Goal: Task Accomplishment & Management: Complete application form

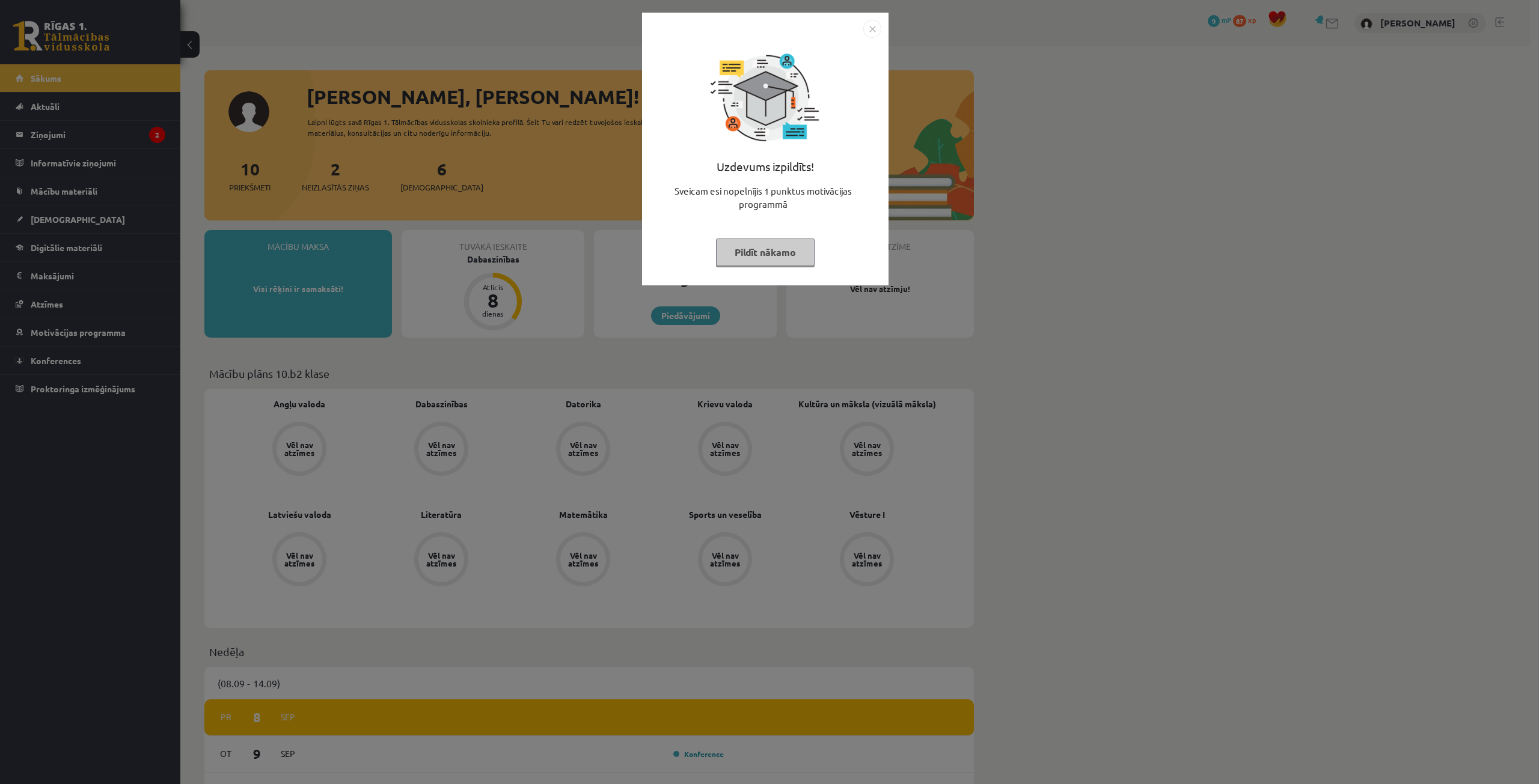
click at [771, 248] on button "Pildīt nākamo" at bounding box center [765, 252] width 99 height 28
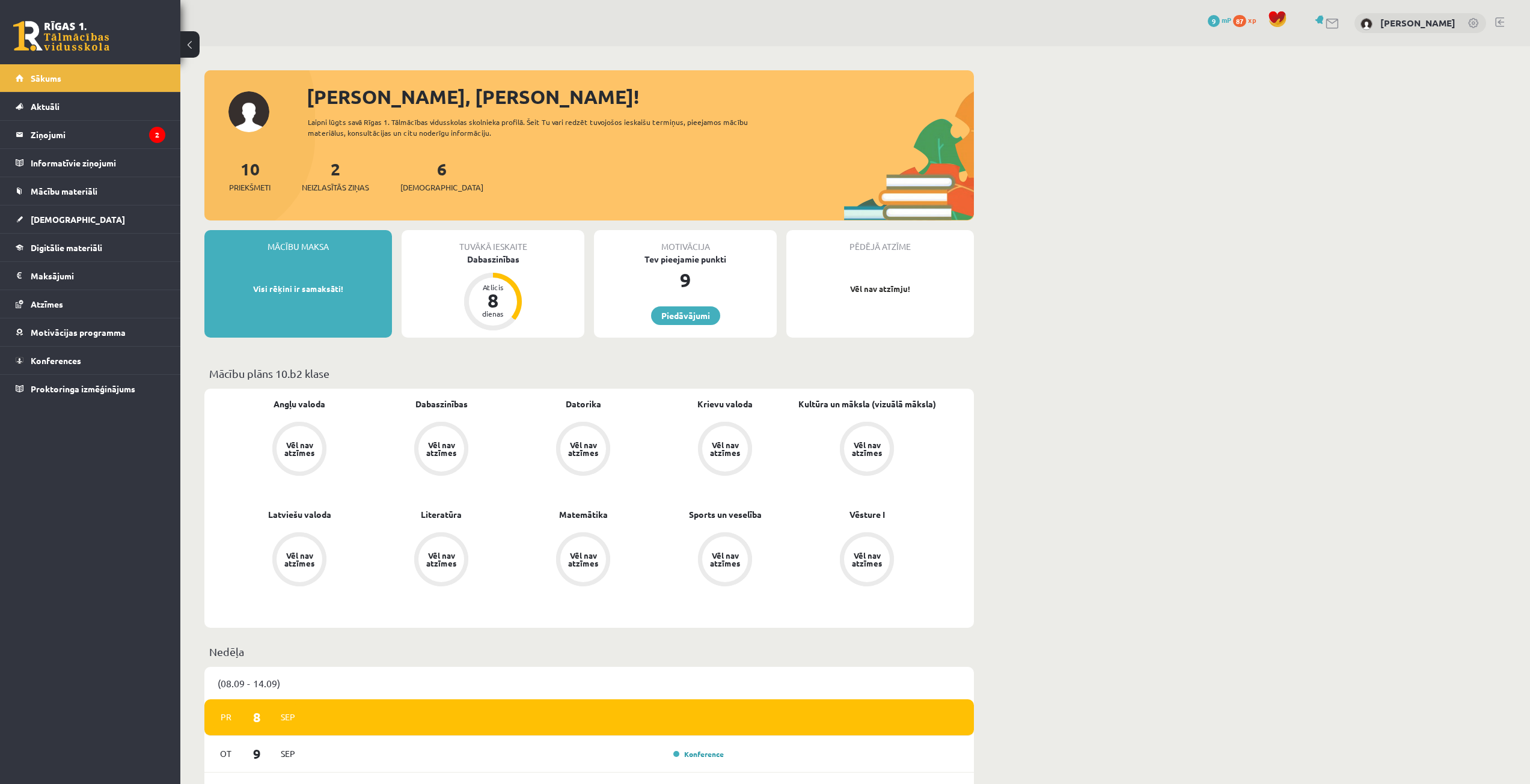
click at [462, 307] on div "Tuvākā ieskaite Dabaszinības Atlicis 8 dienas" at bounding box center [493, 284] width 183 height 108
click at [478, 298] on div "8" at bounding box center [493, 300] width 36 height 19
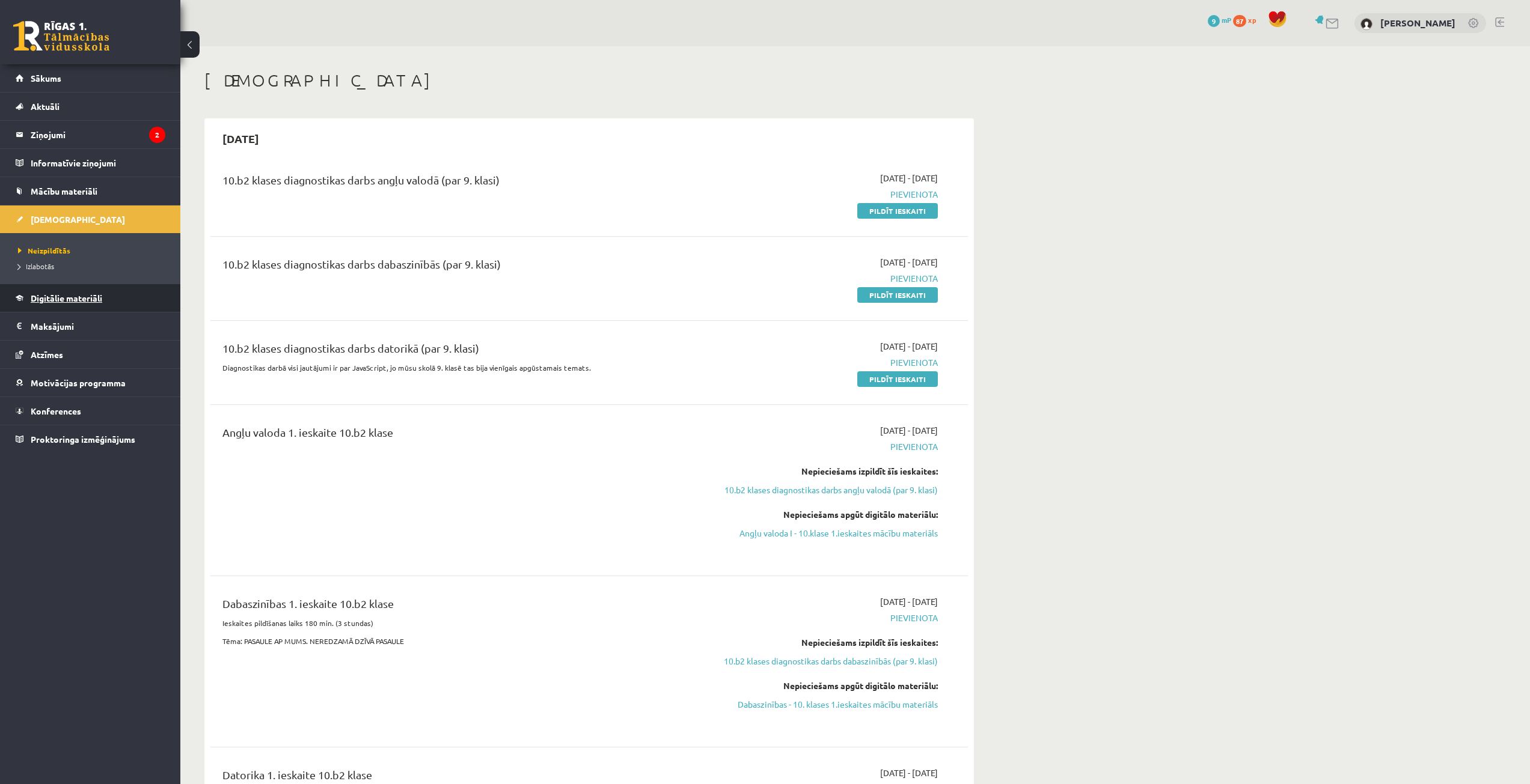
click at [77, 298] on span "Digitālie materiāli" at bounding box center [67, 298] width 72 height 11
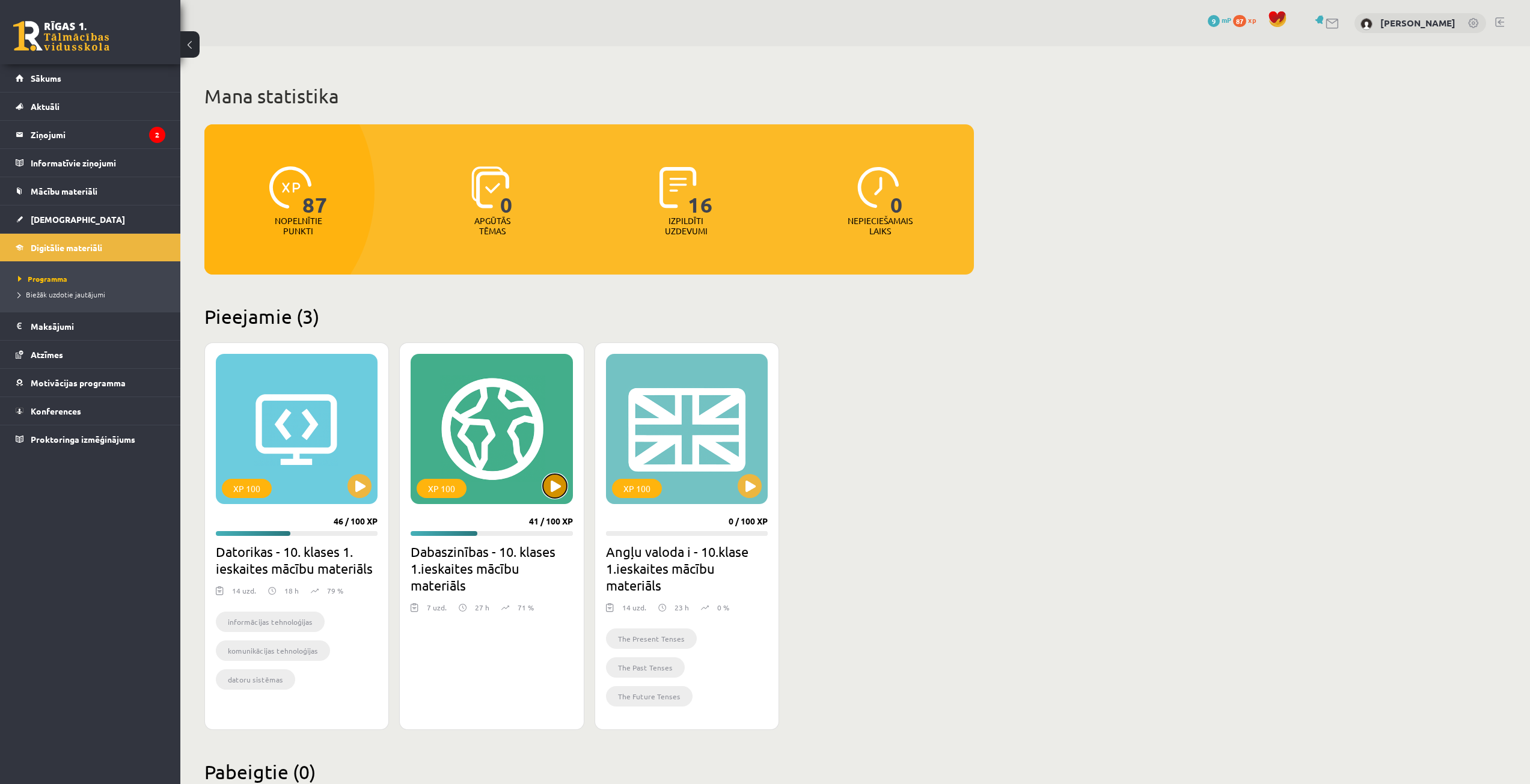
click at [557, 486] on button at bounding box center [555, 486] width 24 height 24
click at [524, 491] on div "XP 100" at bounding box center [491, 429] width 161 height 151
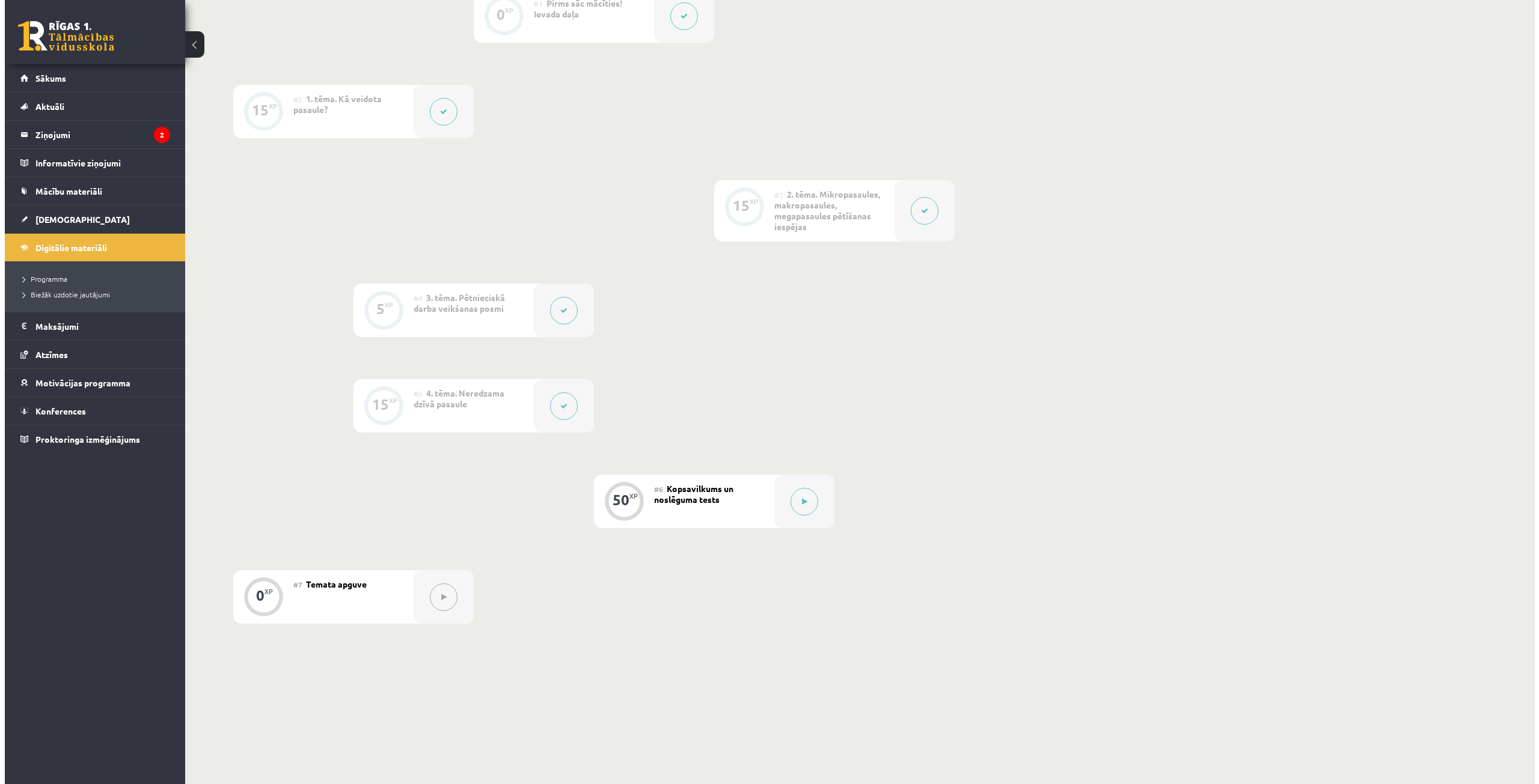
scroll to position [361, 0]
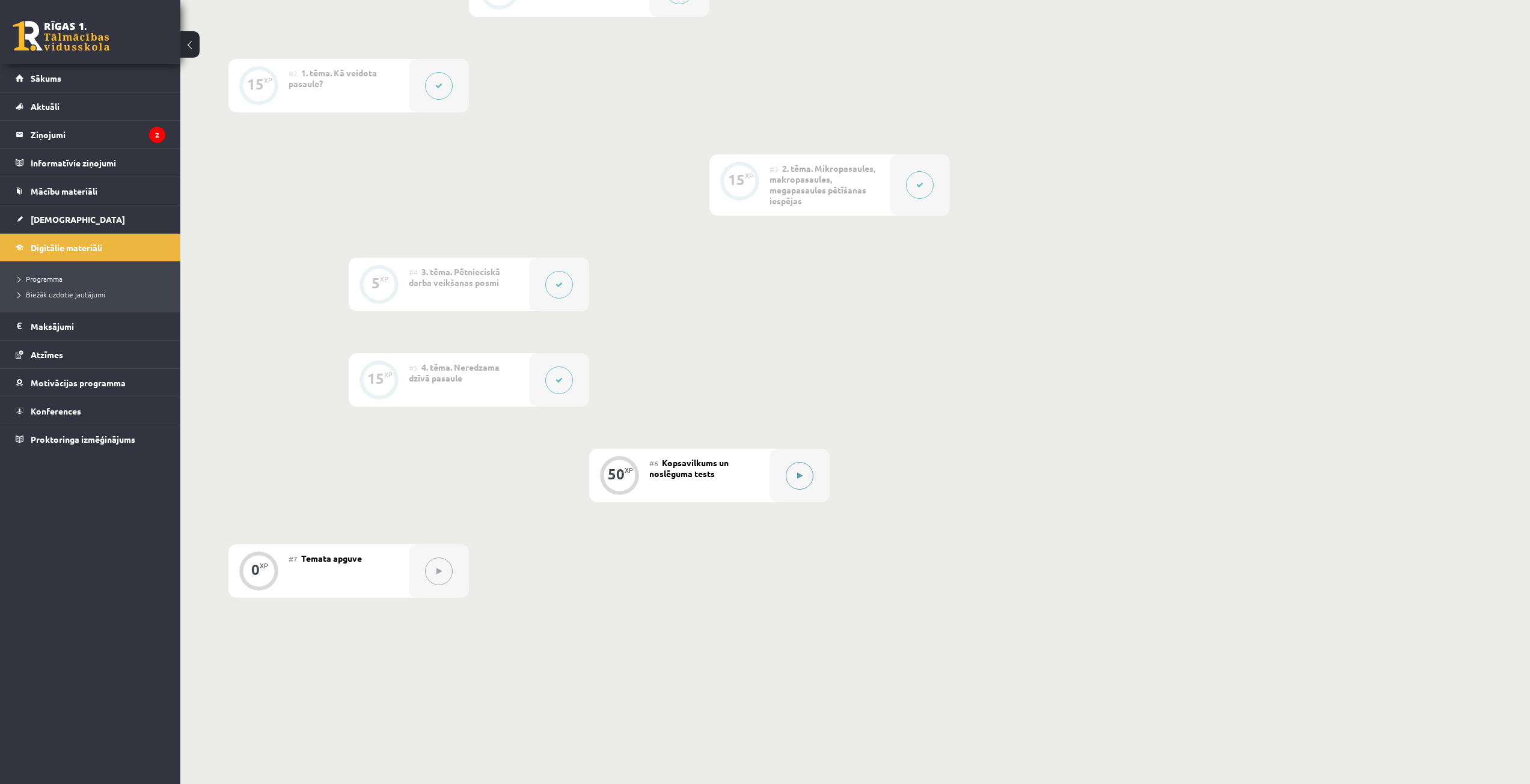
click at [791, 475] on button at bounding box center [799, 475] width 28 height 28
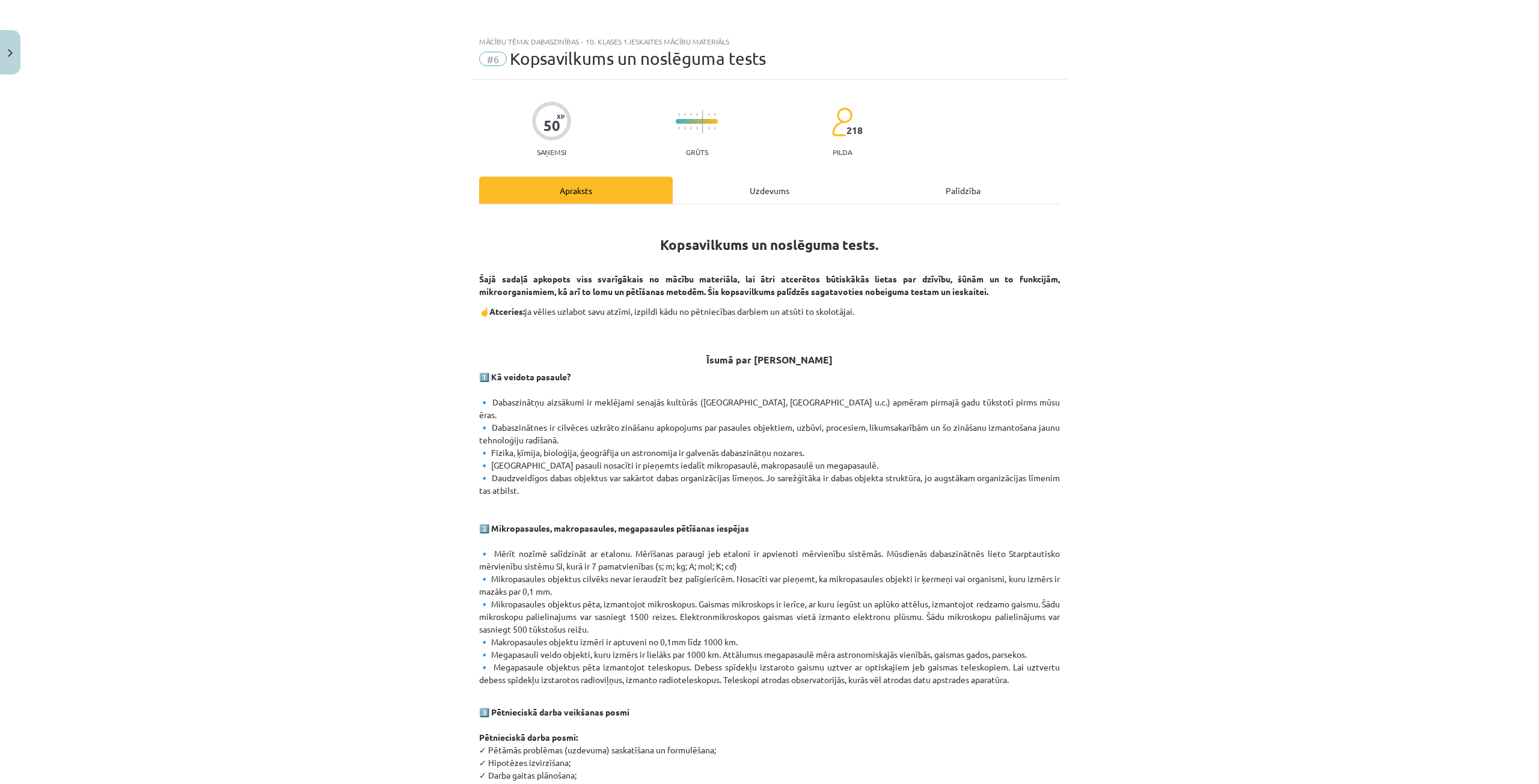
click at [749, 190] on div "Uzdevums" at bounding box center [770, 190] width 193 height 27
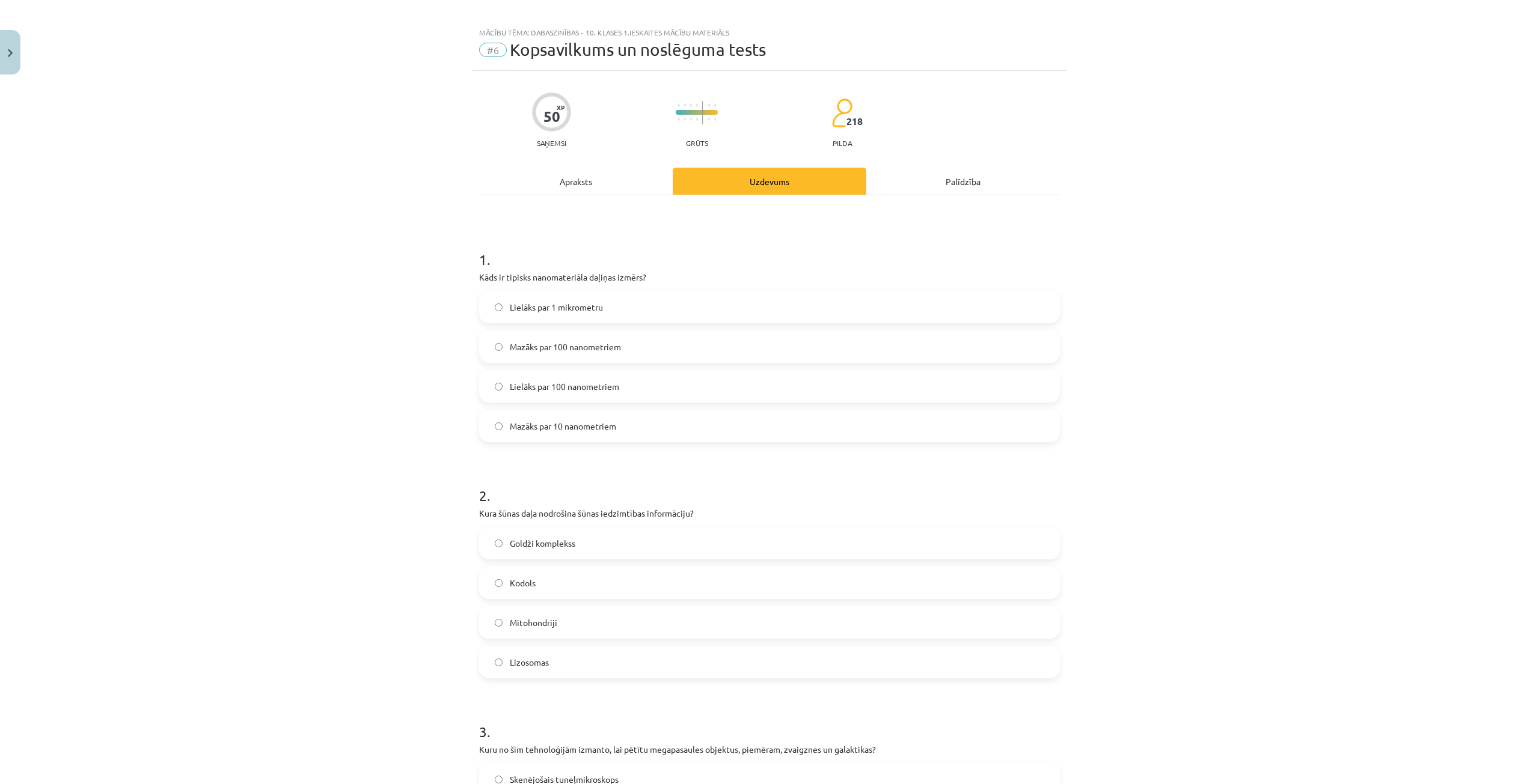
scroll to position [0, 0]
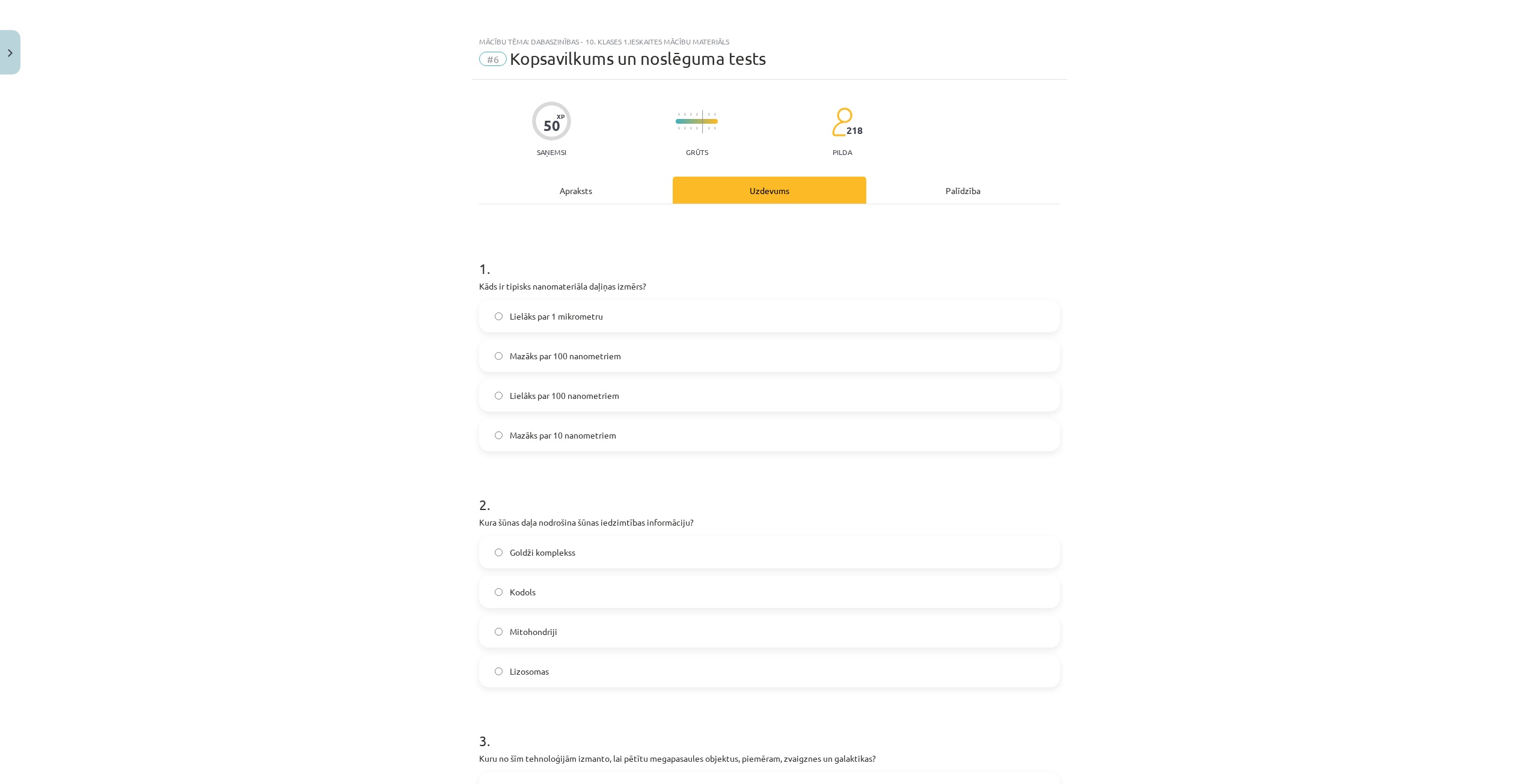
click at [584, 188] on div "Apraksts" at bounding box center [576, 190] width 193 height 27
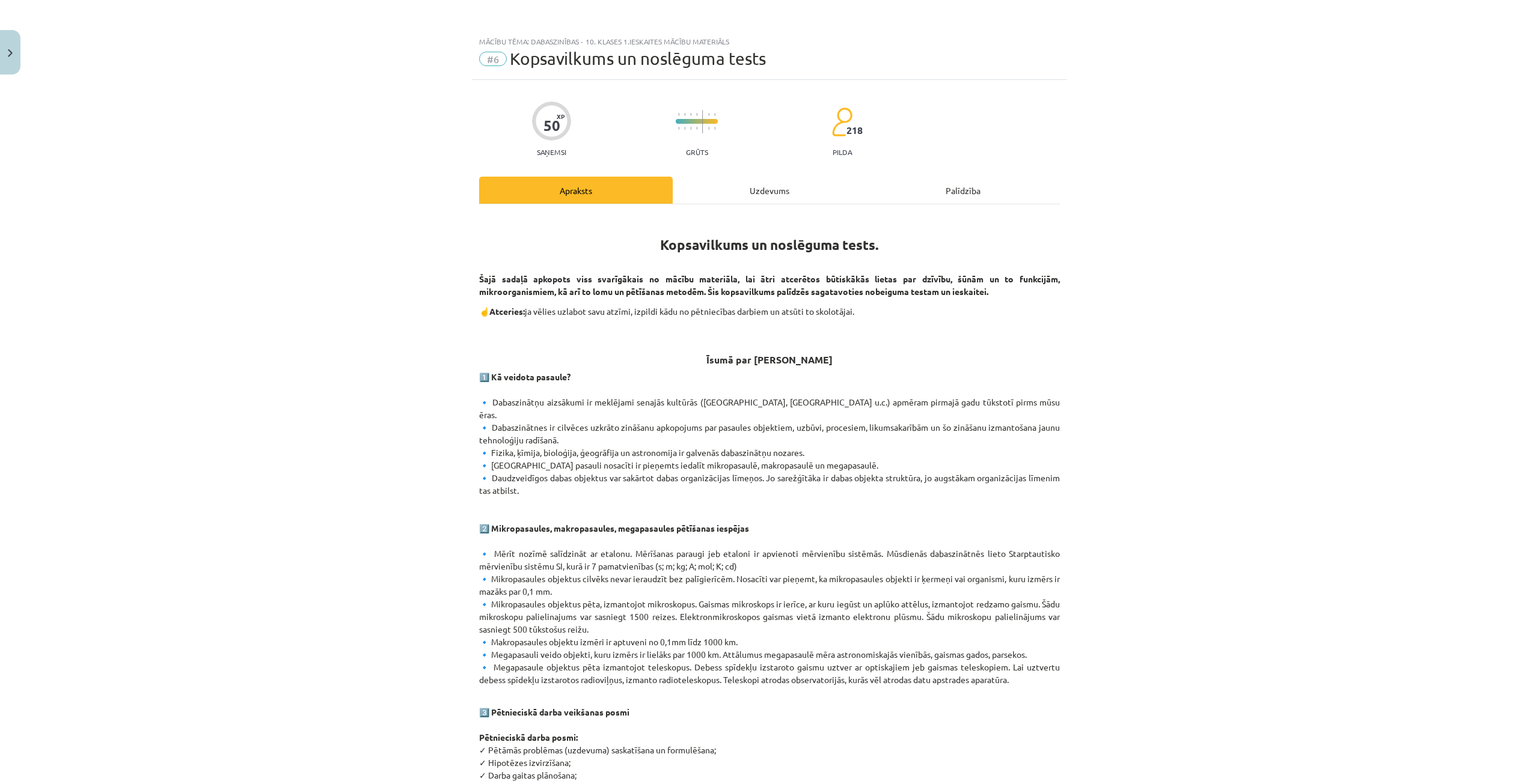
click at [707, 185] on div "Uzdevums" at bounding box center [770, 190] width 193 height 27
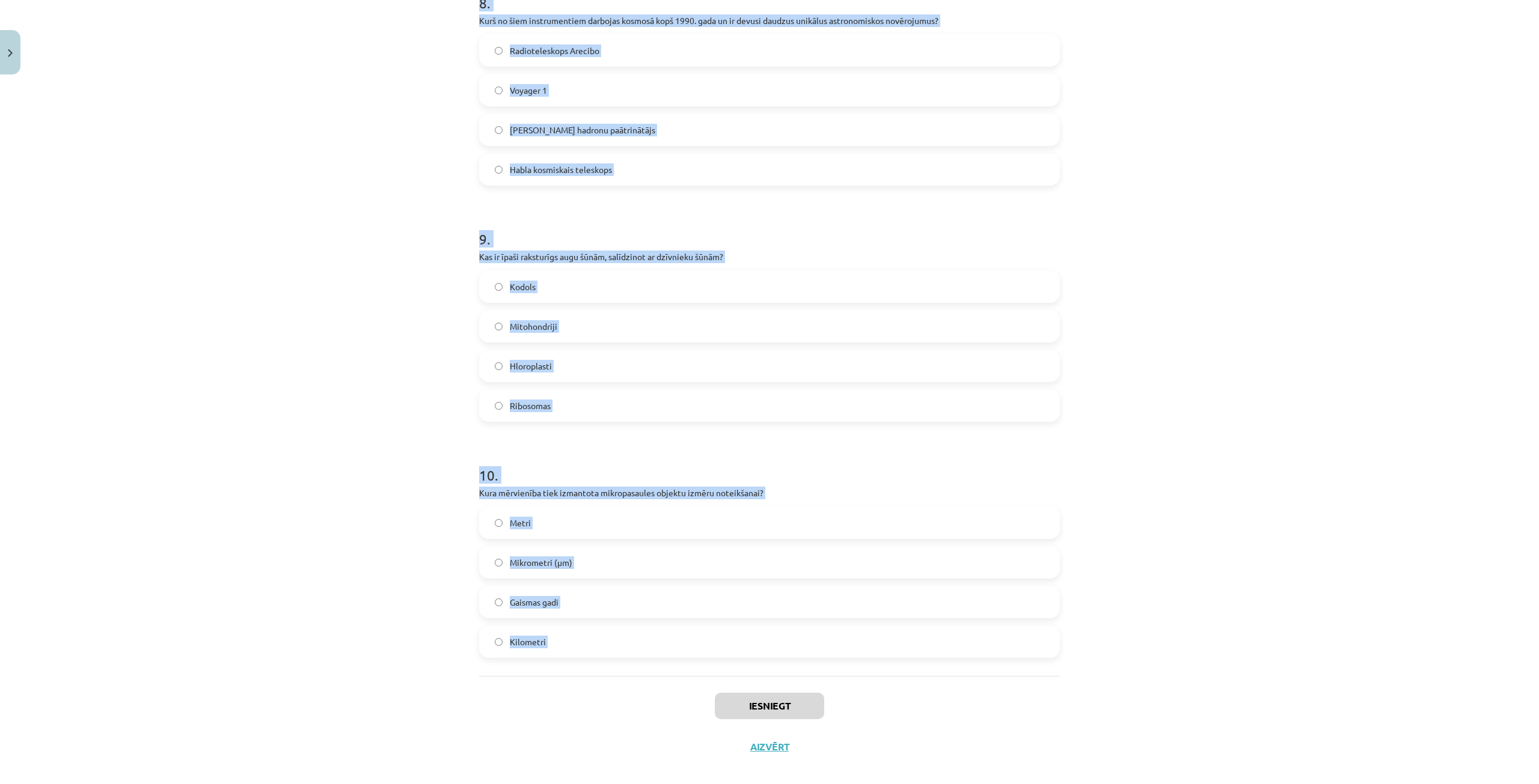
scroll to position [1932, 0]
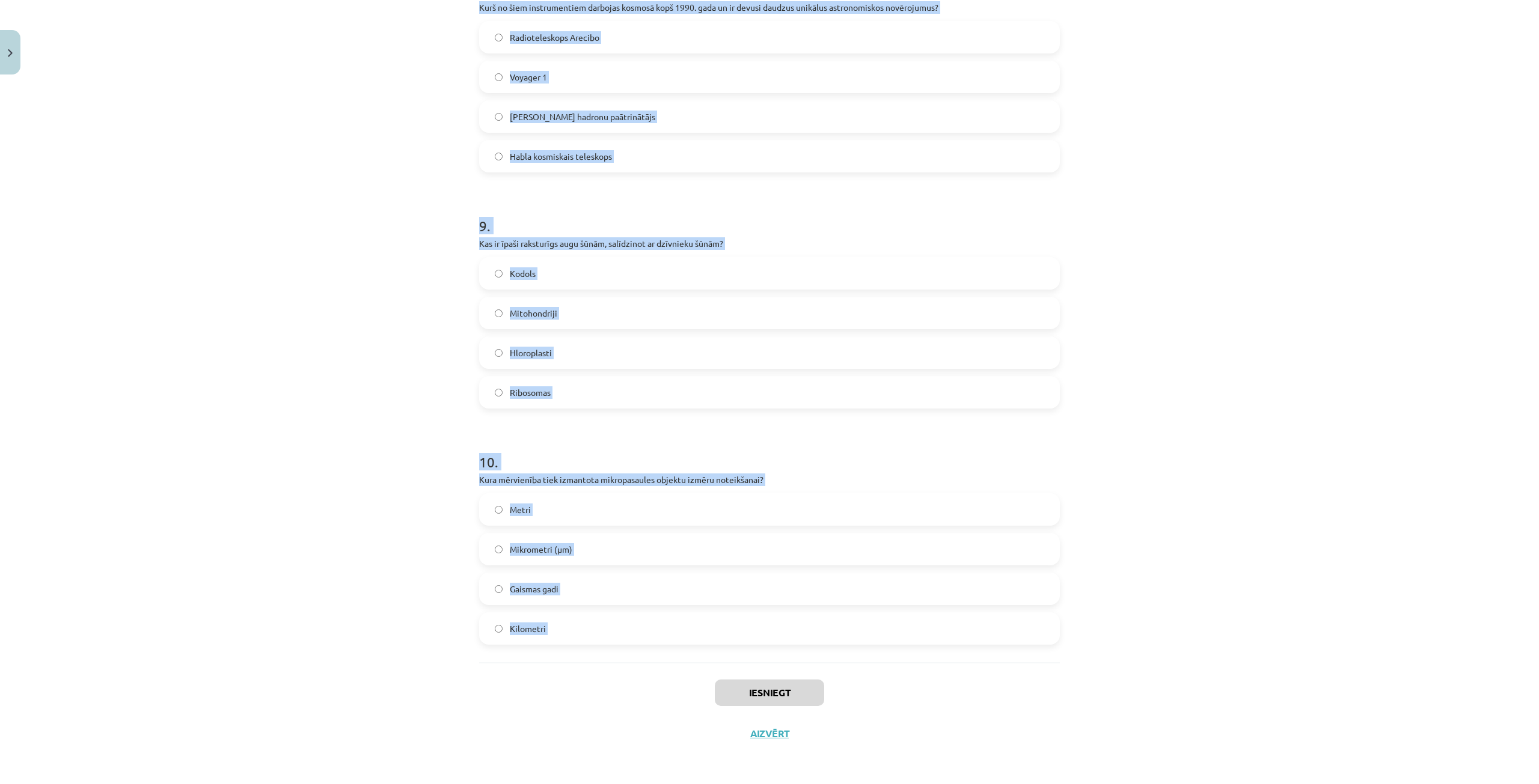
drag, startPoint x: 425, startPoint y: 254, endPoint x: 657, endPoint y: 673, distance: 478.9
click at [657, 673] on div "Mācību tēma: Dabaszinības - 10. klases 1.ieskaites mācību materiāls #6 Kopsavil…" at bounding box center [770, 392] width 1539 height 784
copy form "Kāds ir tipisks nanomateriāla daļiņas izmērs? Lielāks par 1 mikrometru Mazāks p…"
click at [277, 118] on div "Mācību tēma: Dabaszinības - 10. klases 1.ieskaites mācību materiāls #6 Kopsavil…" at bounding box center [770, 392] width 1539 height 784
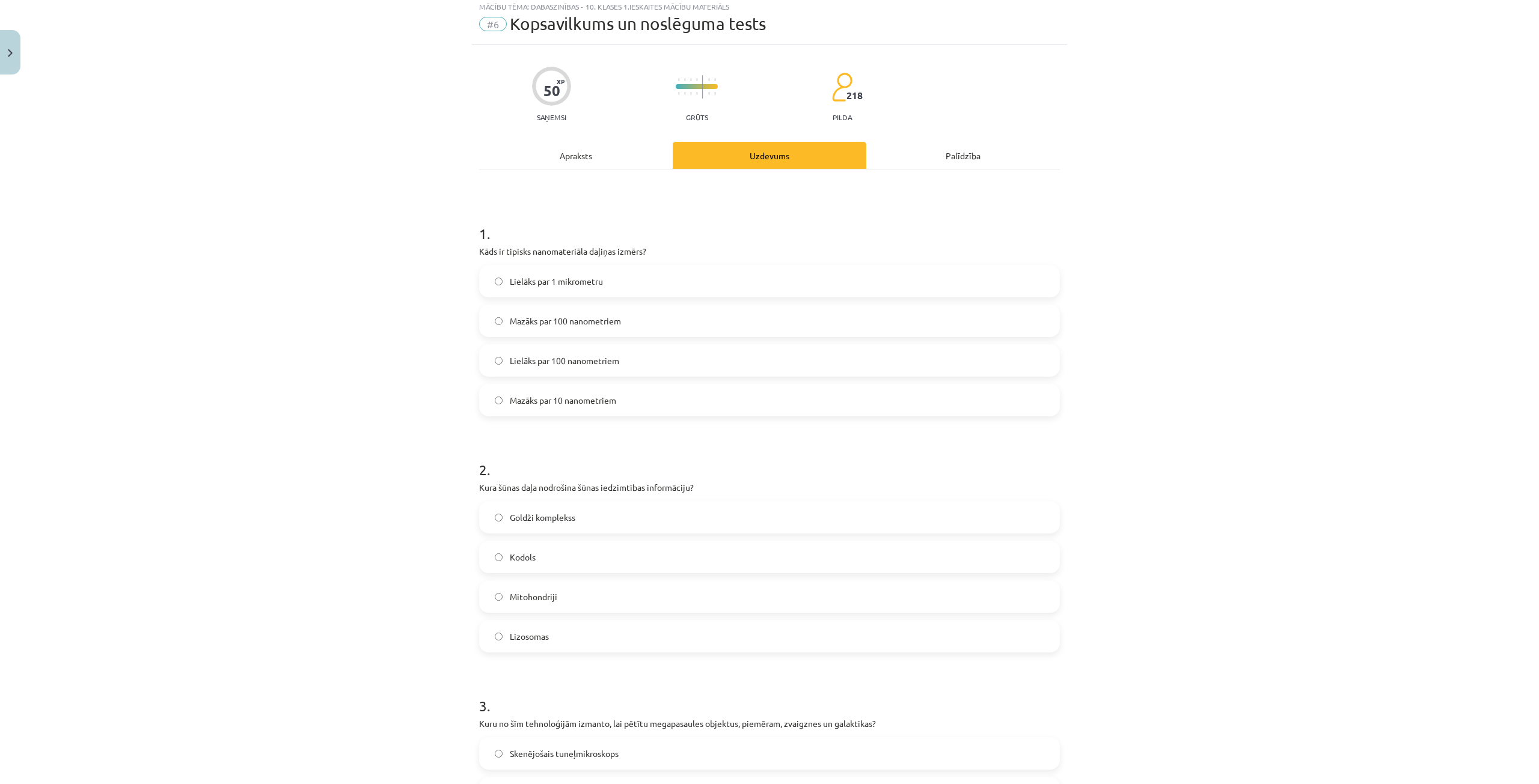
scroll to position [0, 0]
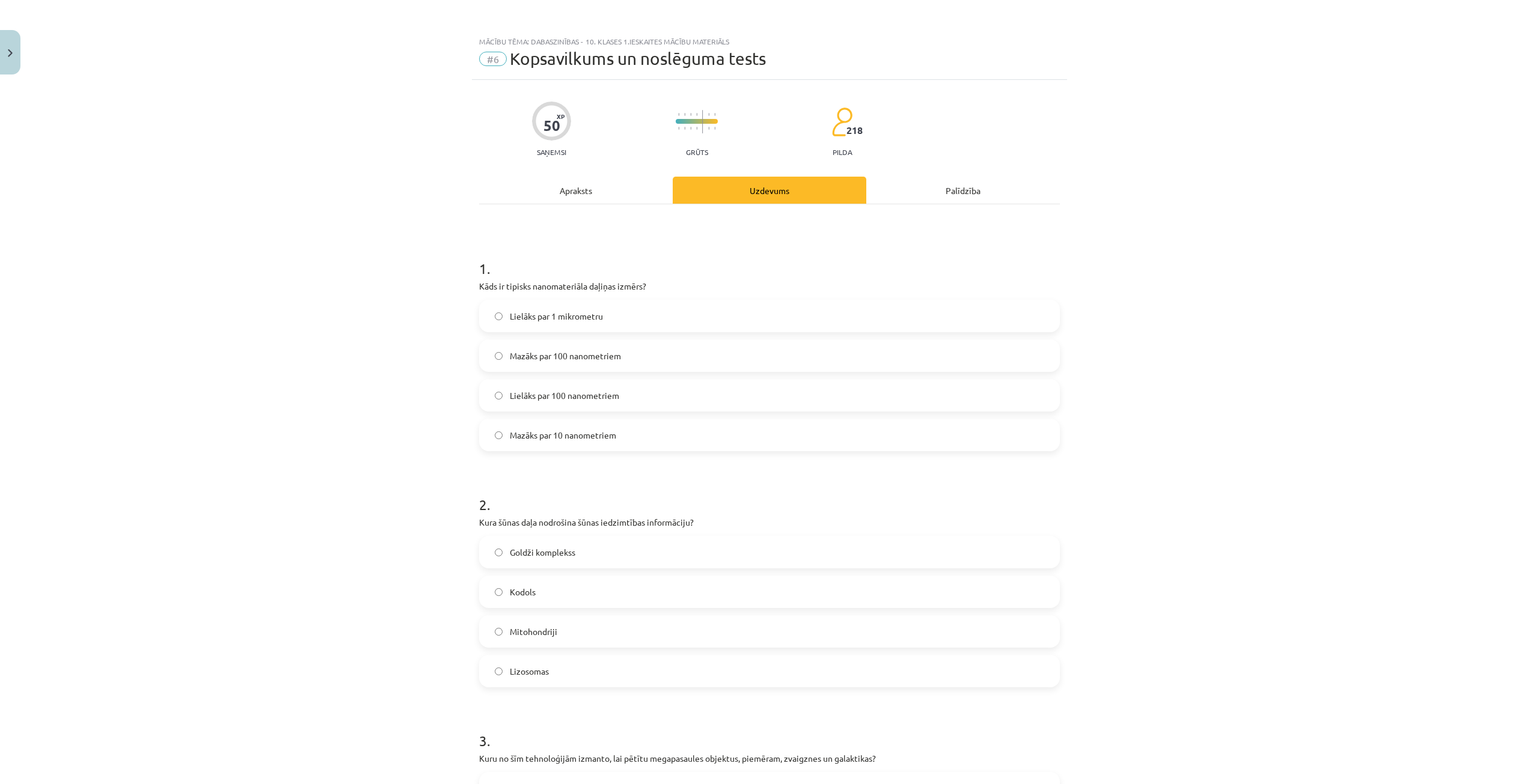
click at [555, 350] on span "Mazāks par 100 nanometriem" at bounding box center [566, 356] width 111 height 13
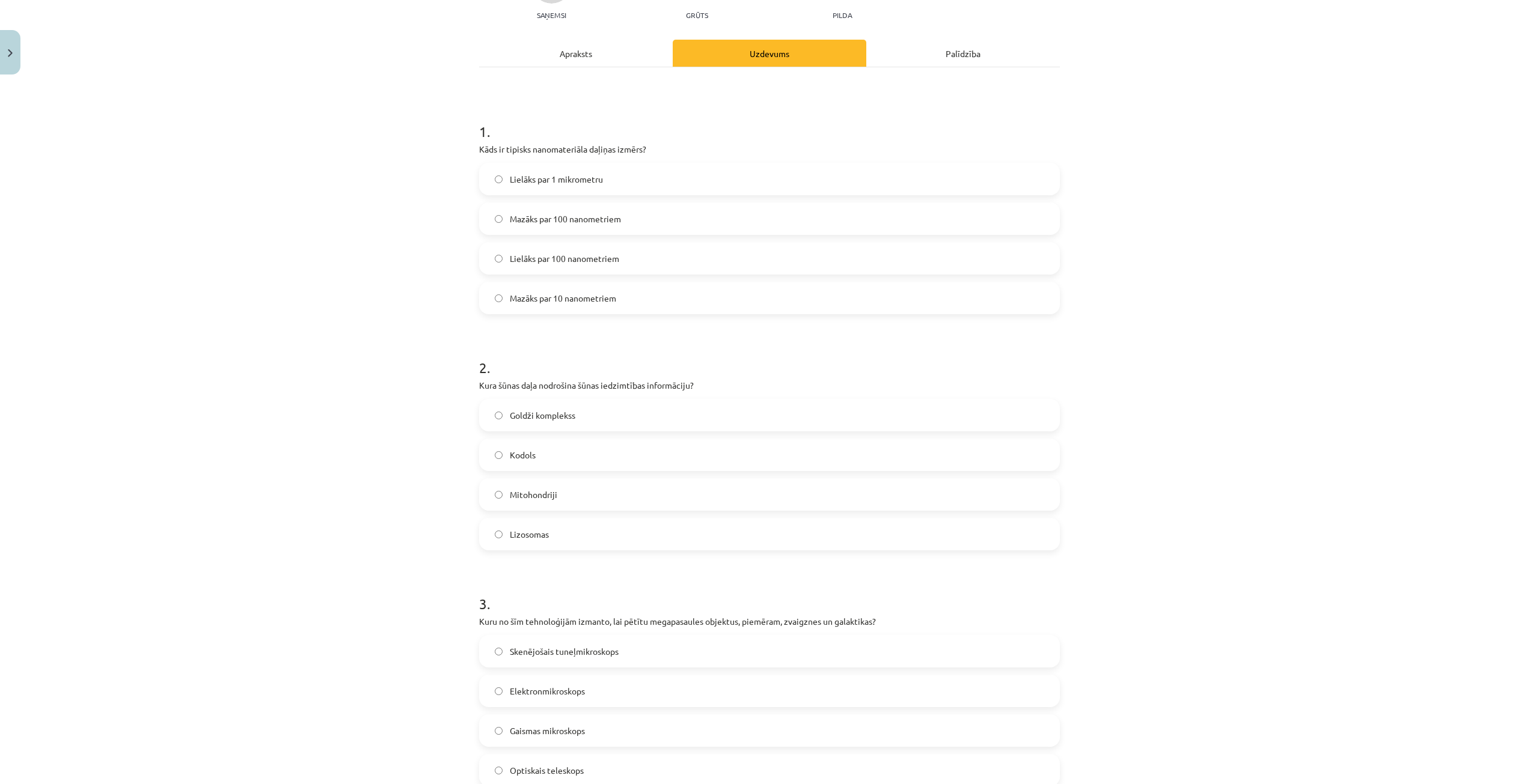
scroll to position [180, 0]
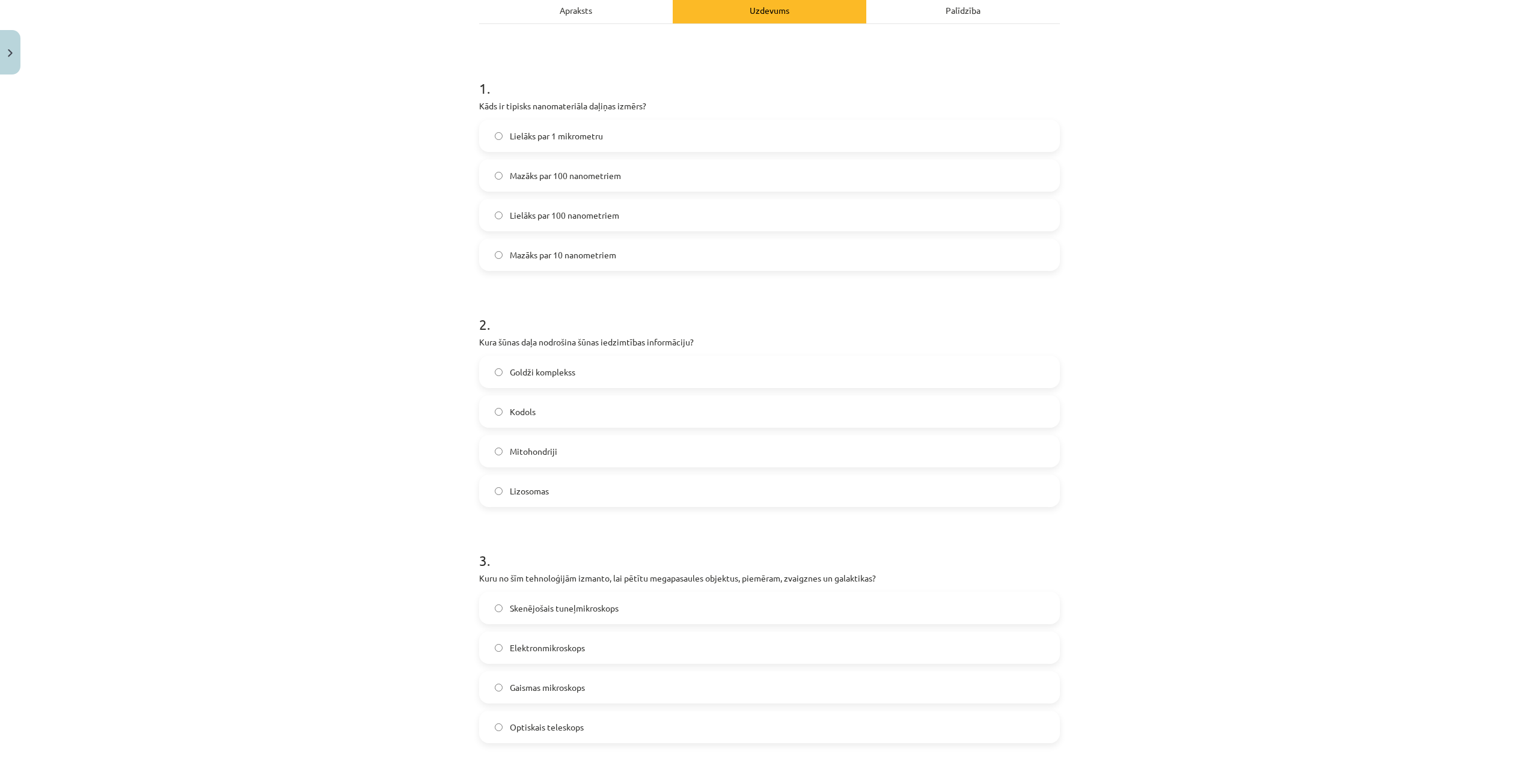
click at [541, 414] on label "Kodols" at bounding box center [770, 411] width 579 height 30
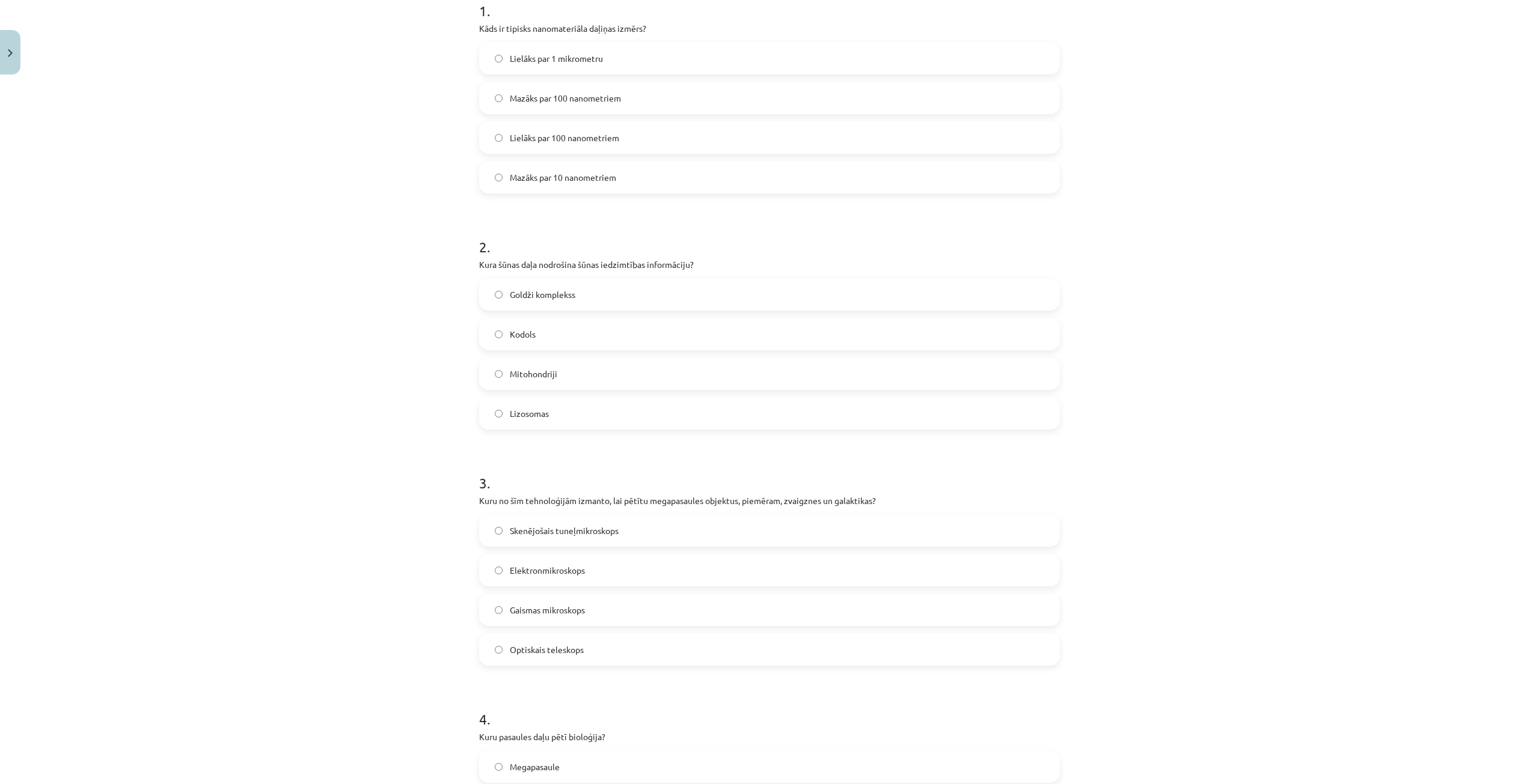
scroll to position [300, 0]
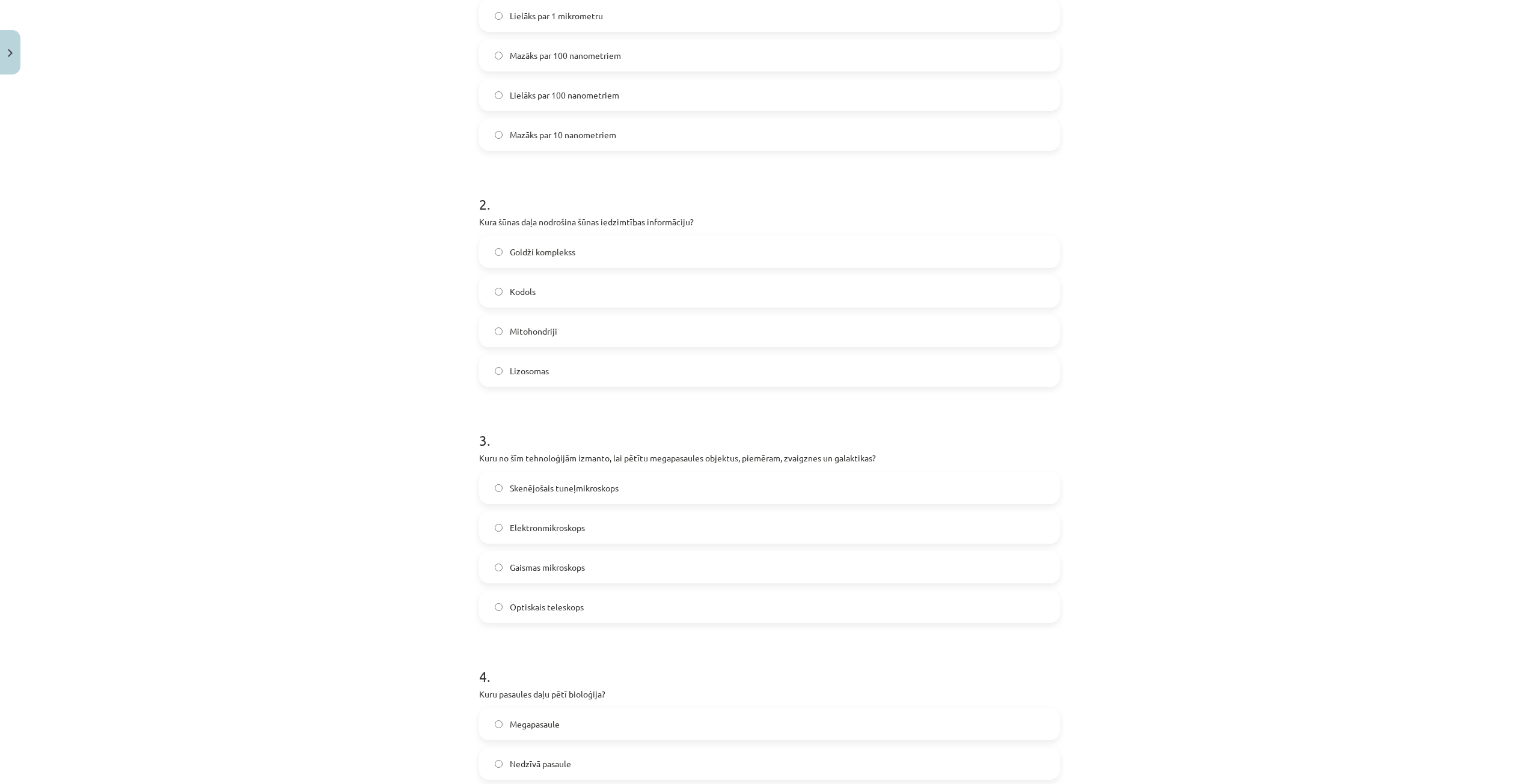
click at [525, 607] on span "Optiskais teleskops" at bounding box center [547, 607] width 74 height 13
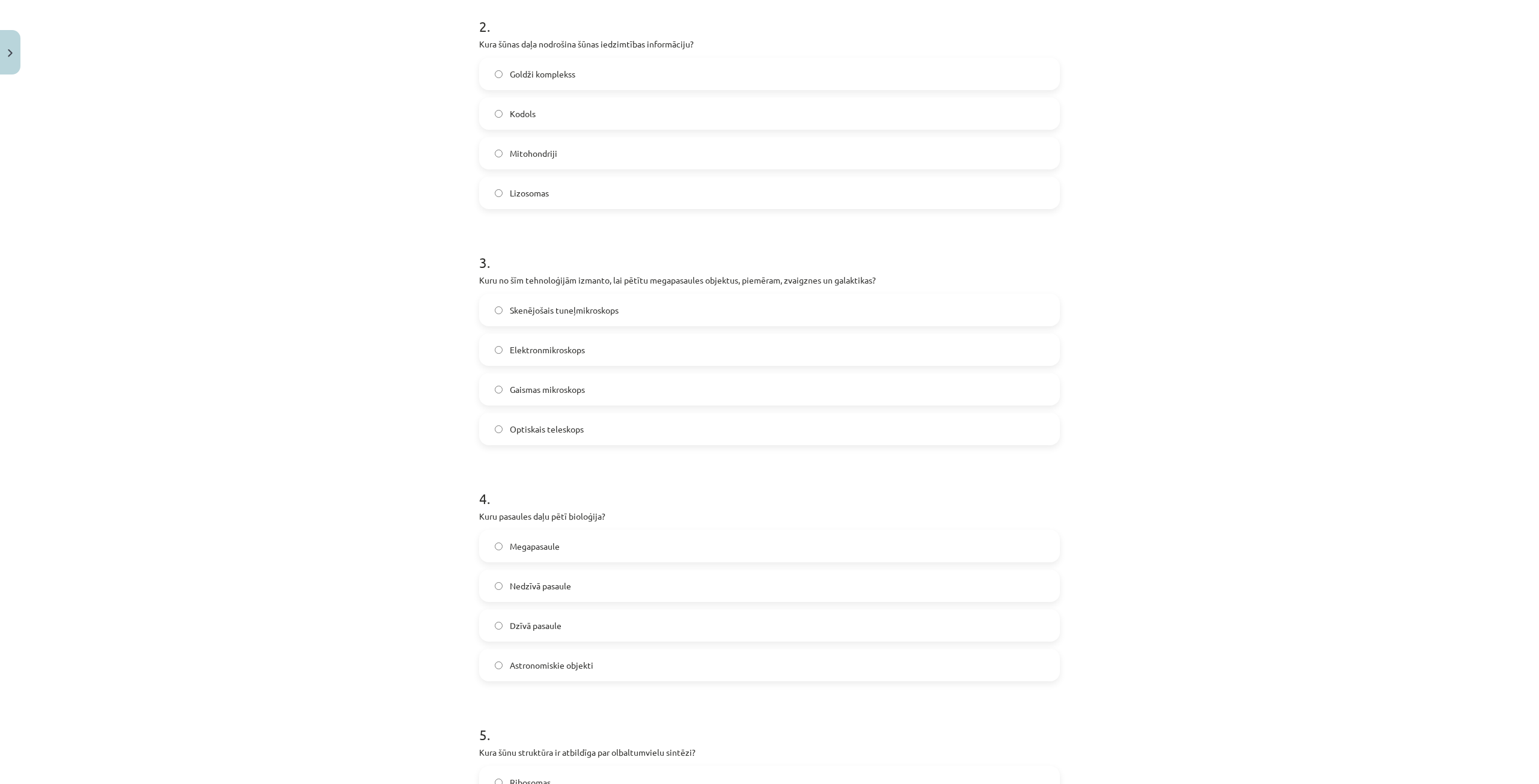
scroll to position [541, 0]
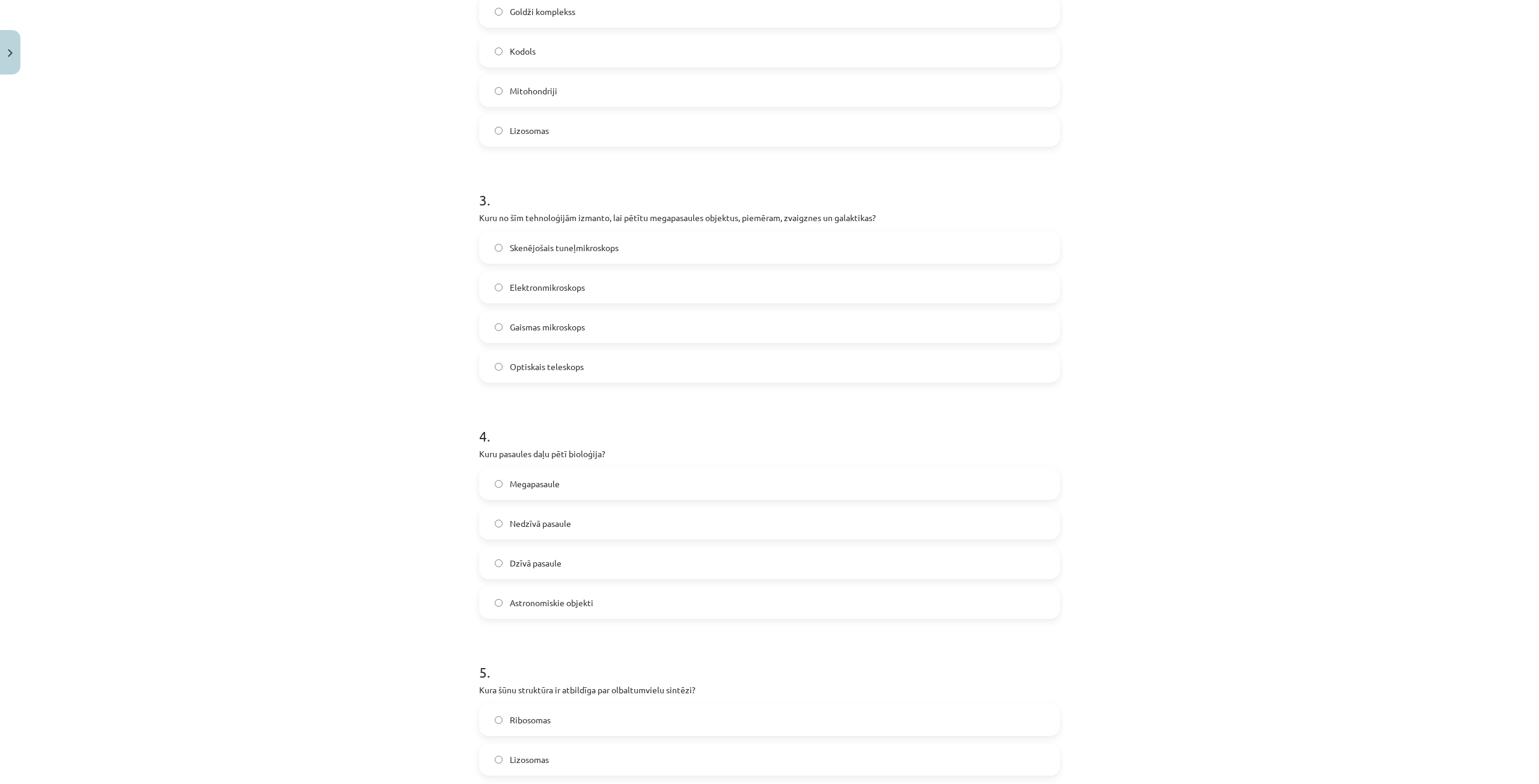
click at [538, 562] on span "Dzīvā pasaule" at bounding box center [536, 564] width 52 height 13
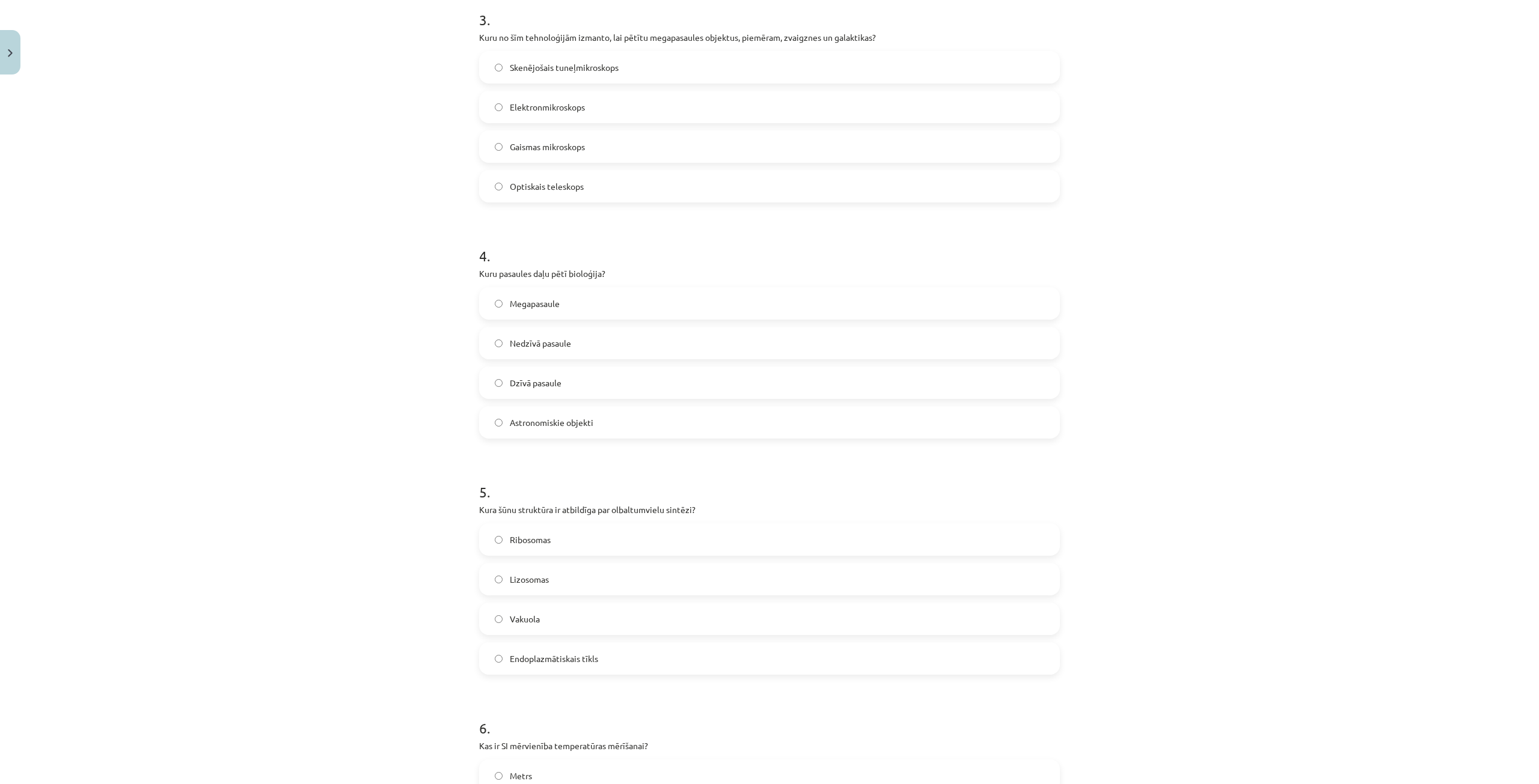
click at [575, 535] on label "Ribosomas" at bounding box center [770, 539] width 579 height 30
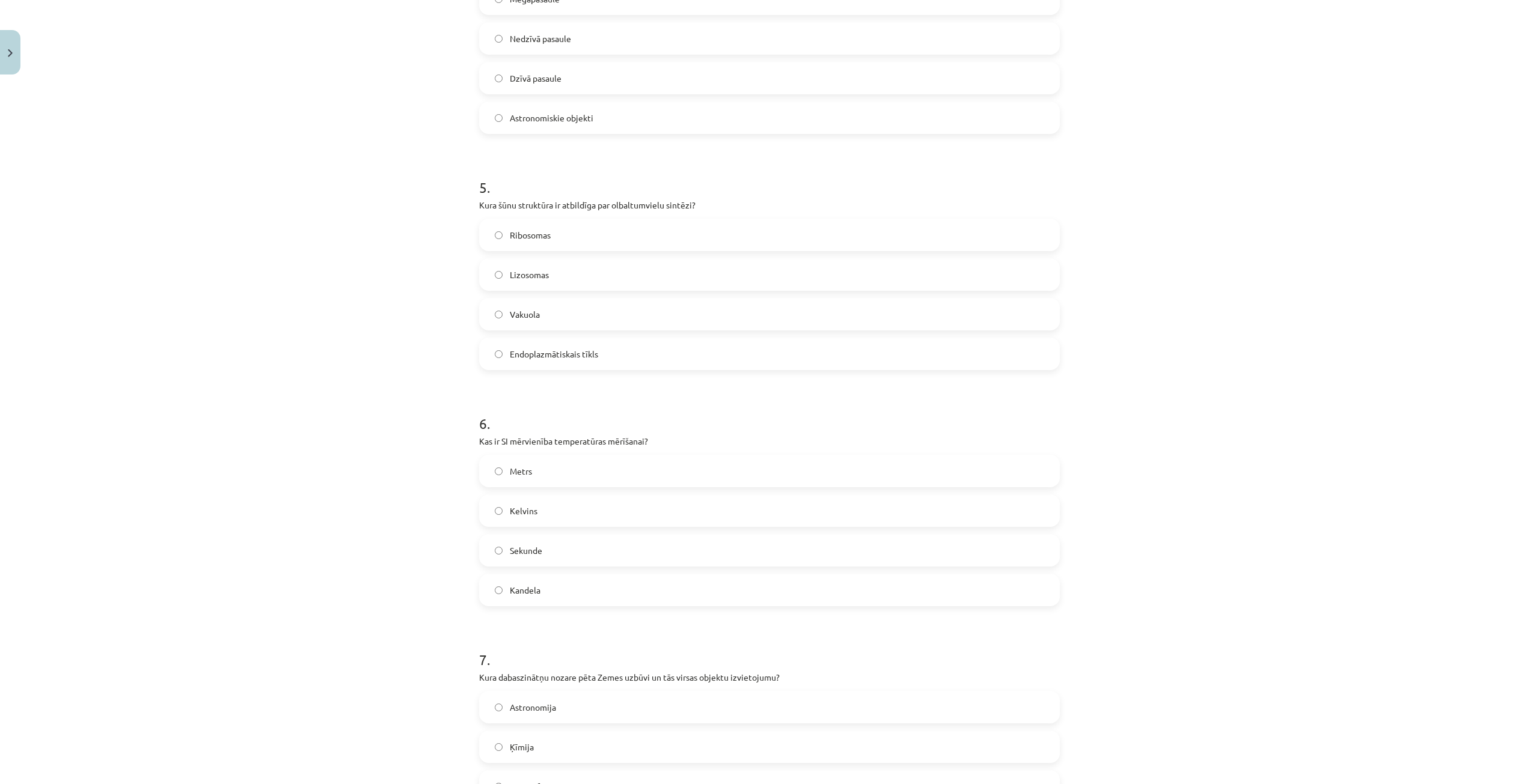
scroll to position [1082, 0]
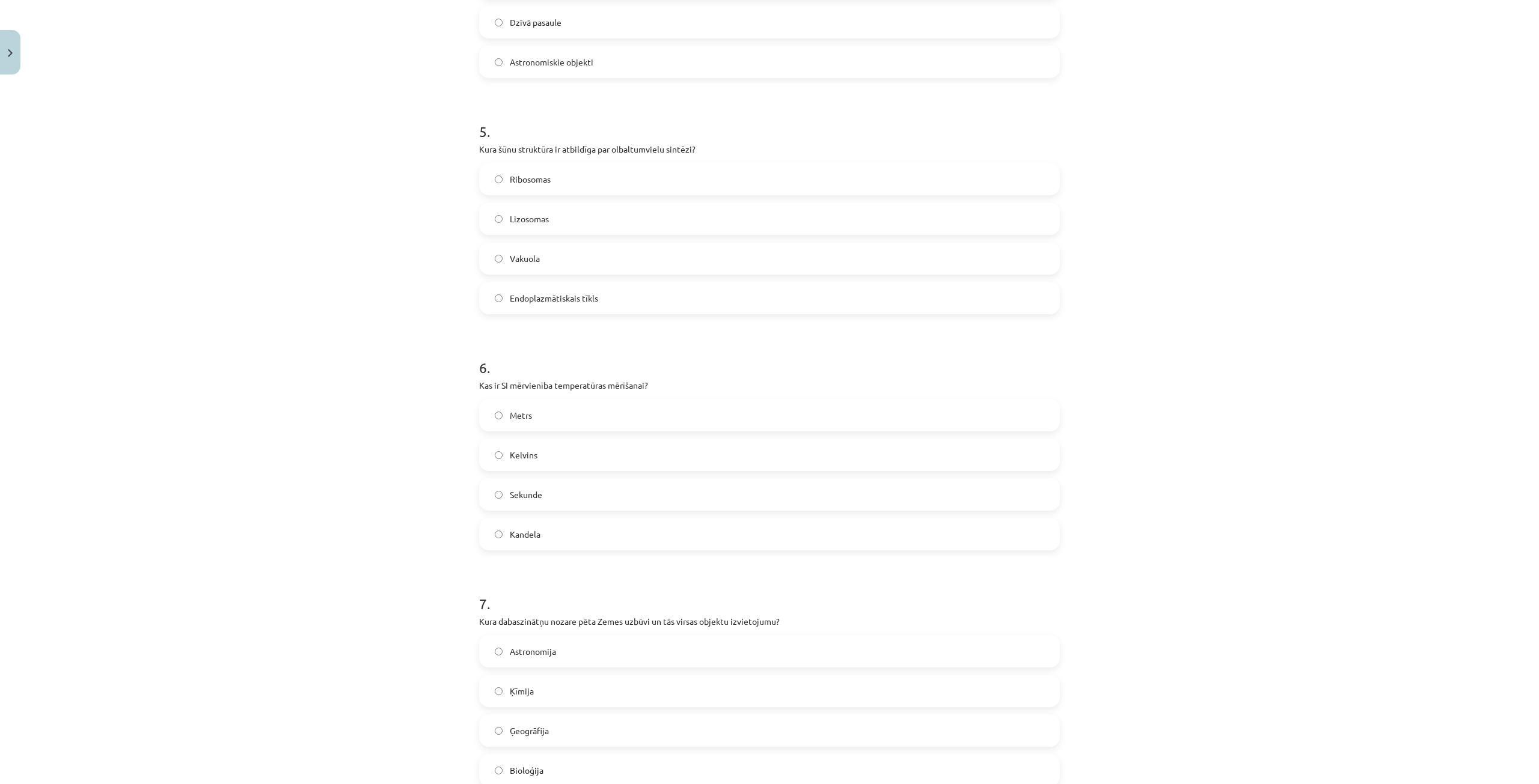
click at [541, 462] on label "Kelvins" at bounding box center [770, 455] width 579 height 30
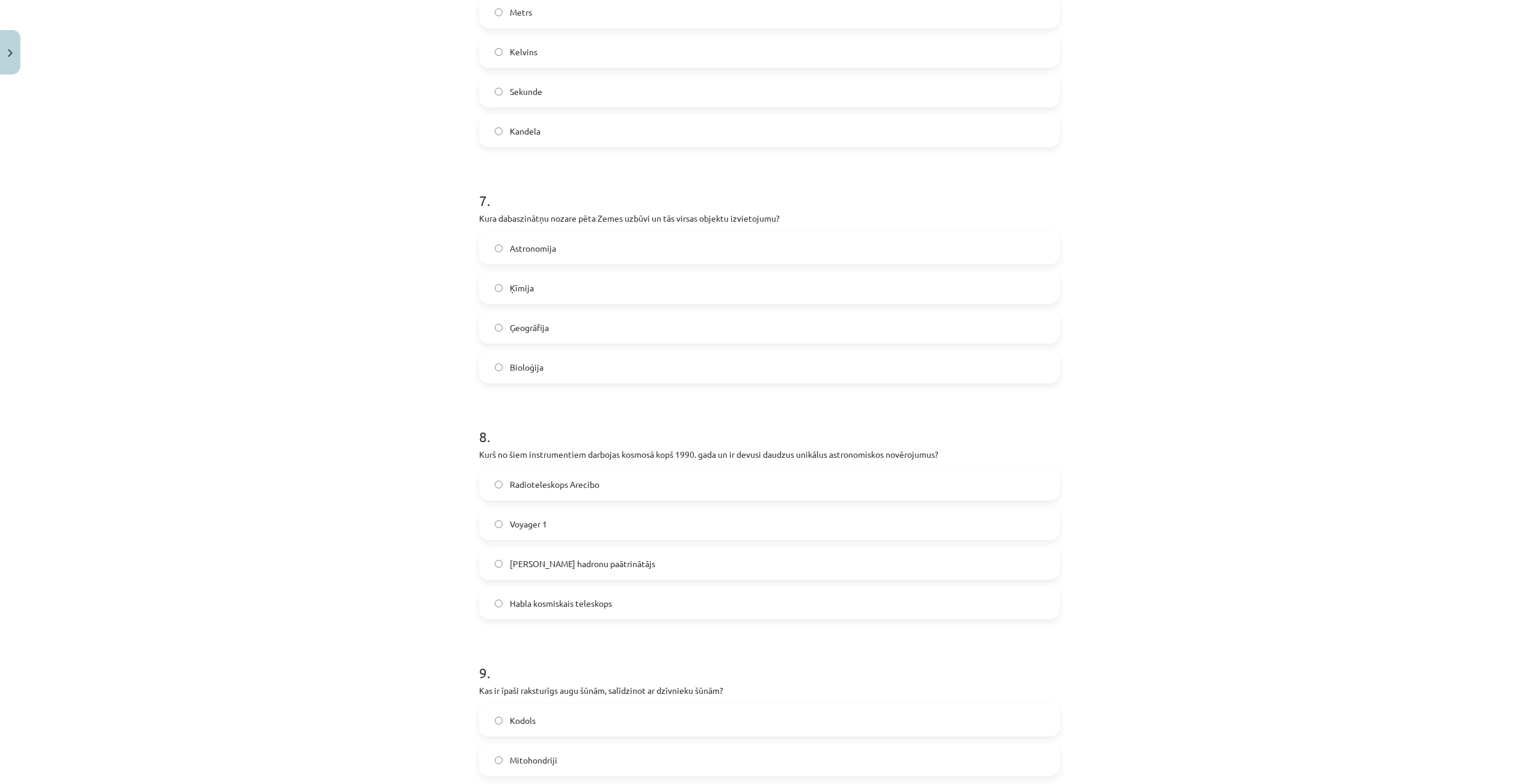
scroll to position [1502, 0]
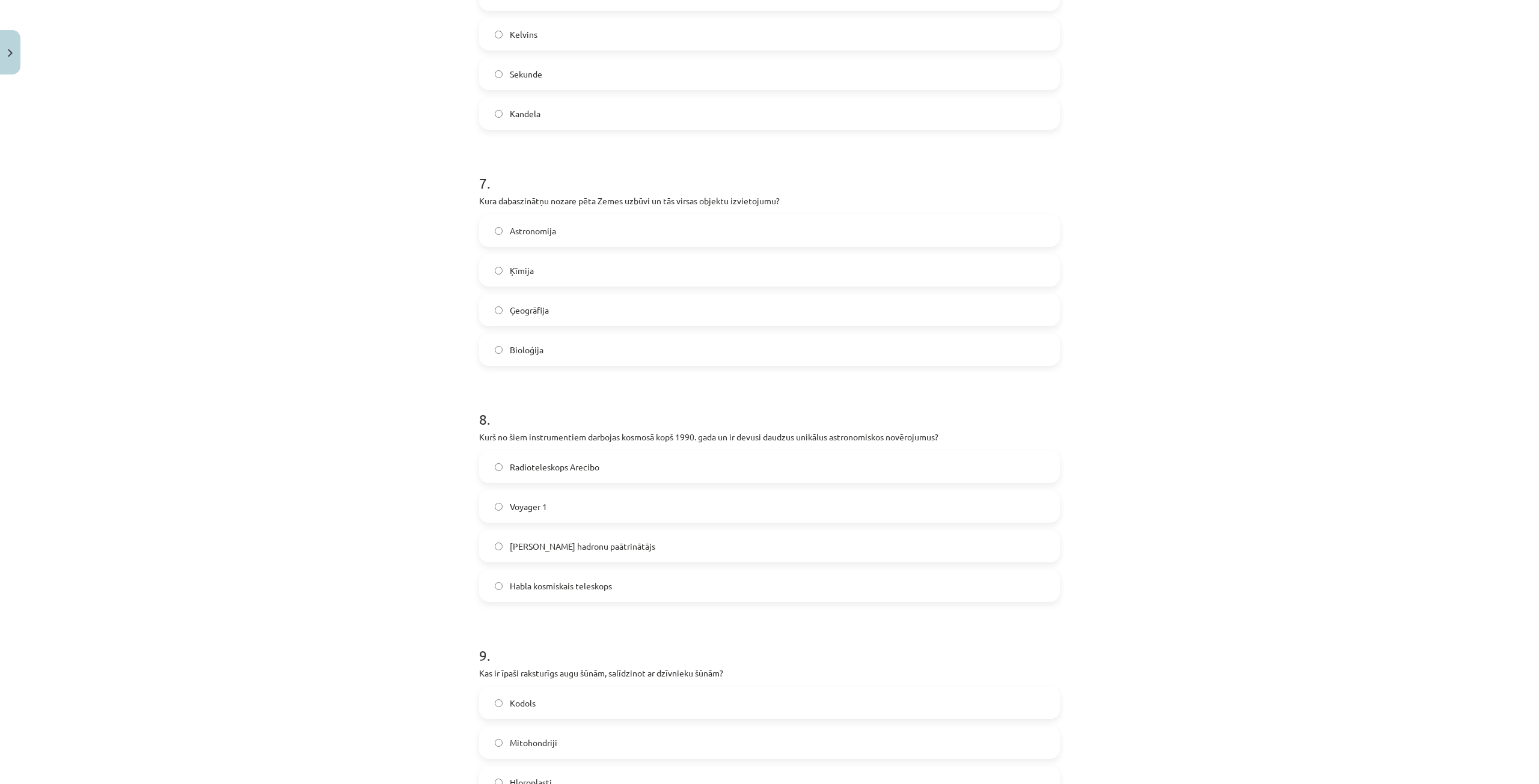
click at [572, 580] on span "Habla kosmiskais teleskops" at bounding box center [561, 586] width 102 height 13
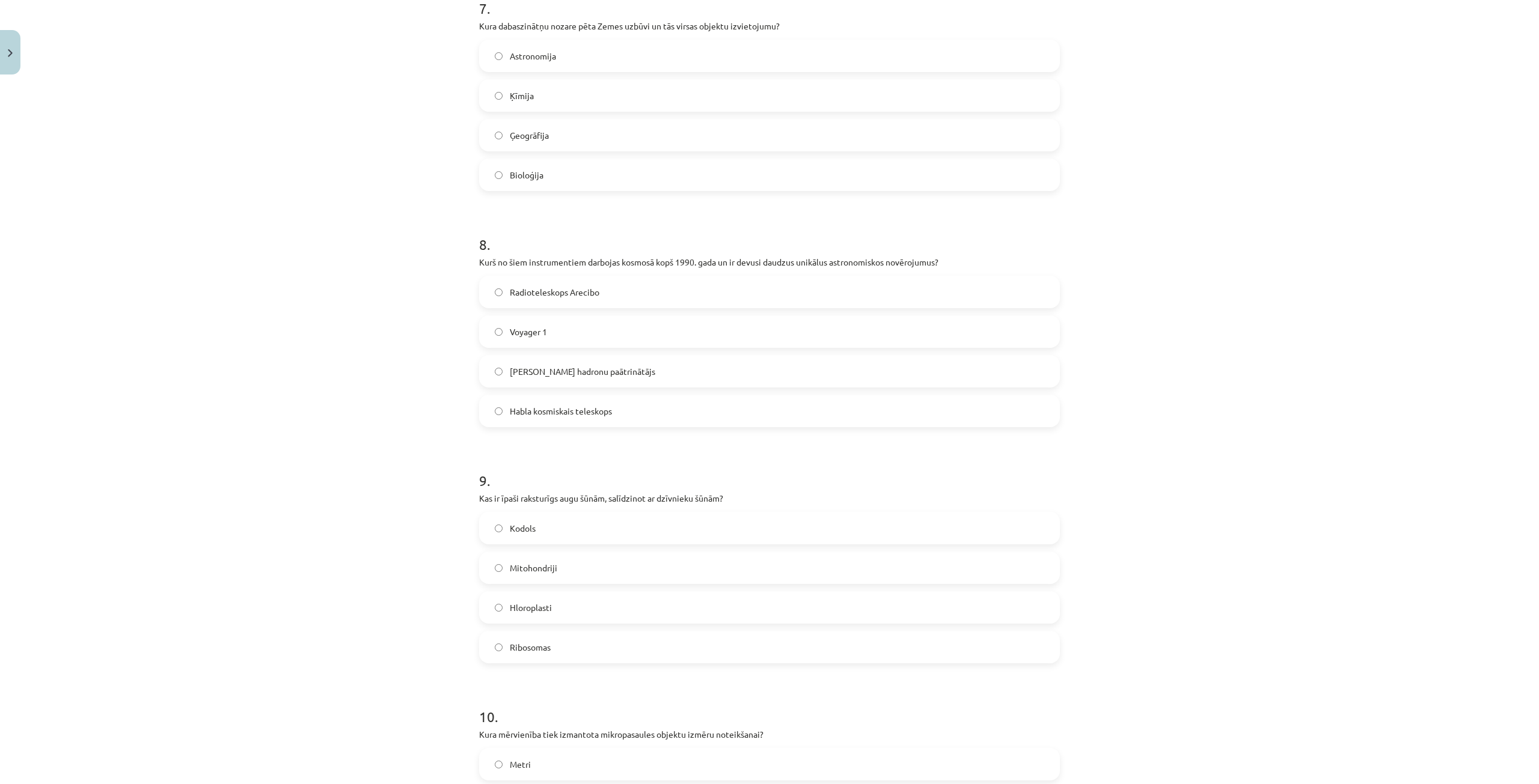
scroll to position [1683, 0]
click at [540, 591] on label "Hloroplasti" at bounding box center [770, 602] width 579 height 30
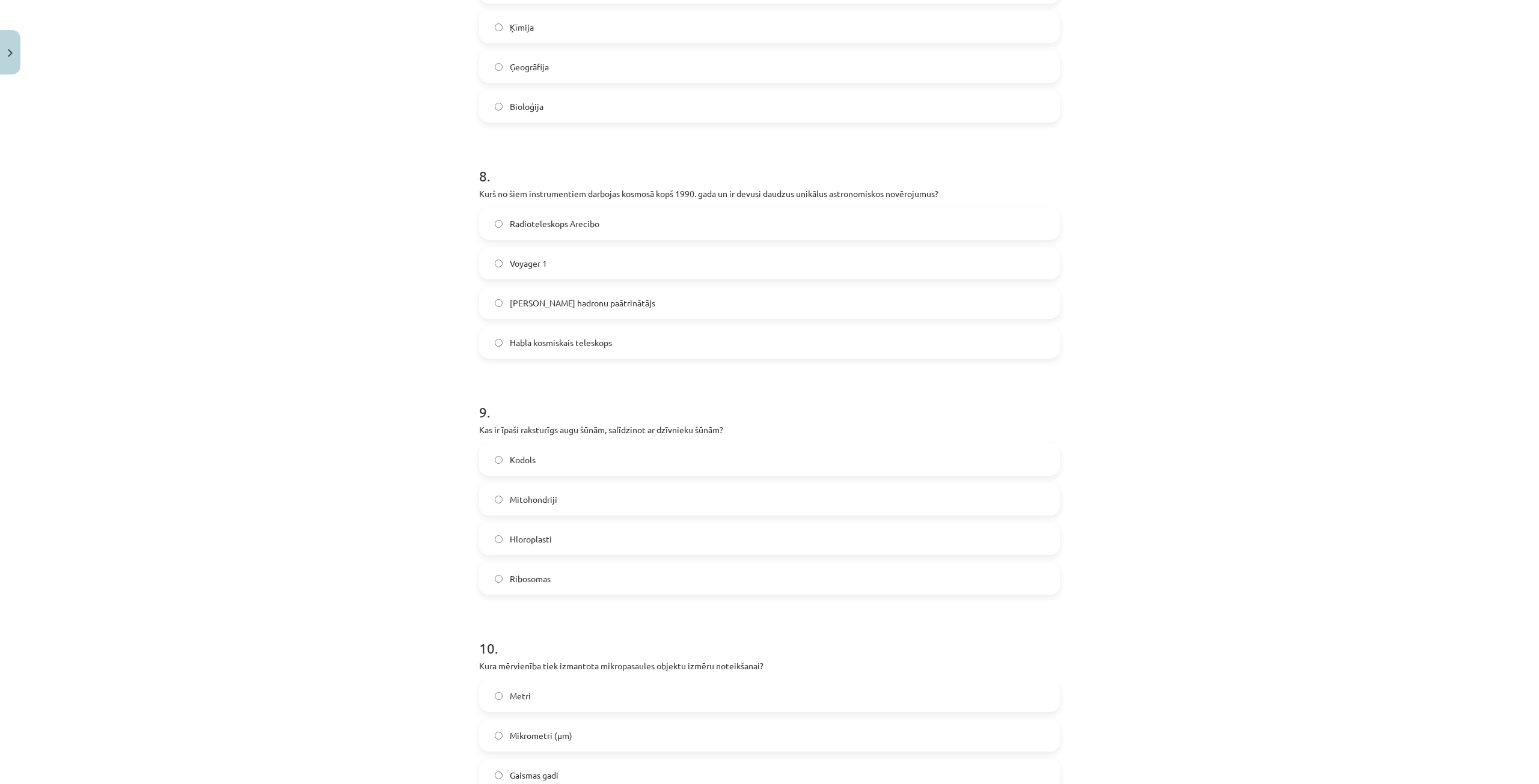
scroll to position [1803, 0]
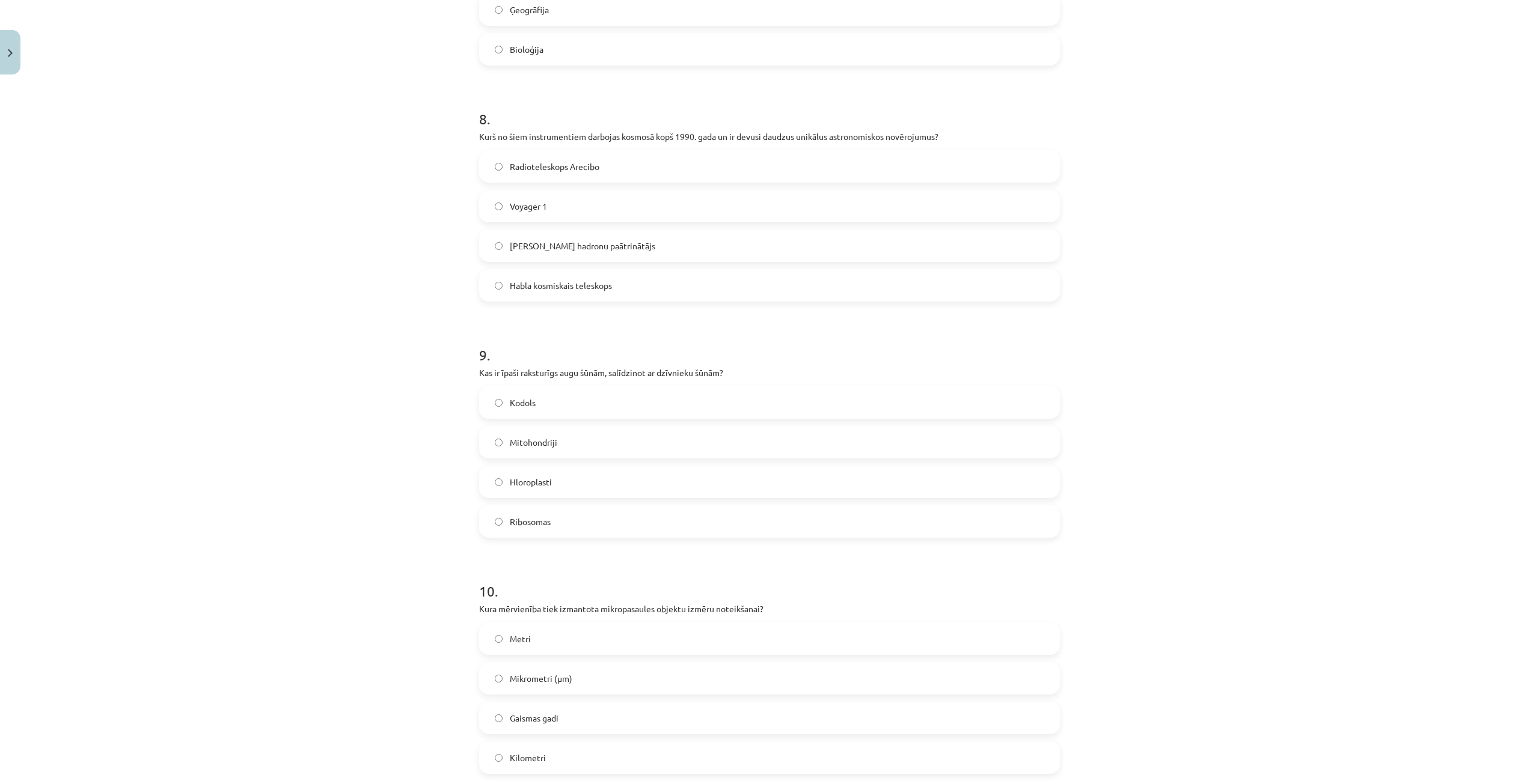
click at [534, 687] on label "Mikrometri (μm)" at bounding box center [770, 678] width 579 height 30
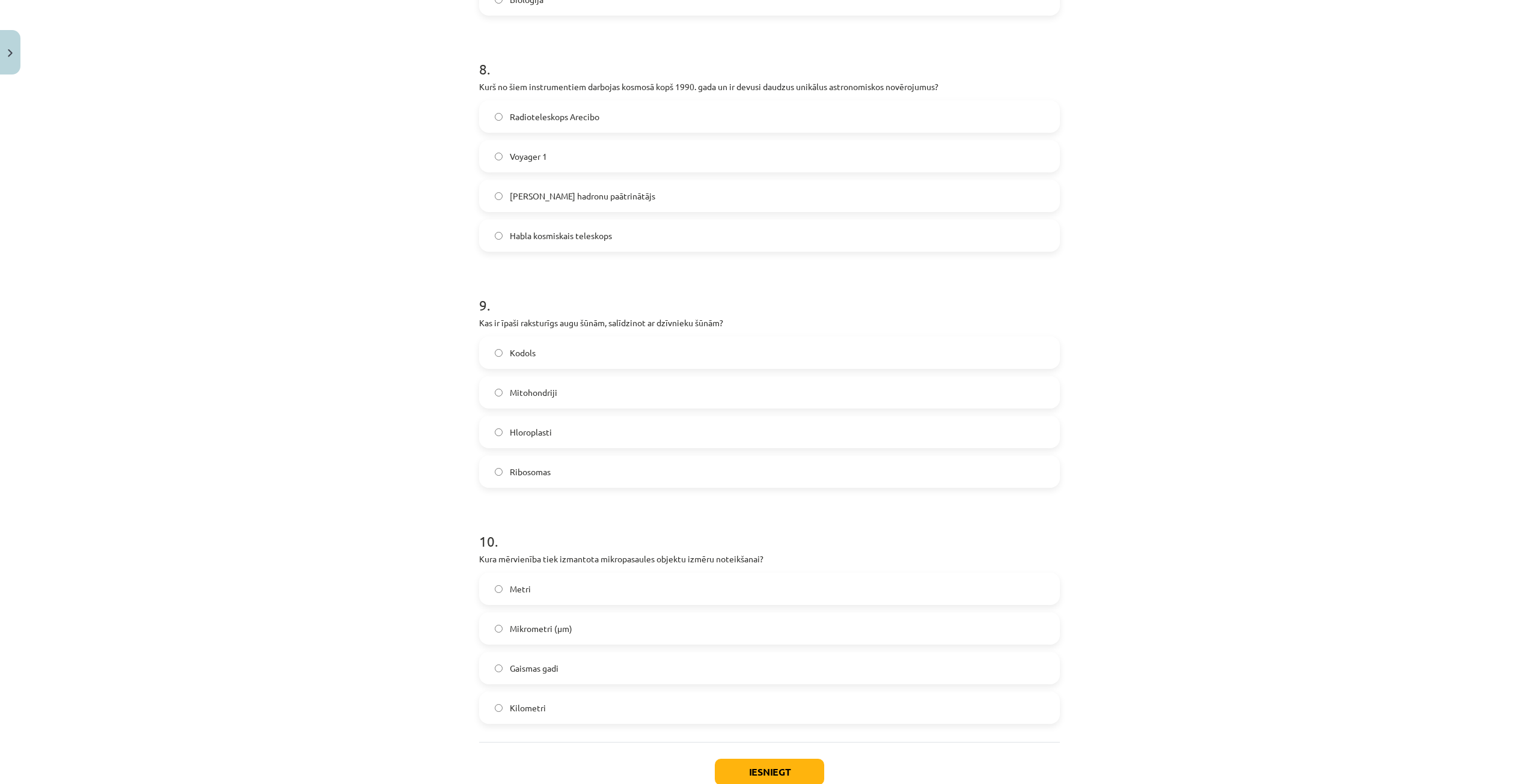
scroll to position [1863, 0]
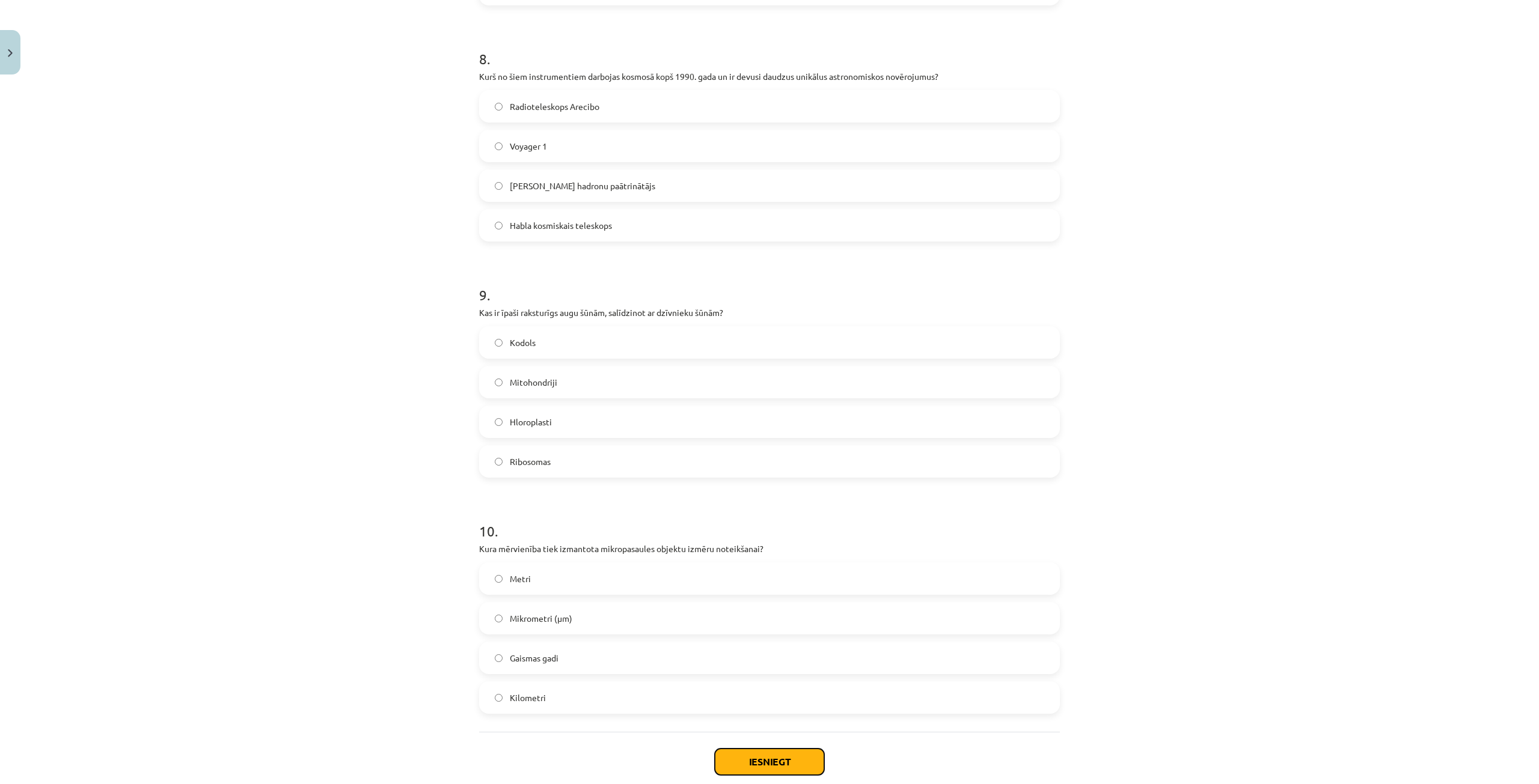
click at [758, 762] on button "Iesniegt" at bounding box center [770, 762] width 110 height 26
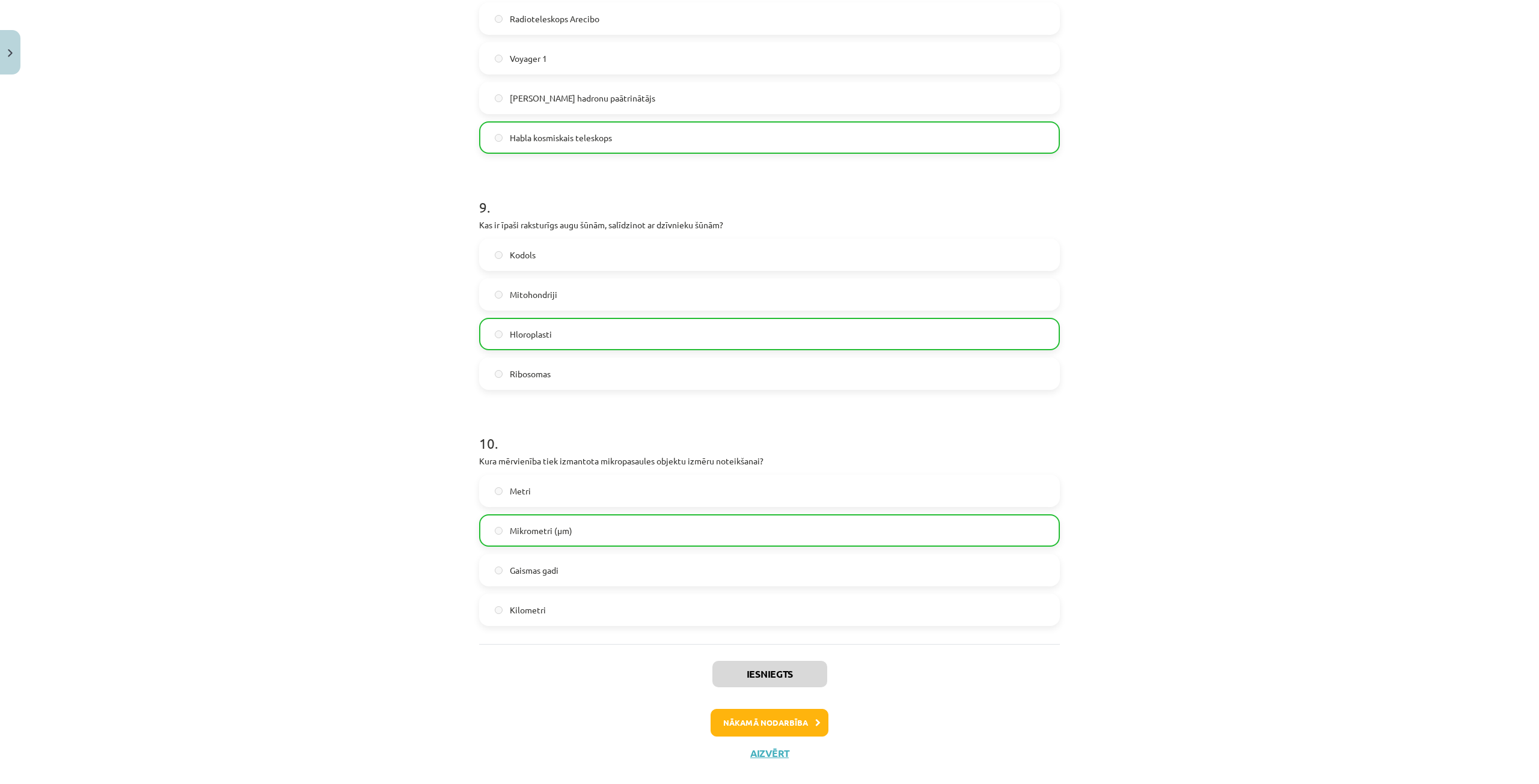
scroll to position [1970, 0]
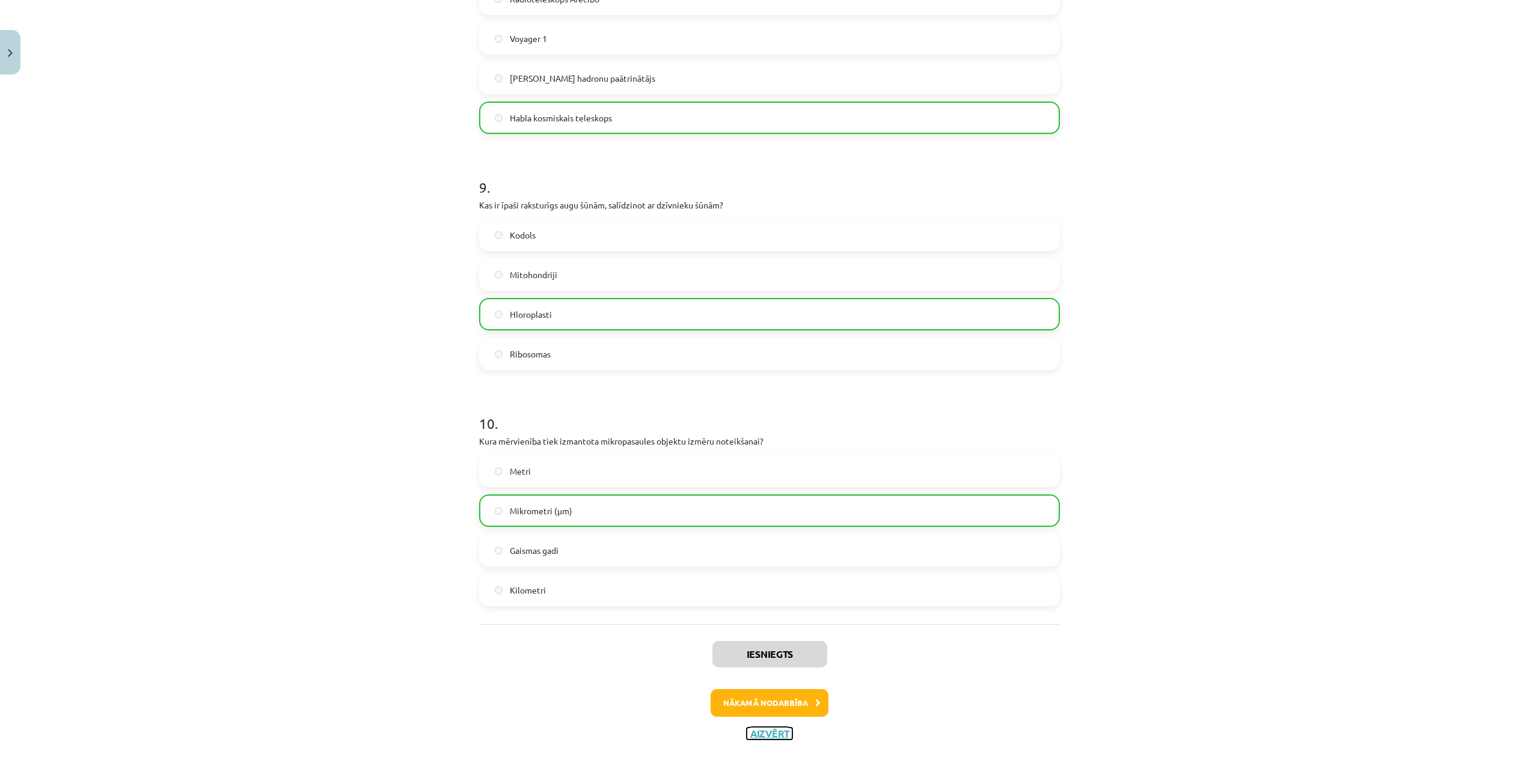
click at [768, 734] on button "Aizvērt" at bounding box center [769, 733] width 45 height 12
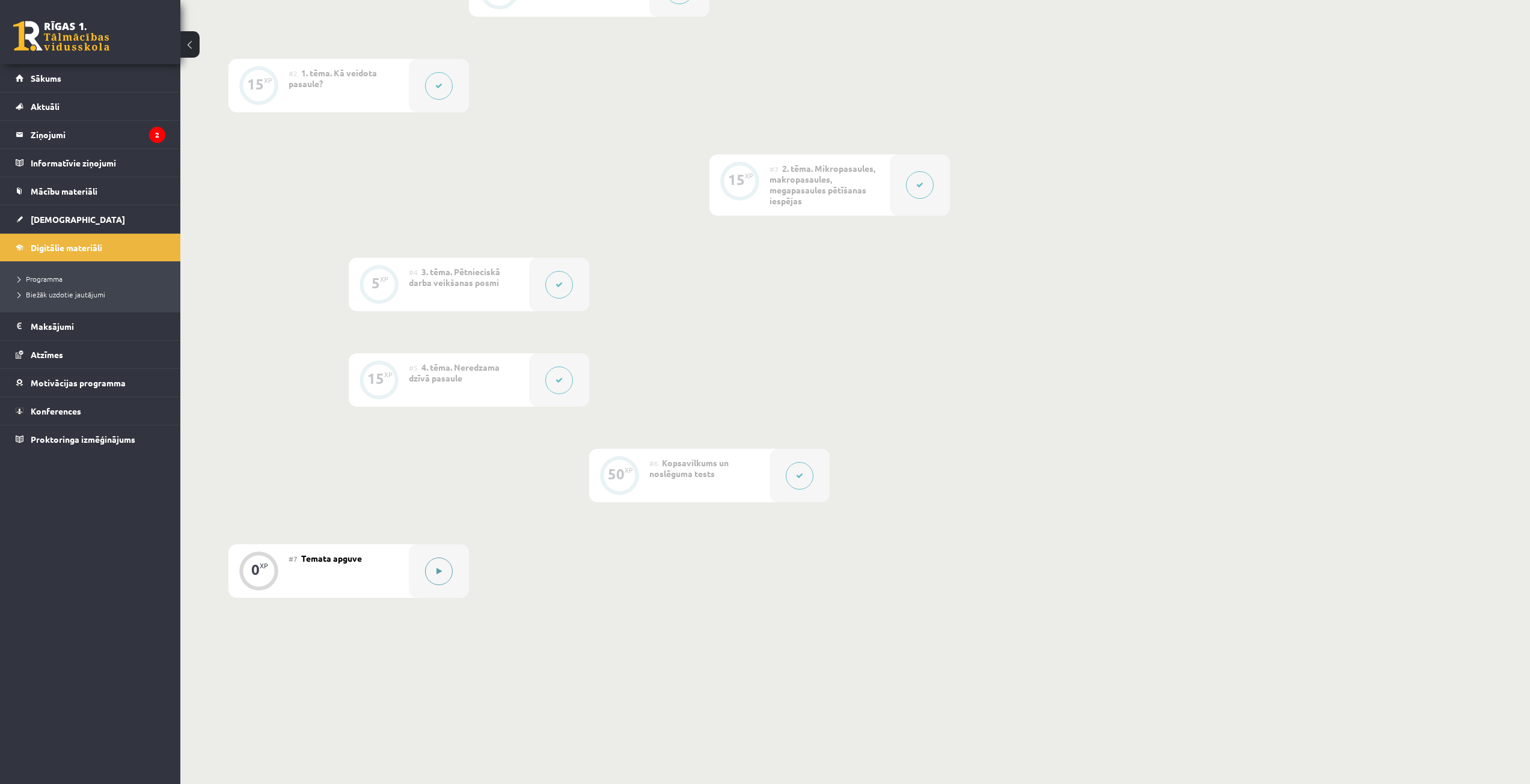
click at [446, 589] on div at bounding box center [439, 571] width 60 height 53
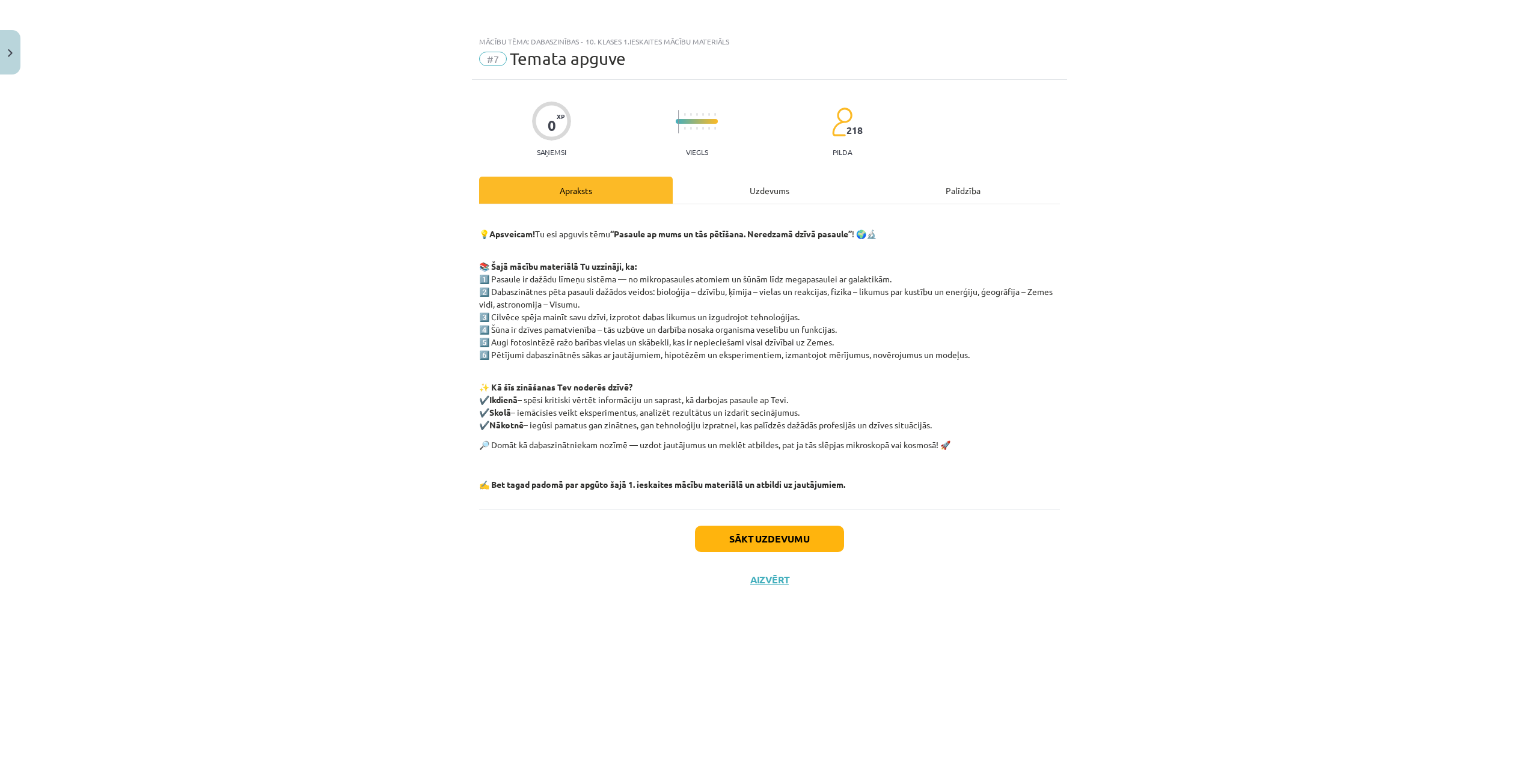
click at [744, 192] on div "Uzdevums" at bounding box center [770, 190] width 193 height 27
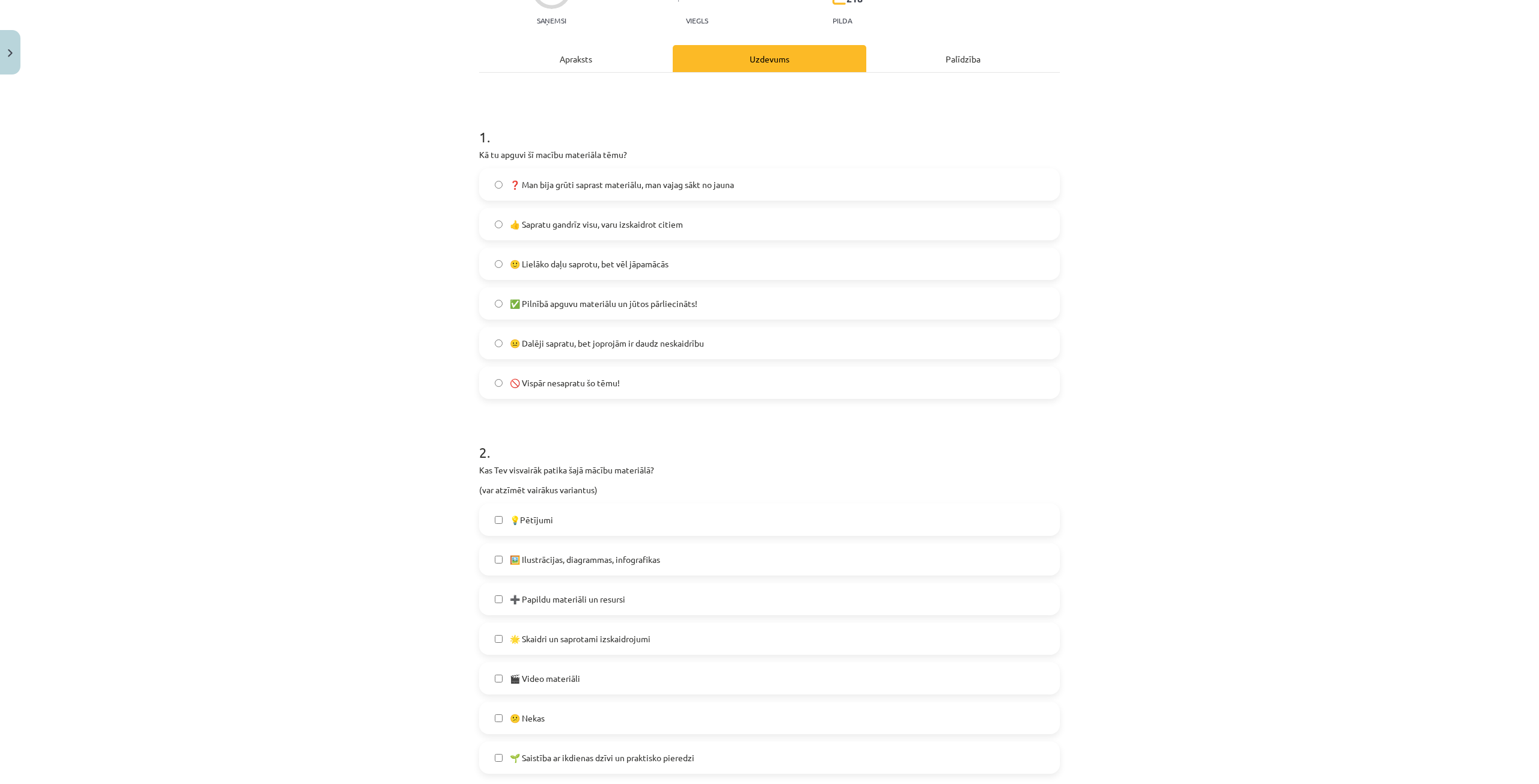
scroll to position [0, 0]
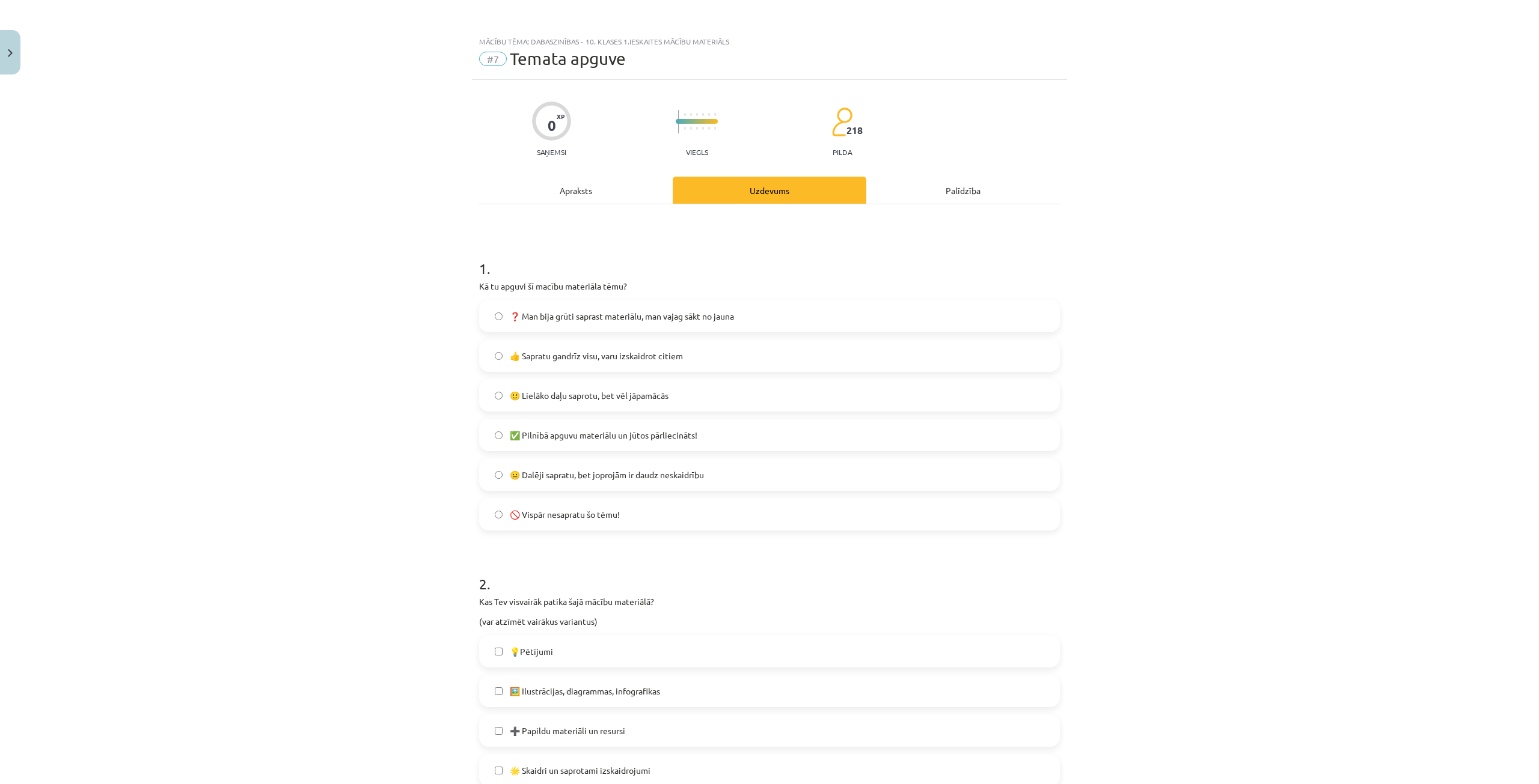
click at [696, 393] on label "🙂 Lielāko daļu saprotu, bet vēl jāpamācās" at bounding box center [770, 395] width 579 height 30
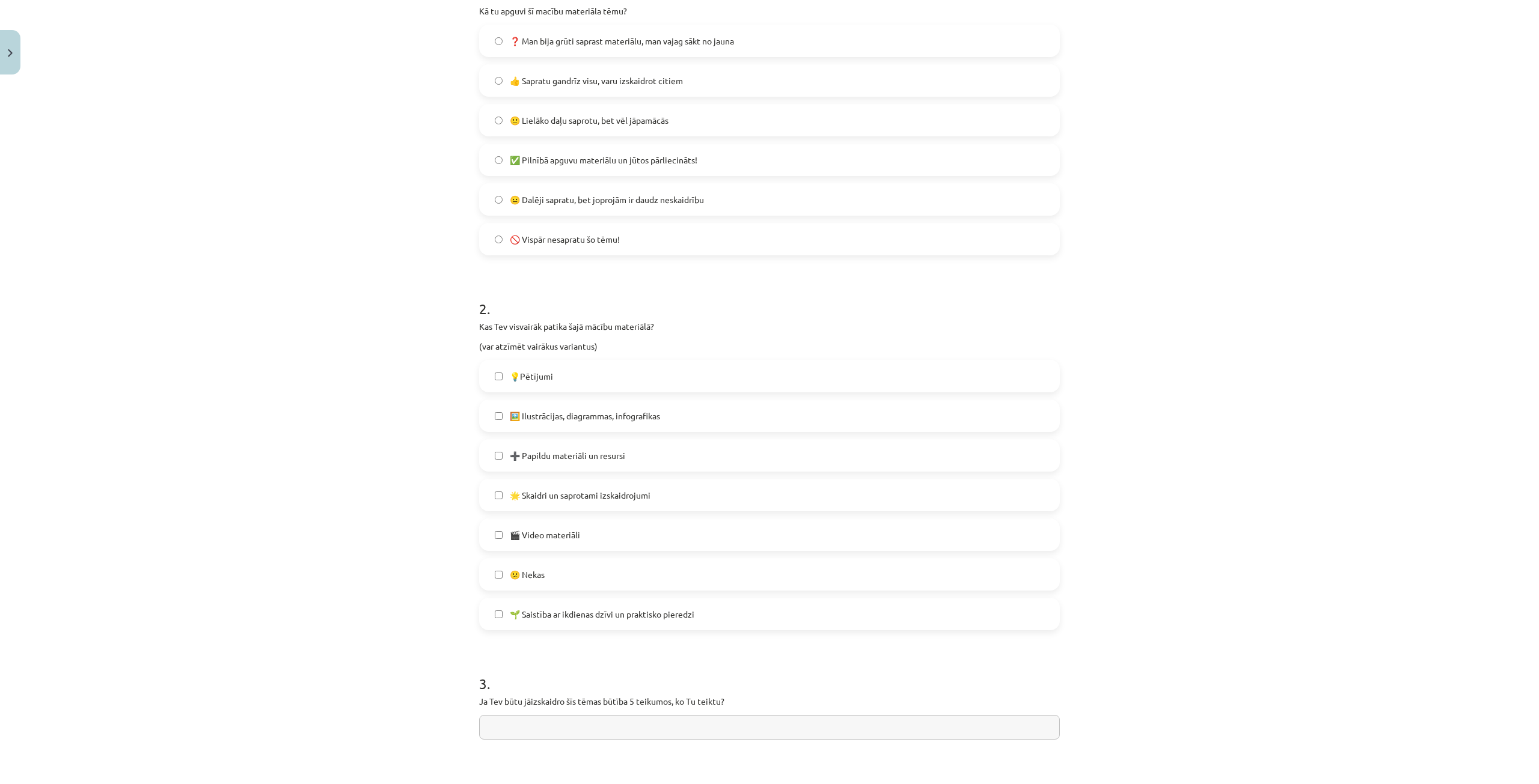
scroll to position [300, 0]
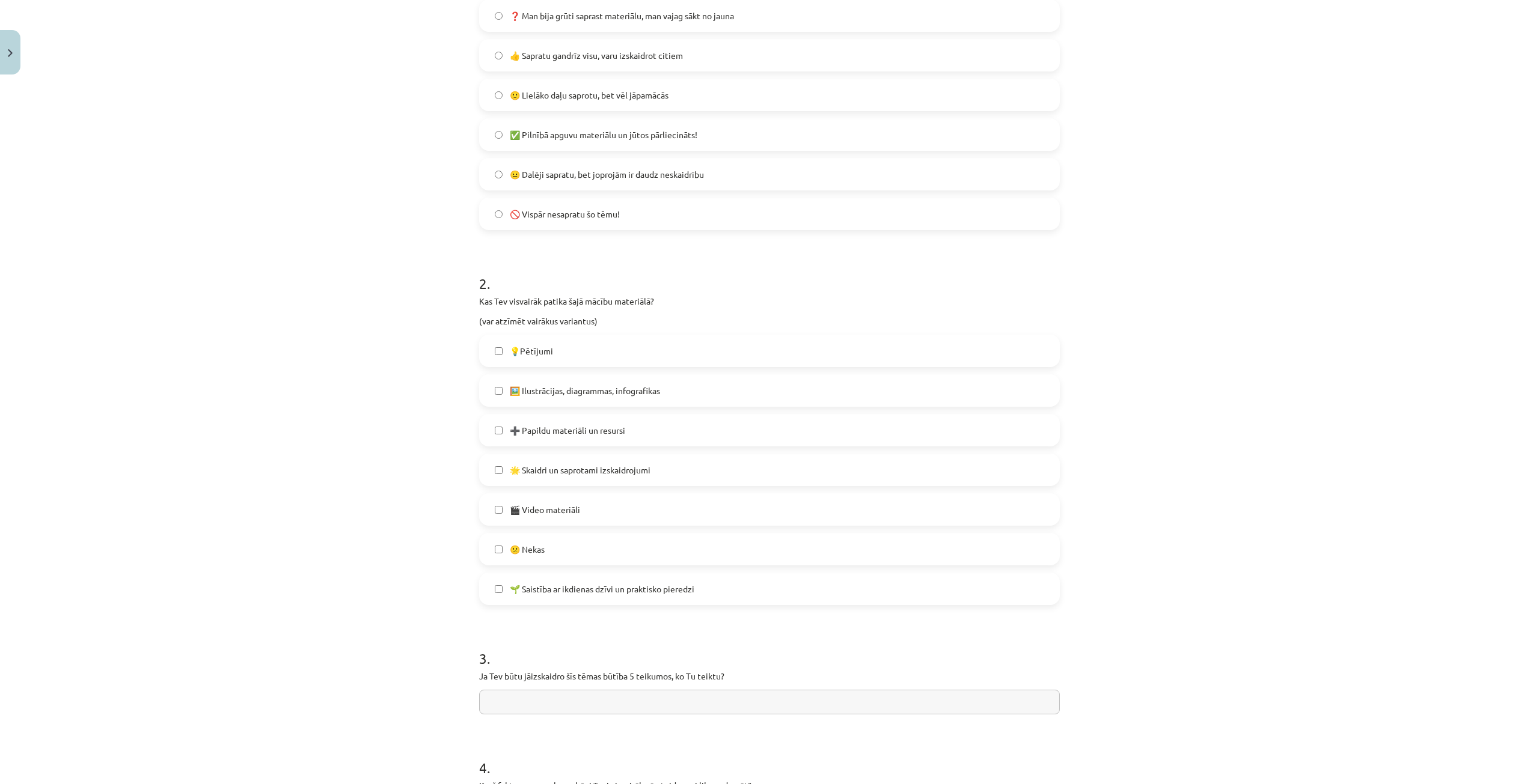
click at [603, 589] on span "🌱 Saistība ar ikdienas dzīvi un praktisko pieredzi" at bounding box center [602, 589] width 185 height 13
click at [569, 469] on span "🌟 Skaidri un saprotami izskaidrojumi" at bounding box center [580, 470] width 141 height 13
click at [533, 397] on label "🖼️ Ilustrācijas, diagrammas, infografikas" at bounding box center [770, 390] width 579 height 30
drag, startPoint x: 543, startPoint y: 367, endPoint x: 547, endPoint y: 348, distance: 19.4
click at [544, 367] on div "💡Pētījumi 🖼️ Ilustrācijas, diagrammas, infografikas ➕ Papildu materiāli un resu…" at bounding box center [770, 470] width 580 height 270
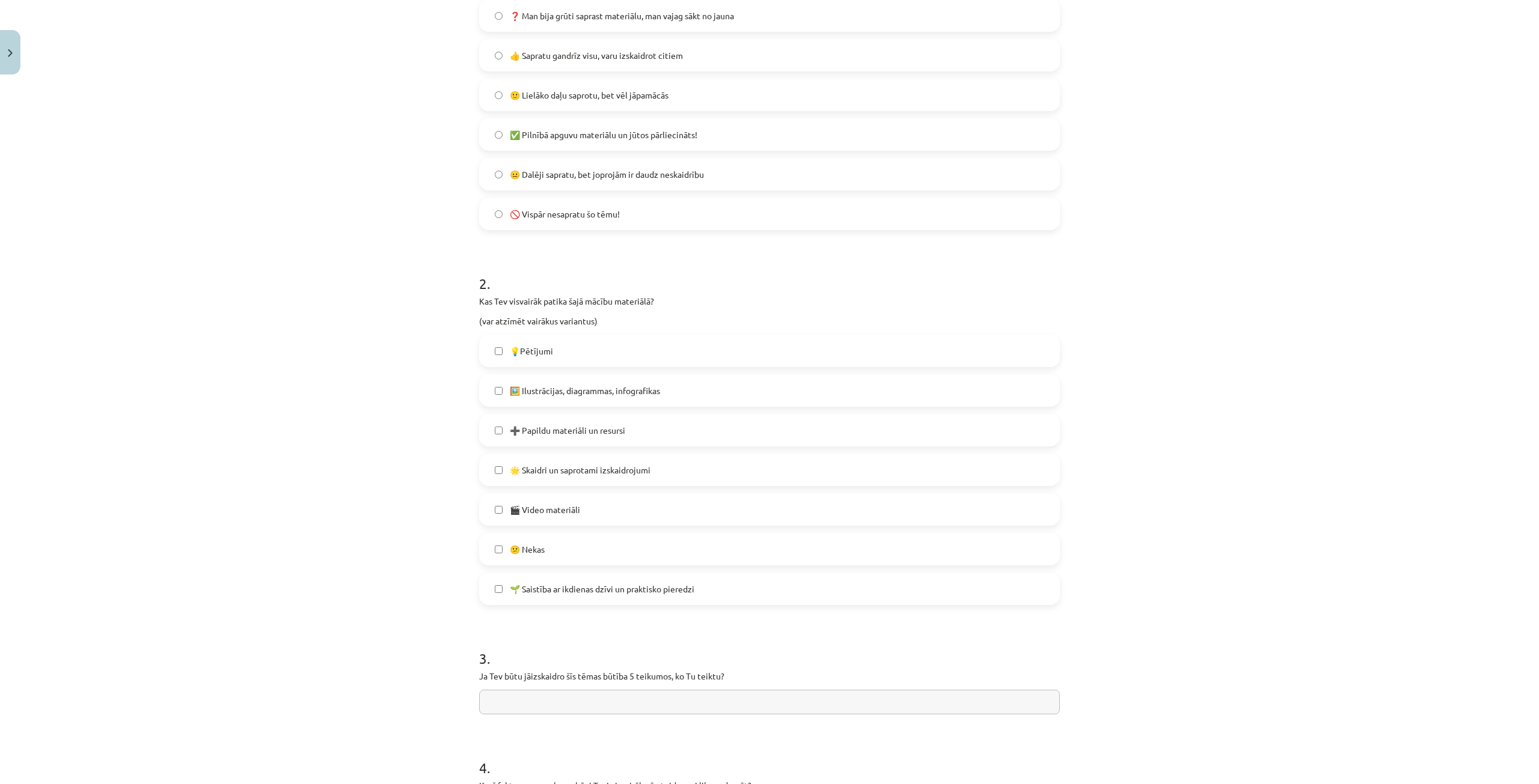
click at [546, 347] on span "💡Pētījumi" at bounding box center [532, 352] width 44 height 13
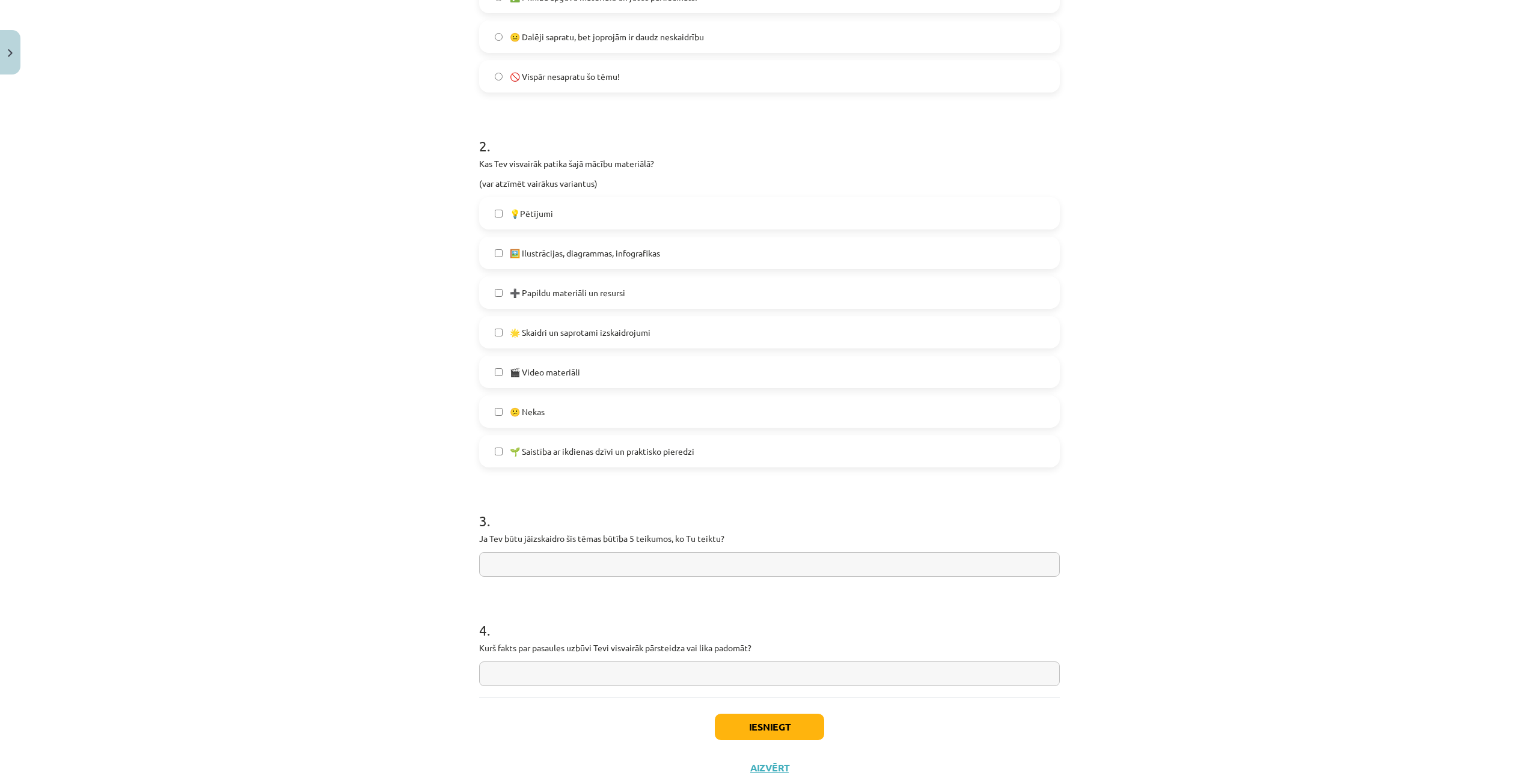
scroll to position [472, 0]
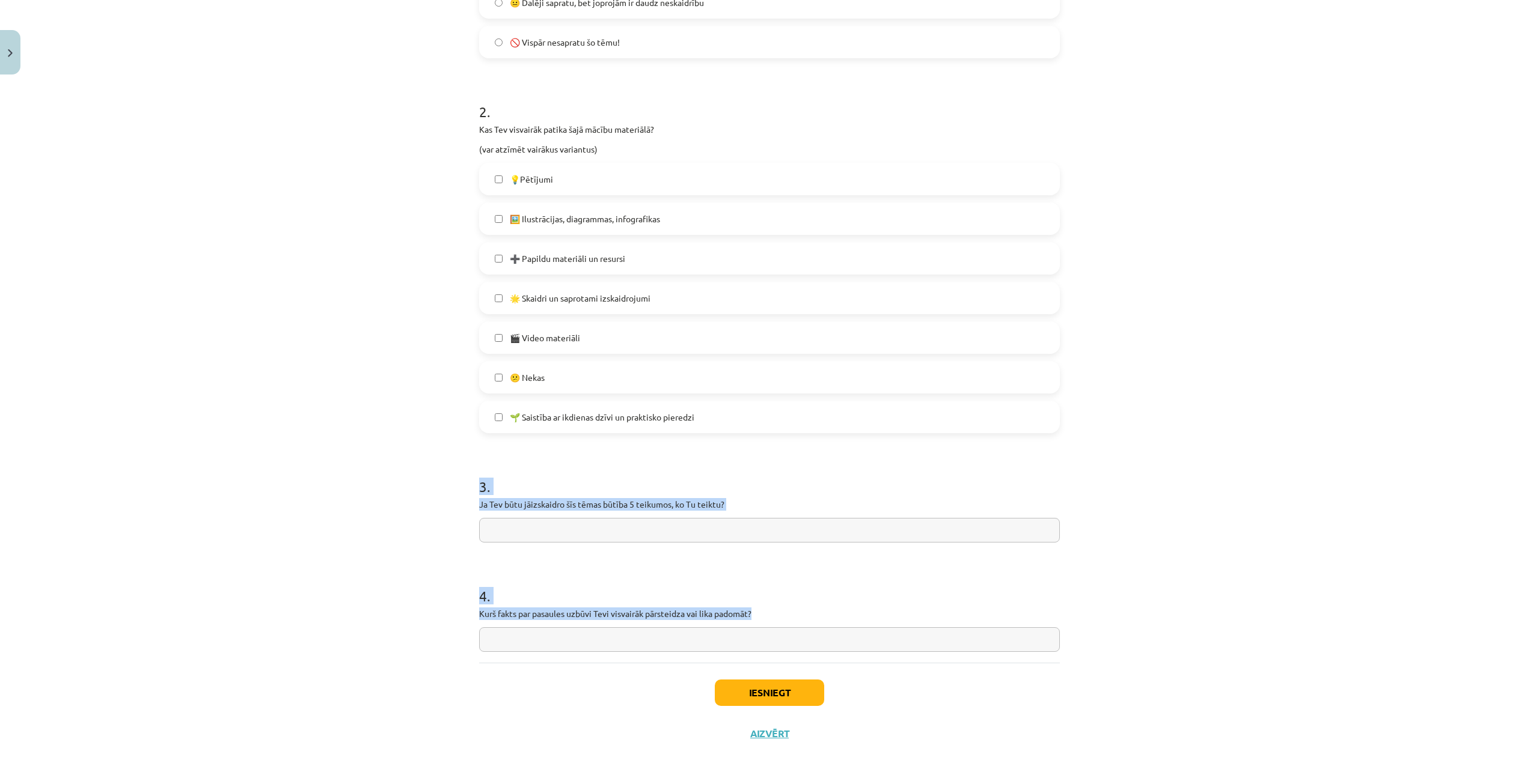
drag, startPoint x: 475, startPoint y: 482, endPoint x: 789, endPoint y: 617, distance: 341.8
click at [789, 617] on form "1 . Kā tu apguvi šī macību materiāla tēmu? ❓ Man bija grūti saprast materiālu, …" at bounding box center [770, 209] width 580 height 885
copy form "3 . Ja Tev būtu jāizskaidro šīs tēmas būtība 5 teikumos, ko Tu teiktu? 4 . Kurš…"
click at [640, 527] on input "text" at bounding box center [770, 530] width 580 height 24
paste input "**********"
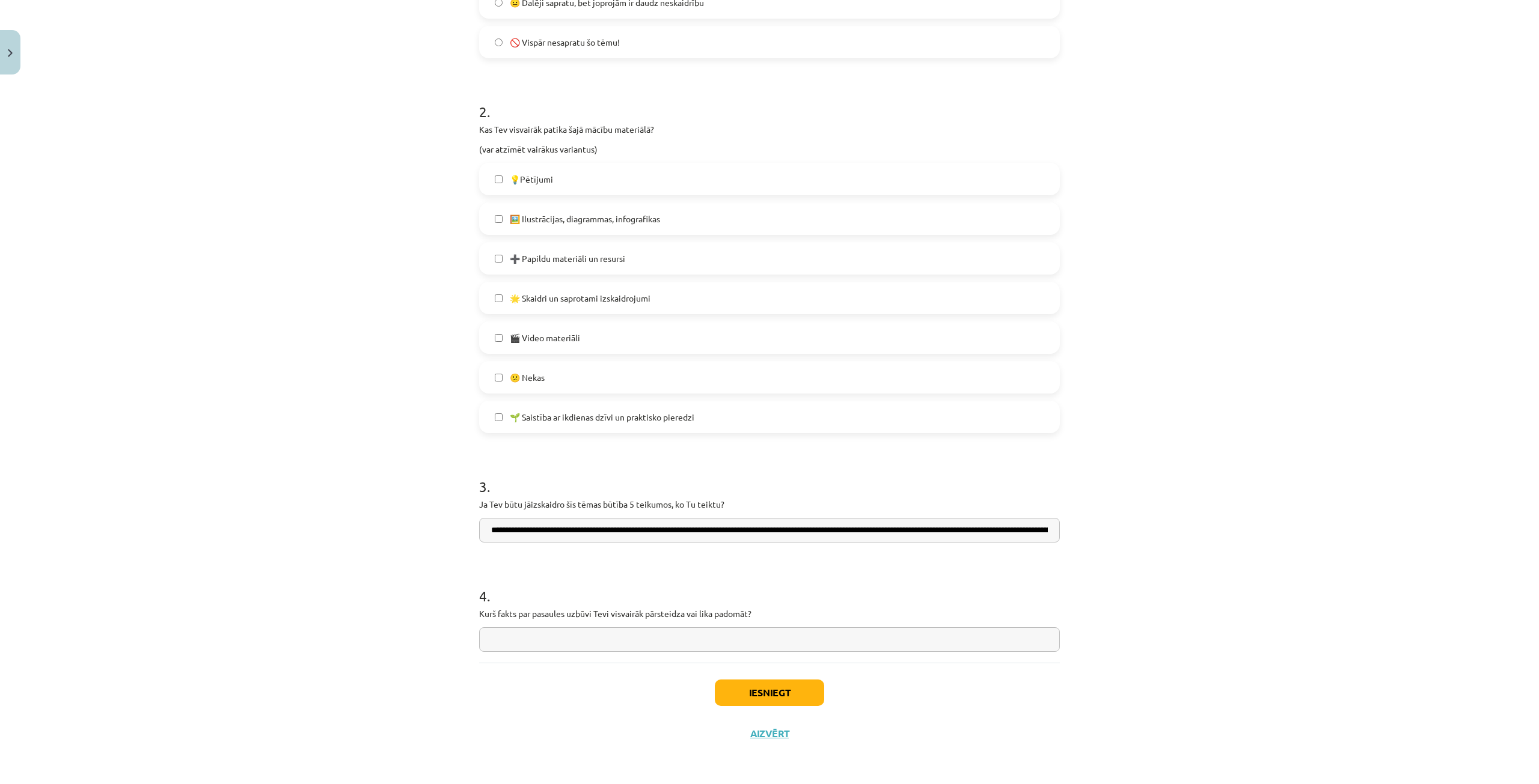
scroll to position [0, 831]
type input "**********"
drag, startPoint x: 497, startPoint y: 617, endPoint x: 452, endPoint y: 617, distance: 45.0
click at [597, 615] on p "Kurš fakts par pasaules uzbūvi Tevi visvairāk pārsteidza vai lika padomāt?" at bounding box center [770, 614] width 580 height 13
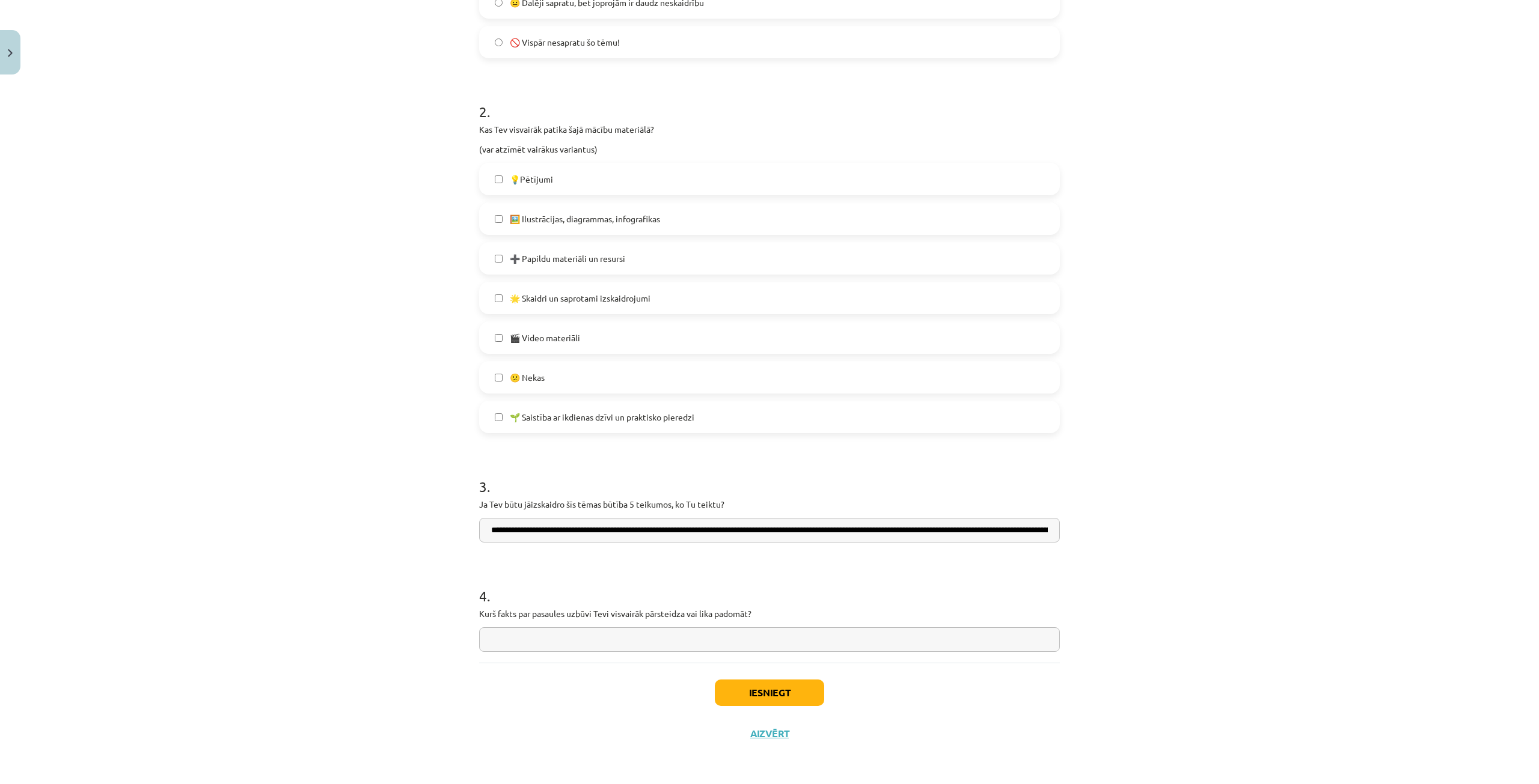
drag, startPoint x: 441, startPoint y: 606, endPoint x: 777, endPoint y: 620, distance: 336.3
click at [777, 620] on div "Mācību tēma: Dabaszinības - 10. klases 1.ieskaites mācību materiāls #7 Temata a…" at bounding box center [770, 392] width 1539 height 784
copy p
click at [511, 625] on div "4 . Kurš fakts par pasaules uzbūvi Tevi visvairāk pārsteidza vai lika padomāt?" at bounding box center [770, 609] width 580 height 85
click at [511, 630] on input "text" at bounding box center [770, 639] width 580 height 24
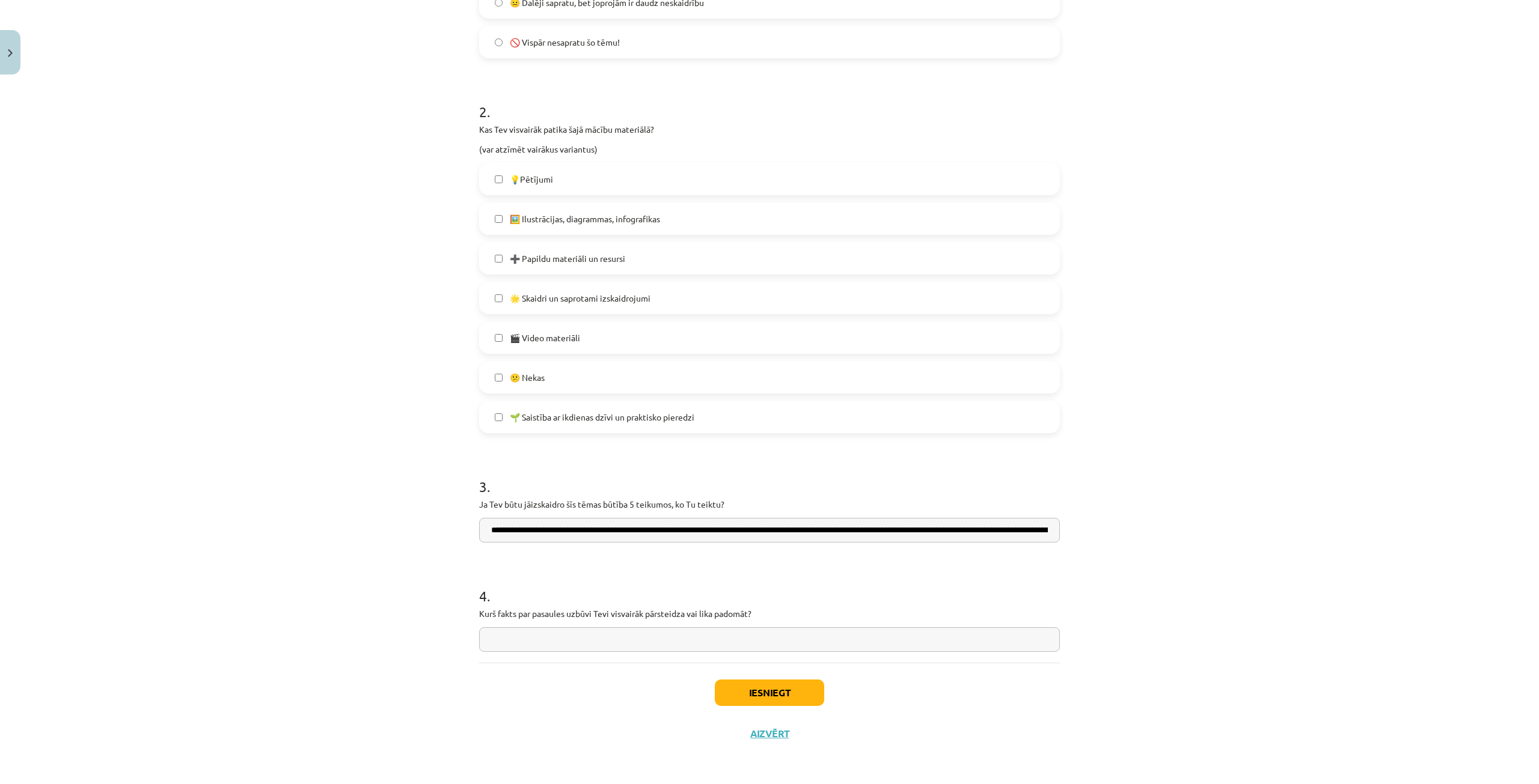
paste input "**********"
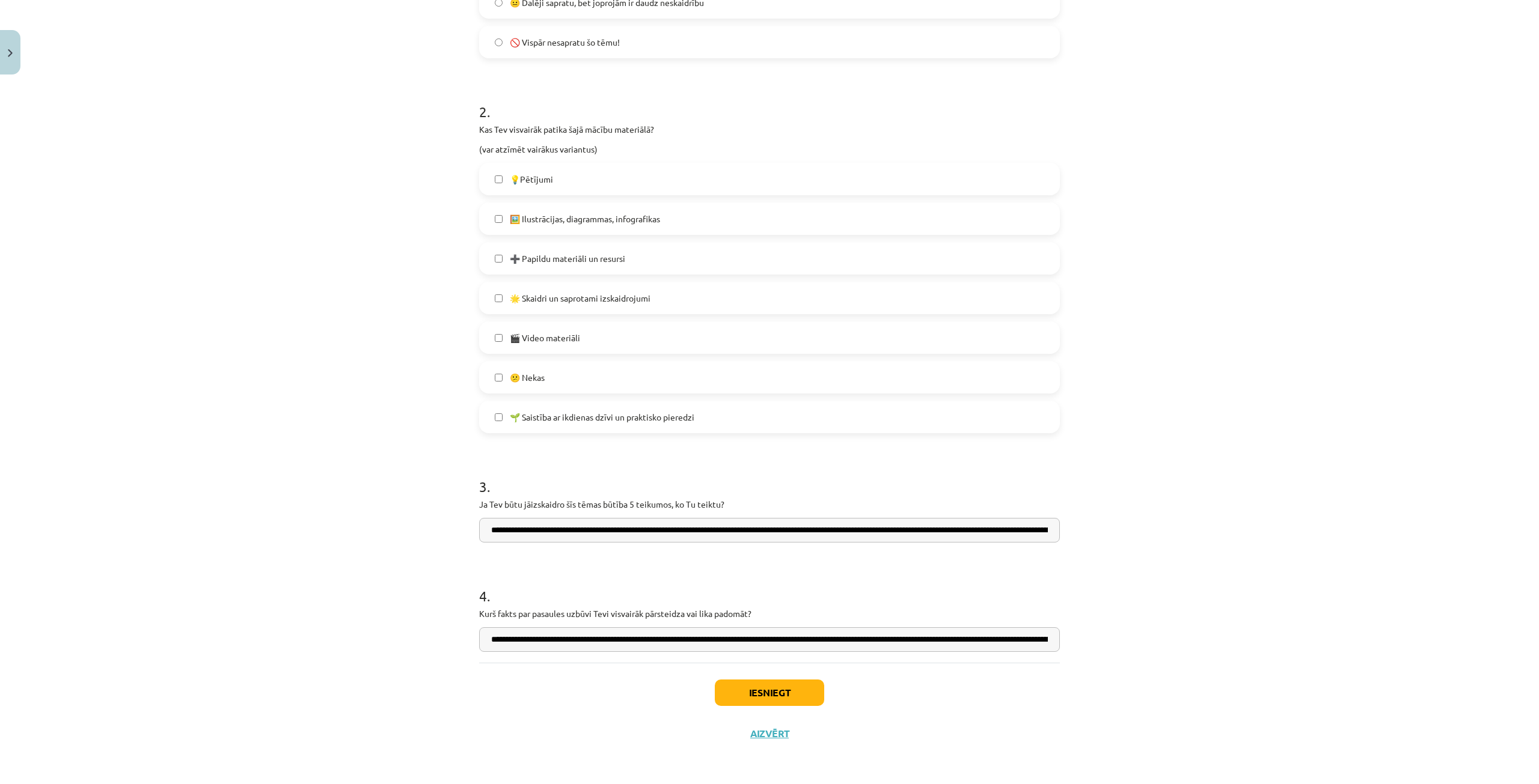
scroll to position [0, 295]
type input "**********"
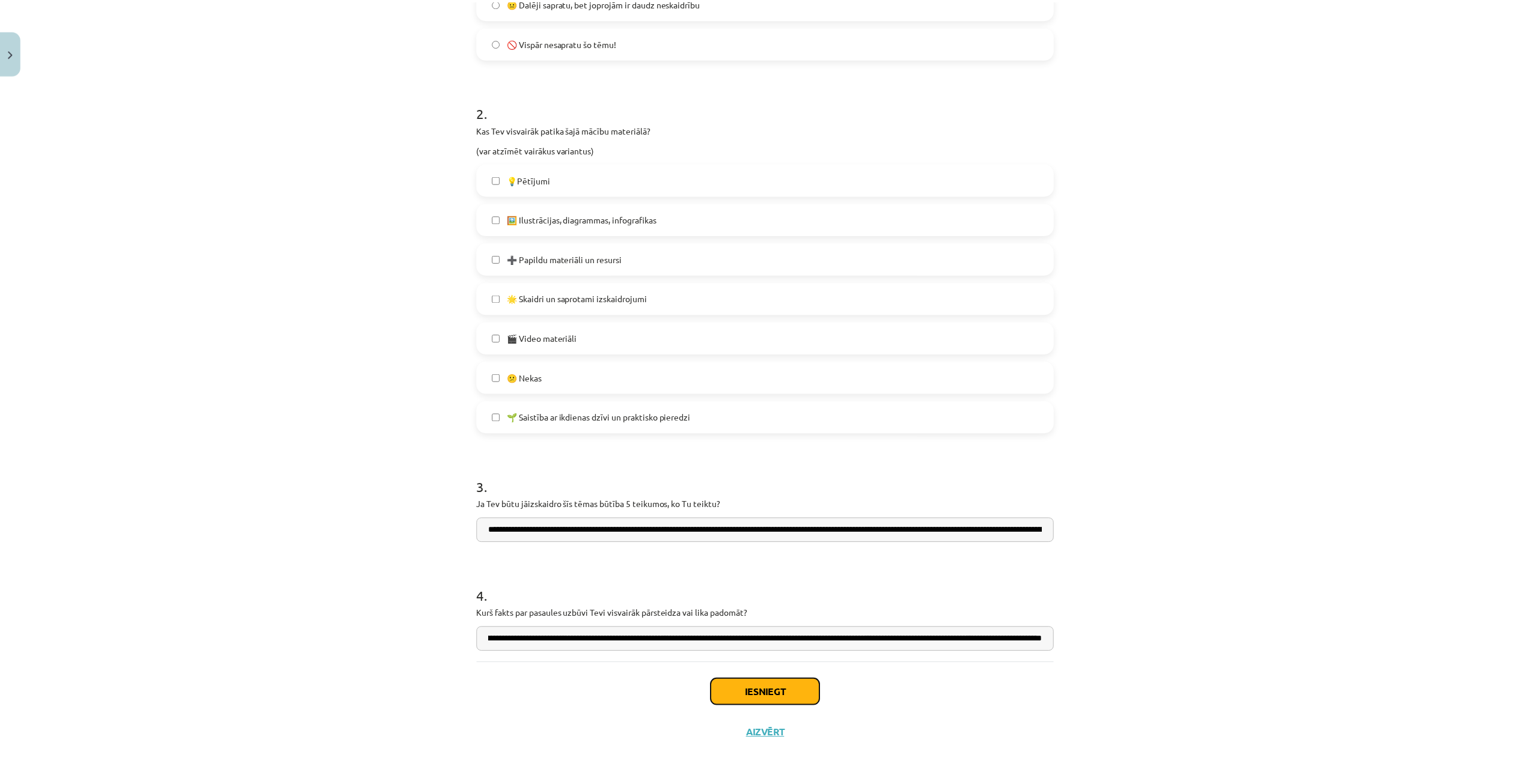
scroll to position [0, 0]
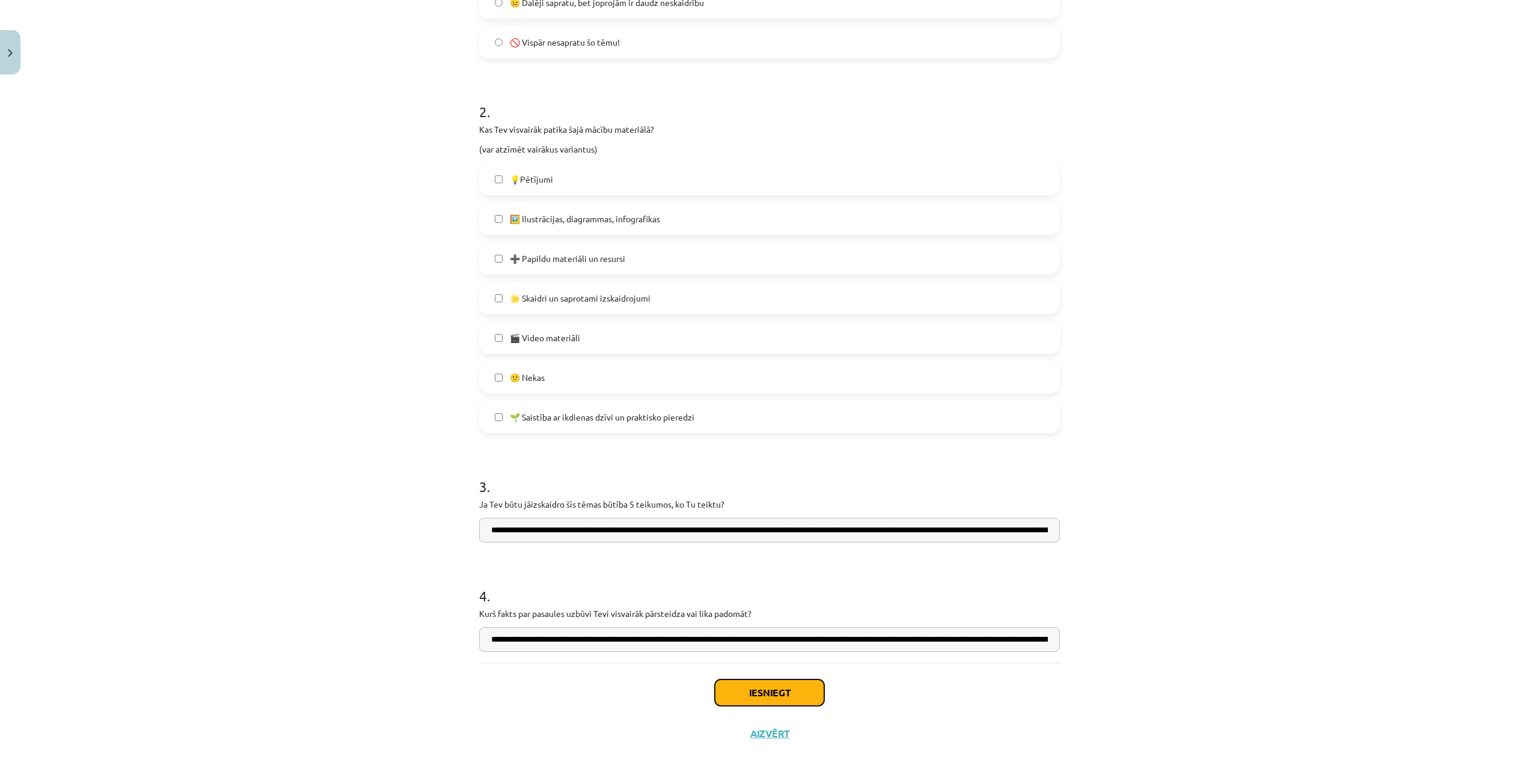
click at [739, 692] on button "Iesniegt" at bounding box center [770, 692] width 110 height 26
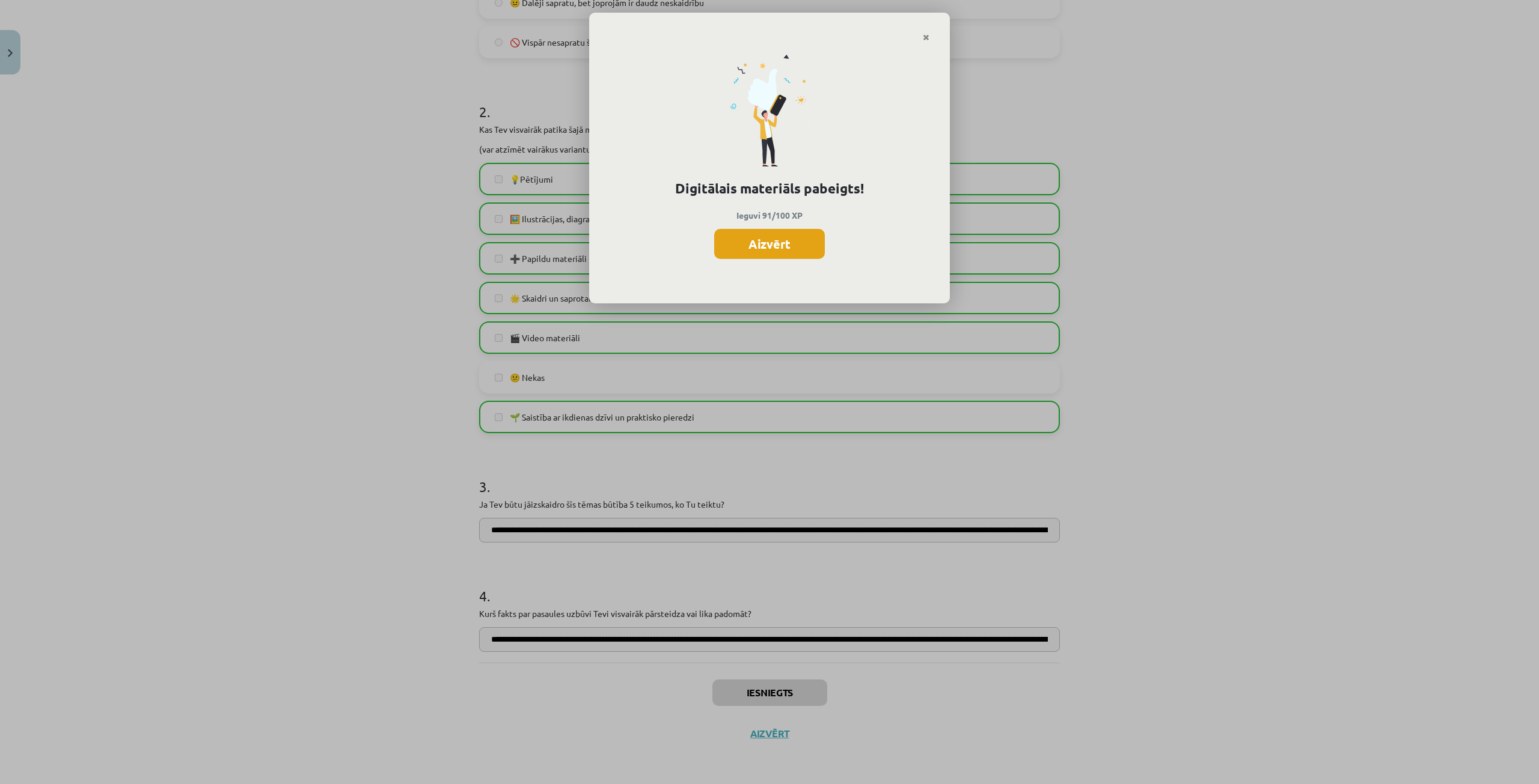
click at [757, 248] on button "Aizvērt" at bounding box center [770, 243] width 111 height 30
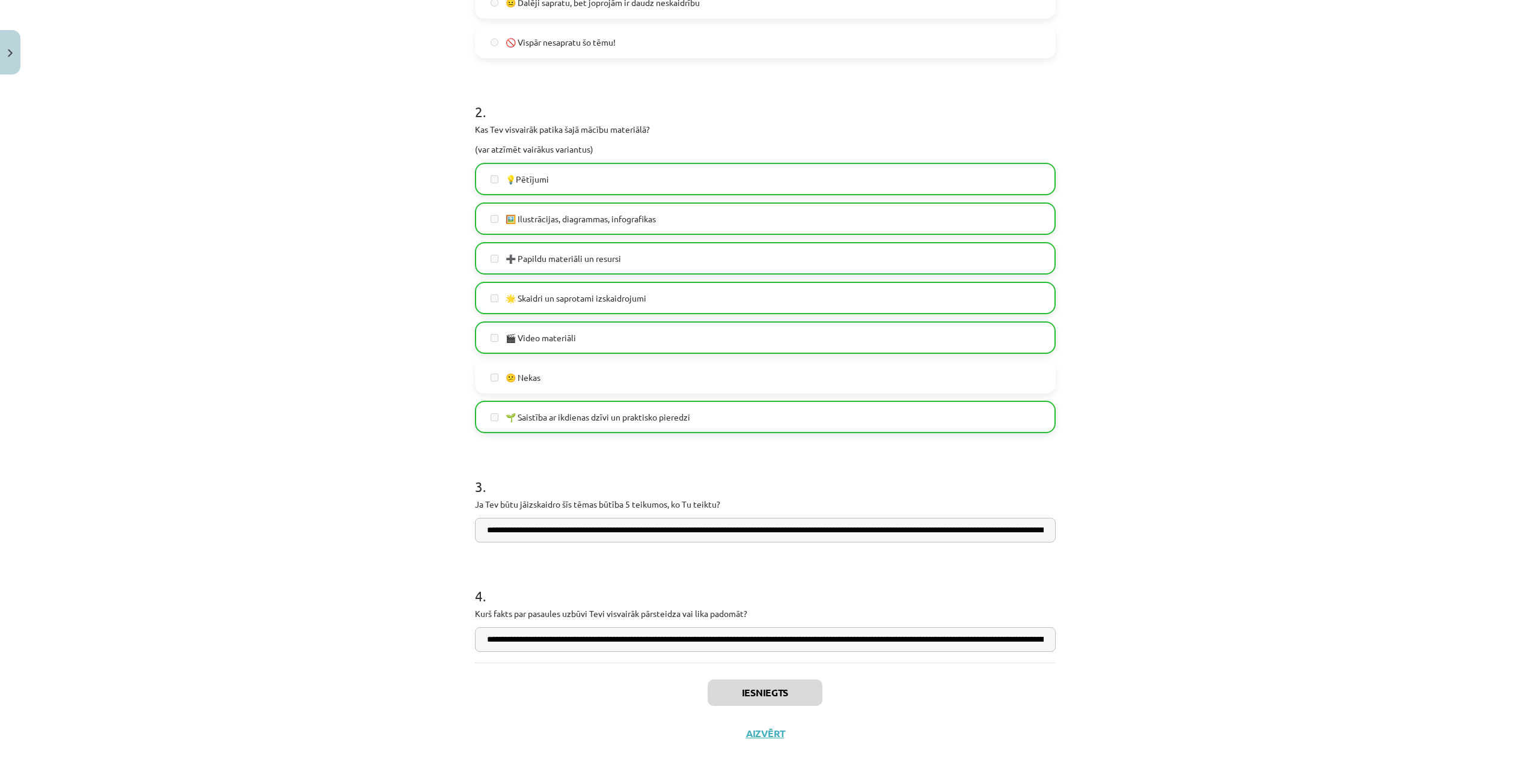
click at [759, 725] on div "Iesniegts Aizvērt" at bounding box center [765, 705] width 580 height 84
click at [759, 731] on button "Aizvērt" at bounding box center [765, 733] width 45 height 12
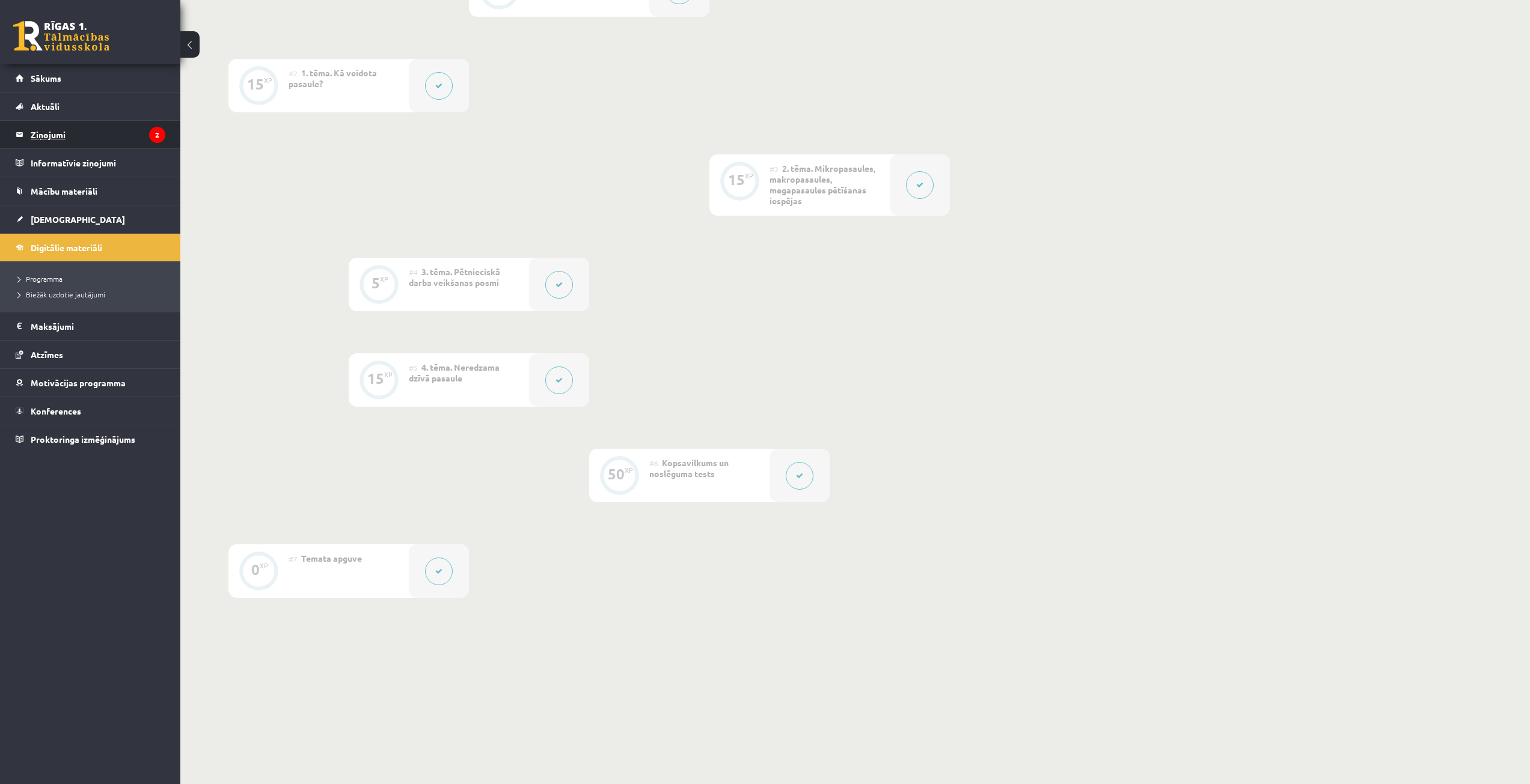
click at [65, 133] on legend "Ziņojumi 2" at bounding box center [98, 135] width 135 height 28
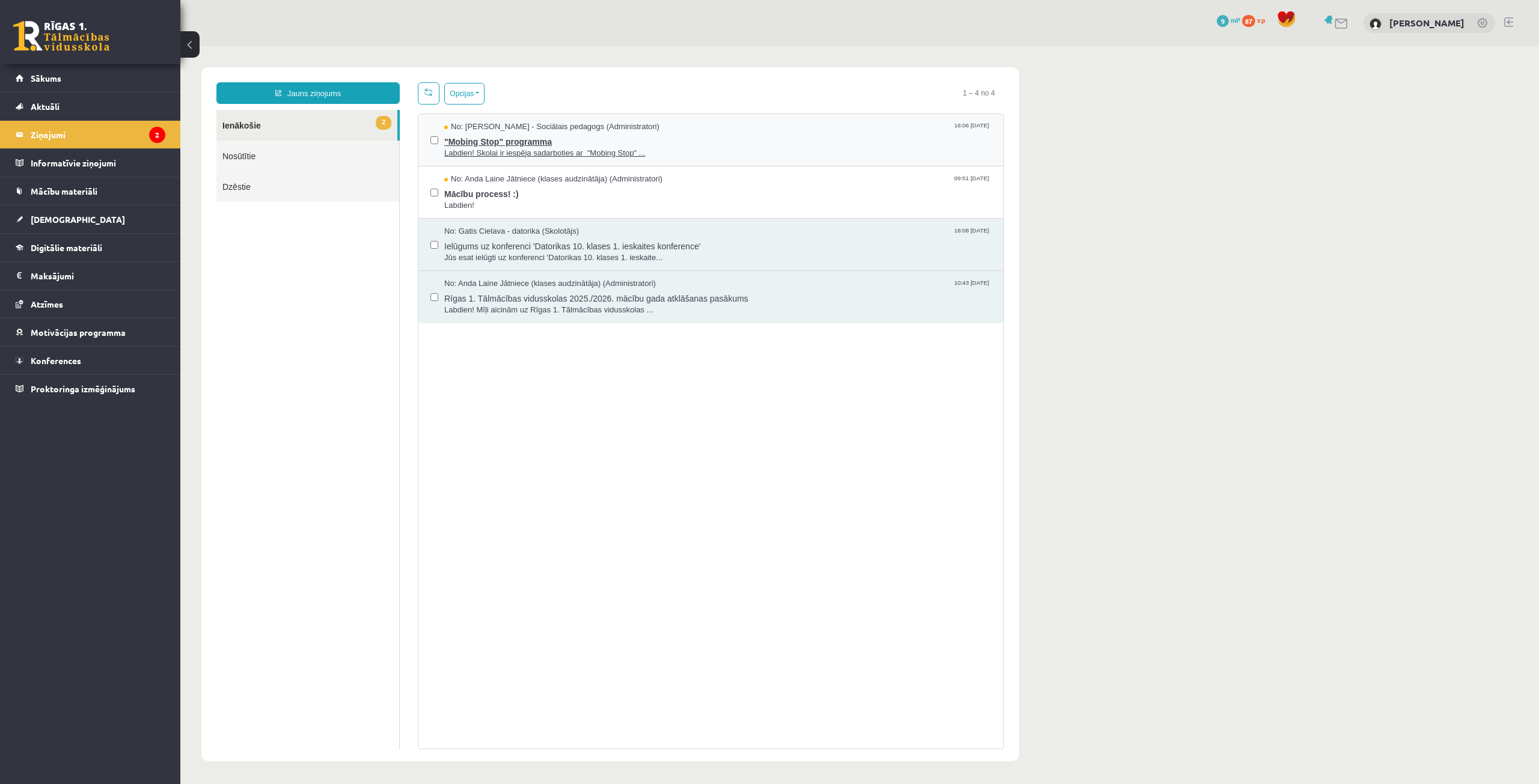
click at [631, 133] on span ""Mobing Stop" programma" at bounding box center [718, 140] width 547 height 15
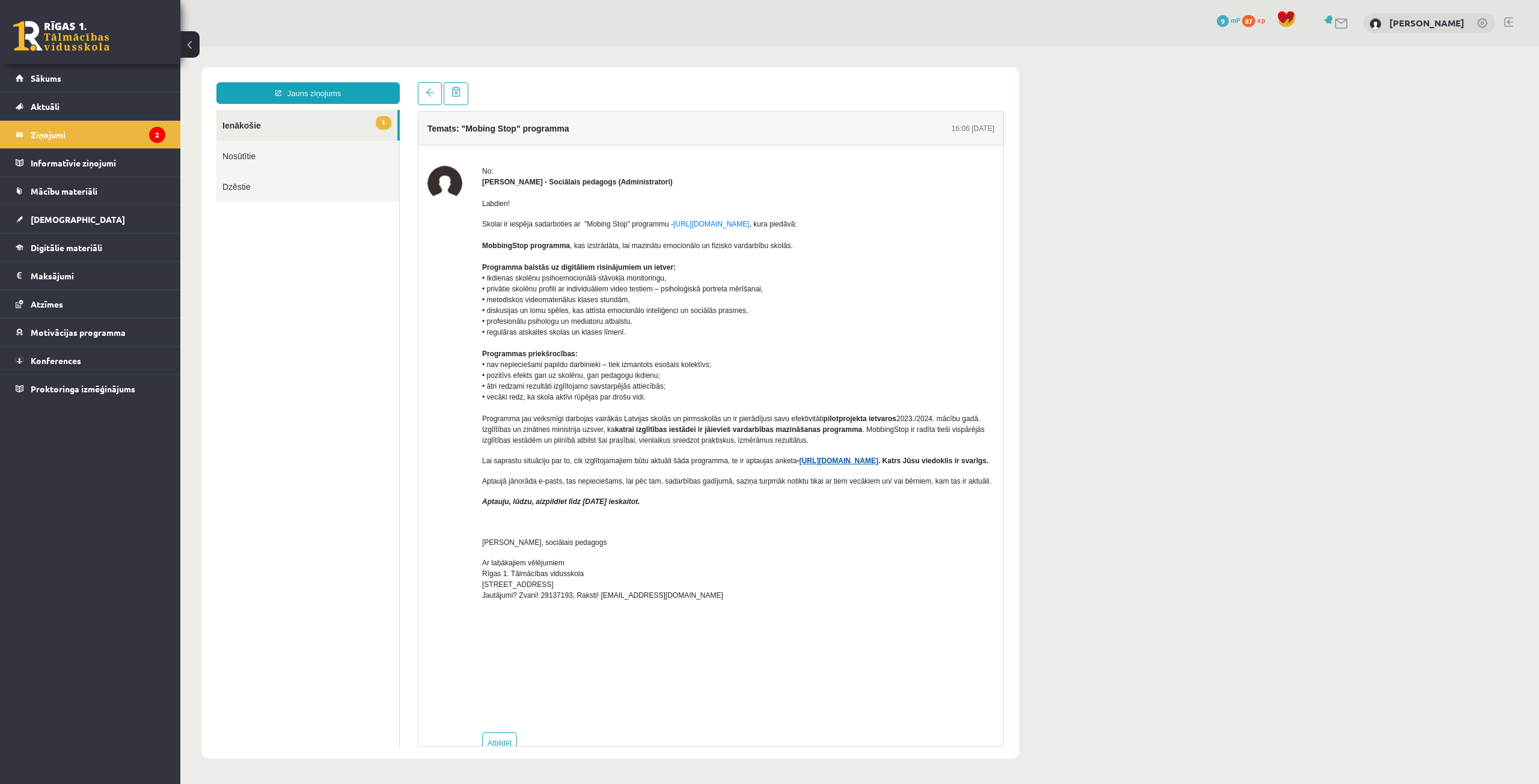
click at [831, 457] on link "https://forms.gle/7MhE2q1y46F54uuf6" at bounding box center [839, 461] width 79 height 8
click at [79, 133] on legend "Ziņojumi 2" at bounding box center [98, 135] width 135 height 28
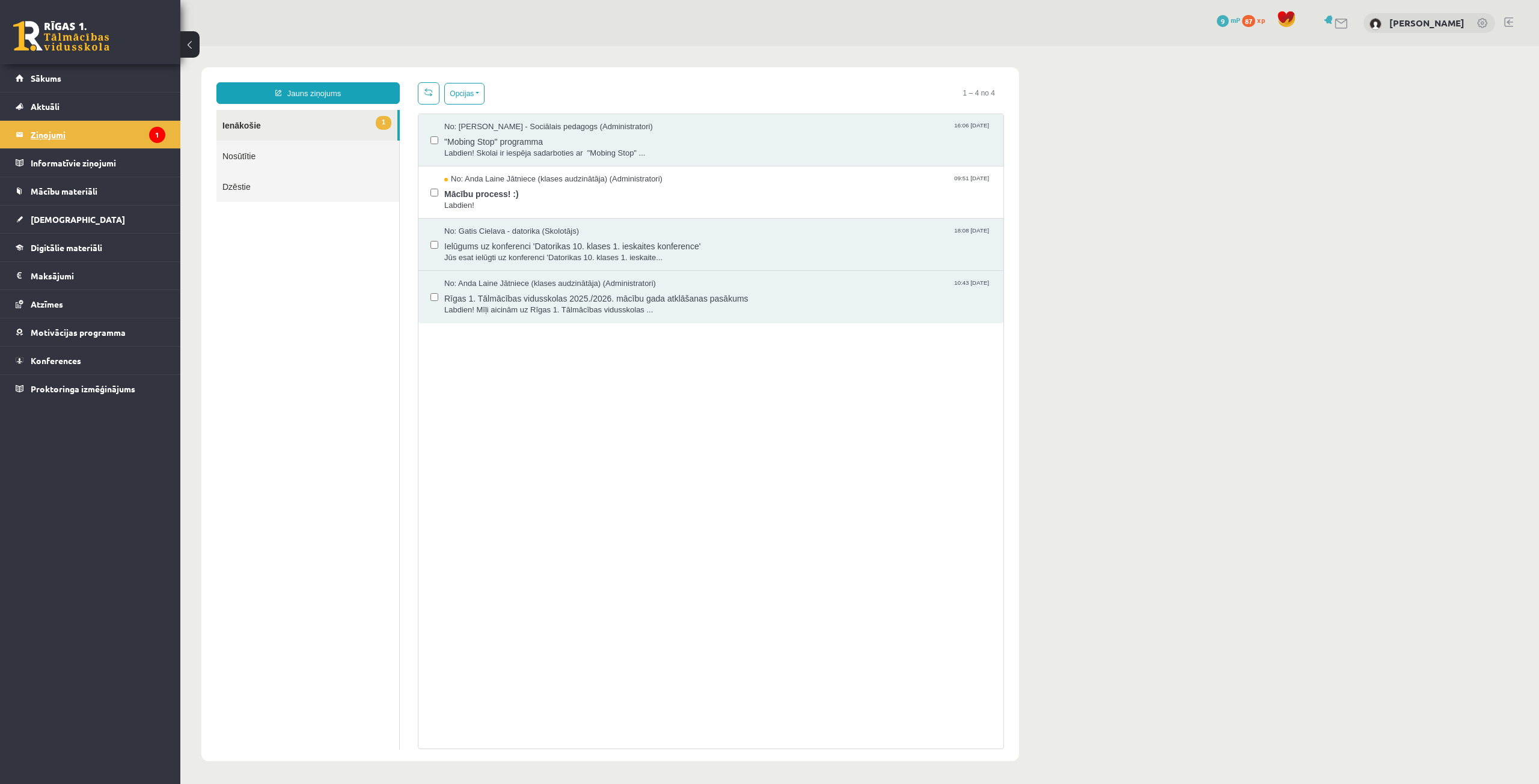
click at [79, 133] on legend "Ziņojumi 1" at bounding box center [98, 135] width 135 height 28
click at [586, 200] on span "Labdien!" at bounding box center [718, 206] width 547 height 12
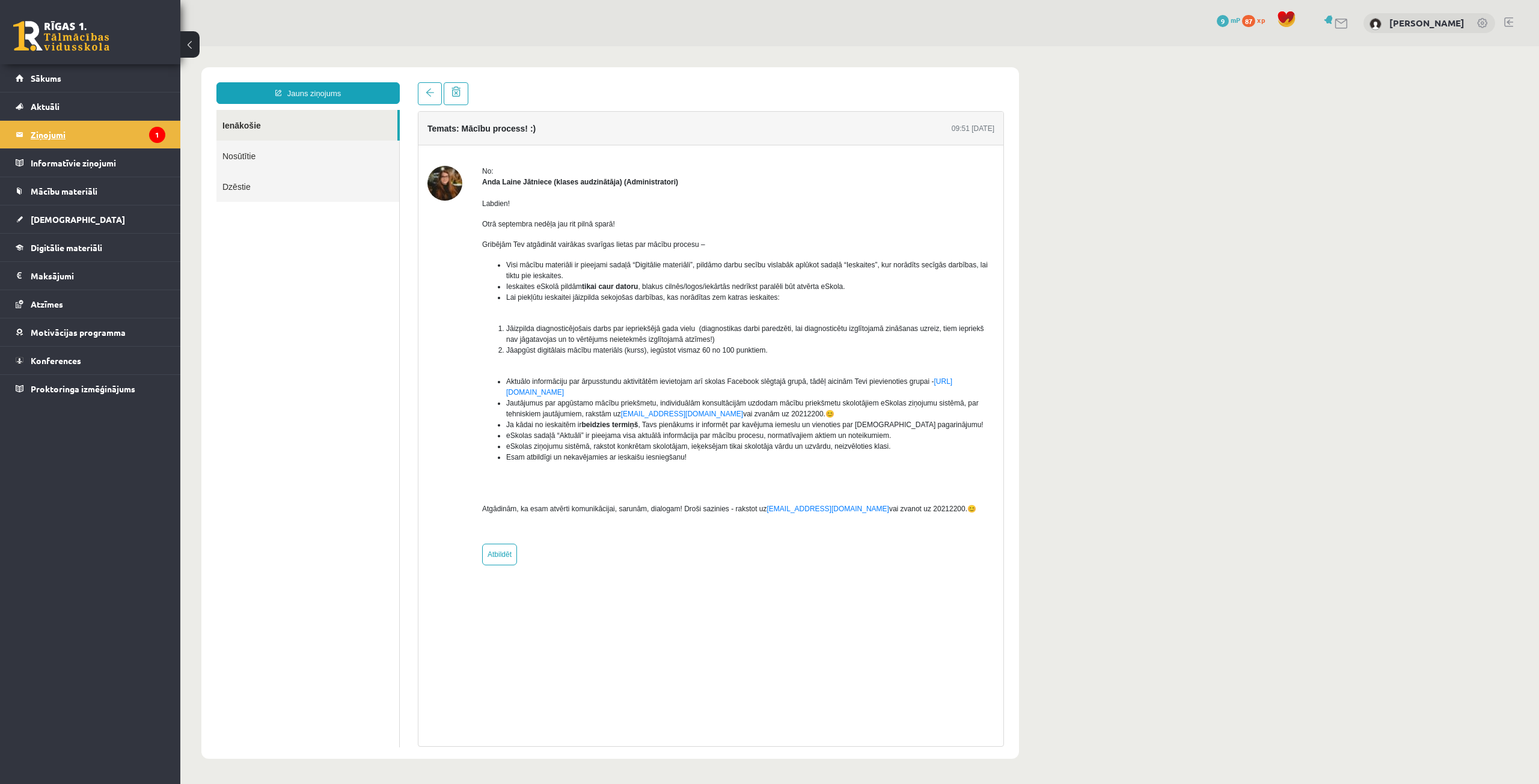
click at [58, 134] on legend "Ziņojumi 1" at bounding box center [98, 135] width 135 height 28
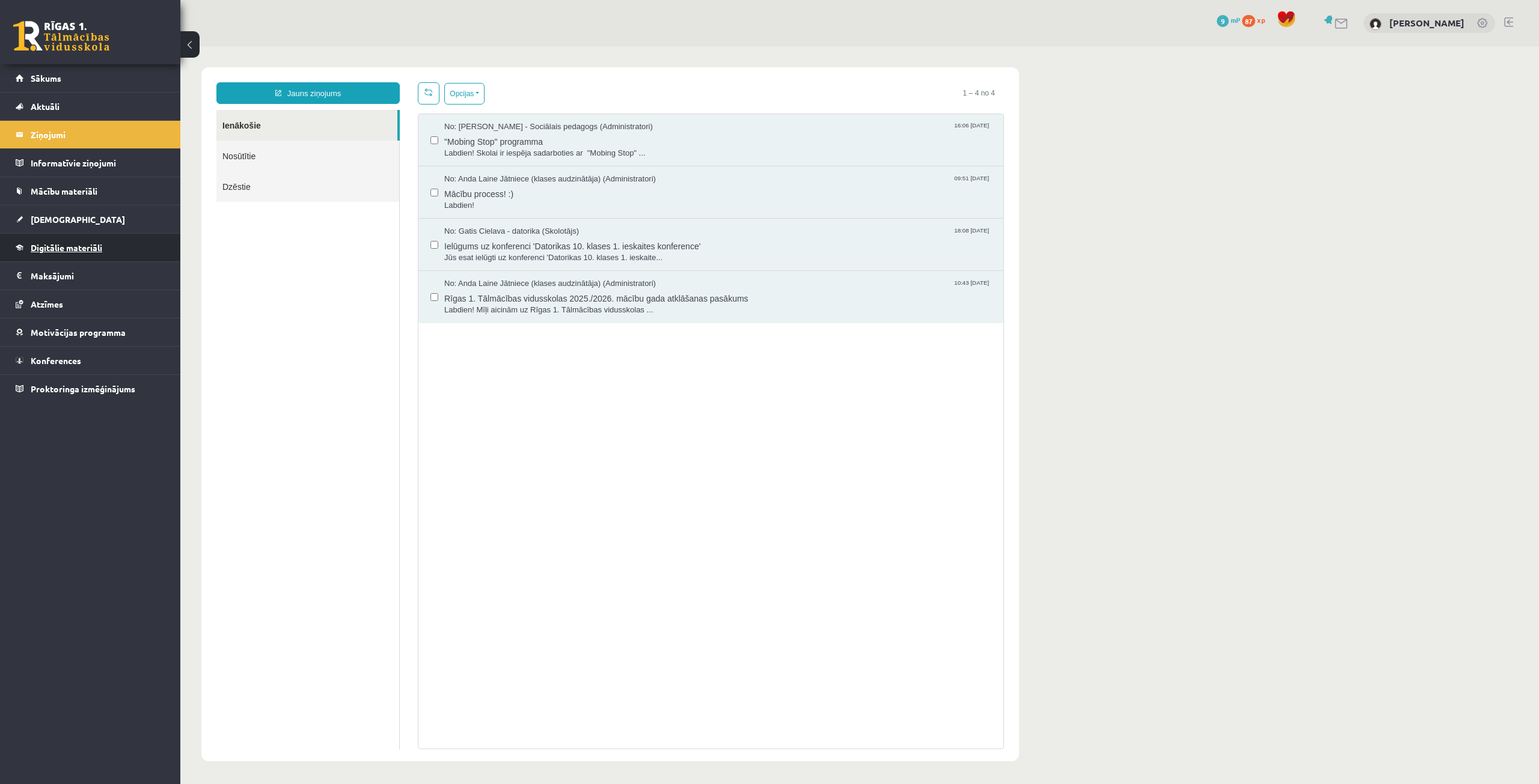
click at [67, 247] on span "Digitālie materiāli" at bounding box center [67, 247] width 72 height 11
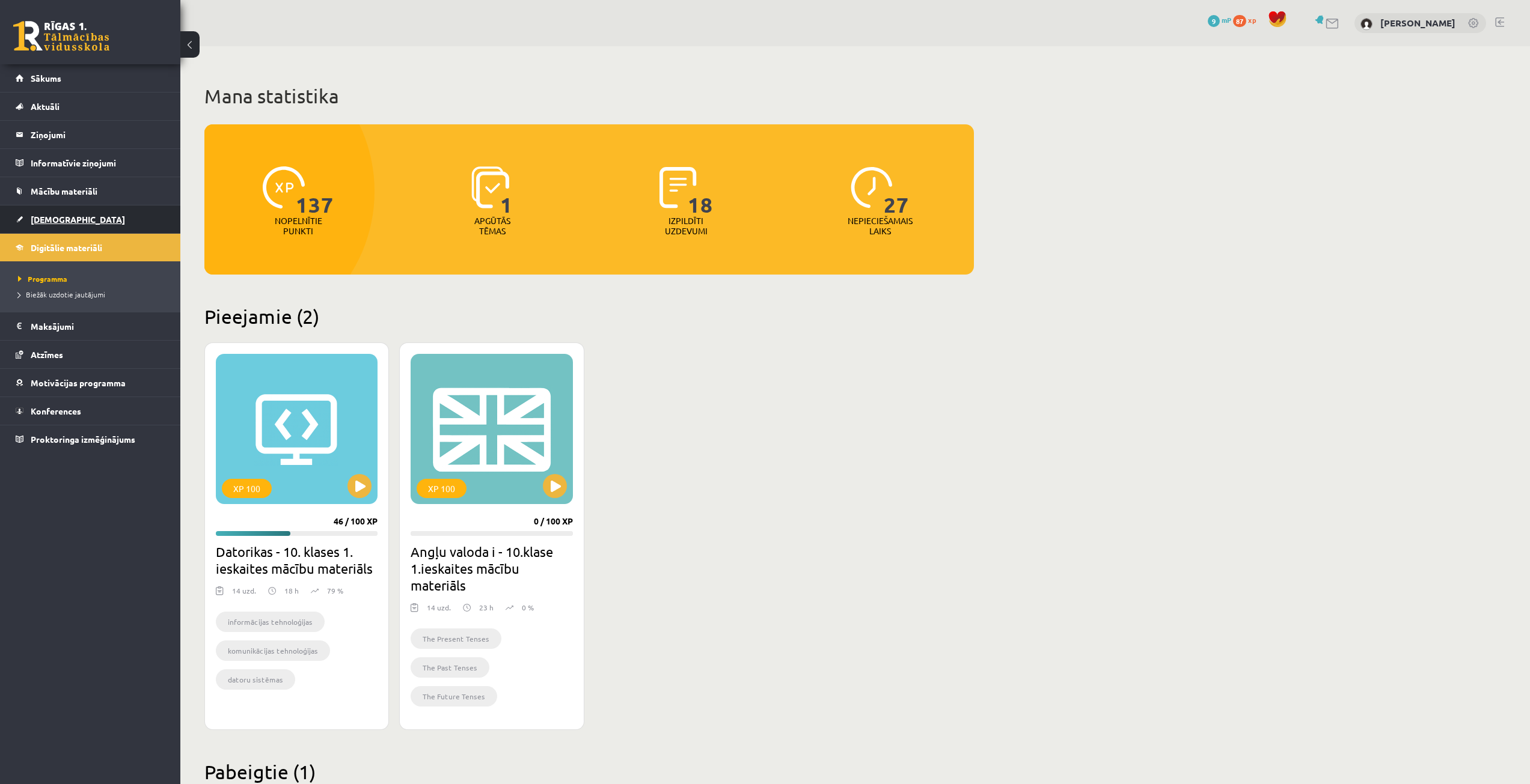
click at [85, 219] on link "[DEMOGRAPHIC_DATA]" at bounding box center [90, 219] width 150 height 28
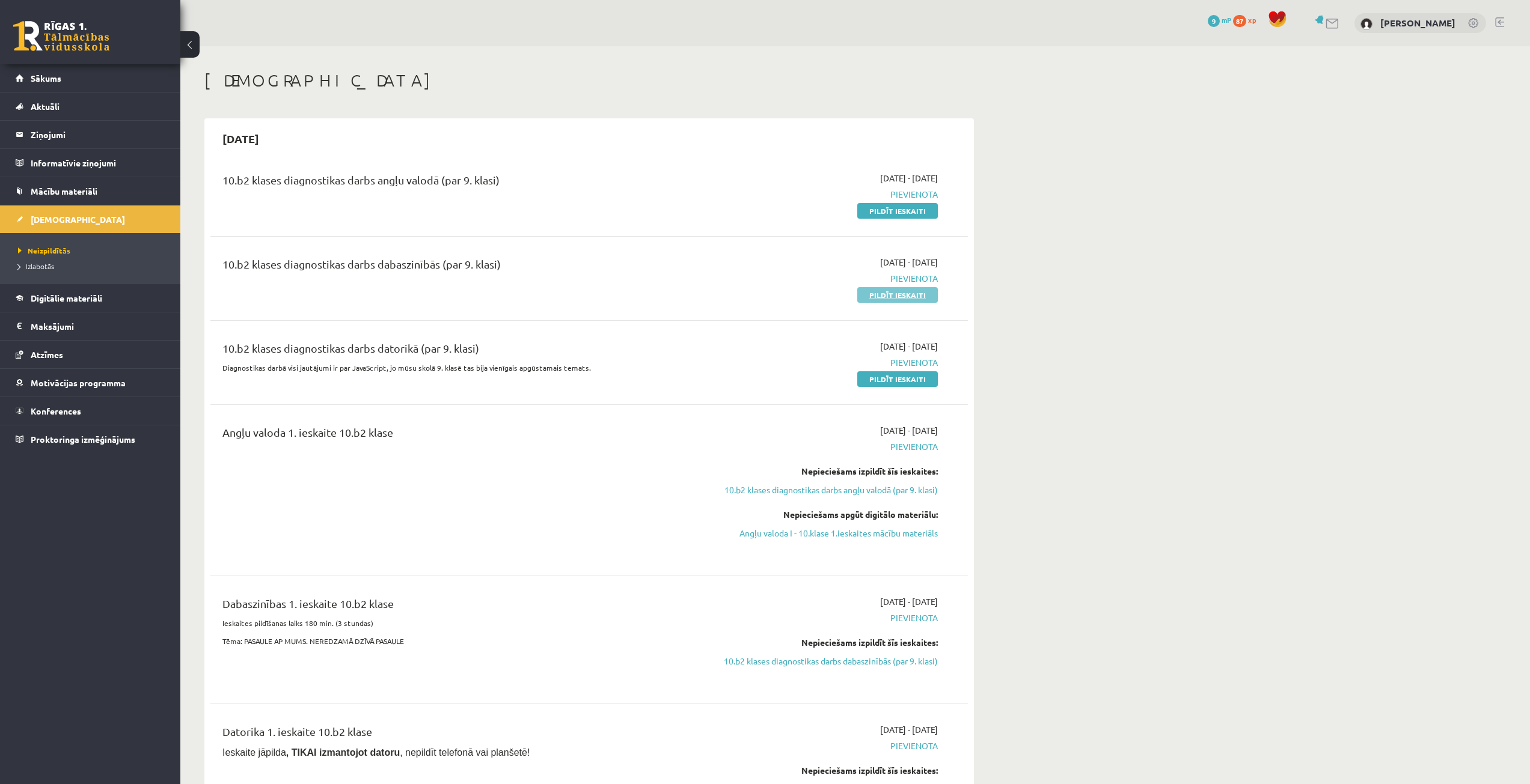
click at [891, 291] on link "Pildīt ieskaiti" at bounding box center [898, 295] width 81 height 15
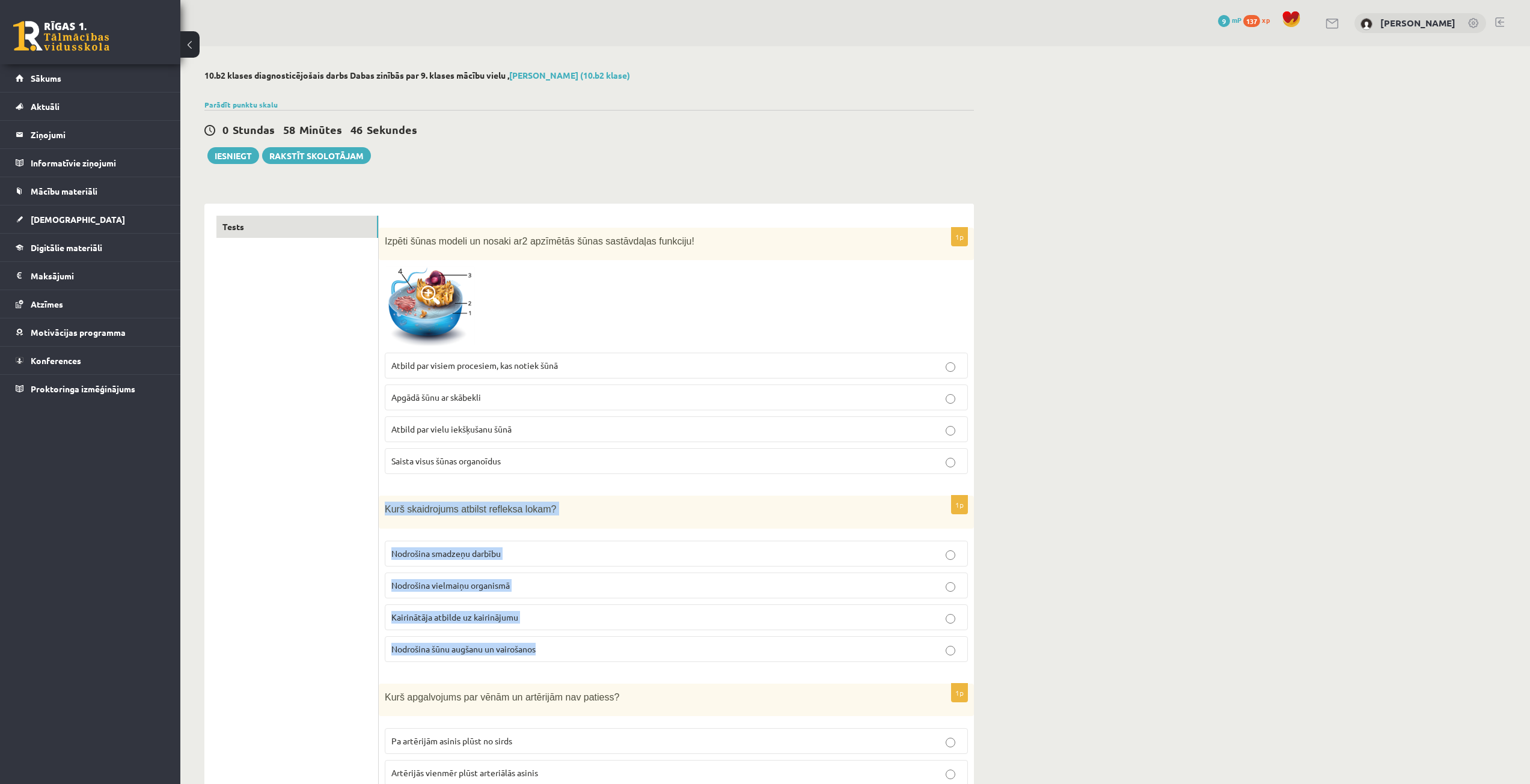
drag, startPoint x: 384, startPoint y: 510, endPoint x: 567, endPoint y: 651, distance: 231.0
click at [567, 651] on div "1p Kurš skaidrojums atbilst refleksa lokam? Nodrošina smadzeņu darbību Nodrošin…" at bounding box center [676, 584] width 595 height 176
copy div "Kurš skaidrojums atbilst refleksa lokam? Nodrošina smadzeņu darbību Nodrošina v…"
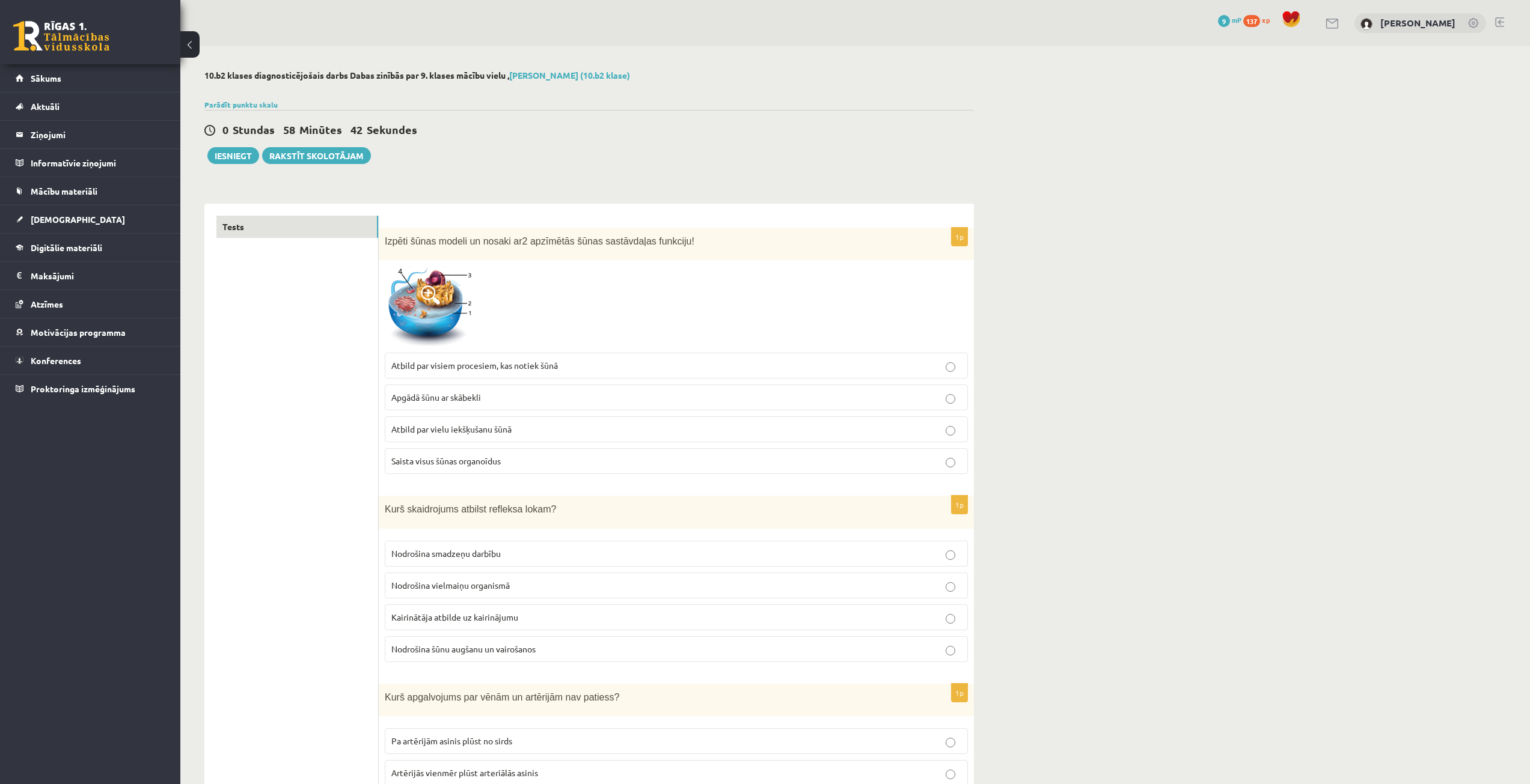
click at [448, 622] on span "Kairinātāja atbilde uz kairinājumu" at bounding box center [455, 617] width 127 height 11
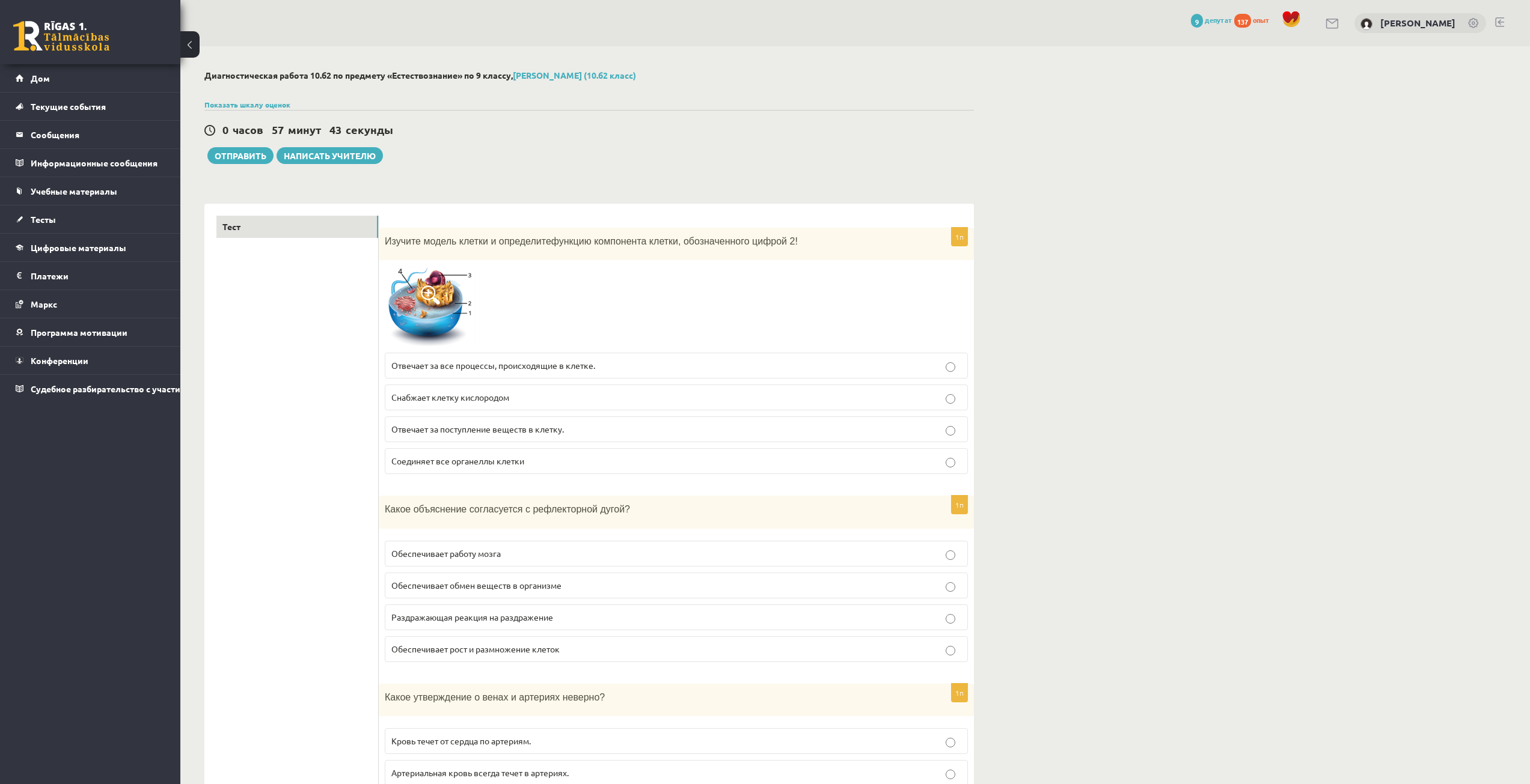
click at [646, 455] on p "Соединяет все органеллы клетки" at bounding box center [676, 461] width 570 height 13
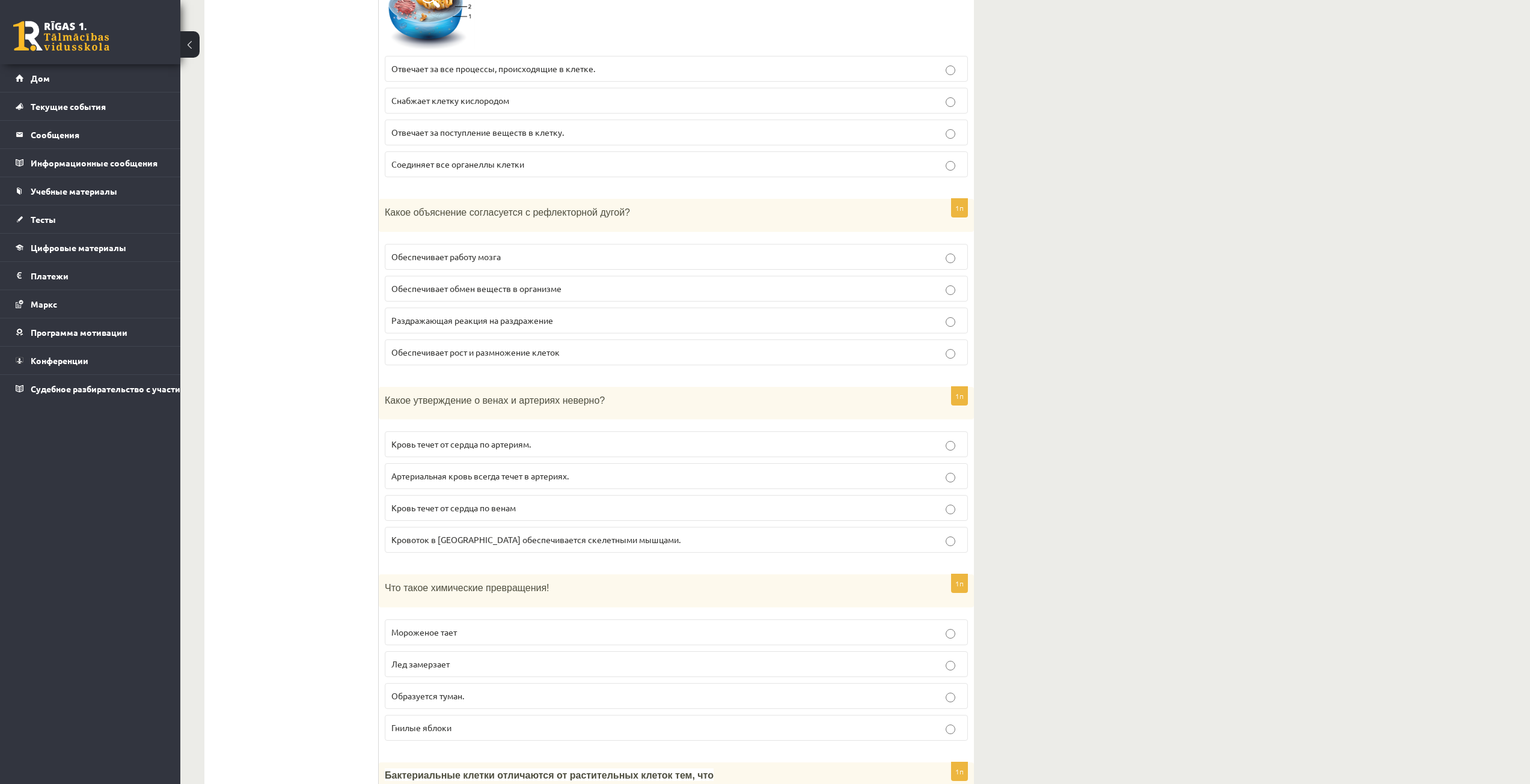
scroll to position [300, 0]
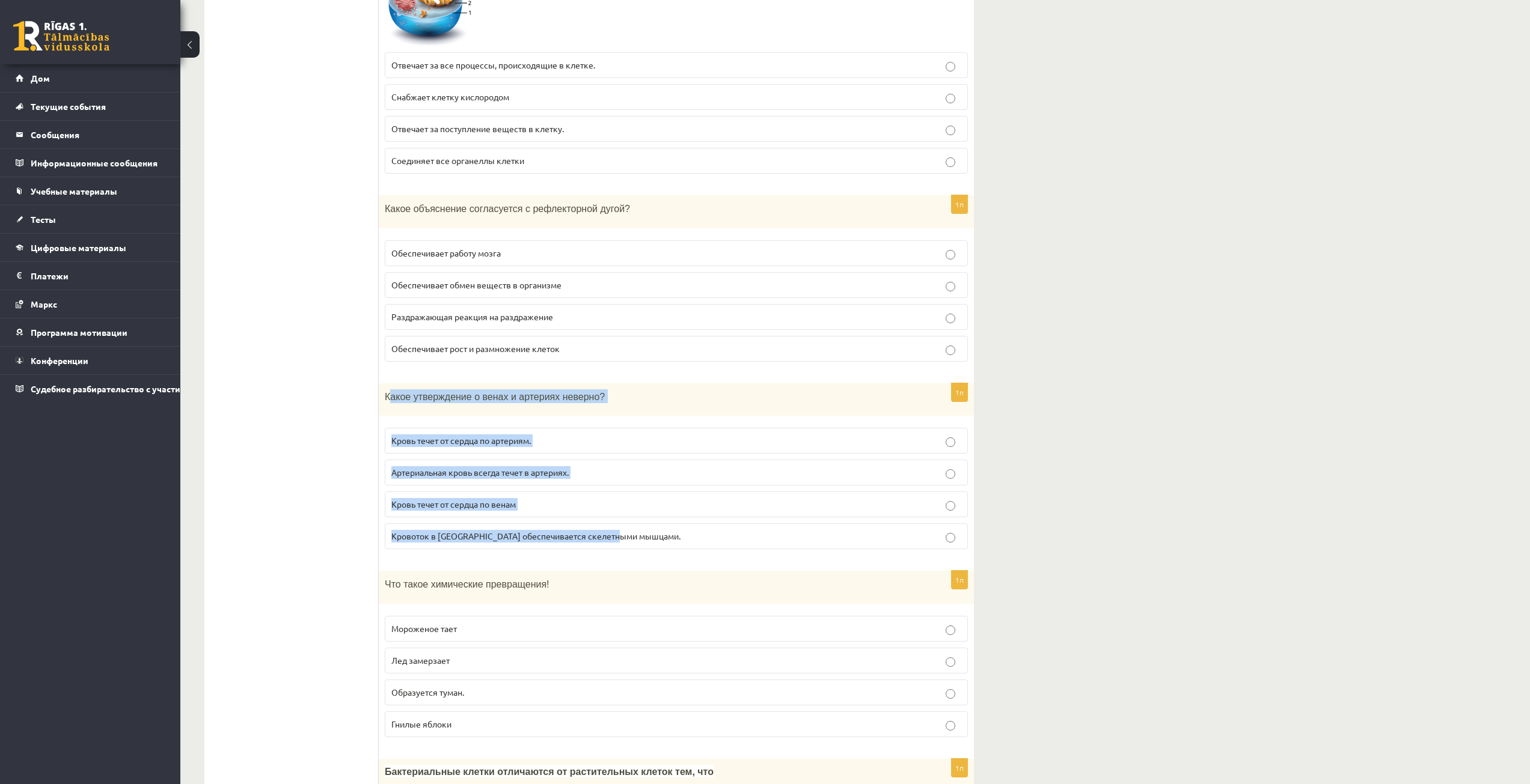
drag, startPoint x: 388, startPoint y: 391, endPoint x: 632, endPoint y: 535, distance: 283.3
click at [632, 535] on div "1п Какое утверждение о венах и артериях неверно? Кровь течет от сердца по артер…" at bounding box center [676, 471] width 595 height 176
copy div "акое утверждение о венах и артериях неверно? Кровь течет от сердца по артериям.…"
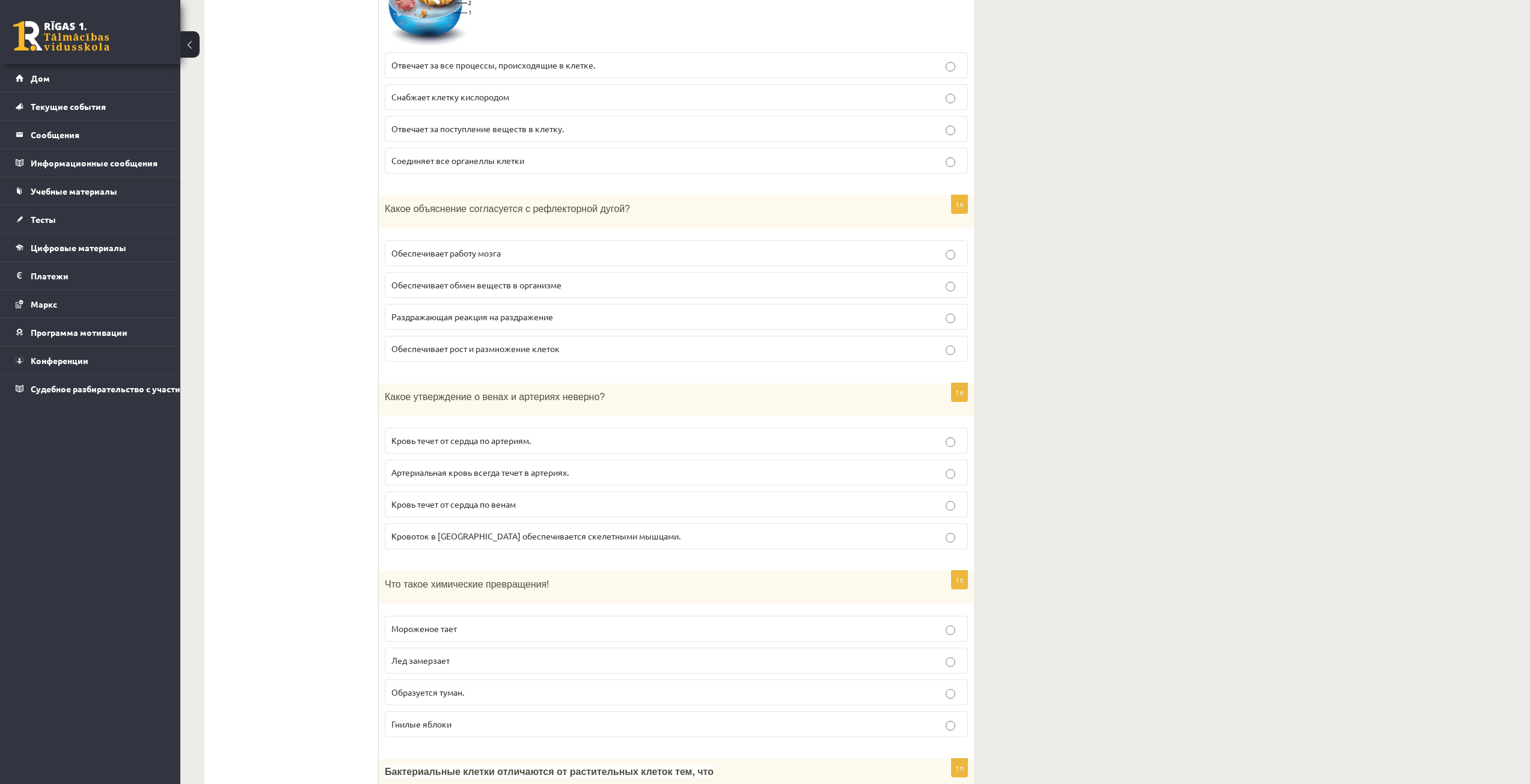
click at [450, 510] on p "Кровь течет от сердца по венам" at bounding box center [676, 505] width 570 height 13
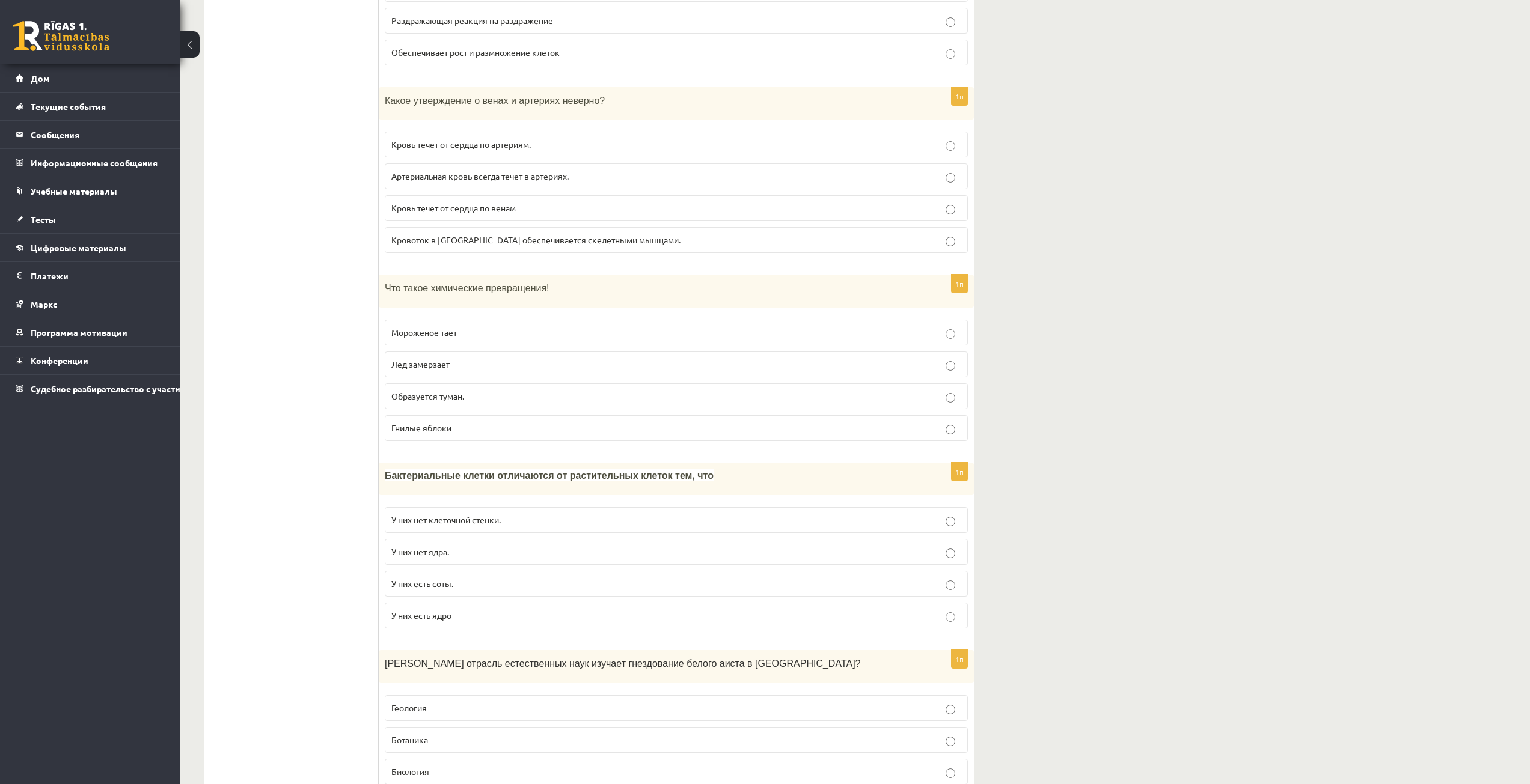
scroll to position [601, 0]
drag, startPoint x: 379, startPoint y: 284, endPoint x: 479, endPoint y: 425, distance: 172.9
click at [479, 425] on div "1п Что такое химические превращения! Мороженое тает Лед замерзает Образуется ту…" at bounding box center [676, 358] width 595 height 176
copy div "Что такое химические превращения! Мороженое тает Лед замерзает Образуется туман…"
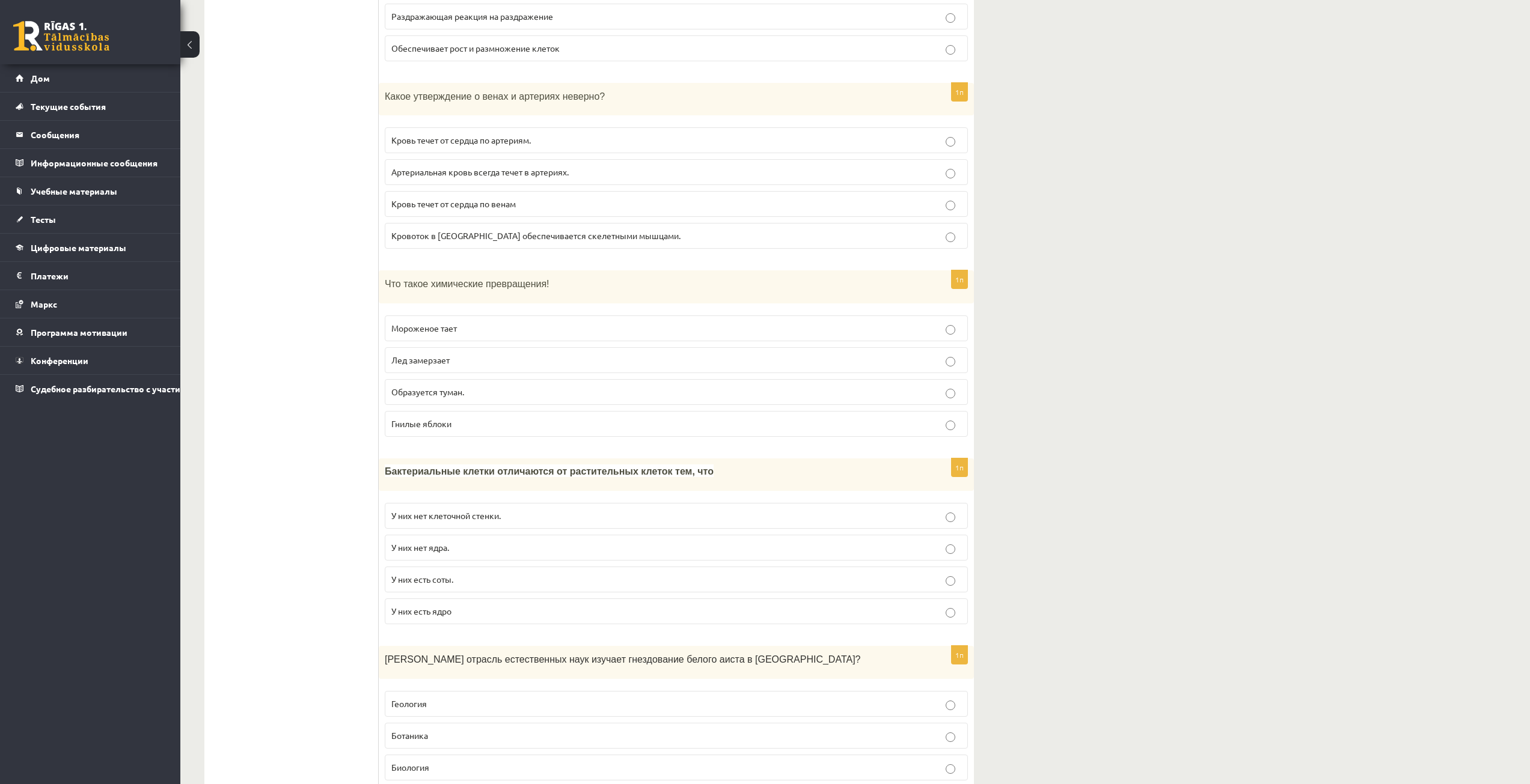
click at [417, 427] on font "Гнилые яблоки" at bounding box center [422, 423] width 60 height 11
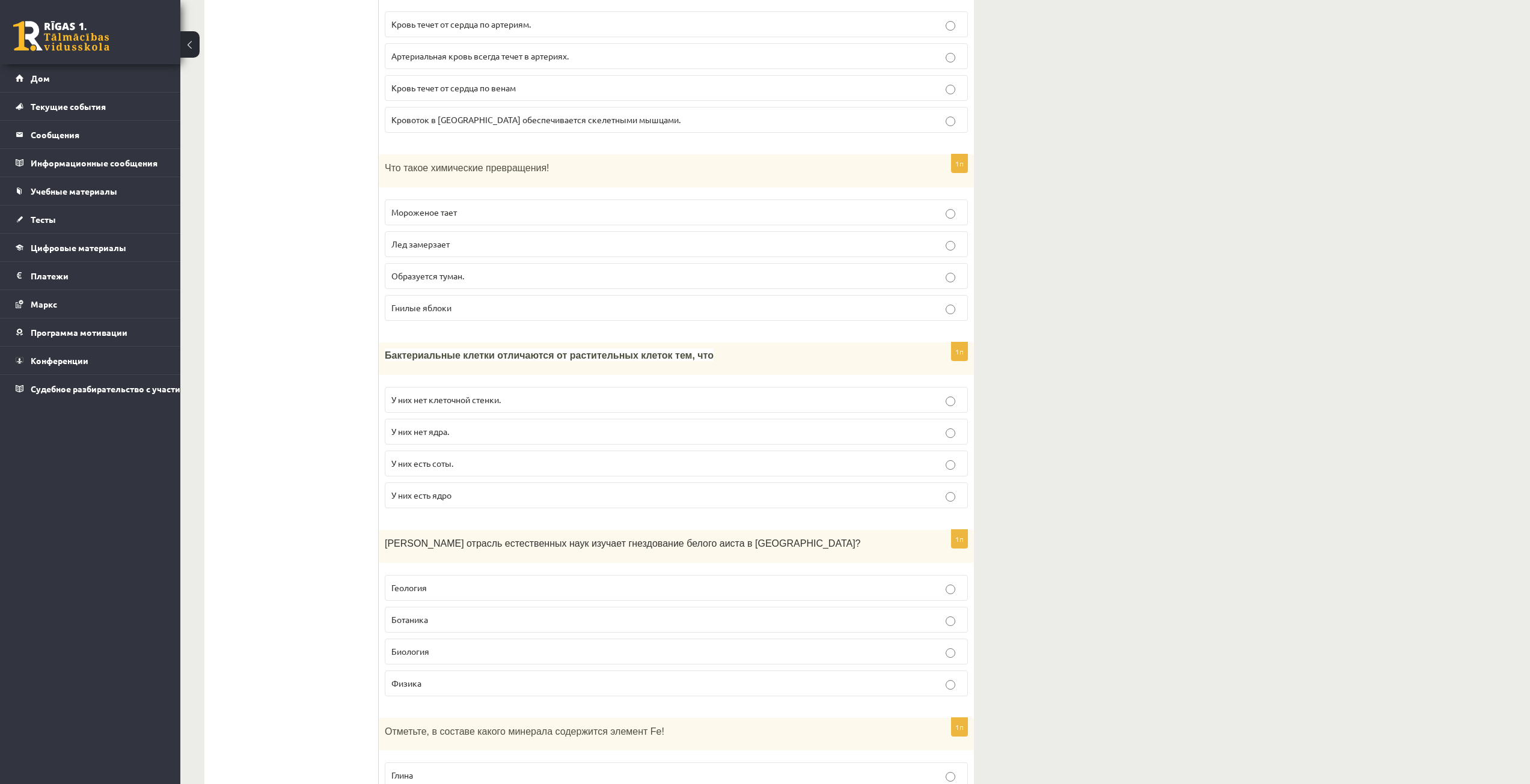
scroll to position [721, 0]
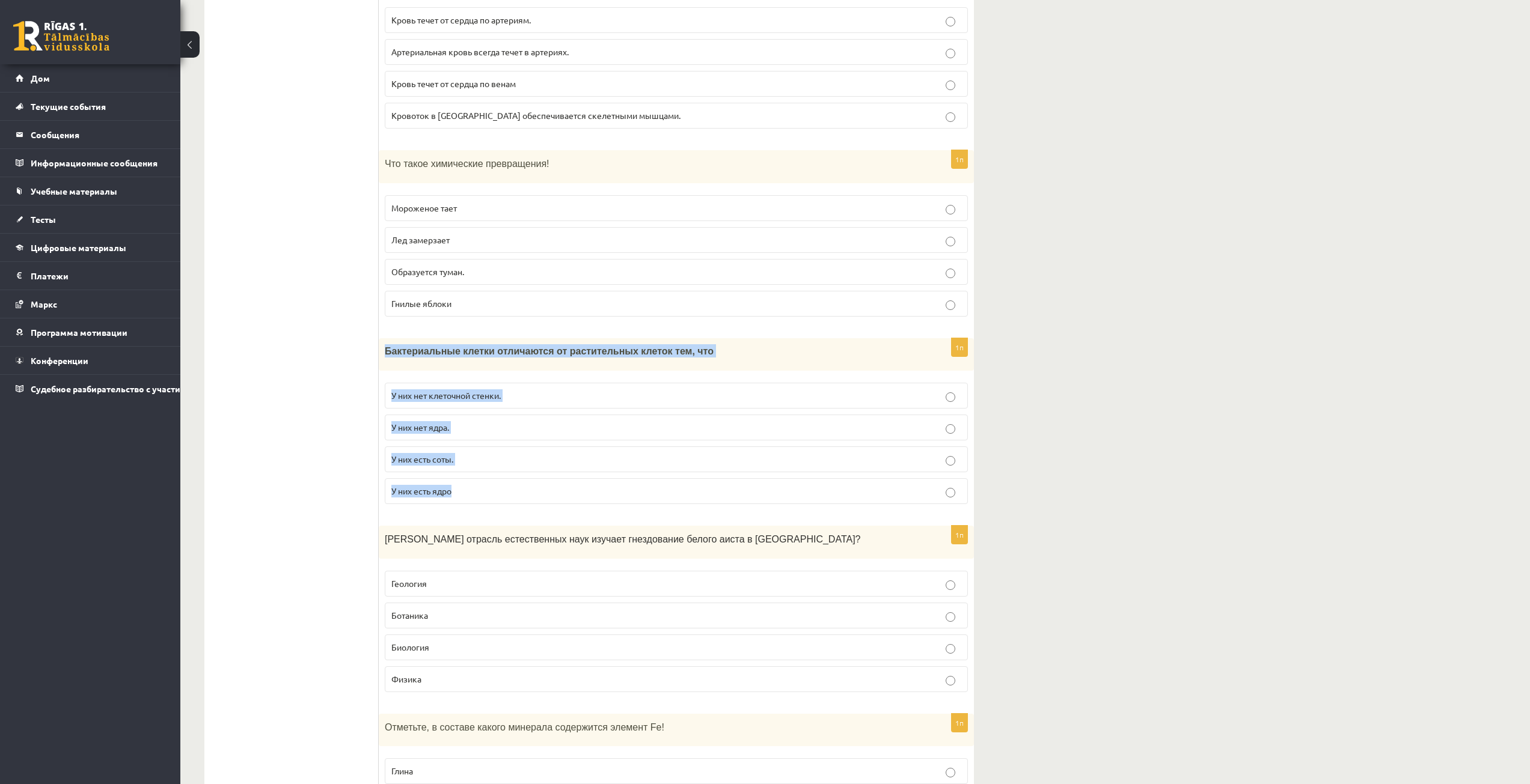
drag, startPoint x: 379, startPoint y: 345, endPoint x: 469, endPoint y: 483, distance: 164.8
click at [469, 483] on div "1п Бактериальные клетки отличаются от растительных клеток тем, что У них нет кл…" at bounding box center [676, 426] width 595 height 176
copy div "Бактериальные клетки отличаются от растительных клеток тем, что У них нет клето…"
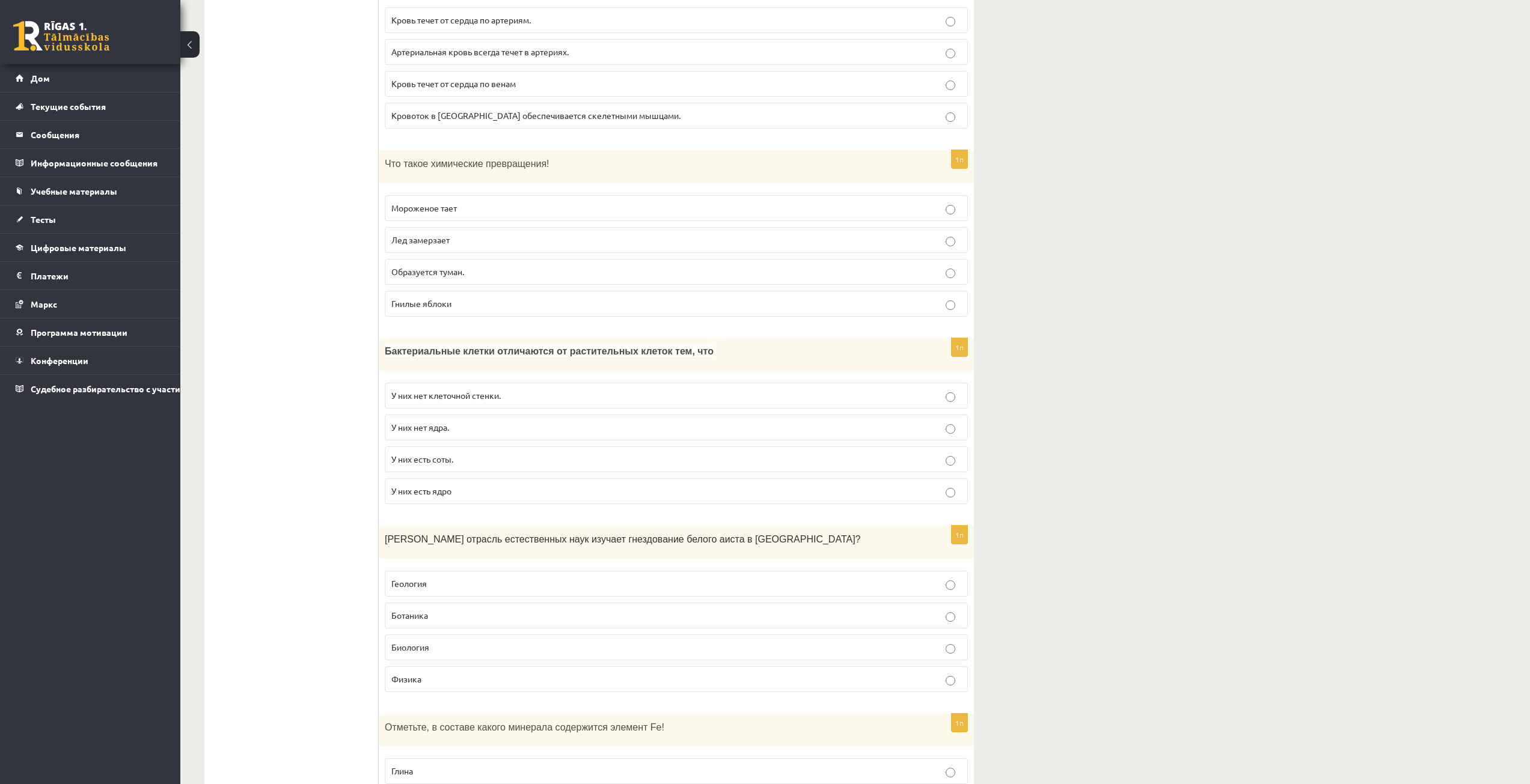
click at [441, 433] on p "У них нет ядра." at bounding box center [676, 428] width 570 height 13
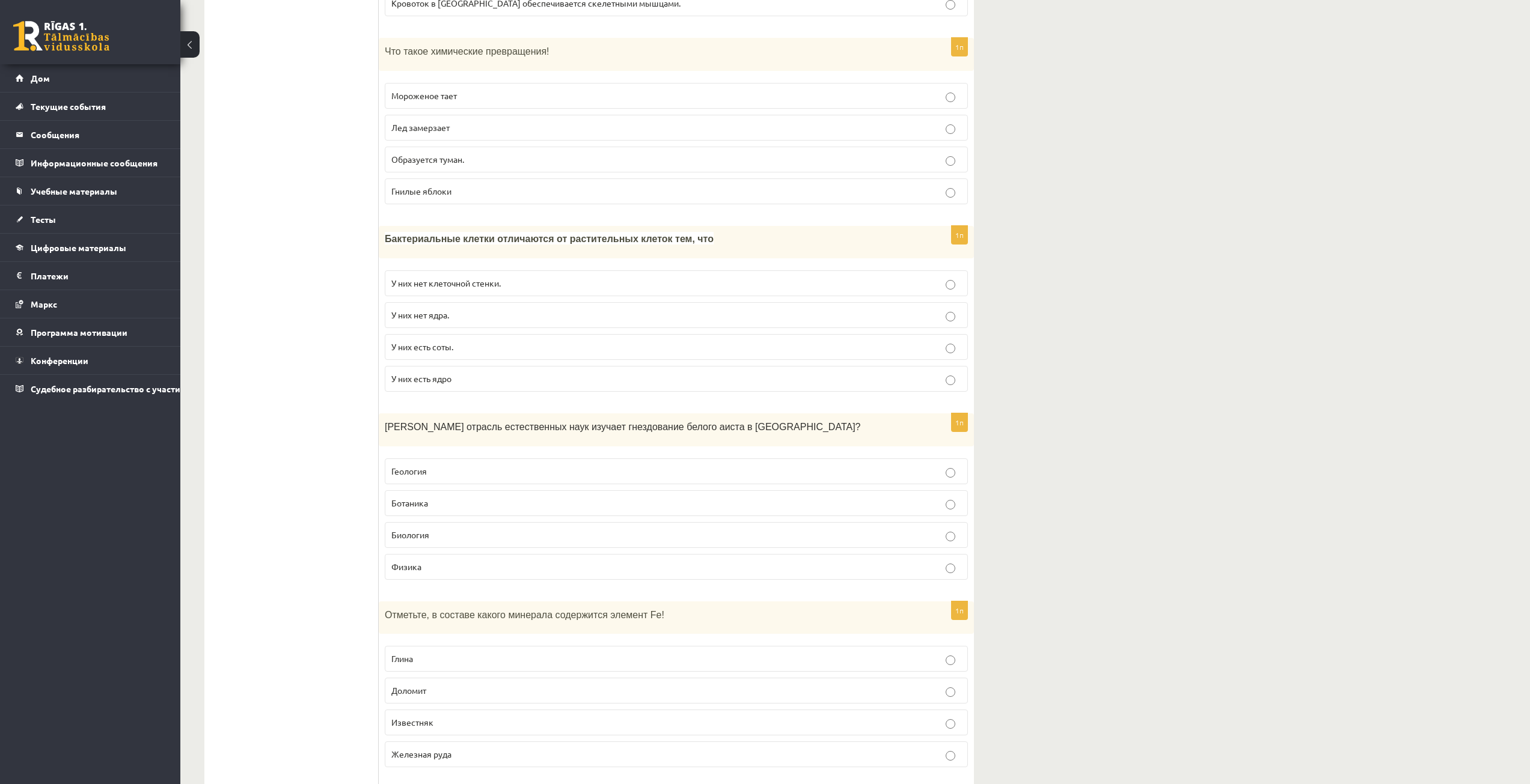
scroll to position [841, 0]
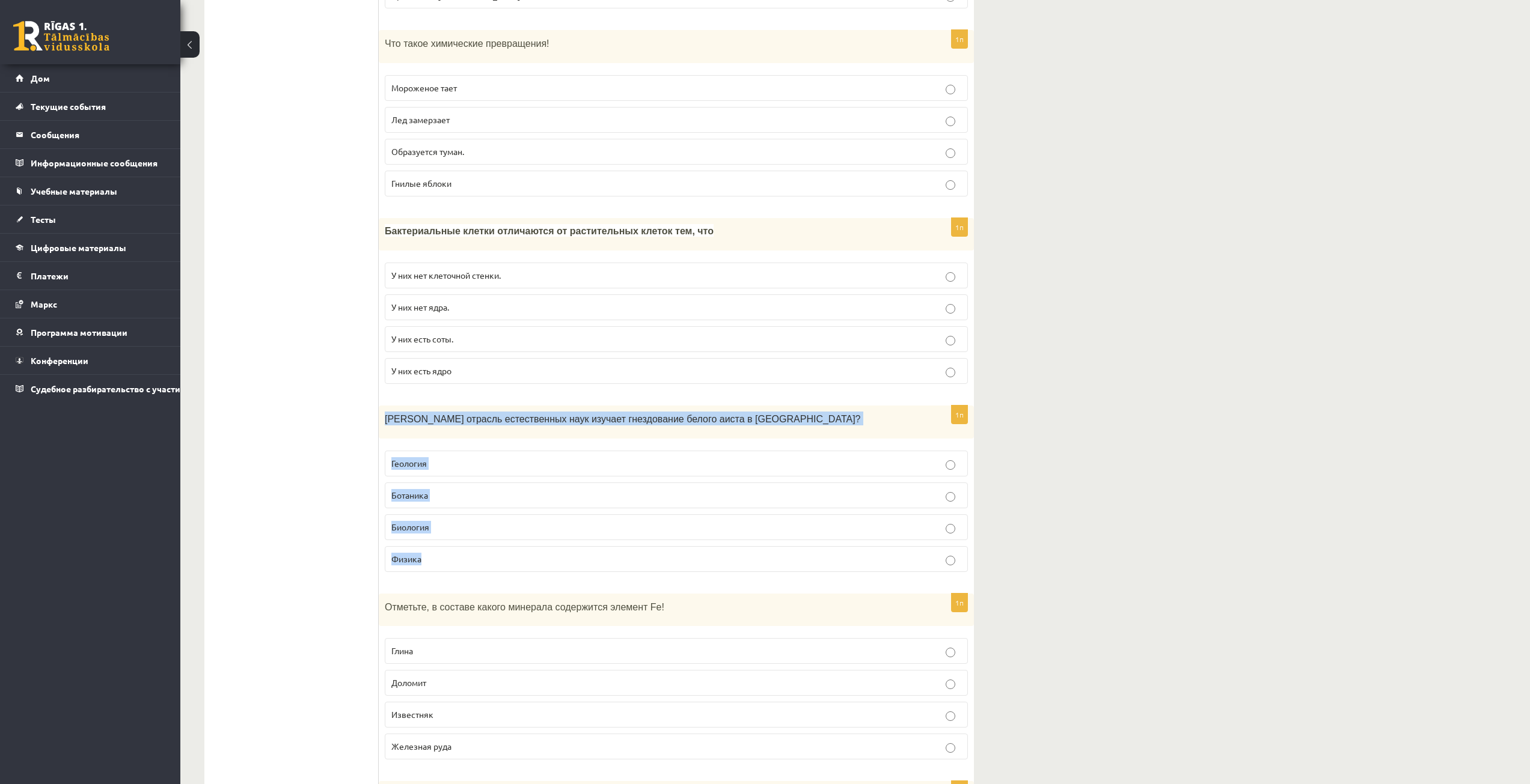
drag, startPoint x: 384, startPoint y: 422, endPoint x: 452, endPoint y: 553, distance: 147.6
click at [452, 553] on div "1п Какая отрасль естественных наук изучает гнездование белого аиста в Латвии? Г…" at bounding box center [676, 493] width 595 height 176
copy div "Какая отрасль естественных наук изучает гнездование белого аиста в Латвии? Геол…"
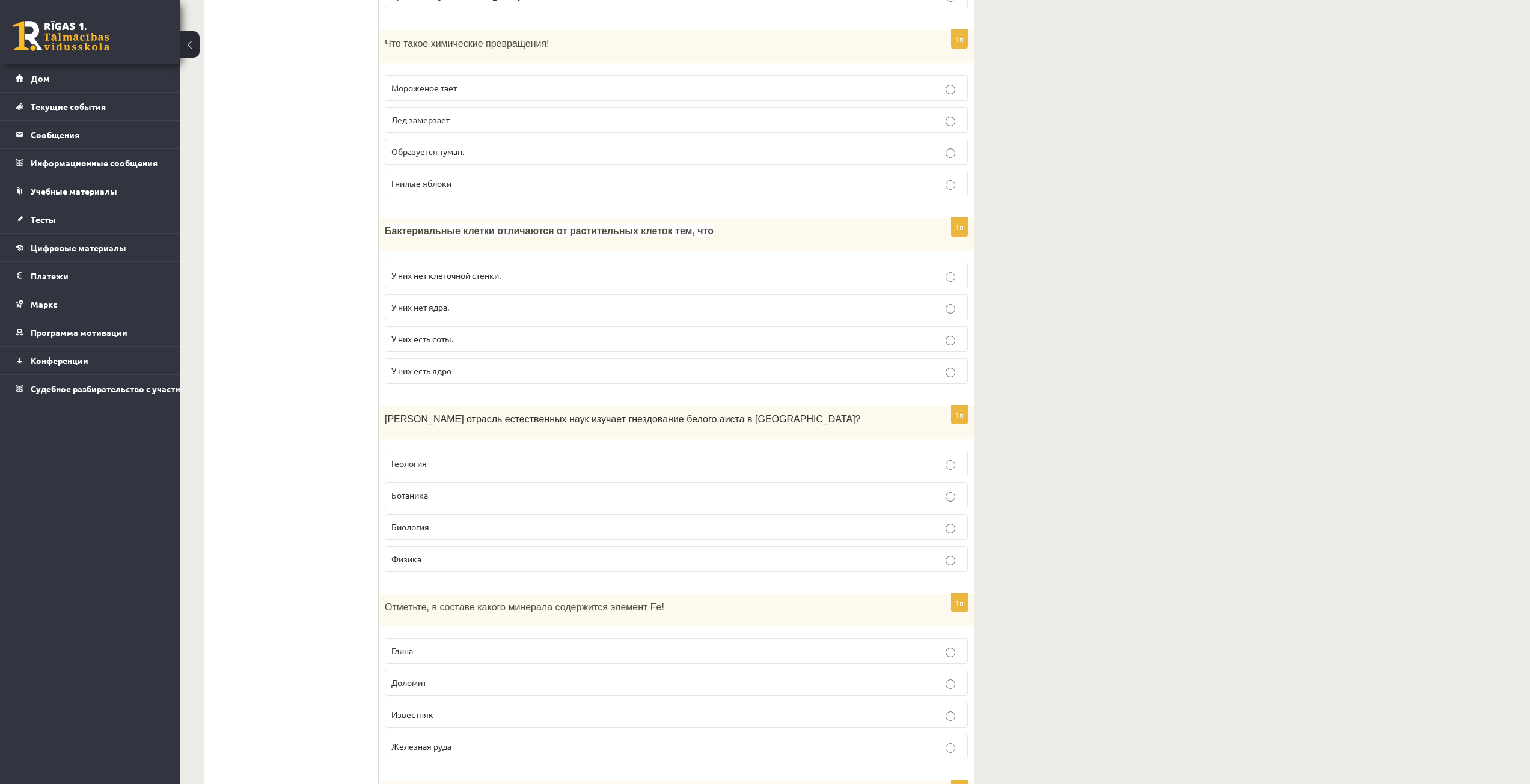
click at [440, 527] on p "Биология" at bounding box center [676, 527] width 570 height 13
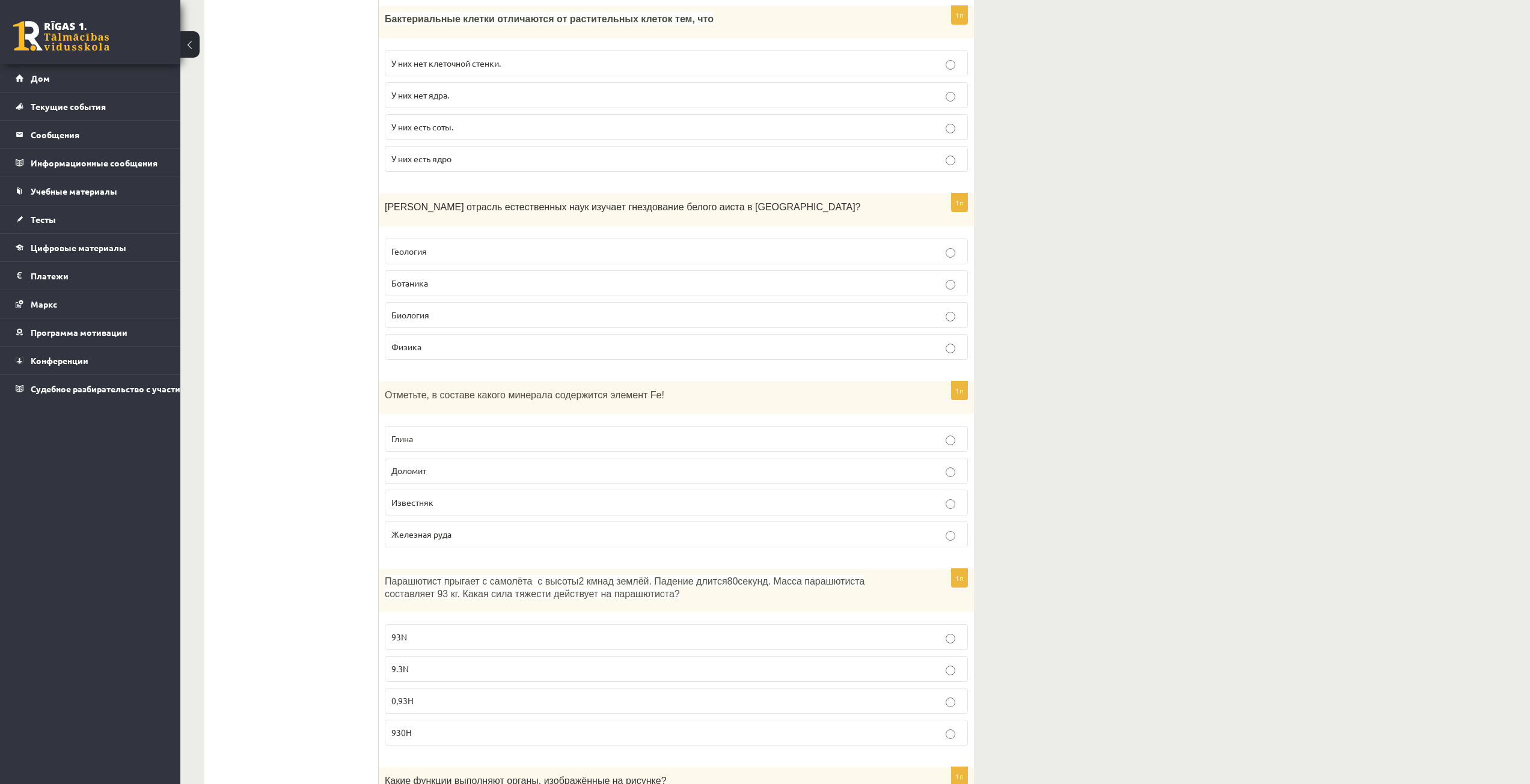
scroll to position [1082, 0]
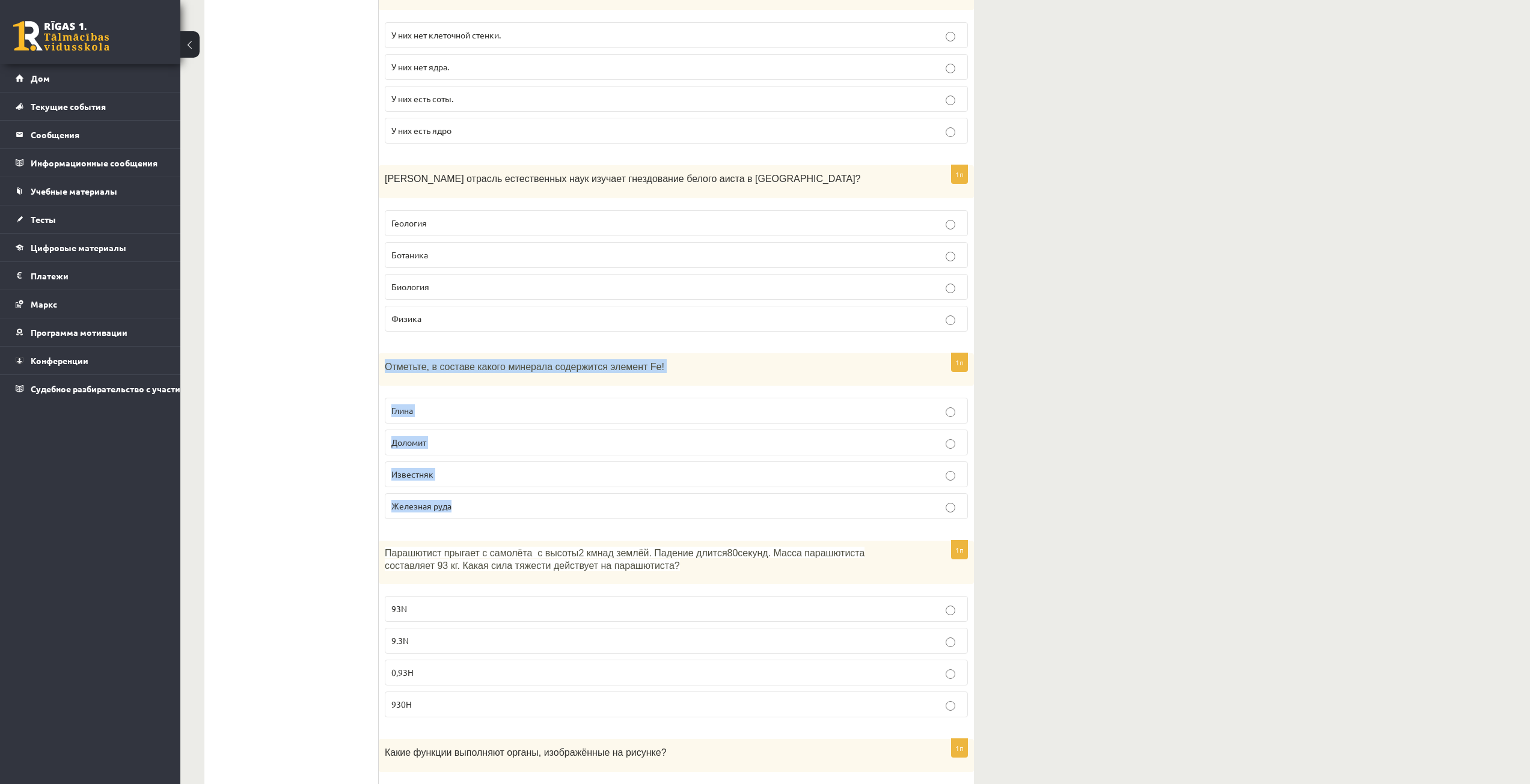
drag, startPoint x: 379, startPoint y: 368, endPoint x: 457, endPoint y: 521, distance: 171.7
click at [457, 521] on div "1п Отметьте, в составе какого минерала содержится элемент Fe! Глина Доломит Изв…" at bounding box center [676, 441] width 595 height 176
copy div "Отметьте, в составе какого минерала содержится элемент Fe! Глина Доломит Извест…"
click at [444, 508] on font "Железная руда" at bounding box center [422, 506] width 60 height 11
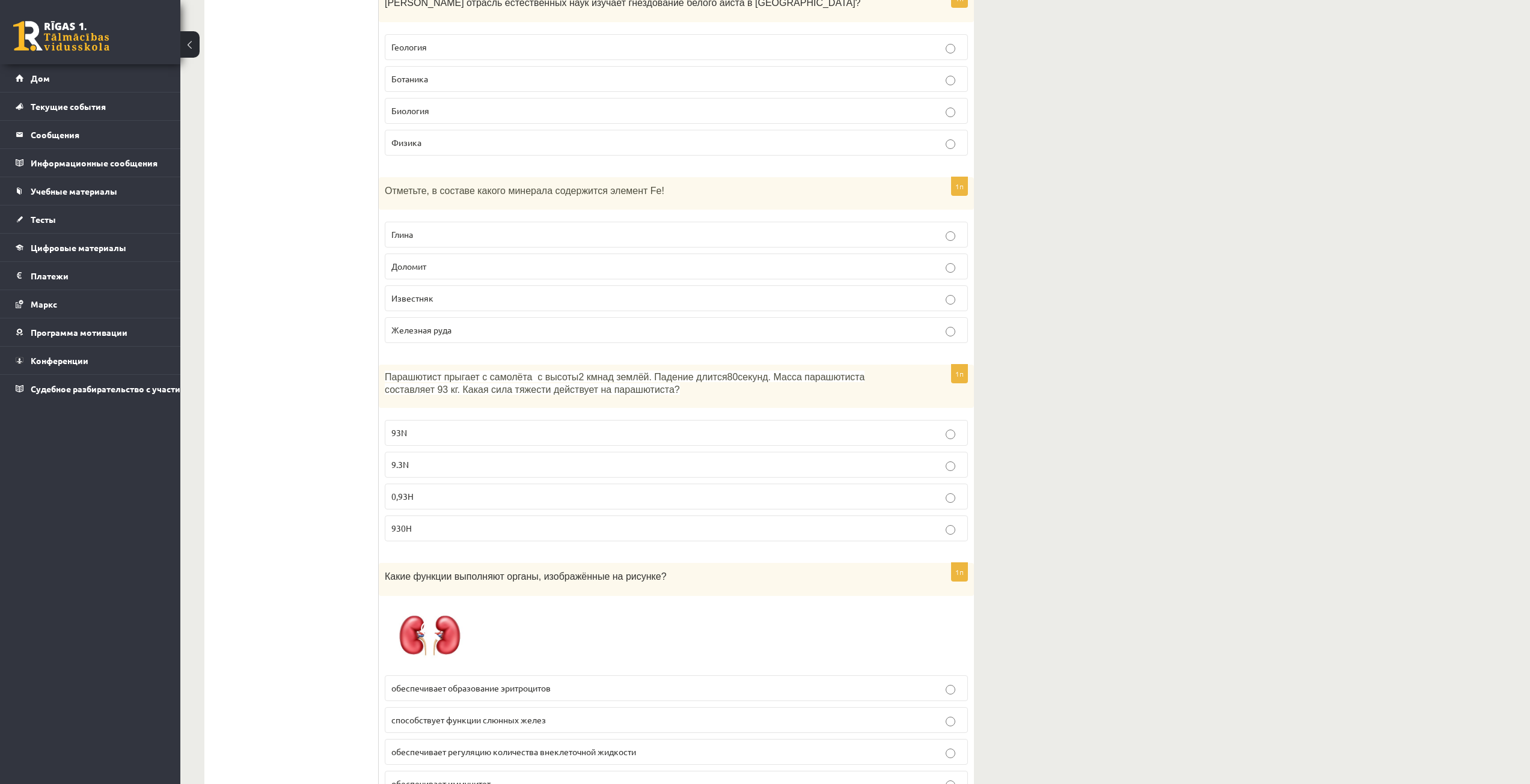
scroll to position [1262, 0]
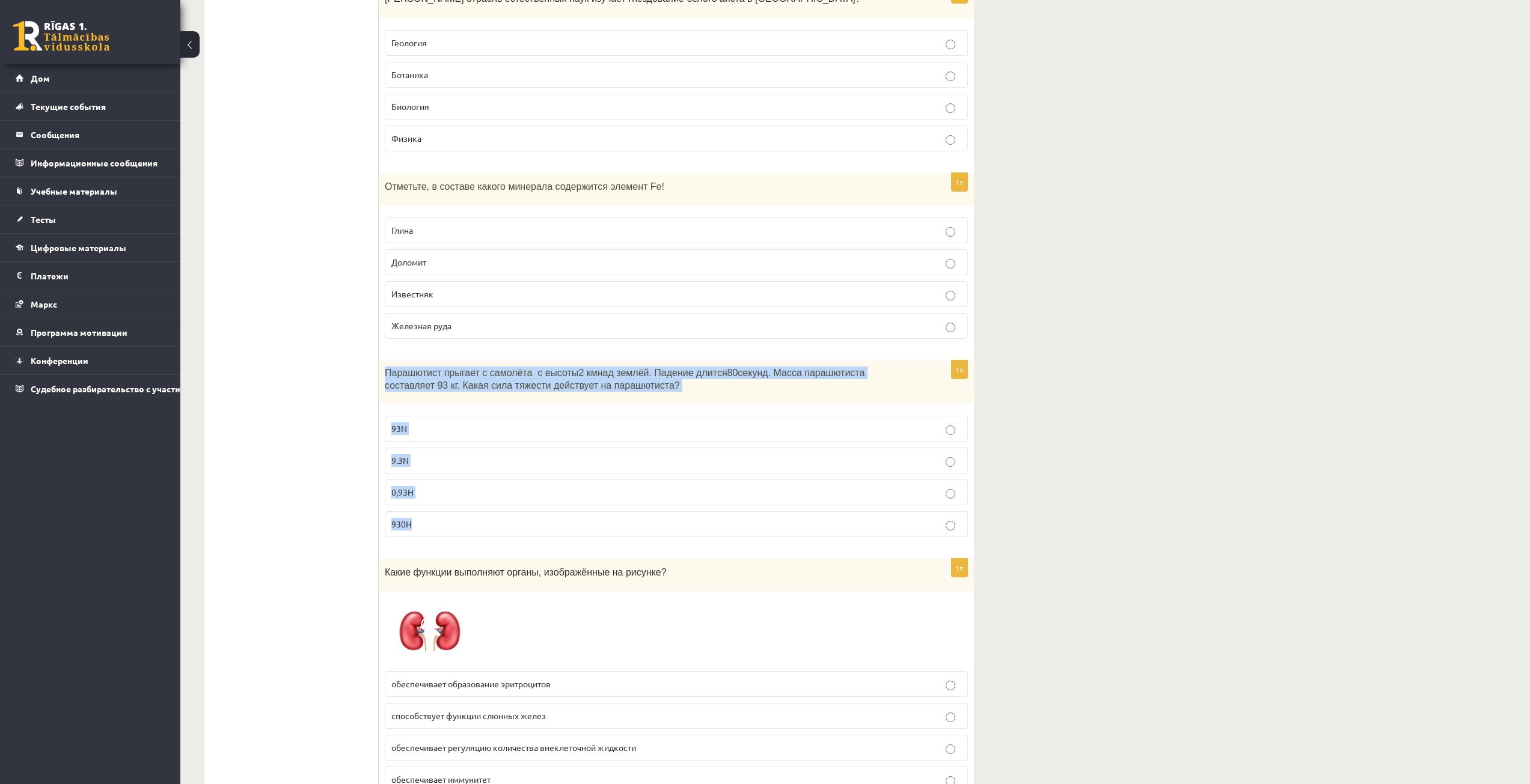
drag, startPoint x: 384, startPoint y: 374, endPoint x: 452, endPoint y: 536, distance: 175.7
click at [452, 536] on div "1п Парашютист прыгает с самолёта с высоты 2 км над землёй. Падение длится 80 се…" at bounding box center [676, 453] width 595 height 186
copy div "Парашютист прыгает с самолёта с высоты 2 км над землёй. Падение длится 80 секун…"
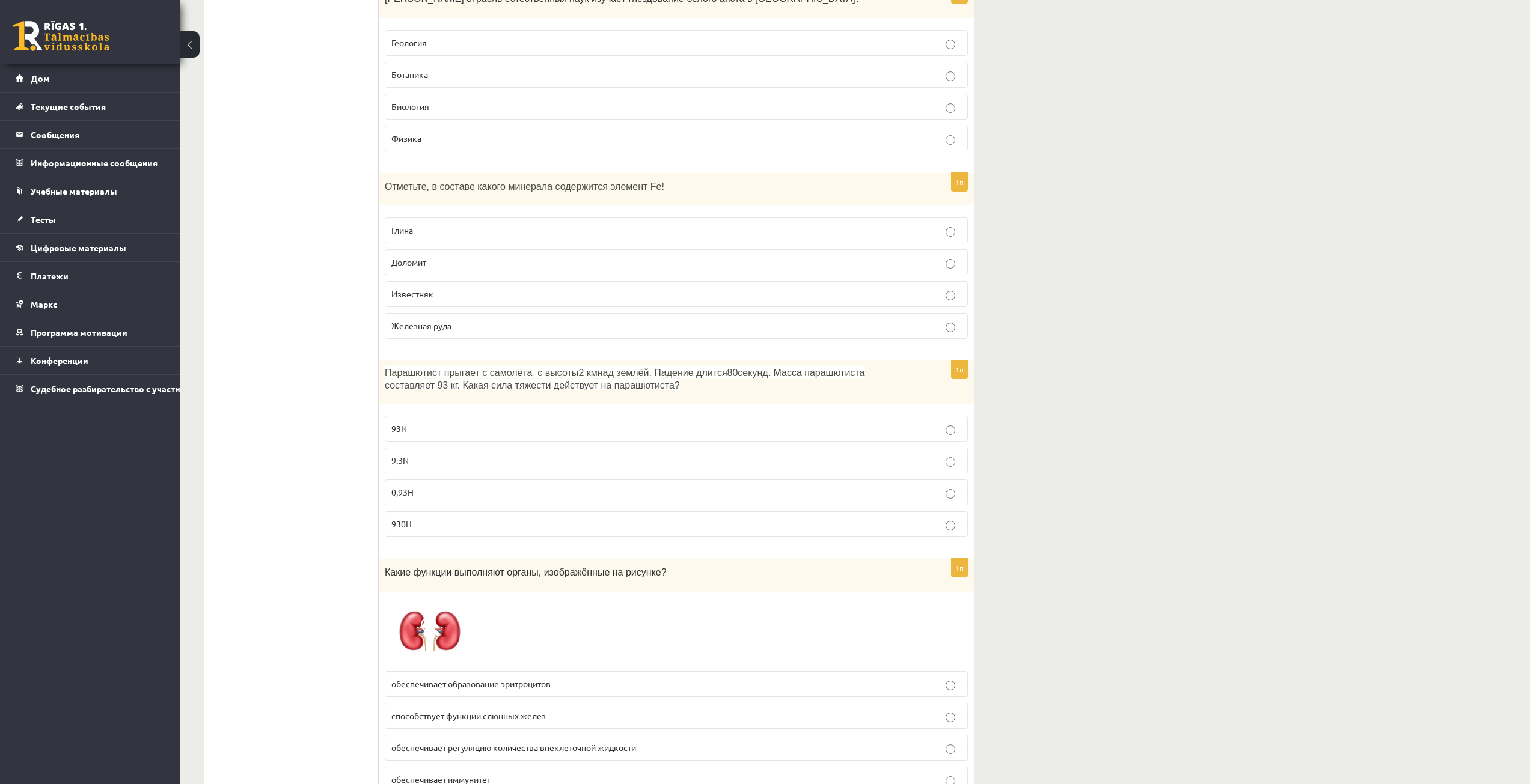
drag, startPoint x: 309, startPoint y: 409, endPoint x: 317, endPoint y: 431, distance: 23.4
click at [399, 530] on p "930Н" at bounding box center [676, 525] width 570 height 13
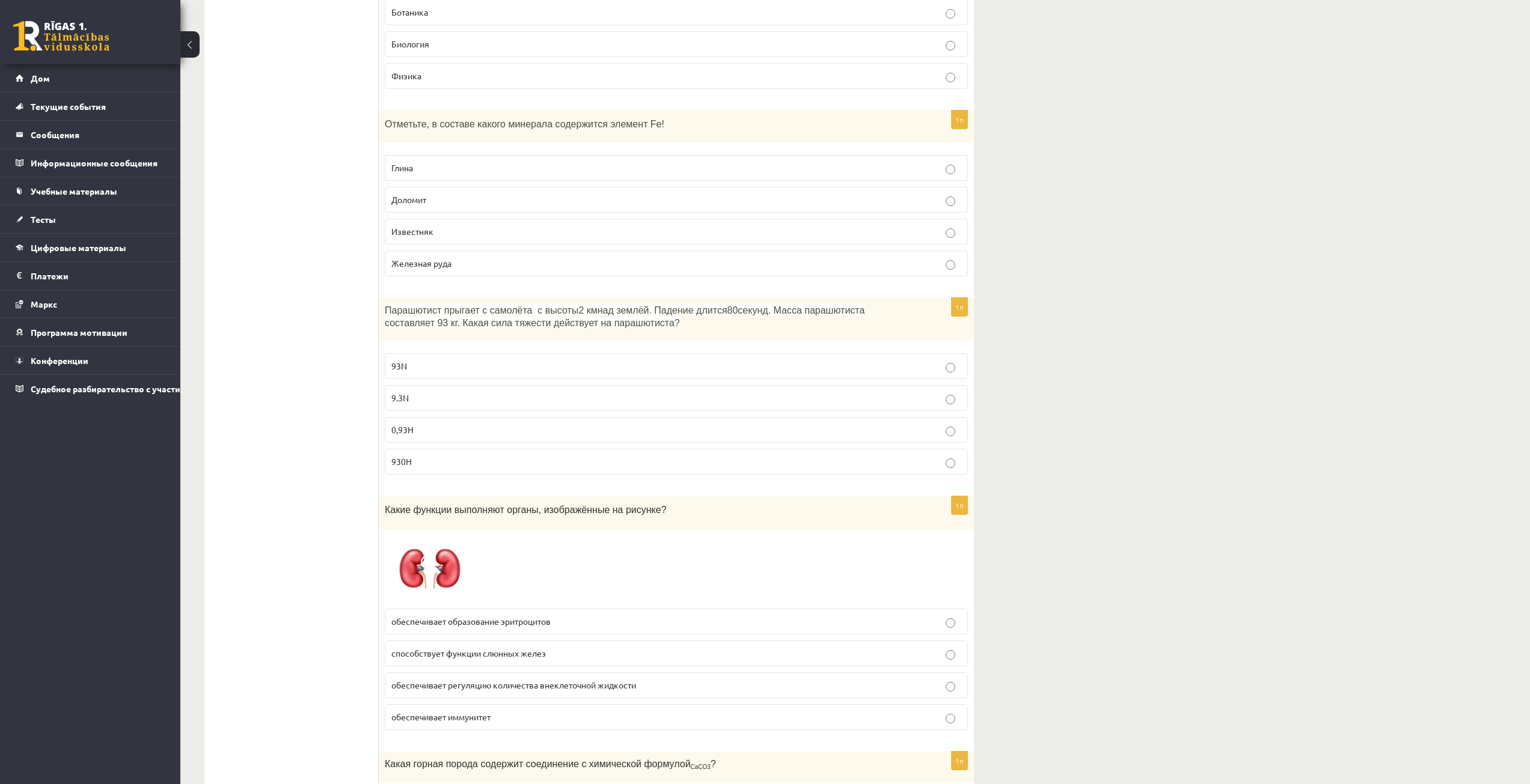
scroll to position [1382, 0]
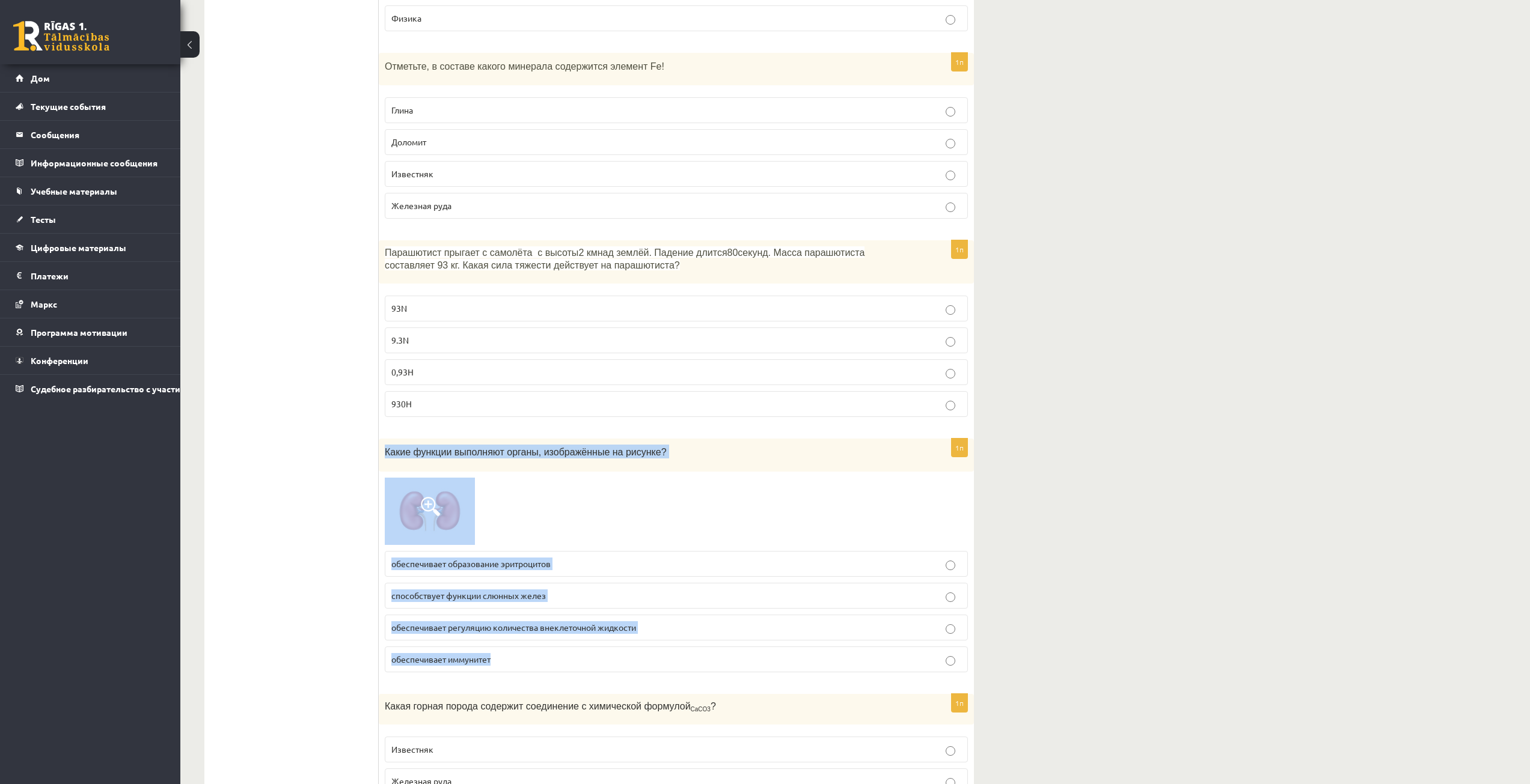
drag, startPoint x: 383, startPoint y: 456, endPoint x: 537, endPoint y: 667, distance: 261.2
click at [537, 667] on div "1п Какие функции выполняют органы, изображённые на рисунке? обеспечивает образо…" at bounding box center [676, 560] width 595 height 243
copy div "Какие функции выполняют органы, изображённые на рисунке? обеспечивает образован…"
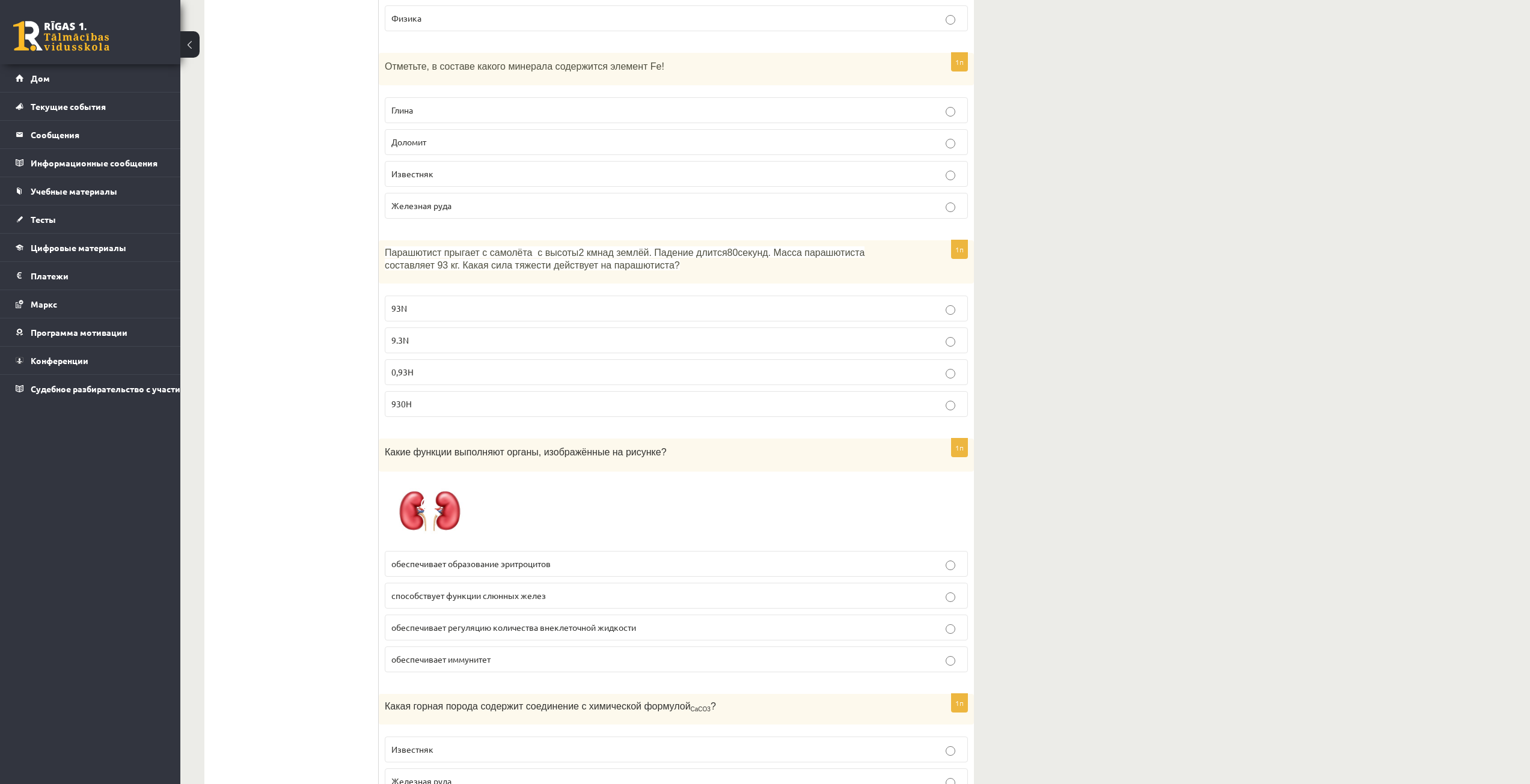
click at [543, 629] on font "обеспечивает регуляцию количества внеклеточной жидкости" at bounding box center [514, 627] width 245 height 11
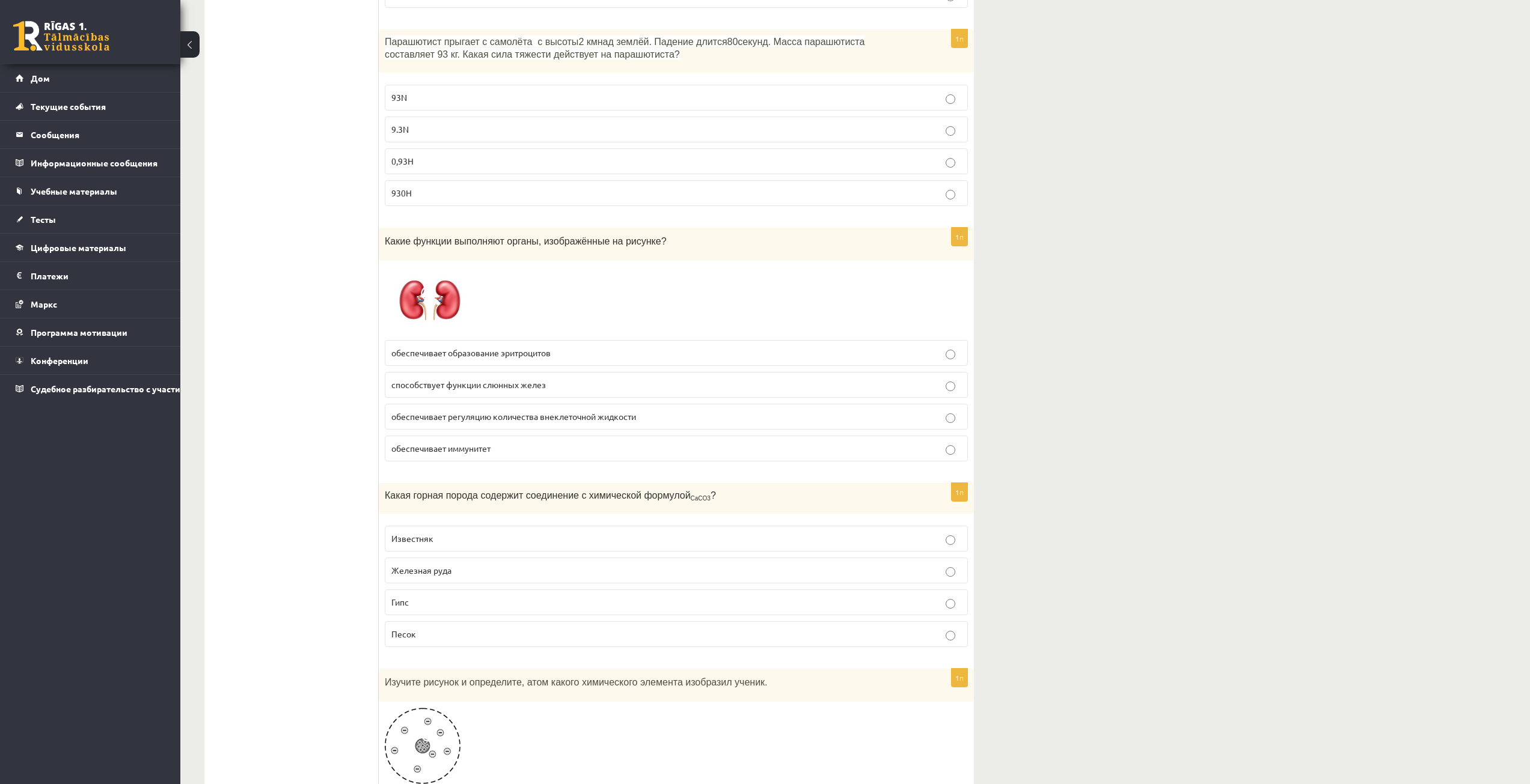
scroll to position [1622, 0]
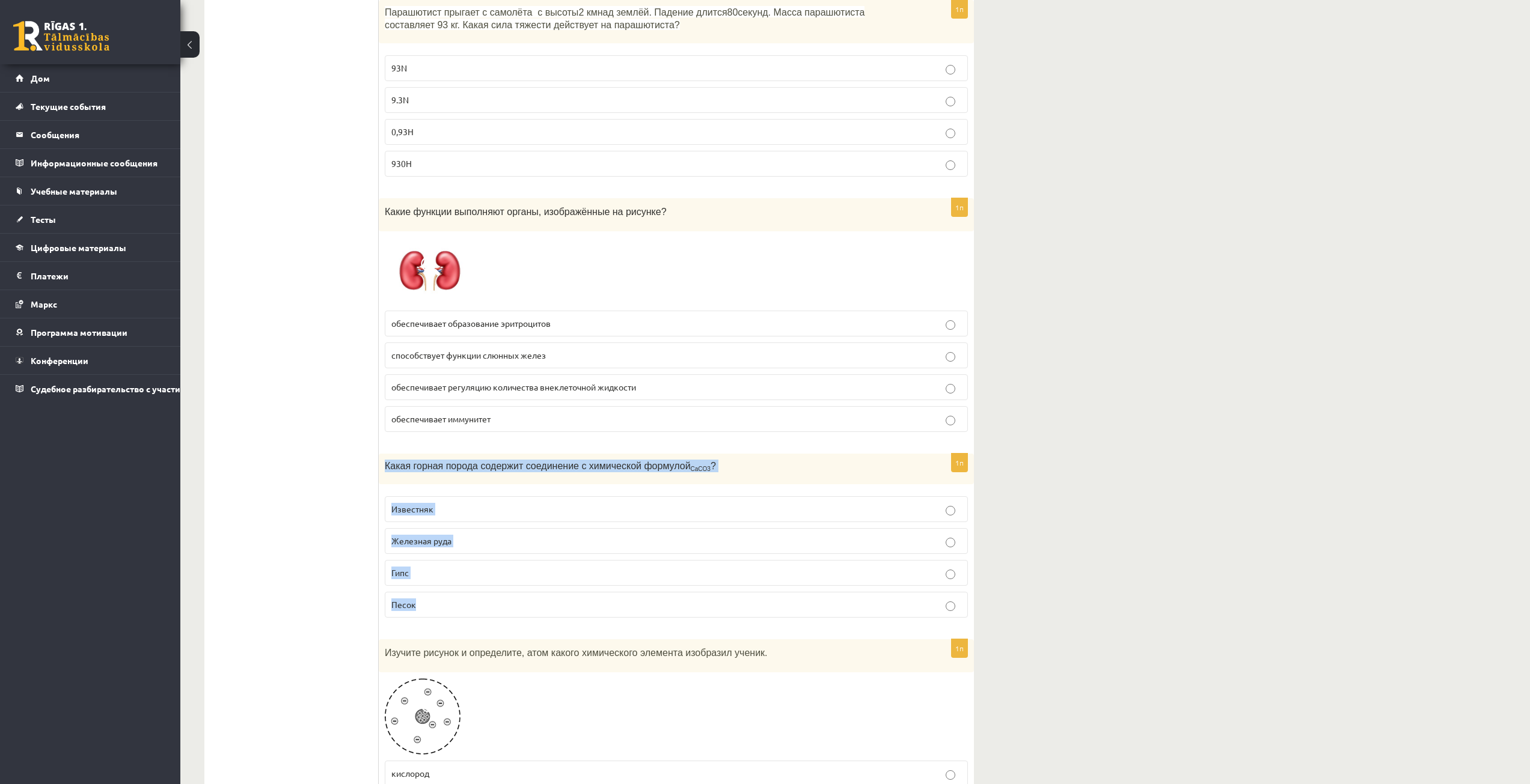
drag, startPoint x: 384, startPoint y: 466, endPoint x: 452, endPoint y: 601, distance: 151.2
click at [452, 601] on div "1п Какая горная порода содержит соединение с химической формулой CaCO3 ? Извест…" at bounding box center [676, 540] width 595 height 174
copy div "Какая горная порода содержит соединение с химической формулой CaCO3 ? Известняк…"
click at [417, 503] on p "Известняк" at bounding box center [676, 509] width 570 height 13
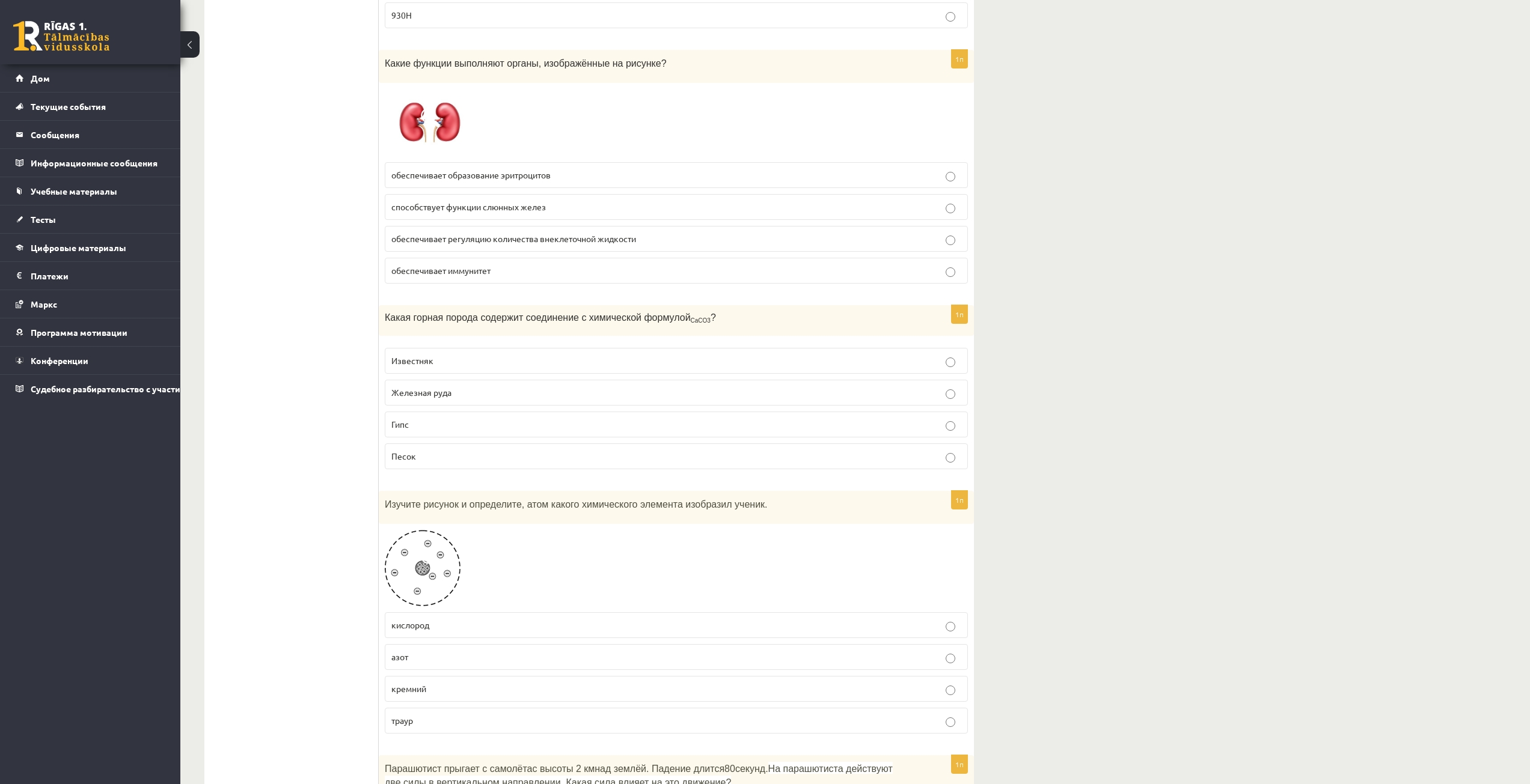
scroll to position [1803, 0]
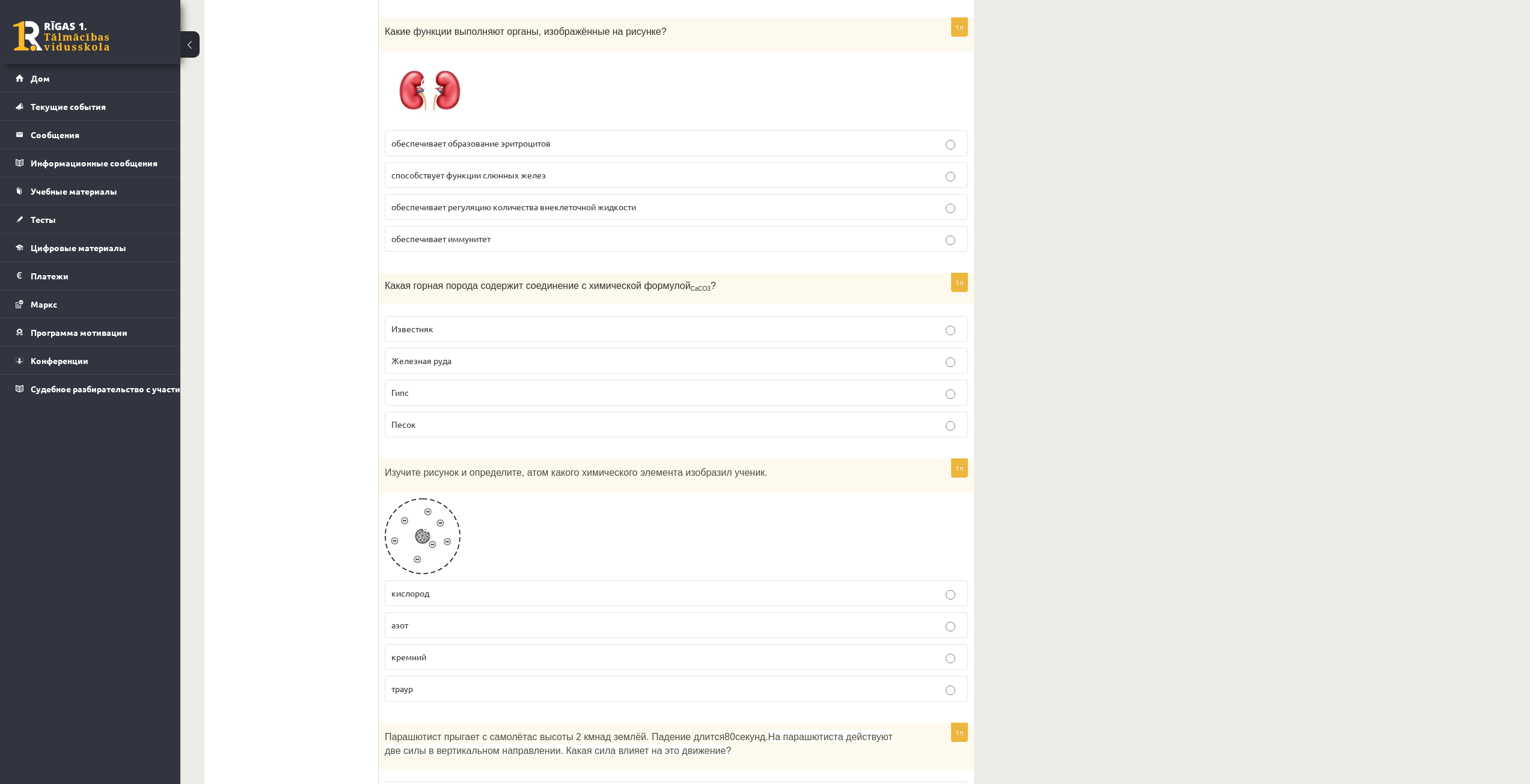
click at [420, 541] on img at bounding box center [422, 536] width 76 height 76
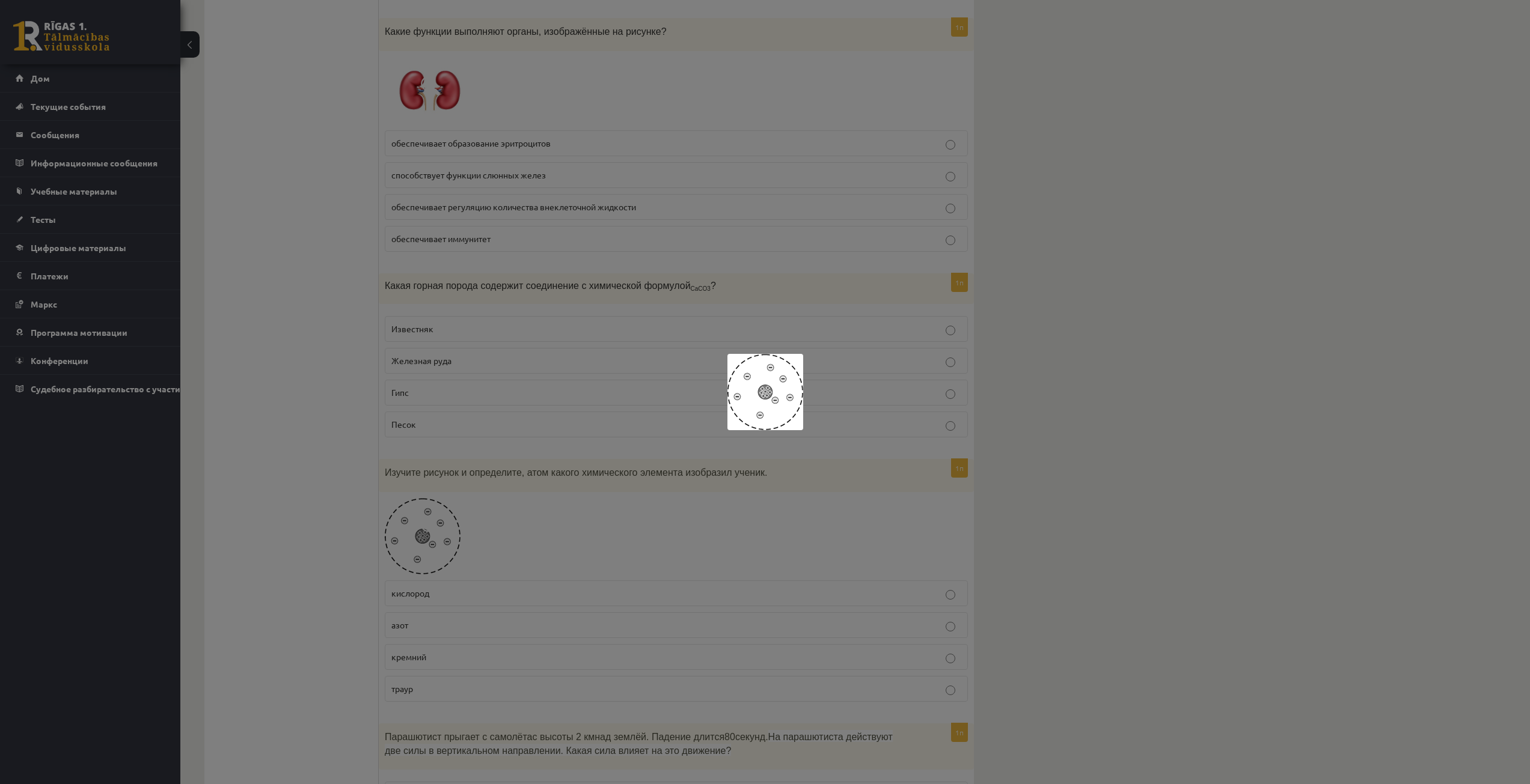
click at [746, 404] on img at bounding box center [765, 392] width 76 height 76
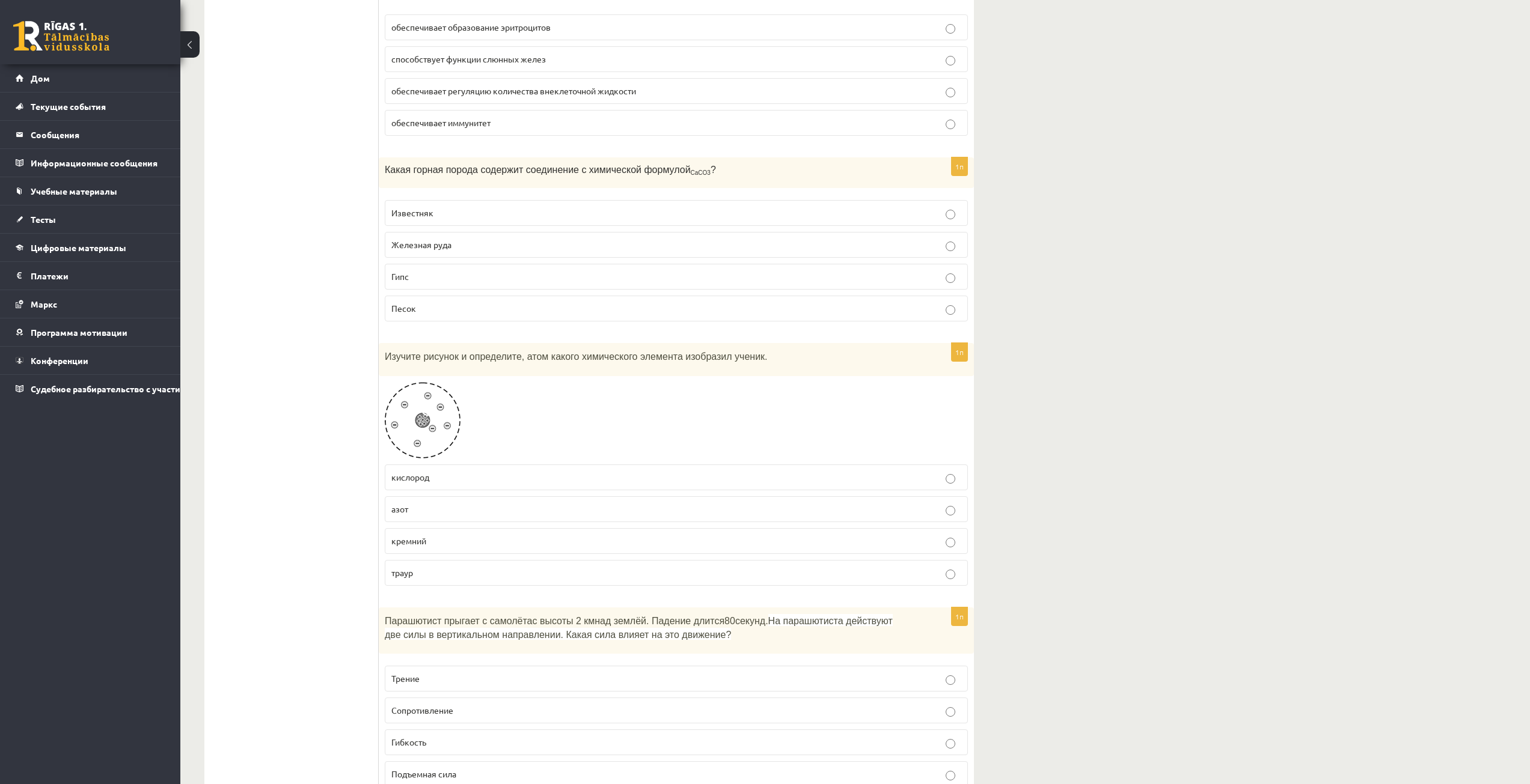
scroll to position [1923, 0]
drag, startPoint x: 569, startPoint y: 488, endPoint x: 569, endPoint y: 503, distance: 15.0
click at [570, 489] on fieldset "кислород азот кремний траур" at bounding box center [676, 519] width 583 height 131
click at [578, 475] on p "кислород" at bounding box center [676, 473] width 570 height 13
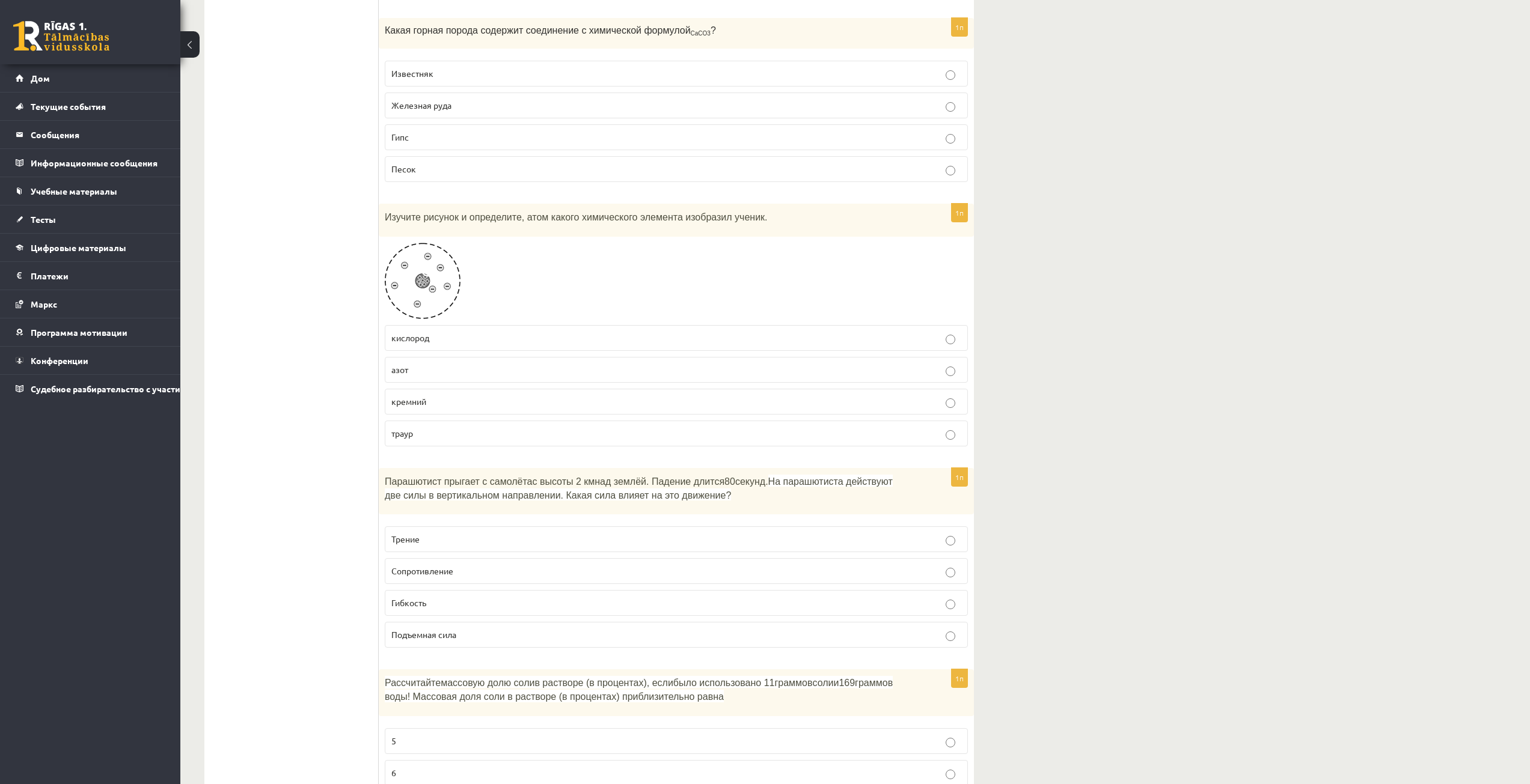
scroll to position [2103, 0]
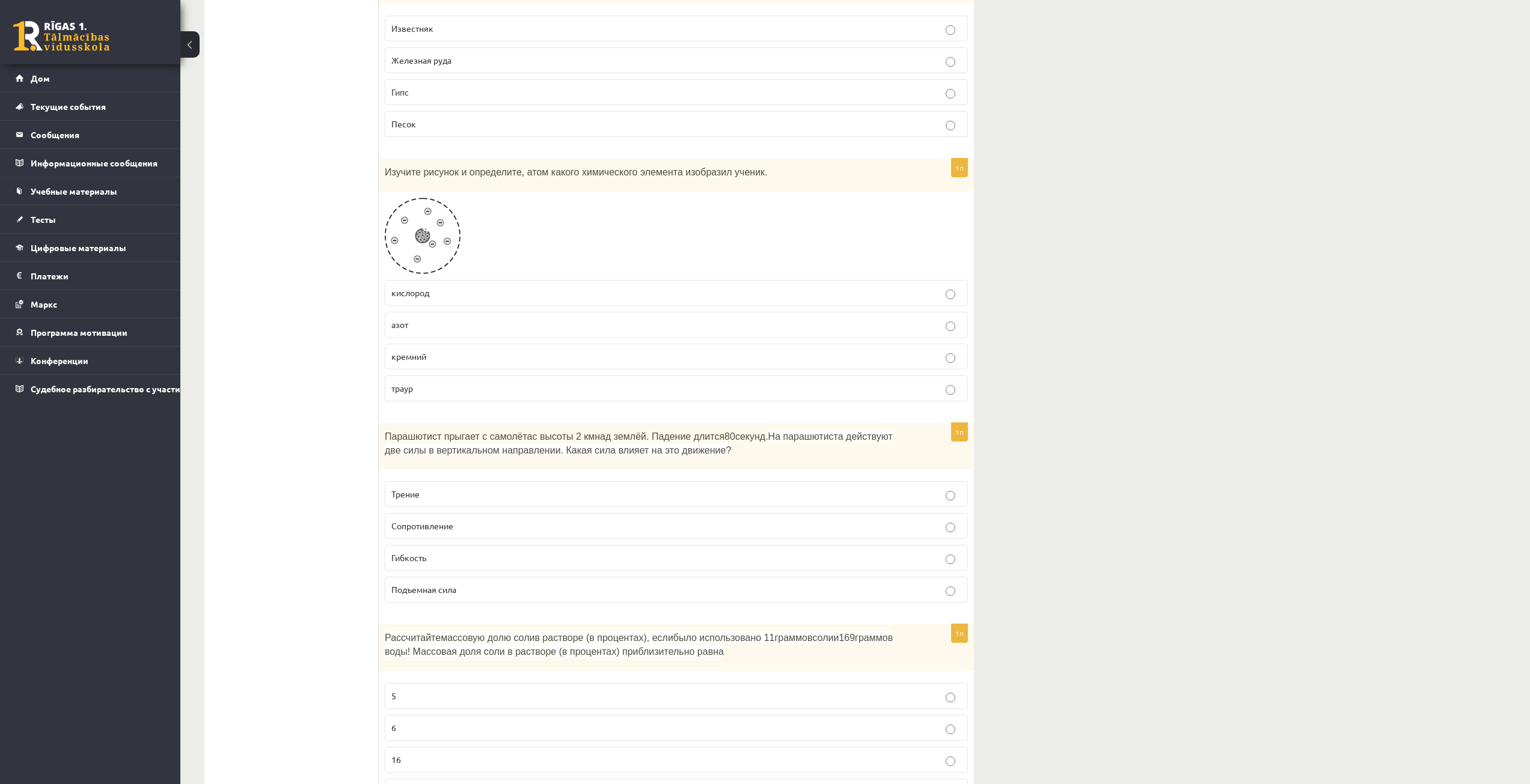
drag, startPoint x: 381, startPoint y: 431, endPoint x: 361, endPoint y: 589, distance: 159.3
click at [479, 526] on p "Сопротивление" at bounding box center [676, 527] width 570 height 13
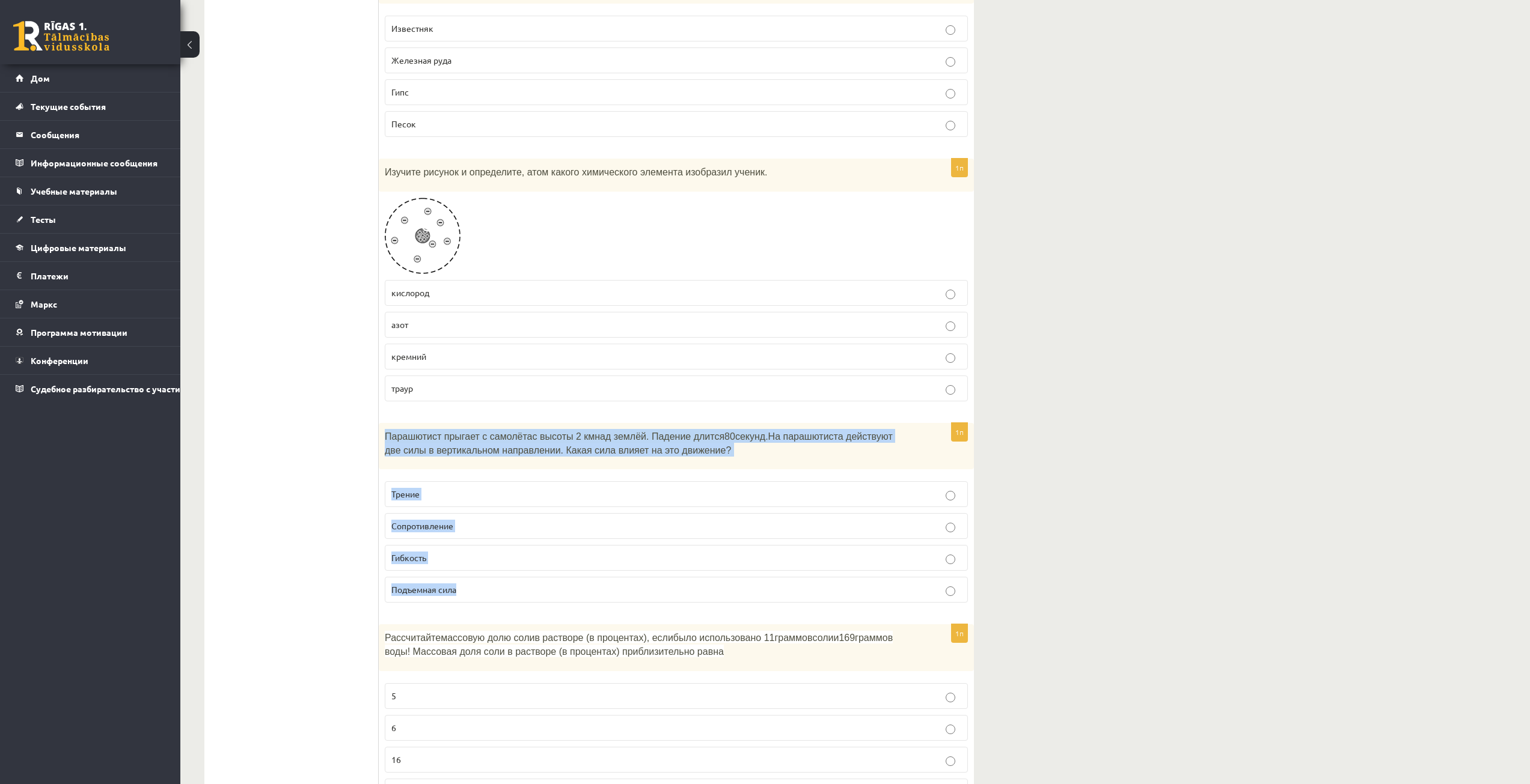
drag, startPoint x: 384, startPoint y: 434, endPoint x: 465, endPoint y: 612, distance: 195.6
click at [465, 612] on div "1п Парашютист прыгает с самолёта с высоты 2 км над землёй. Падение длится 80 се…" at bounding box center [676, 518] width 595 height 190
copy div "Парашютист прыгает с самолёта с высоты 2 км над землёй. Падение длится 80 секун…"
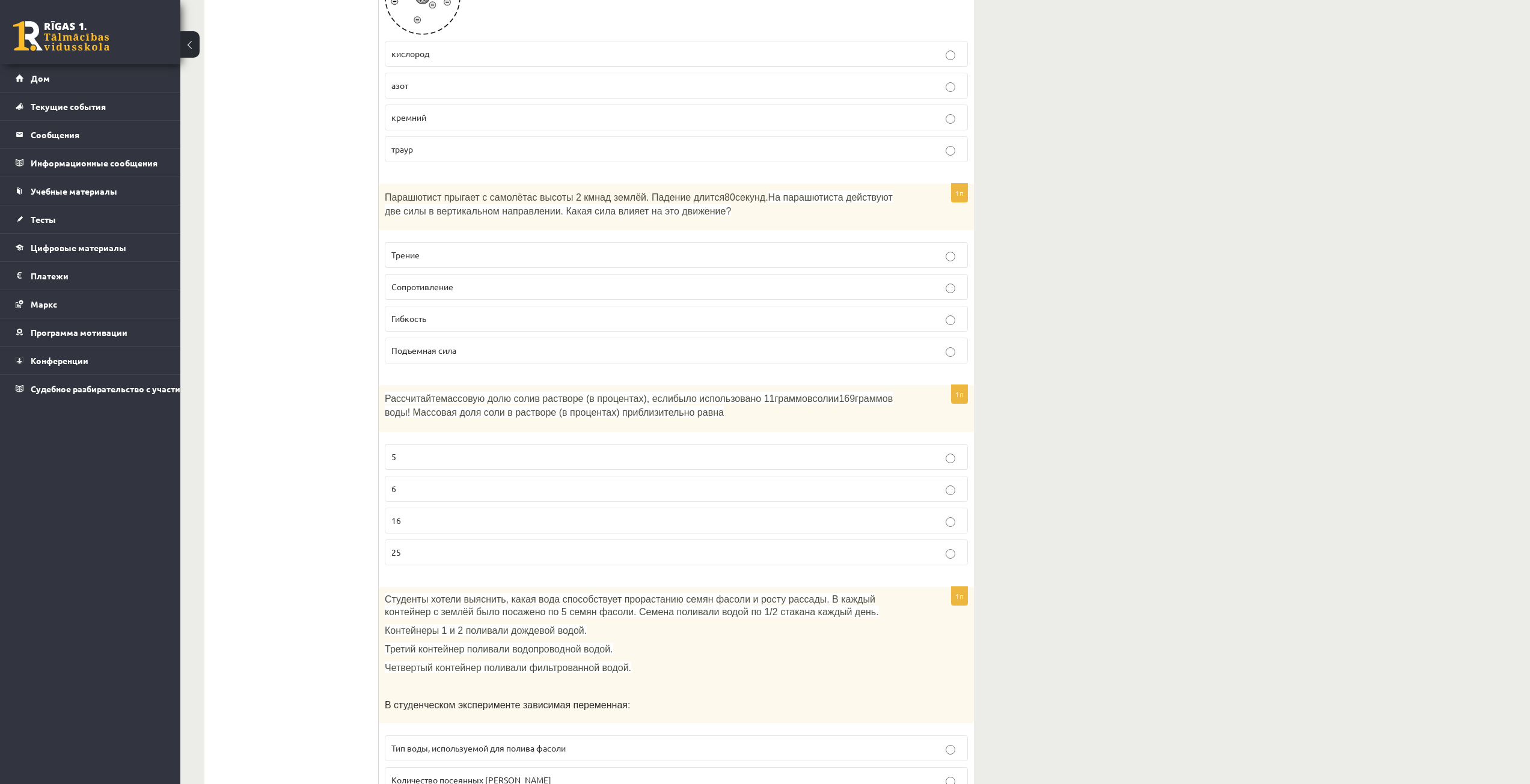
scroll to position [2344, 0]
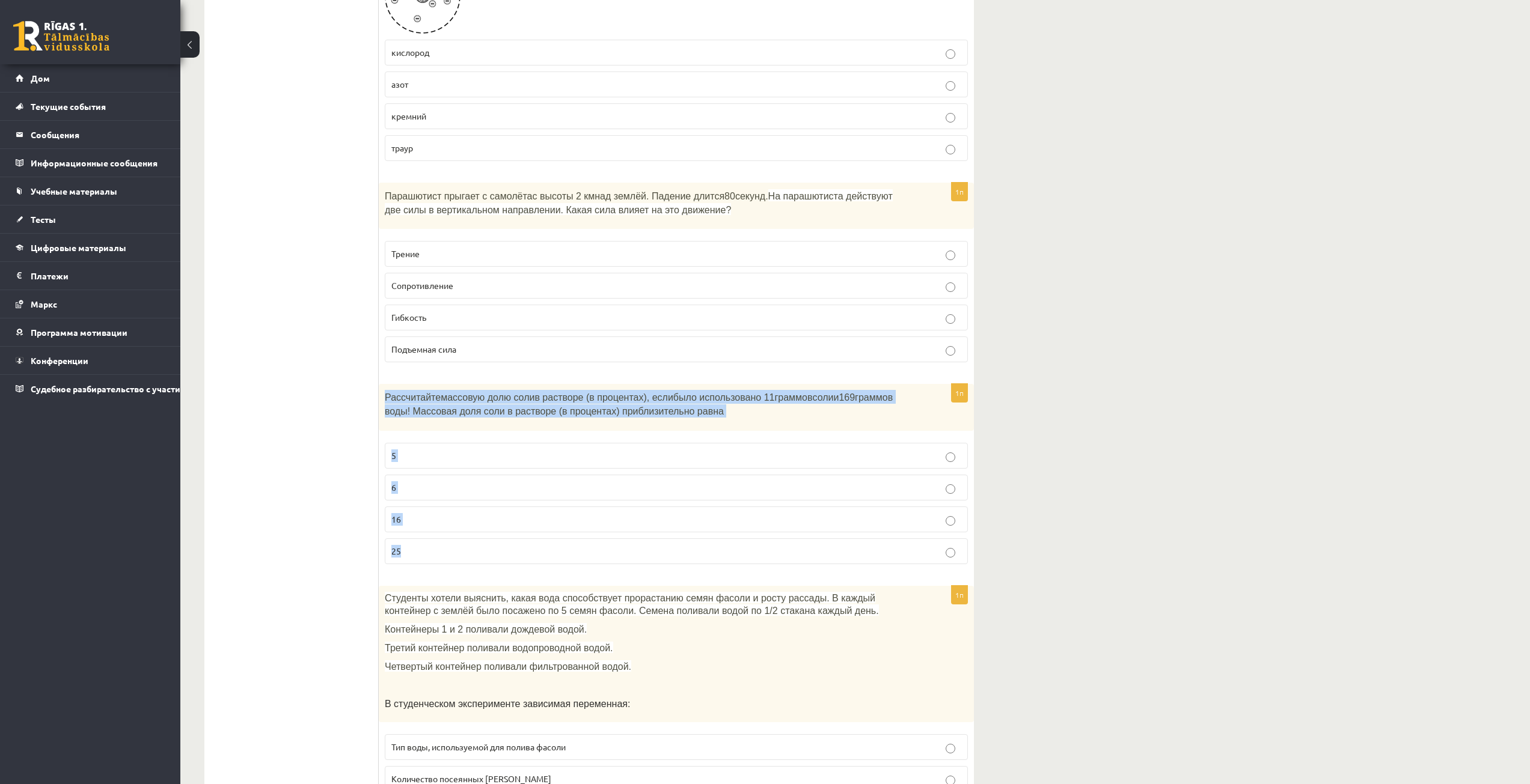
drag, startPoint x: 386, startPoint y: 394, endPoint x: 423, endPoint y: 558, distance: 168.1
click at [425, 558] on div "1п Рассчитайте массовую долю соли в растворе (в процентах), если было использов…" at bounding box center [676, 479] width 595 height 190
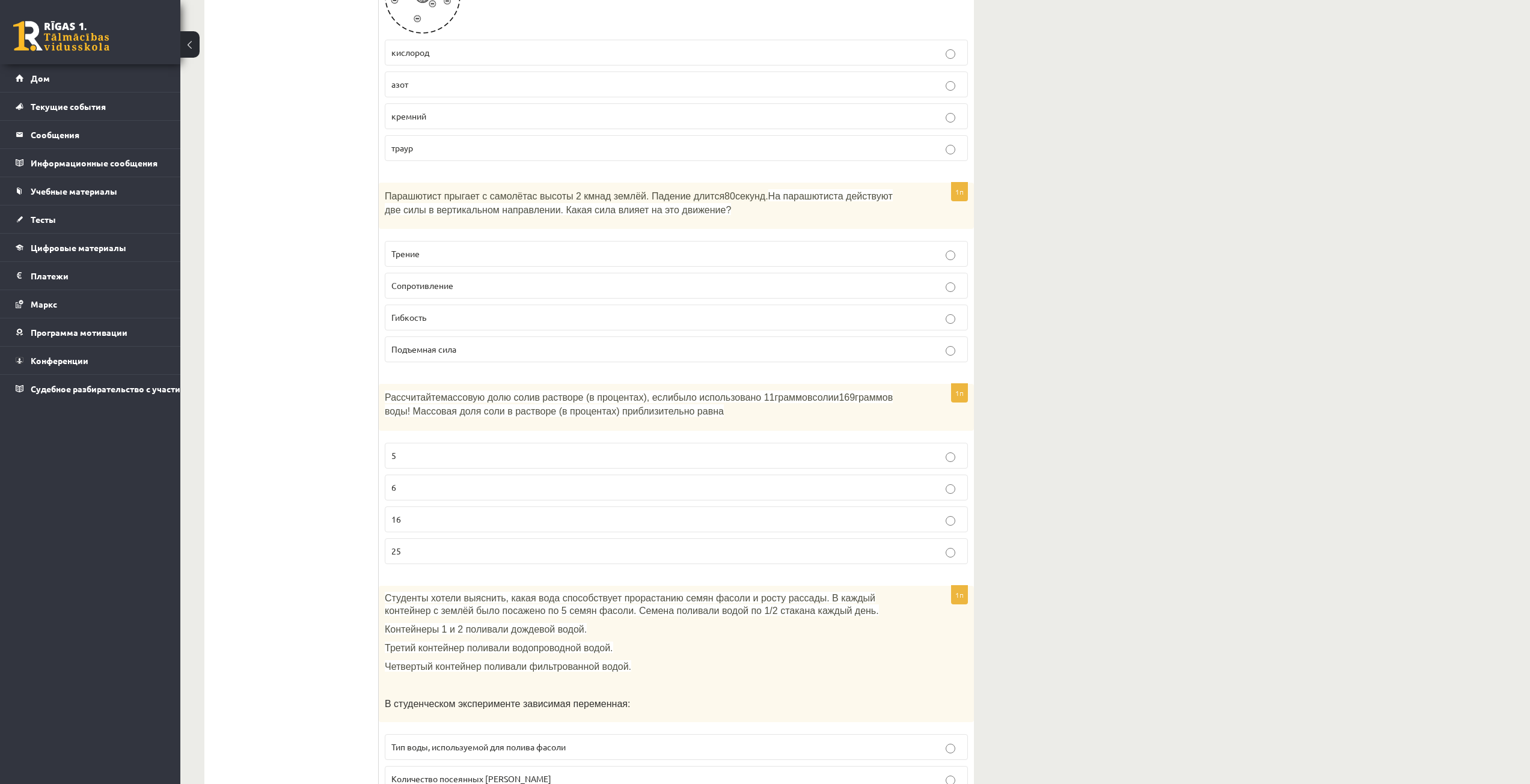
click at [397, 491] on p "6" at bounding box center [676, 487] width 570 height 13
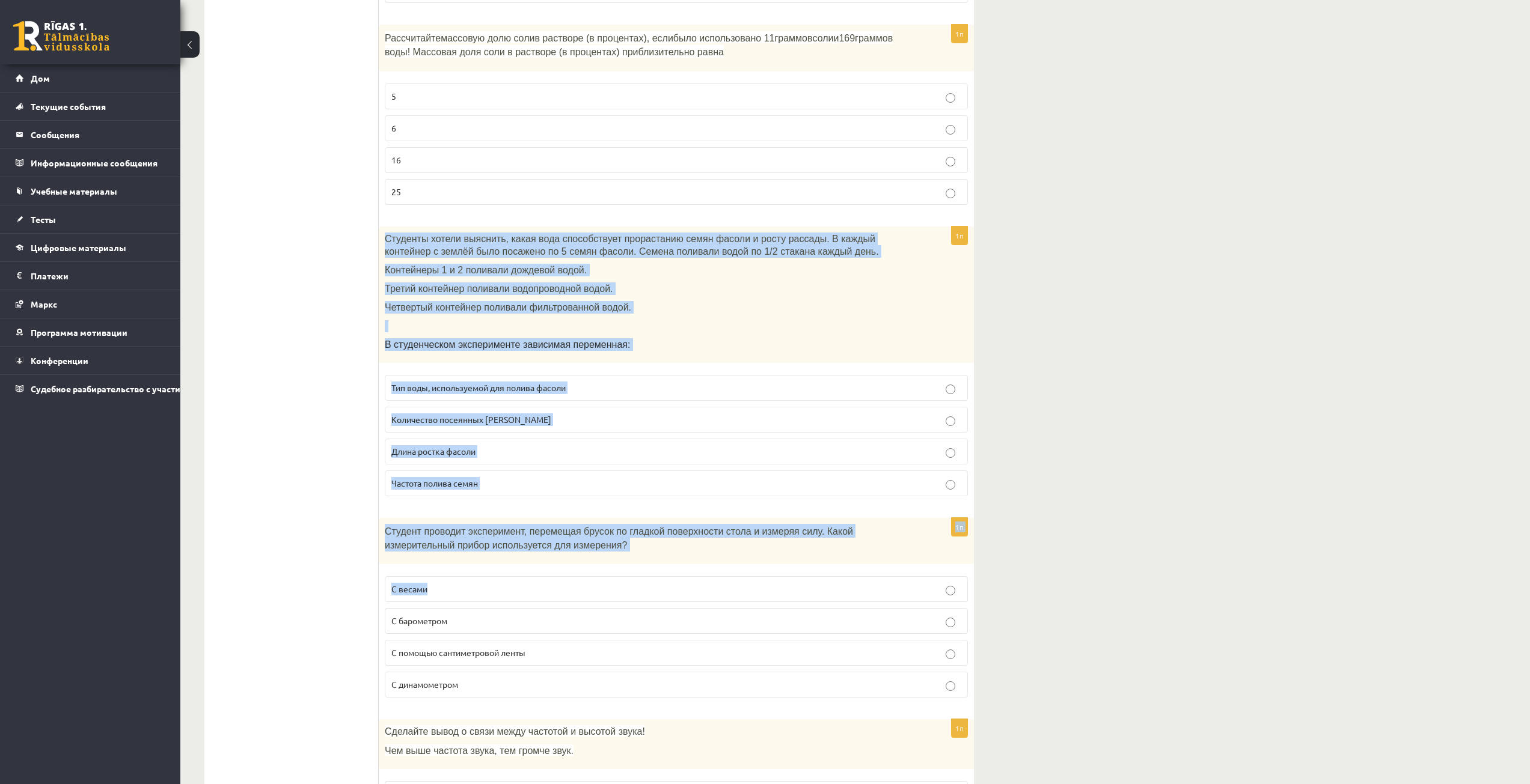
scroll to position [2704, 0]
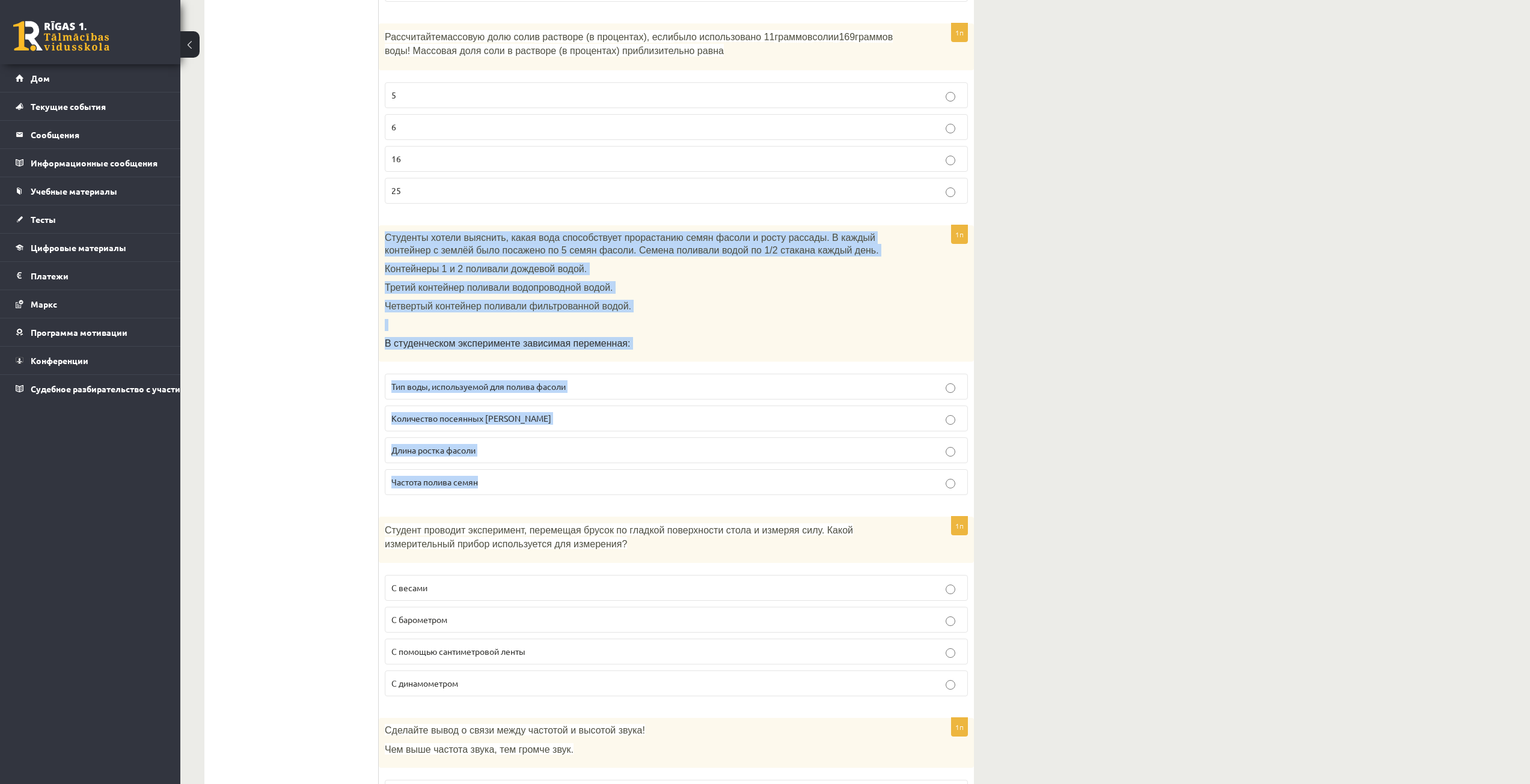
drag, startPoint x: 384, startPoint y: 482, endPoint x: 514, endPoint y: 494, distance: 130.6
click at [514, 494] on div "1п Студенты хотели выяснить, какая вода способствует прорастанию семян фасоли и…" at bounding box center [676, 365] width 595 height 279
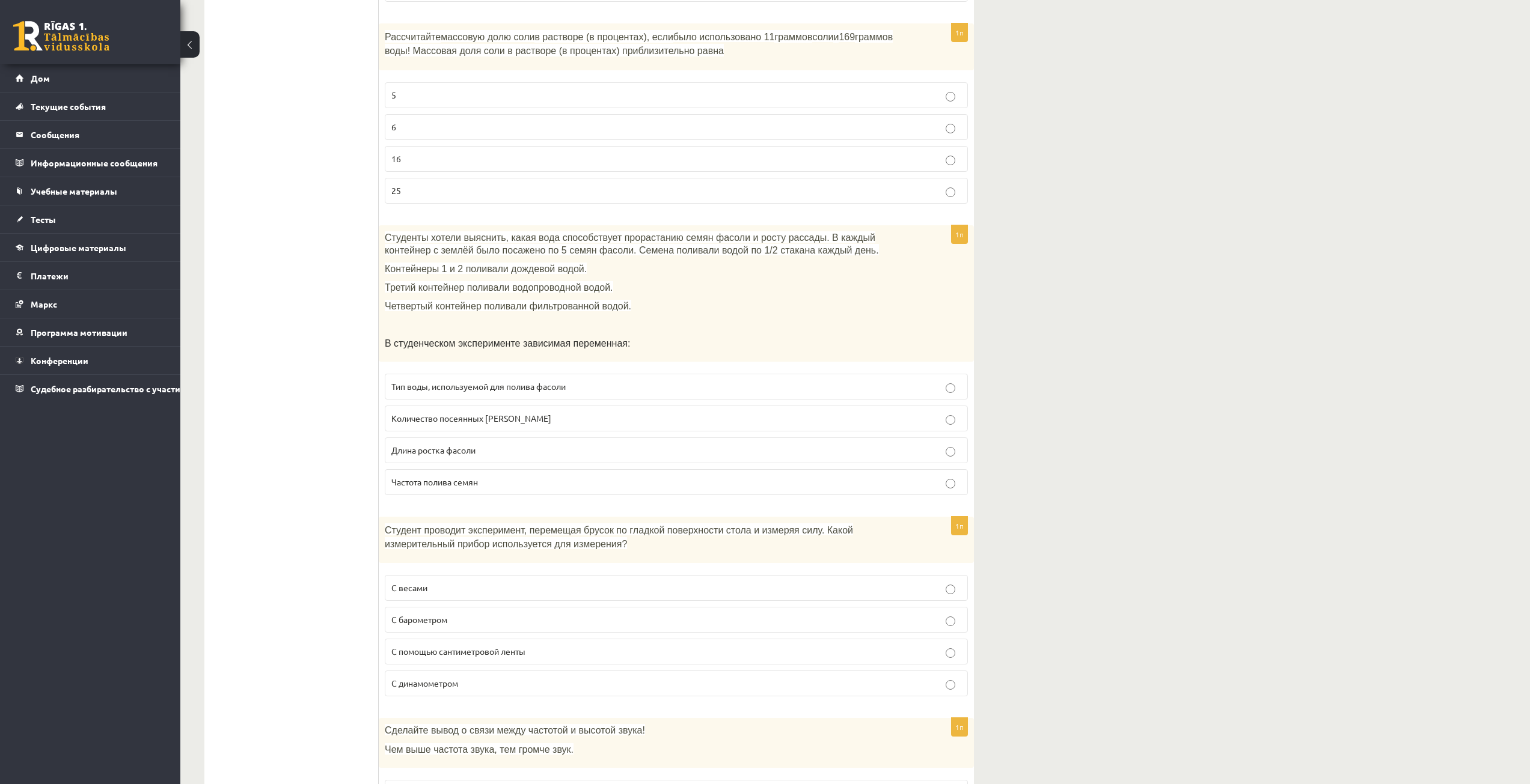
click at [345, 482] on ul "Тест" at bounding box center [297, 465] width 162 height 5907
click at [441, 452] on font "Длина ростка фасоли" at bounding box center [433, 450] width 84 height 11
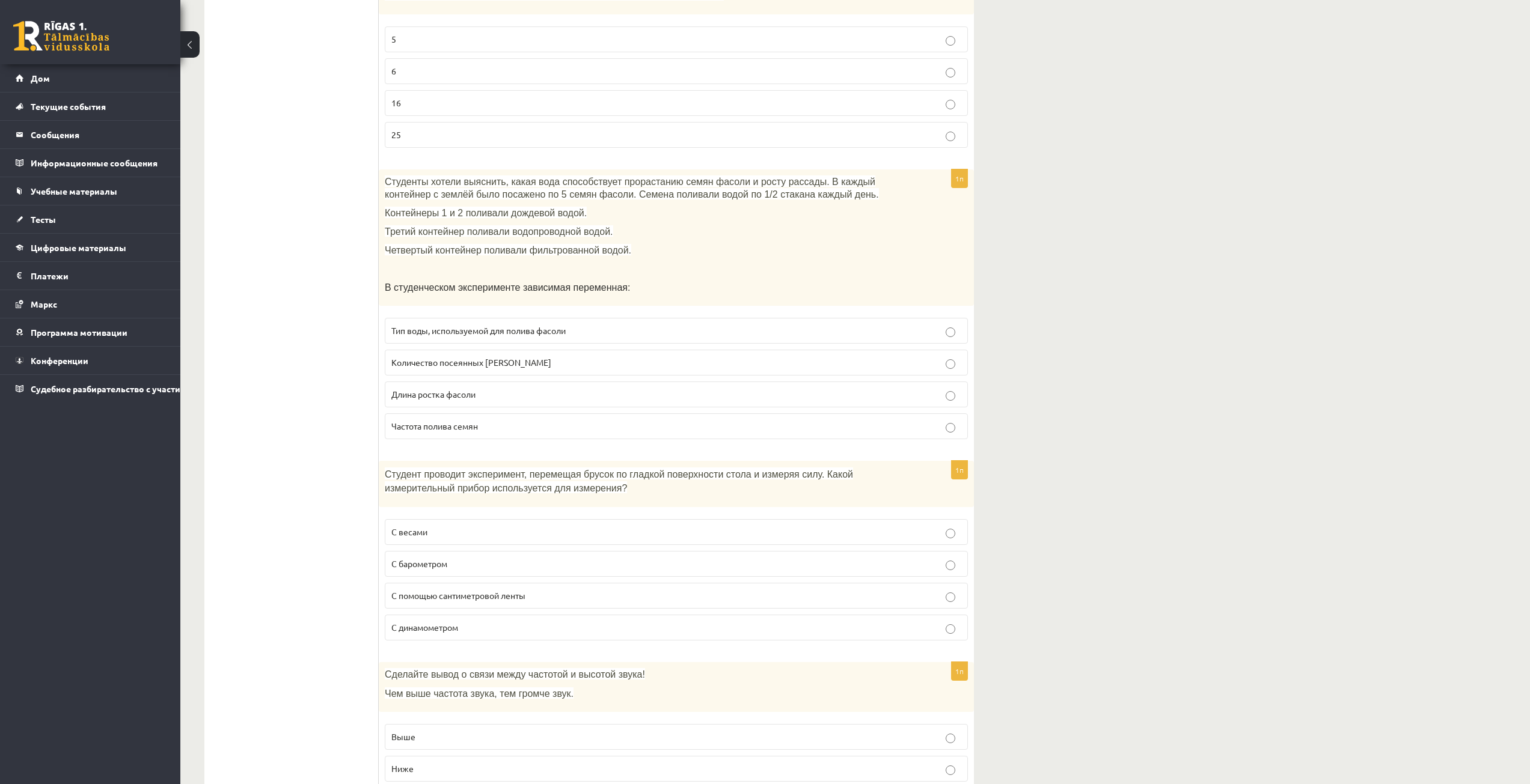
scroll to position [2764, 0]
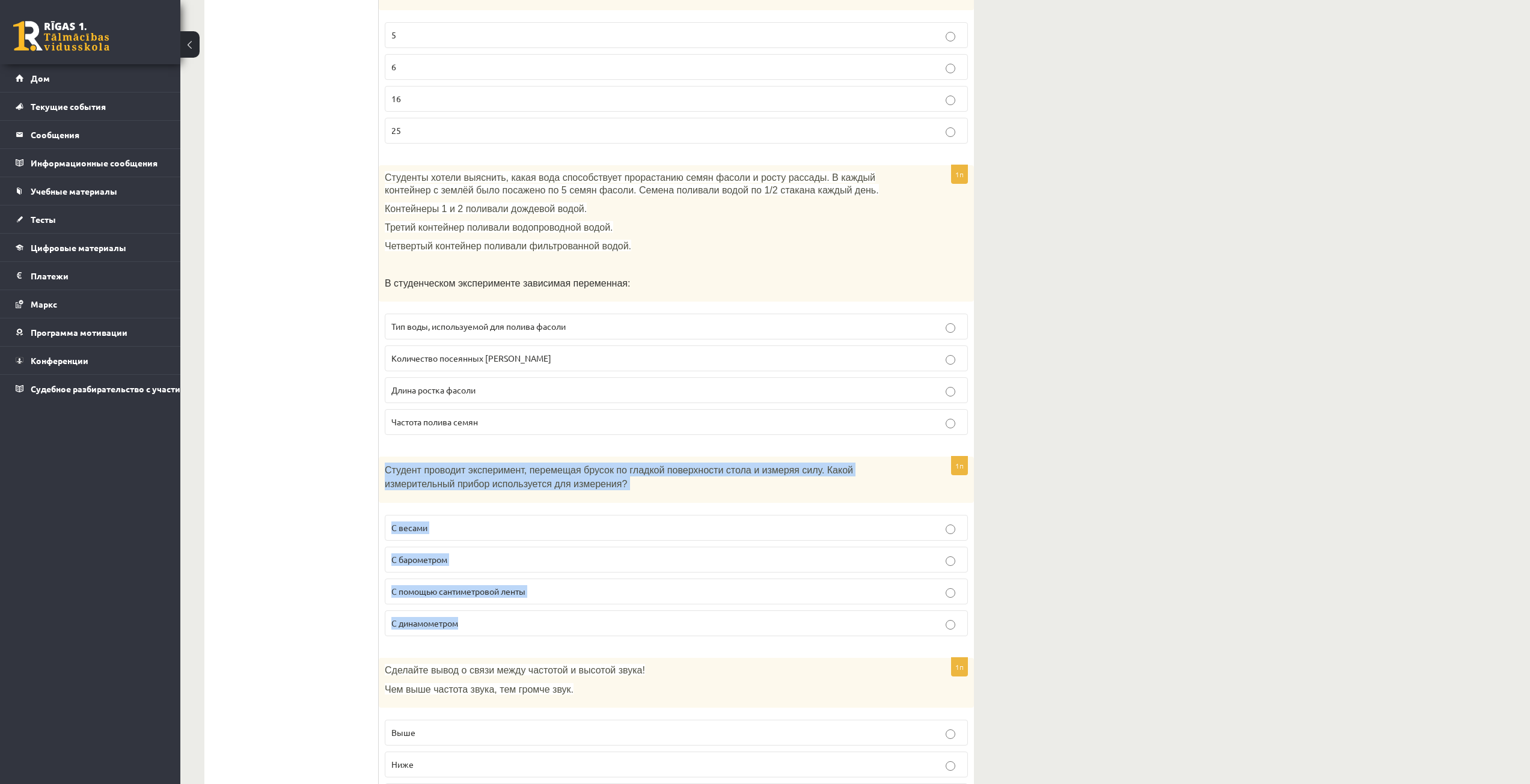
drag, startPoint x: 390, startPoint y: 475, endPoint x: 488, endPoint y: 640, distance: 191.9
click at [486, 640] on div "1п Студент проводит эксперимент, перемещая брусок по гладкой поверхности стола …" at bounding box center [676, 551] width 595 height 190
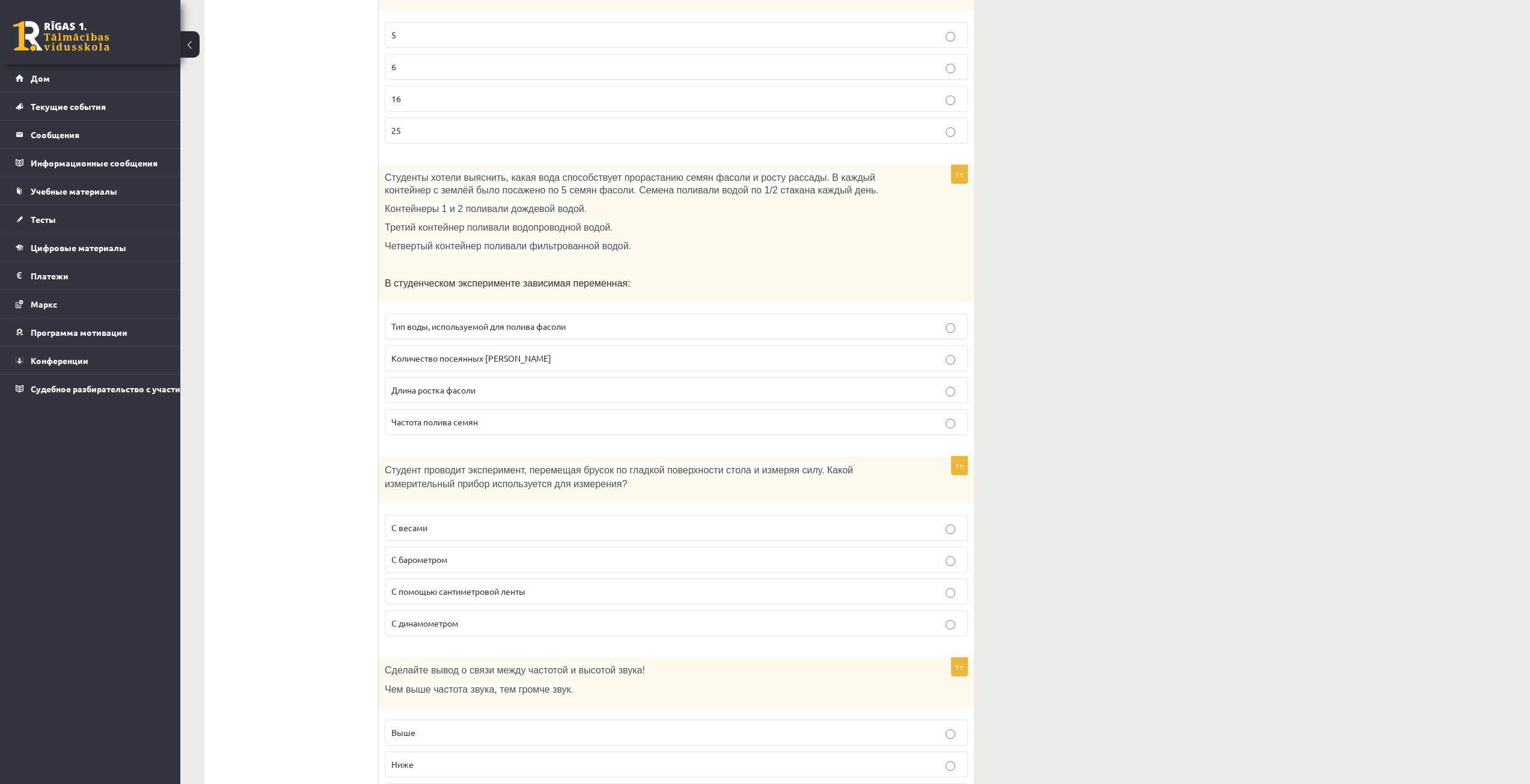
click at [210, 350] on div "Тест" at bounding box center [292, 404] width 174 height 5931
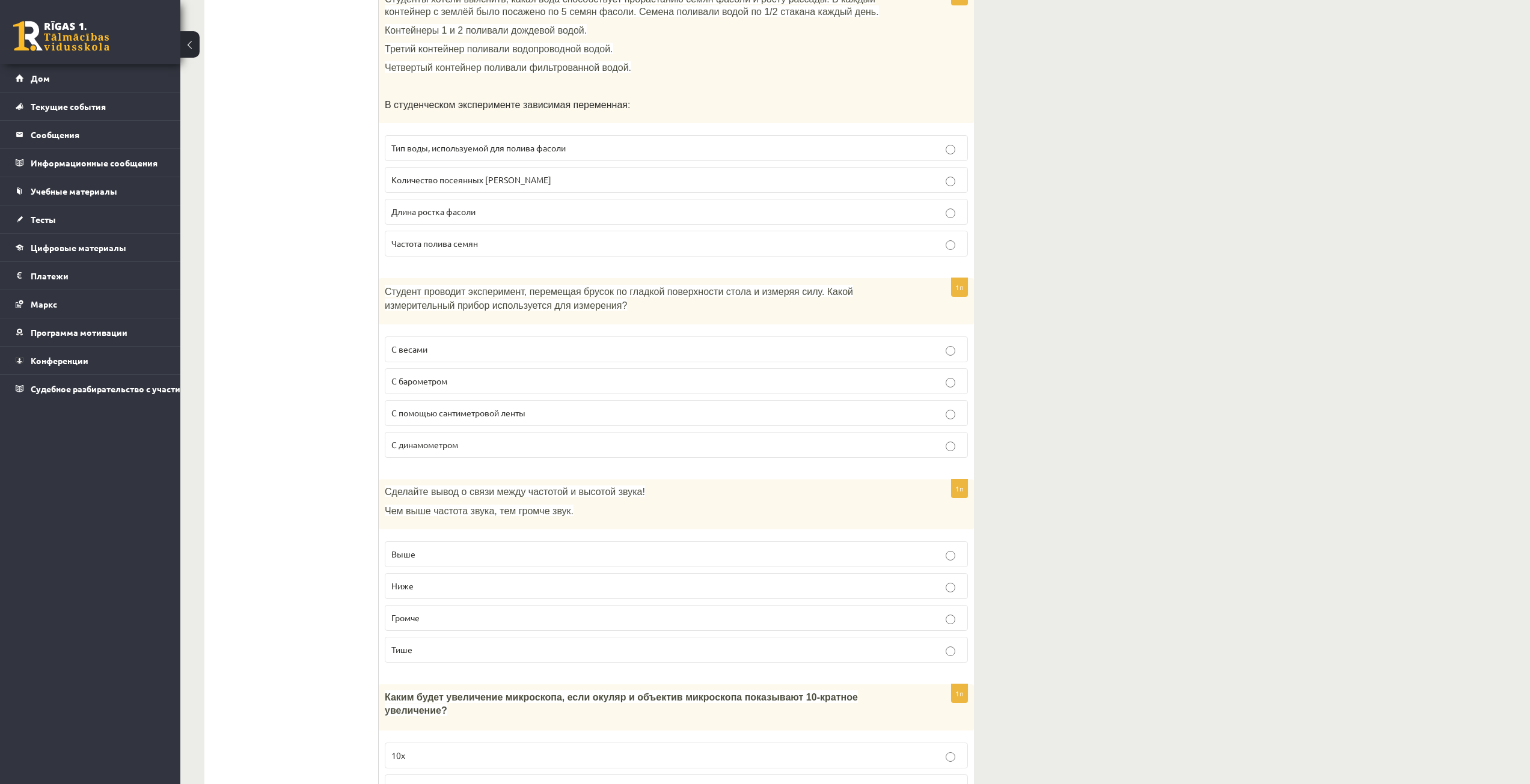
scroll to position [2944, 0]
click at [457, 443] on font "С динамометром" at bounding box center [425, 443] width 67 height 11
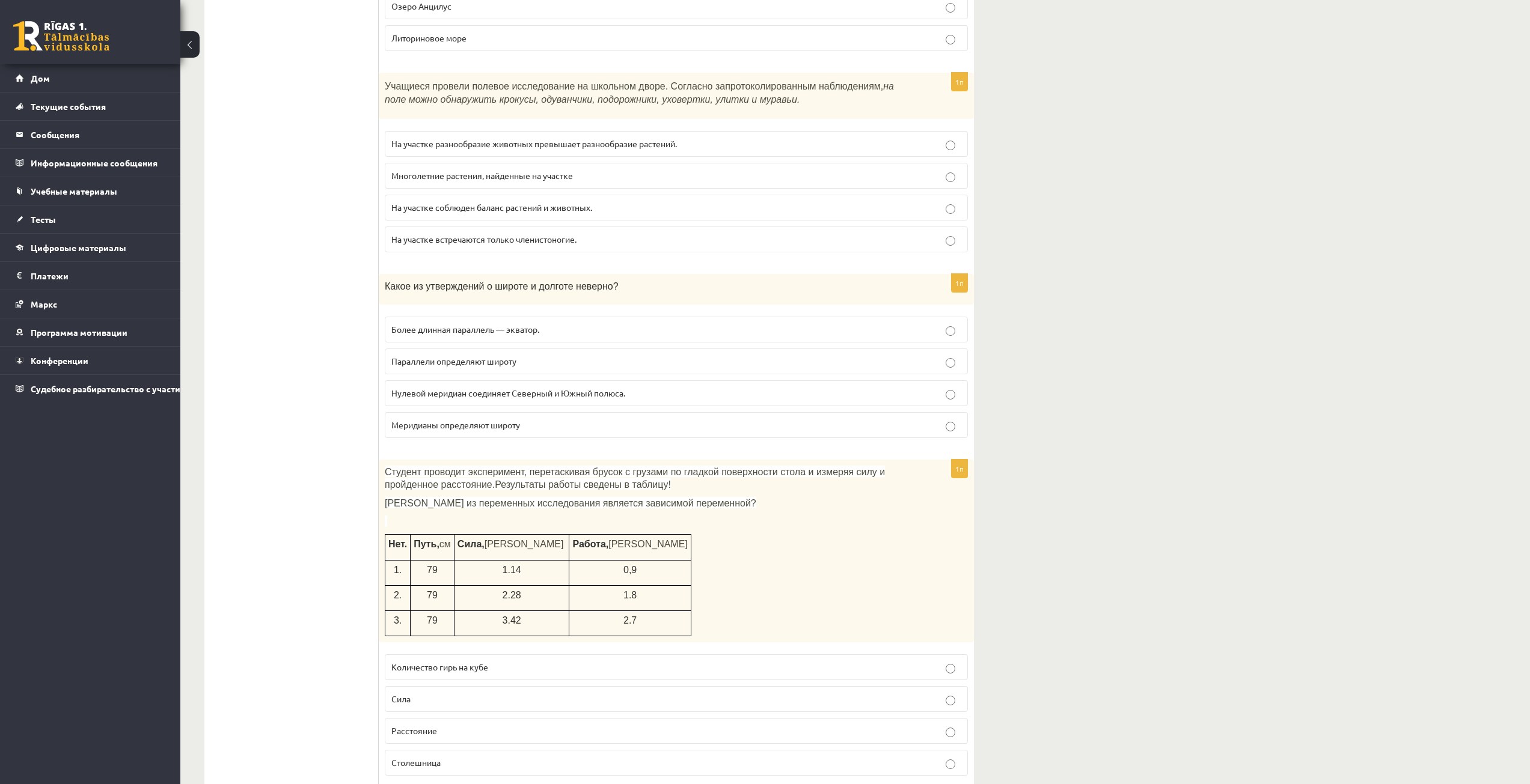
scroll to position [4625, 0]
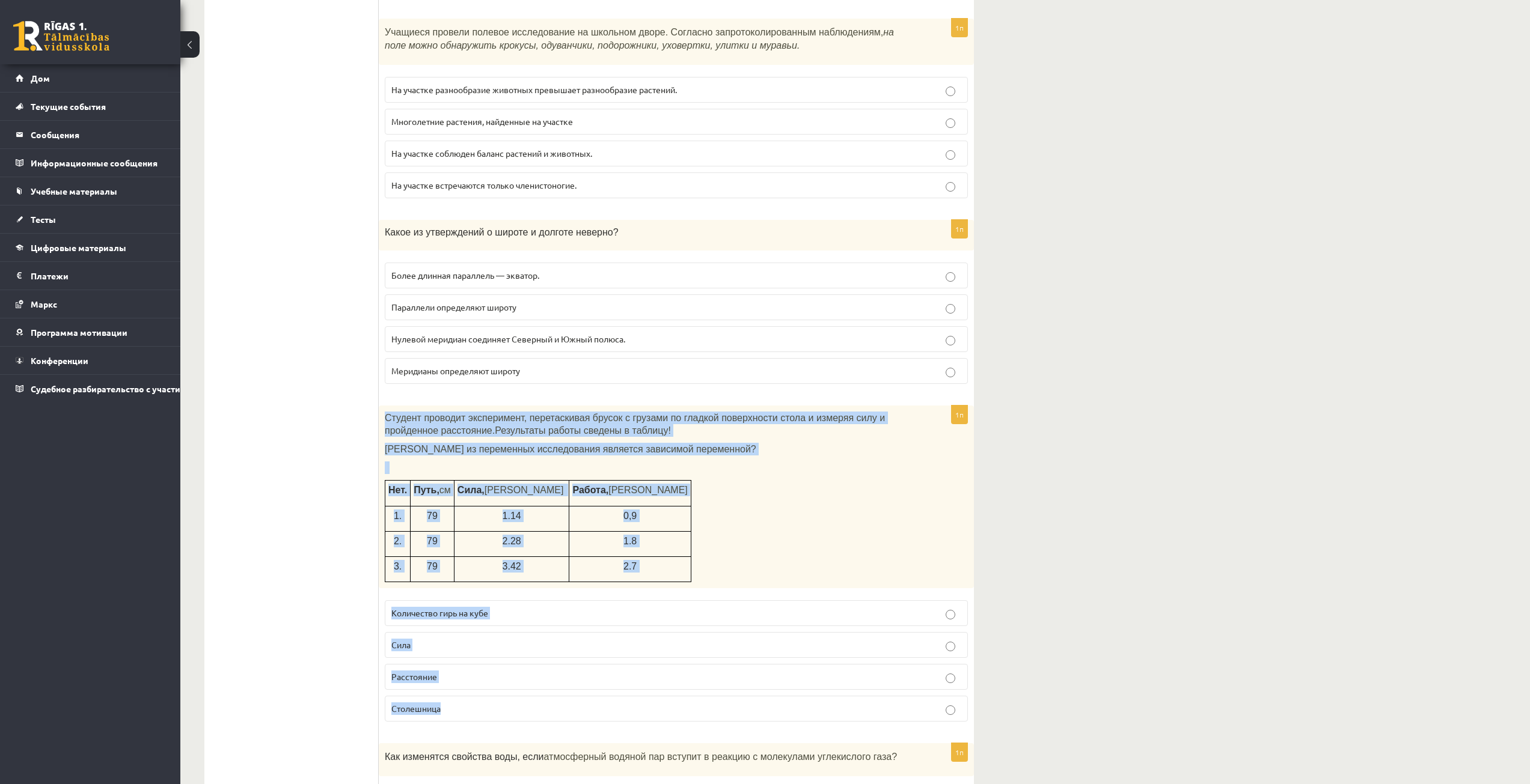
drag, startPoint x: 381, startPoint y: 386, endPoint x: 459, endPoint y: 696, distance: 319.7
click at [459, 696] on div "1п Студент проводит эксперимент, перетаскивая брусок с грузами по гладкой повер…" at bounding box center [676, 568] width 595 height 326
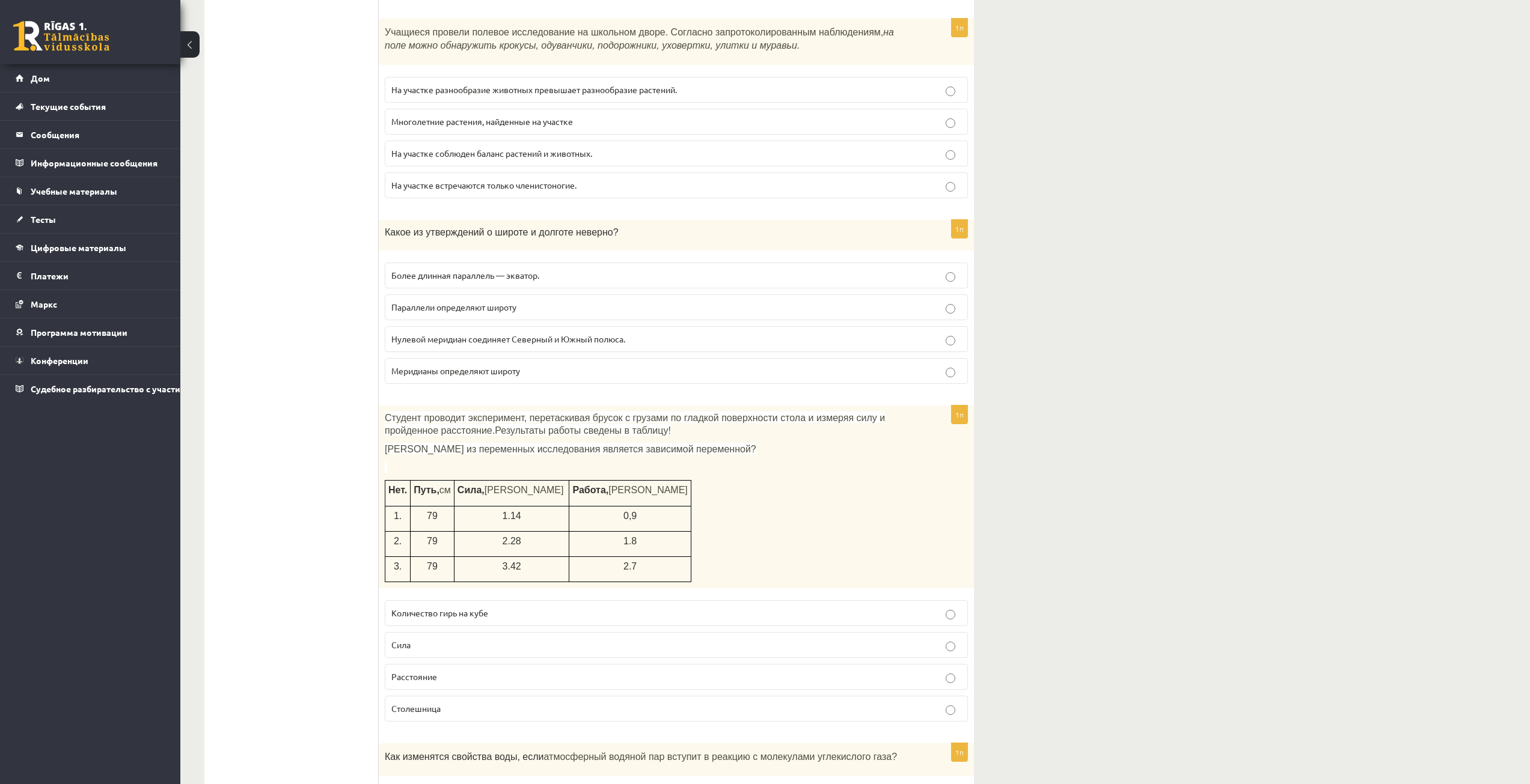
click at [419, 639] on p "Сила" at bounding box center [676, 645] width 570 height 13
drag, startPoint x: 1446, startPoint y: 36, endPoint x: 1444, endPoint y: 29, distance: 7.3
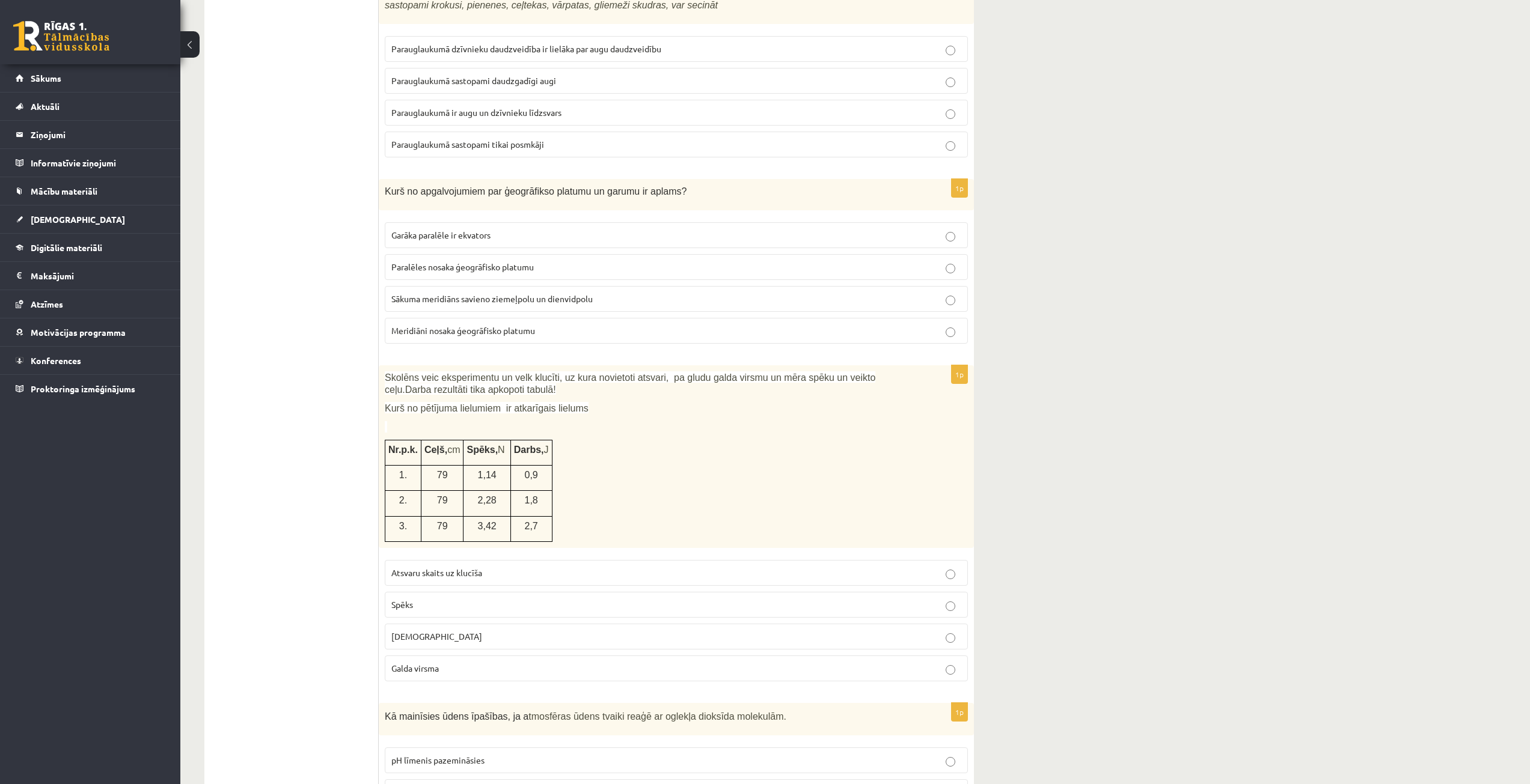
drag, startPoint x: 1361, startPoint y: 81, endPoint x: 1372, endPoint y: 32, distance: 50.2
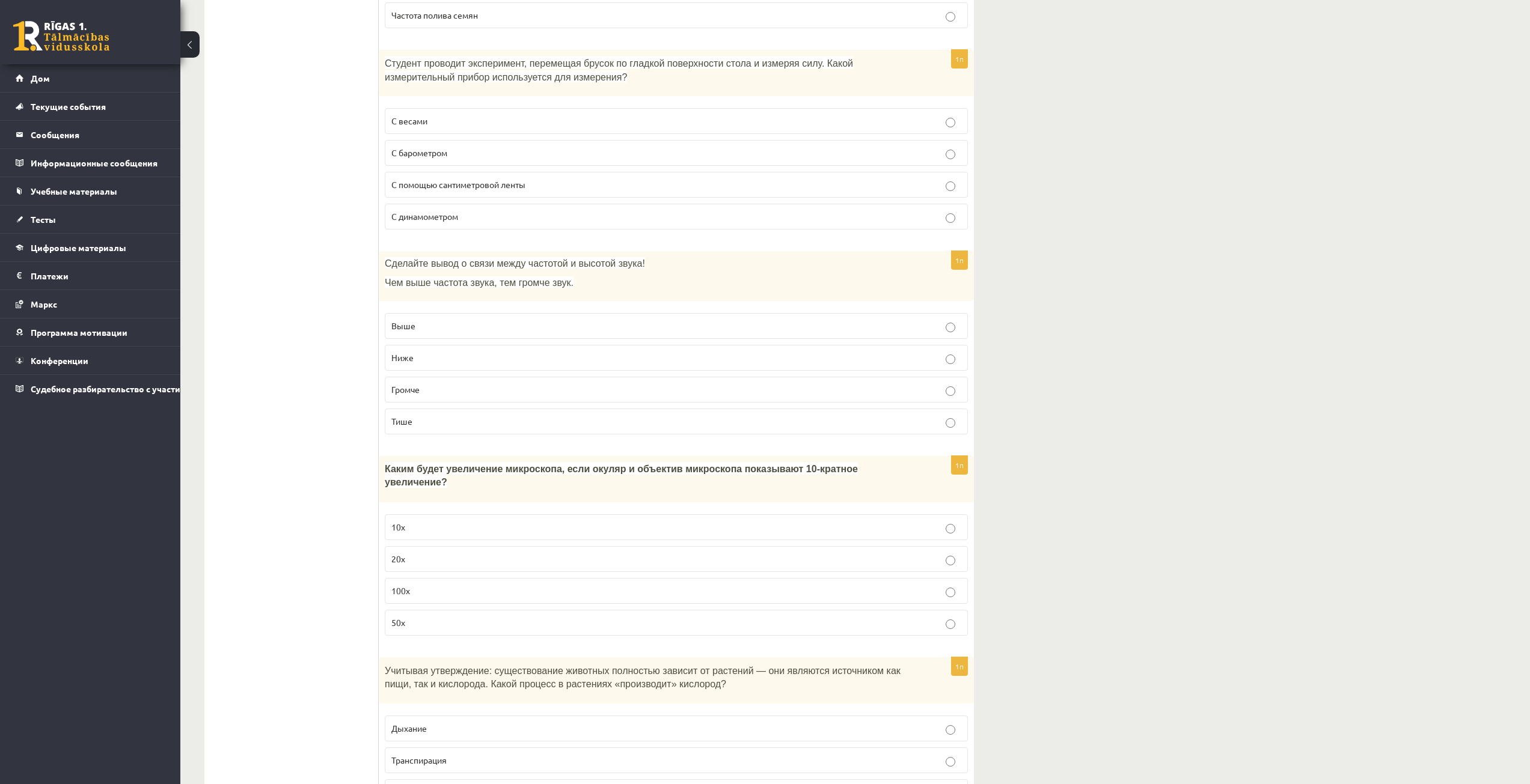
scroll to position [3123, 0]
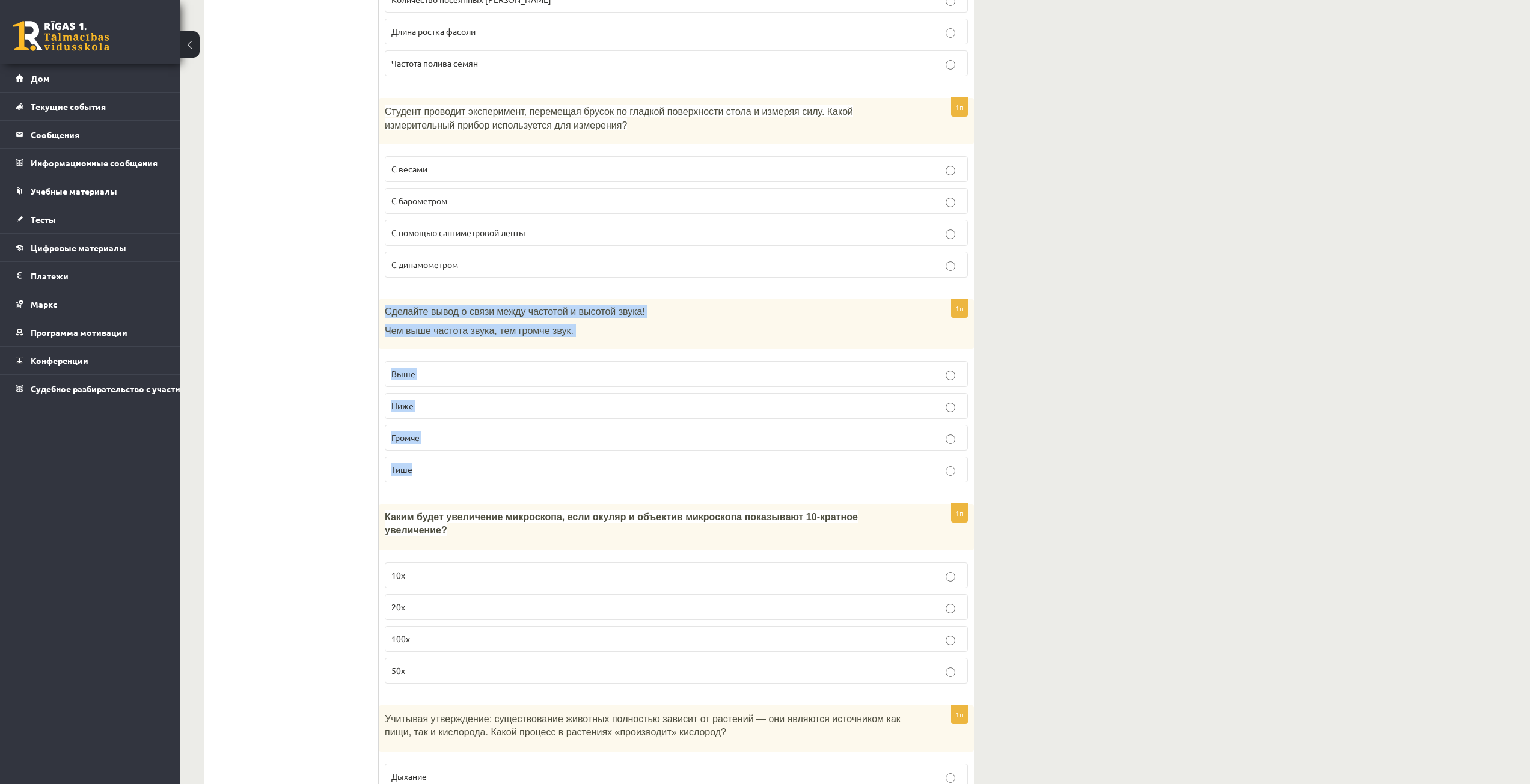
drag, startPoint x: 384, startPoint y: 313, endPoint x: 432, endPoint y: 482, distance: 175.7
click at [432, 482] on div "1п Сделайте вывод о связи между частотой и высотой звука! Чем выше частота звук…" at bounding box center [676, 395] width 595 height 193
click at [361, 426] on ul "Тест" at bounding box center [297, 46] width 162 height 5907
click at [462, 373] on p "Выше" at bounding box center [676, 374] width 570 height 13
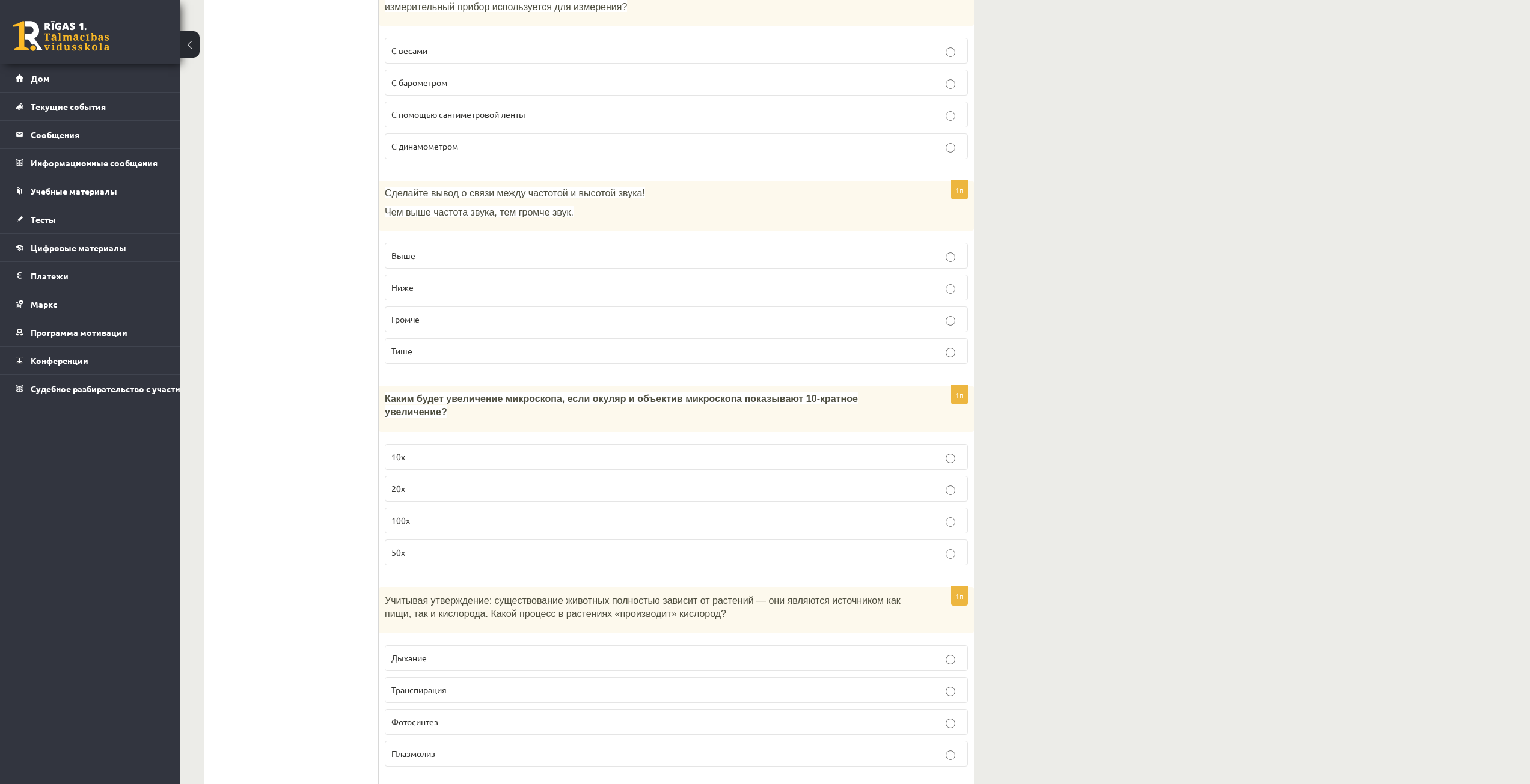
scroll to position [3243, 0]
drag, startPoint x: 386, startPoint y: 399, endPoint x: 384, endPoint y: 540, distance: 141.0
drag, startPoint x: 340, startPoint y: 425, endPoint x: 356, endPoint y: 419, distance: 17.1
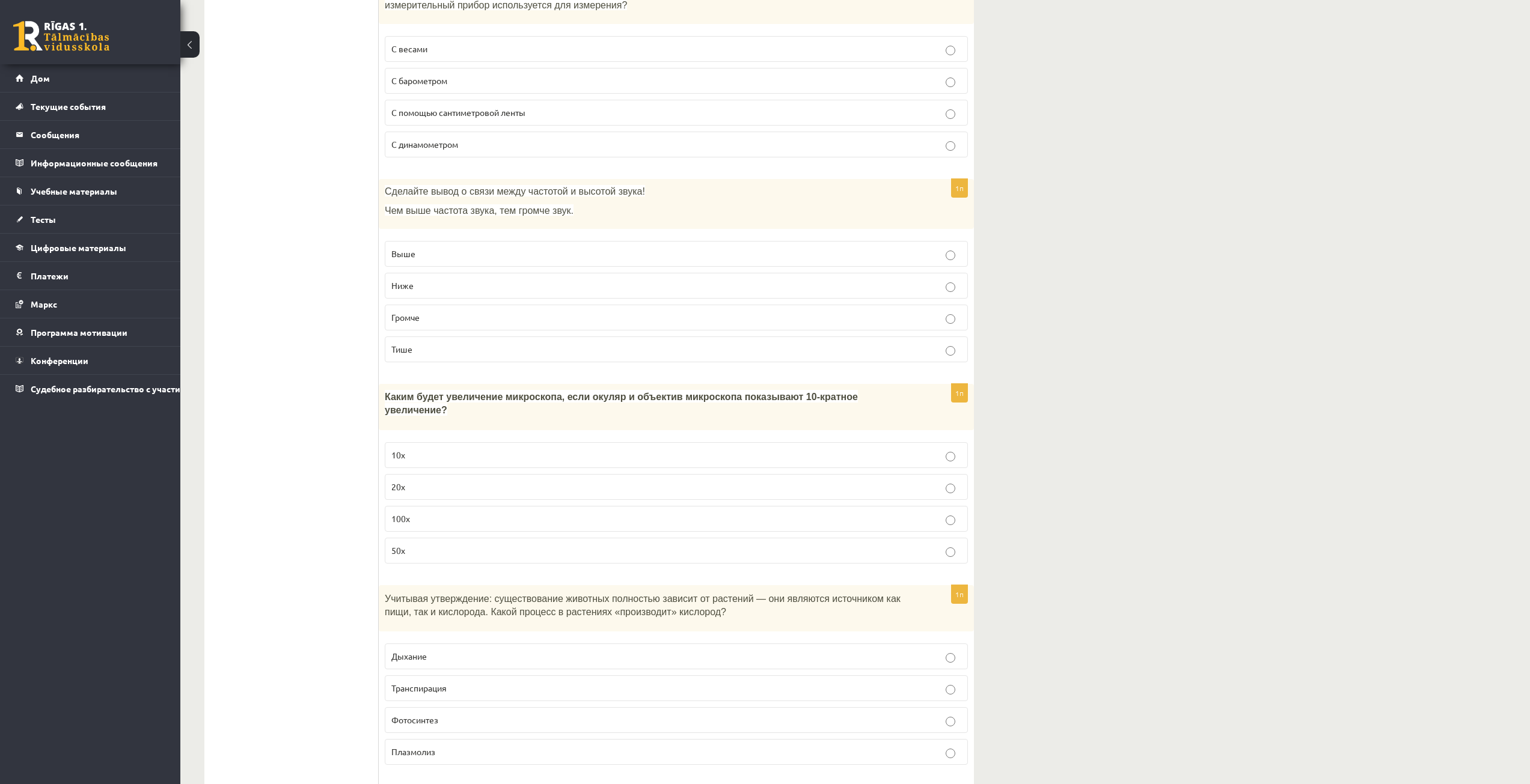
click at [390, 394] on font "Каким будет увеличение микроскопа, если окуляр и объектив микроскопа показывают…" at bounding box center [621, 404] width 473 height 24
drag, startPoint x: 384, startPoint y: 395, endPoint x: 436, endPoint y: 541, distance: 155.0
click at [428, 544] on div "1п Каким будет увеличение микроскопа, если окуляр и объектив микроскопа показыв…" at bounding box center [676, 479] width 595 height 190
drag, startPoint x: 335, startPoint y: 542, endPoint x: 376, endPoint y: 532, distance: 42.2
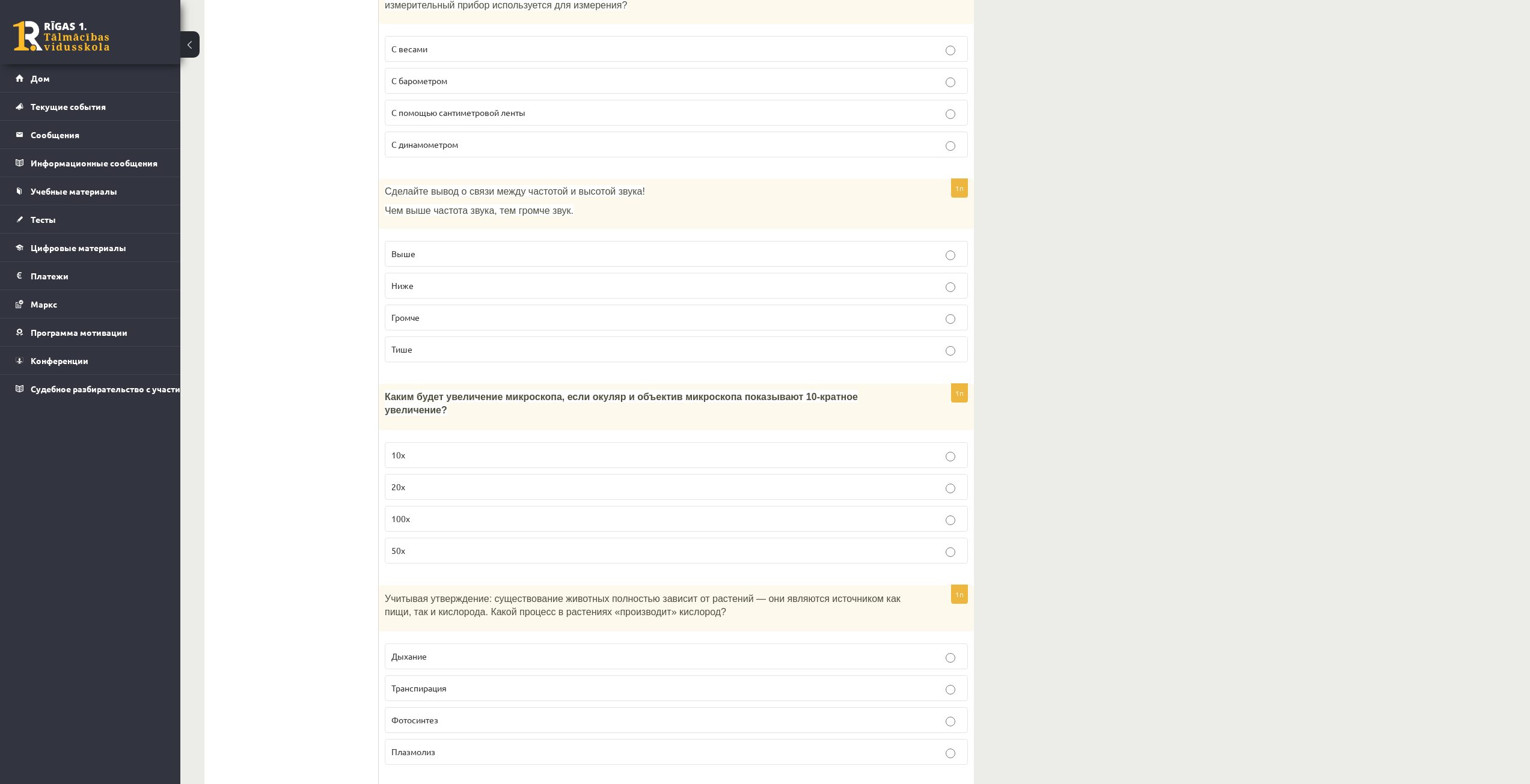
click at [423, 512] on p "100x" at bounding box center [676, 519] width 570 height 13
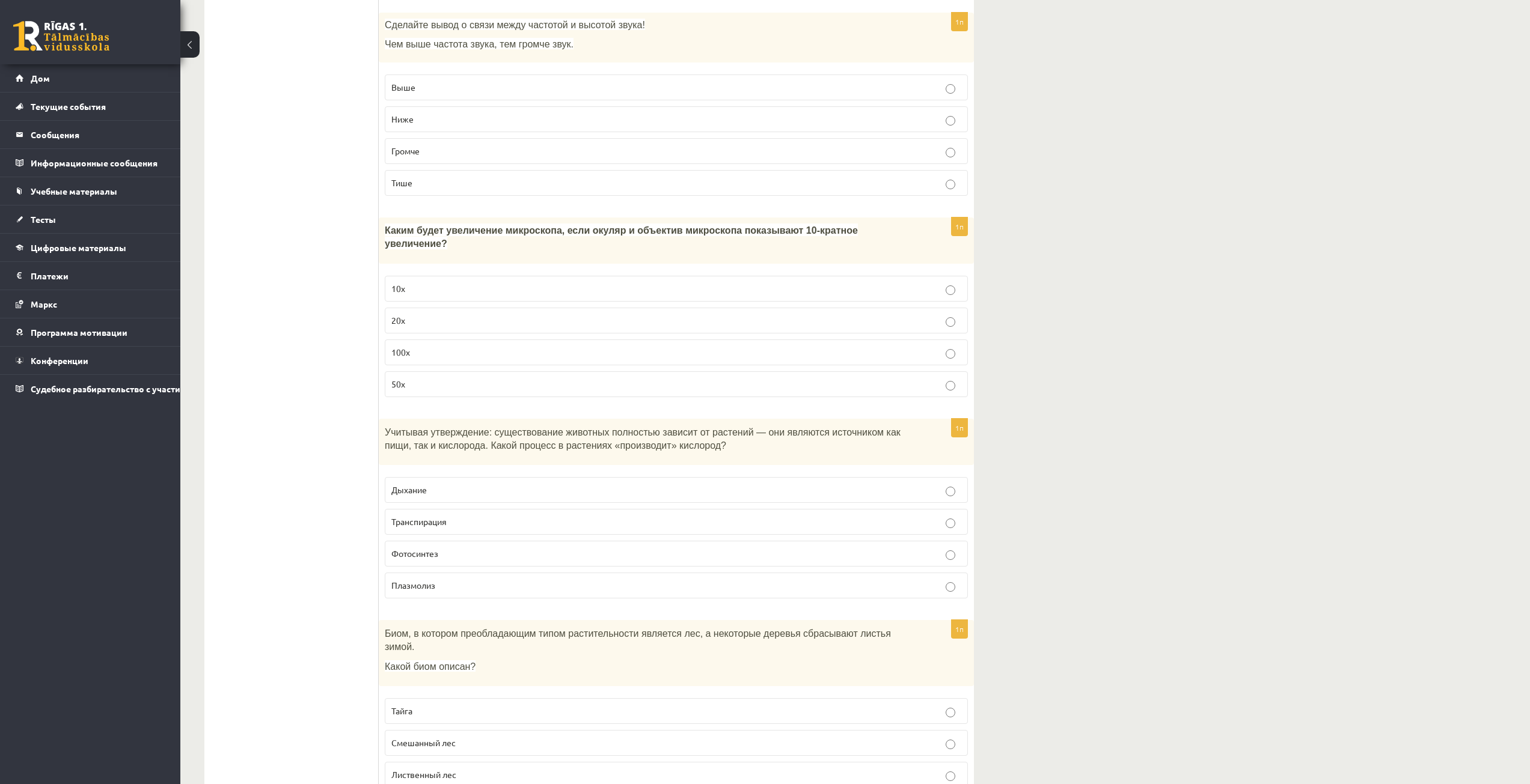
scroll to position [3424, 0]
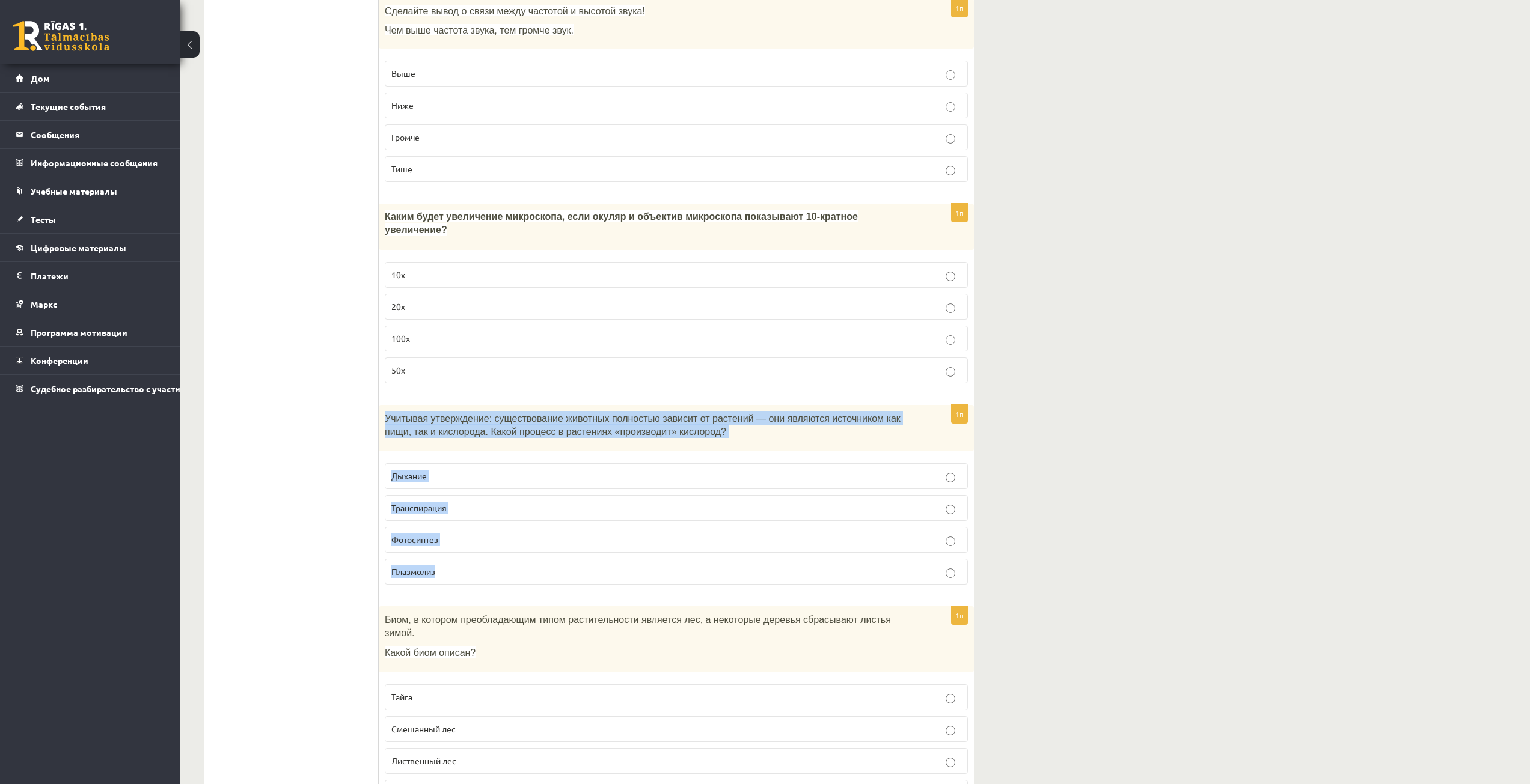
drag, startPoint x: 383, startPoint y: 400, endPoint x: 444, endPoint y: 559, distance: 170.3
click at [444, 559] on div "1п Учитывая утверждение: существование животных полностью зависит от растений —…" at bounding box center [676, 500] width 595 height 190
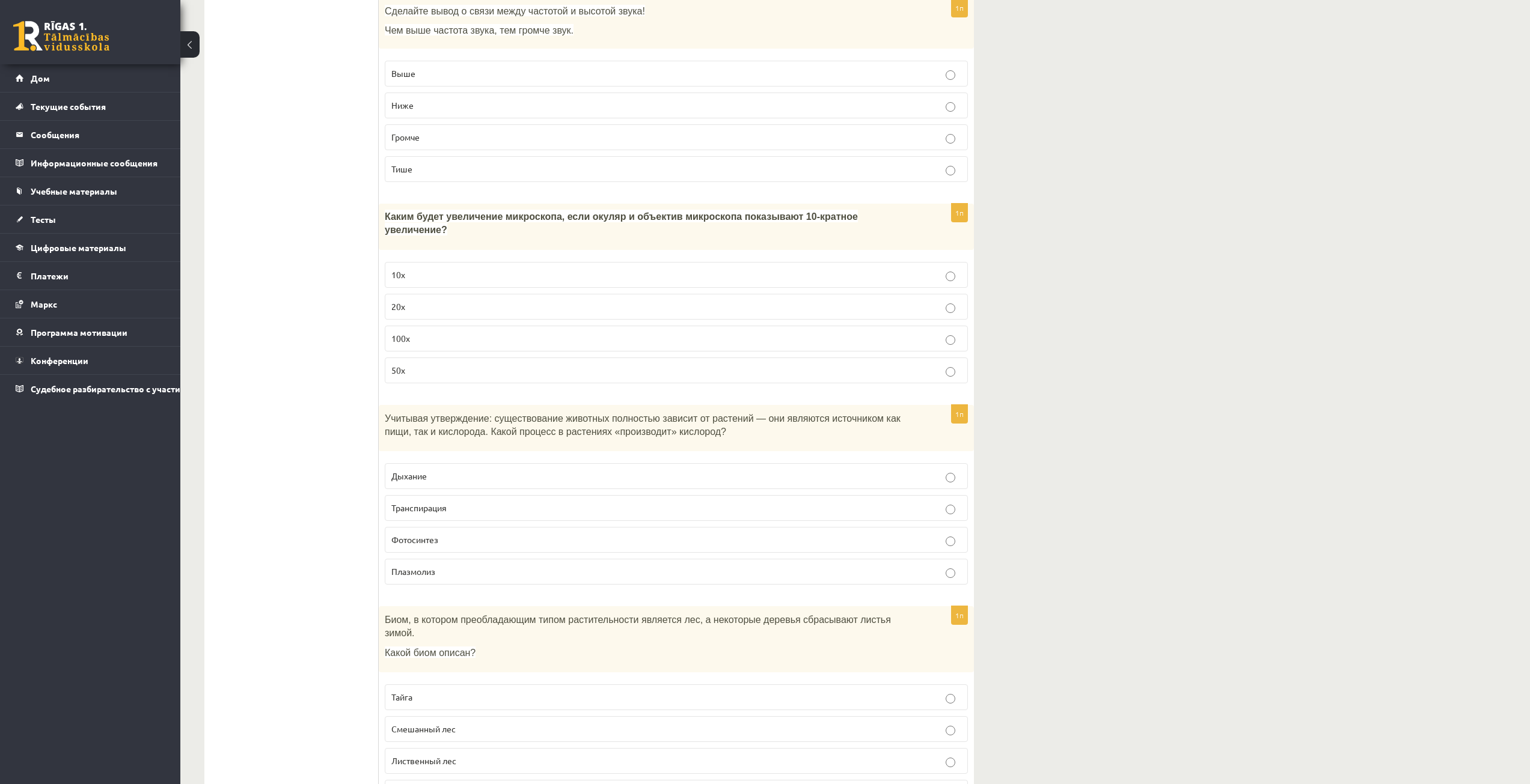
drag, startPoint x: 277, startPoint y: 541, endPoint x: 345, endPoint y: 547, distance: 68.3
click at [422, 534] on p "Фотосинтез" at bounding box center [676, 540] width 570 height 13
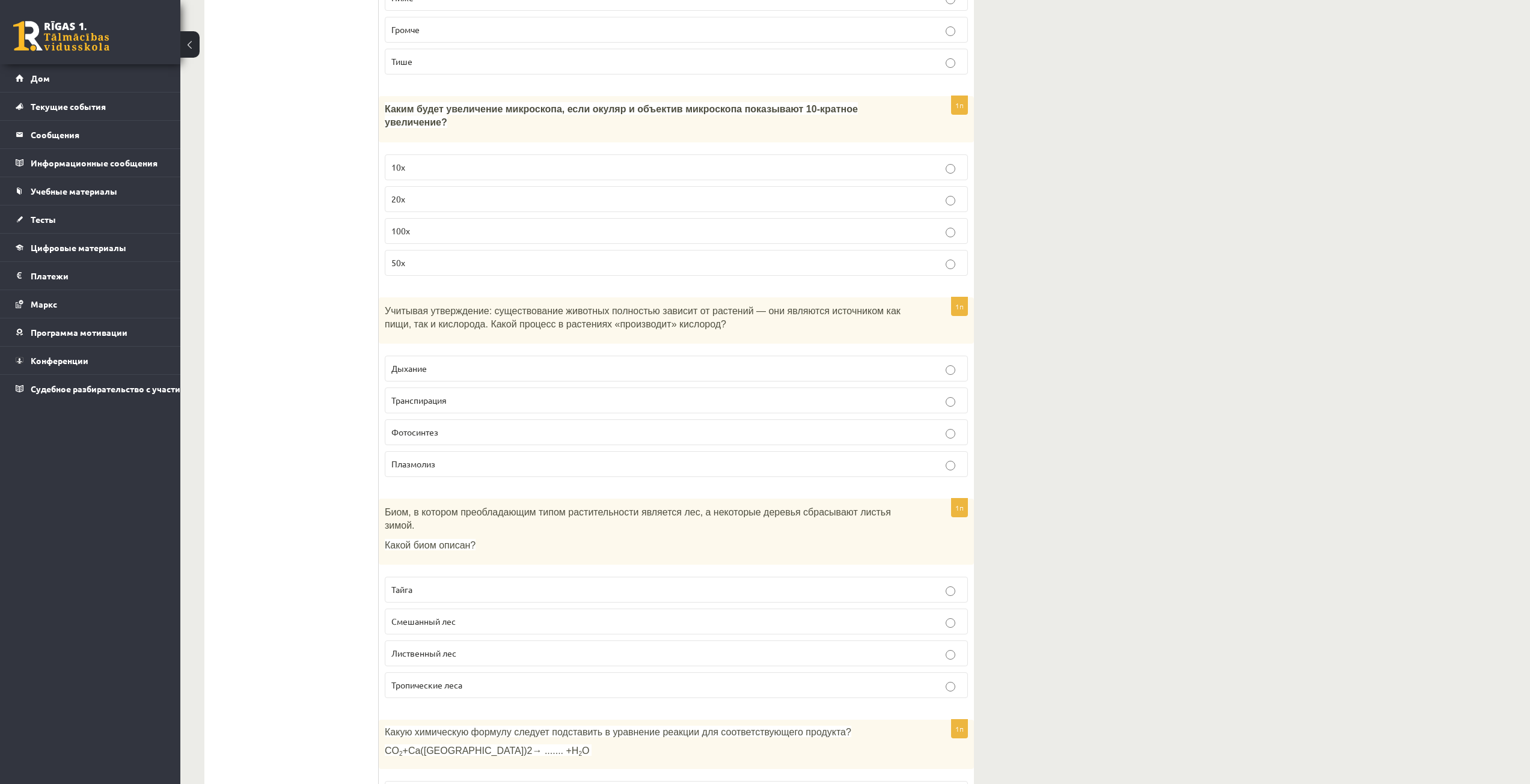
scroll to position [3544, 0]
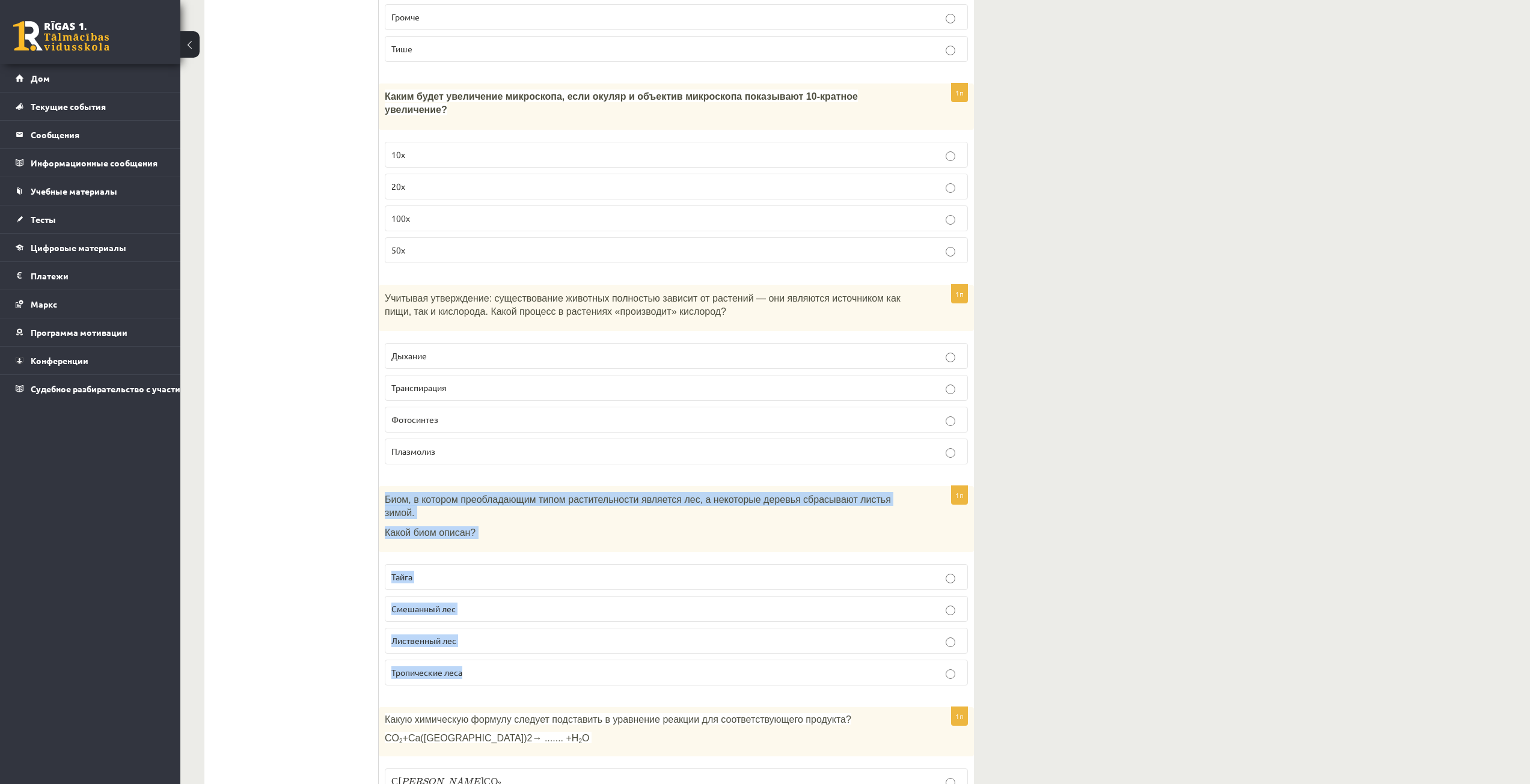
drag, startPoint x: 383, startPoint y: 490, endPoint x: 467, endPoint y: 650, distance: 180.7
click at [467, 650] on div "1п Биом, в котором преобладающим типом растительности является лес, а некоторые…" at bounding box center [676, 591] width 595 height 209
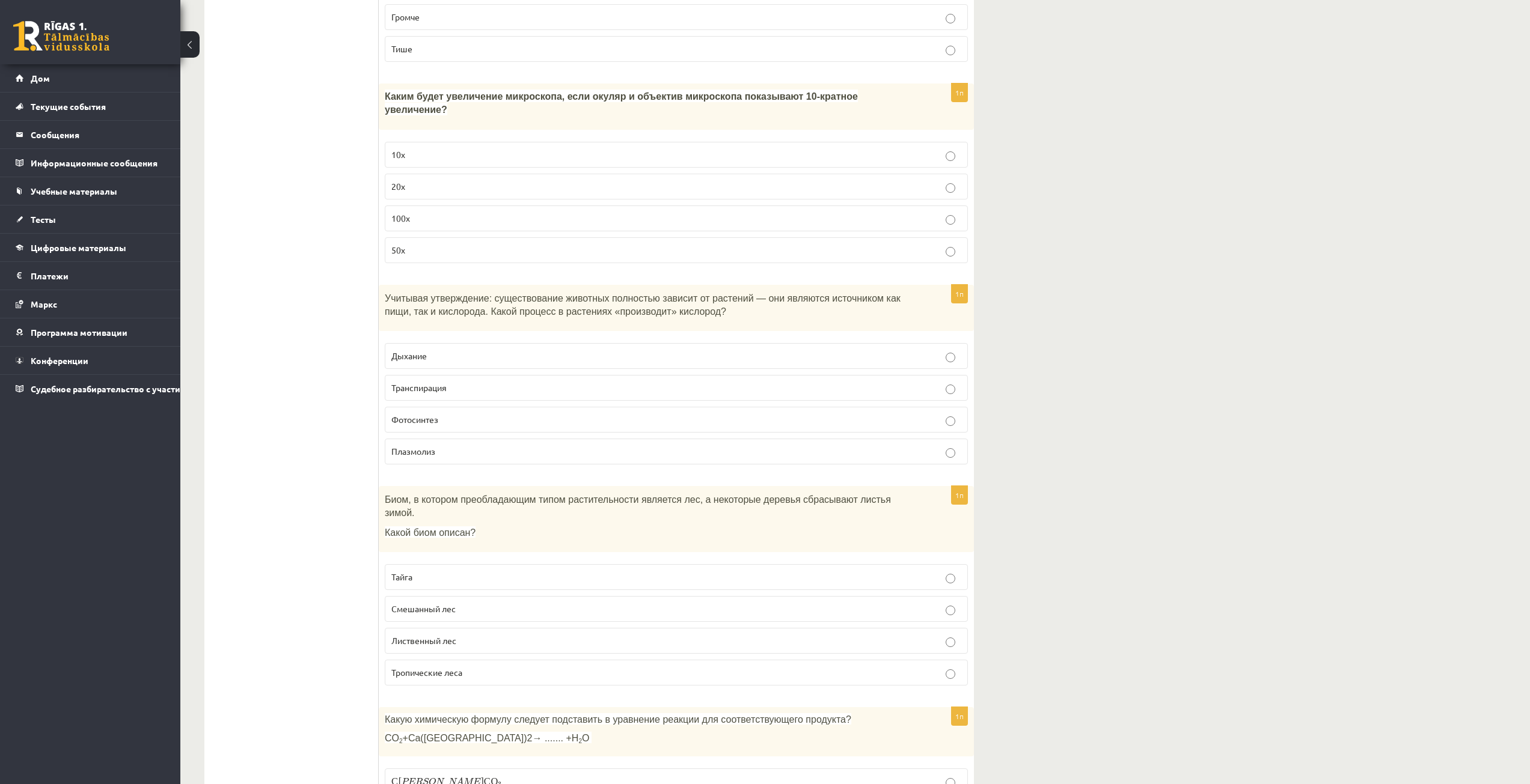
drag, startPoint x: 293, startPoint y: 512, endPoint x: 372, endPoint y: 587, distance: 108.9
click at [427, 603] on p "Смешанный лес" at bounding box center [676, 609] width 570 height 13
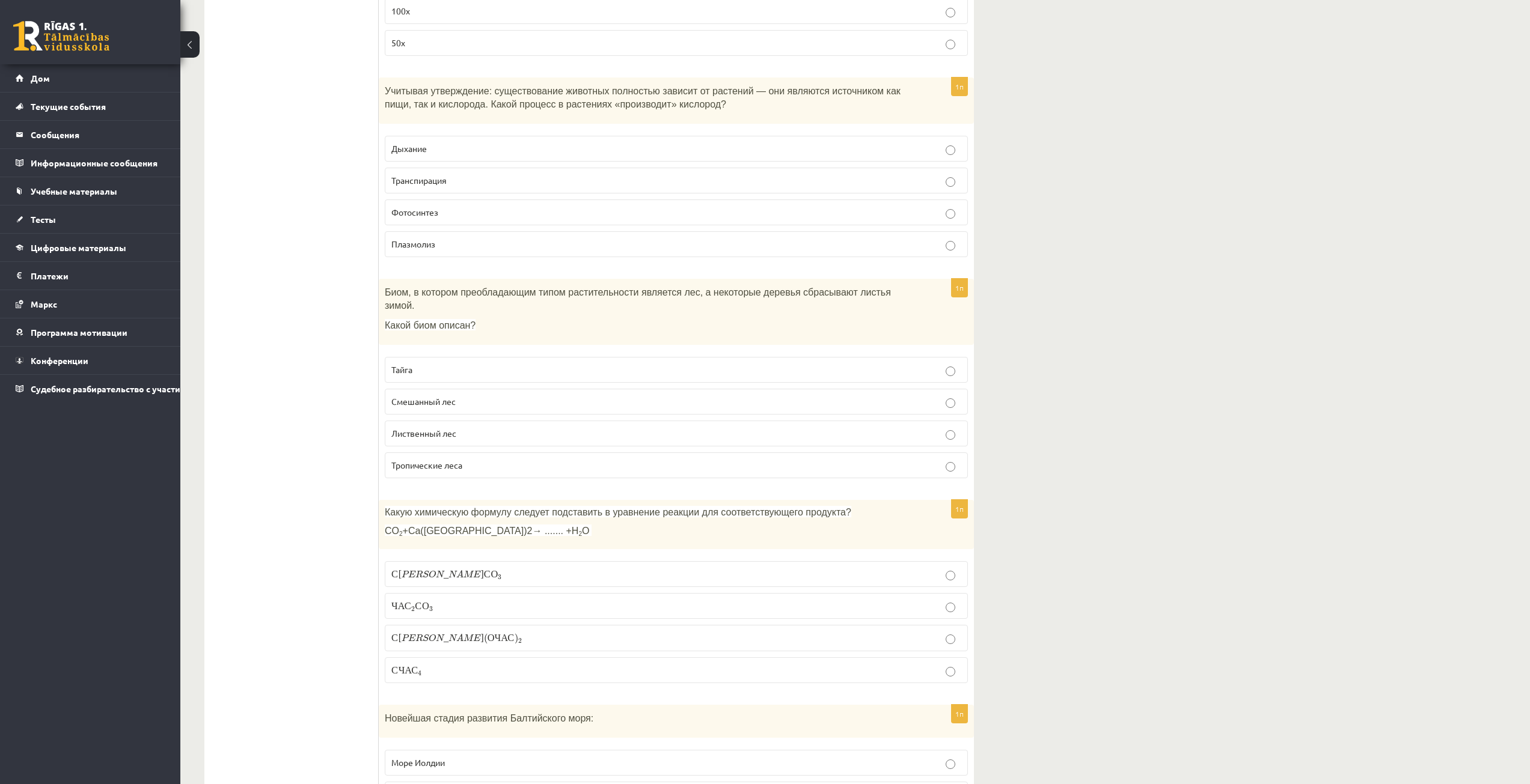
scroll to position [3784, 0]
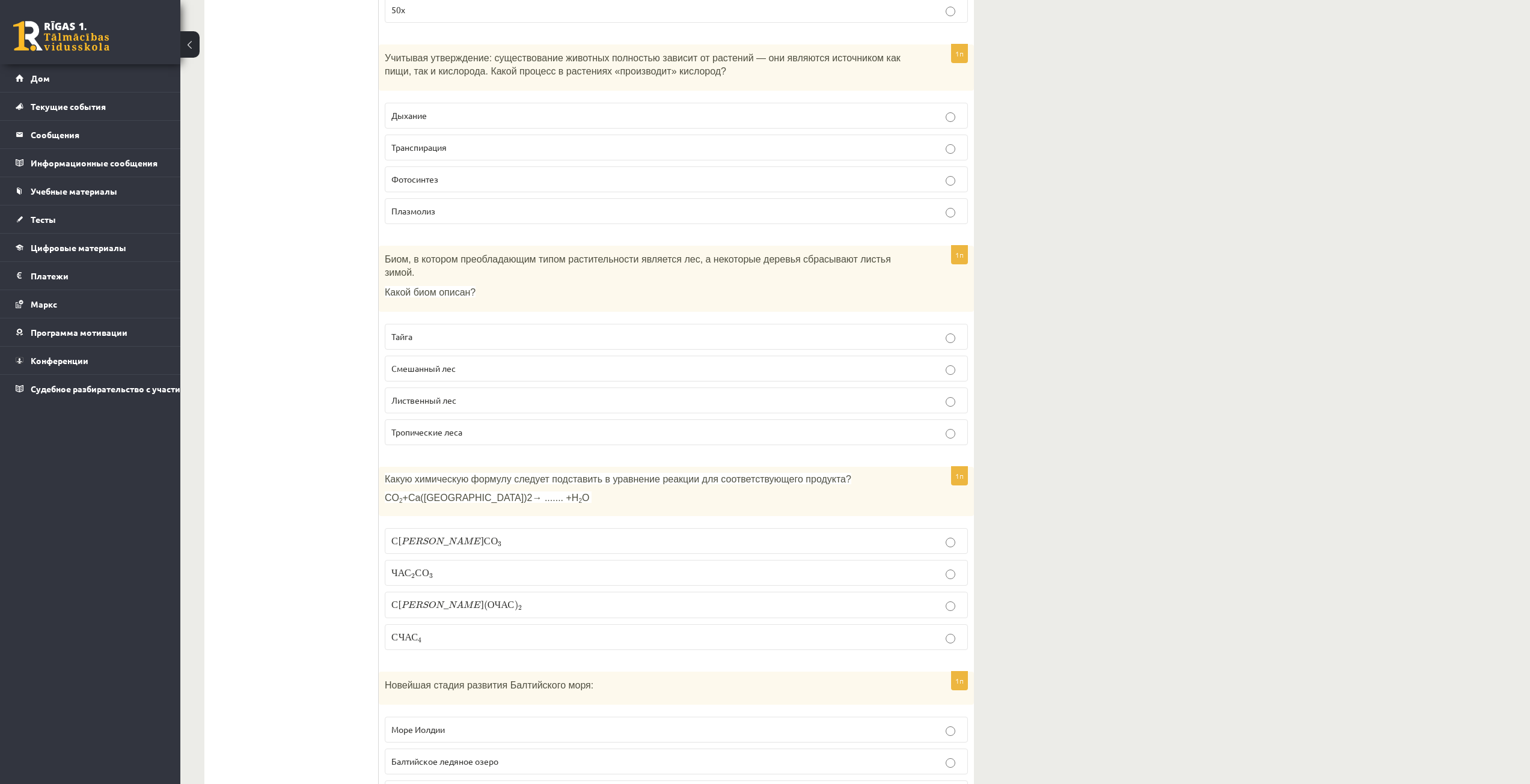
drag, startPoint x: 387, startPoint y: 450, endPoint x: 372, endPoint y: 468, distance: 23.4
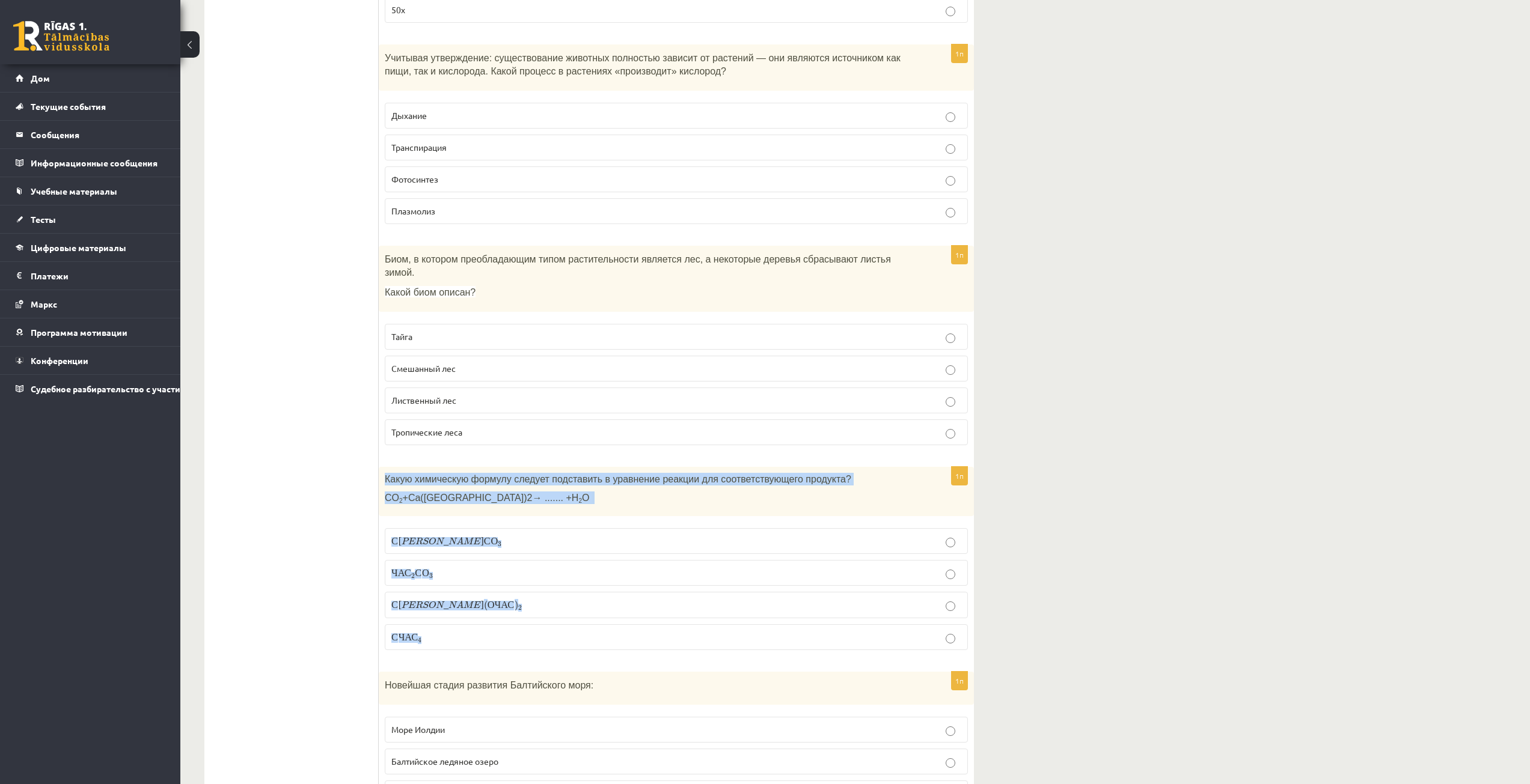
drag, startPoint x: 386, startPoint y: 452, endPoint x: 490, endPoint y: 632, distance: 207.9
click at [490, 632] on div "1п Какую химическую формулу следует подставить в уравнение реакции для соответс…" at bounding box center [676, 564] width 595 height 193
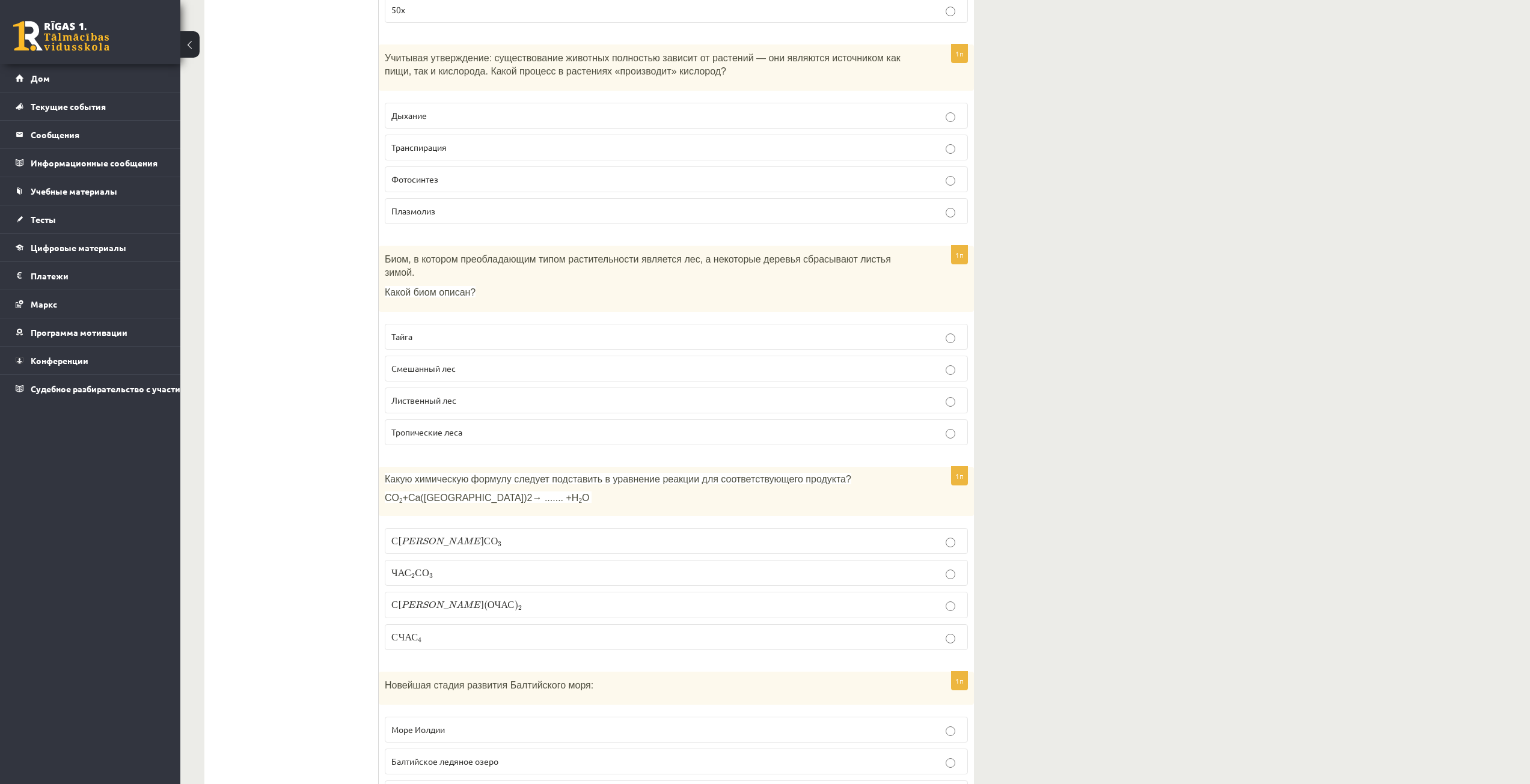
drag, startPoint x: 217, startPoint y: 406, endPoint x: 292, endPoint y: 453, distance: 88.5
click at [457, 535] on p "С а С О 3 С а С О 3" at bounding box center [676, 541] width 570 height 13
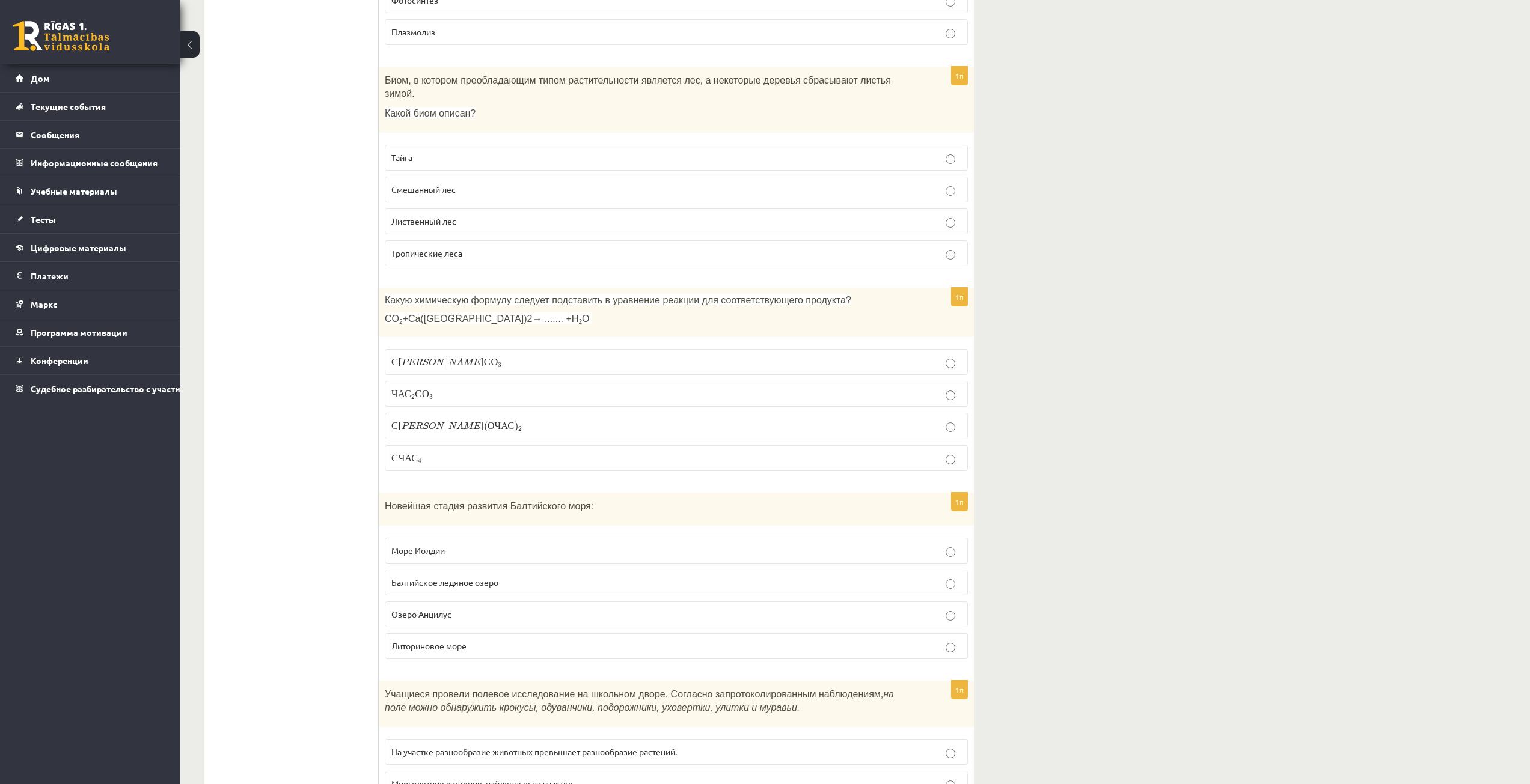
scroll to position [3964, 0]
drag, startPoint x: 386, startPoint y: 466, endPoint x: 484, endPoint y: 625, distance: 186.8
click at [484, 625] on div "1п Новейшая стадия развития Балтийского моря: Море Иолдии Балтийское ледяное оз…" at bounding box center [676, 579] width 595 height 176
drag, startPoint x: 298, startPoint y: 588, endPoint x: 352, endPoint y: 586, distance: 54.0
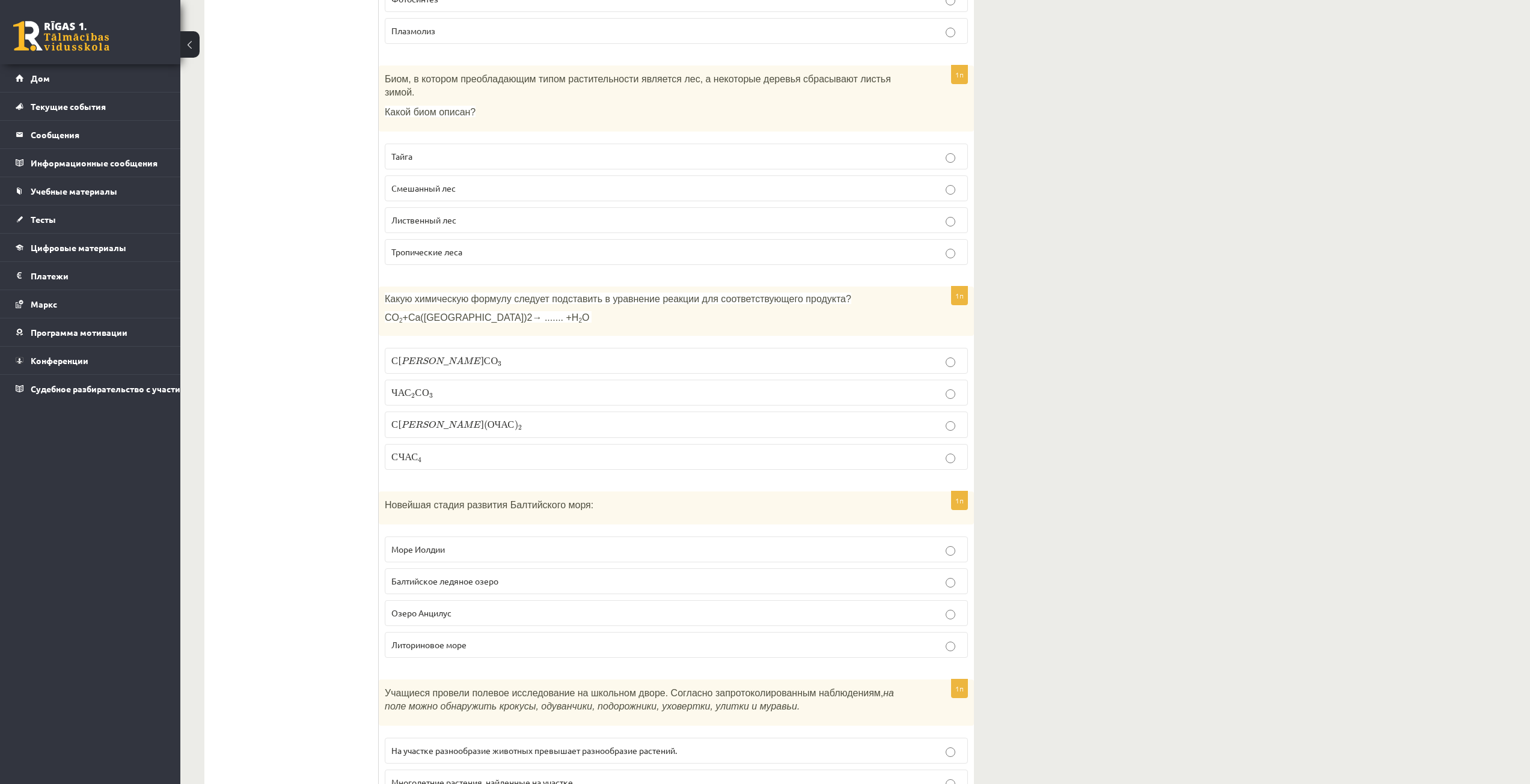
click at [405, 639] on font "Литориновое море" at bounding box center [429, 644] width 75 height 11
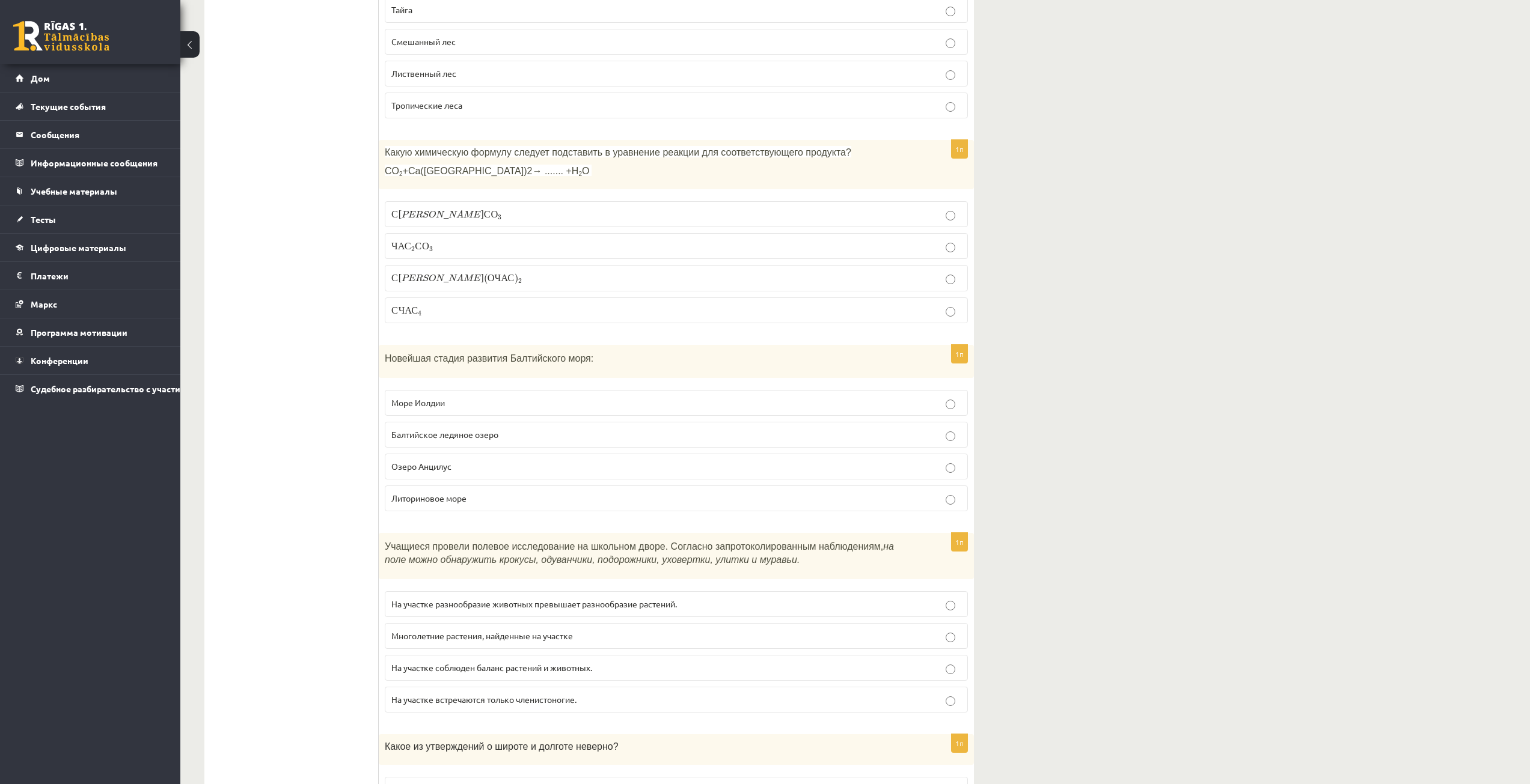
scroll to position [4145, 0]
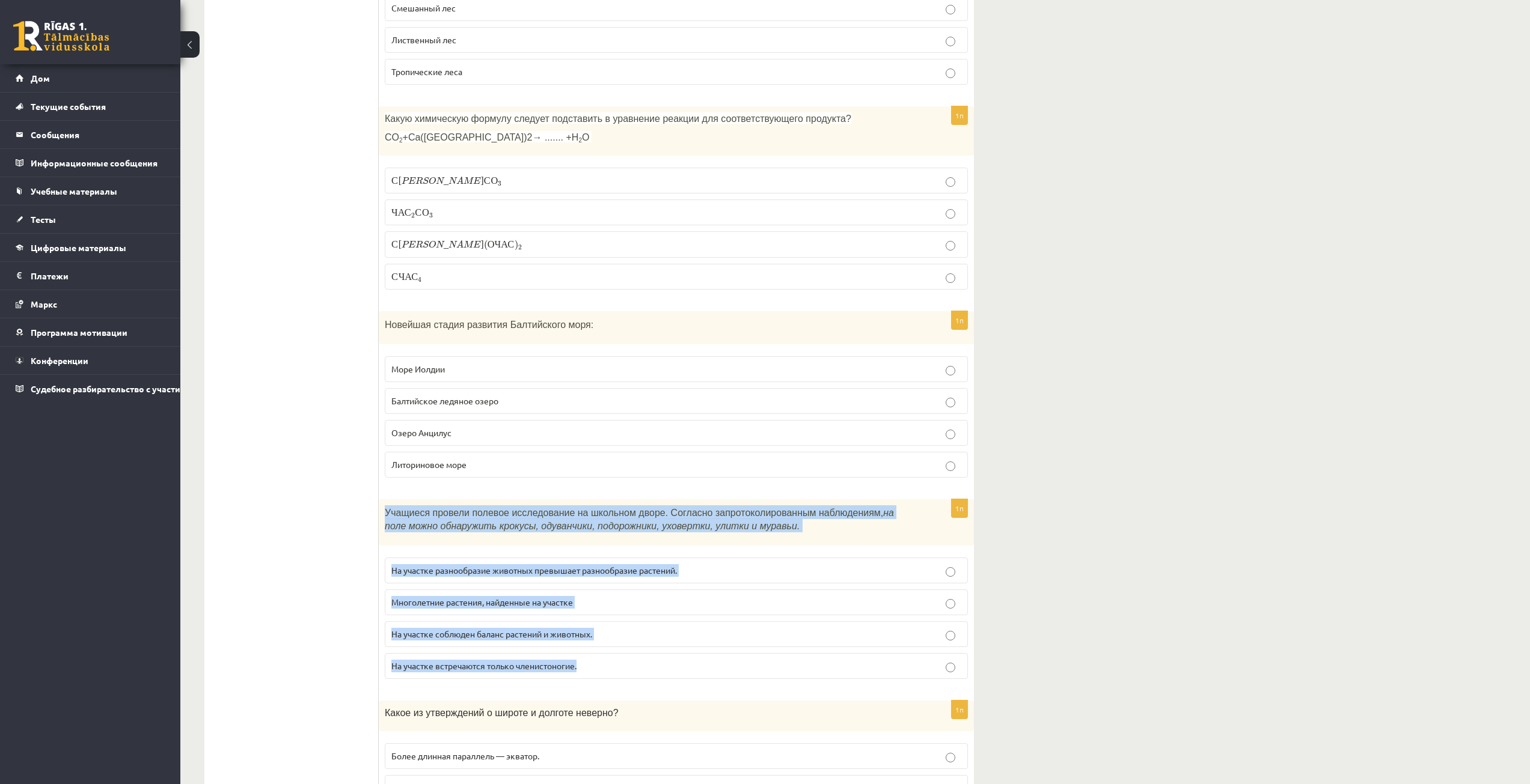
drag, startPoint x: 383, startPoint y: 484, endPoint x: 615, endPoint y: 649, distance: 284.7
click at [615, 649] on div "1п Учащиеся провели полевое исследование на школьном дворе. Согласно запротокол…" at bounding box center [676, 594] width 595 height 190
drag, startPoint x: 238, startPoint y: 397, endPoint x: 276, endPoint y: 424, distance: 46.6
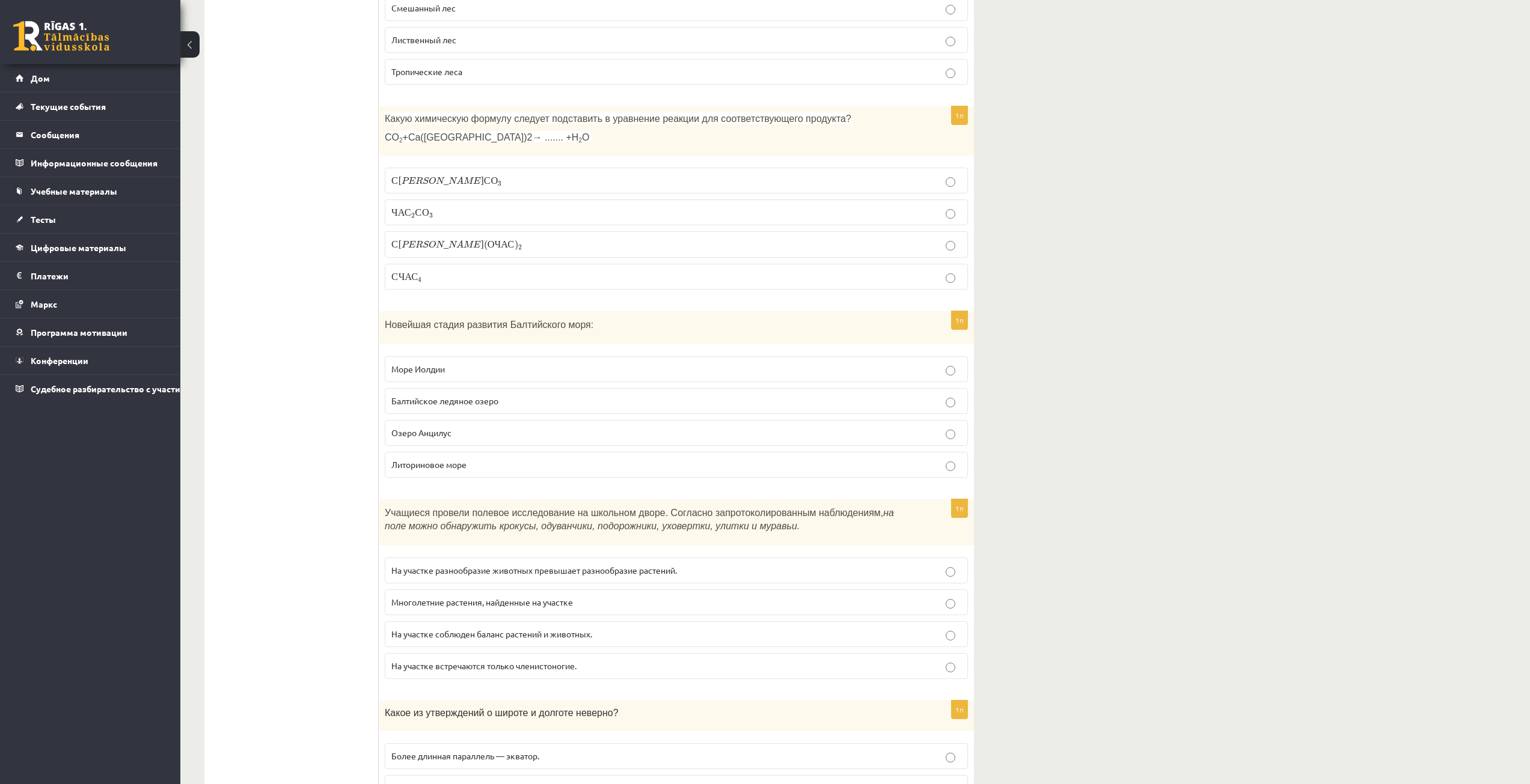
click at [455, 597] on font "Многолетние растения, найденные на участке" at bounding box center [482, 602] width 181 height 11
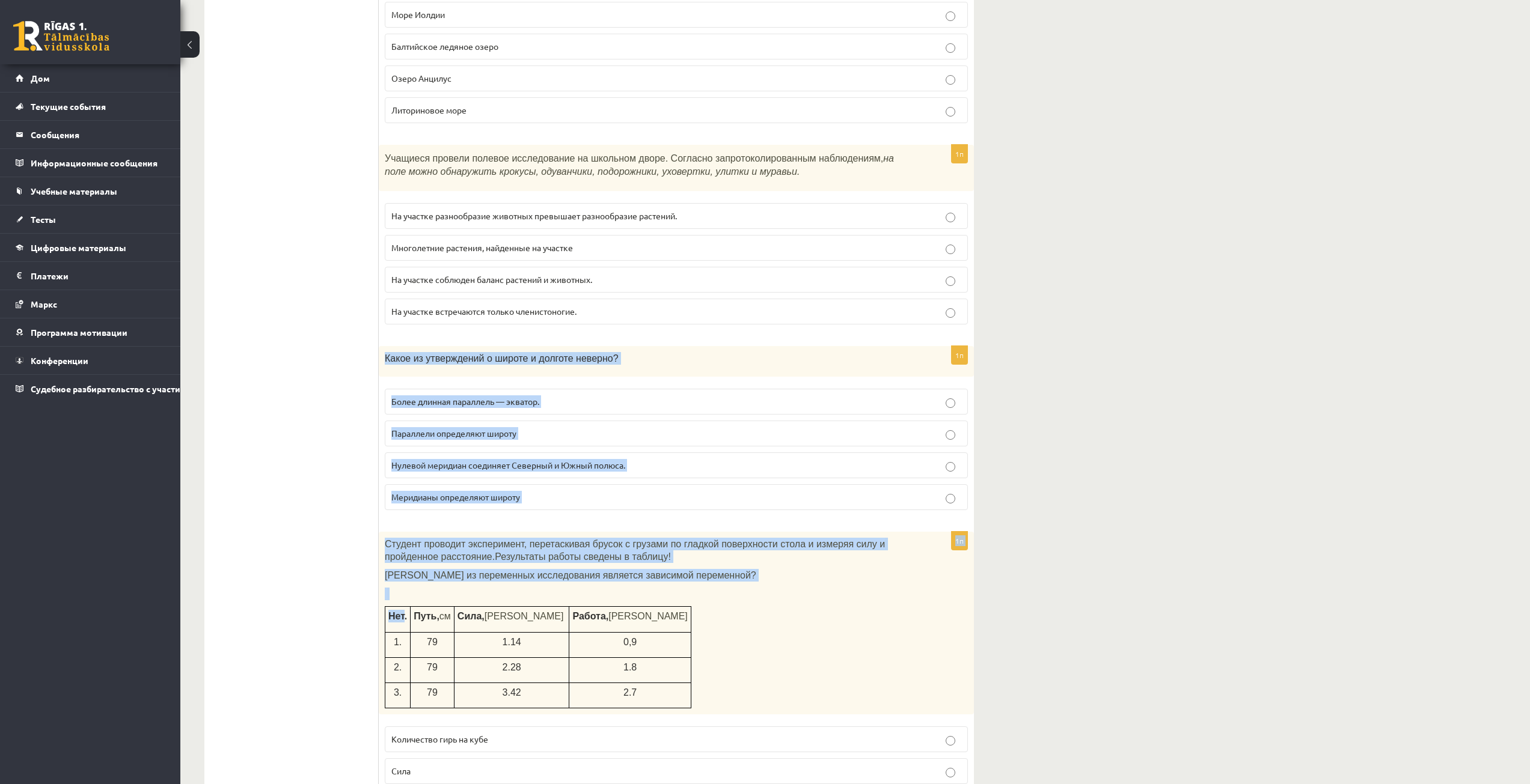
scroll to position [4505, 0]
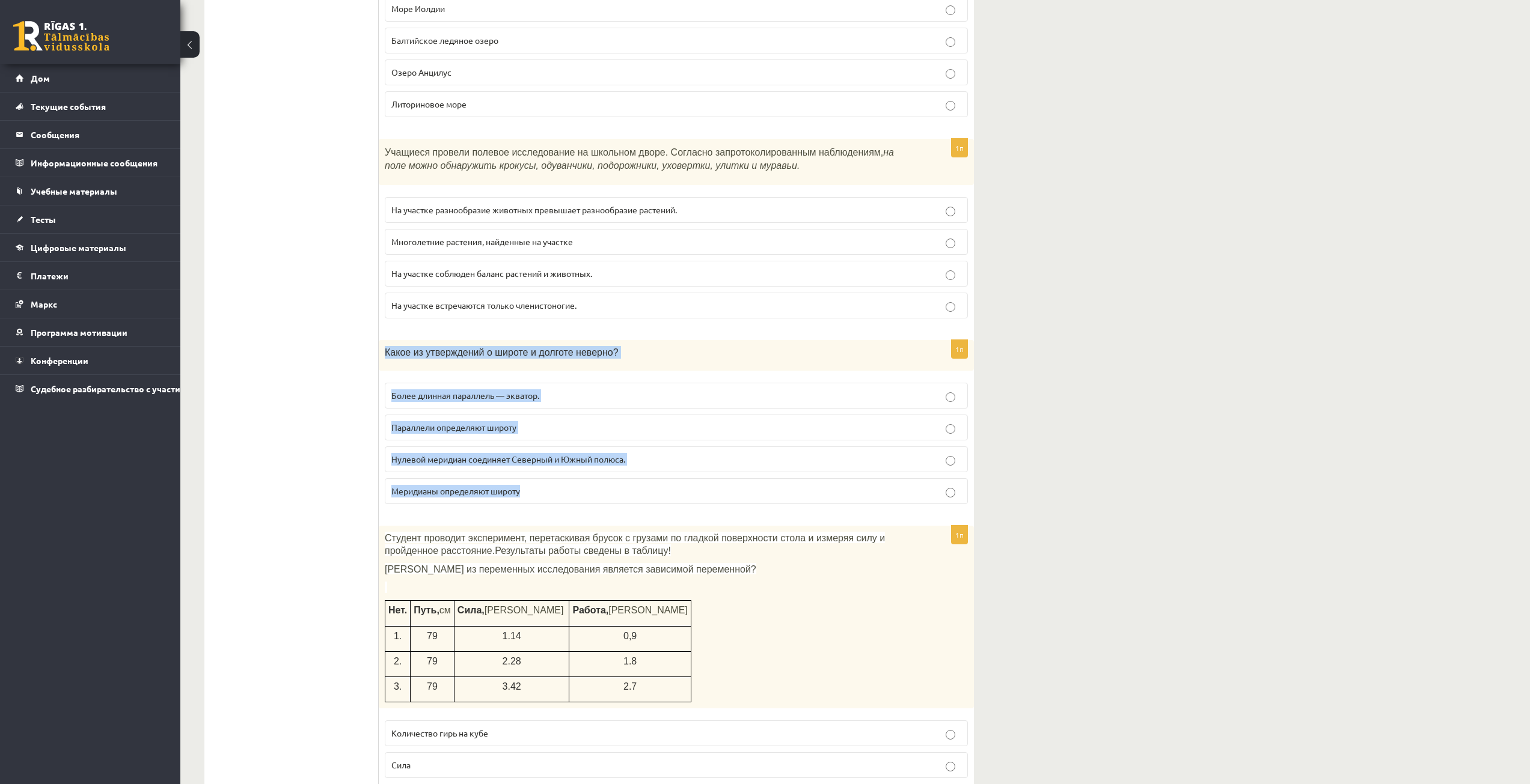
drag, startPoint x: 384, startPoint y: 564, endPoint x: 535, endPoint y: 475, distance: 175.3
click at [535, 475] on div "1п Какое из утверждений о широте и долготе неверно? Более длинная параллель — э…" at bounding box center [676, 427] width 595 height 174
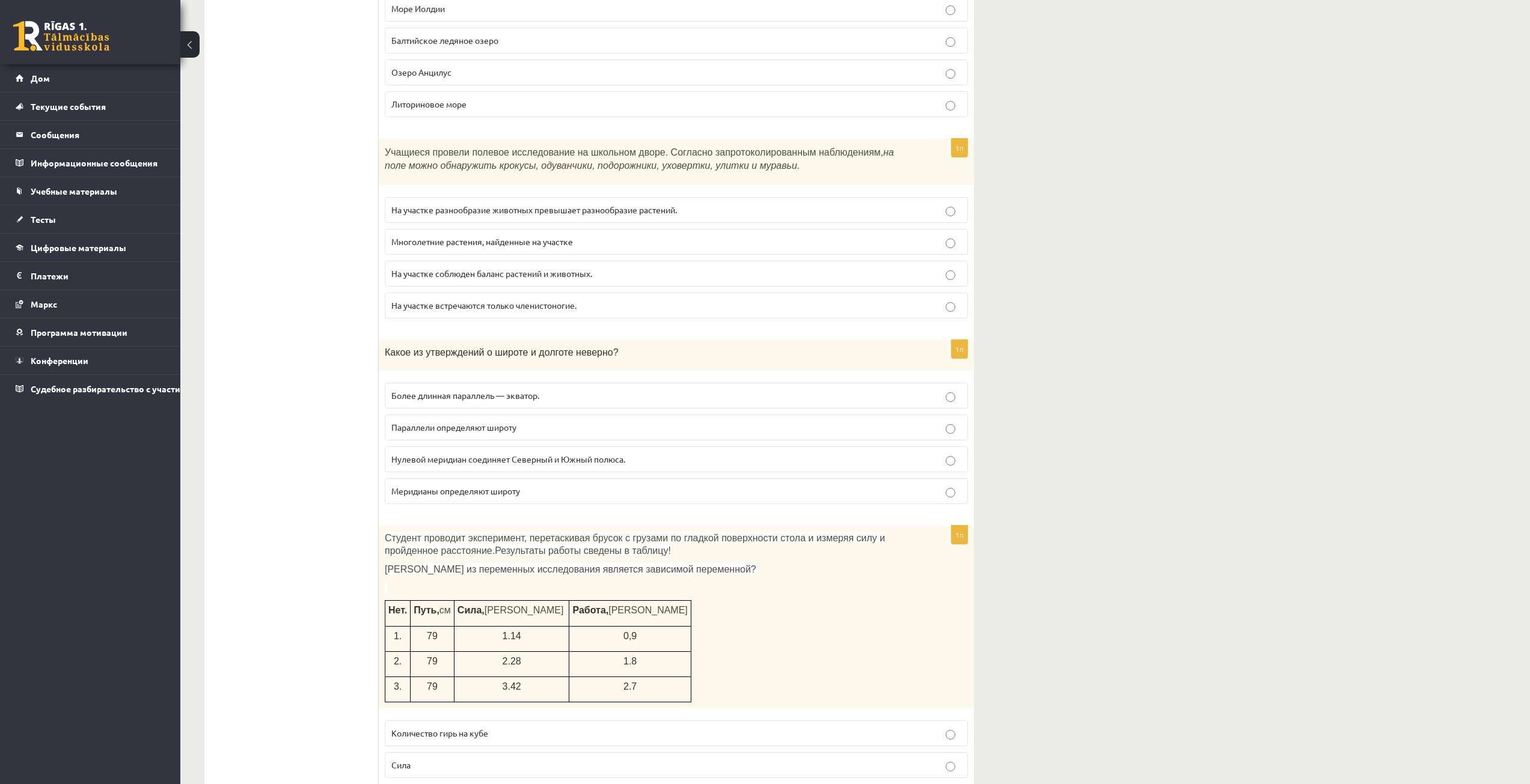
drag, startPoint x: 274, startPoint y: 378, endPoint x: 355, endPoint y: 384, distance: 81.2
click at [429, 486] on font "Меридианы определяют широту" at bounding box center [456, 491] width 129 height 11
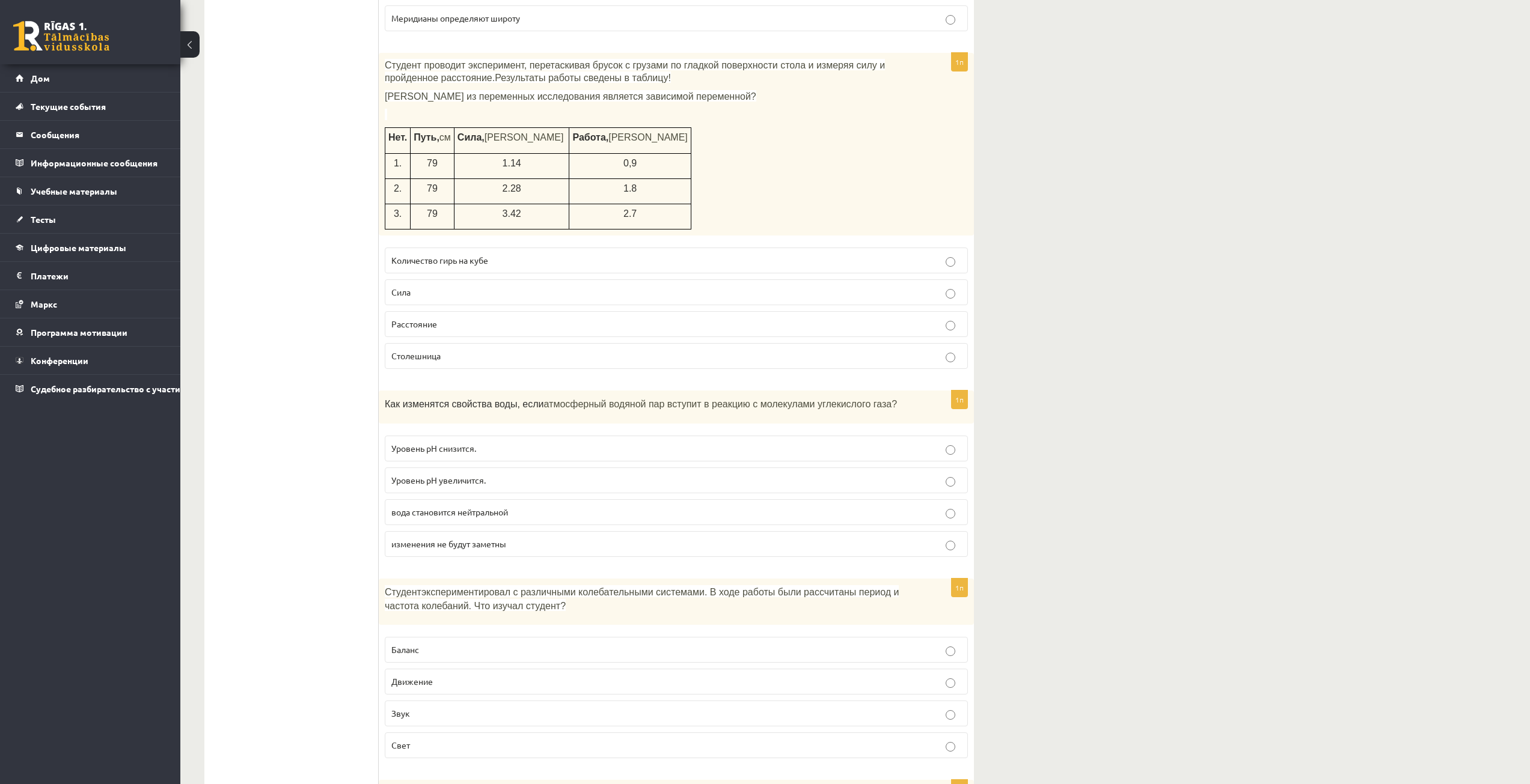
scroll to position [4986, 0]
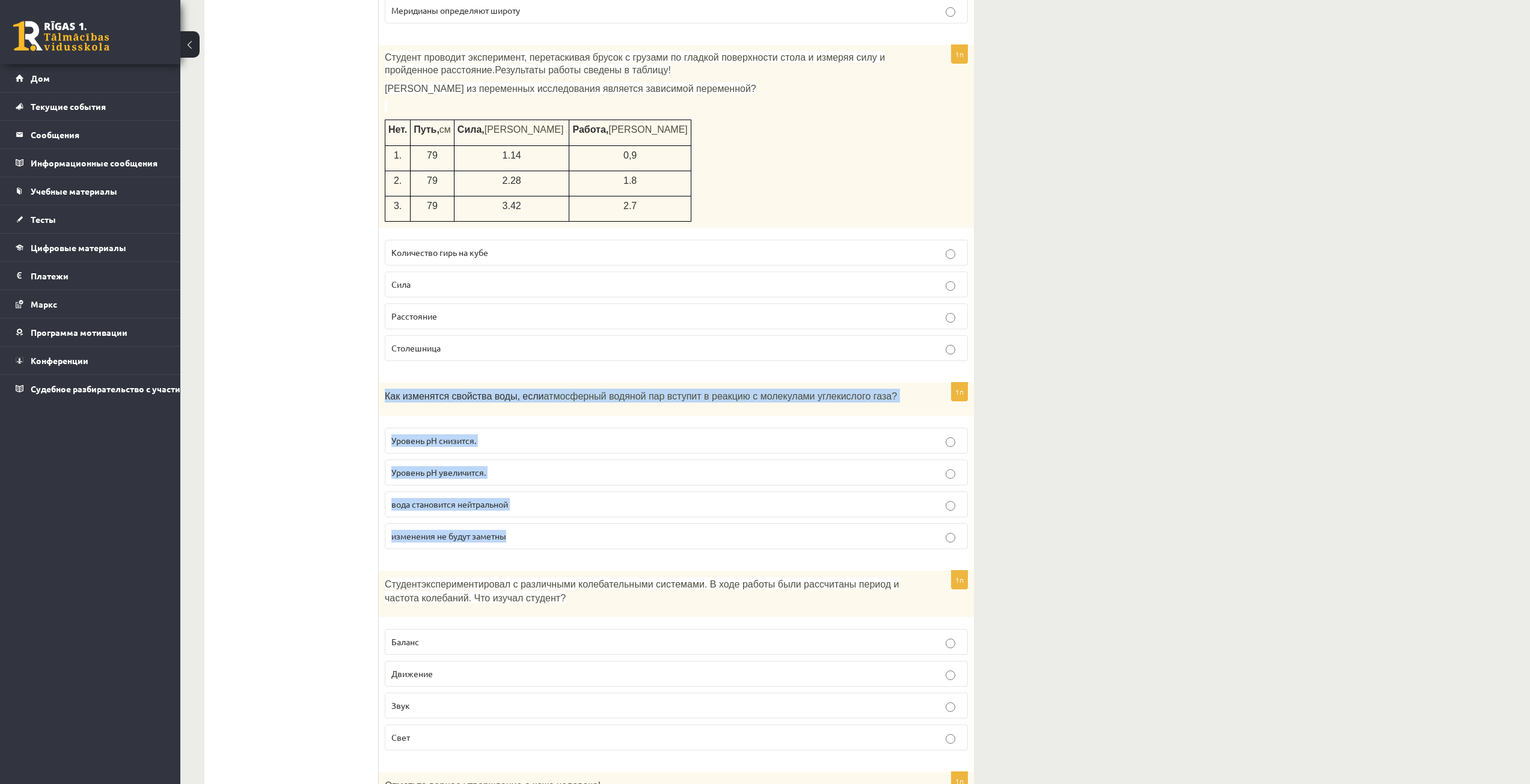
drag, startPoint x: 384, startPoint y: 368, endPoint x: 538, endPoint y: 509, distance: 208.8
click at [534, 507] on div "1п Как изменятся свойства воды, если атмосферный водяной пар вступит в реакцию …" at bounding box center [676, 471] width 595 height 176
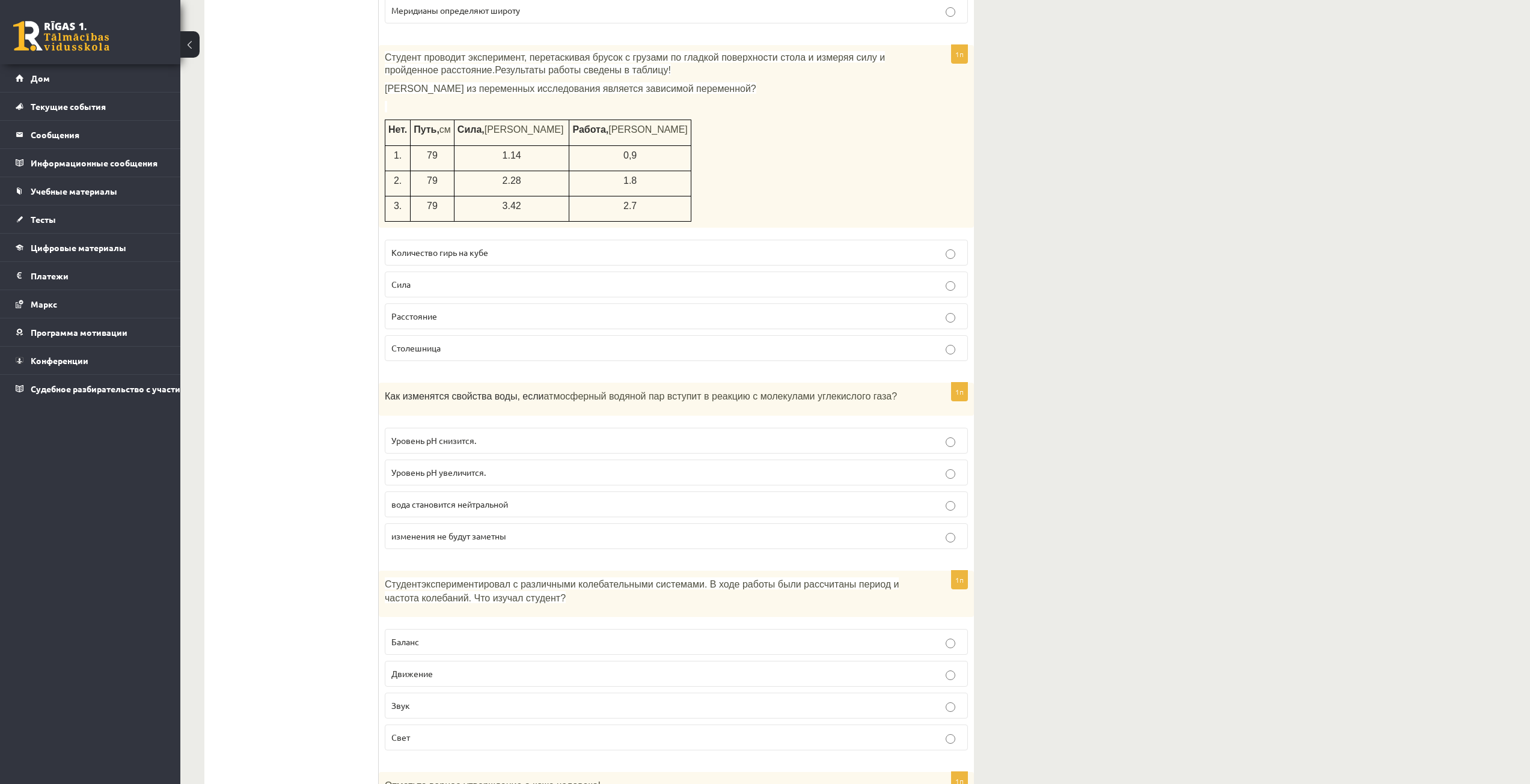
drag, startPoint x: 202, startPoint y: 441, endPoint x: 213, endPoint y: 443, distance: 11.2
click at [435, 435] on font "Уровень pH снизится." at bounding box center [434, 440] width 85 height 11
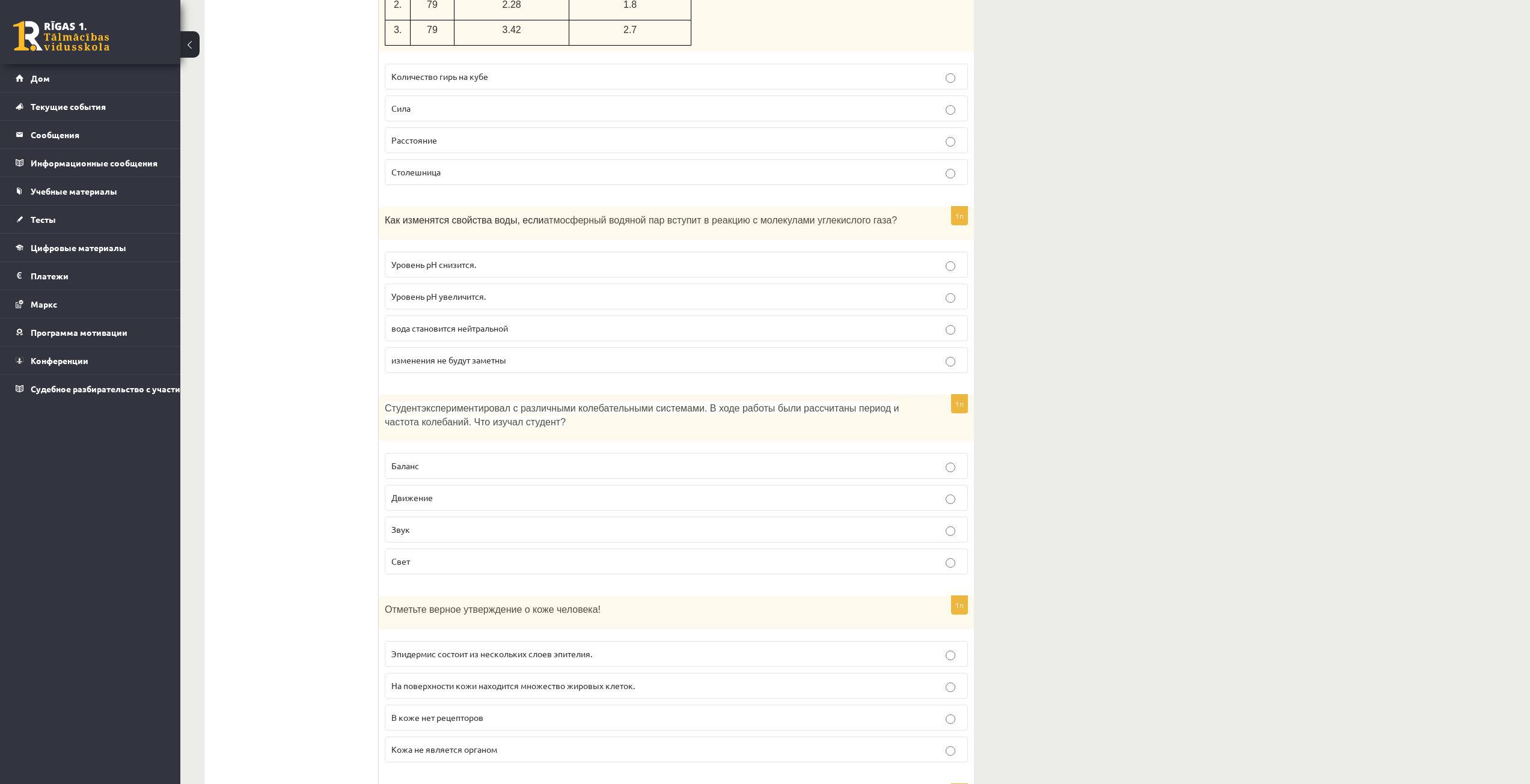
scroll to position [5166, 0]
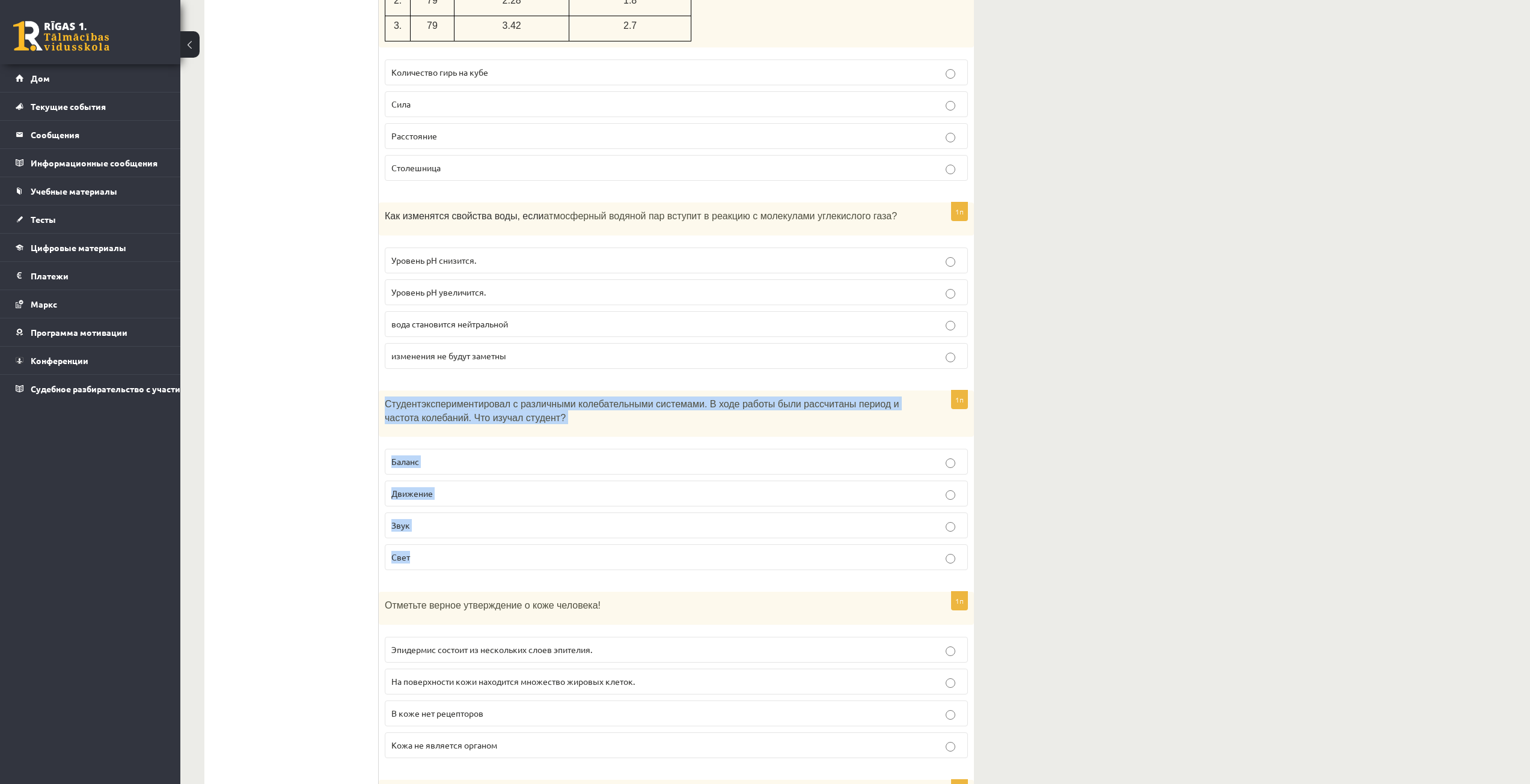
drag, startPoint x: 384, startPoint y: 374, endPoint x: 459, endPoint y: 517, distance: 161.5
click at [459, 517] on div "1п Студент экспериментировал с различными колебательными системами. В ходе рабо…" at bounding box center [676, 486] width 595 height 190
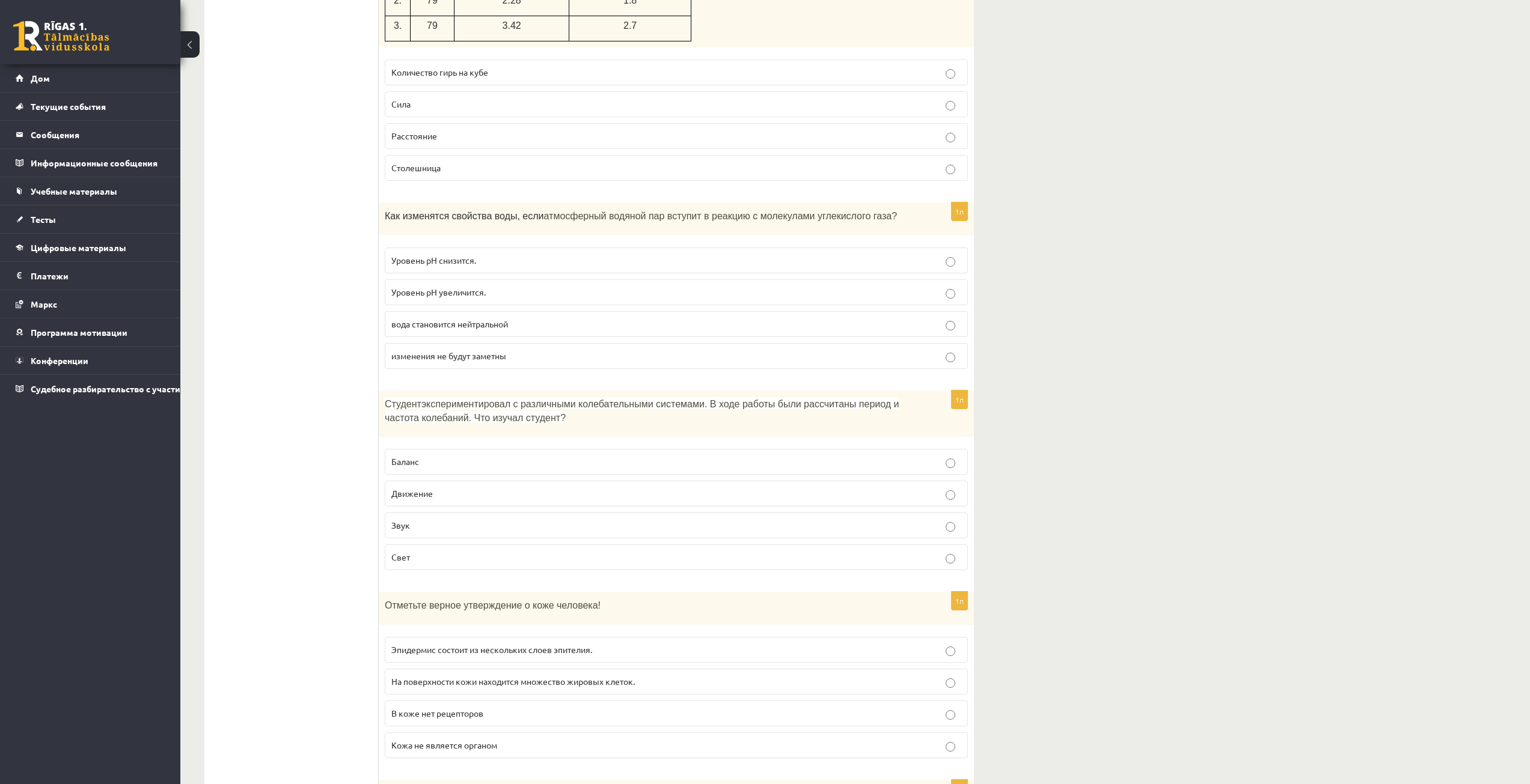
drag, startPoint x: 341, startPoint y: 470, endPoint x: 397, endPoint y: 464, distance: 56.3
click at [415, 488] on font "Движение" at bounding box center [412, 493] width 42 height 11
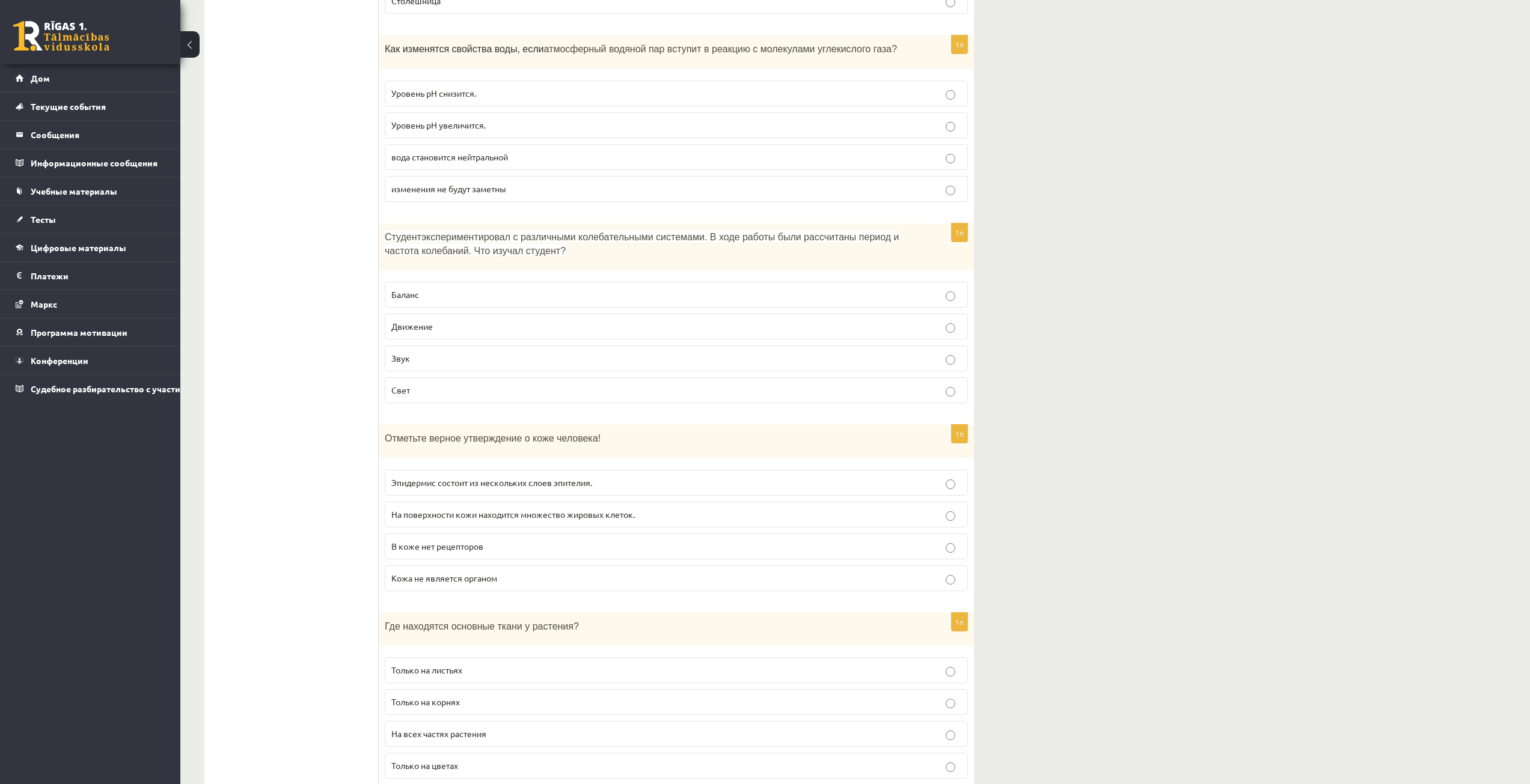
scroll to position [5346, 0]
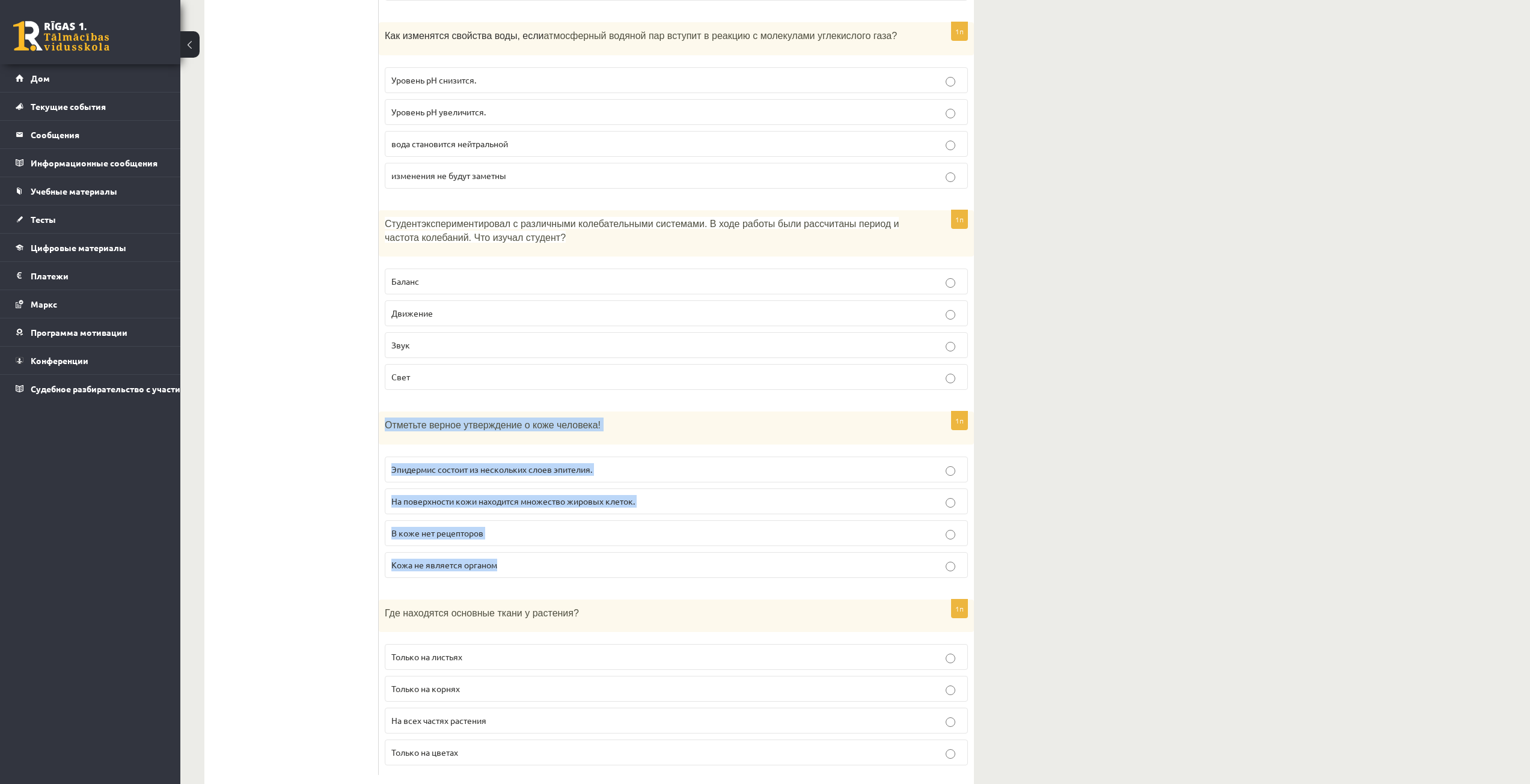
drag, startPoint x: 383, startPoint y: 395, endPoint x: 502, endPoint y: 547, distance: 193.0
click at [502, 547] on div "1п Отметьте верное утверждение о коже человека! Эпидермис состоит из нескольких…" at bounding box center [676, 500] width 595 height 176
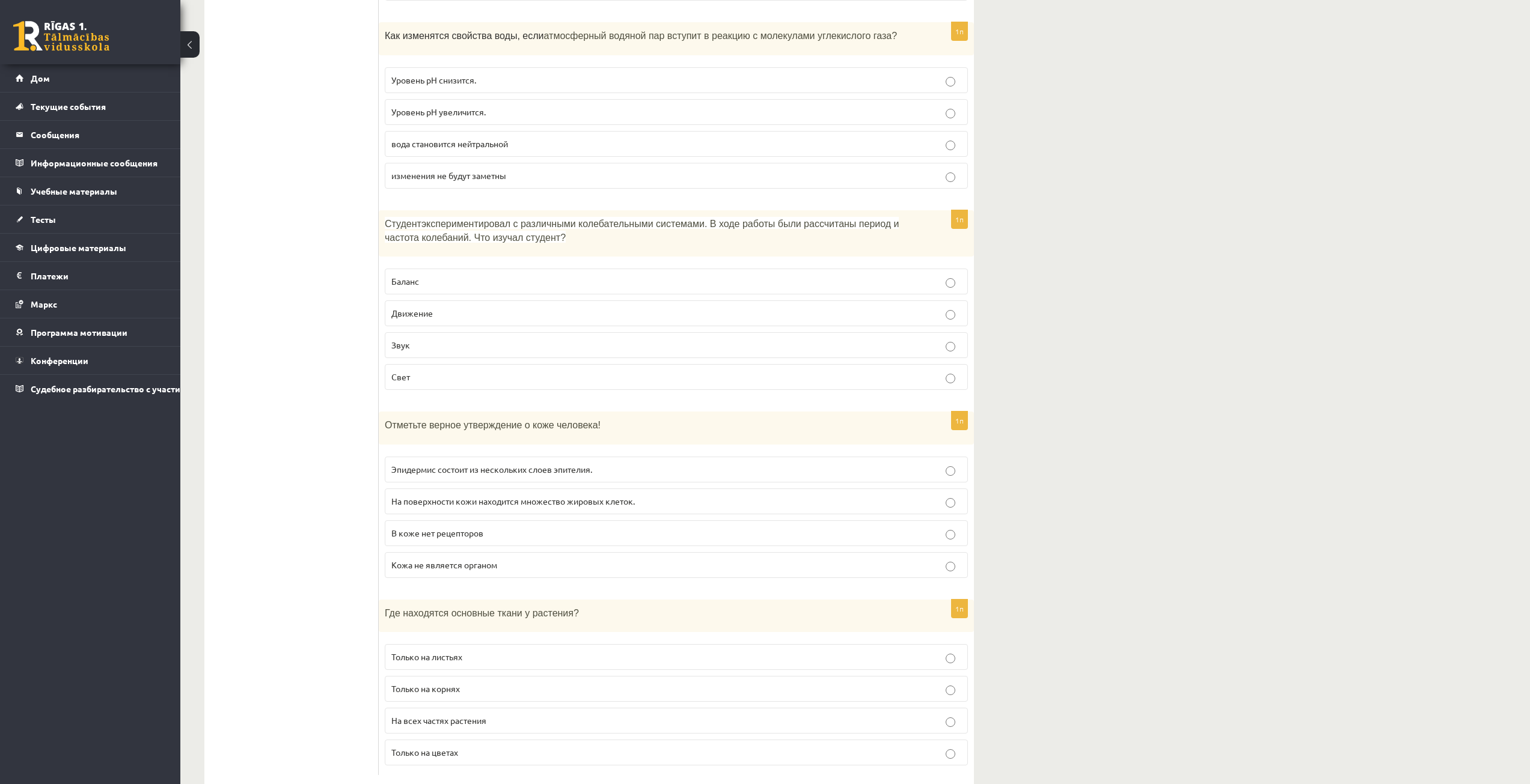
click at [448, 464] on font "Эпидермис состоит из нескольких слоев эпителия." at bounding box center [491, 469] width 201 height 11
drag, startPoint x: 384, startPoint y: 585, endPoint x: 503, endPoint y: 726, distance: 184.5
click at [503, 726] on div "1п Где находятся основные ткани у растения? Только на листьях Только на корнях …" at bounding box center [676, 687] width 595 height 176
drag, startPoint x: 252, startPoint y: 477, endPoint x: 261, endPoint y: 495, distance: 20.1
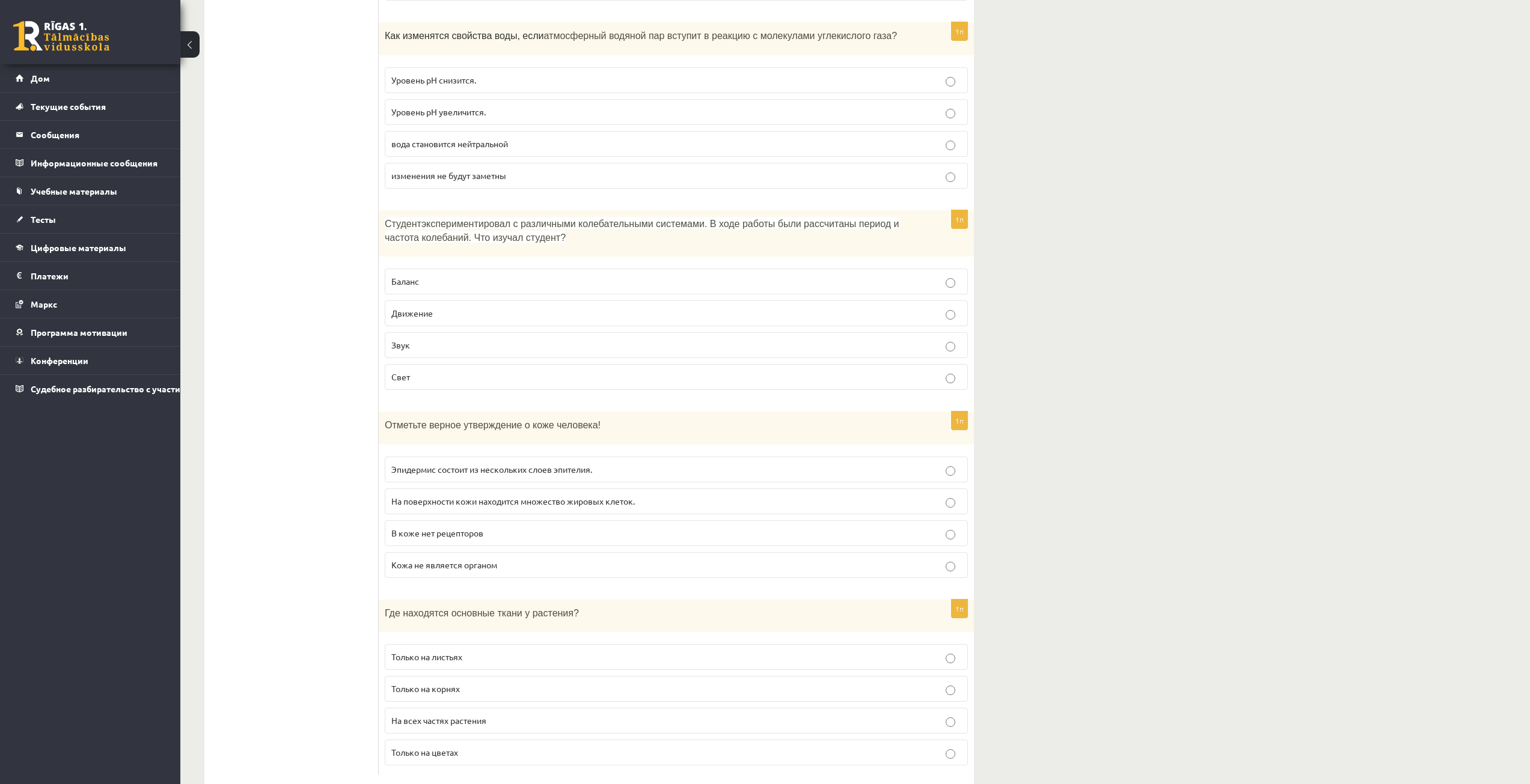
click at [432, 715] on font "На всех частях растения" at bounding box center [439, 720] width 95 height 11
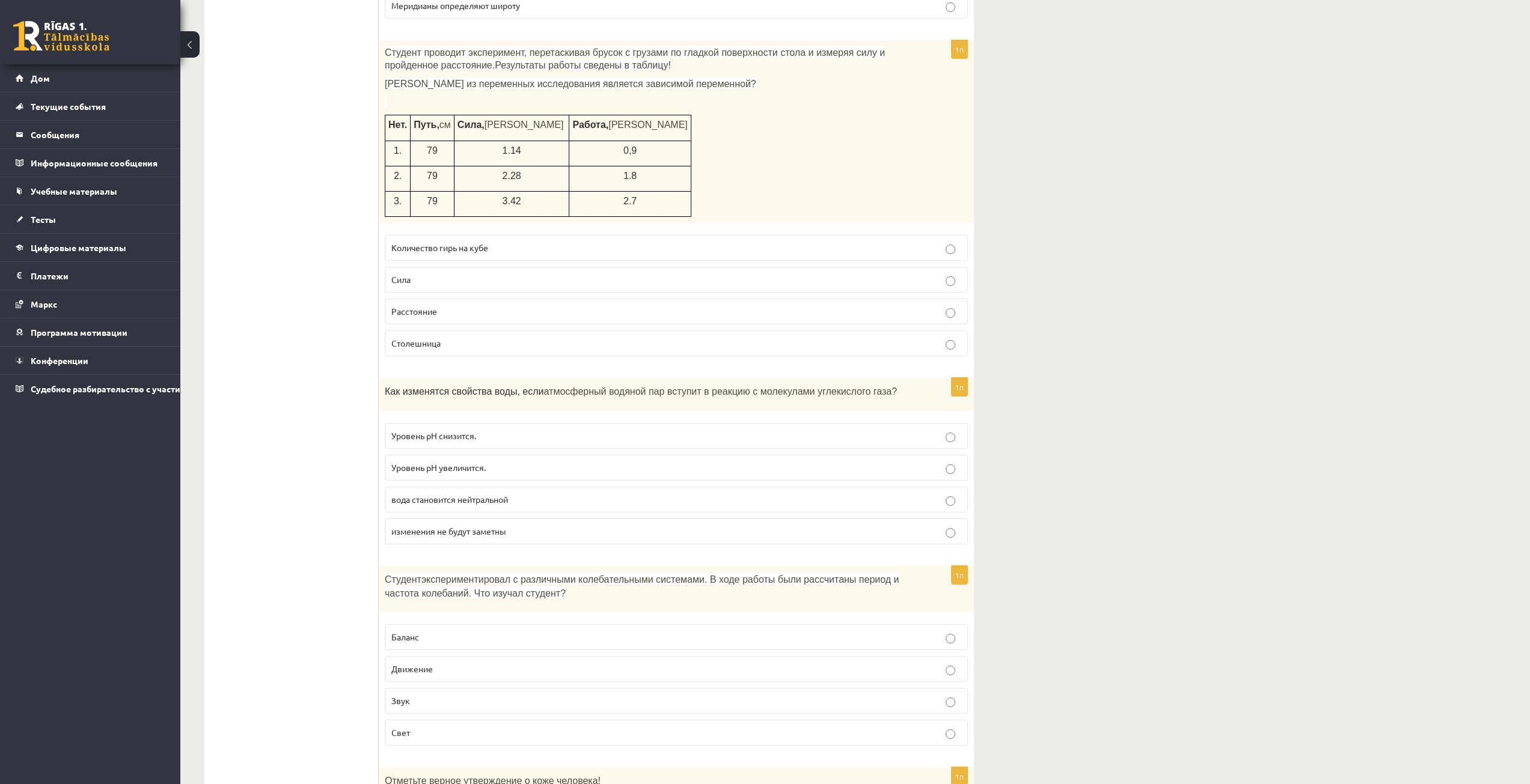
scroll to position [4986, 0]
drag, startPoint x: 435, startPoint y: 666, endPoint x: 316, endPoint y: 607, distance: 132.8
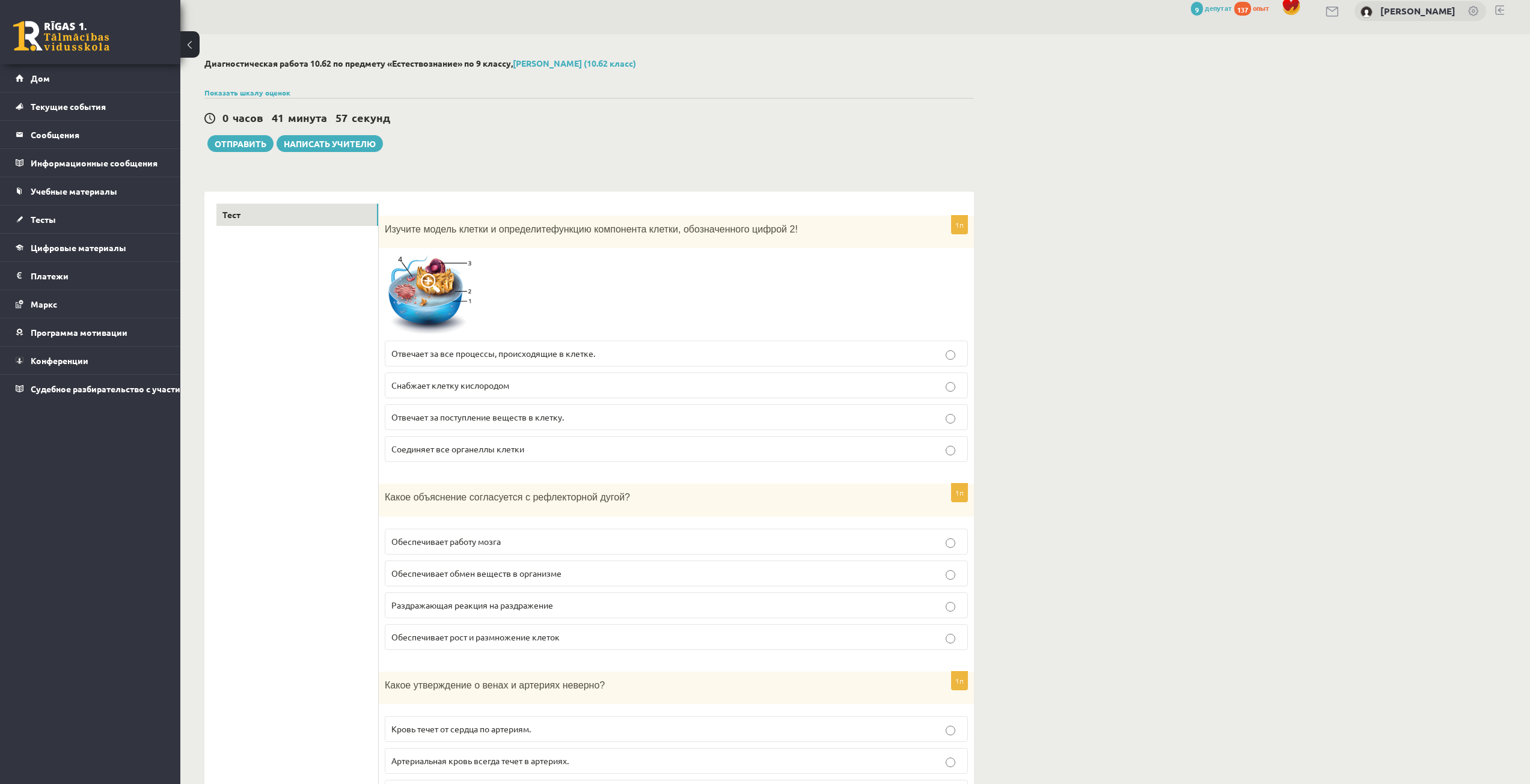
scroll to position [0, 0]
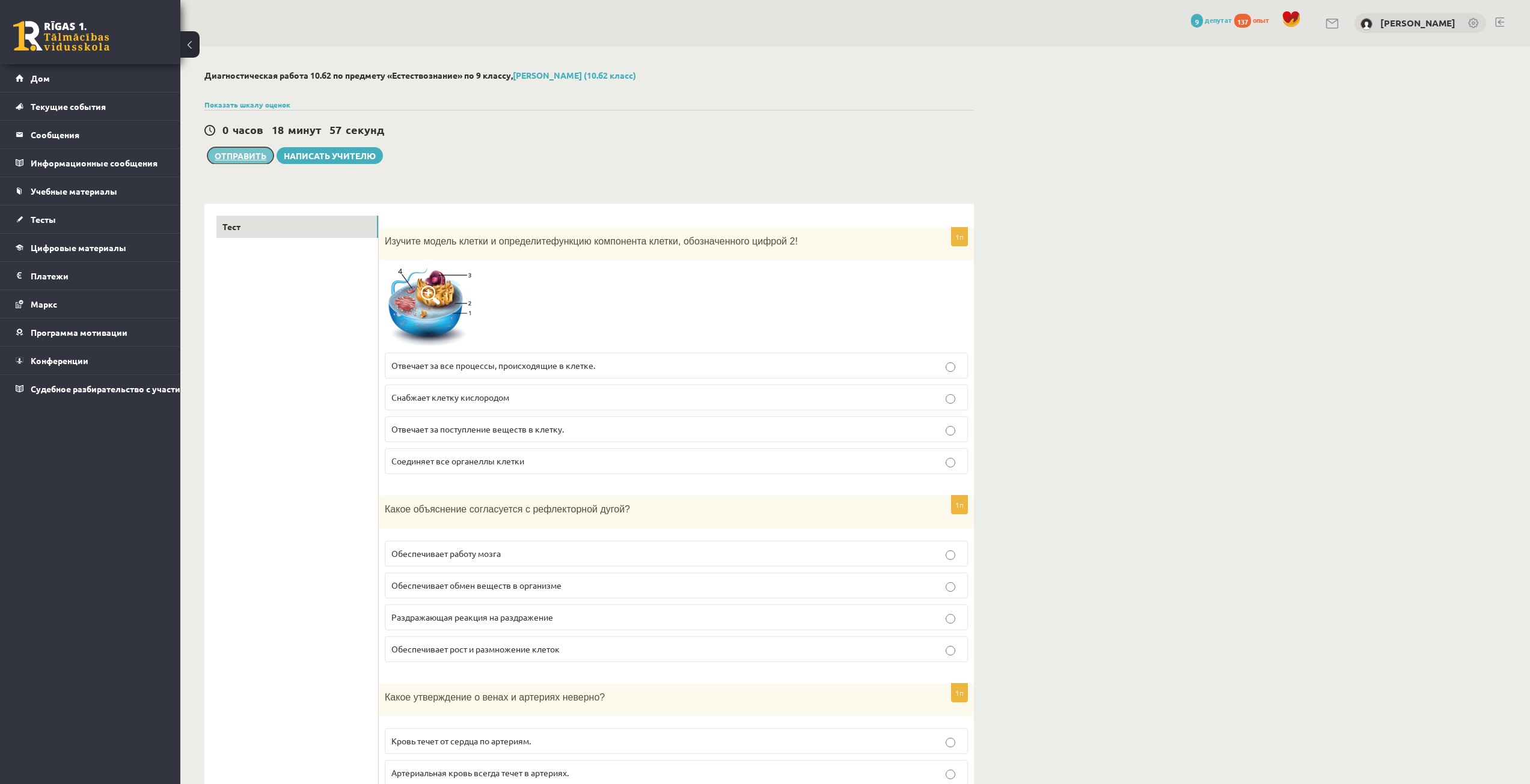
click at [242, 158] on font "Отправить" at bounding box center [240, 156] width 52 height 11
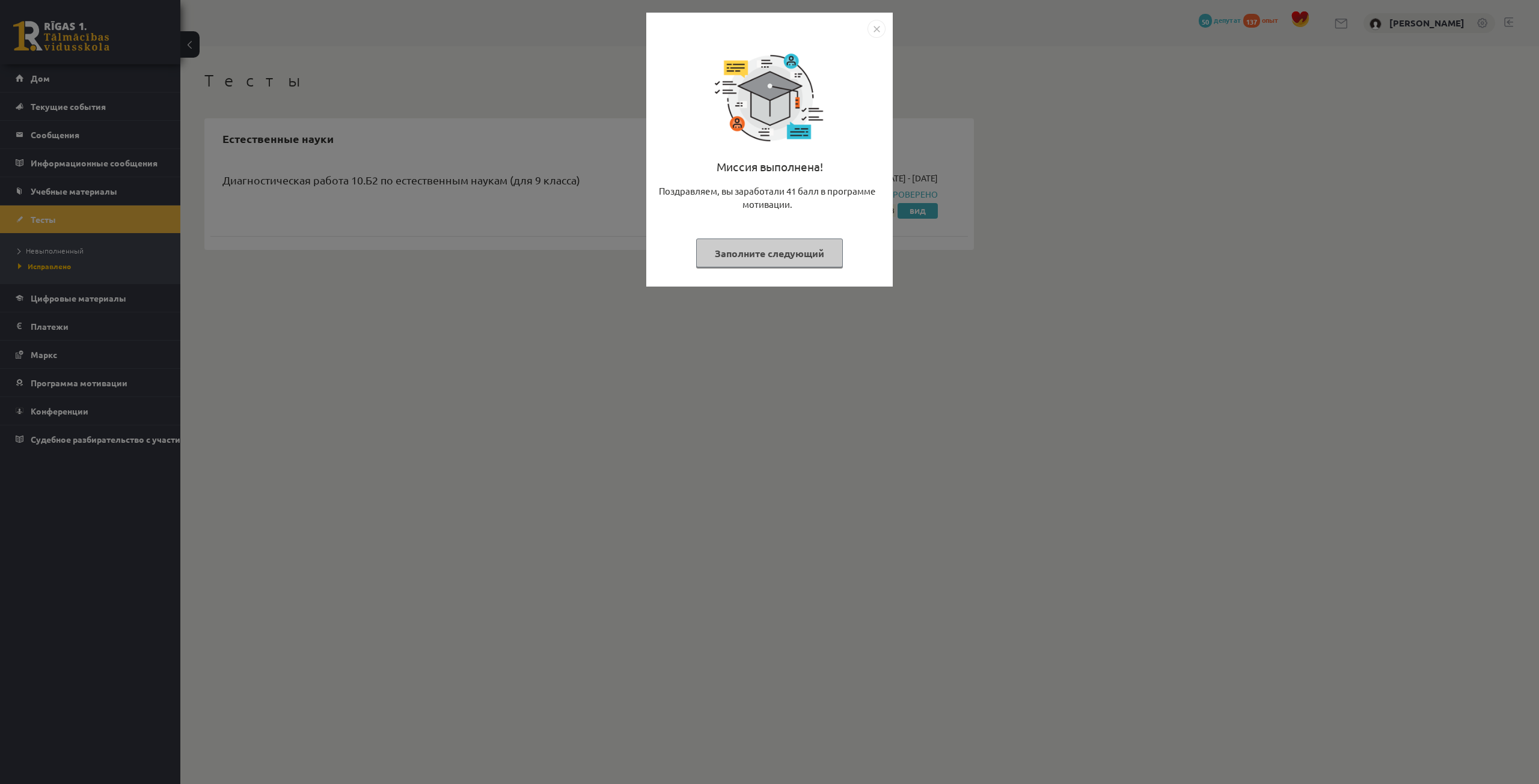
click at [875, 29] on img "Закрывать" at bounding box center [876, 29] width 18 height 18
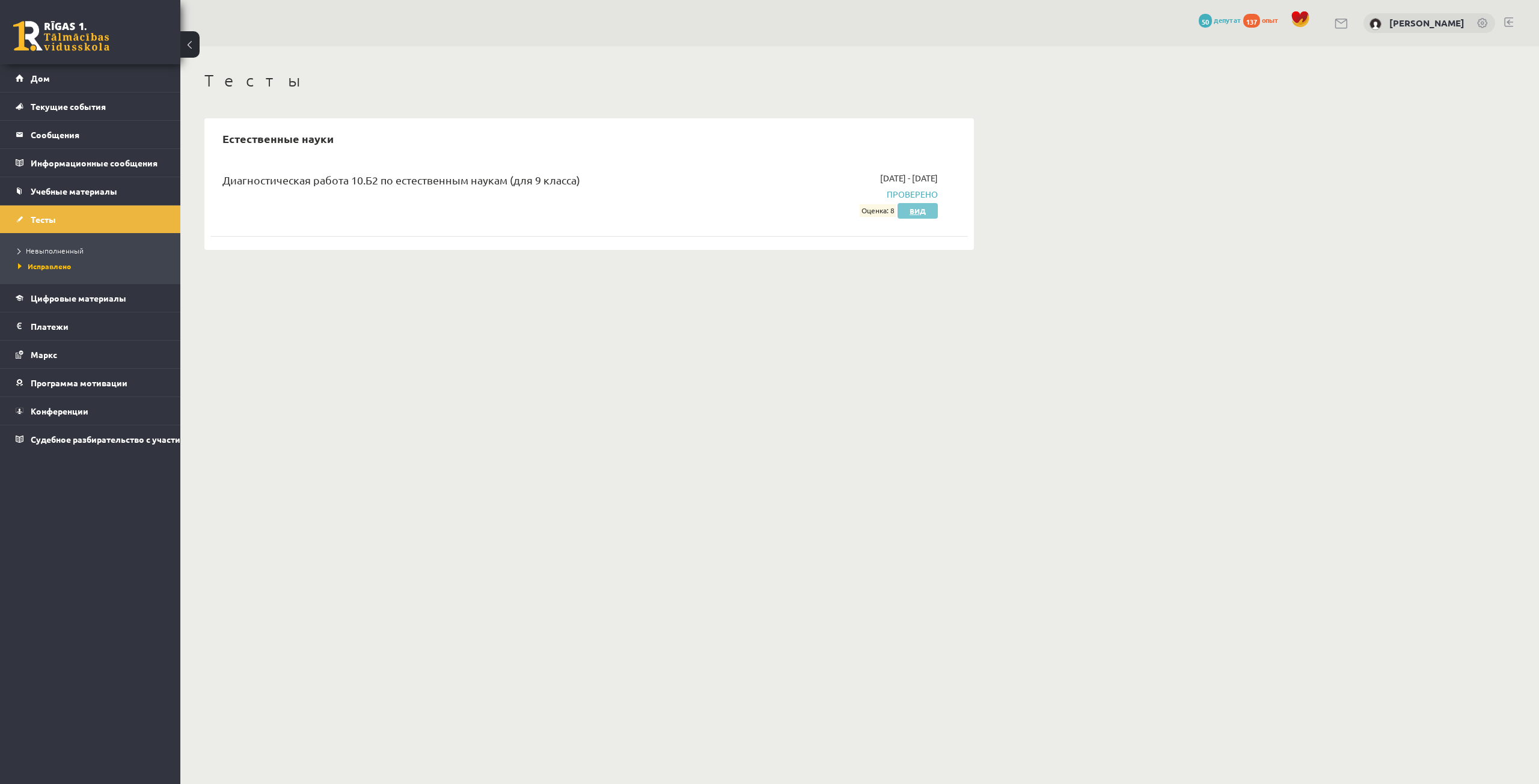
click at [905, 204] on link "Вид" at bounding box center [918, 211] width 40 height 15
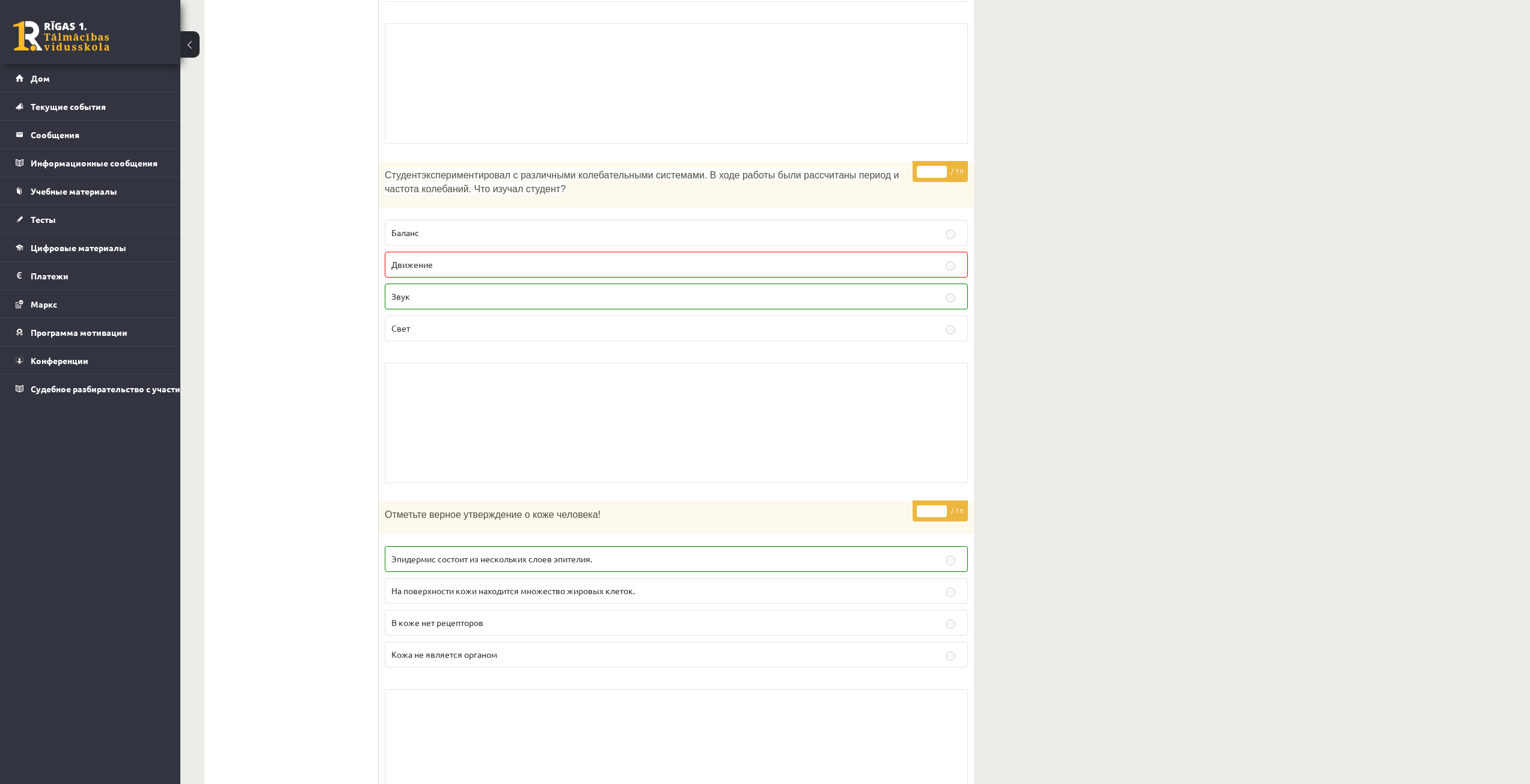
scroll to position [8834, 0]
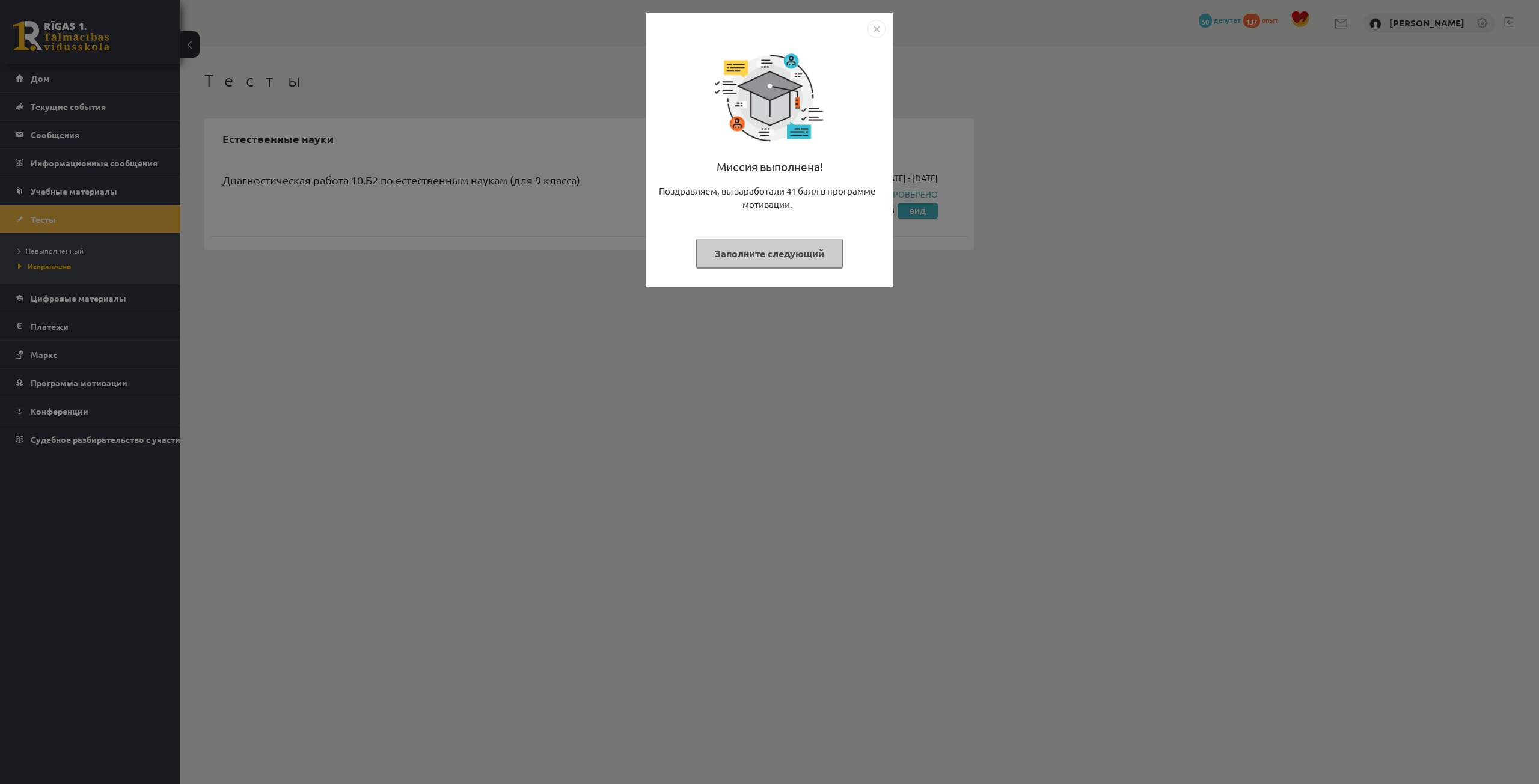
click at [882, 25] on img "Закрывать" at bounding box center [876, 29] width 18 height 18
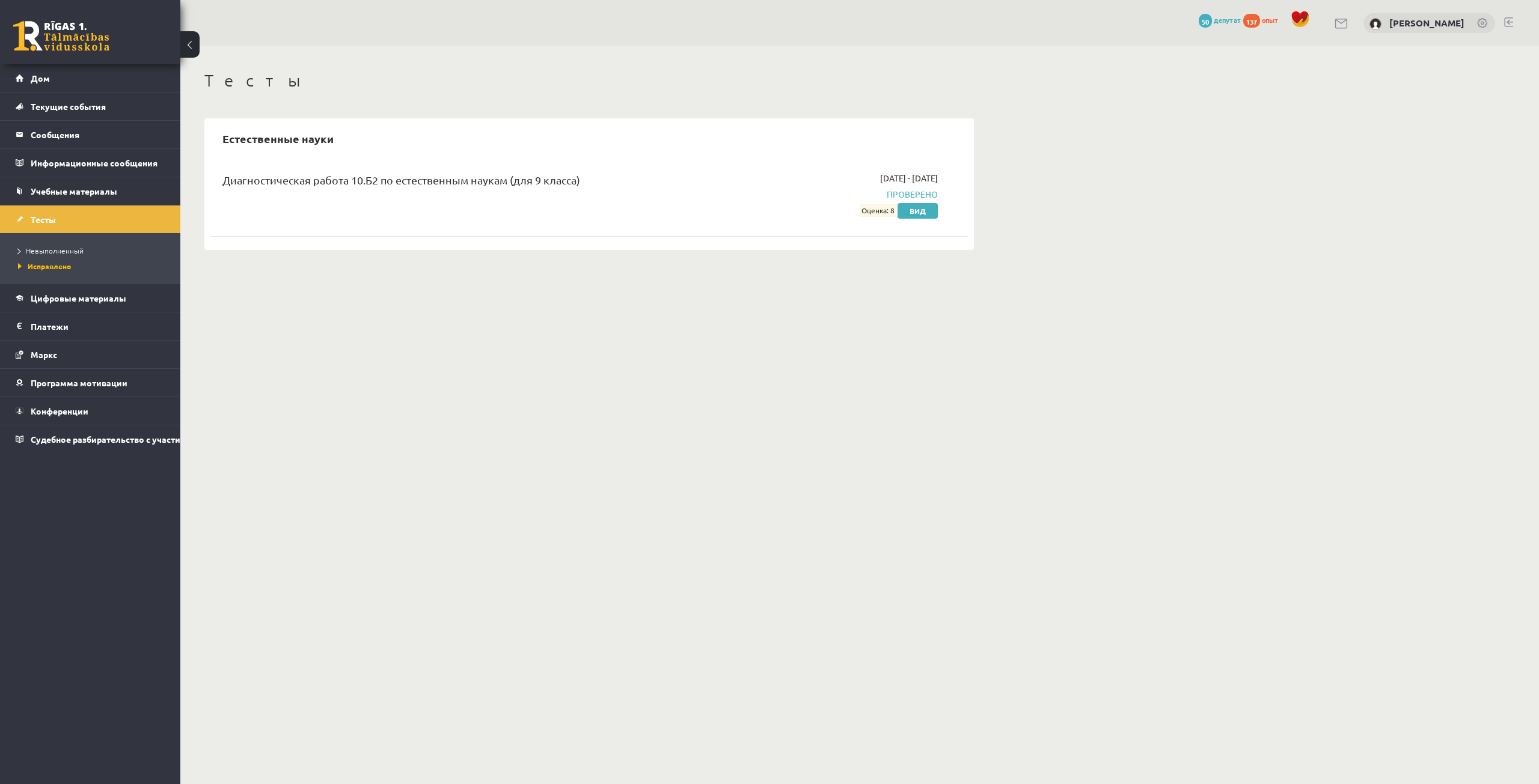
drag, startPoint x: 1344, startPoint y: 126, endPoint x: 1367, endPoint y: 83, distance: 48.8
click at [1352, 109] on div "Тесты Естественные науки Диагностическая работа 10.Б2 по естественным наукам (д…" at bounding box center [859, 160] width 1358 height 228
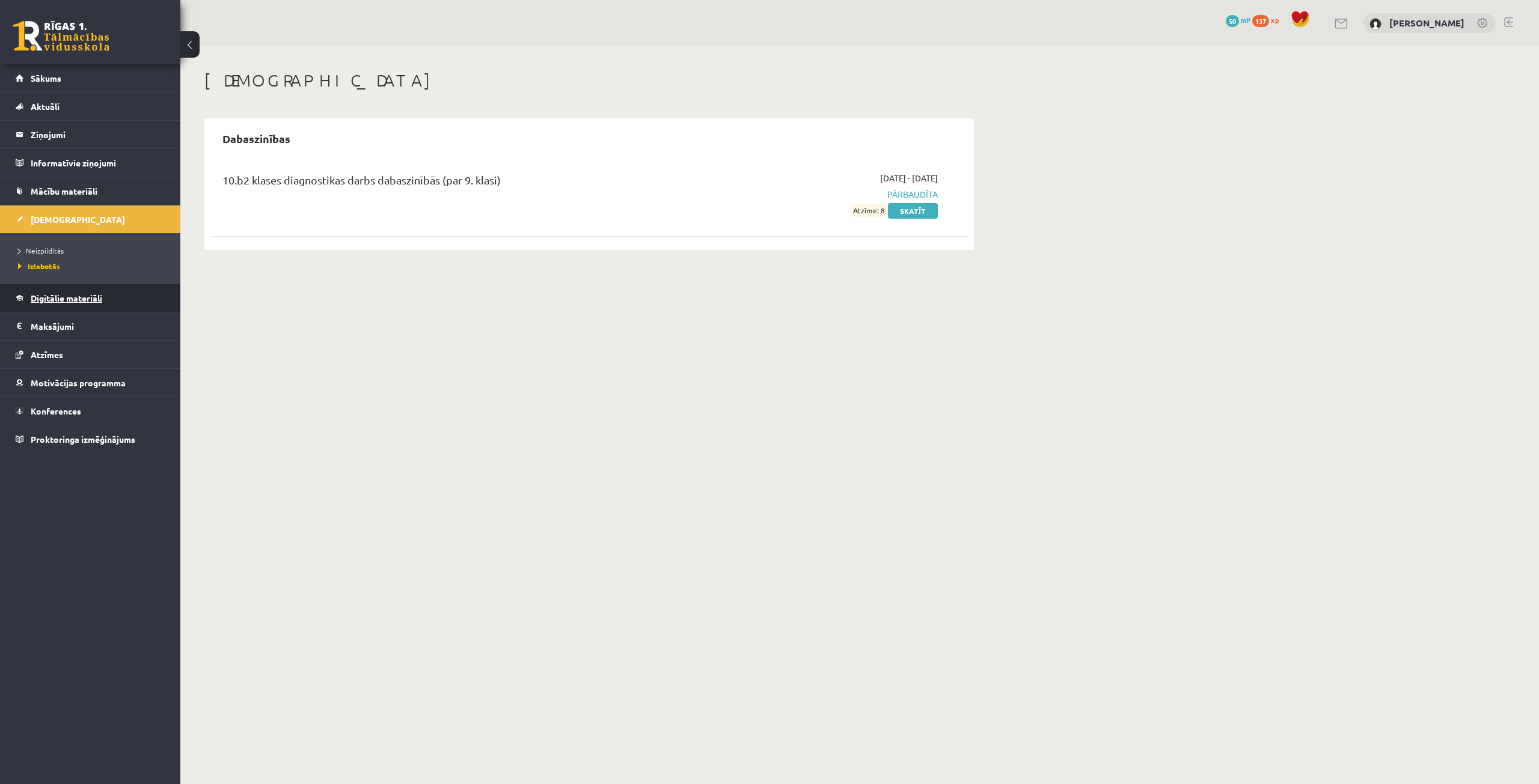
click at [67, 294] on span "Digitālie materiāli" at bounding box center [67, 298] width 72 height 11
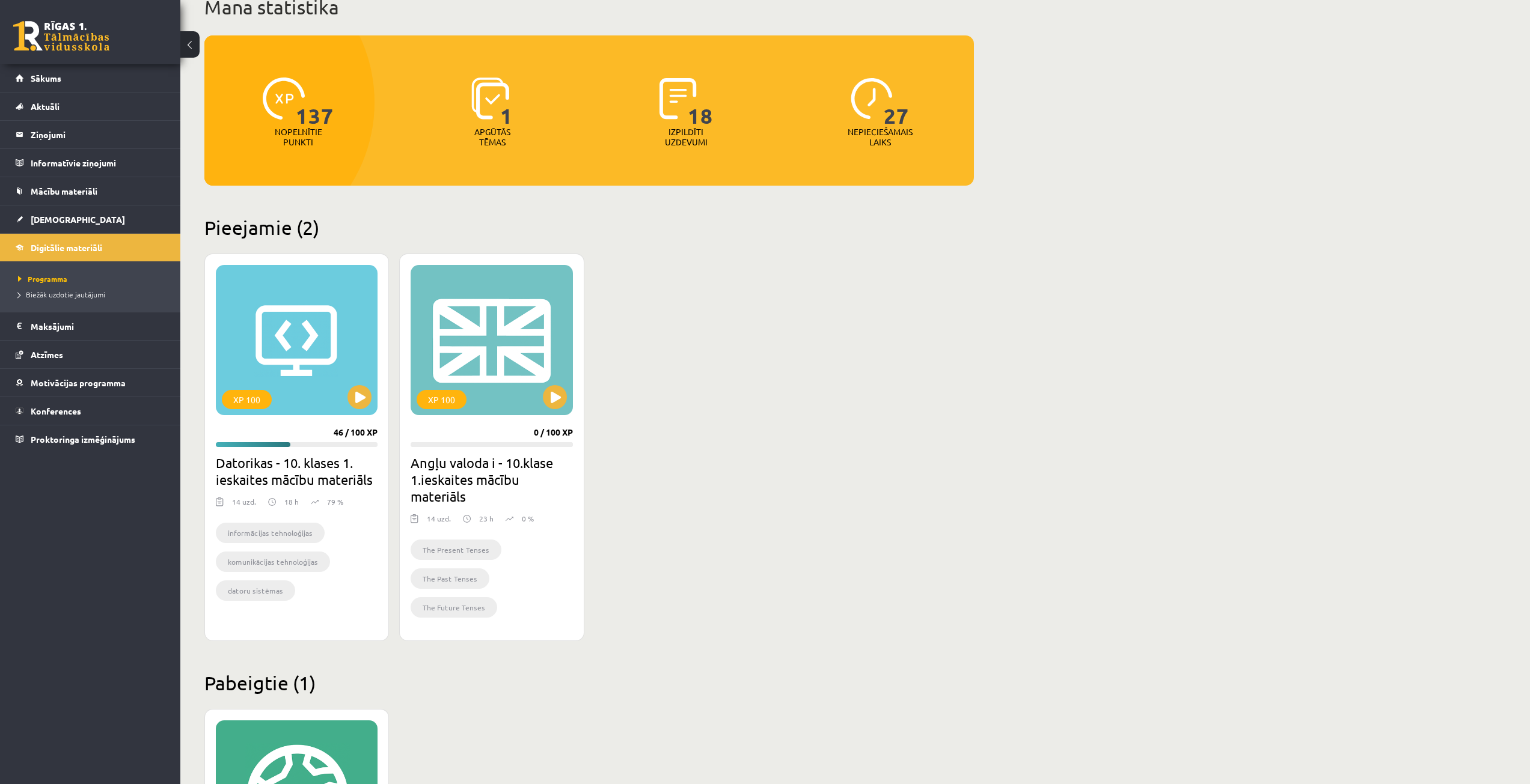
scroll to position [120, 0]
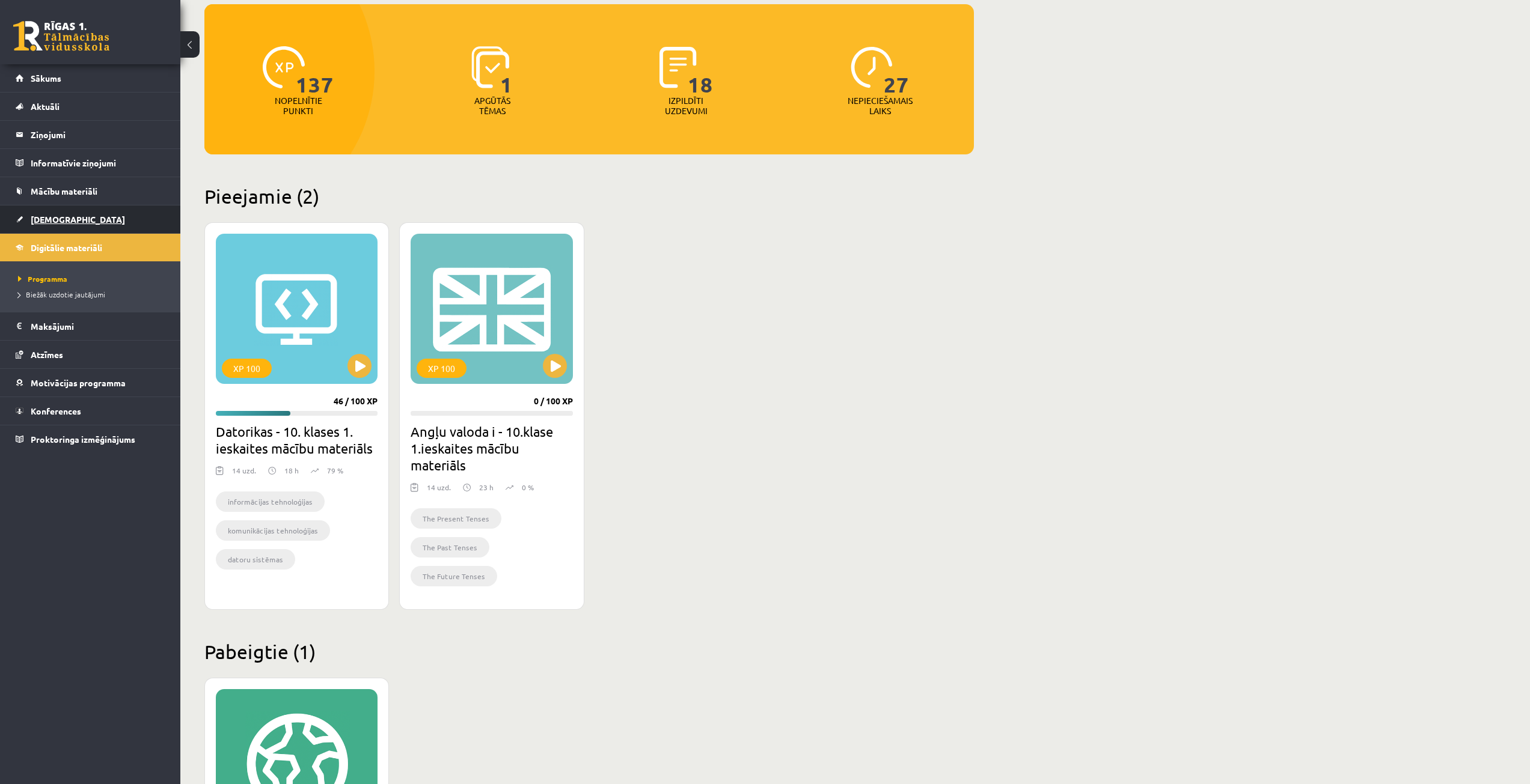
click at [65, 224] on span "[DEMOGRAPHIC_DATA]" at bounding box center [78, 219] width 94 height 11
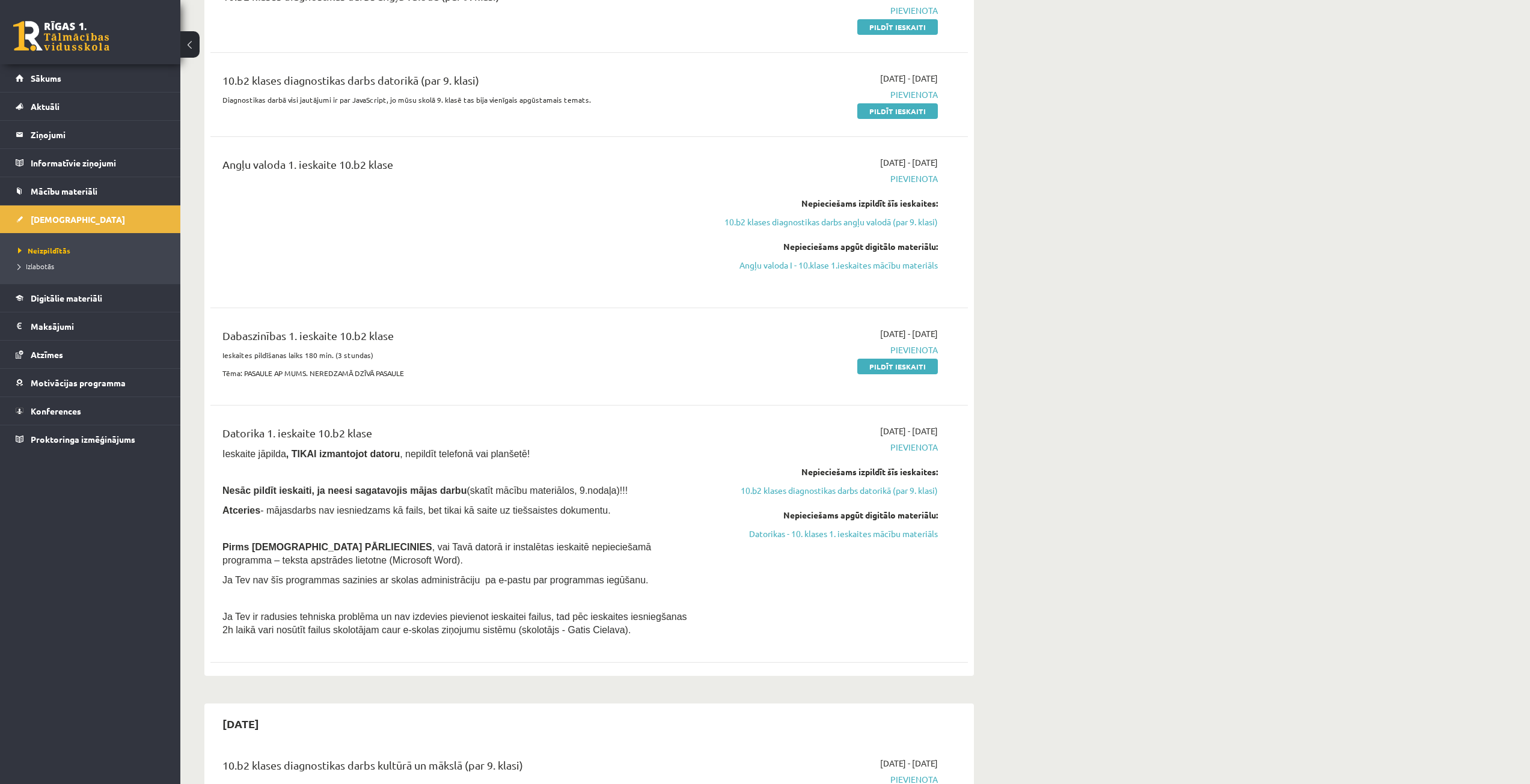
scroll to position [180, 0]
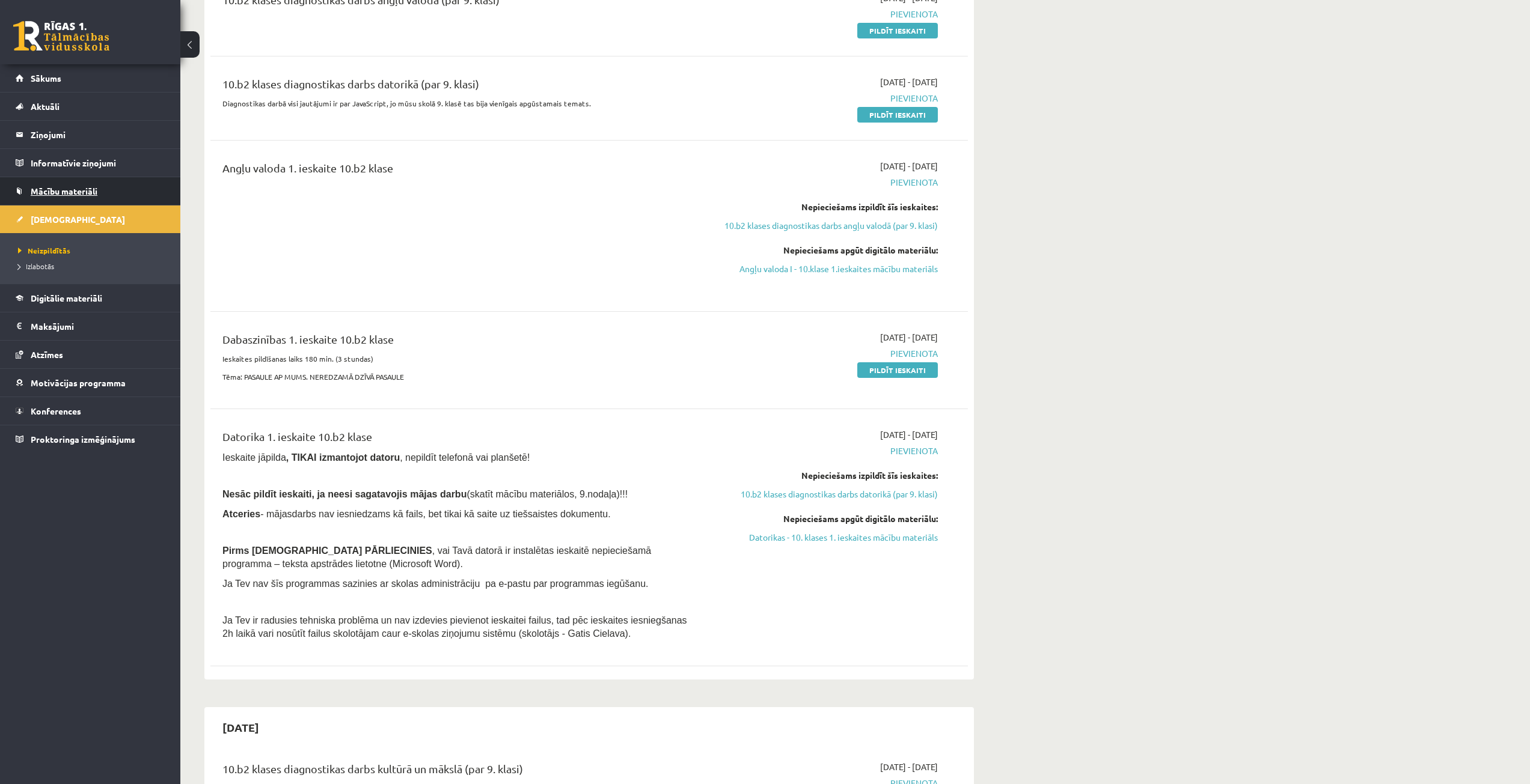
click at [89, 192] on span "Mācību materiāli" at bounding box center [64, 191] width 67 height 11
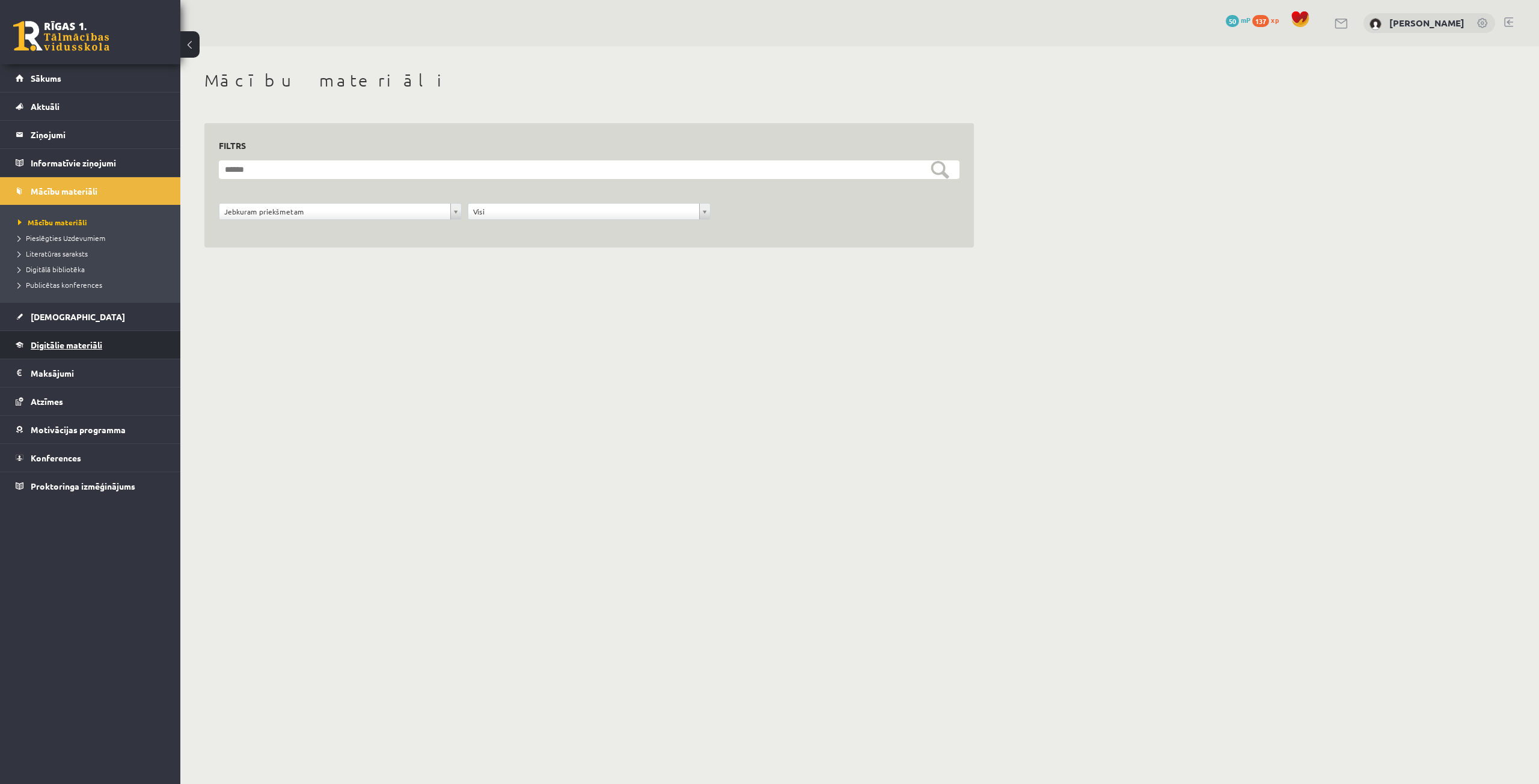
click at [85, 347] on span "Digitālie materiāli" at bounding box center [67, 345] width 72 height 11
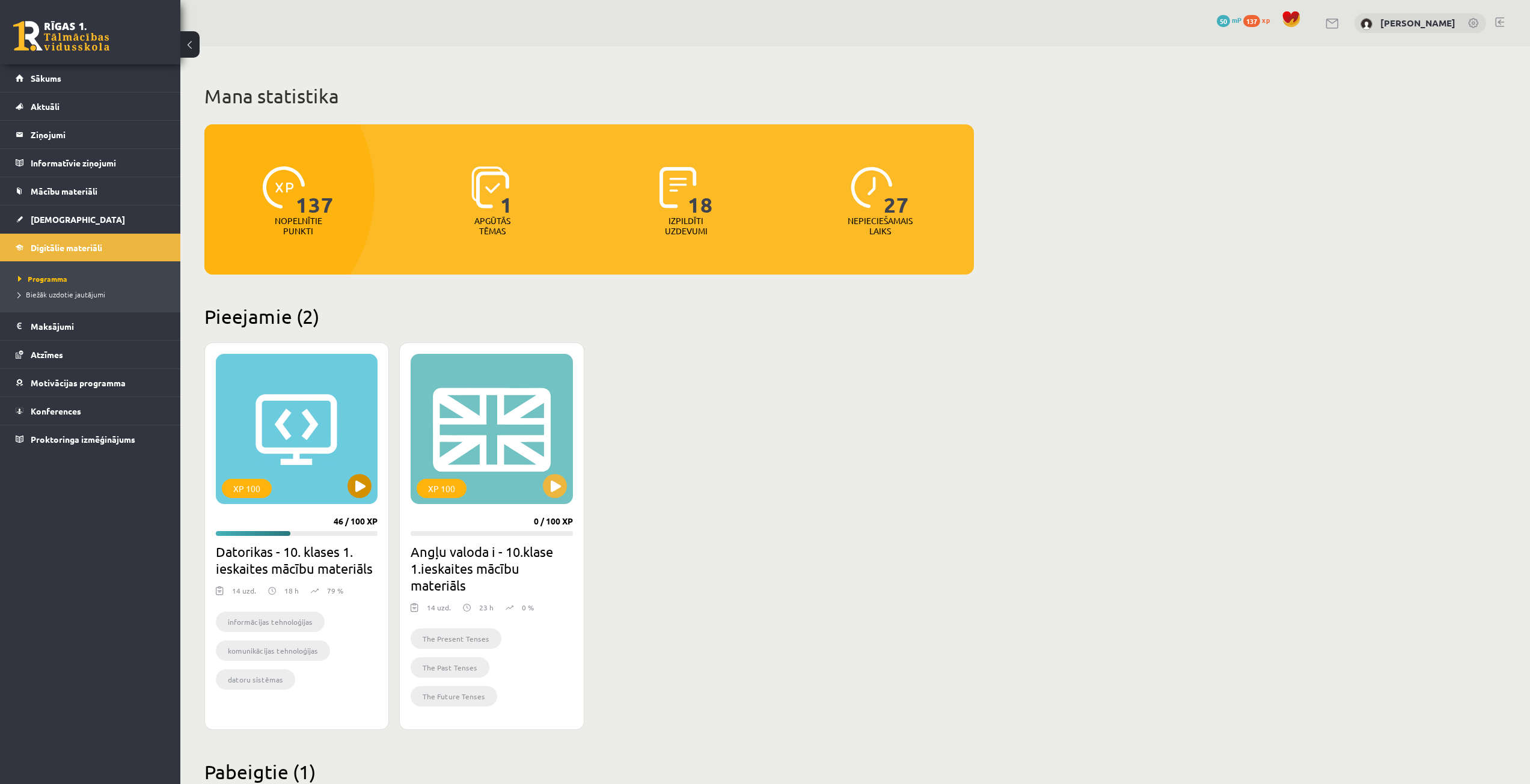
click at [302, 386] on div "XP 100" at bounding box center [297, 429] width 161 height 151
click at [354, 470] on div "XP 100" at bounding box center [297, 429] width 161 height 151
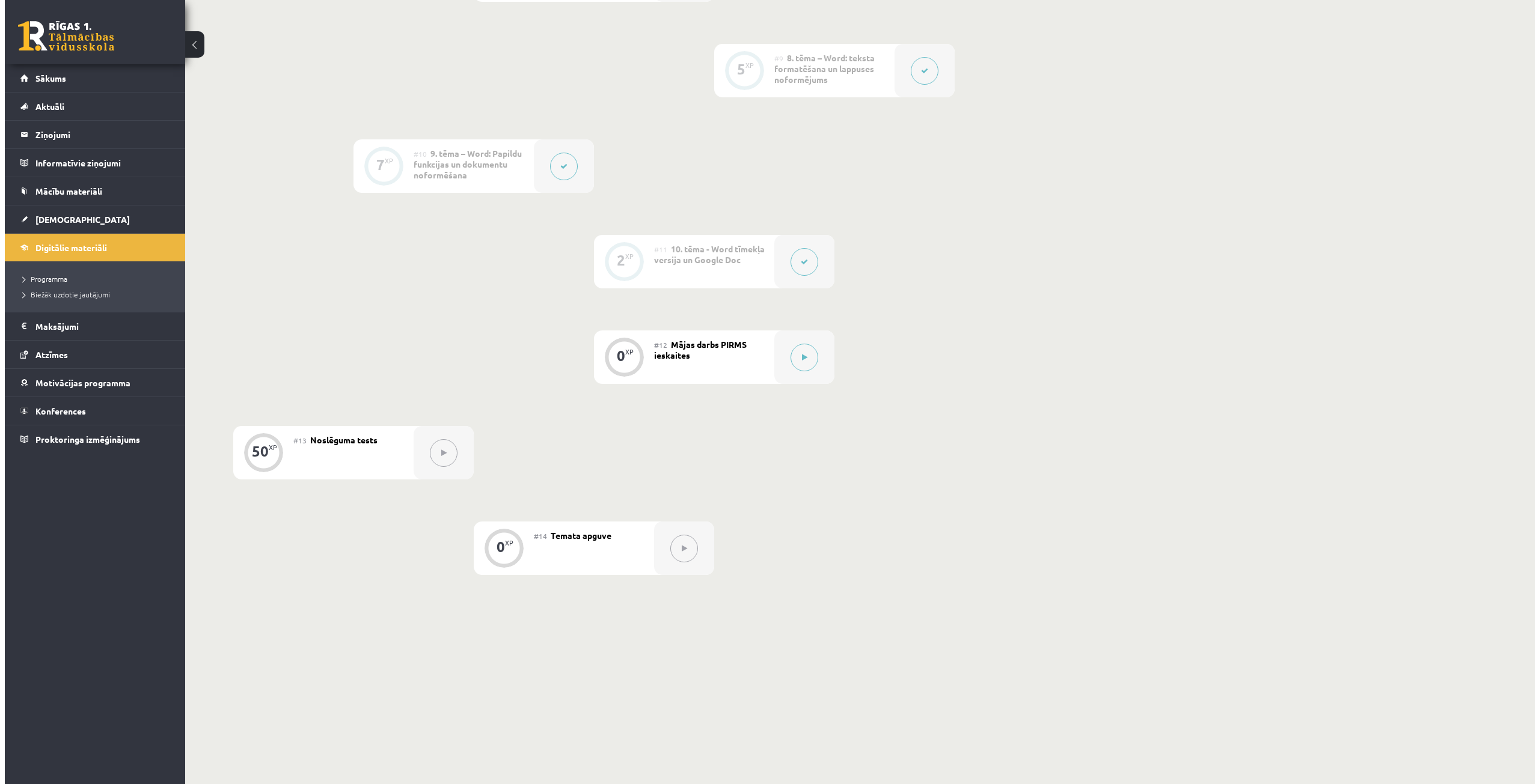
scroll to position [1090, 0]
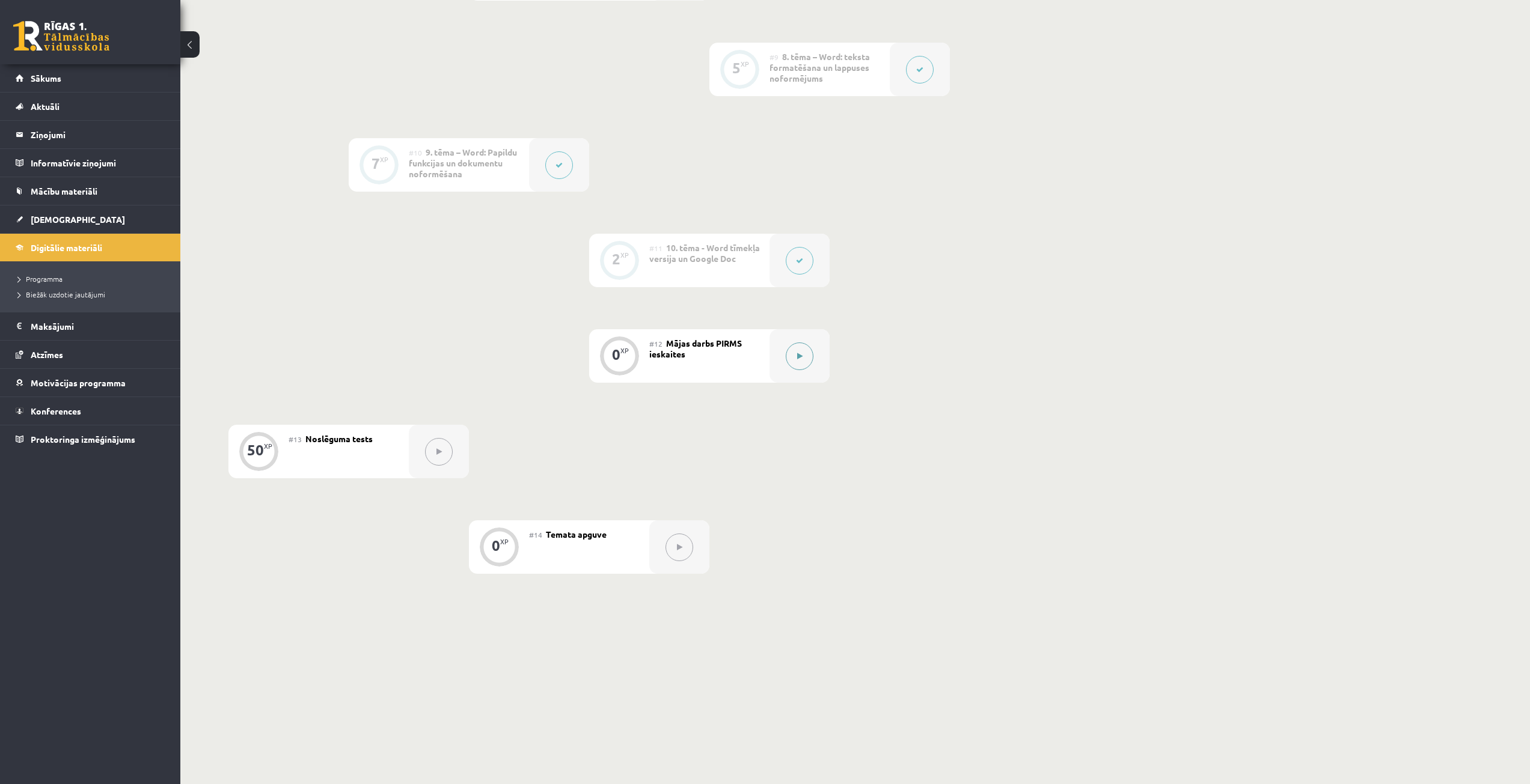
click at [790, 357] on button at bounding box center [799, 356] width 28 height 28
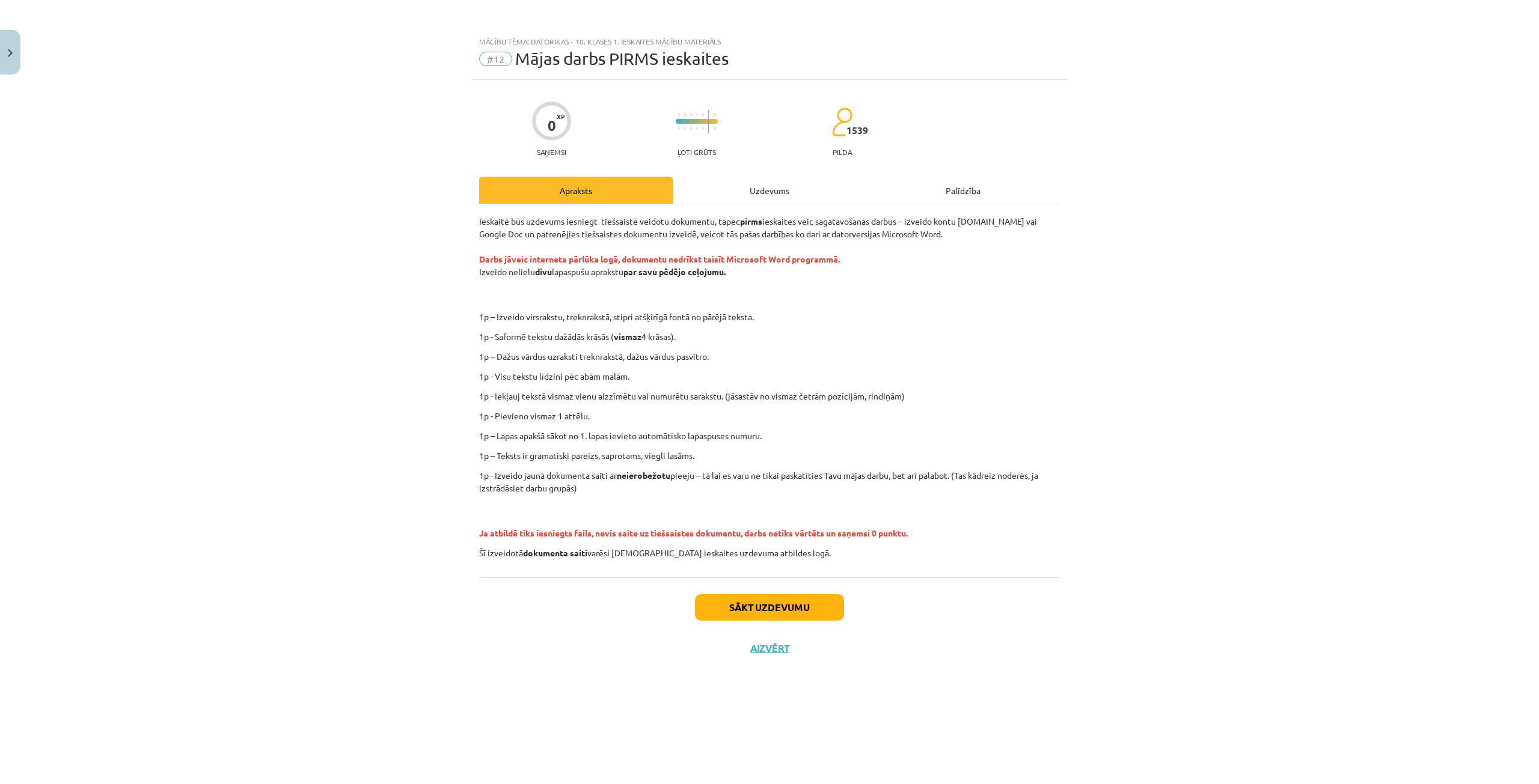
click at [760, 190] on div "Uzdevums" at bounding box center [770, 190] width 193 height 27
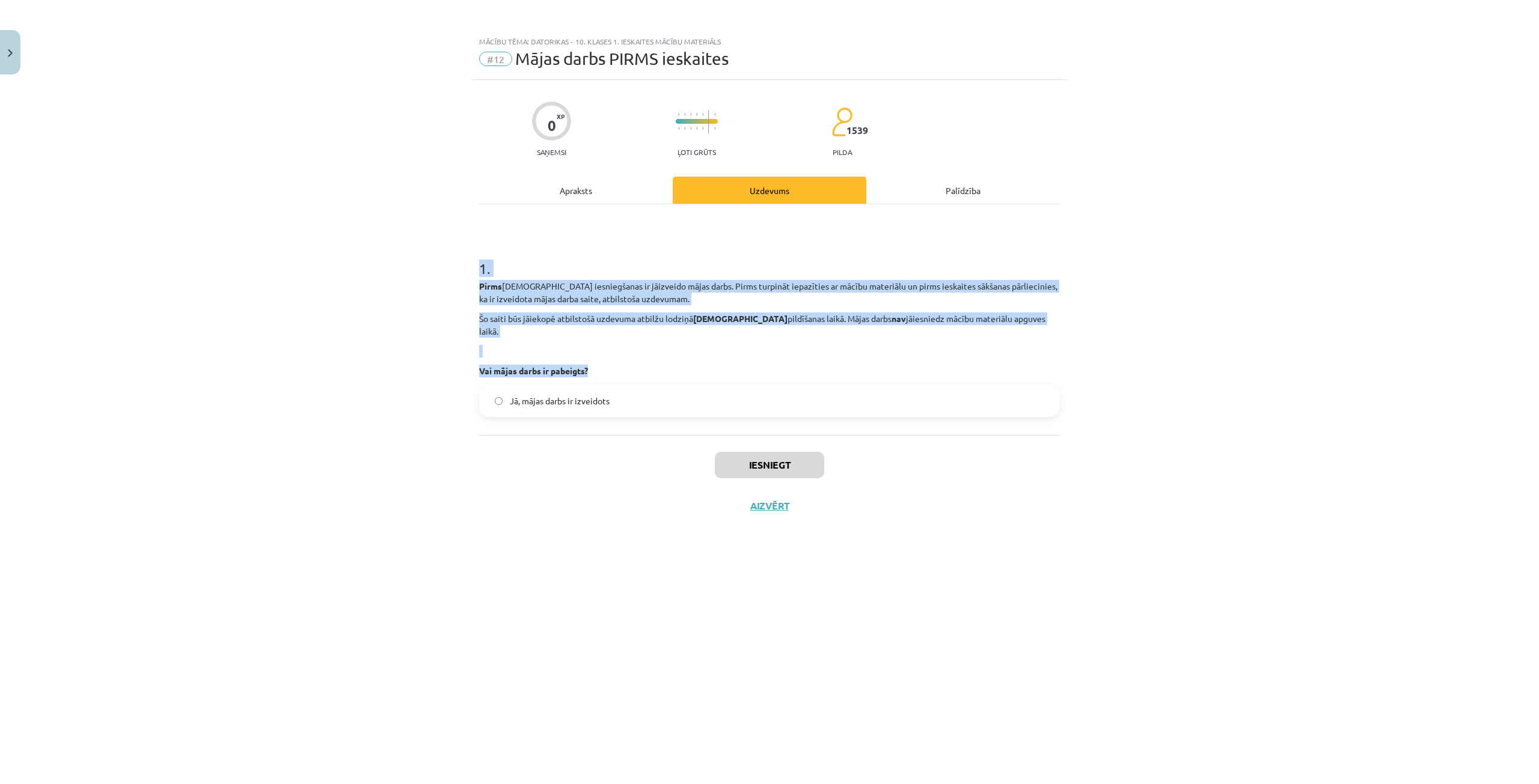
drag, startPoint x: 474, startPoint y: 270, endPoint x: 631, endPoint y: 347, distance: 174.9
click at [631, 347] on div "Mācību tēma: Datorikas - 10. klases 1. ieskaites mācību materiāls #12 Mājas dar…" at bounding box center [770, 392] width 1539 height 784
click at [313, 295] on div "Mācību tēma: Datorikas - 10. klases 1. ieskaites mācību materiāls #12 Mājas dar…" at bounding box center [770, 392] width 1539 height 784
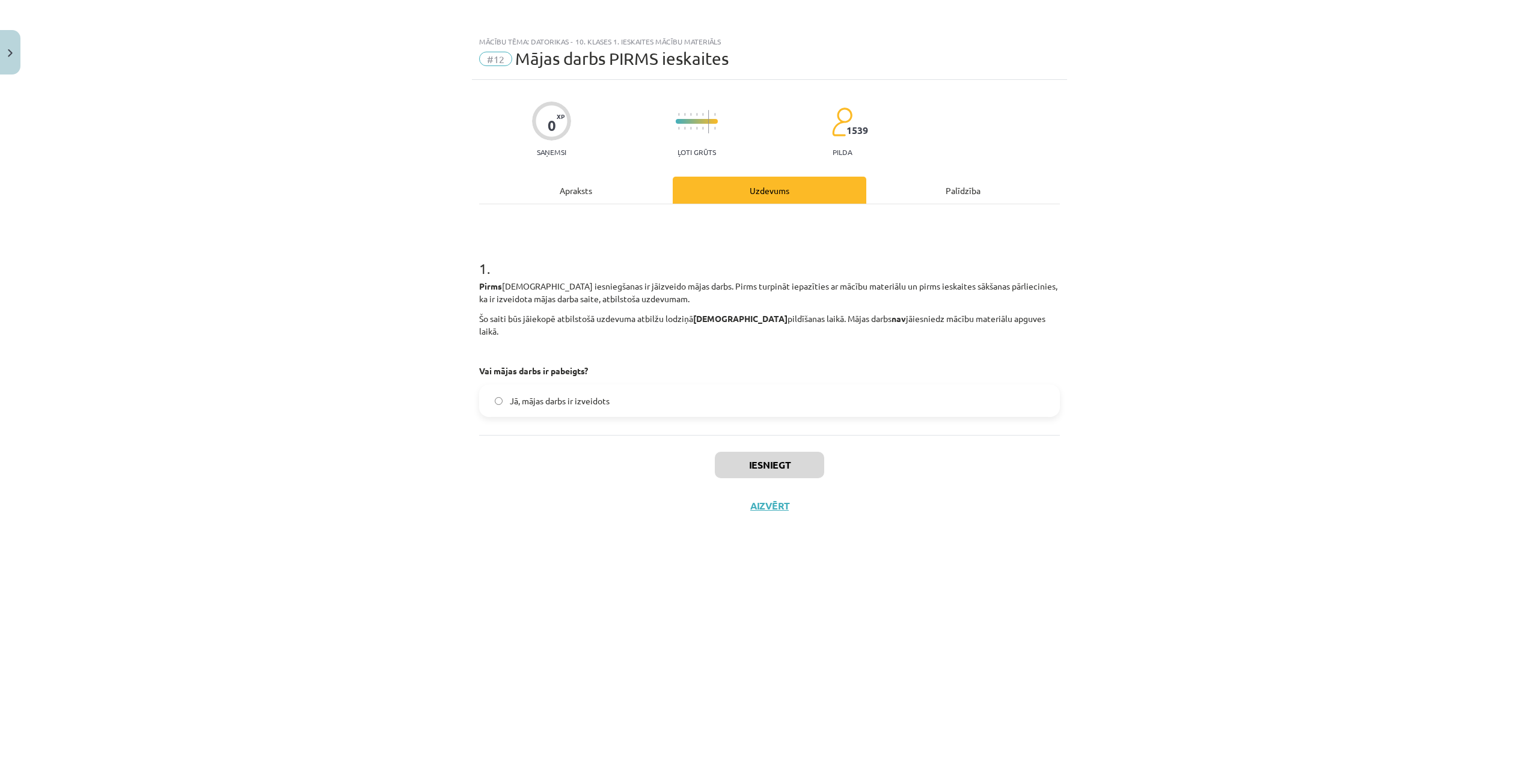
click at [540, 395] on span "Jā, mājas darbs ir izveidots" at bounding box center [560, 401] width 100 height 13
click at [739, 452] on button "Iesniegt" at bounding box center [770, 465] width 110 height 26
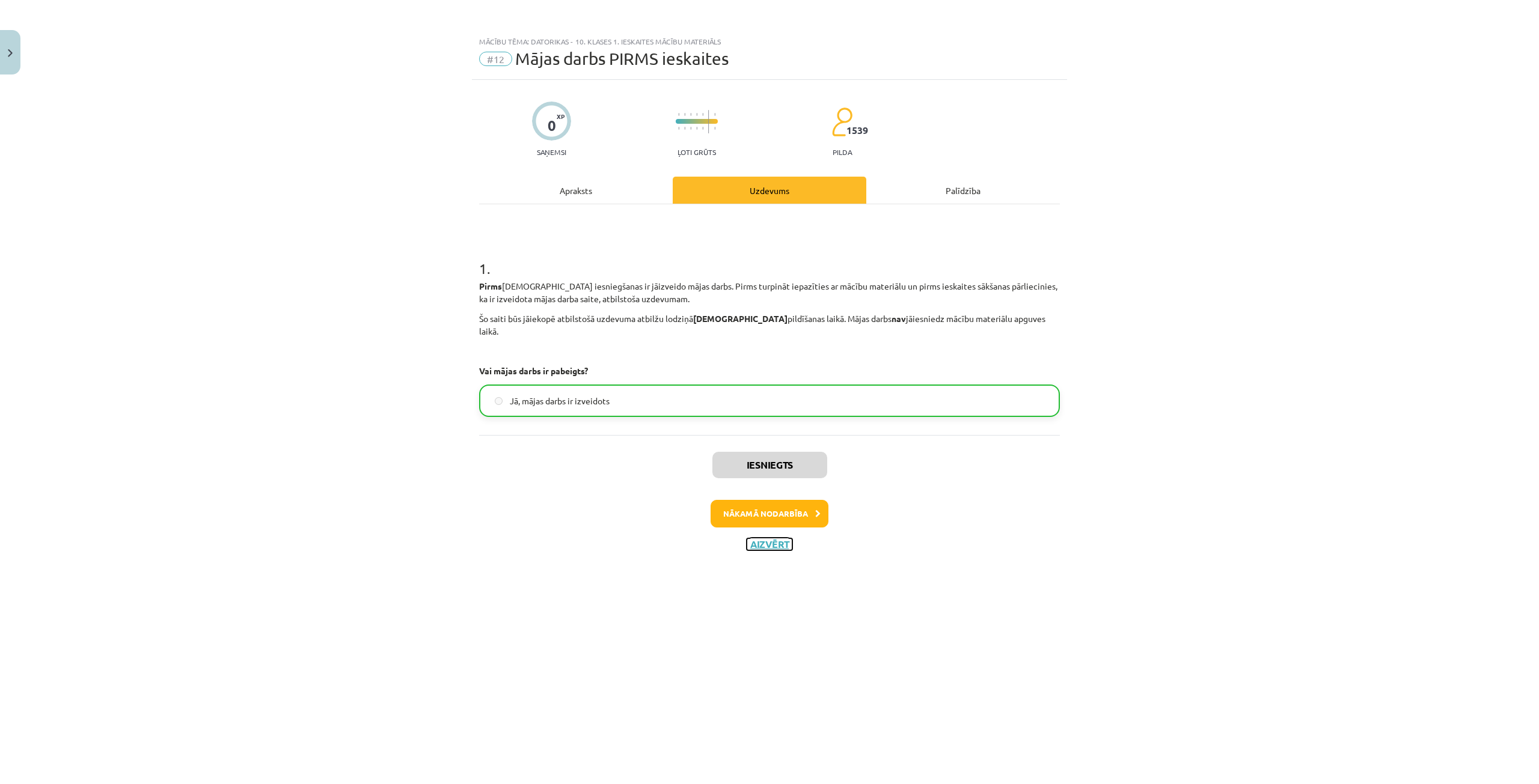
click at [772, 539] on button "Aizvērt" at bounding box center [769, 544] width 45 height 12
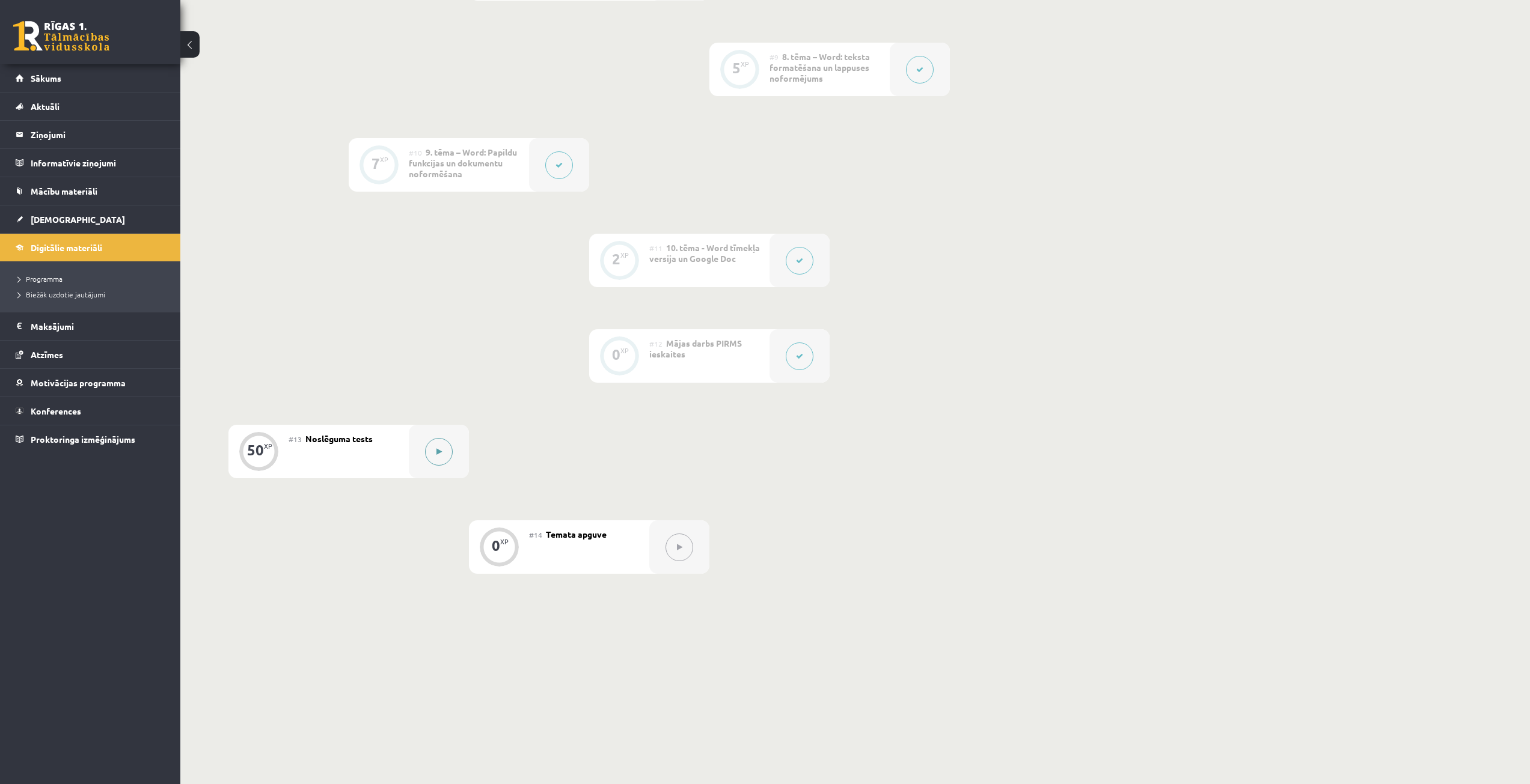
click at [439, 458] on button at bounding box center [438, 452] width 28 height 28
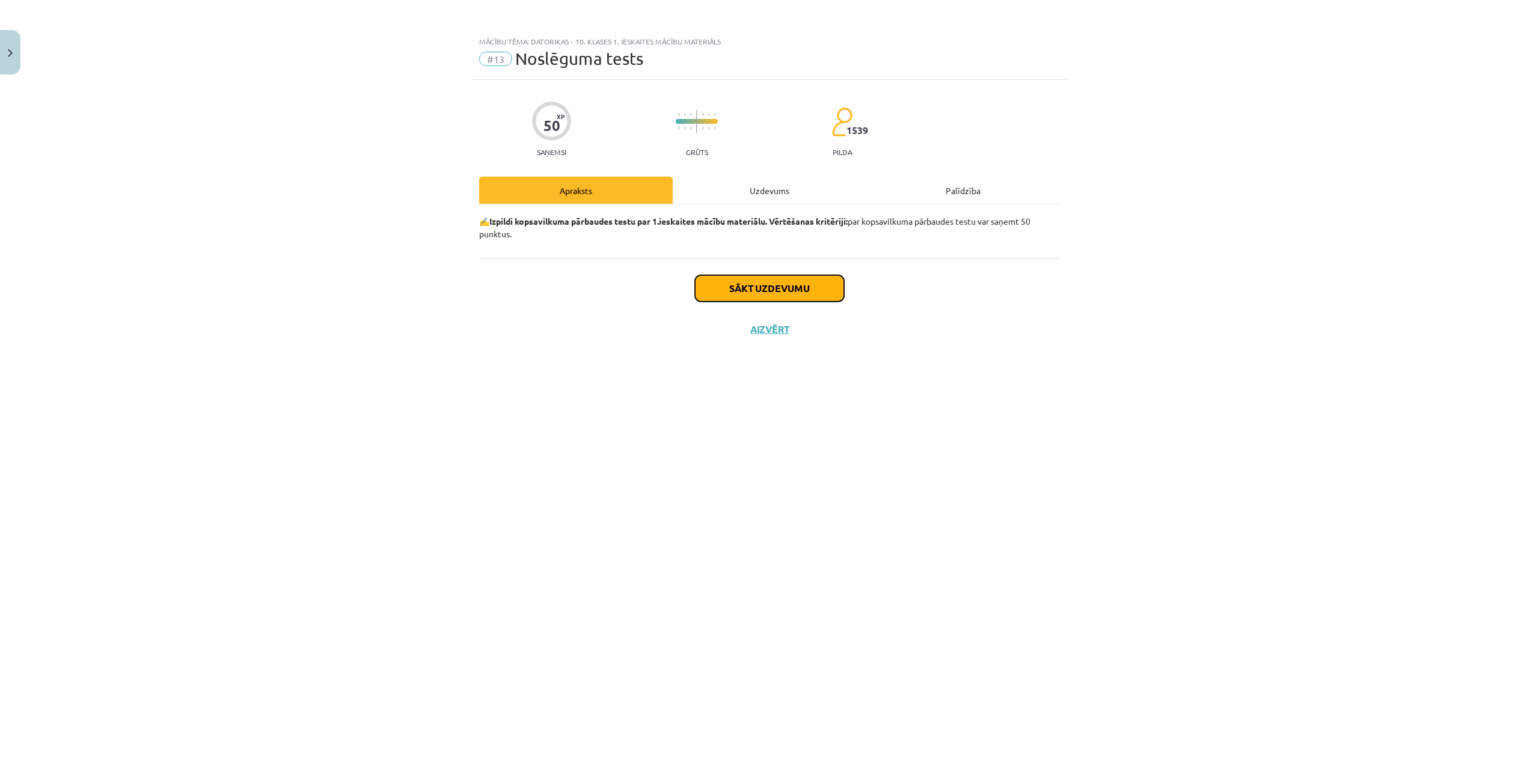
click at [794, 285] on button "Sākt uzdevumu" at bounding box center [770, 288] width 149 height 26
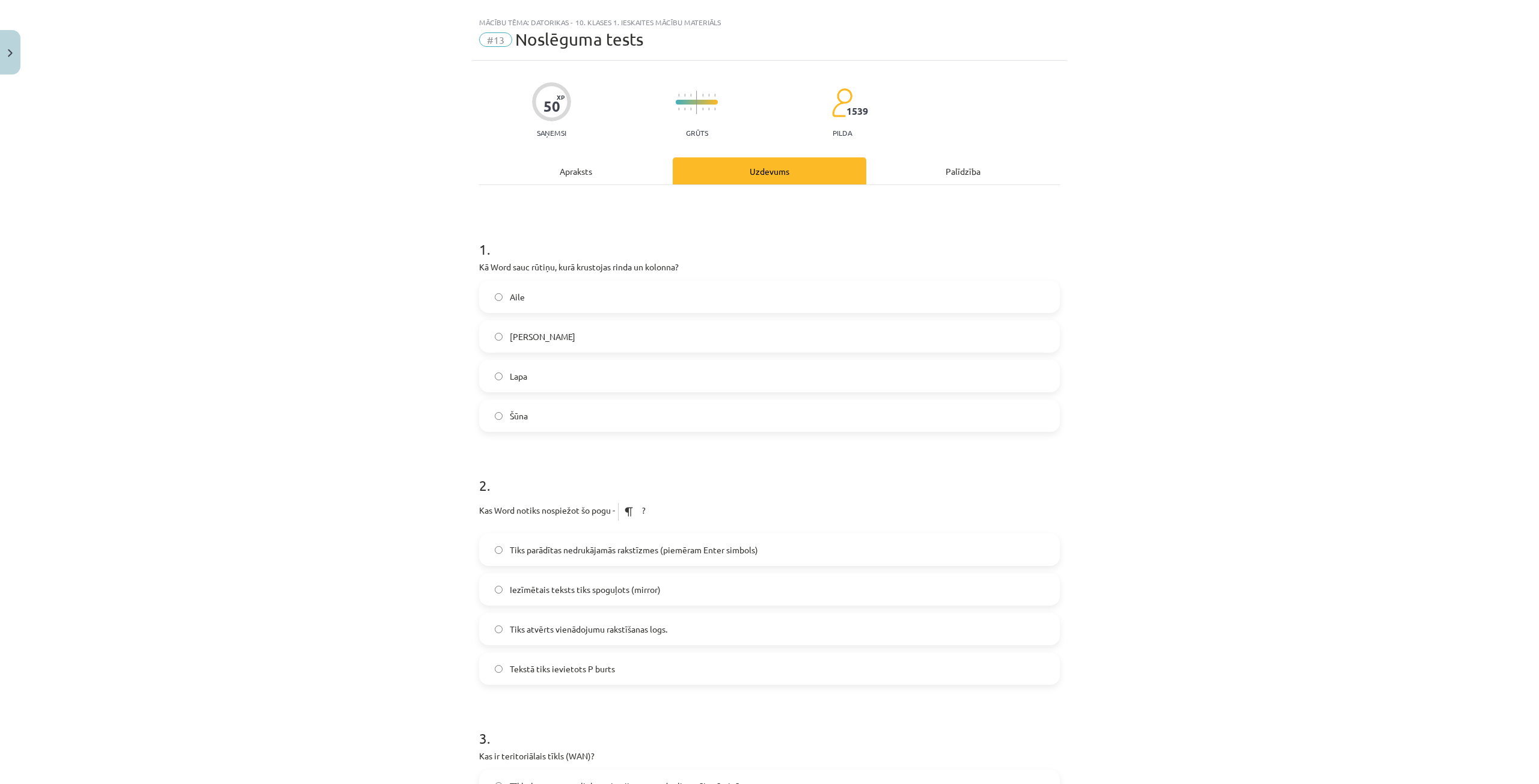
scroll to position [0, 0]
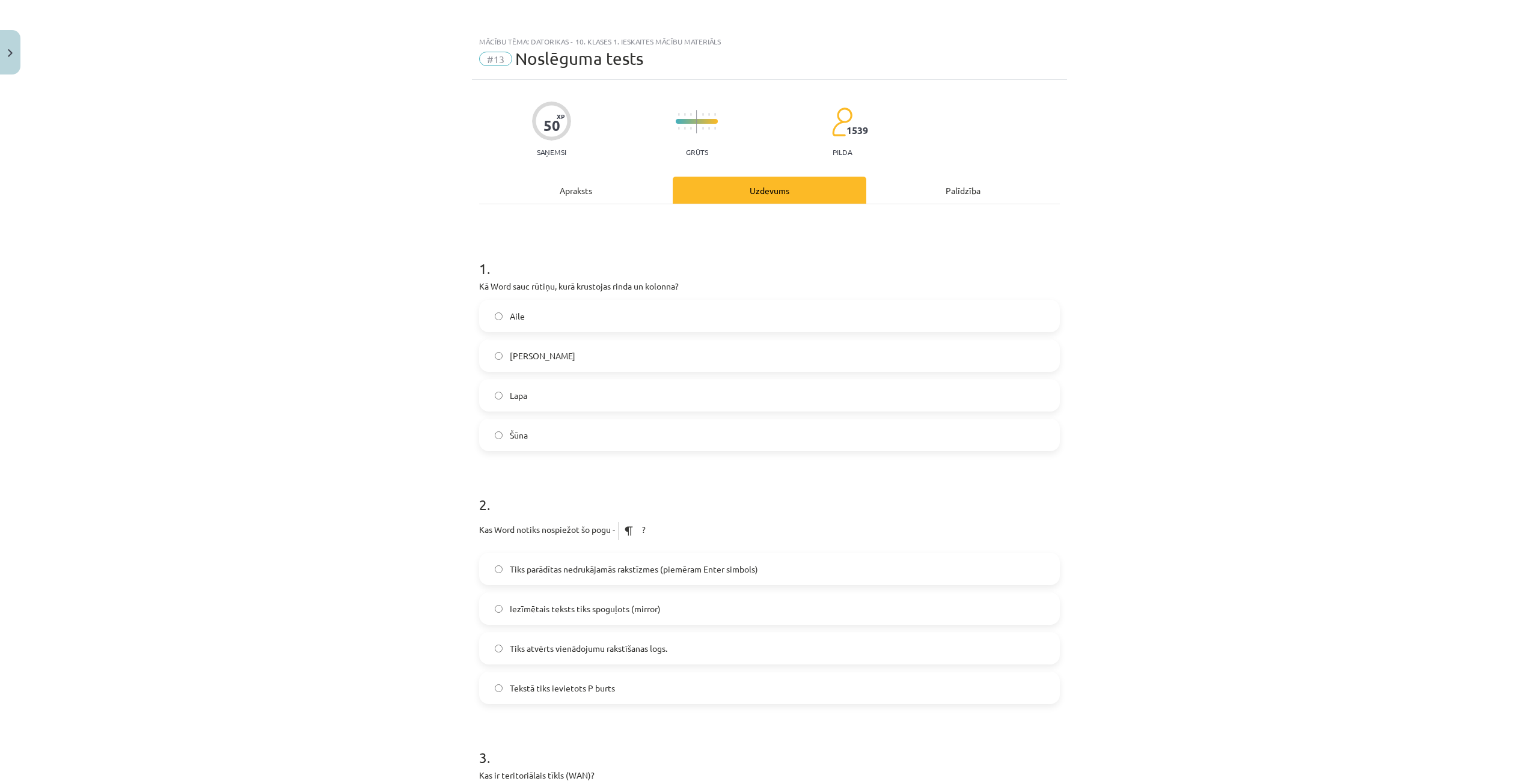
drag, startPoint x: 465, startPoint y: 292, endPoint x: 556, endPoint y: 437, distance: 171.2
click at [556, 437] on div "Mācību tēma: Datorikas - 10. klases 1. ieskaites mācību materiāls #13 Noslēguma…" at bounding box center [770, 392] width 1539 height 784
copy div "Kā Word sauc rūtiņu, kurā krustojas rinda un kolonna? Aile Krustiņš Lapa Šūna"
drag, startPoint x: 431, startPoint y: 309, endPoint x: 450, endPoint y: 329, distance: 27.6
click at [431, 310] on div "Mācību tēma: Datorikas - 10. klases 1. ieskaites mācību materiāls #13 Noslēguma…" at bounding box center [770, 392] width 1539 height 784
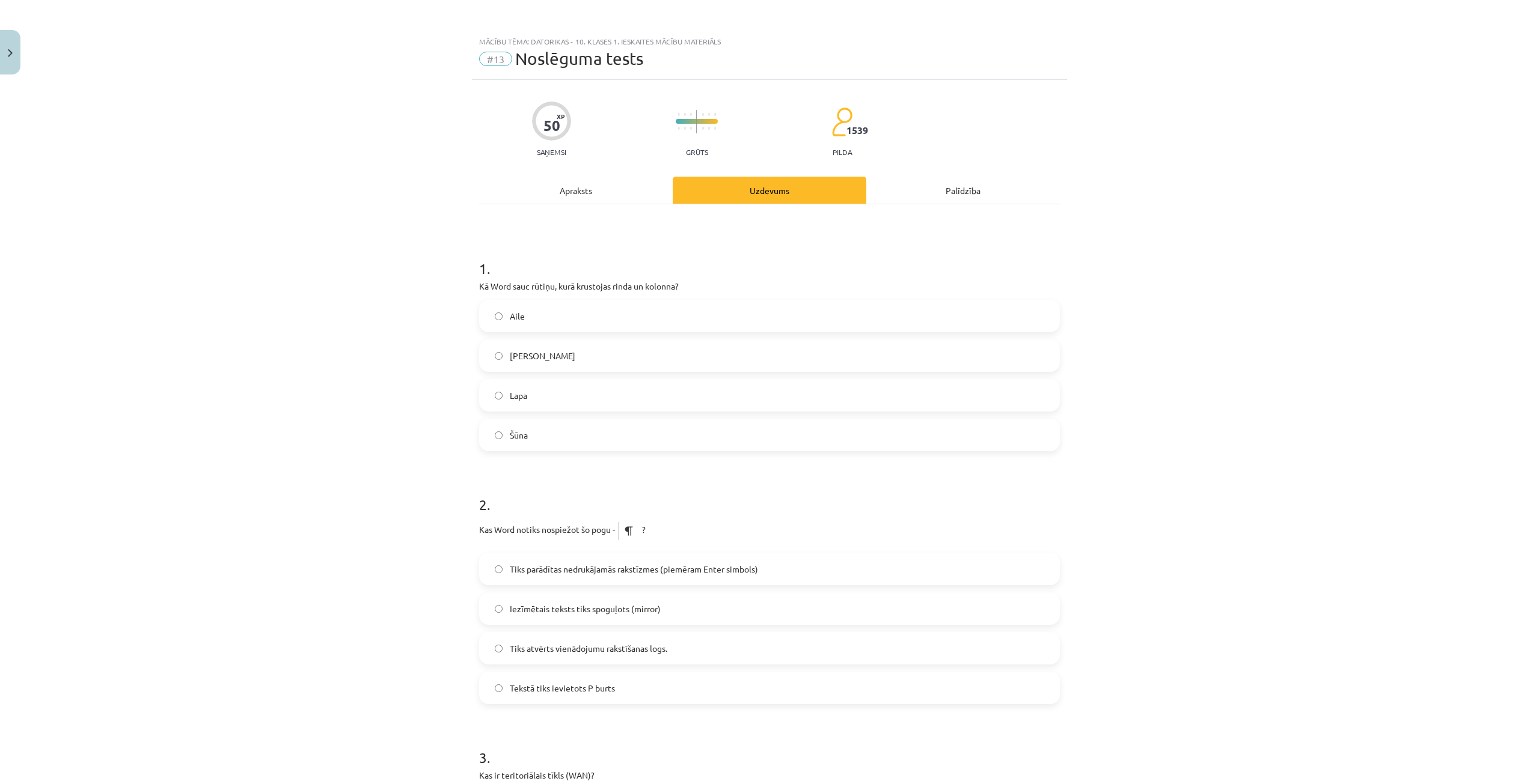
drag, startPoint x: 397, startPoint y: 393, endPoint x: 420, endPoint y: 406, distance: 26.4
click at [397, 393] on div "Mācību tēma: Datorikas - 10. klases 1. ieskaites mācību materiāls #13 Noslēguma…" at bounding box center [770, 392] width 1539 height 784
click at [389, 462] on div "Mācību tēma: Datorikas - 10. klases 1. ieskaites mācību materiāls #13 Noslēguma…" at bounding box center [770, 392] width 1539 height 784
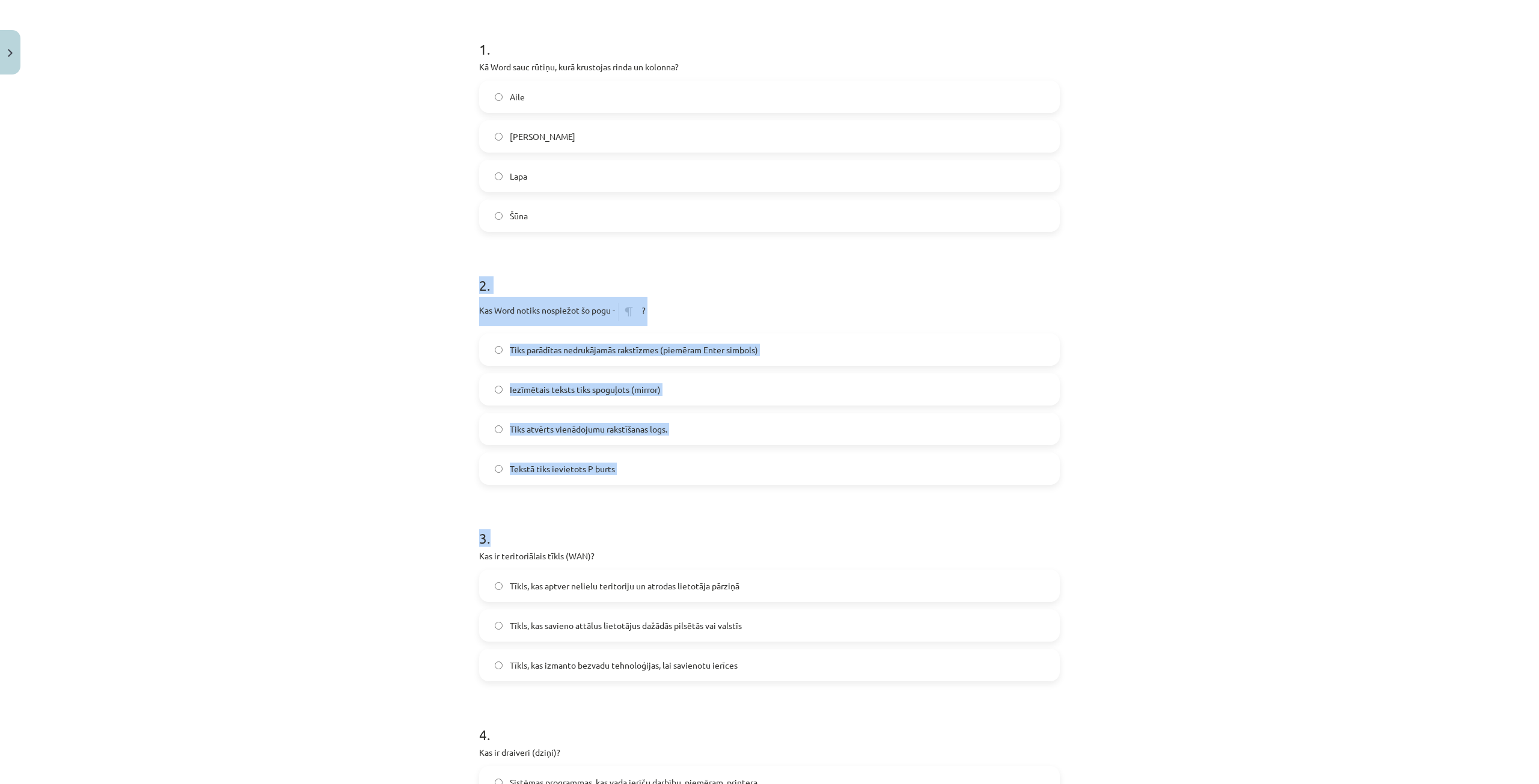
scroll to position [240, 0]
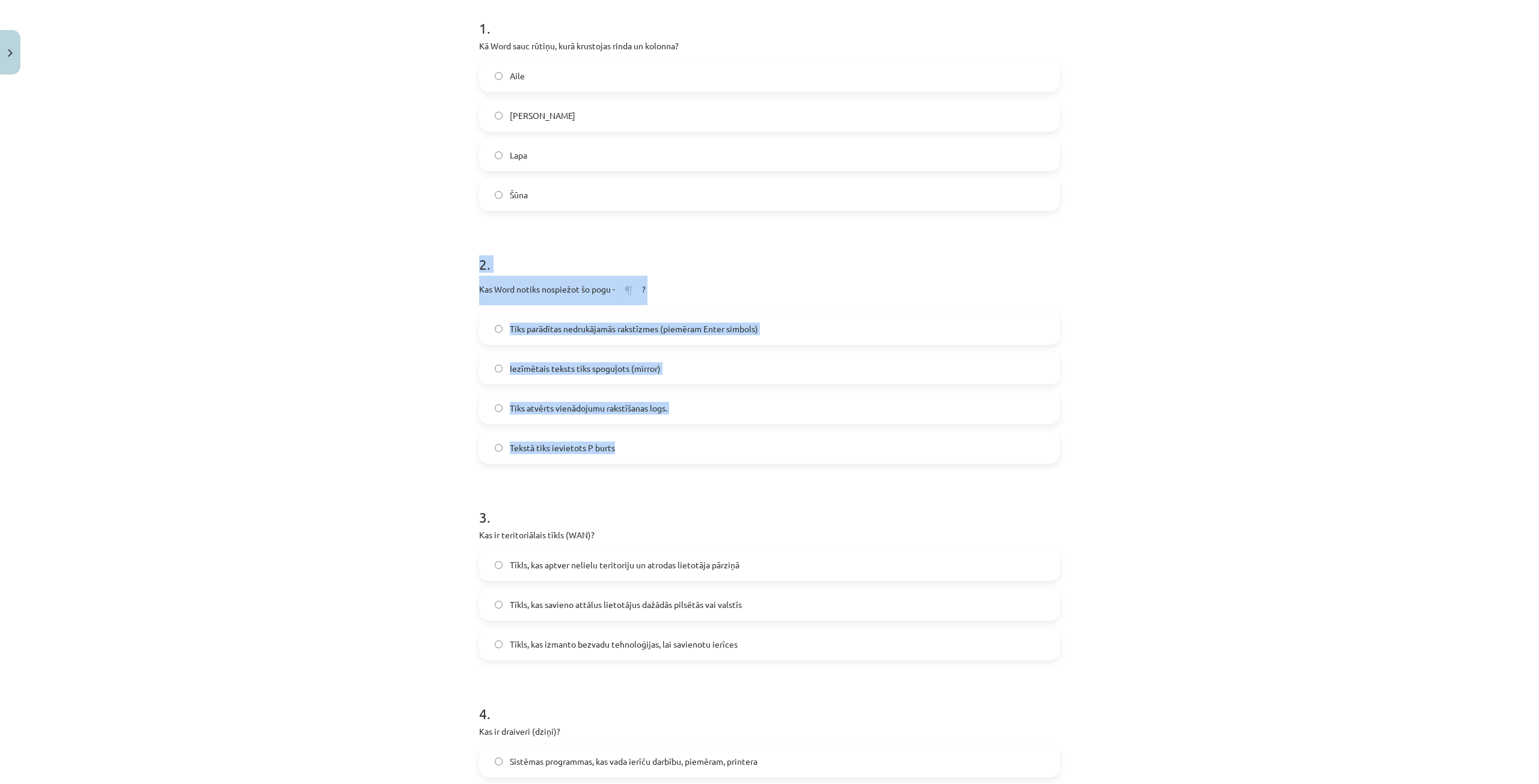
drag, startPoint x: 488, startPoint y: 419, endPoint x: 633, endPoint y: 452, distance: 148.7
copy div "2 . Kas Word notiks nospiežot šo pogu - ? Tiks parādītas nedrukājamās rakstīzme…"
click at [353, 351] on div "Mācību tēma: Datorikas - 10. klases 1. ieskaites mācību materiāls #13 Noslēguma…" at bounding box center [770, 392] width 1539 height 784
click at [490, 327] on label "Tiks parādītas nedrukājamās rakstīzmes (piemēram Enter simbols)" at bounding box center [770, 329] width 579 height 30
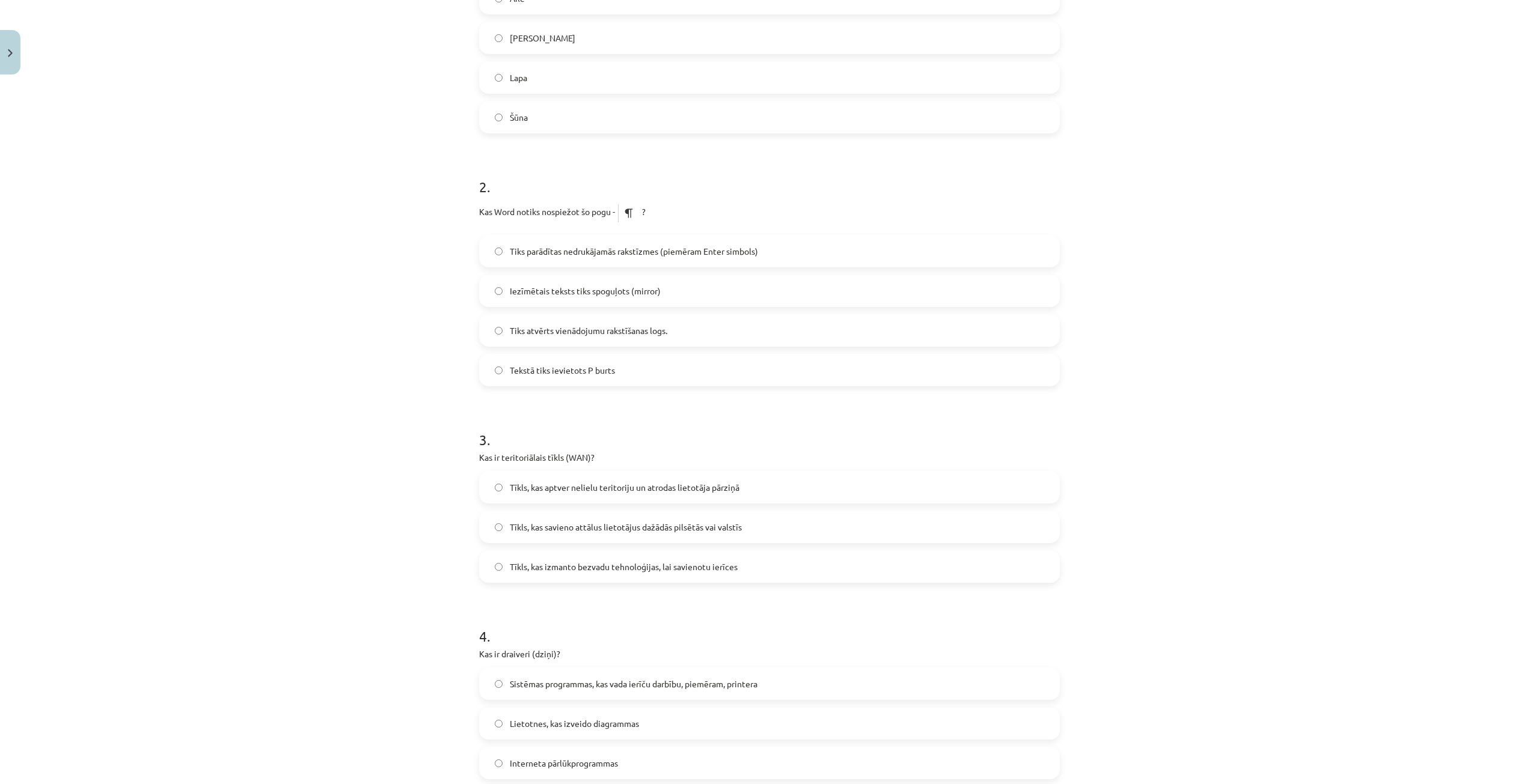
scroll to position [421, 0]
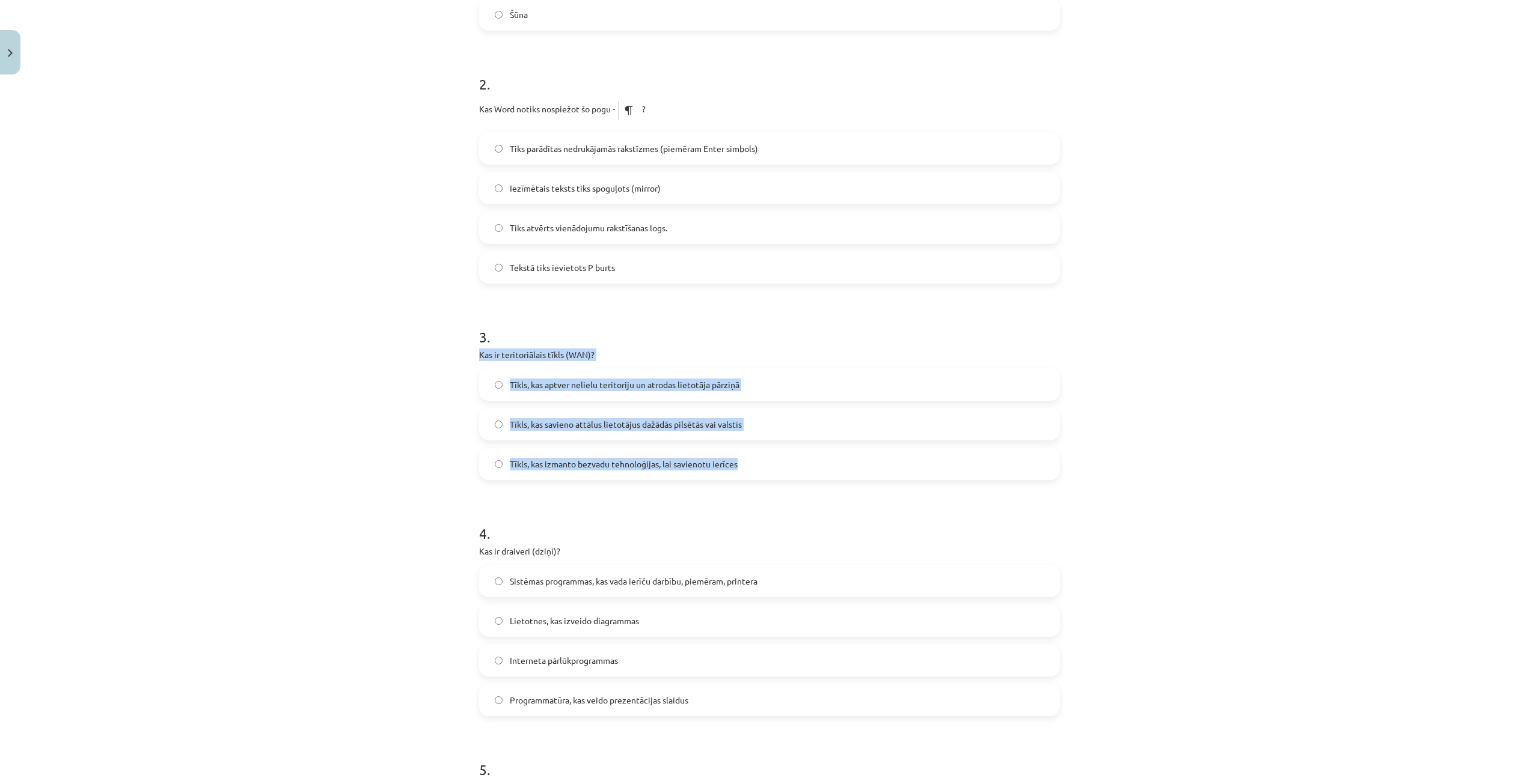
drag, startPoint x: 466, startPoint y: 354, endPoint x: 771, endPoint y: 475, distance: 328.1
click at [771, 475] on div "Mācību tēma: Datorikas - 10. klases 1. ieskaites mācību materiāls #13 Noslēguma…" at bounding box center [770, 392] width 1539 height 784
copy div "Kas ir teritoriālais tīkls (WAN)? Tīkls, kas aptver nelielu teritoriju un atrod…"
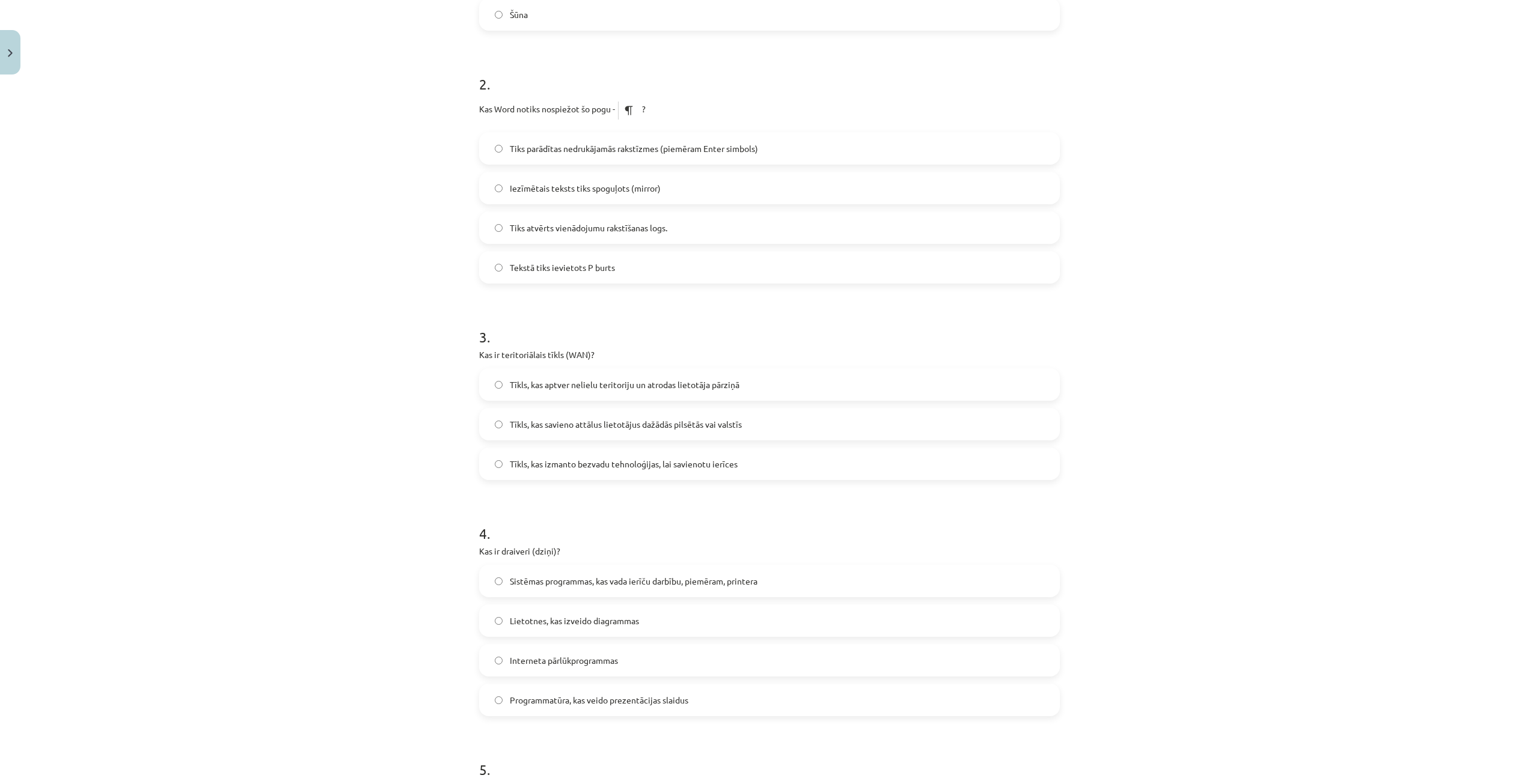
click at [366, 147] on div "Mācību tēma: Datorikas - 10. klases 1. ieskaites mācību materiāls #13 Noslēguma…" at bounding box center [770, 392] width 1539 height 784
click at [513, 425] on span "Tīkls, kas savieno attālus lietotājus dažādās pilsētās vai valstīs" at bounding box center [626, 425] width 232 height 13
click at [418, 418] on div "Mācību tēma: Datorikas - 10. klases 1. ieskaites mācību materiāls #13 Noslēguma…" at bounding box center [770, 392] width 1539 height 784
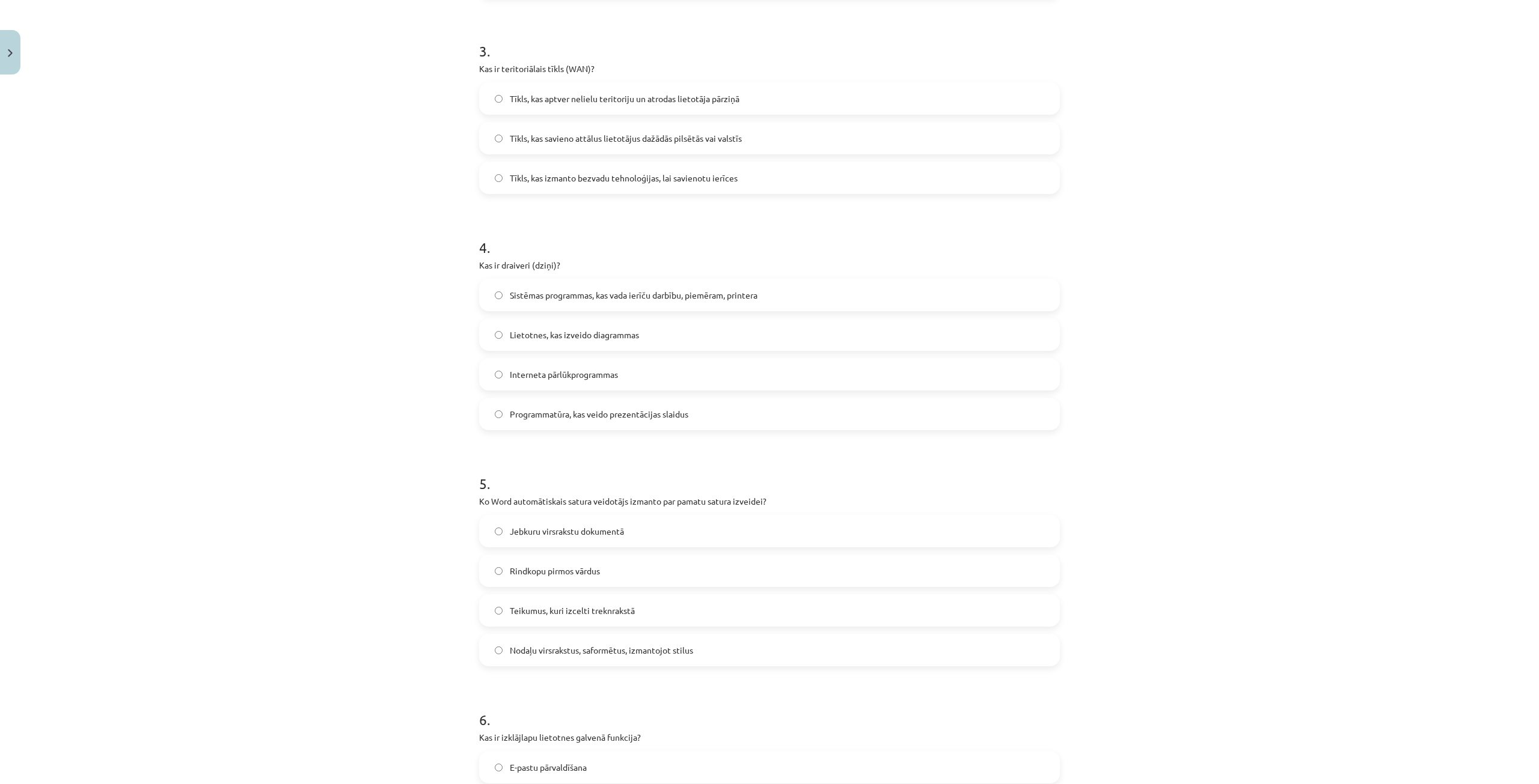
scroll to position [721, 0]
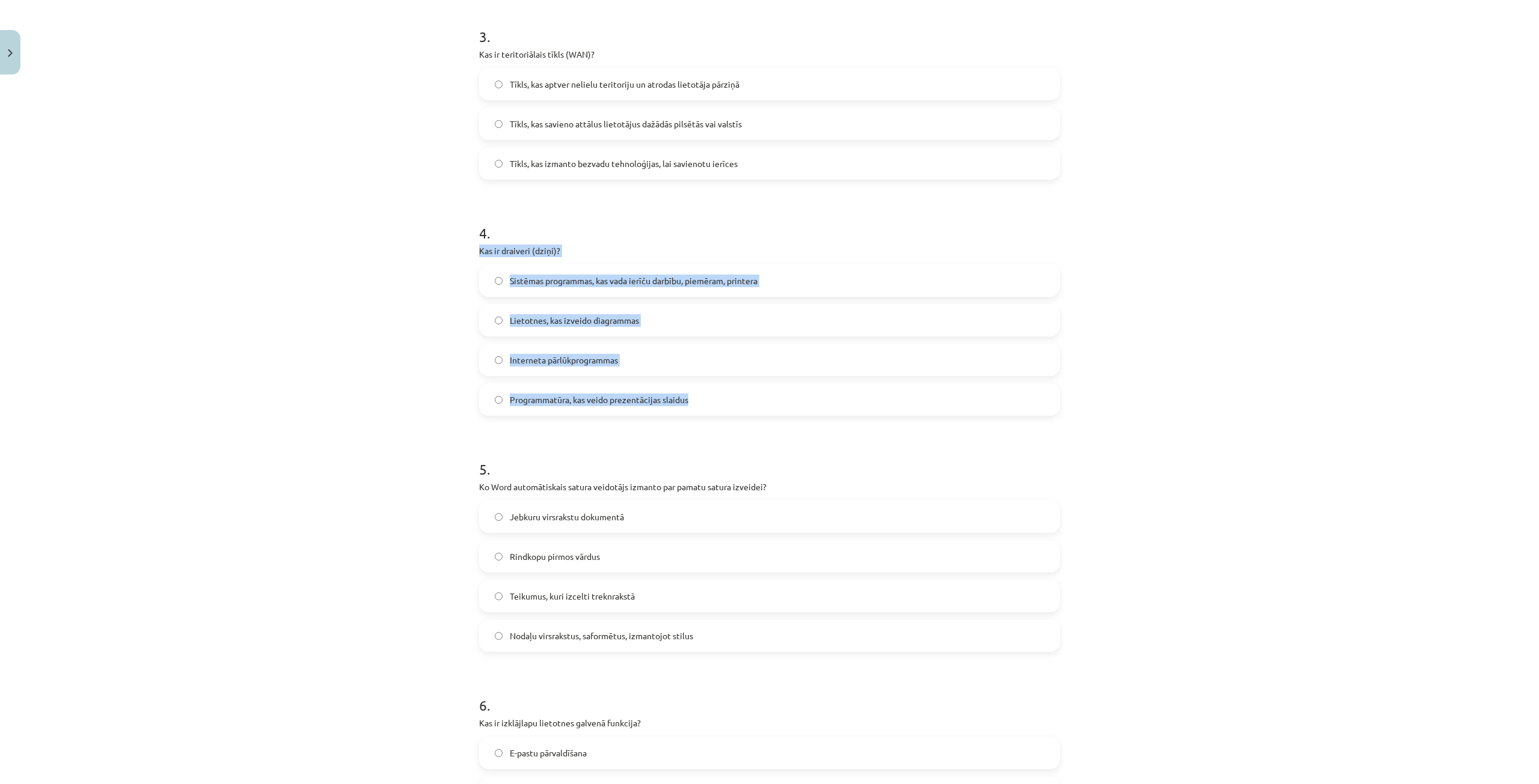
drag, startPoint x: 472, startPoint y: 254, endPoint x: 701, endPoint y: 408, distance: 276.0
click at [701, 408] on div "50 XP Saņemsi Grūts 1539 pilda Apraksts Uzdevums Palīdzība 1 . Kā Word sauc rūt…" at bounding box center [769, 650] width 595 height 2583
copy div "Kas ir draiveri (dziņi)? Sistēmas programmas, kas vada ierīču darbību, piemēram…"
click at [472, 405] on div "50 XP Saņemsi Grūts 1539 pilda Apraksts Uzdevums Palīdzība 1 . Kā Word sauc rūt…" at bounding box center [769, 650] width 595 height 2583
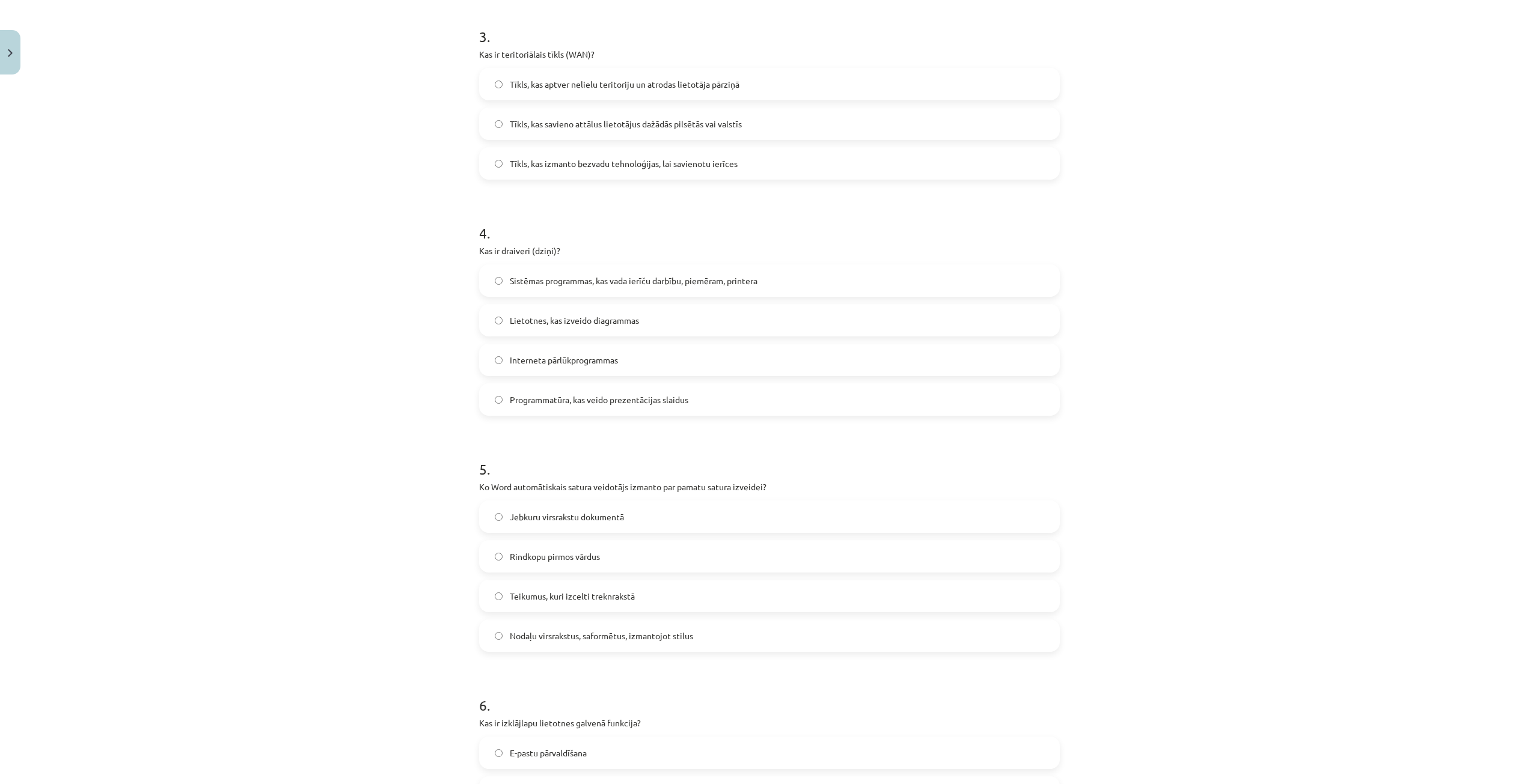
click at [501, 283] on label "Sistēmas programmas, kas vada ierīču darbību, piemēram, printera" at bounding box center [770, 281] width 579 height 30
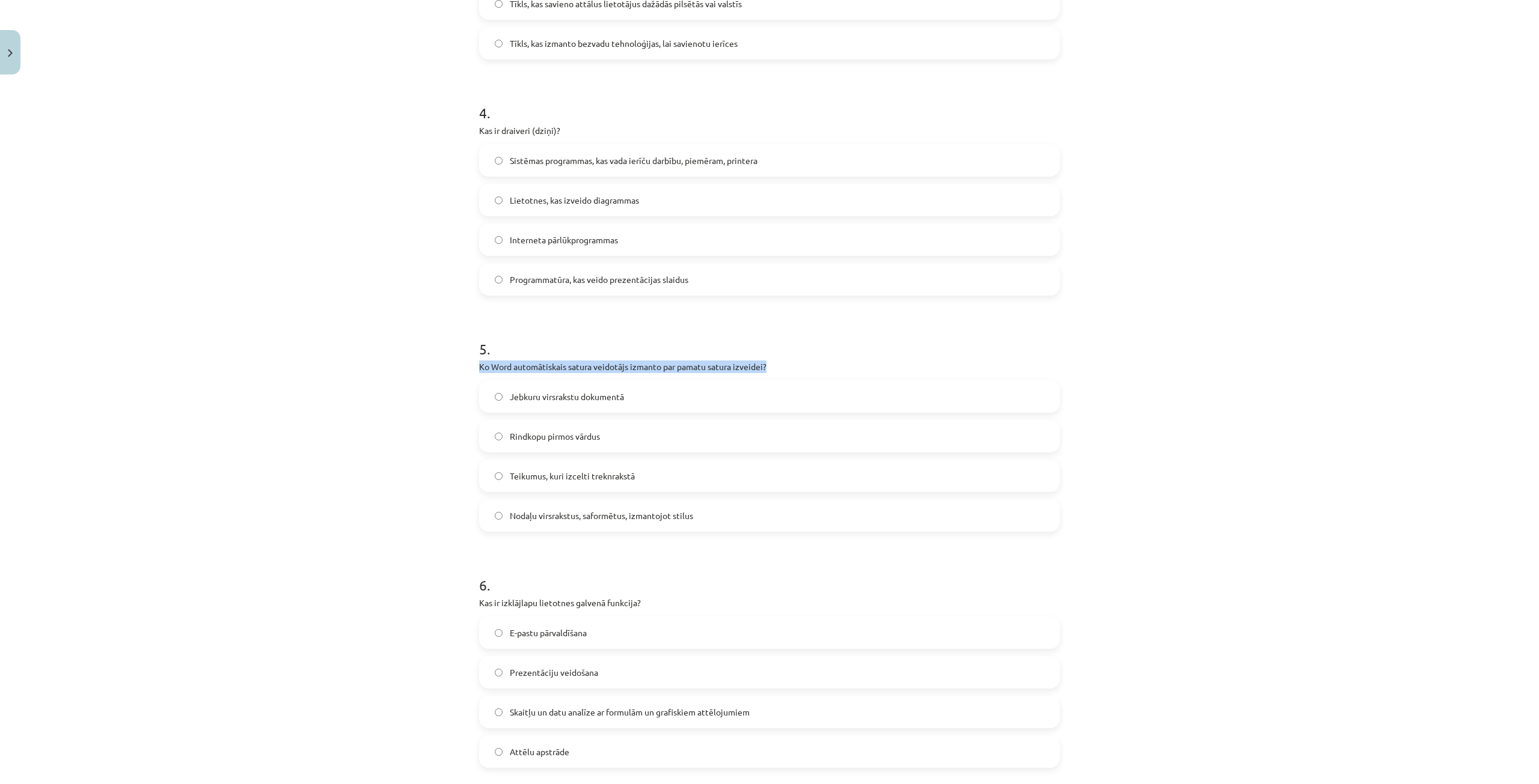
scroll to position [961, 0]
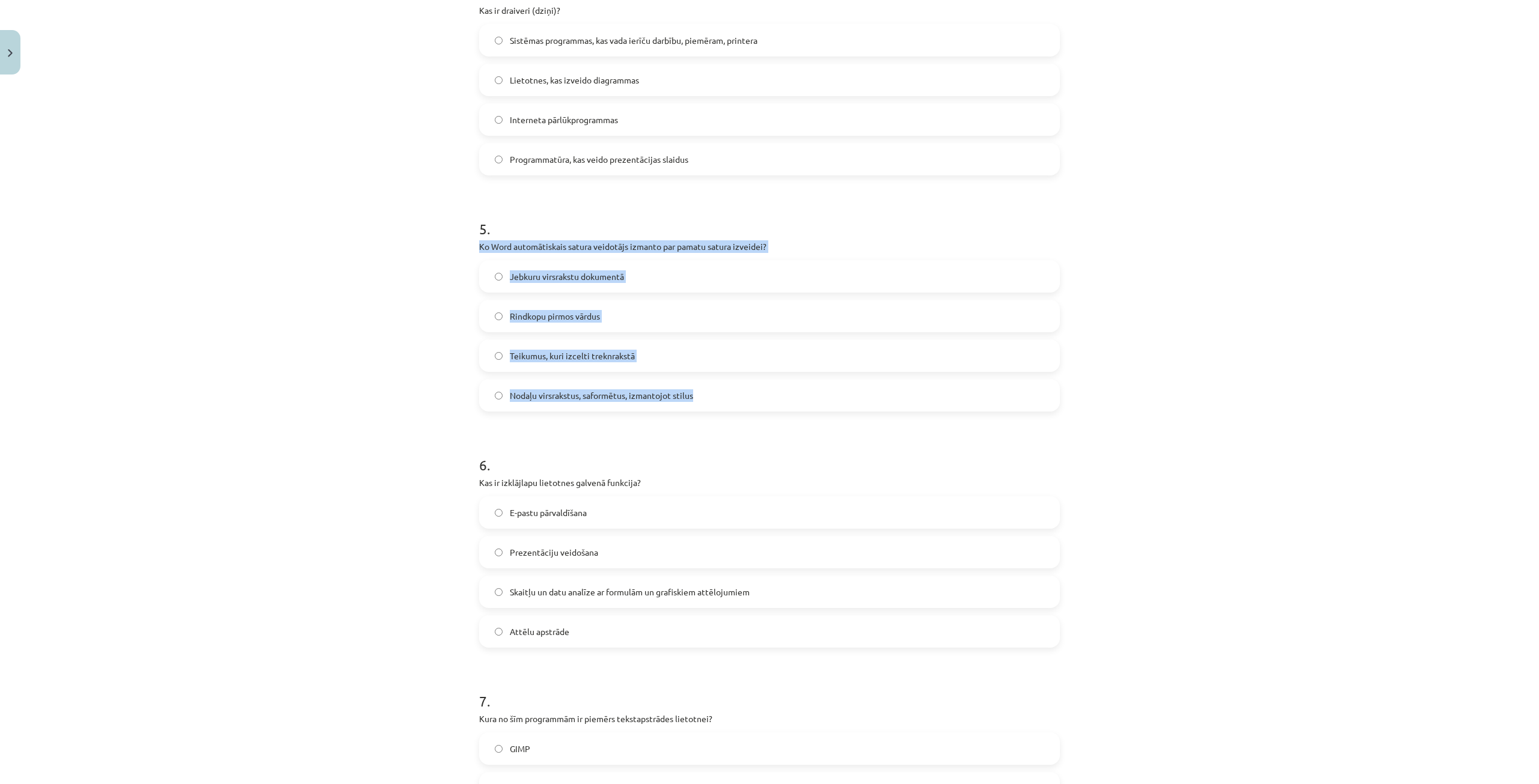
drag, startPoint x: 466, startPoint y: 370, endPoint x: 707, endPoint y: 400, distance: 242.9
click at [707, 400] on div "Mācību tēma: Datorikas - 10. klases 1. ieskaites mācību materiāls #13 Noslēguma…" at bounding box center [770, 392] width 1539 height 784
copy div "Ko Word automātiskais satura veidotājs izmanto par pamatu satura izveidei? Jebk…"
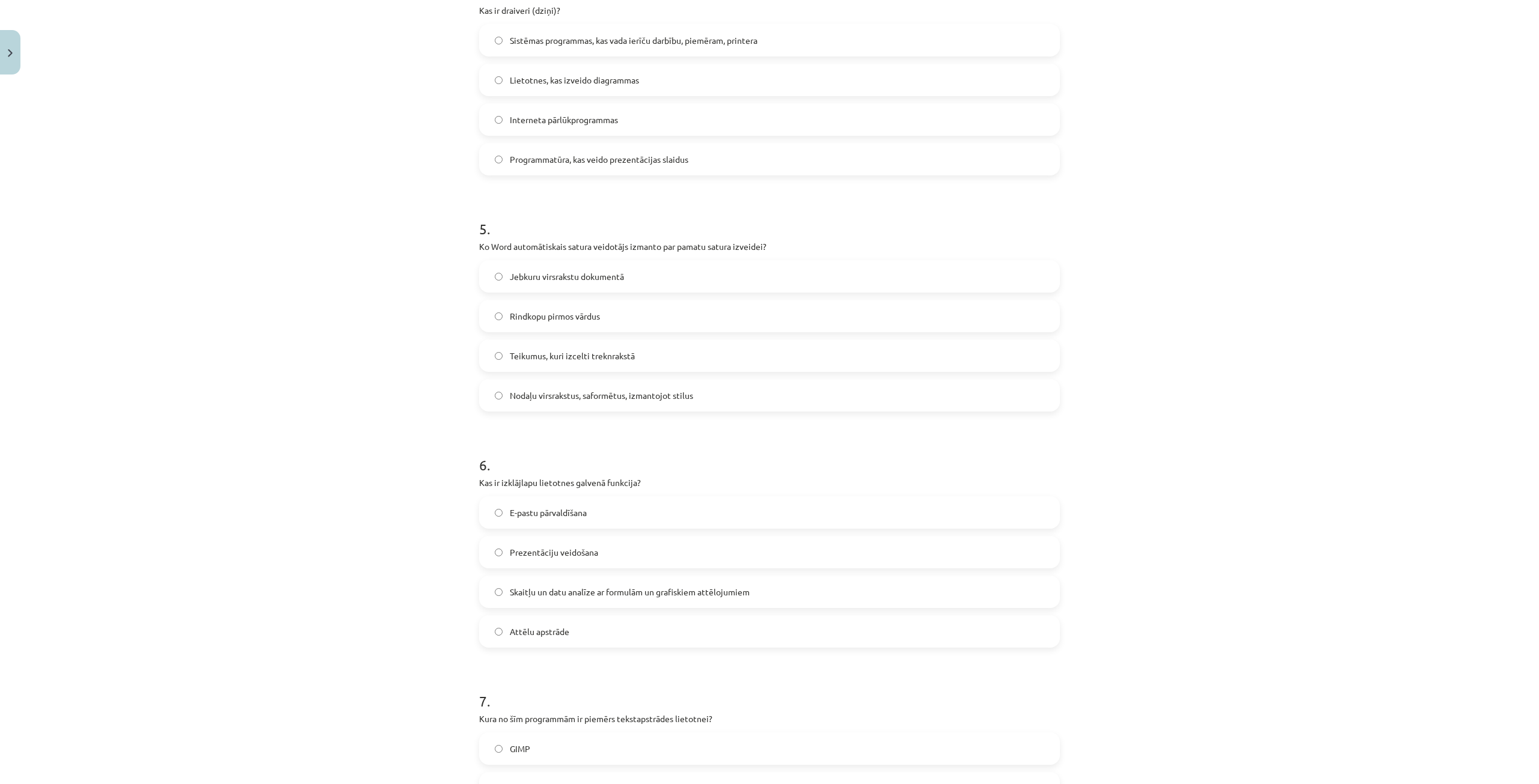
click at [302, 183] on div "Mācību tēma: Datorikas - 10. klases 1. ieskaites mācību materiāls #13 Noslēguma…" at bounding box center [770, 392] width 1539 height 784
click at [563, 398] on span "Nodaļu virsrakstus, saformētus, izmantojot stilus" at bounding box center [602, 396] width 183 height 13
click at [557, 400] on span "Nodaļu virsrakstus, saformētus, izmantojot stilus" at bounding box center [602, 396] width 183 height 13
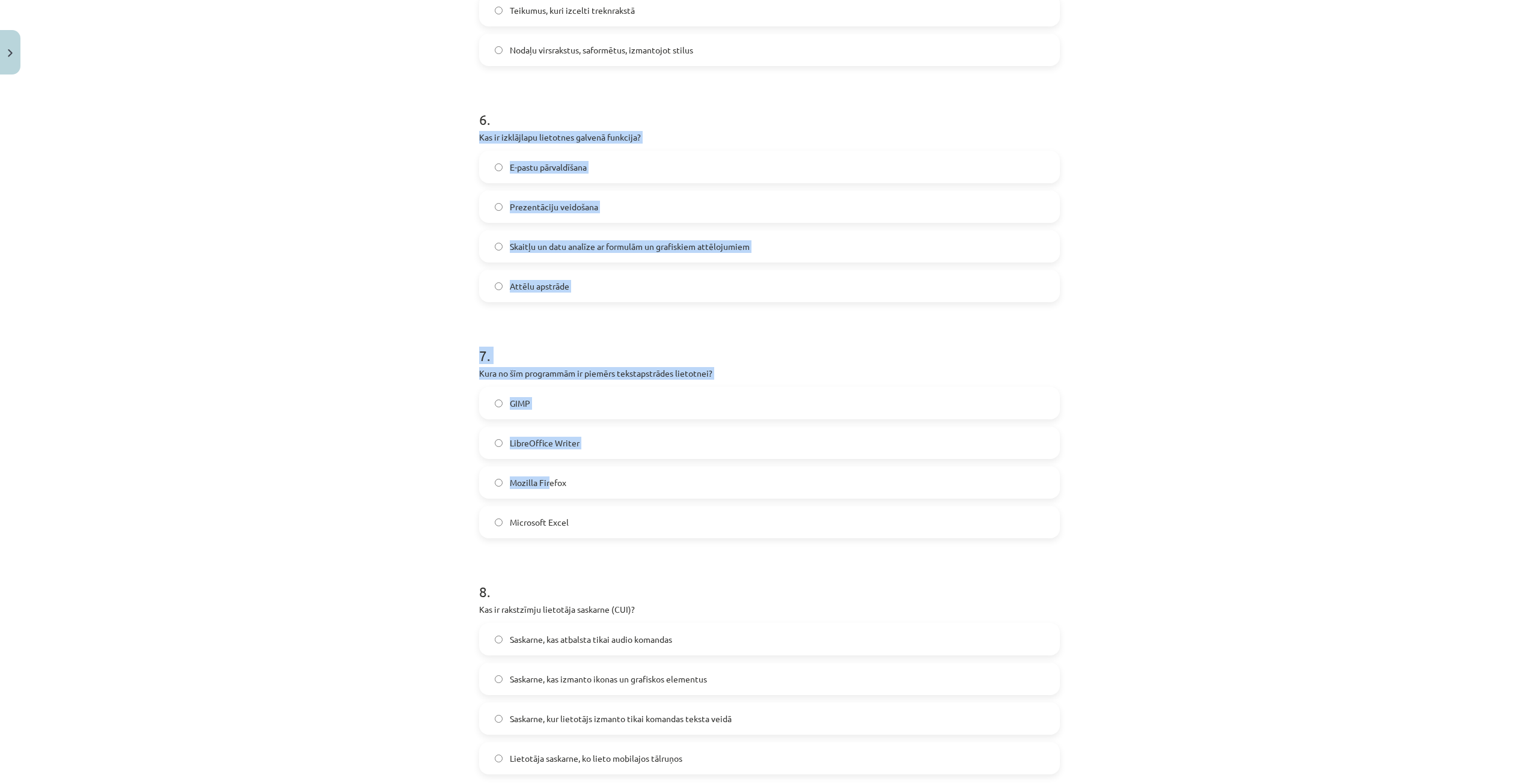
scroll to position [1382, 0]
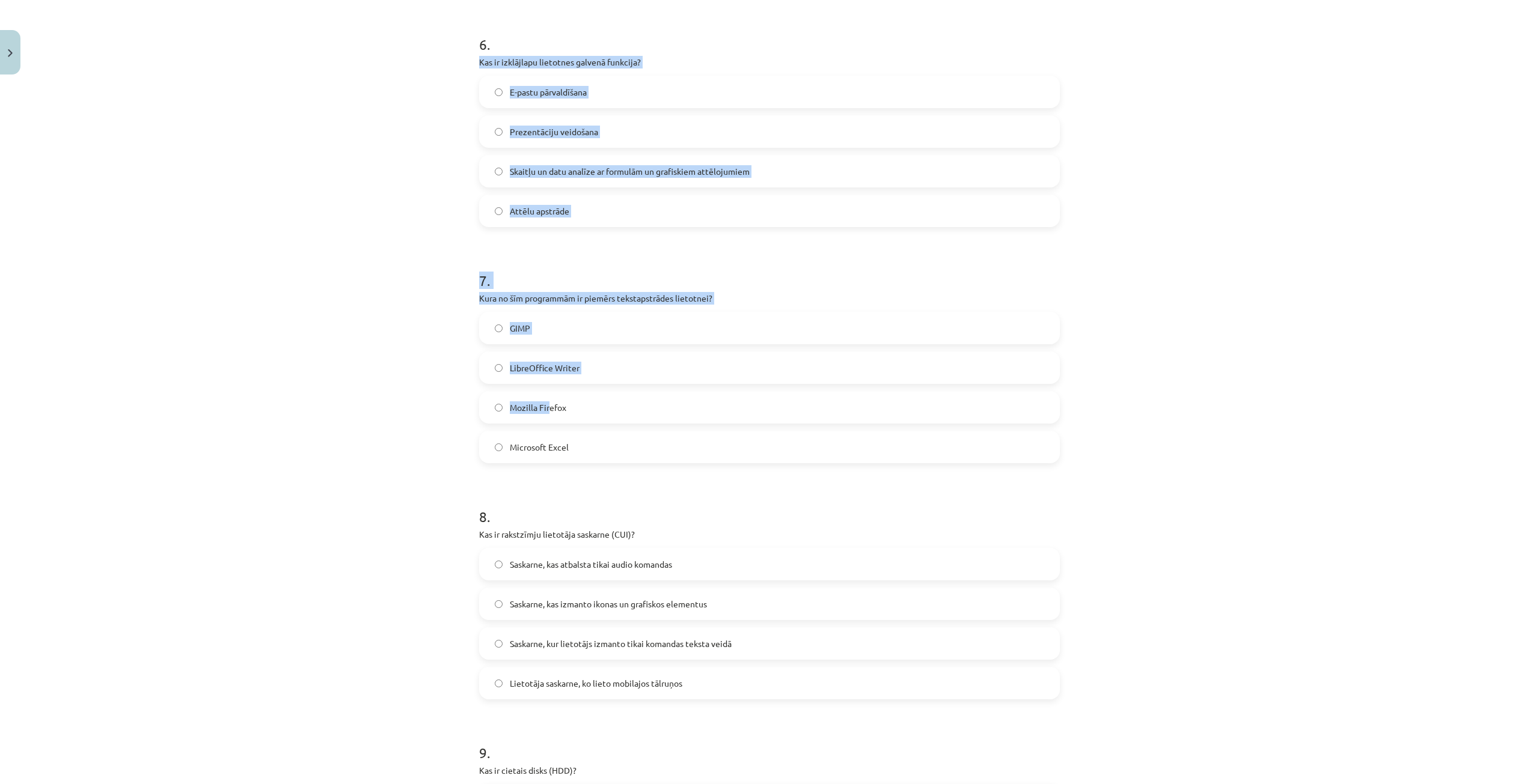
drag, startPoint x: 472, startPoint y: 362, endPoint x: 665, endPoint y: 215, distance: 242.6
click at [407, 174] on div "Mācību tēma: Datorikas - 10. klases 1. ieskaites mācību materiāls #13 Noslēguma…" at bounding box center [770, 392] width 1539 height 784
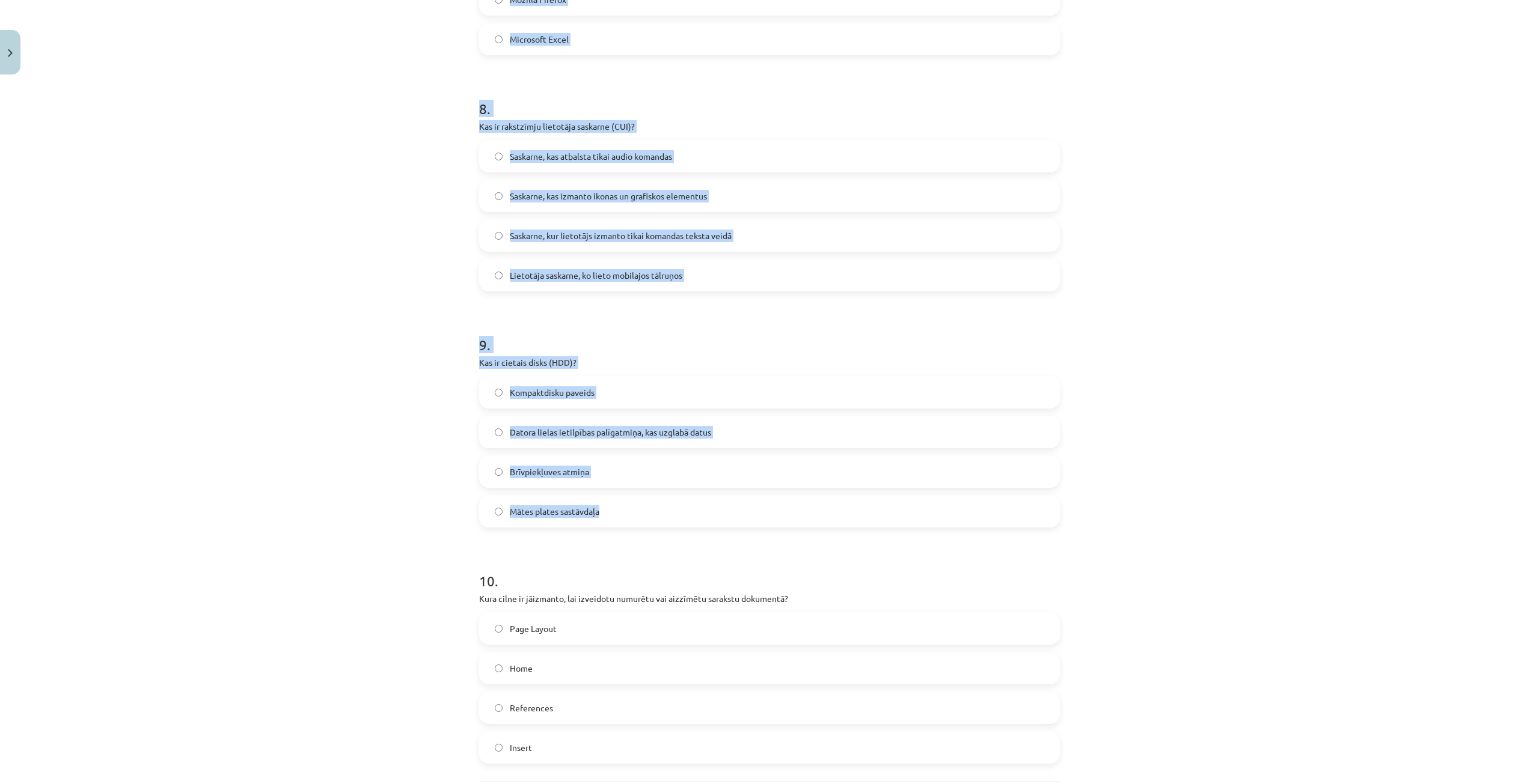
scroll to position [1909, 0]
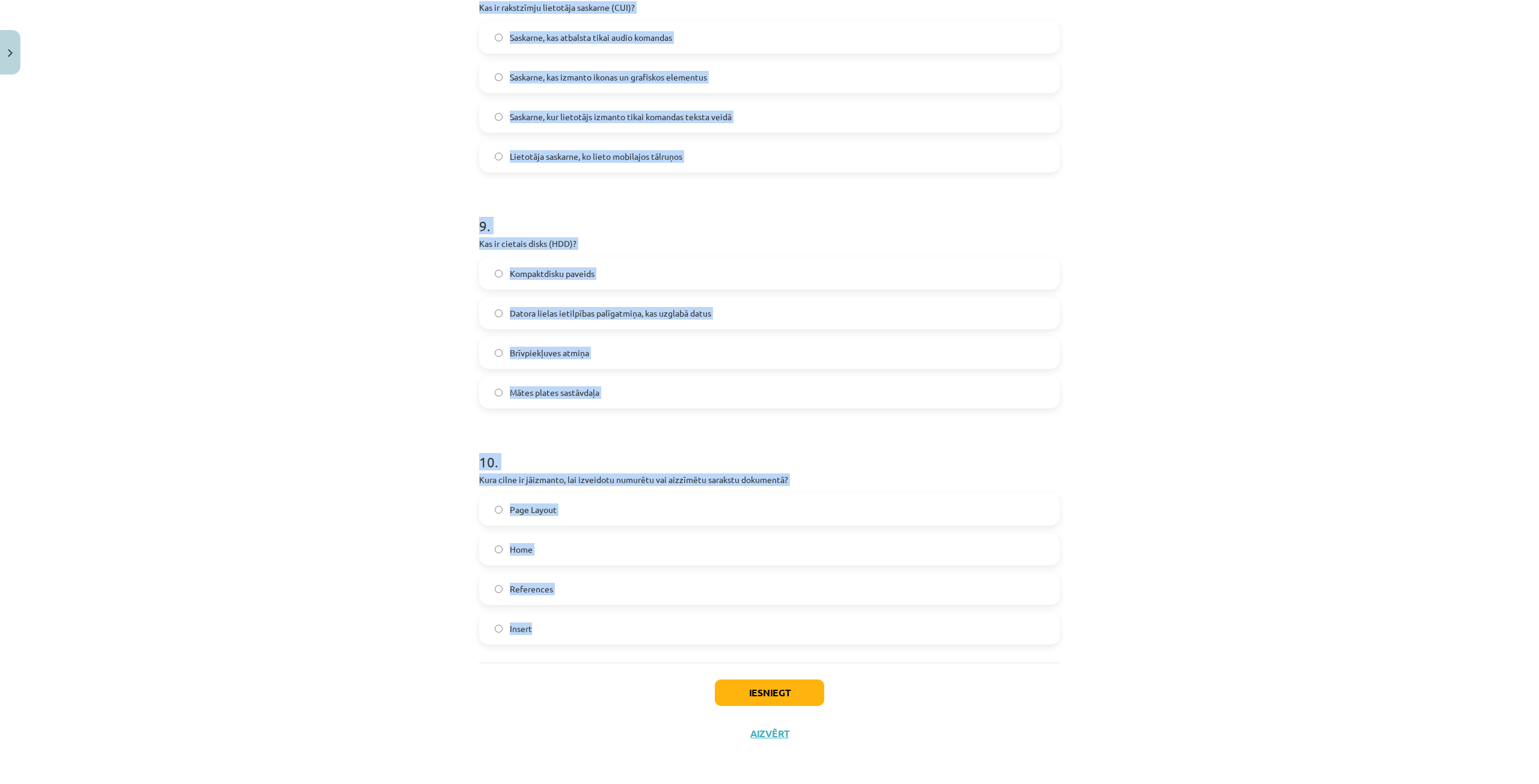
drag, startPoint x: 473, startPoint y: 58, endPoint x: 1124, endPoint y: 634, distance: 869.2
click at [1124, 634] on div "Mācību tēma: Datorikas - 10. klases 1. ieskaites mācību materiāls #13 Noslēguma…" at bounding box center [770, 392] width 1539 height 784
copy form "Kas ir izklājlapu lietotnes galvenā funkcija? E-pastu pārvaldīšana Prezentāciju…"
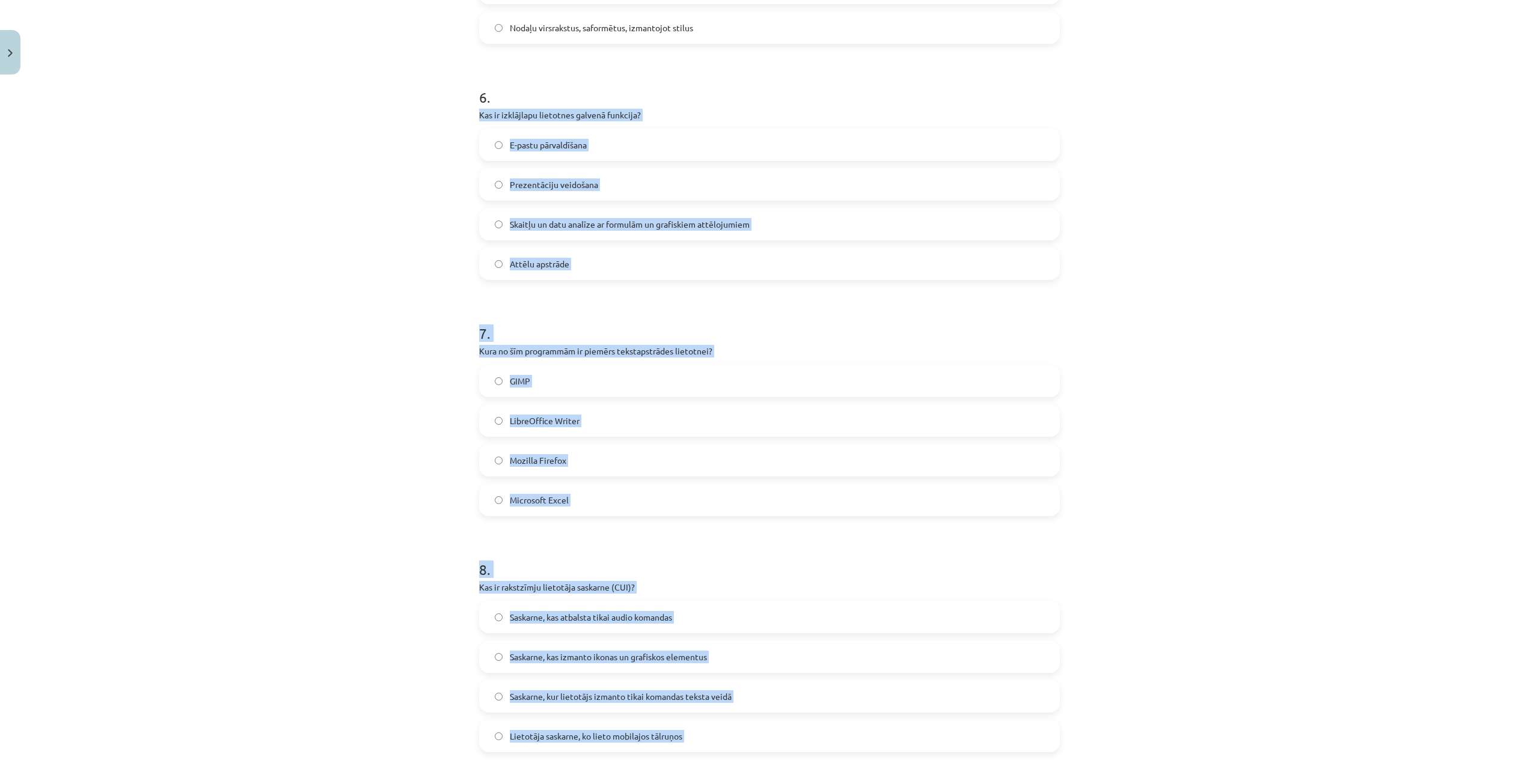
scroll to position [1308, 0]
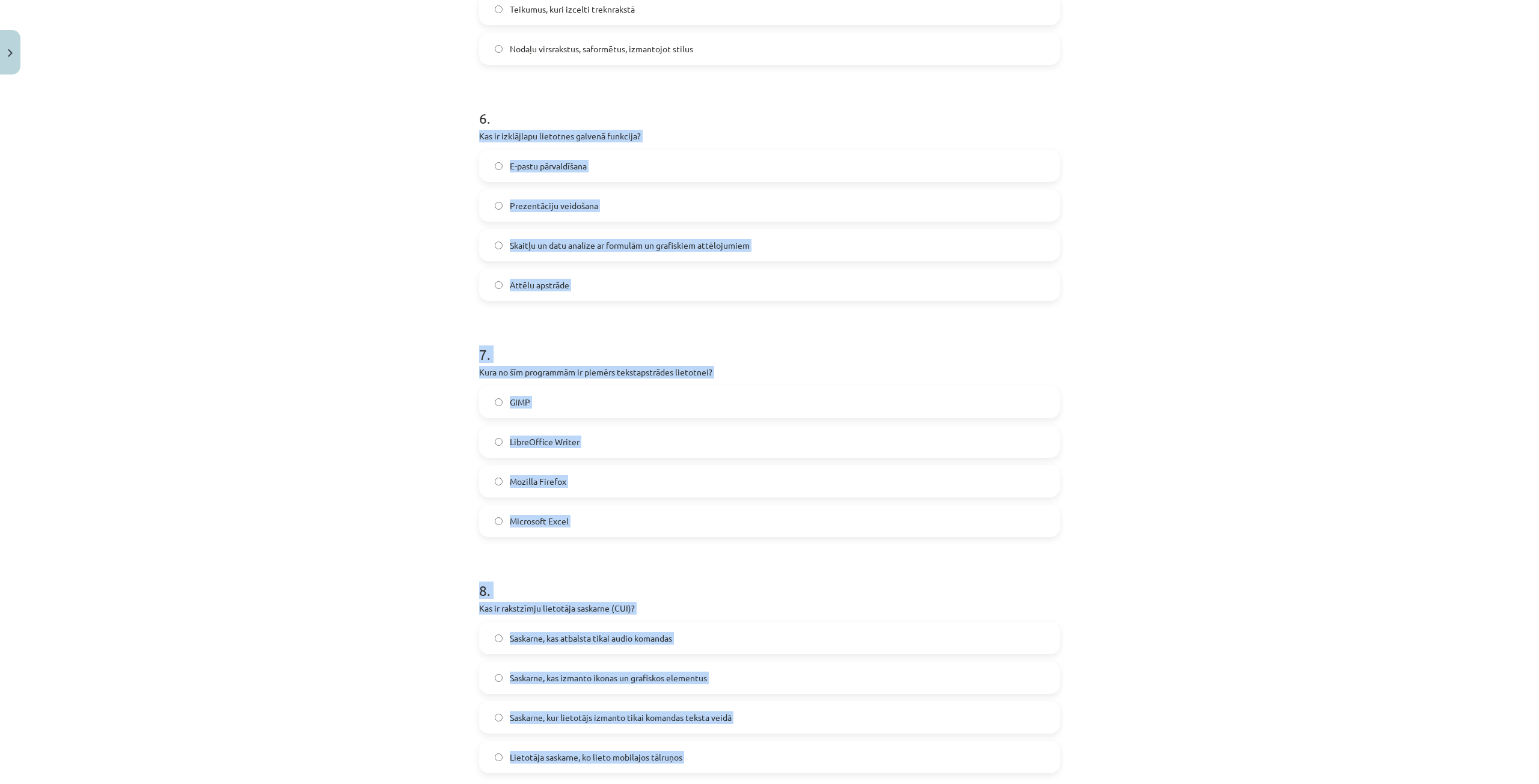
click at [318, 227] on div "Mācību tēma: Datorikas - 10. klases 1. ieskaites mācību materiāls #13 Noslēguma…" at bounding box center [770, 392] width 1539 height 784
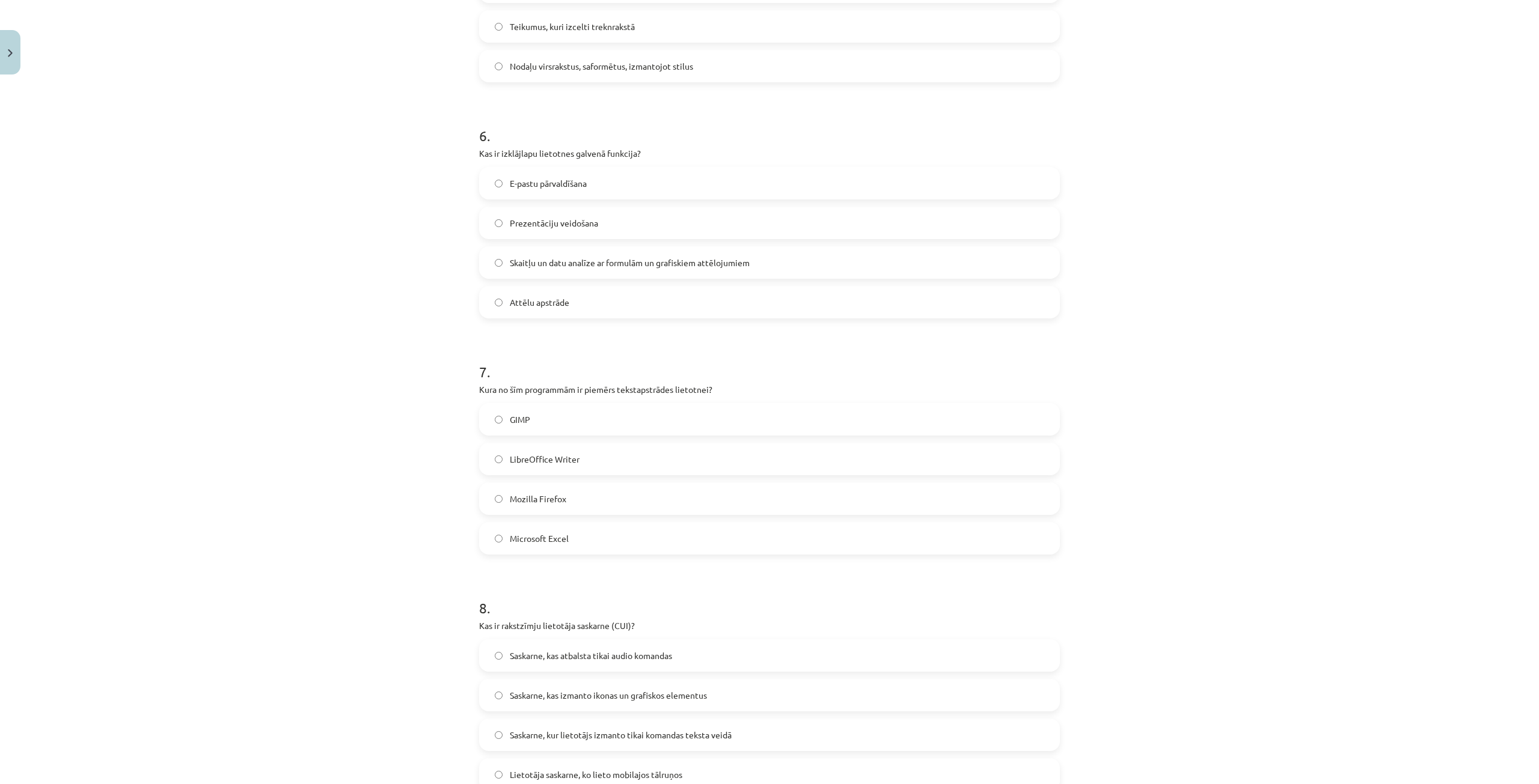
scroll to position [1368, 0]
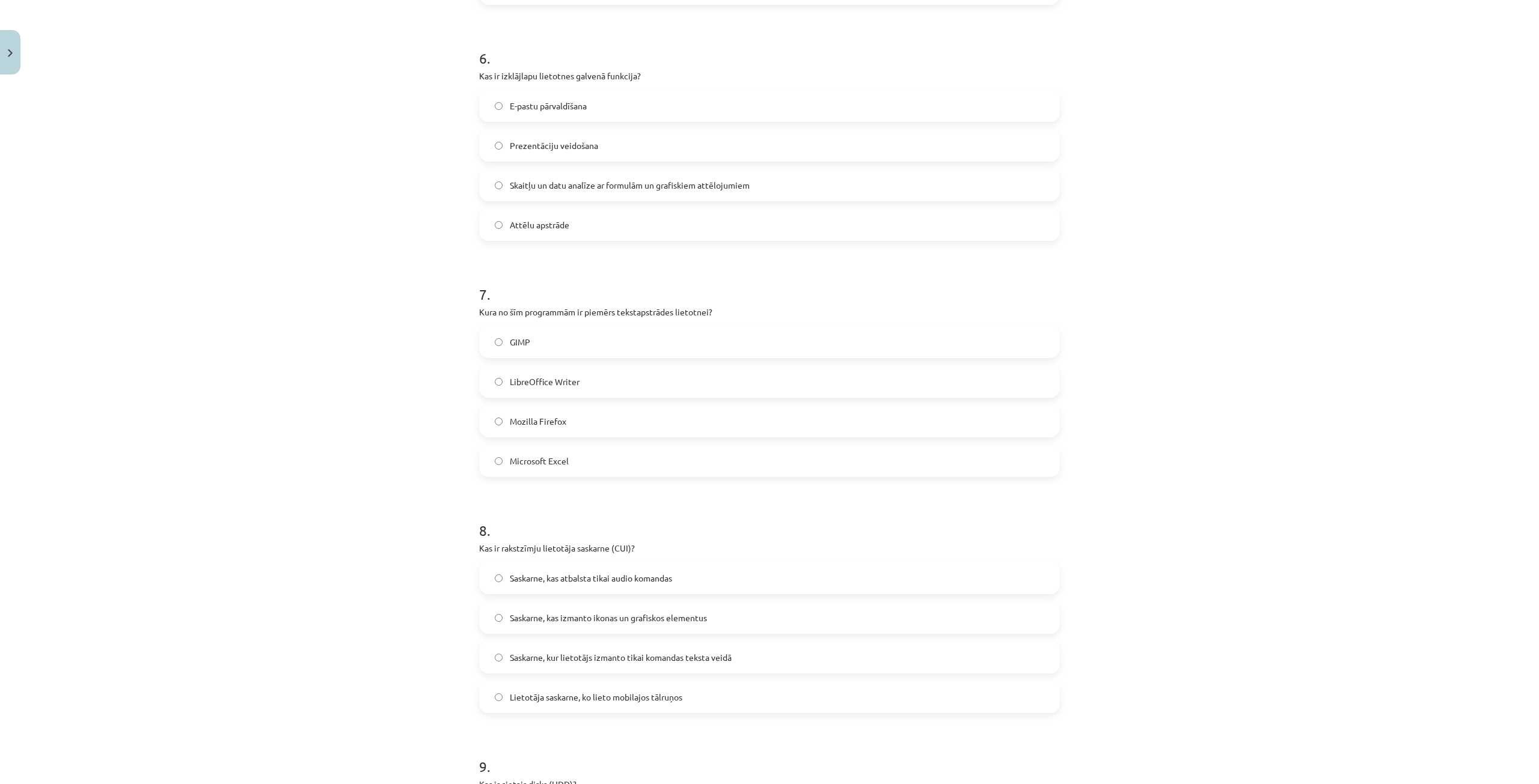
click at [540, 185] on span "Skaitļu un datu analīze ar formulām un grafiskiem attēlojumiem" at bounding box center [630, 186] width 240 height 13
click at [515, 388] on label "LibreOffice Writer" at bounding box center [770, 381] width 579 height 30
drag, startPoint x: 400, startPoint y: 493, endPoint x: 398, endPoint y: 535, distance: 42.0
click at [400, 496] on div "Mācību tēma: Datorikas - 10. klases 1. ieskaites mācību materiāls #13 Noslēguma…" at bounding box center [770, 392] width 1539 height 784
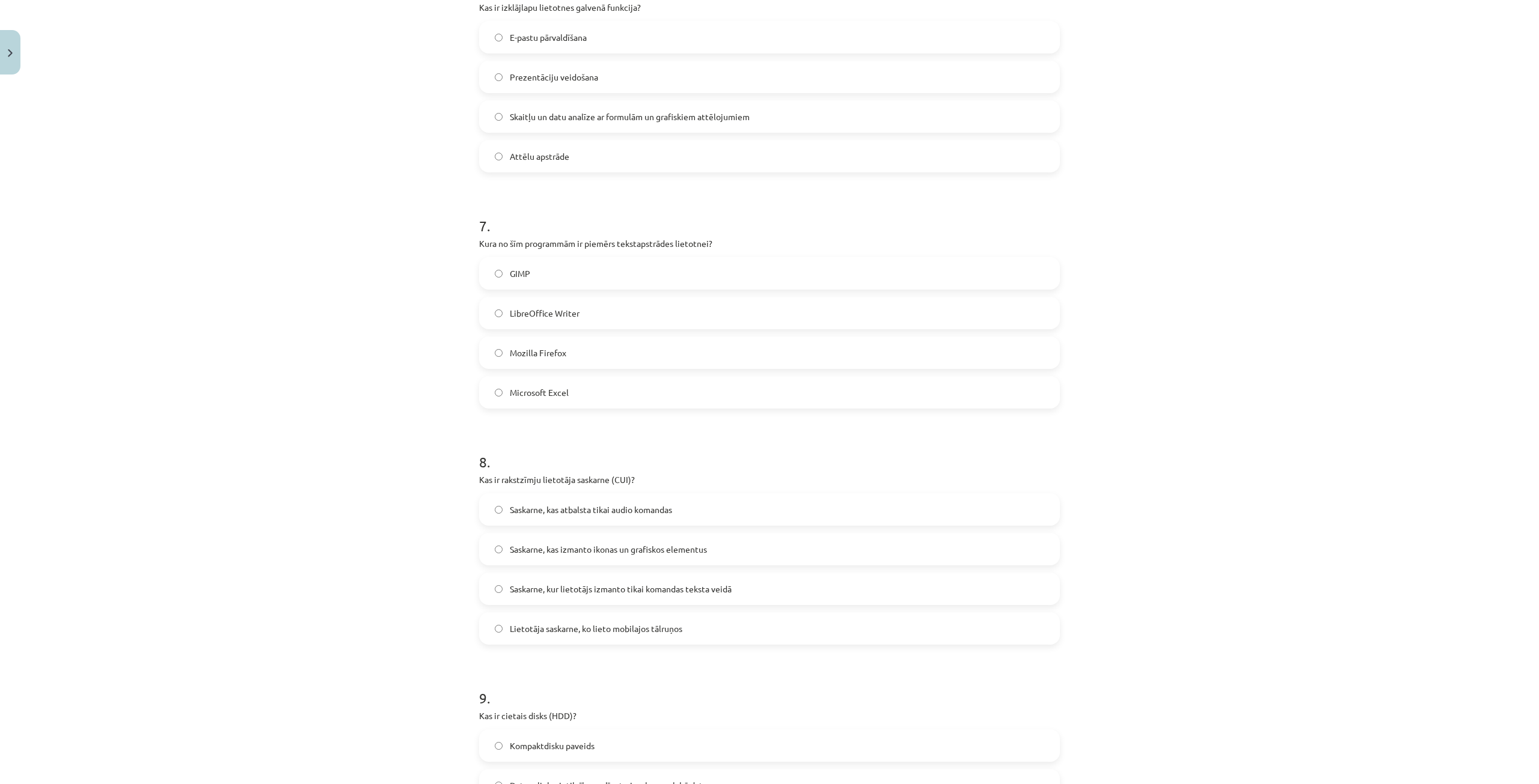
scroll to position [1549, 0]
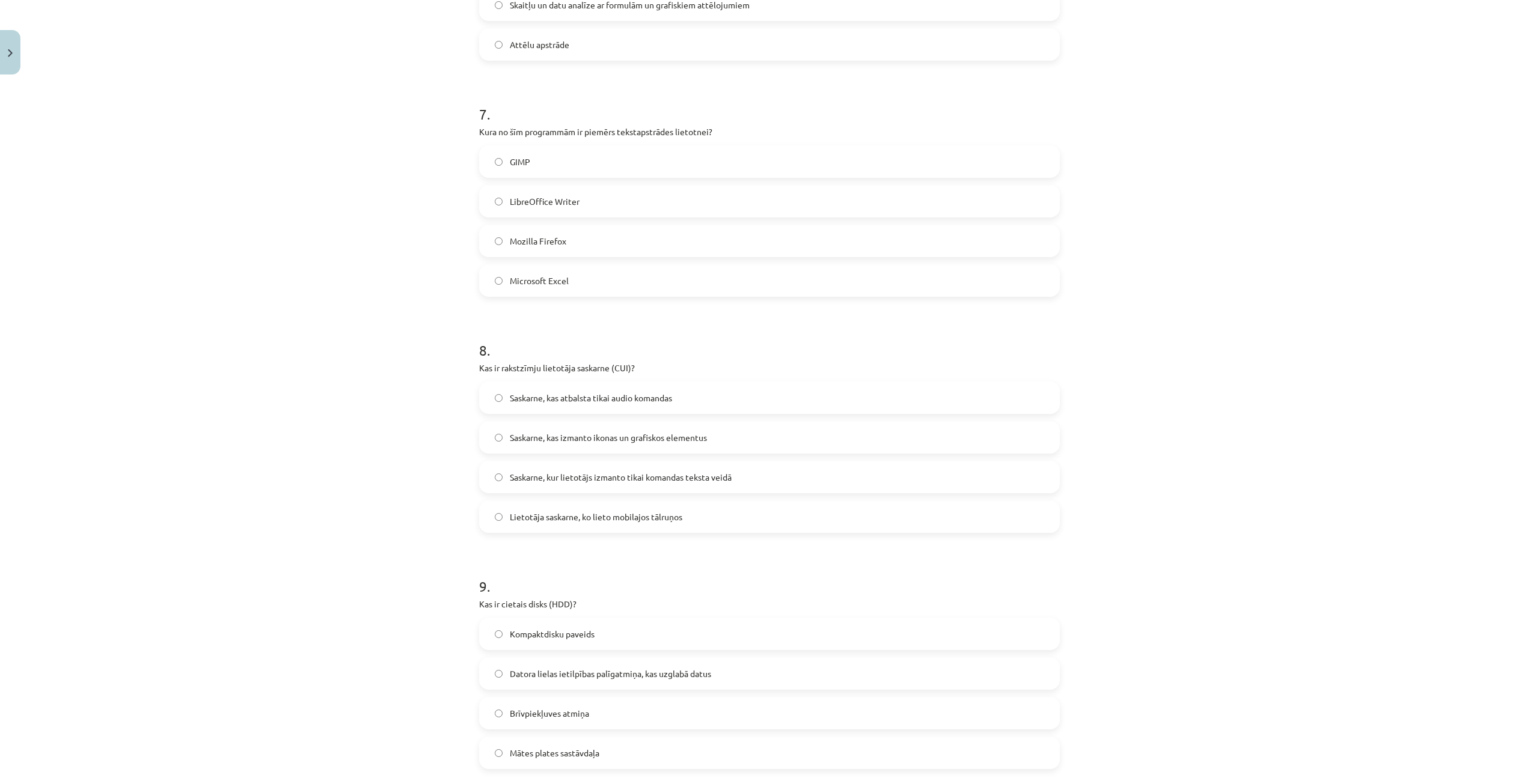
click at [677, 482] on span "Saskarne, kur lietotājs izmanto tikai komandas teksta veidā" at bounding box center [621, 478] width 222 height 13
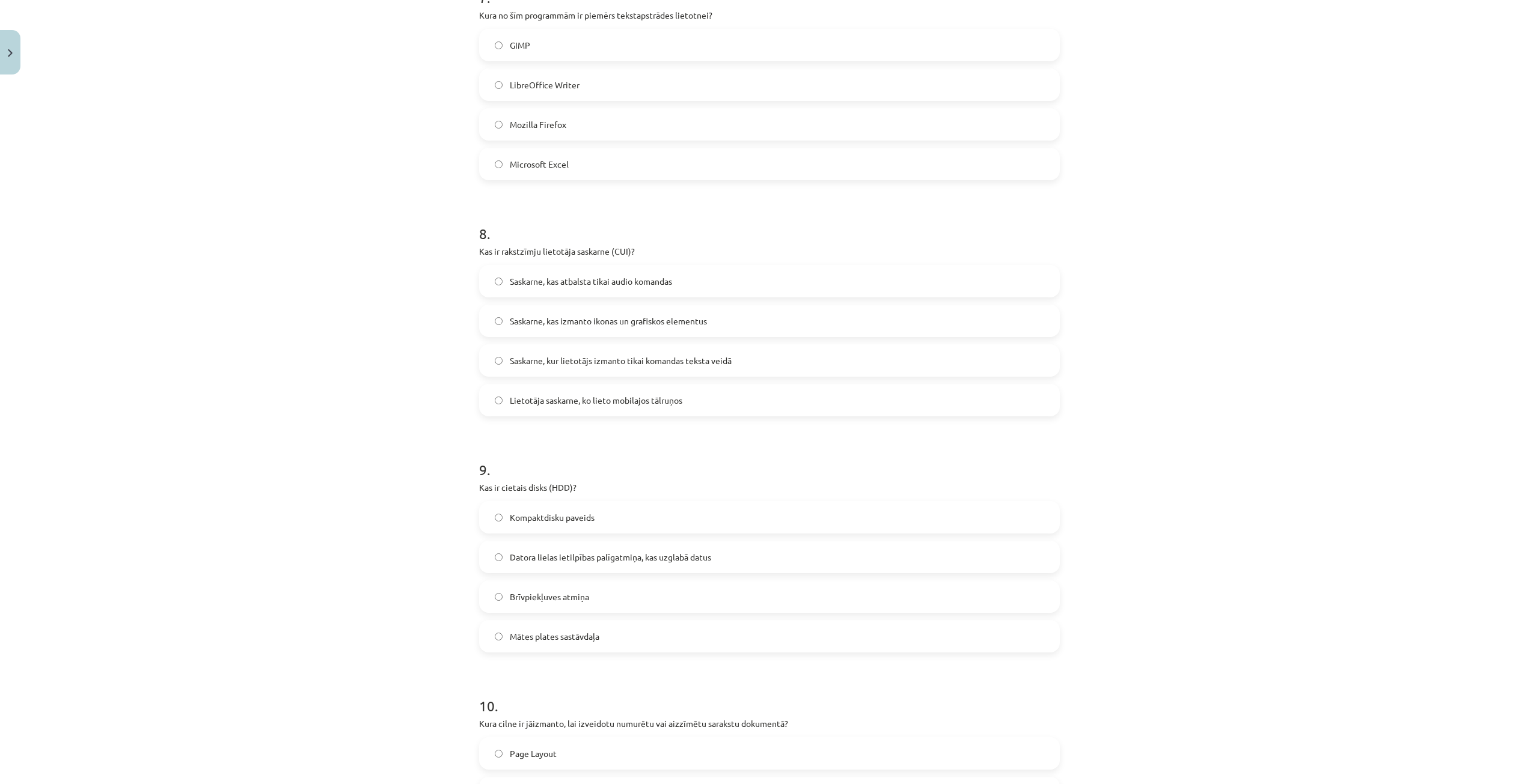
scroll to position [1669, 0]
click at [561, 551] on span "Datora lielas ietilpības palīgatmiņa, kas uzglabā datus" at bounding box center [611, 554] width 201 height 13
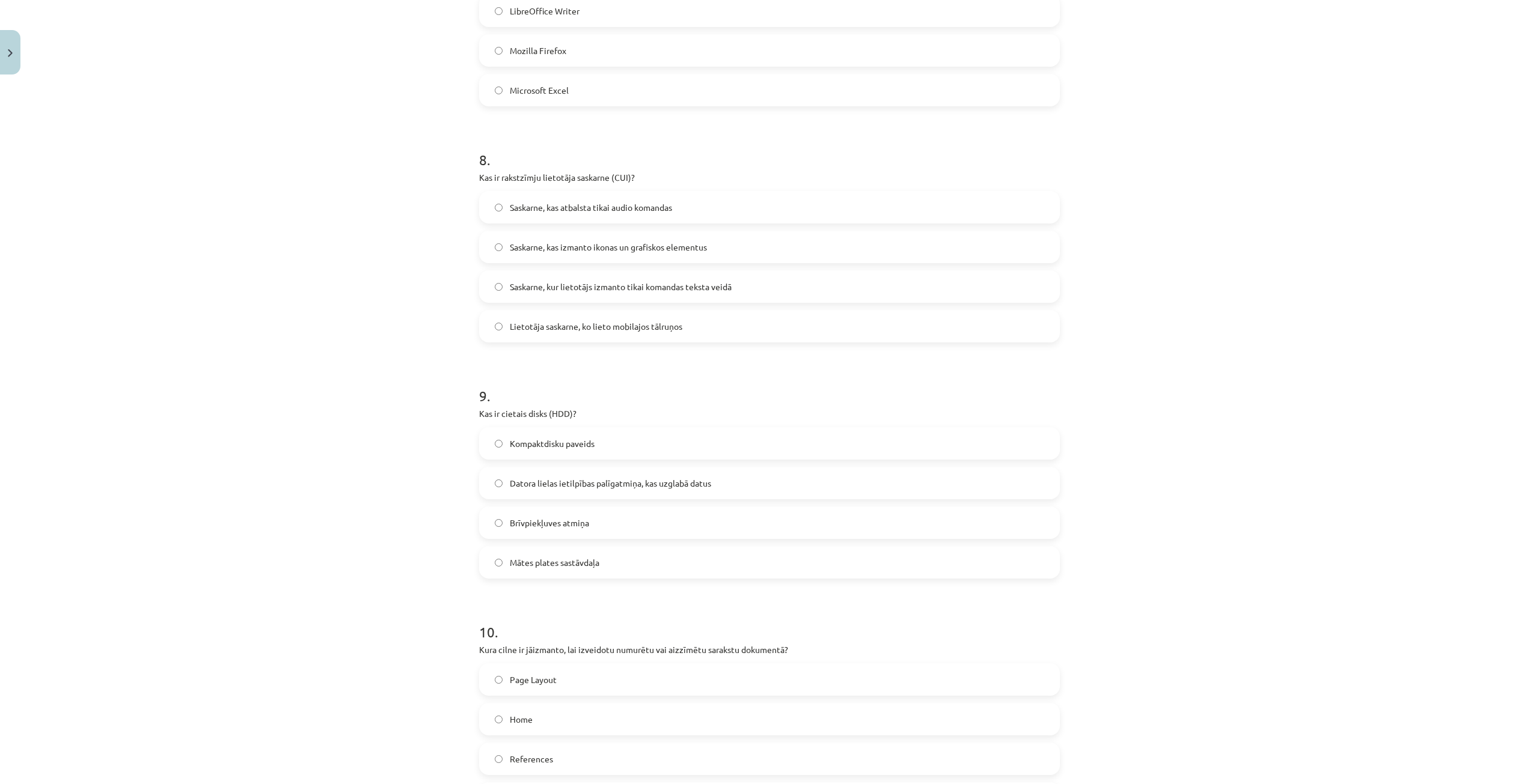
scroll to position [1789, 0]
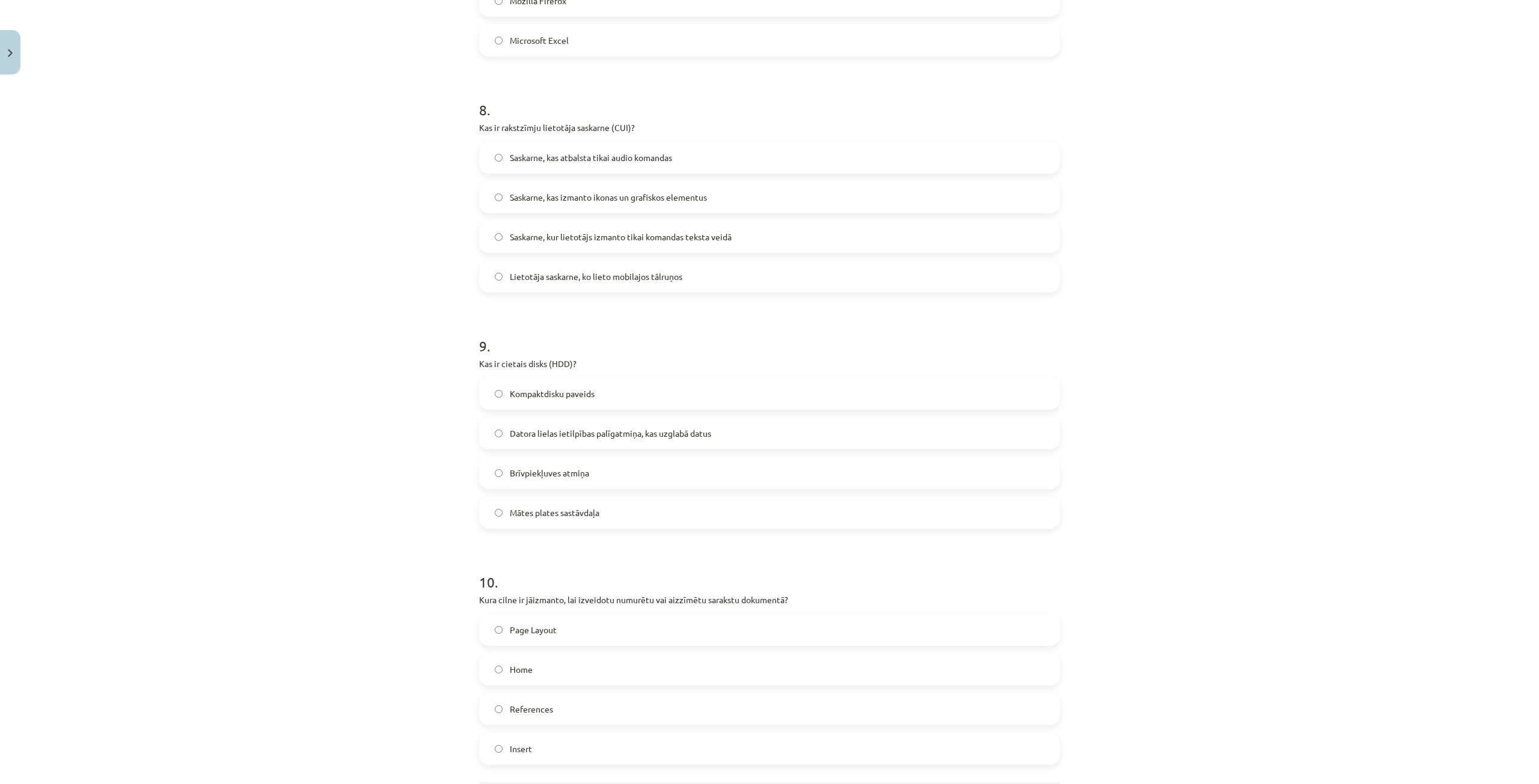
click at [518, 665] on span "Home" at bounding box center [522, 670] width 23 height 13
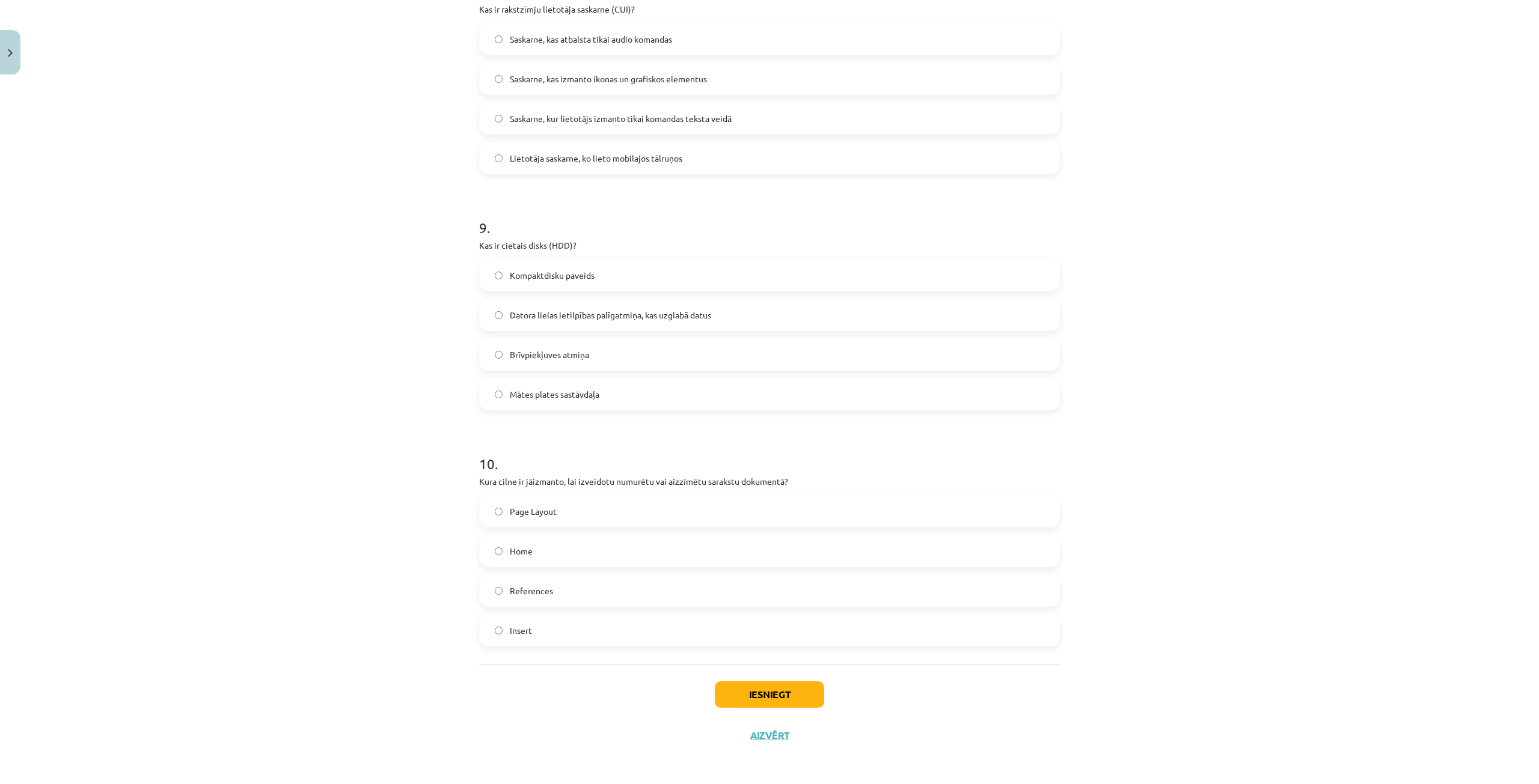
scroll to position [1909, 0]
click at [749, 693] on button "Iesniegt" at bounding box center [770, 692] width 110 height 26
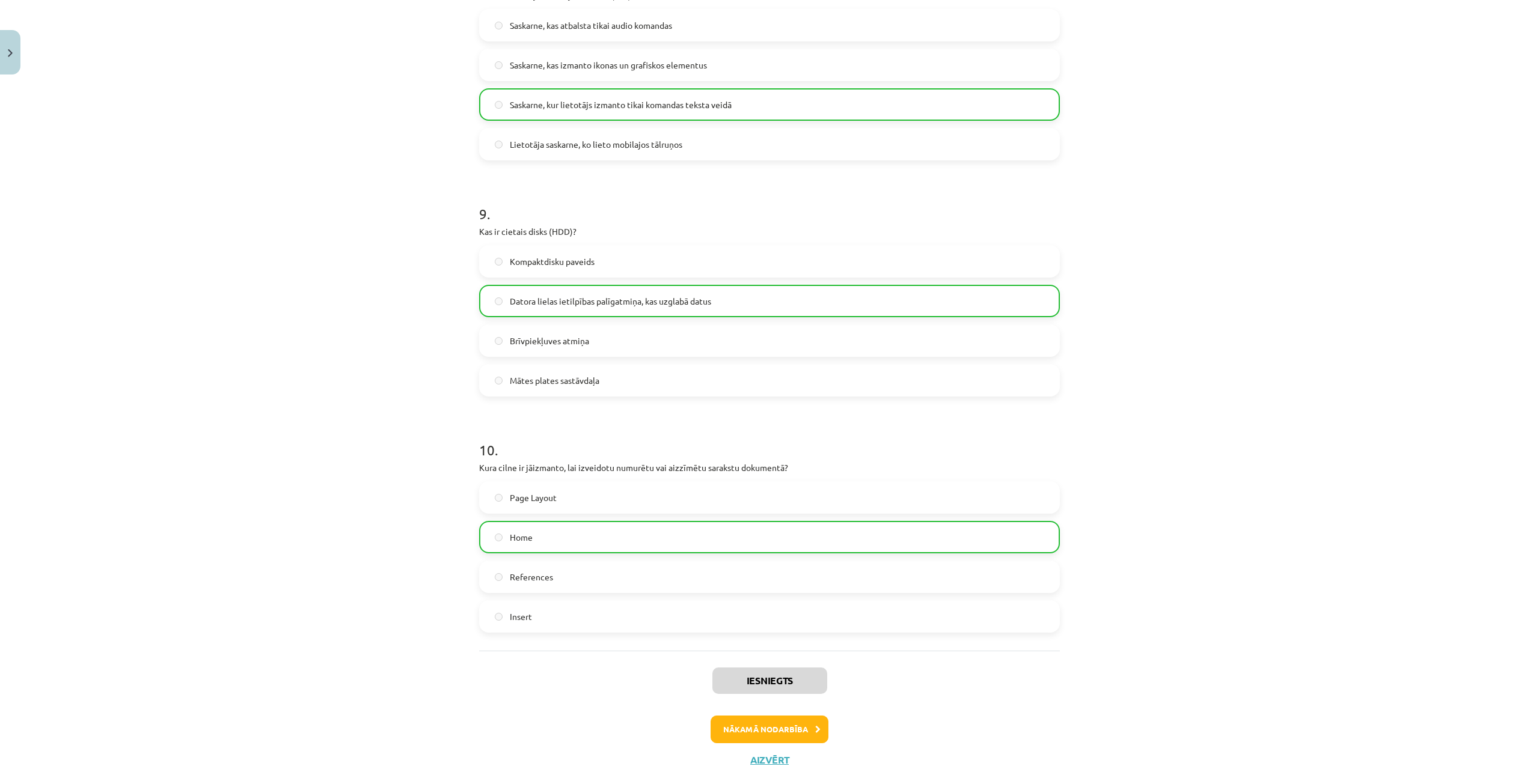
scroll to position [1948, 0]
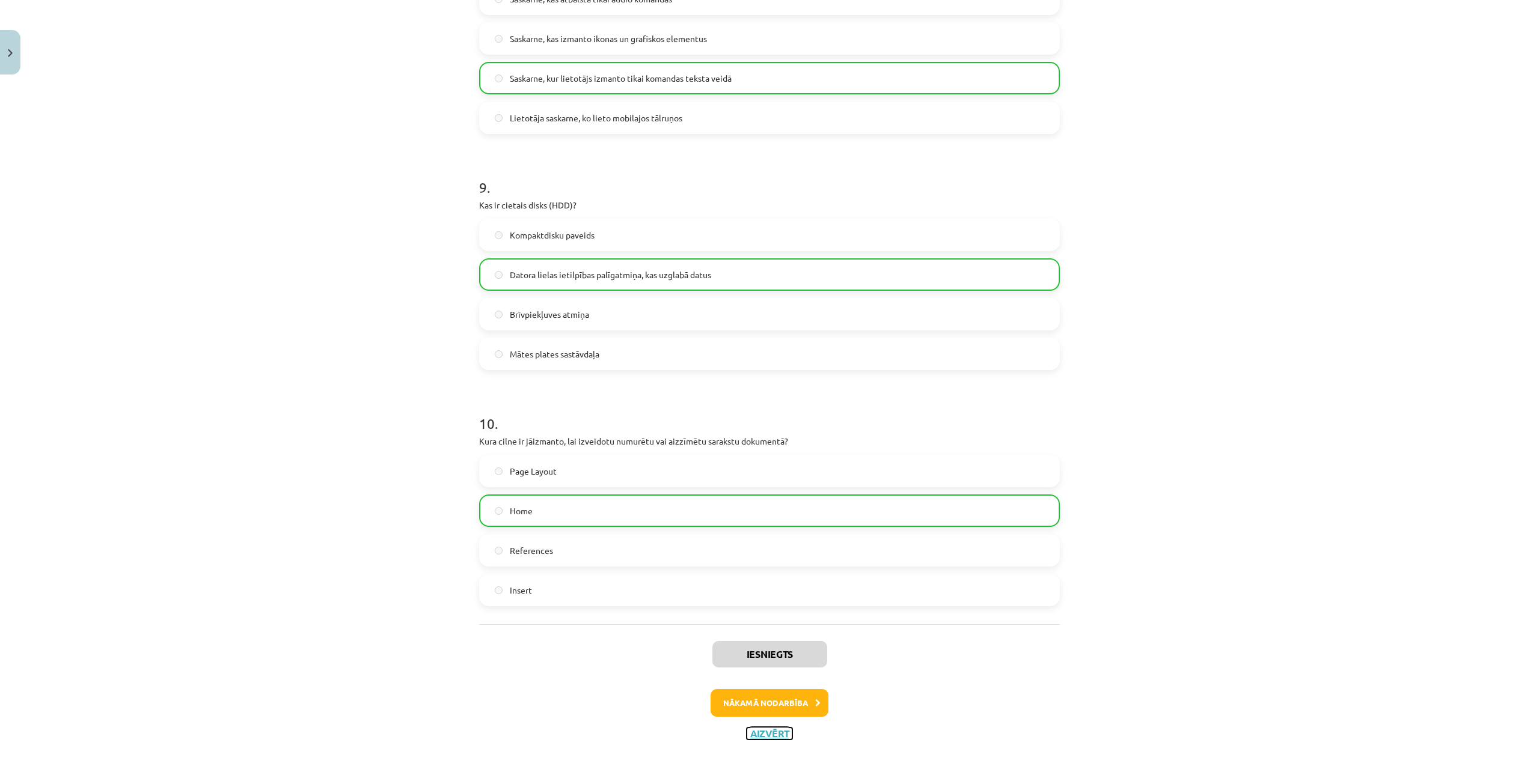
click at [778, 736] on button "Aizvērt" at bounding box center [769, 733] width 45 height 12
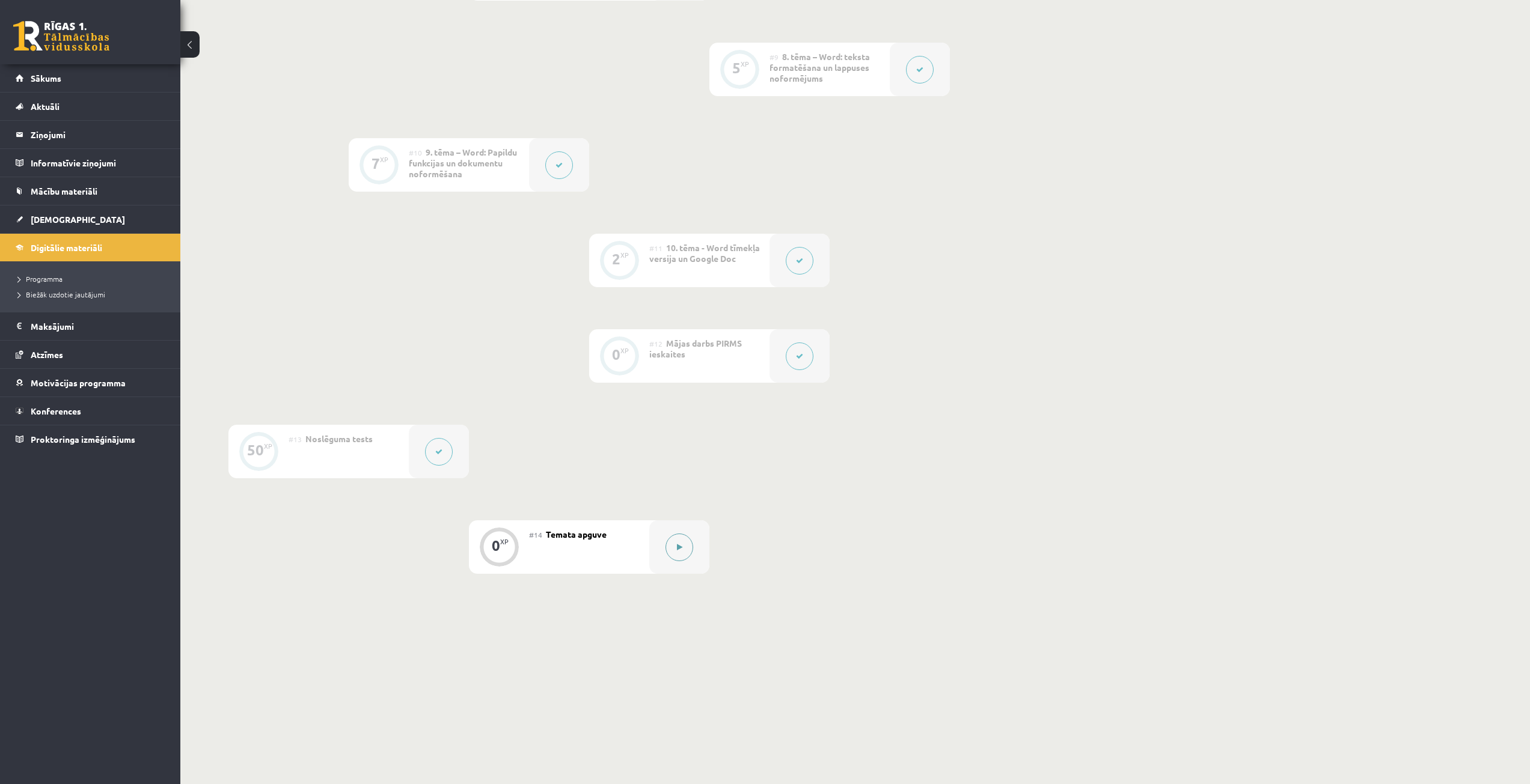
click at [673, 543] on button at bounding box center [679, 547] width 28 height 28
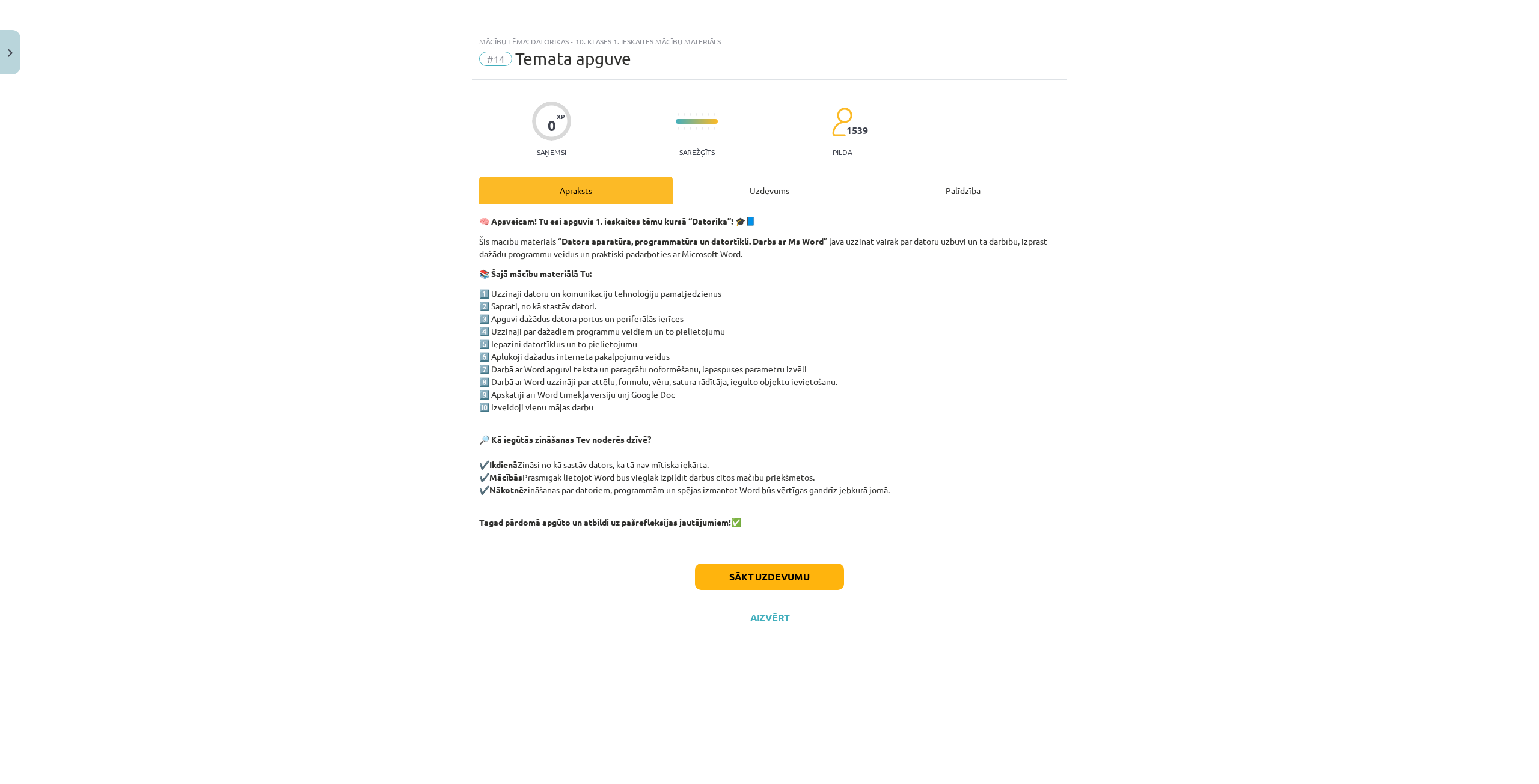
click at [771, 191] on div "Uzdevums" at bounding box center [770, 190] width 193 height 27
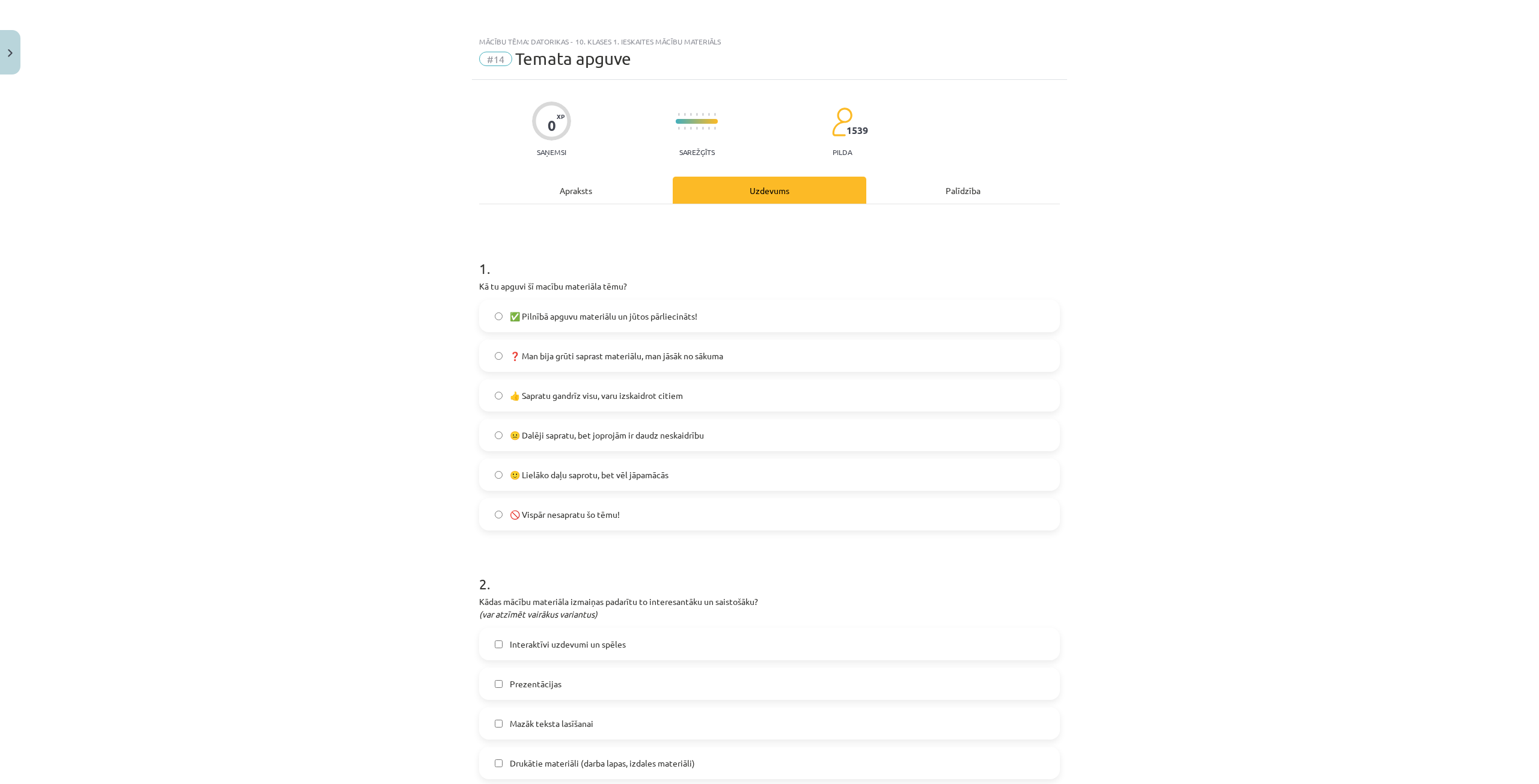
click at [721, 477] on label "🙂 Lielāko daļu saprotu, bet vēl jāpamācās" at bounding box center [770, 475] width 579 height 30
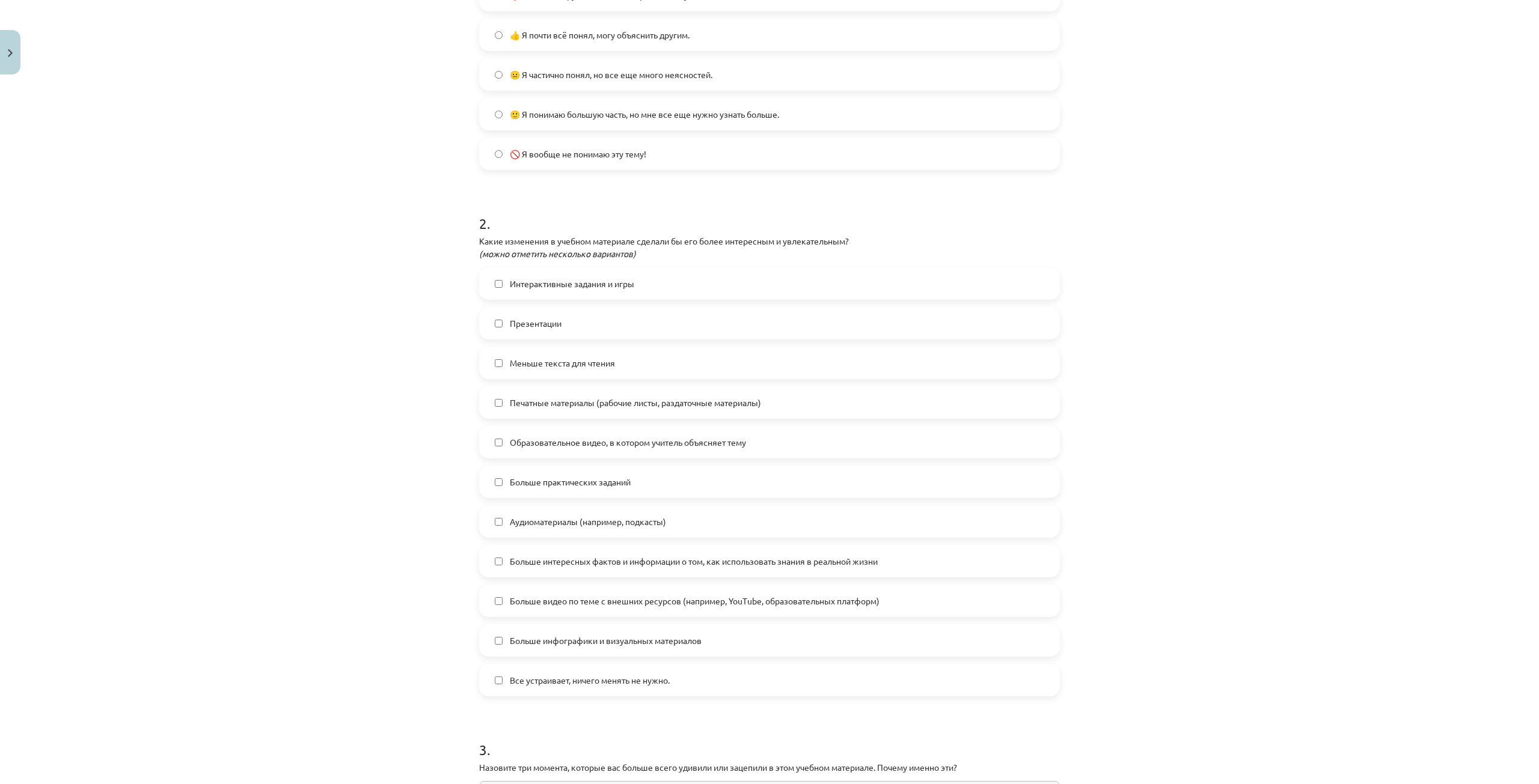
scroll to position [1150, 0]
click at [855, 356] on label "Меньше текста для чтения" at bounding box center [770, 363] width 579 height 30
click at [743, 562] on font "Больше интересных фактов и информации о том, как использовать знания в реальной…" at bounding box center [694, 561] width 368 height 11
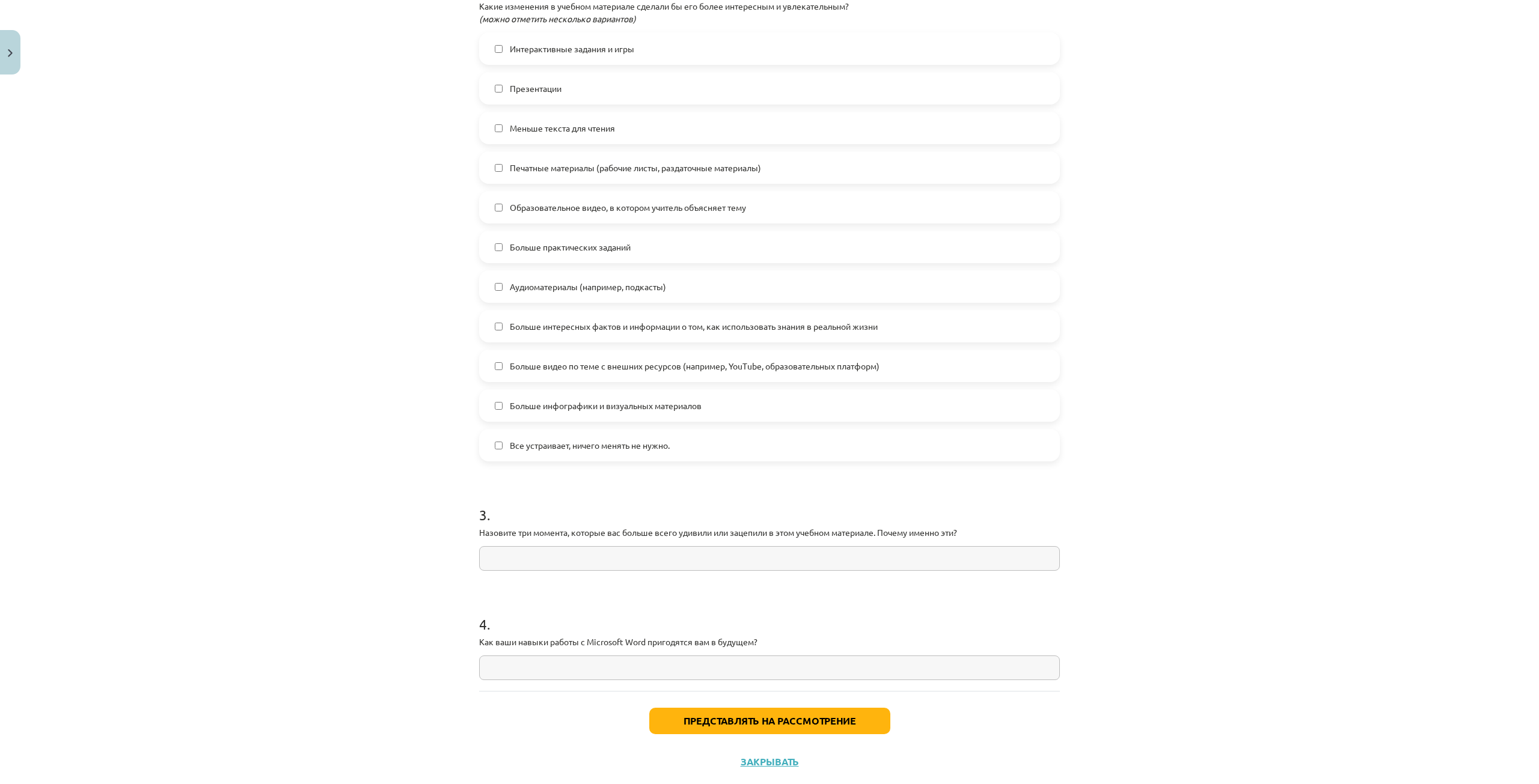
scroll to position [624, 0]
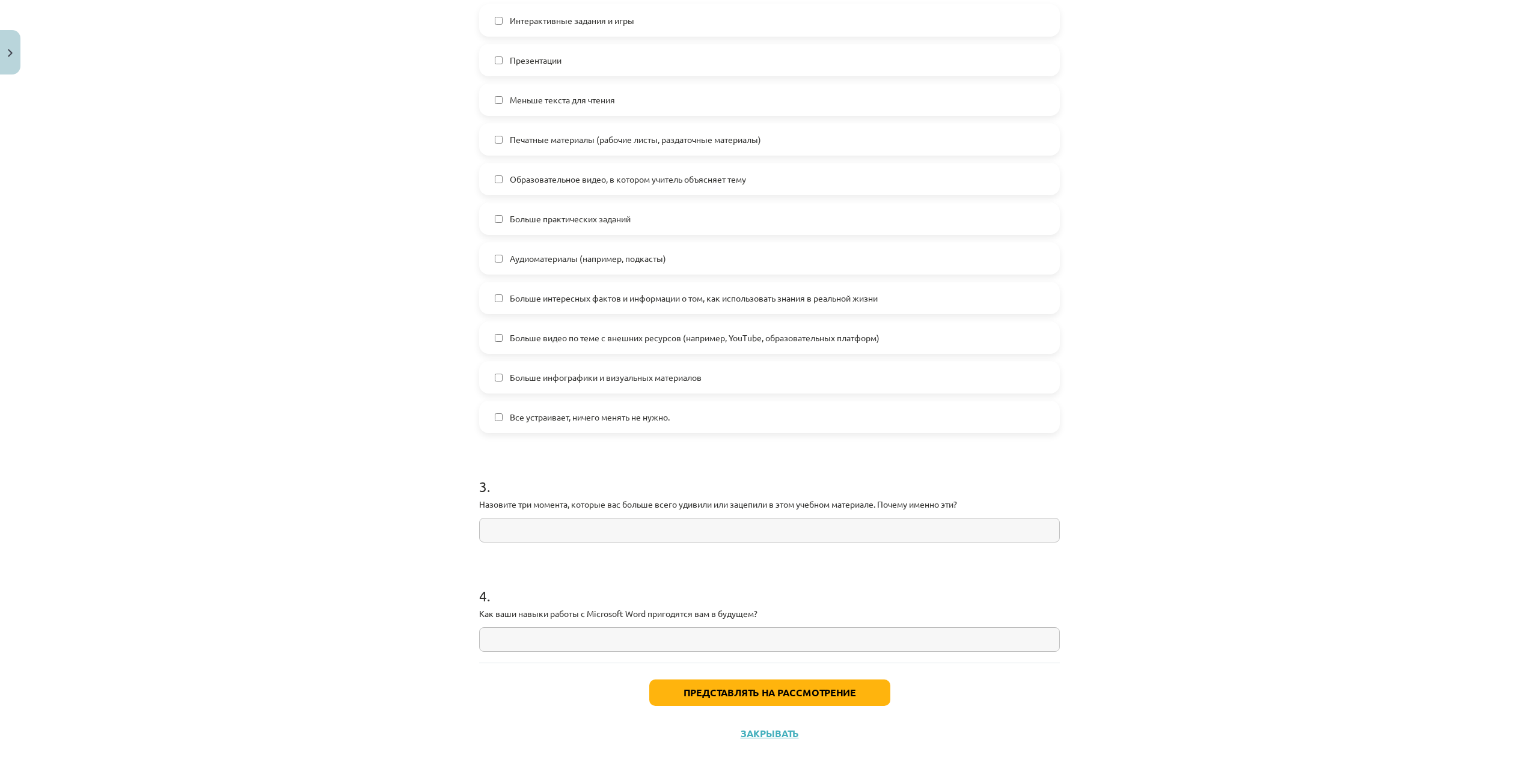
drag, startPoint x: 476, startPoint y: 501, endPoint x: 541, endPoint y: 534, distance: 72.9
click at [540, 534] on div "3 . Назовите три момента, которые вас больше всего удивили или зацепили в этом …" at bounding box center [770, 500] width 580 height 85
copy p
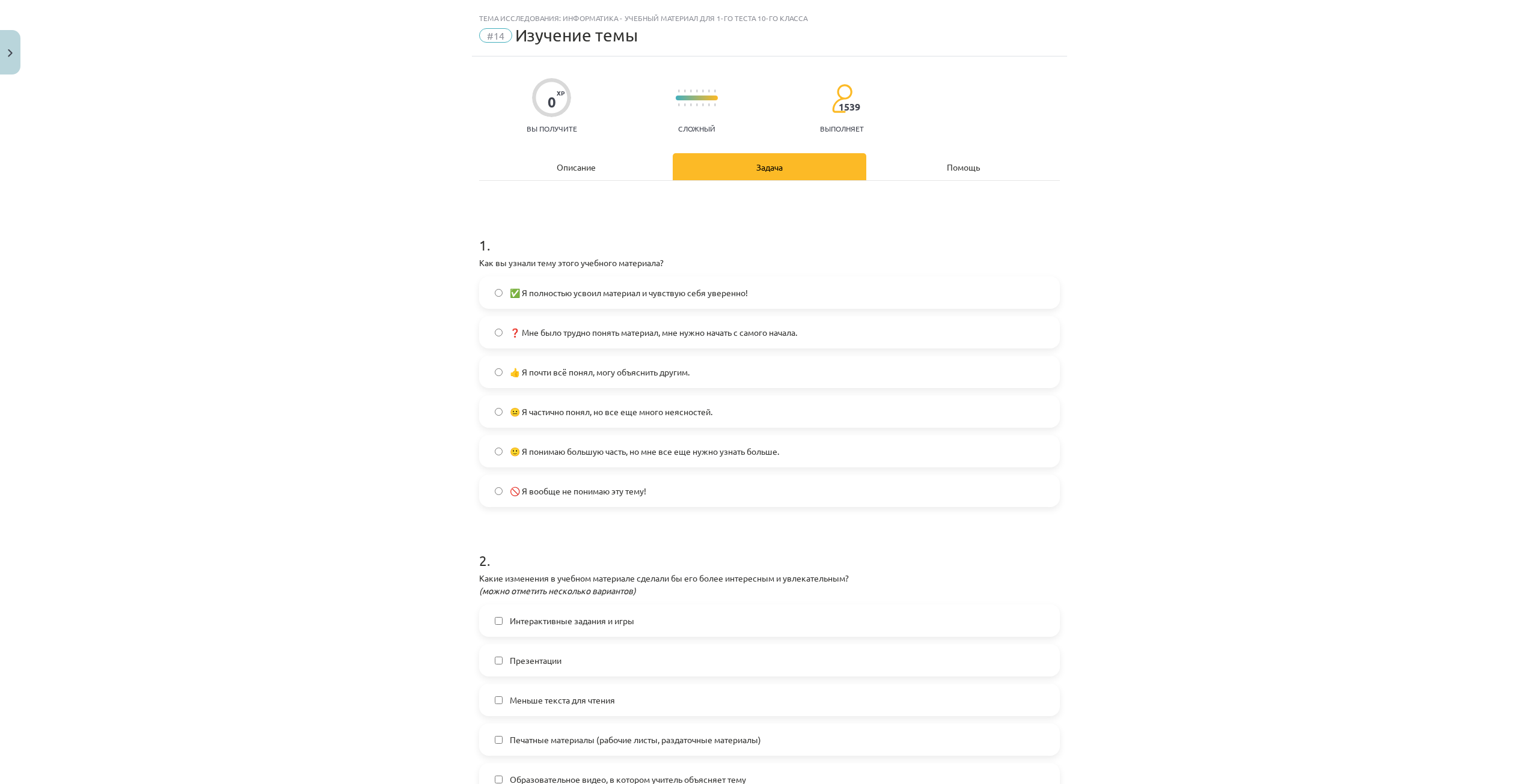
scroll to position [0, 0]
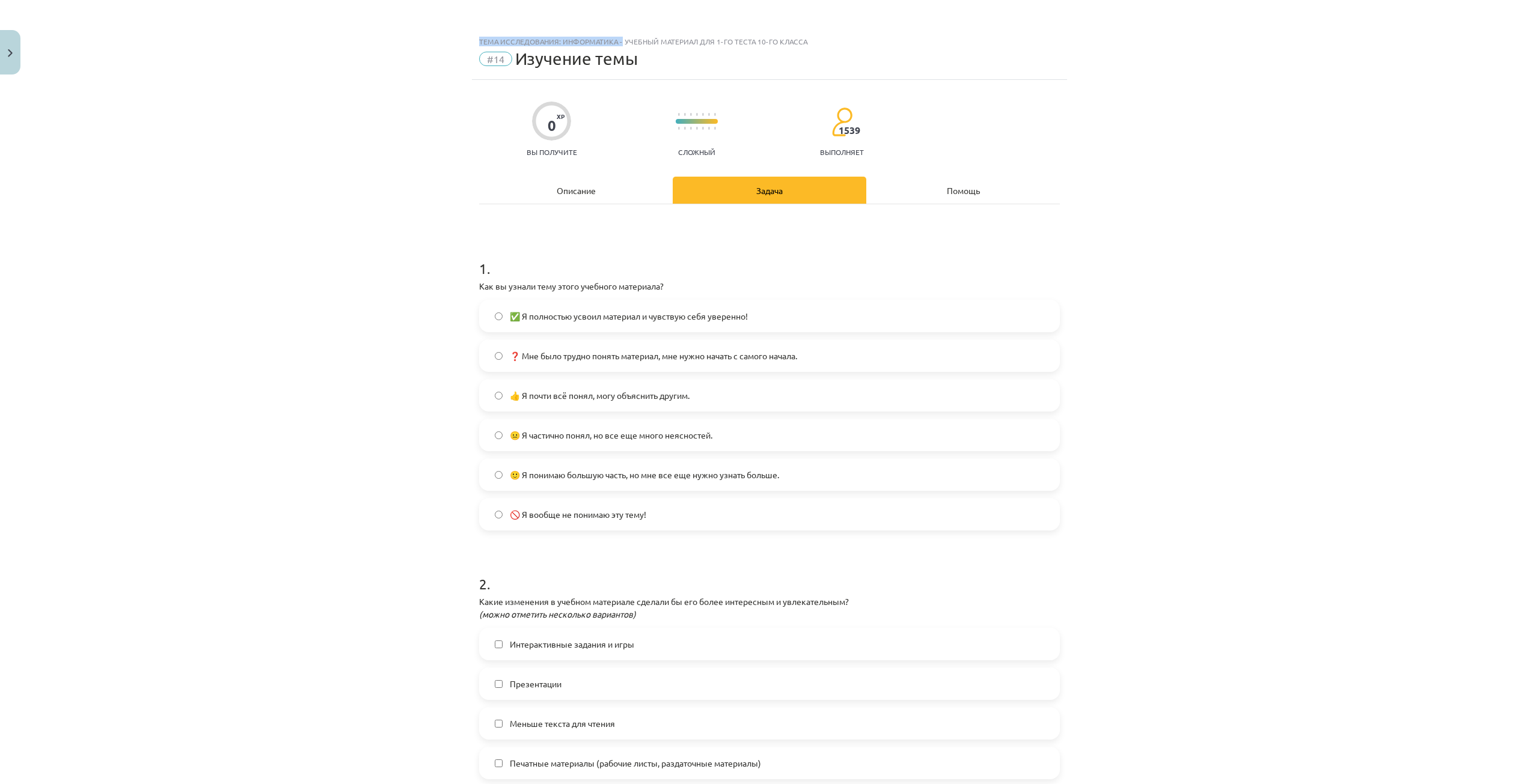
drag, startPoint x: 467, startPoint y: 40, endPoint x: 618, endPoint y: 44, distance: 151.1
click at [618, 44] on div "Тема исследования: Информатика - учебный материал для 1-го теста 10-го класса #…" at bounding box center [769, 55] width 595 height 50
copy font "Тема исследования: Информатика -"
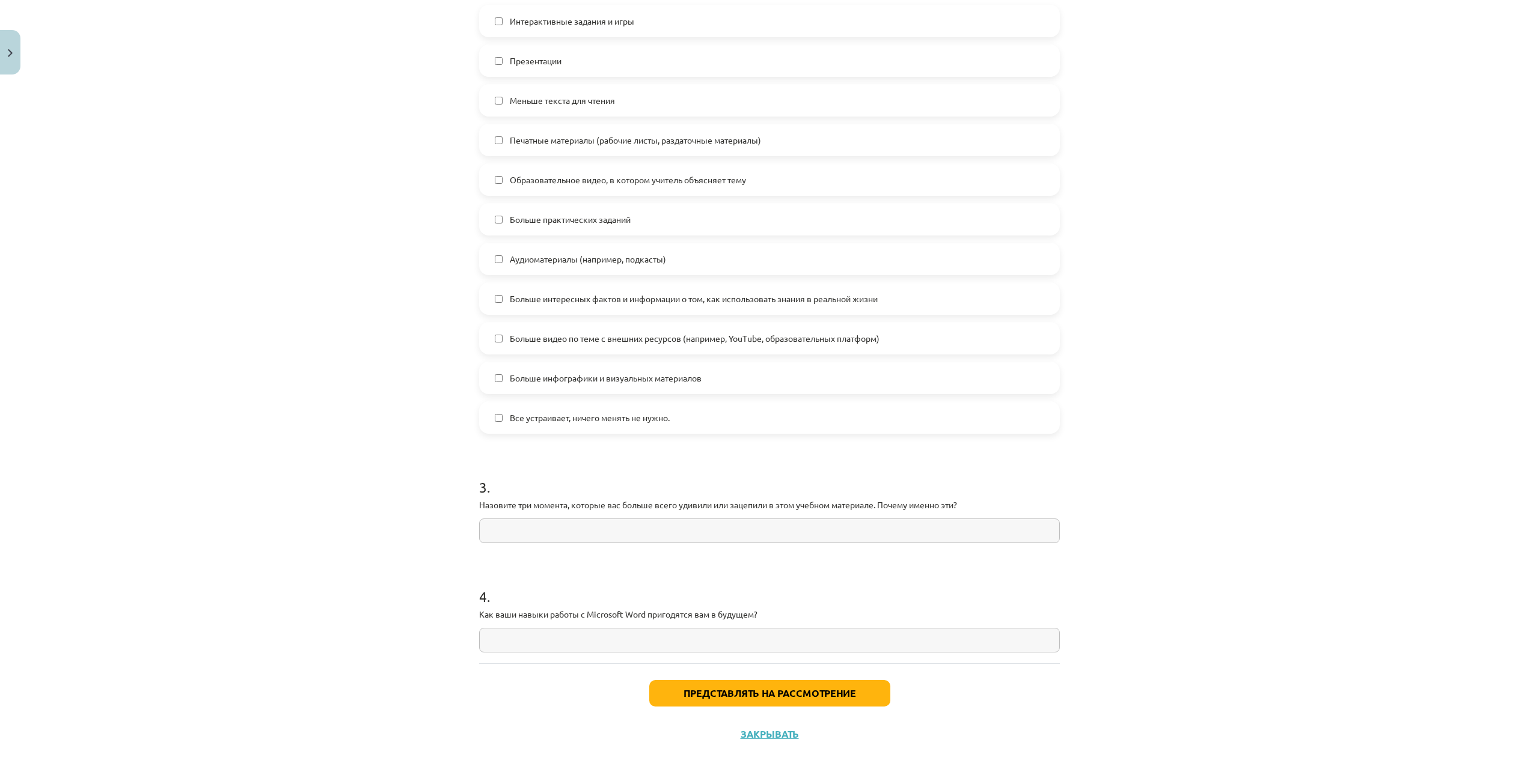
scroll to position [624, 0]
click at [614, 520] on input "text" at bounding box center [770, 530] width 580 height 24
paste input "**********"
type input "**********"
drag, startPoint x: 474, startPoint y: 604, endPoint x: 548, endPoint y: 638, distance: 81.4
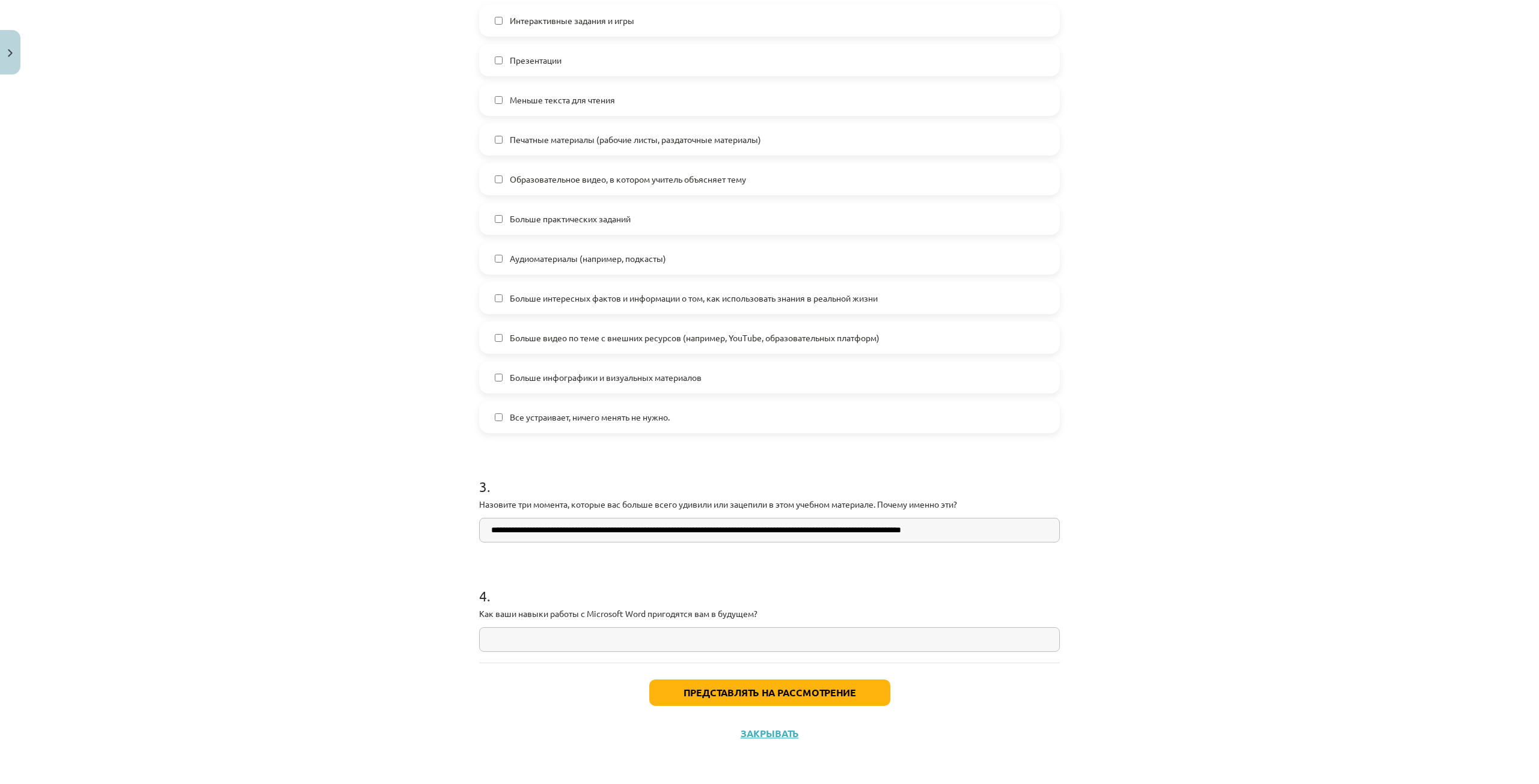
click at [548, 638] on div "4 . Как ваши навыки работы с Microsoft Word пригодятся вам в будущем?" at bounding box center [770, 609] width 580 height 85
copy p
click at [525, 628] on input "text" at bounding box center [770, 639] width 580 height 24
paste input "**********"
type input "**********"
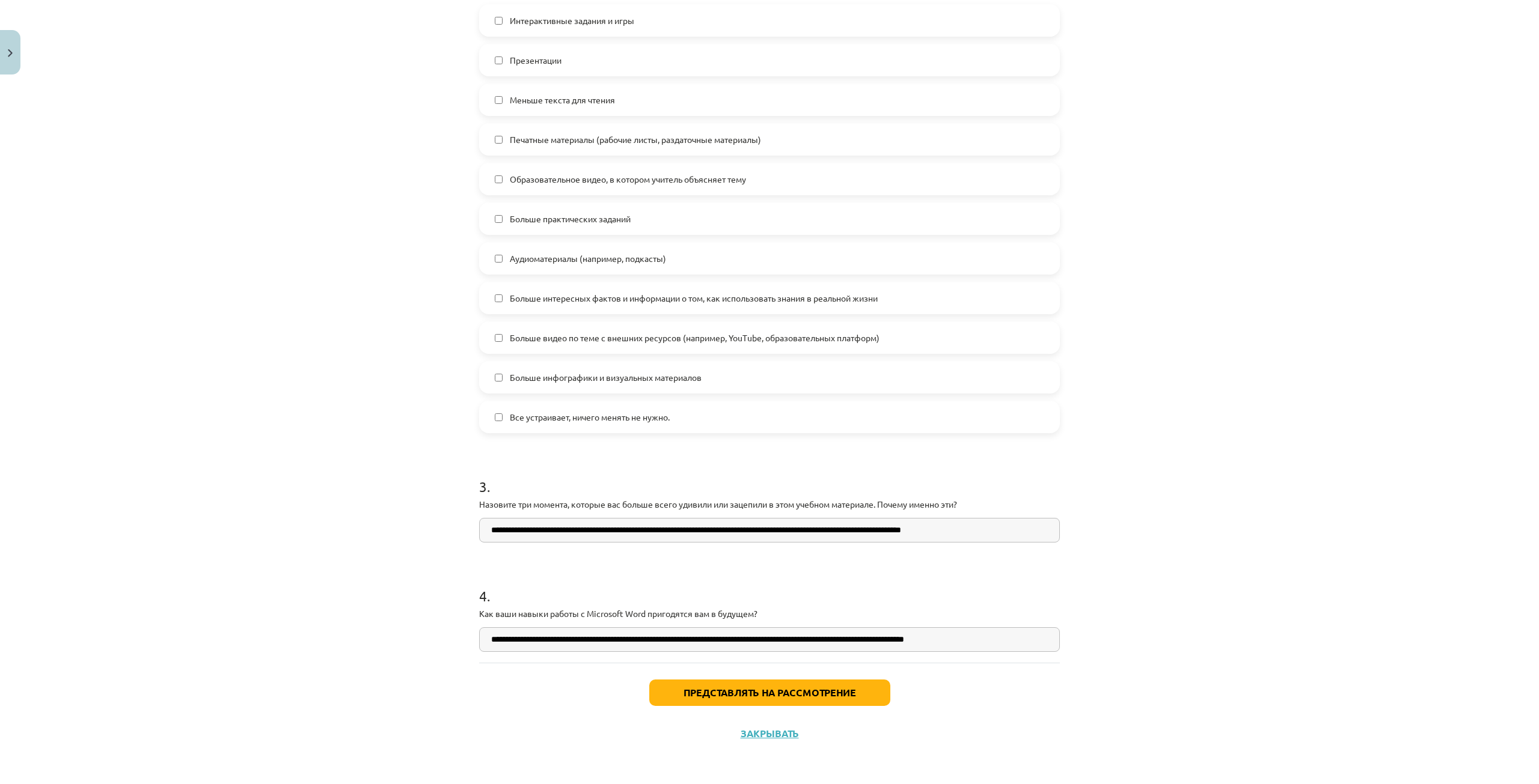
scroll to position [1090, 0]
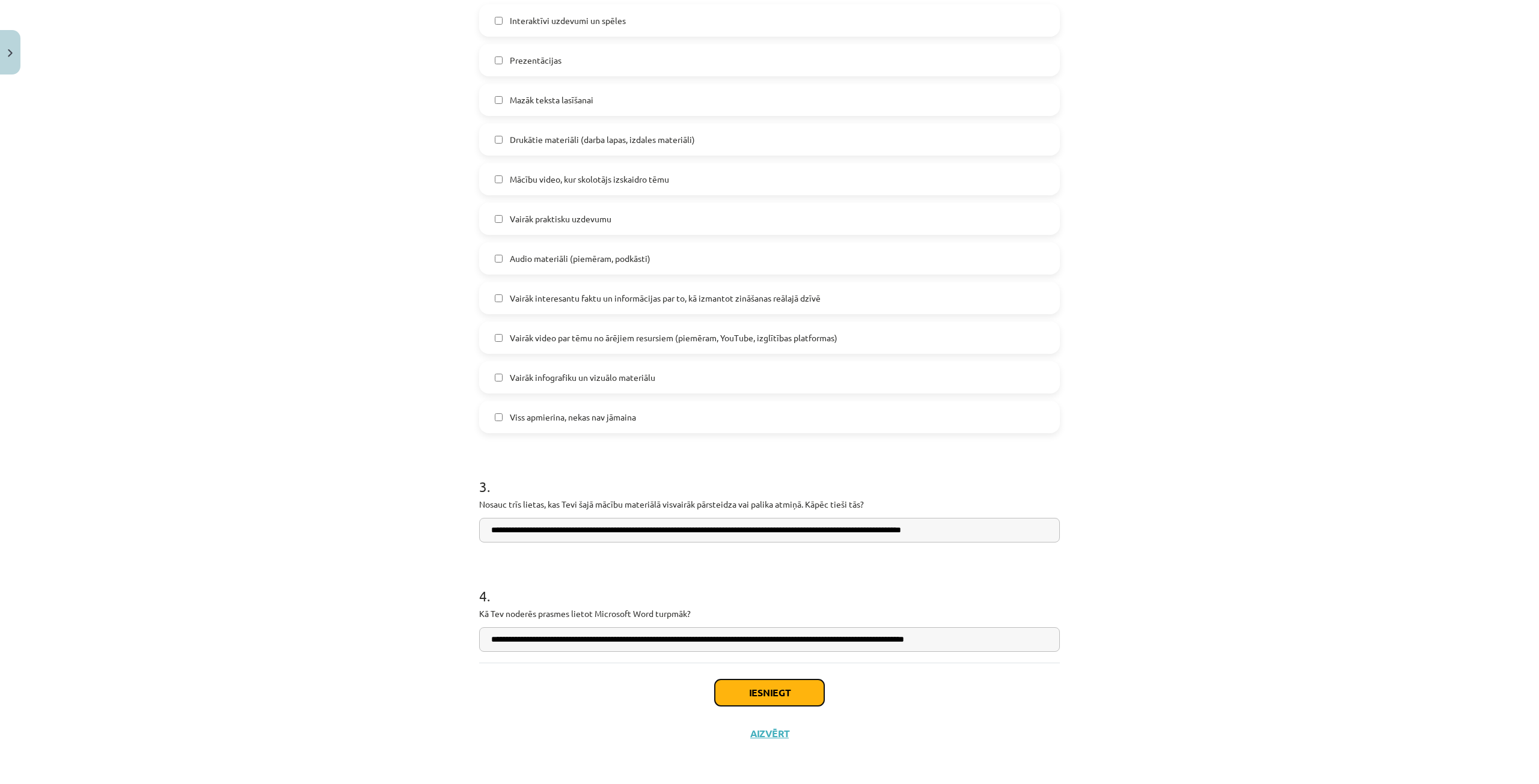
click at [787, 693] on button "Iesniegt" at bounding box center [770, 692] width 110 height 26
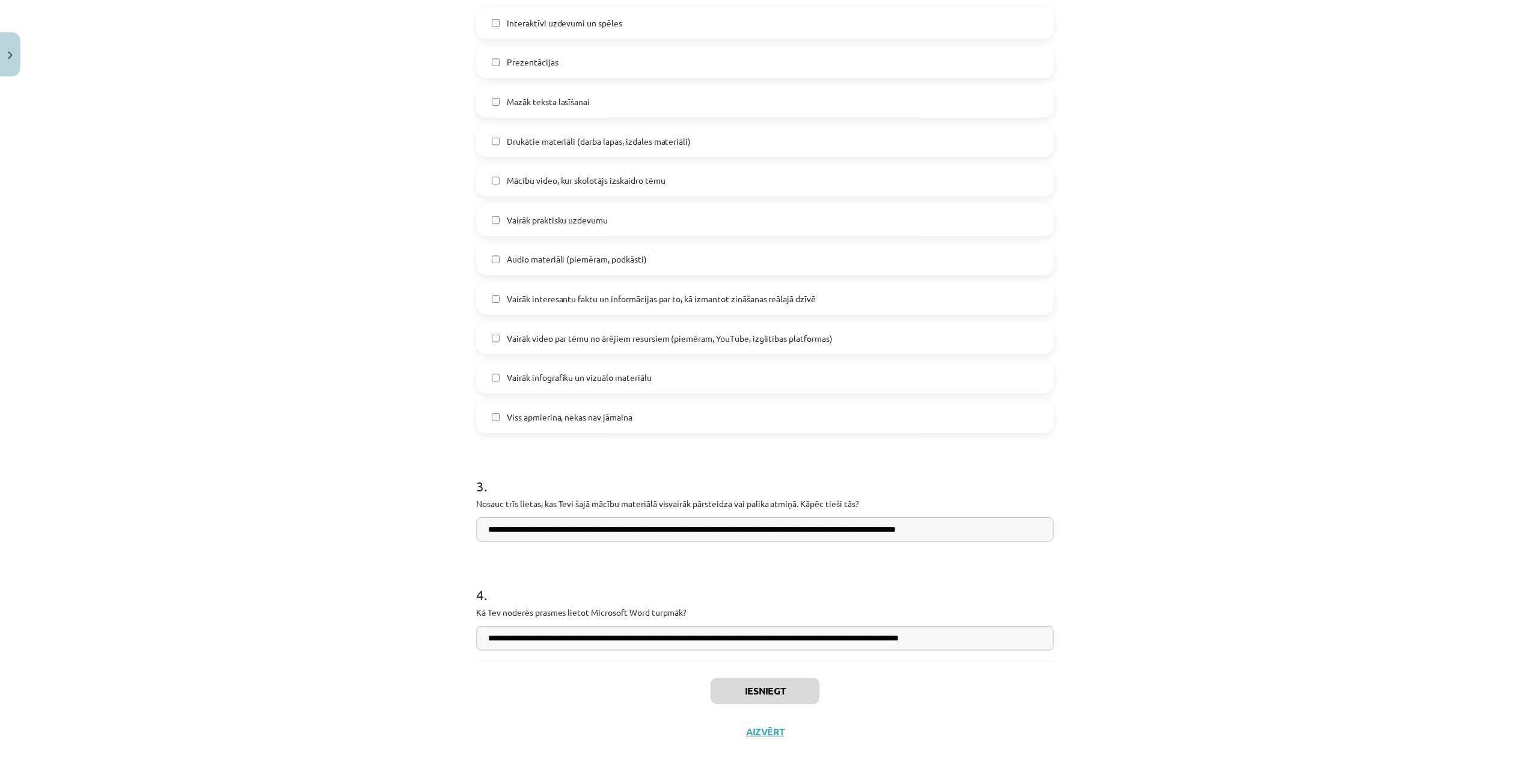
scroll to position [1088, 0]
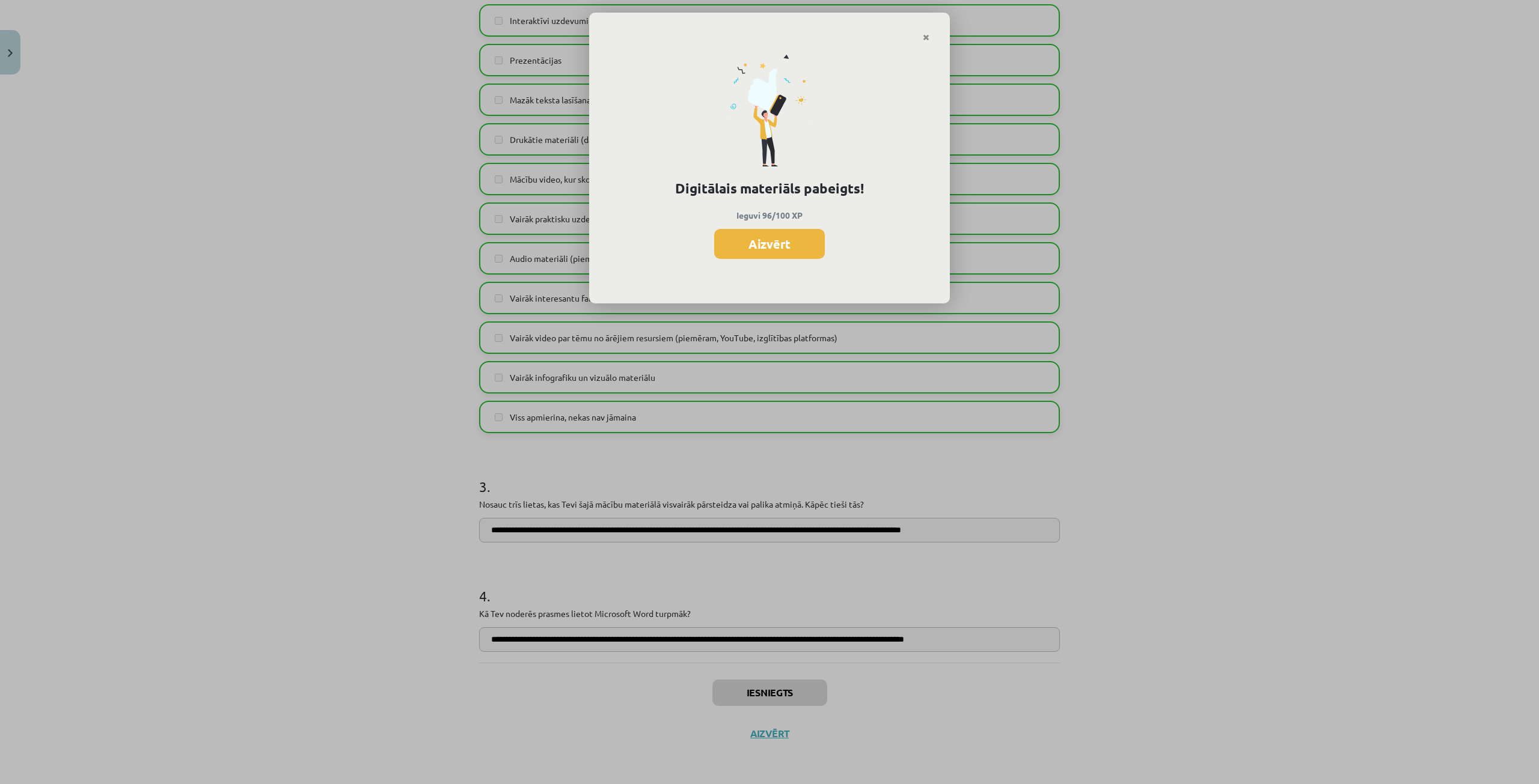
click at [748, 241] on button "Aizvērt" at bounding box center [770, 243] width 111 height 30
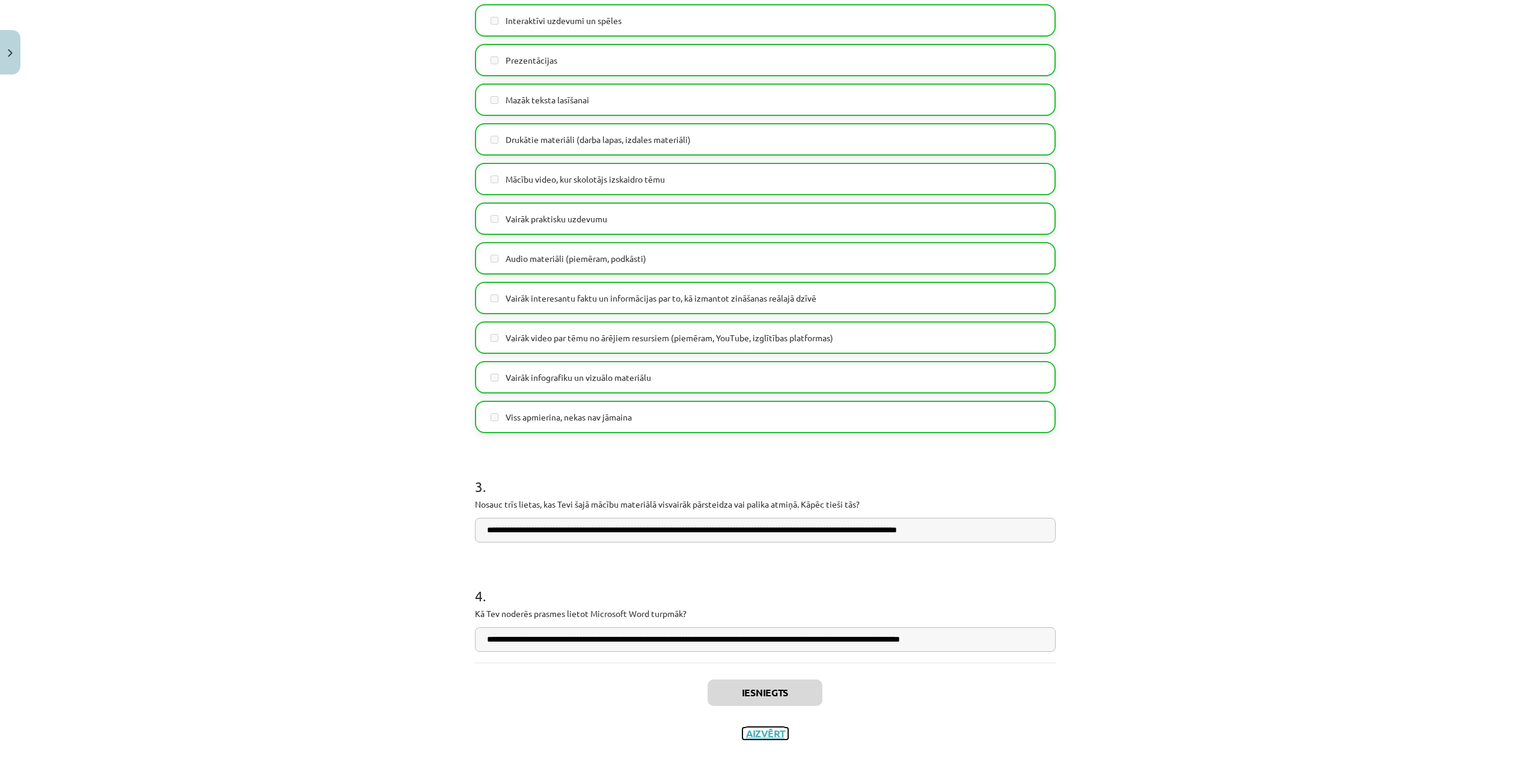
click at [755, 735] on button "Aizvērt" at bounding box center [765, 733] width 45 height 12
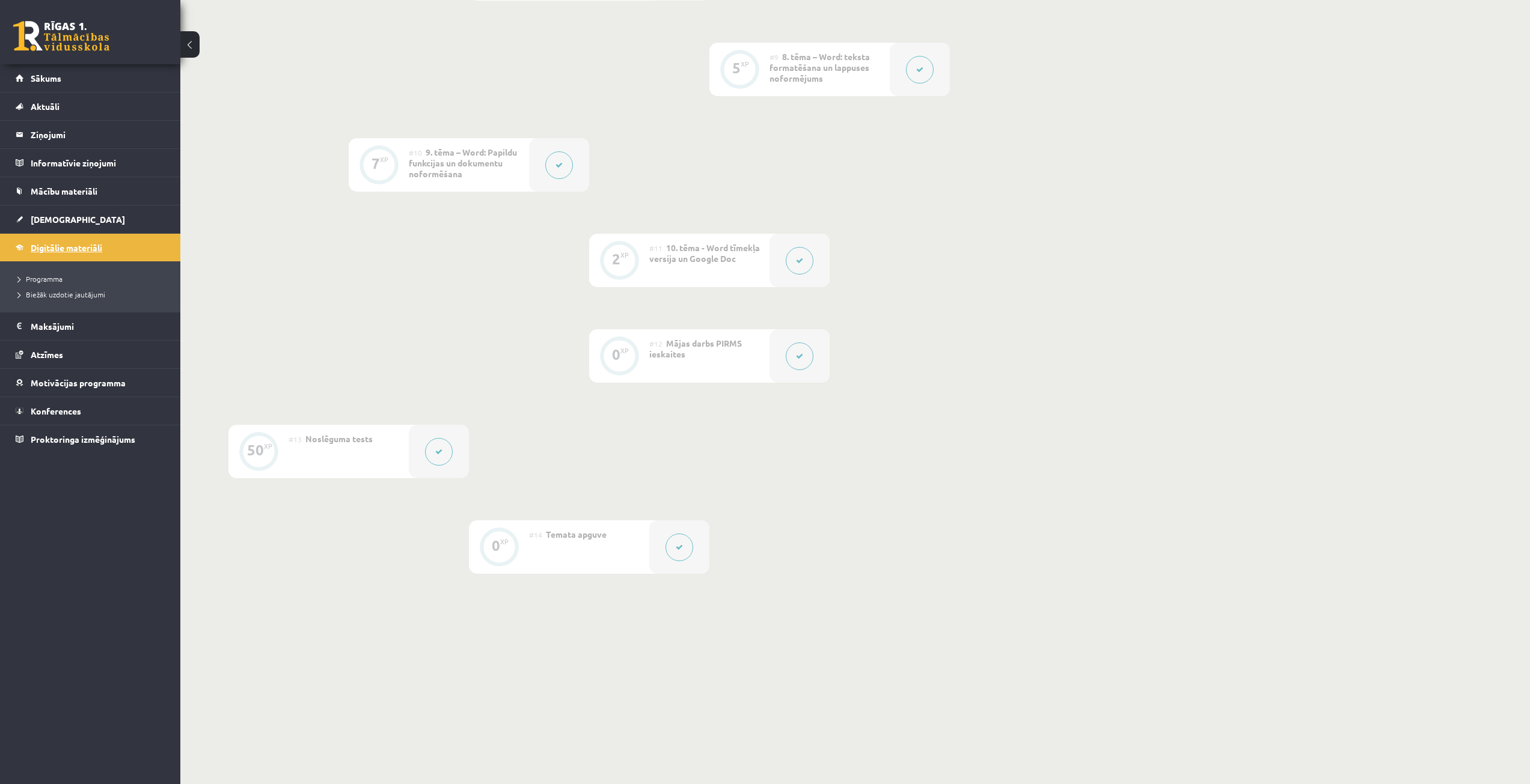
click at [94, 253] on link "Digitālie materiāli" at bounding box center [90, 247] width 150 height 28
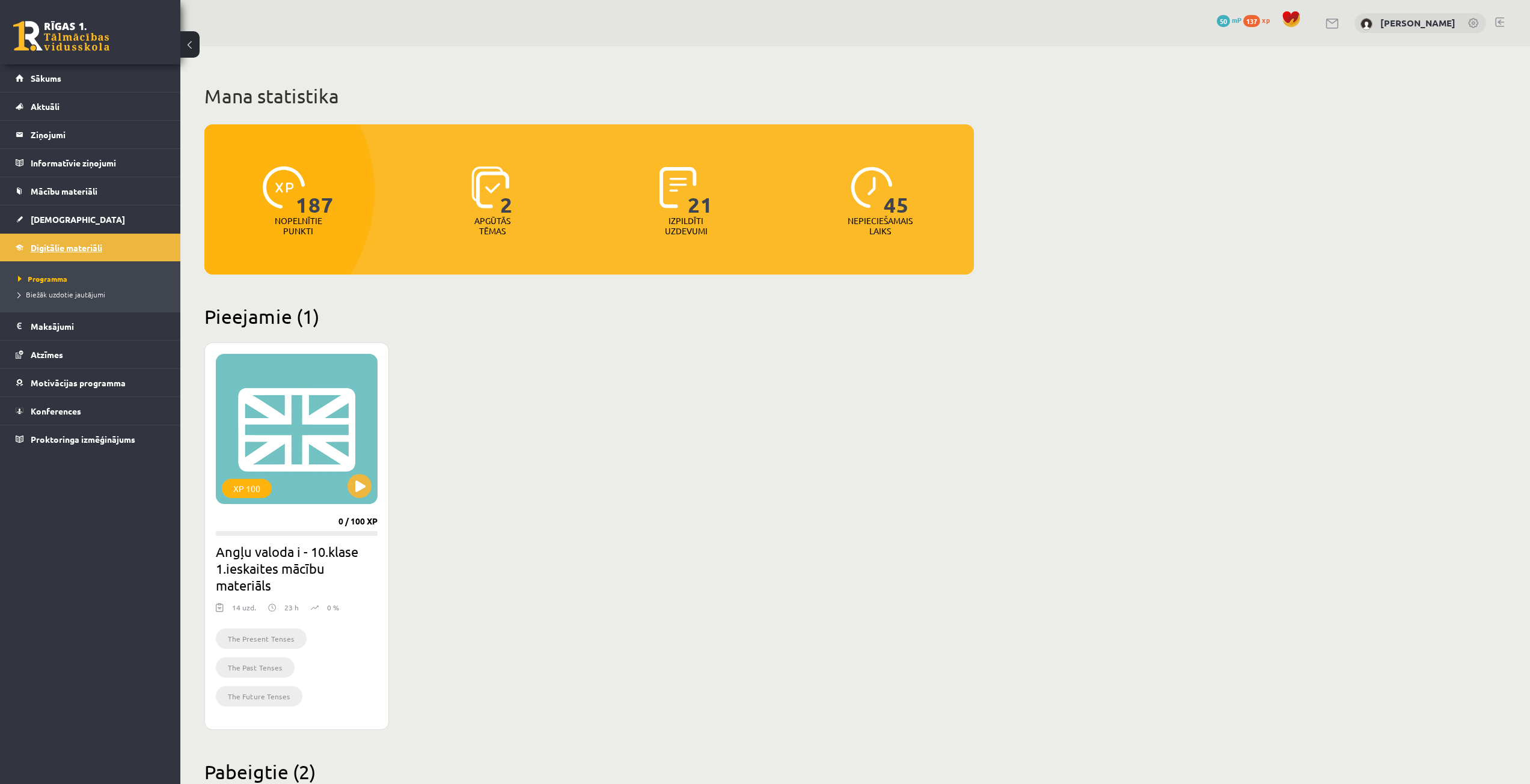
click at [67, 245] on span "Digitālie materiāli" at bounding box center [67, 247] width 72 height 11
click at [362, 482] on button at bounding box center [359, 486] width 24 height 24
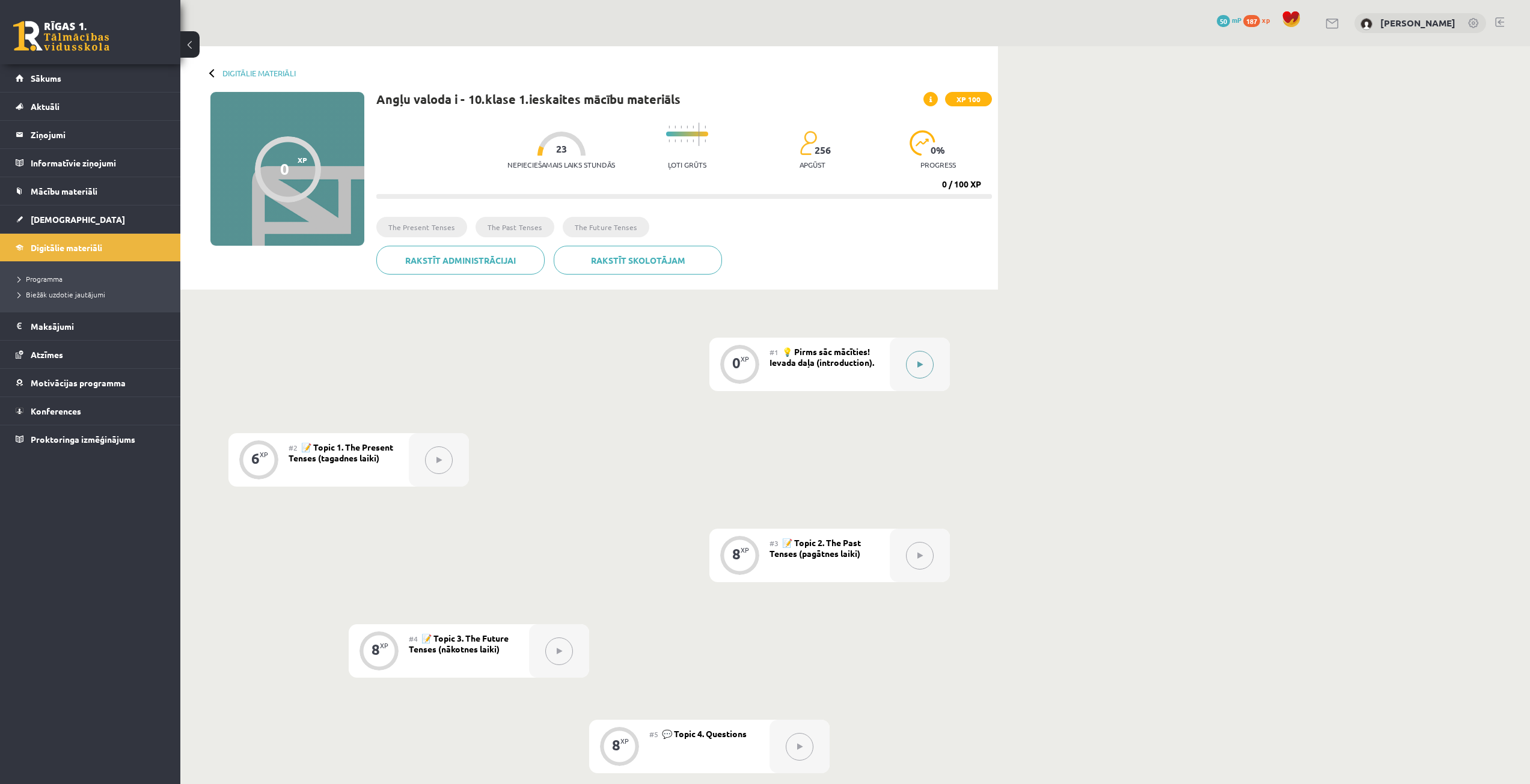
click at [897, 363] on div at bounding box center [920, 364] width 60 height 53
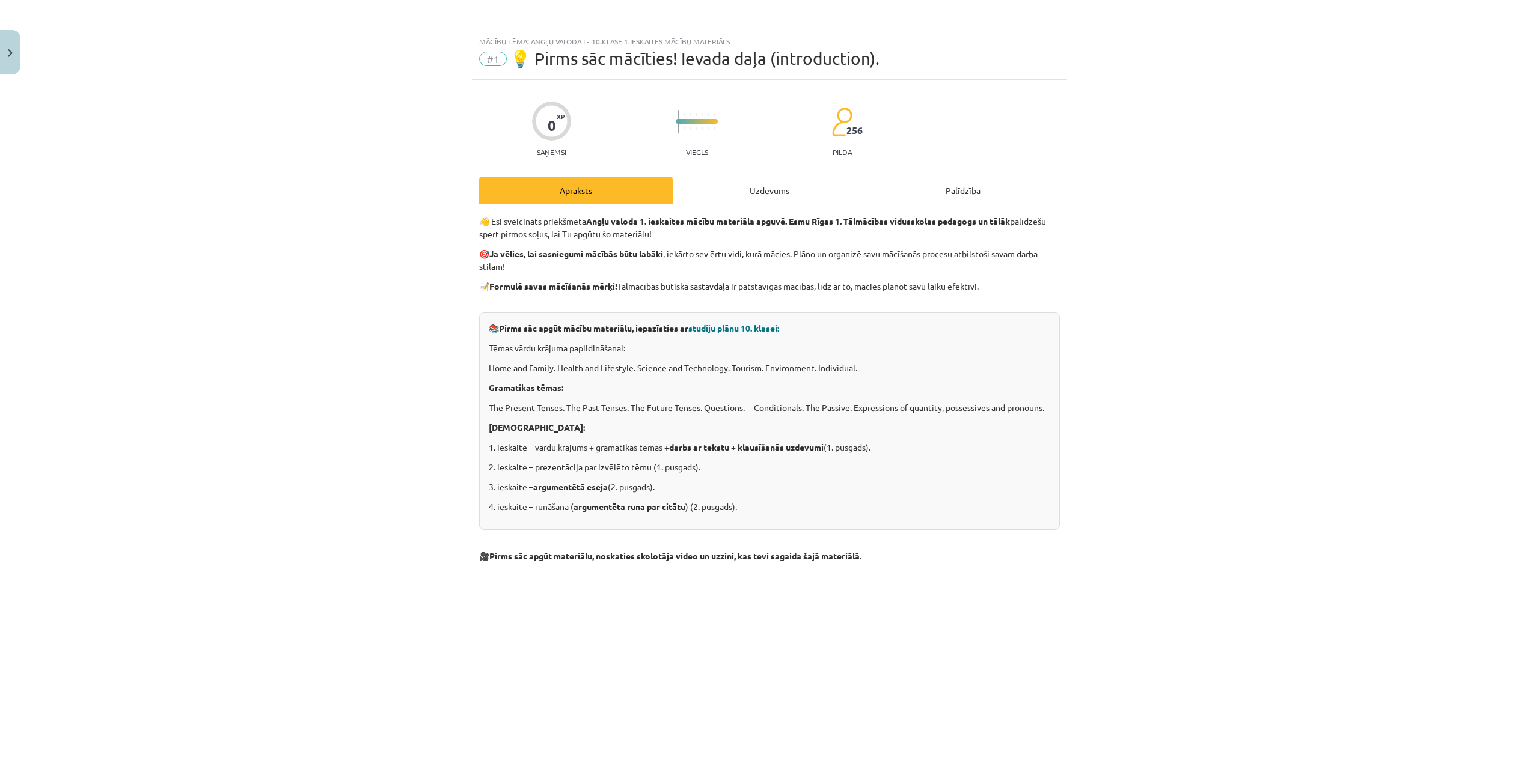
click at [742, 197] on div "Uzdevums" at bounding box center [770, 190] width 193 height 27
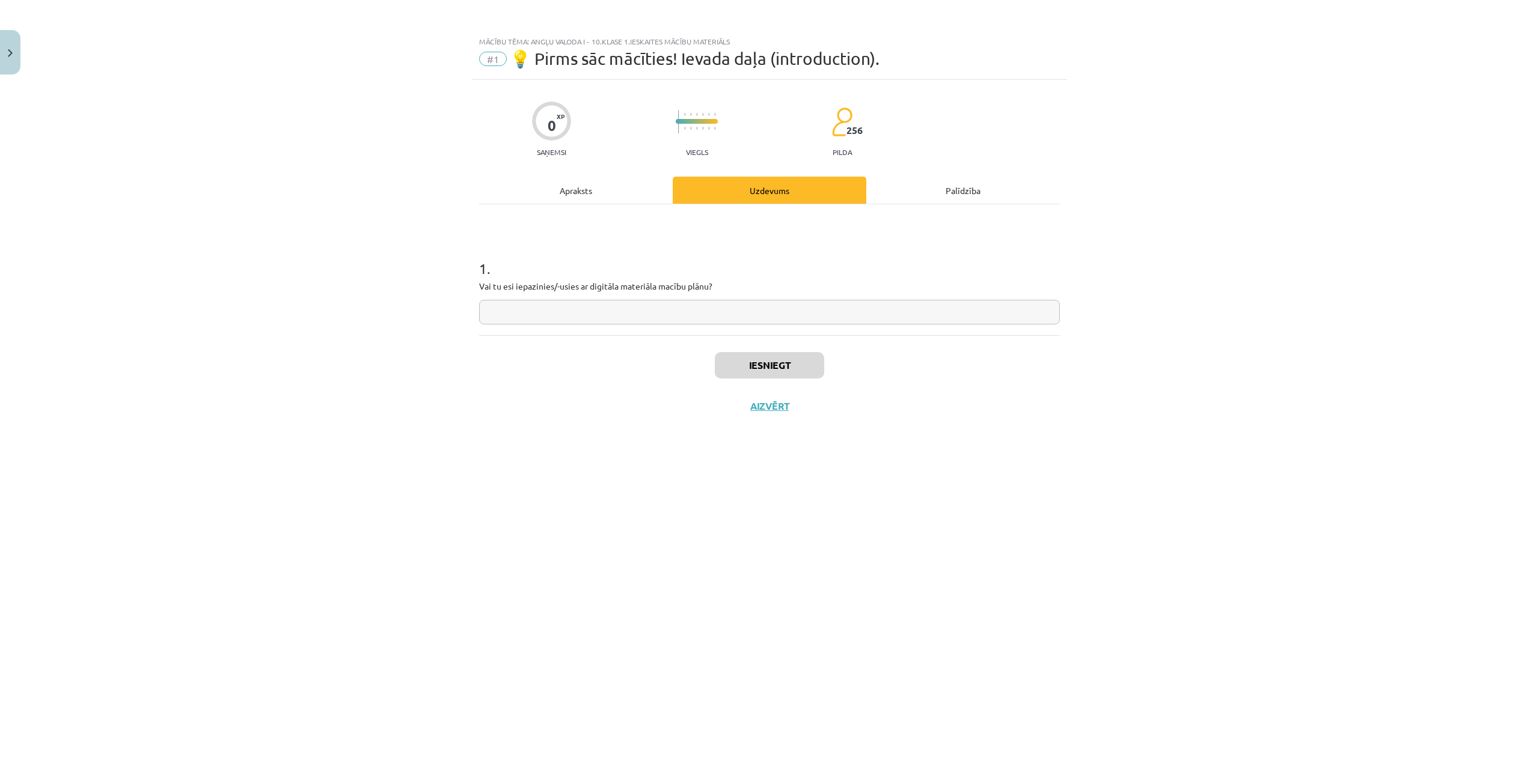
click at [597, 313] on input "text" at bounding box center [770, 312] width 580 height 24
type input "**"
click at [802, 366] on button "Iesniegt" at bounding box center [770, 365] width 110 height 26
click at [761, 416] on button "Nākamā nodarbība" at bounding box center [770, 414] width 118 height 28
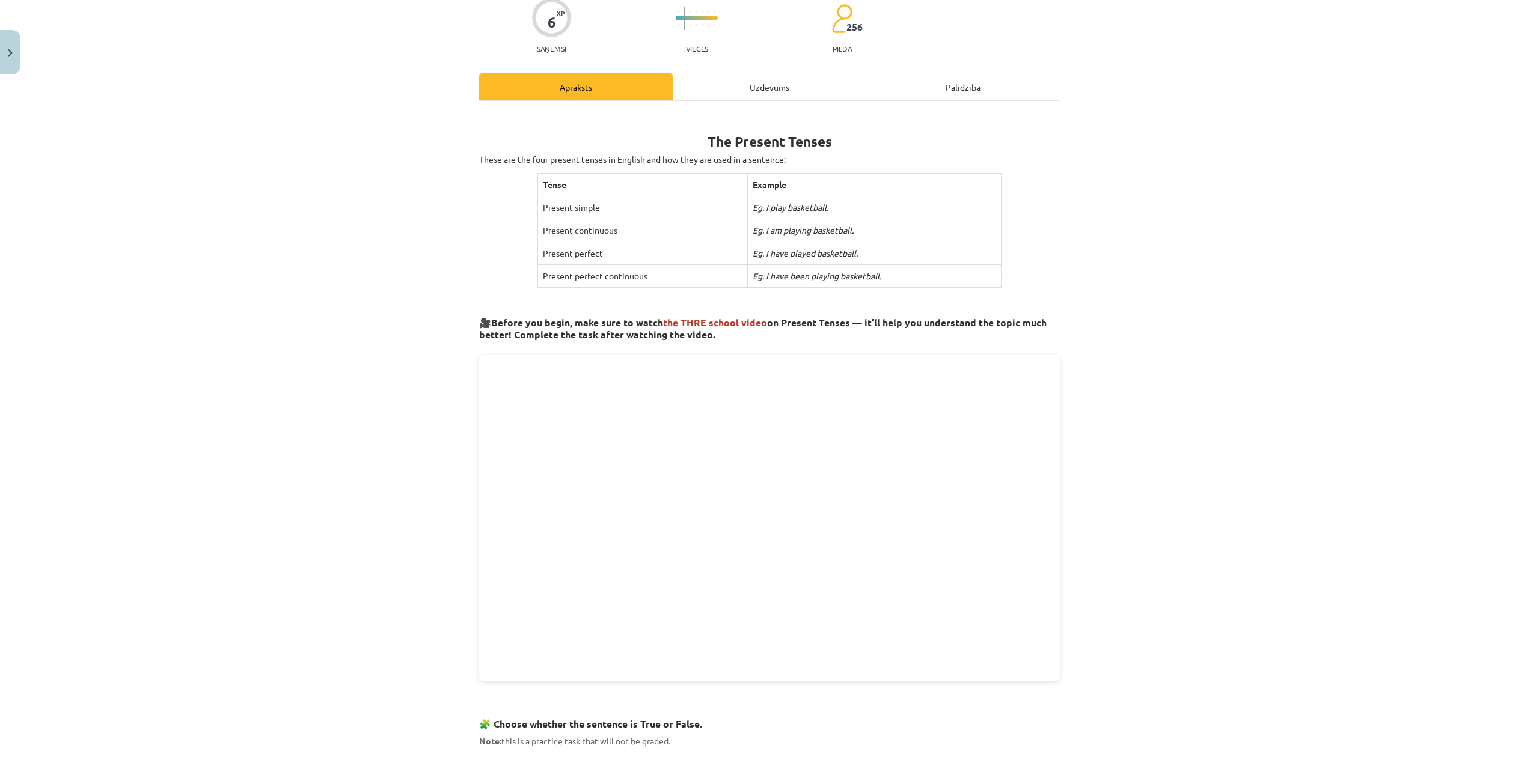
scroll to position [120, 0]
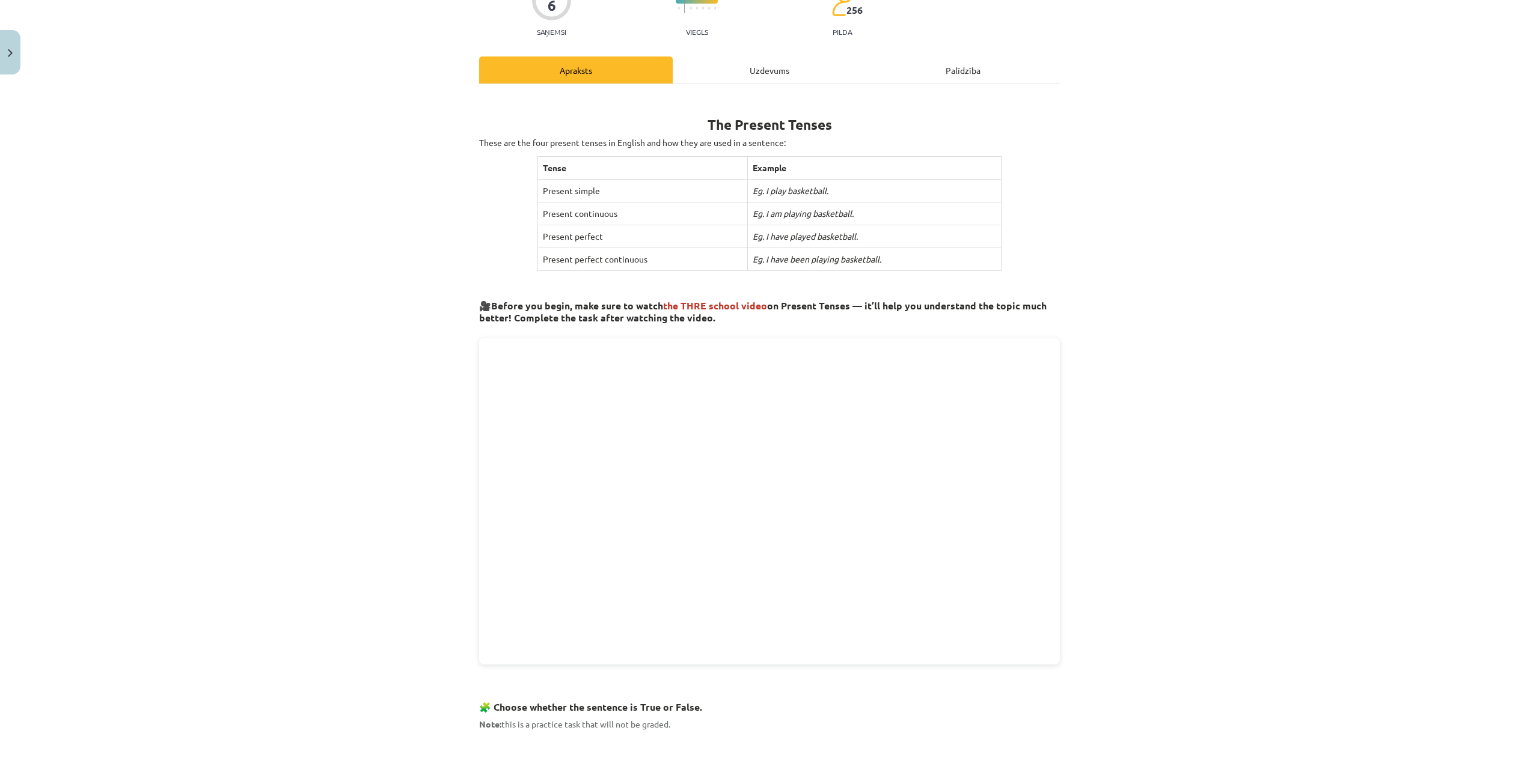
click at [759, 67] on div "Uzdevums" at bounding box center [770, 70] width 193 height 27
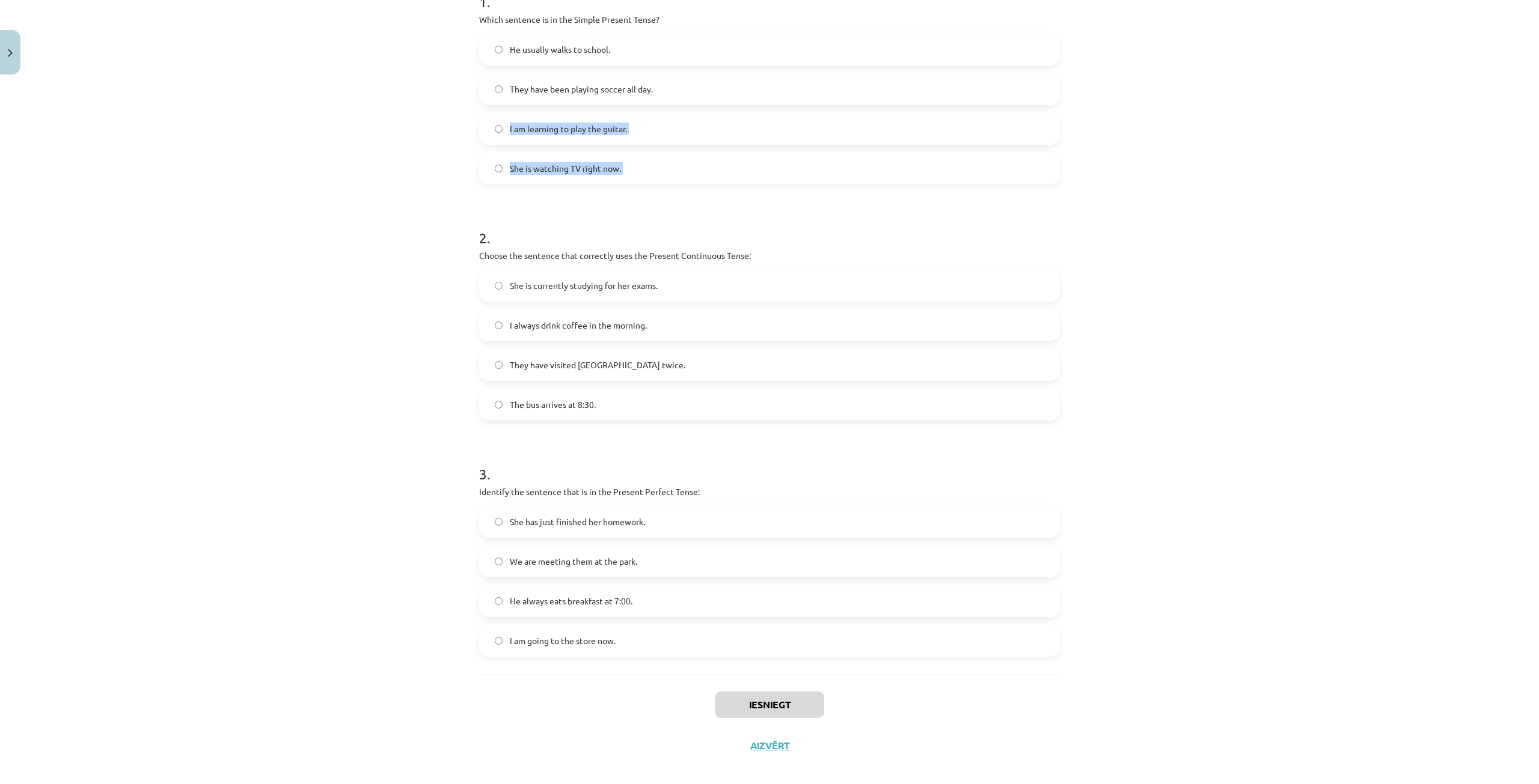
scroll to position [270, 0]
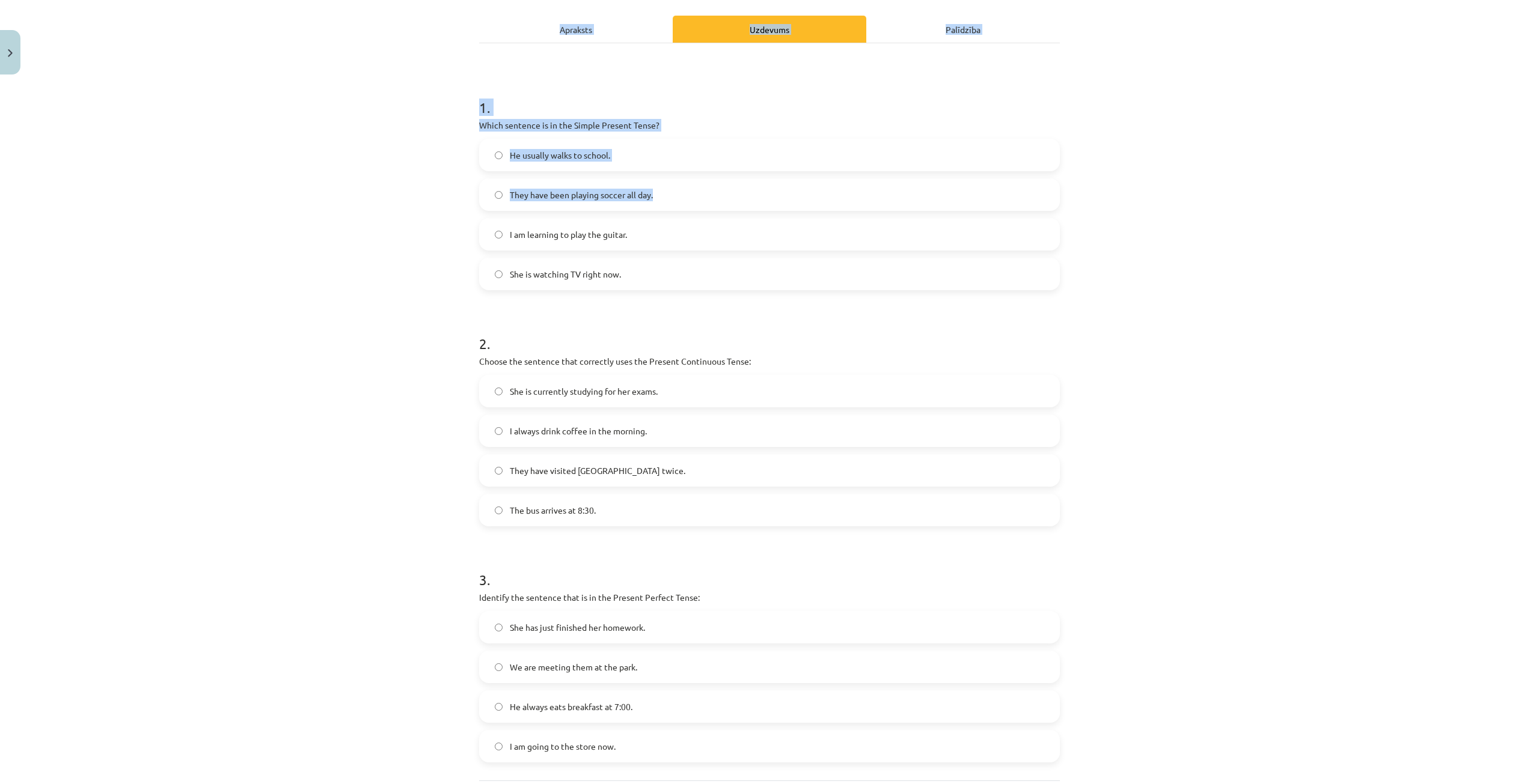
drag, startPoint x: 473, startPoint y: 254, endPoint x: 465, endPoint y: 10, distance: 244.1
click at [465, 10] on div "Mācību tēma: Angļu valoda i - 10.[PERSON_NAME] 1.ieskaites mācību materiāls #2 …" at bounding box center [770, 392] width 1539 height 784
click at [449, 92] on div "Mācību tēma: Angļu valoda i - 10.[PERSON_NAME] 1.ieskaites mācību materiāls #2 …" at bounding box center [770, 392] width 1539 height 784
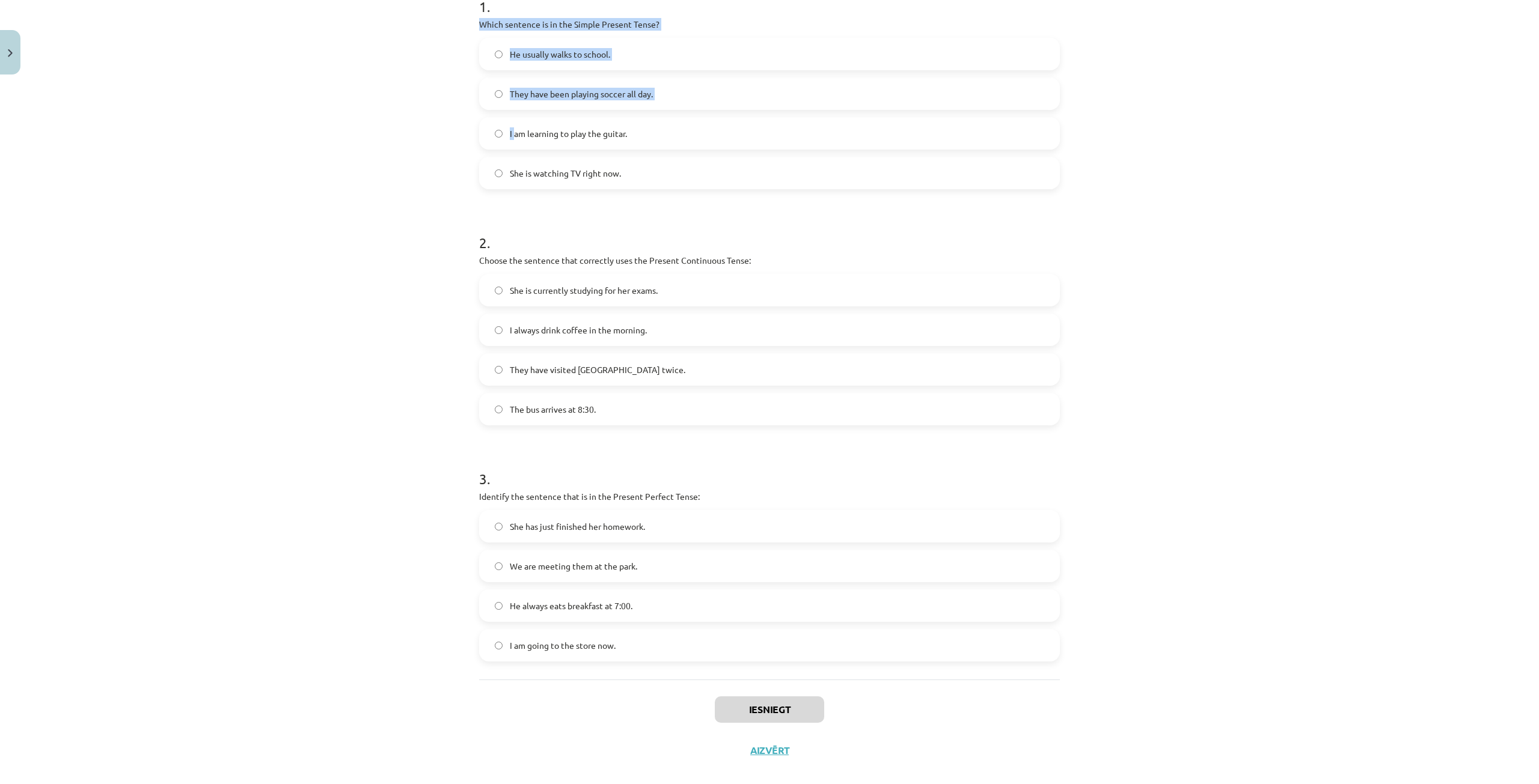
scroll to position [279, 0]
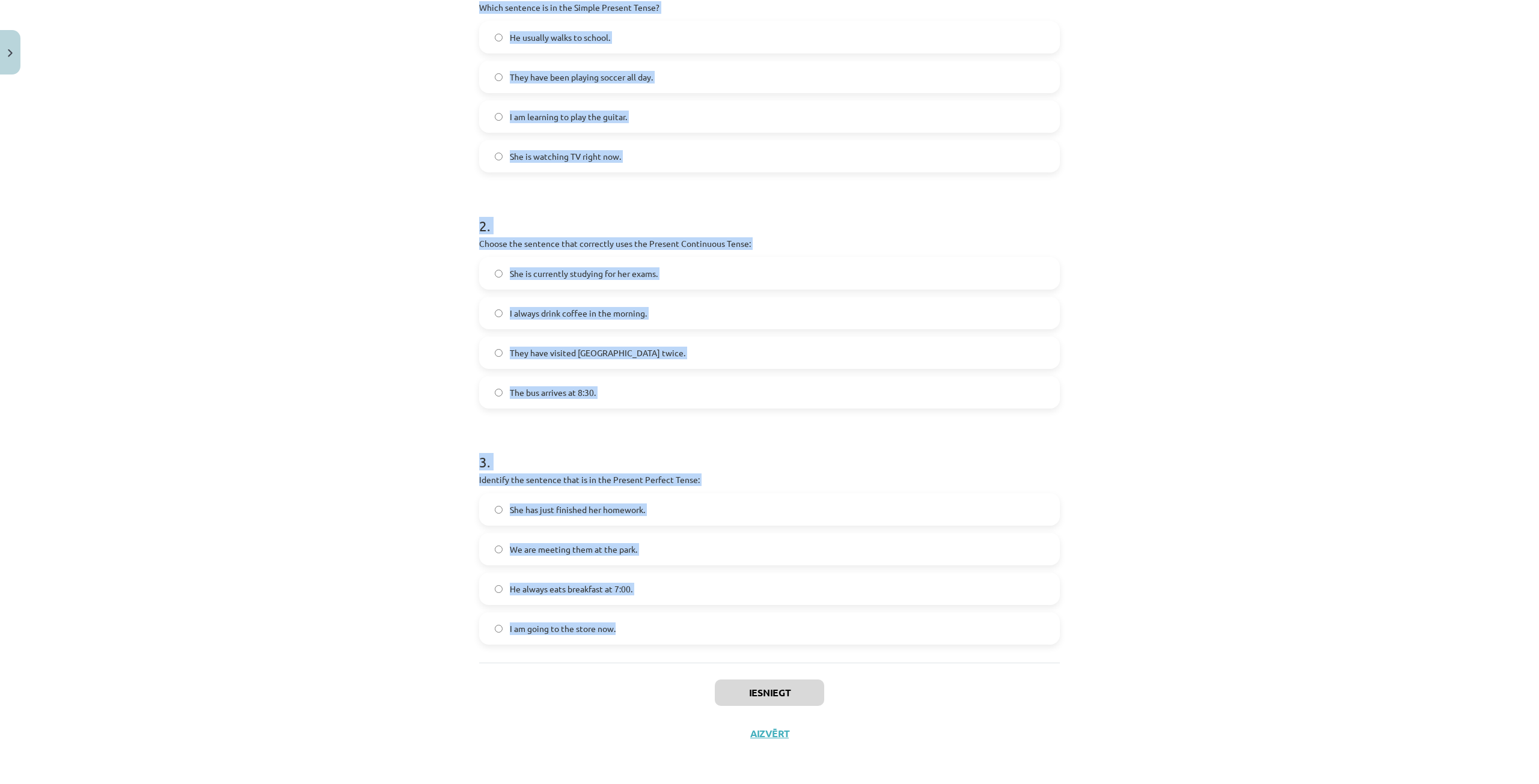
drag, startPoint x: 477, startPoint y: 123, endPoint x: 1234, endPoint y: 621, distance: 906.1
click at [1234, 621] on div "Mācību tēma: Angļu valoda i - 10.[PERSON_NAME] 1.ieskaites mācību materiāls #2 …" at bounding box center [770, 392] width 1539 height 784
copy form "Which sentence is in the Simple Present Tense? He usually walks to school. They…"
click at [414, 230] on div "Mācību tēma: Angļu valoda i - 10.[PERSON_NAME] 1.ieskaites mācību materiāls #2 …" at bounding box center [770, 392] width 1539 height 784
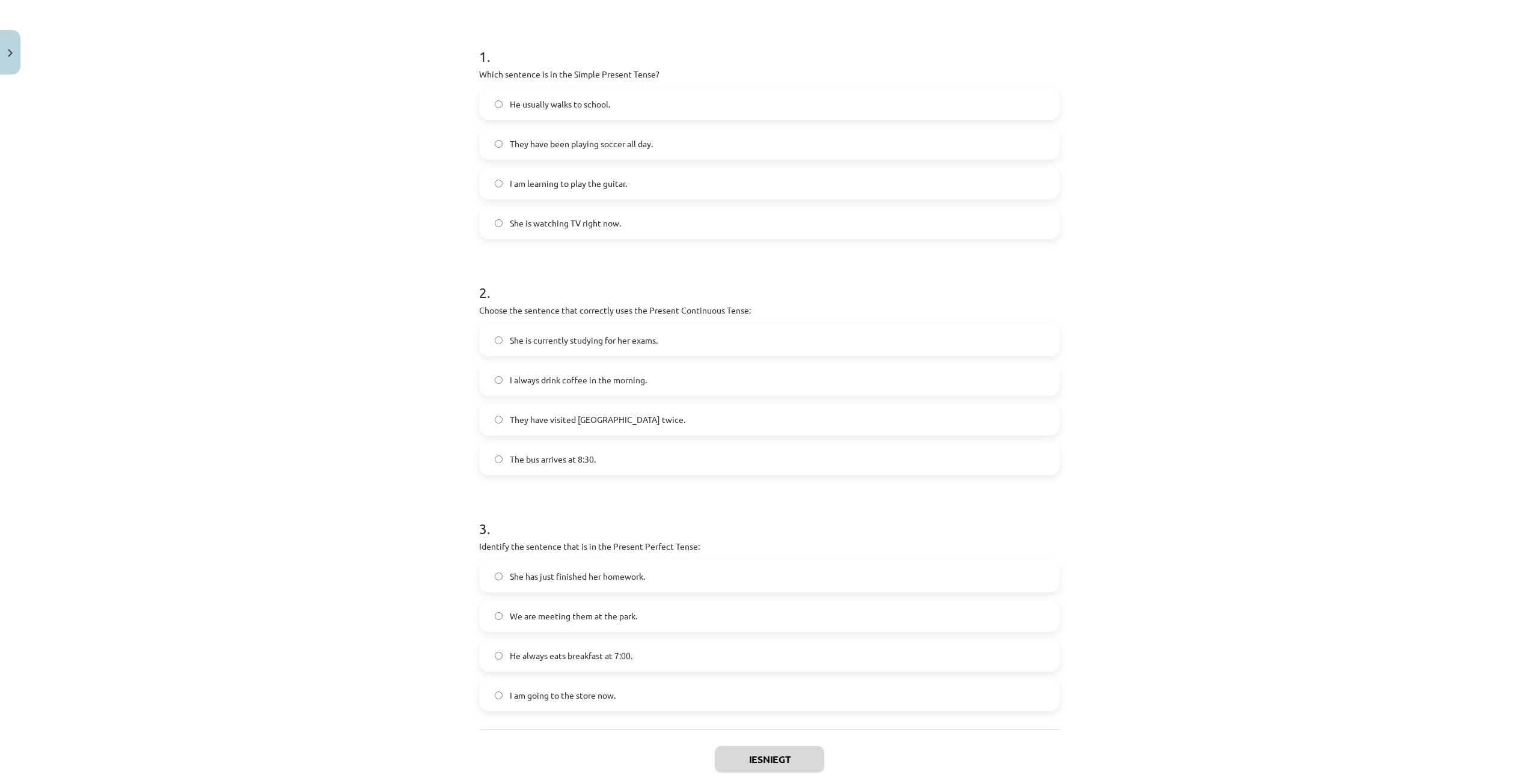
scroll to position [159, 0]
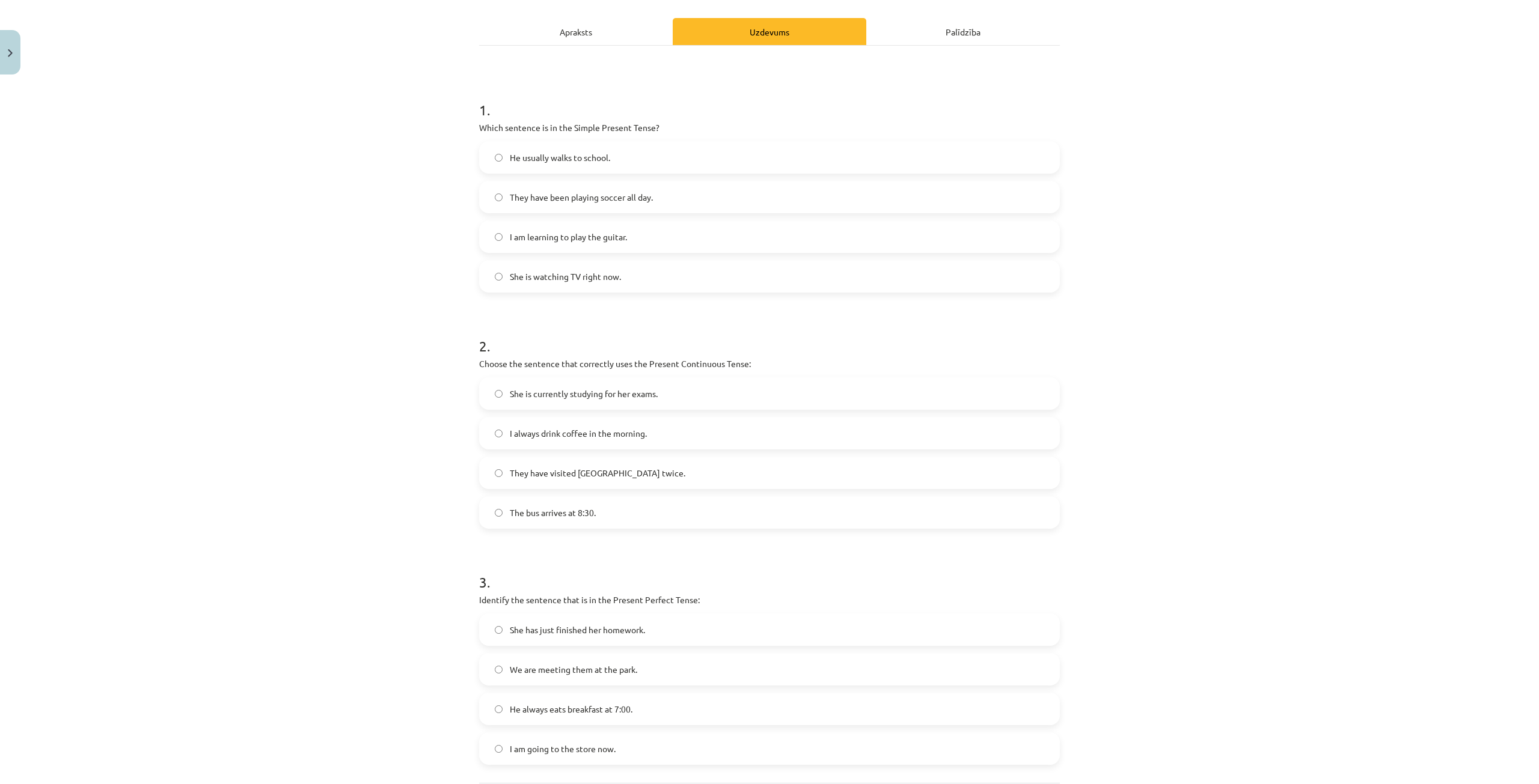
click at [510, 154] on span "He usually walks to school." at bounding box center [560, 158] width 101 height 13
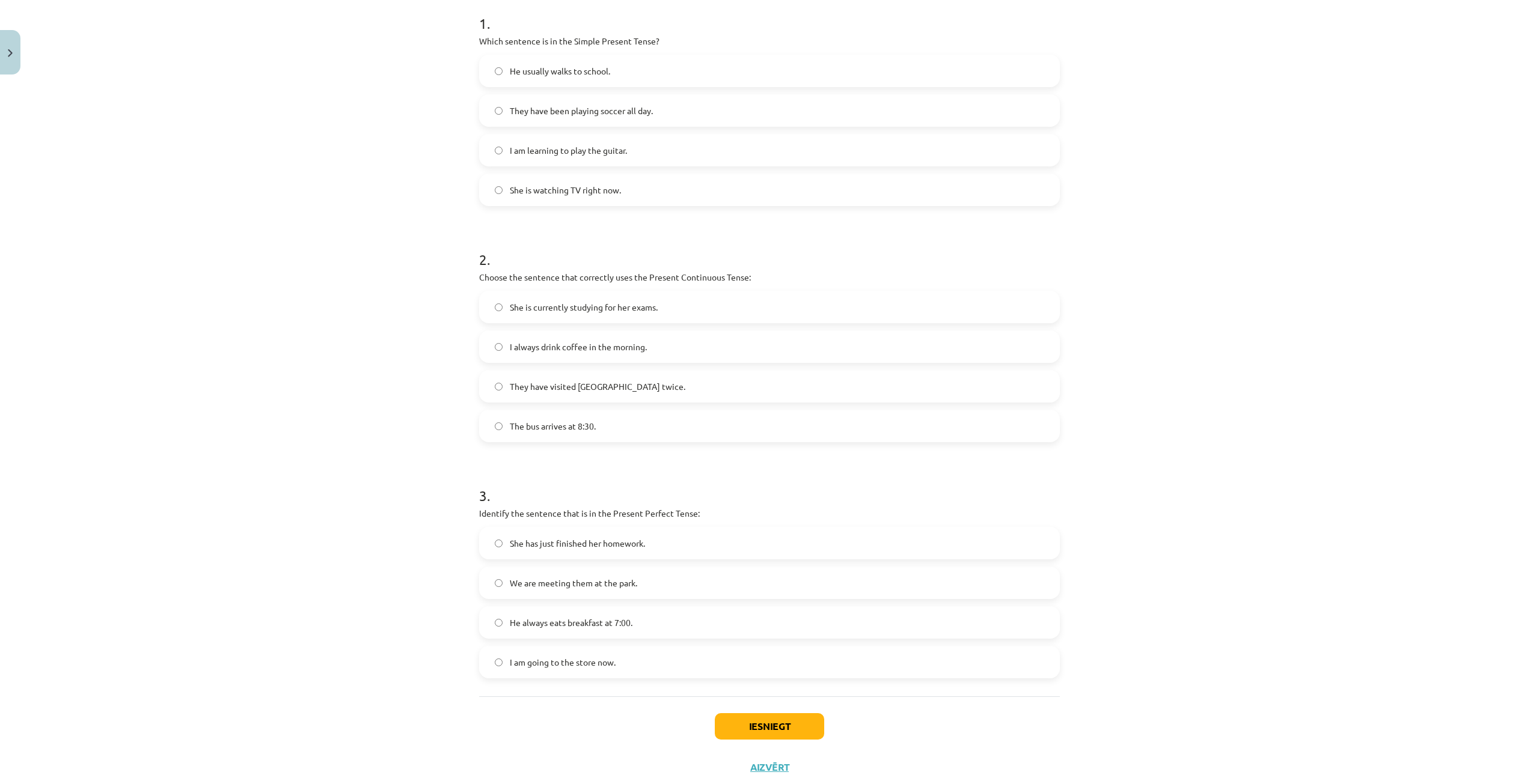
scroll to position [279, 0]
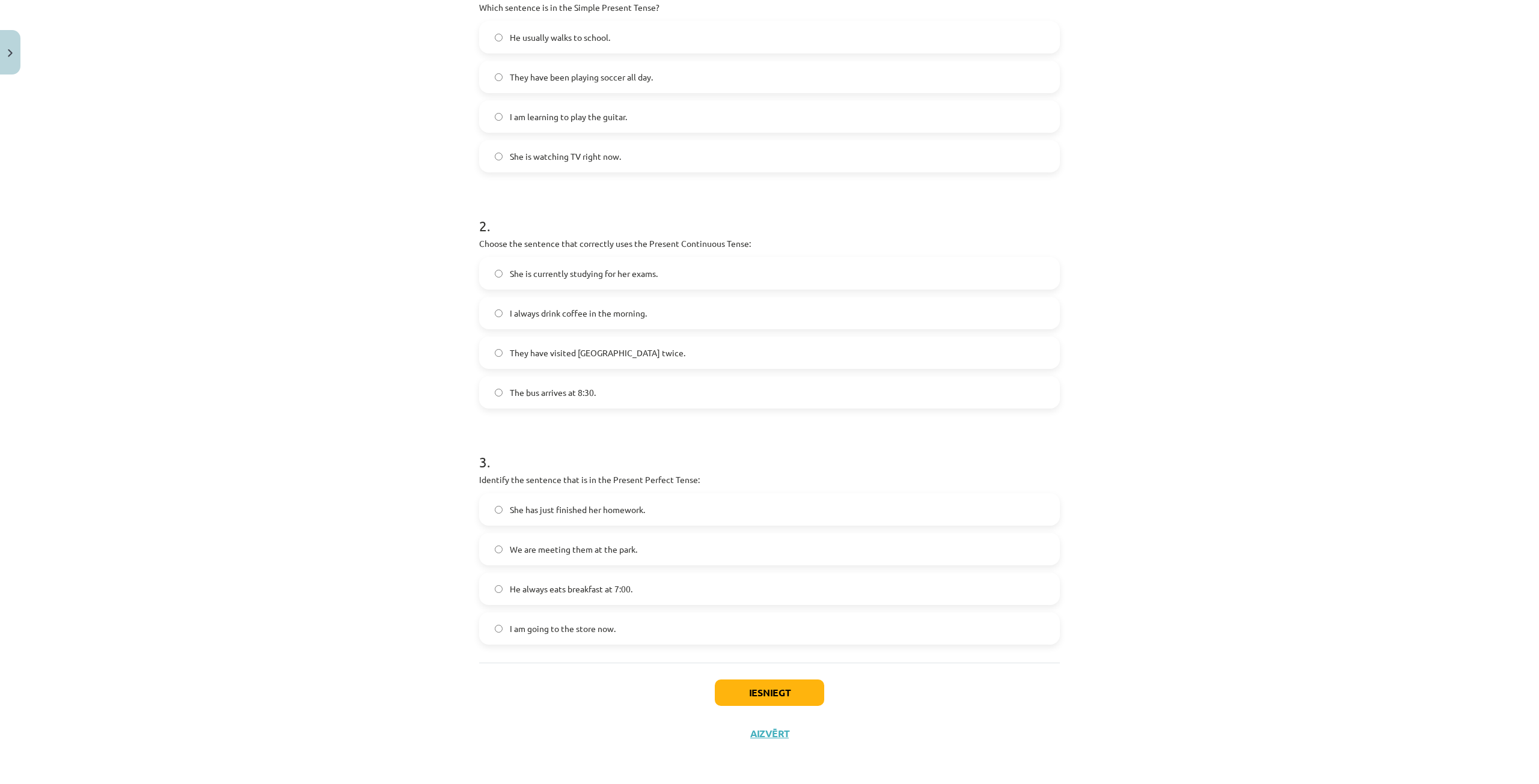
click at [532, 276] on span "She is currently studying for her exams." at bounding box center [584, 274] width 148 height 13
drag, startPoint x: 538, startPoint y: 512, endPoint x: 531, endPoint y: 530, distance: 19.3
click at [536, 515] on span "She has just finished her homework." at bounding box center [577, 510] width 135 height 13
click at [752, 690] on button "Iesniegt" at bounding box center [770, 692] width 110 height 26
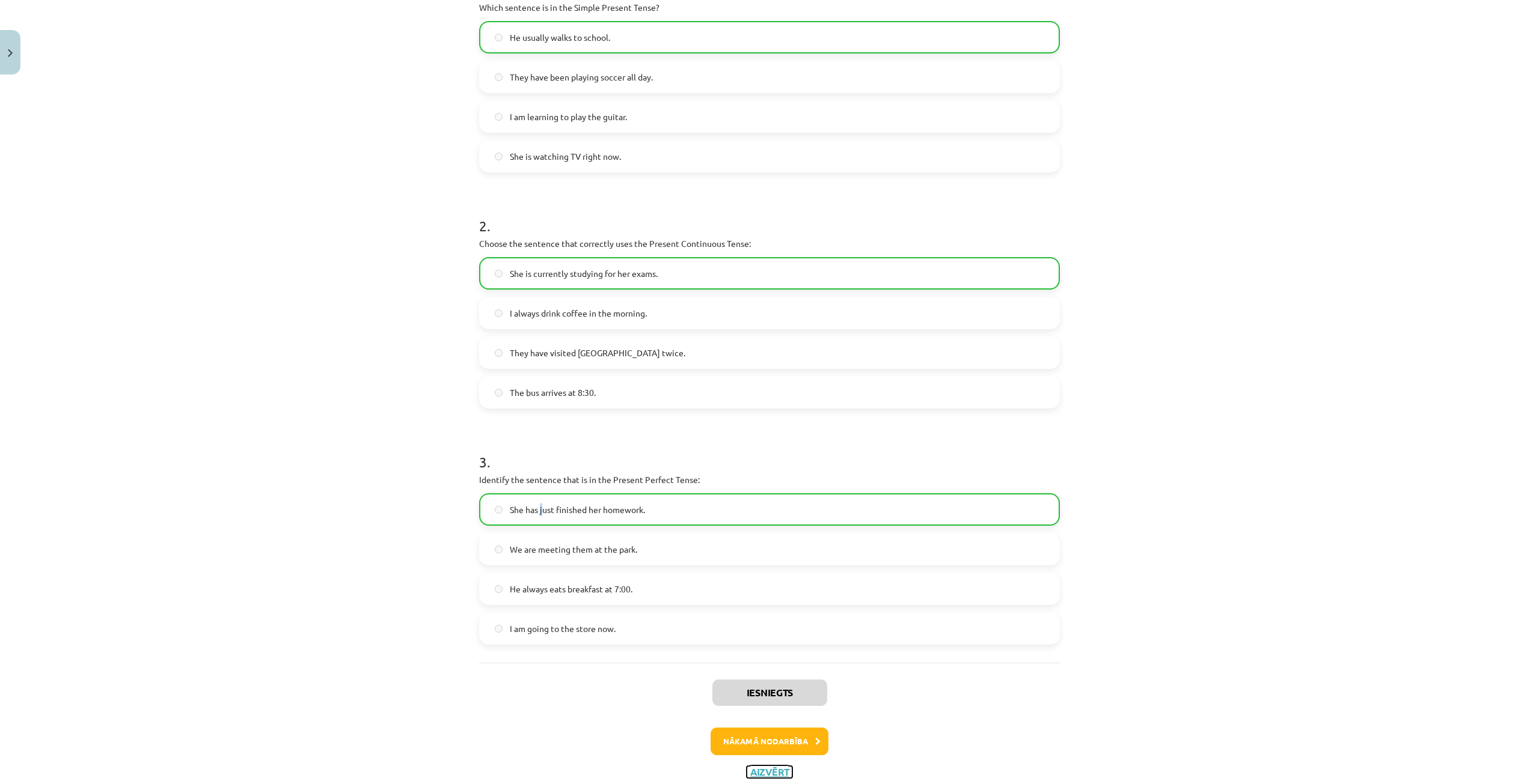
click at [764, 766] on button "Aizvērt" at bounding box center [769, 772] width 45 height 12
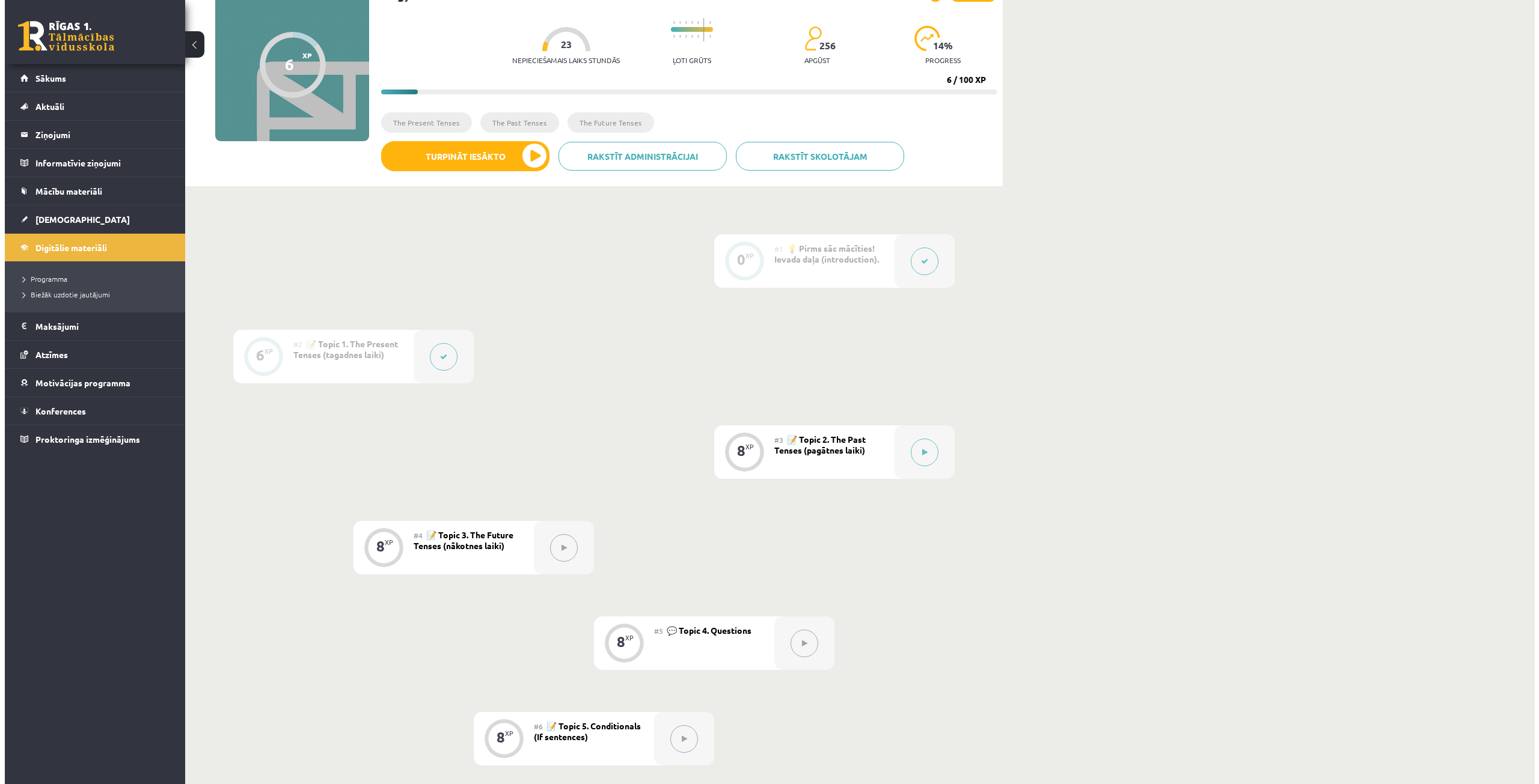
scroll to position [99, 0]
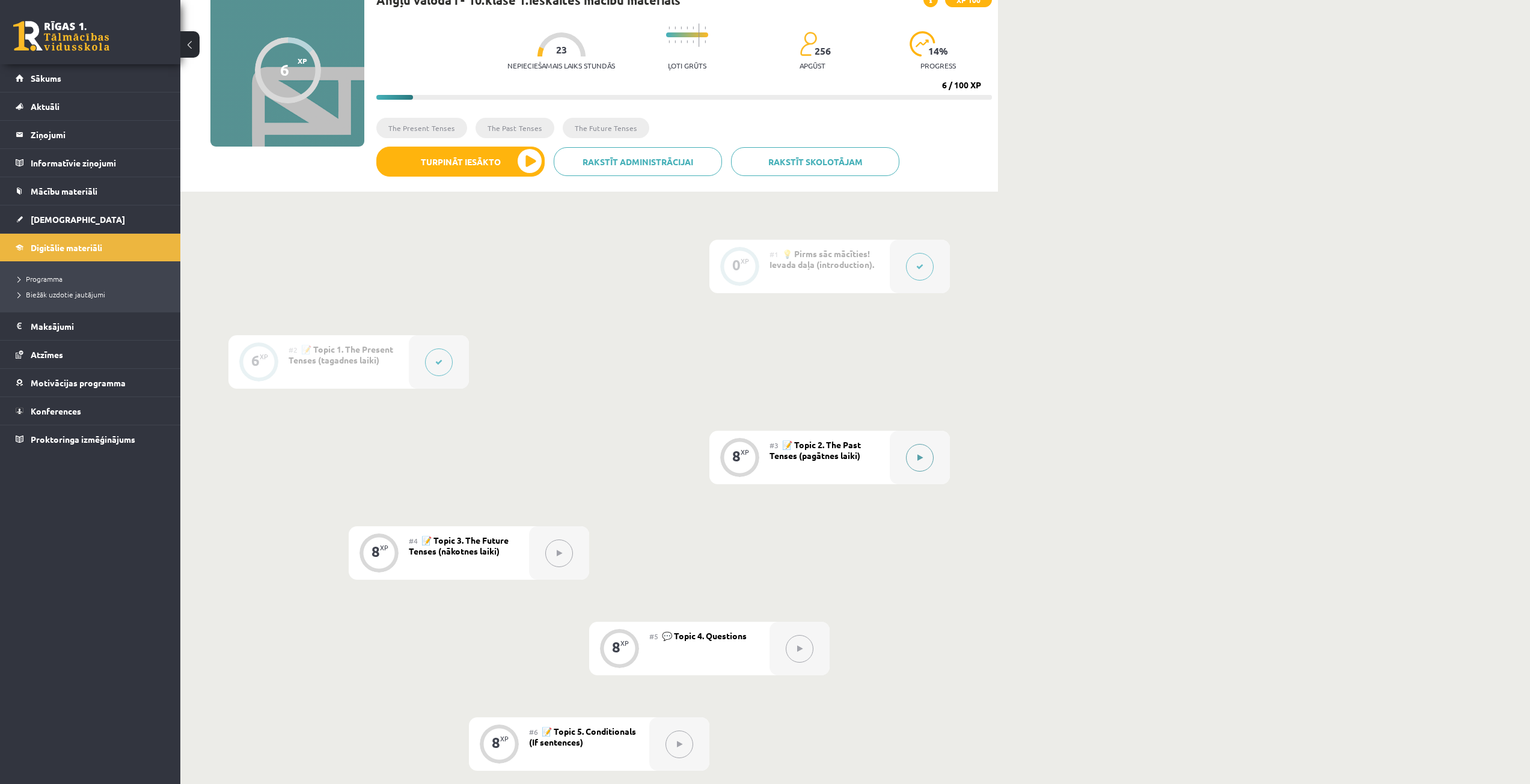
click at [917, 470] on button at bounding box center [919, 457] width 28 height 28
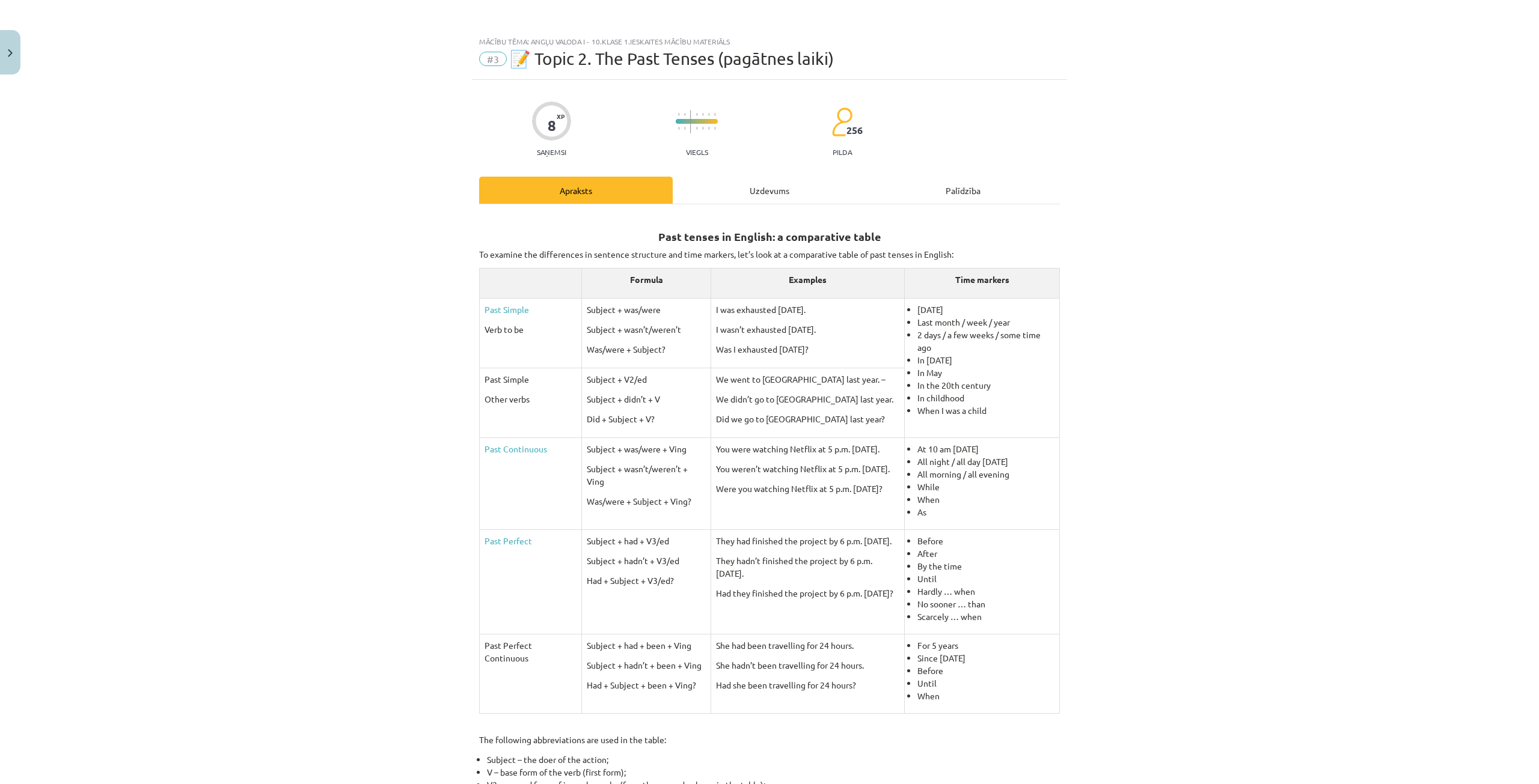
click at [736, 188] on div "Uzdevums" at bounding box center [770, 190] width 193 height 27
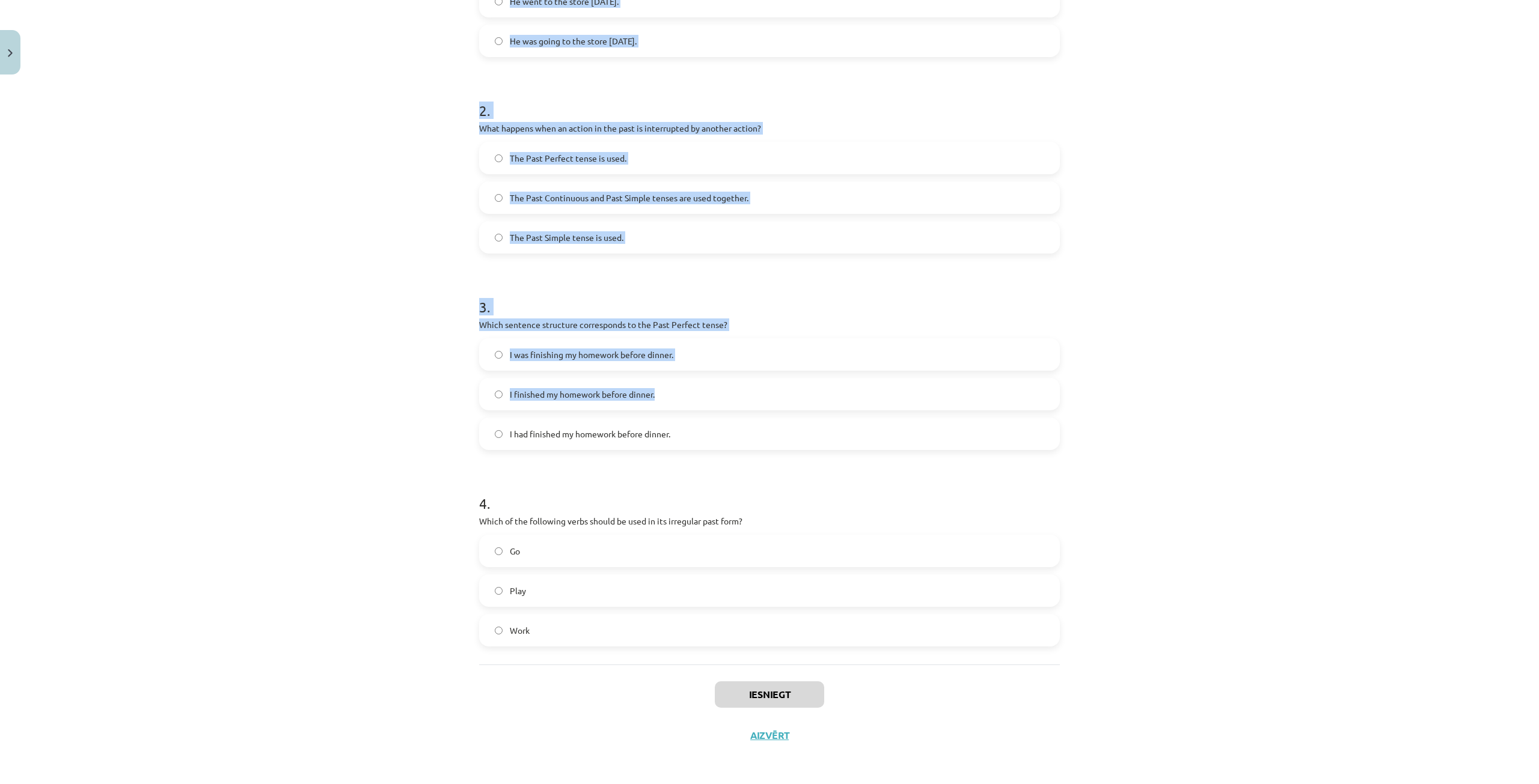
scroll to position [356, 0]
drag, startPoint x: 467, startPoint y: 255, endPoint x: 1007, endPoint y: 624, distance: 654.0
click at [1007, 624] on div "8 XP Saņemsi Viegls 256 pilda Apraksts Uzdevums Palīdzība 1 . Which of the foll…" at bounding box center [769, 238] width 595 height 1031
copy form "Which of the following sentences is correct in the Past Simple tense? He is goi…"
click at [371, 116] on div "Mācību tēma: Angļu valoda i - 10.[PERSON_NAME] 1.ieskaites mācību materiāls #3 …" at bounding box center [770, 392] width 1539 height 784
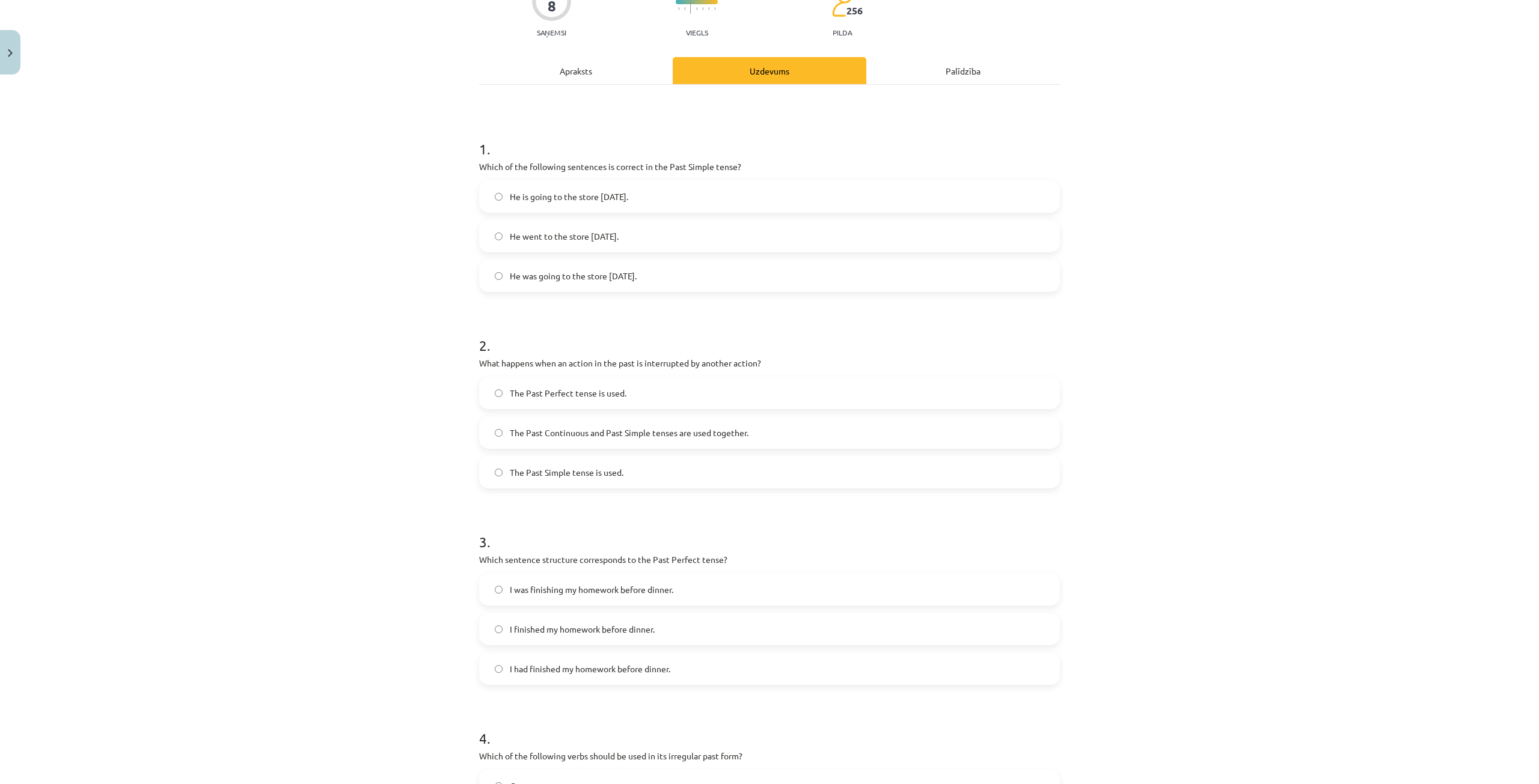
scroll to position [116, 0]
drag, startPoint x: 518, startPoint y: 237, endPoint x: 499, endPoint y: 161, distance: 78.3
click at [518, 236] on span "He went to the store [DATE]." at bounding box center [564, 240] width 109 height 13
click at [523, 430] on span "The Past Continuous and Past Simple tenses are used together." at bounding box center [629, 437] width 238 height 13
click at [502, 399] on label "The Past Perfect tense is used." at bounding box center [770, 396] width 579 height 30
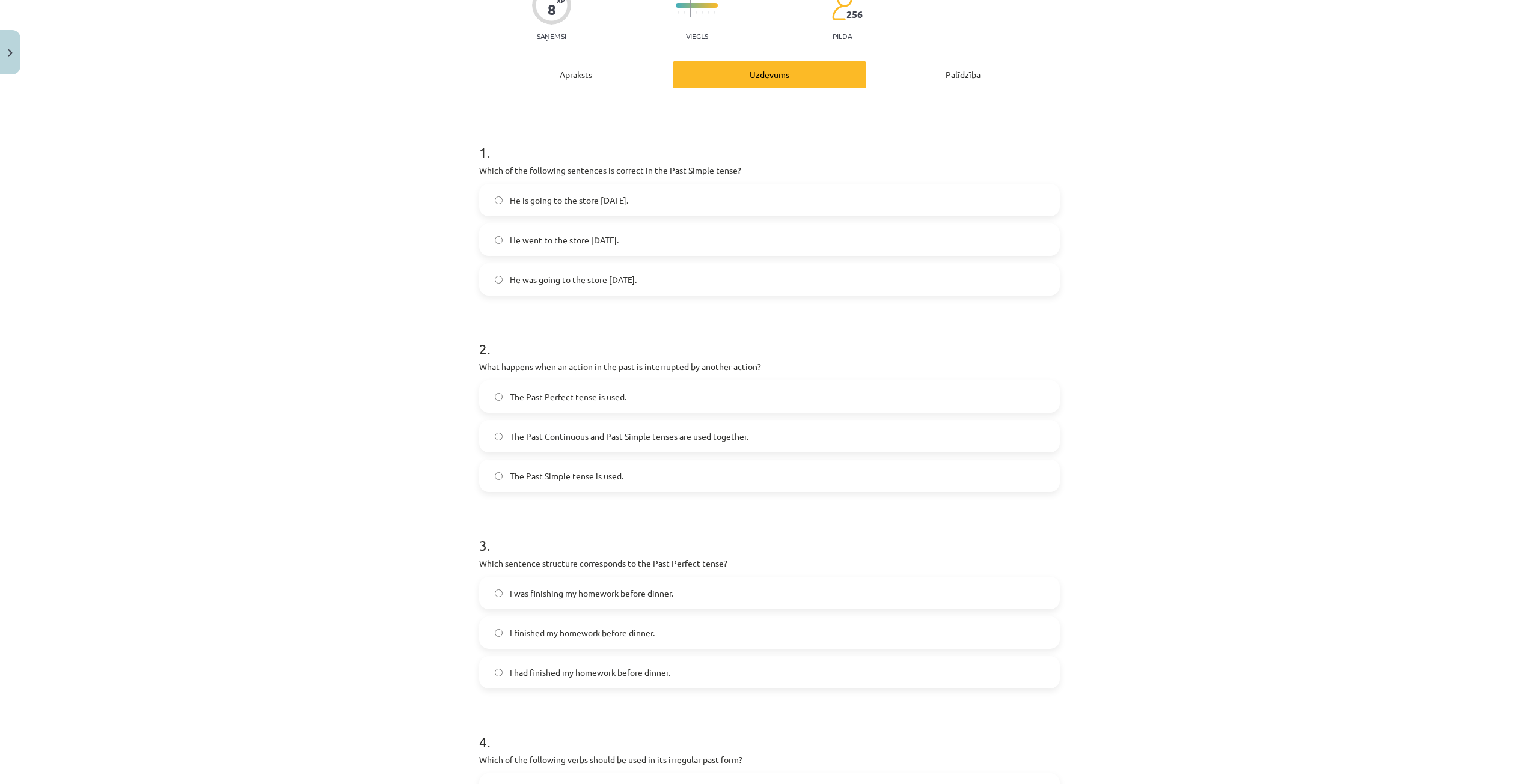
click at [503, 432] on label "The Past Continuous and Past Simple tenses are used together." at bounding box center [770, 436] width 579 height 30
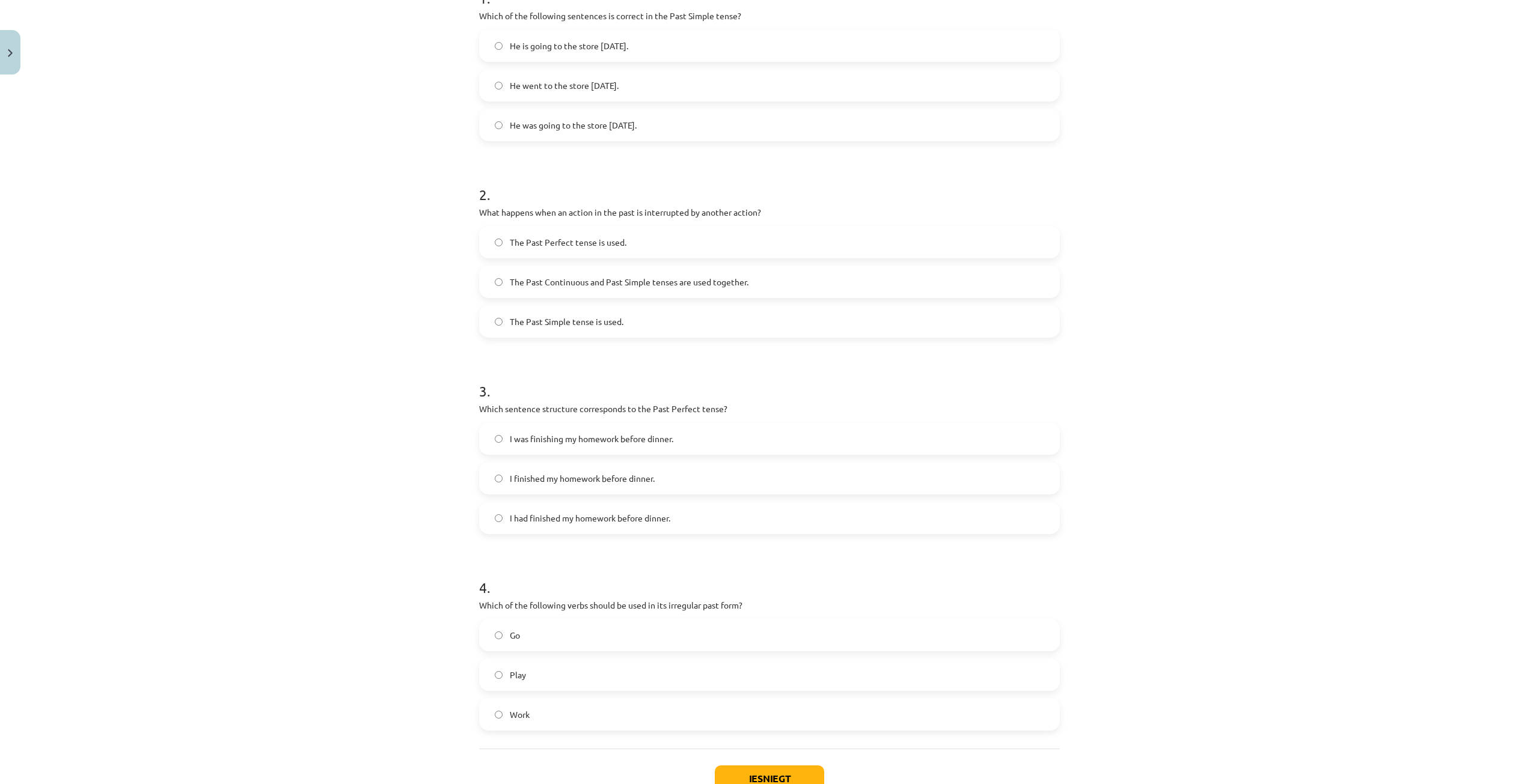
scroll to position [297, 0]
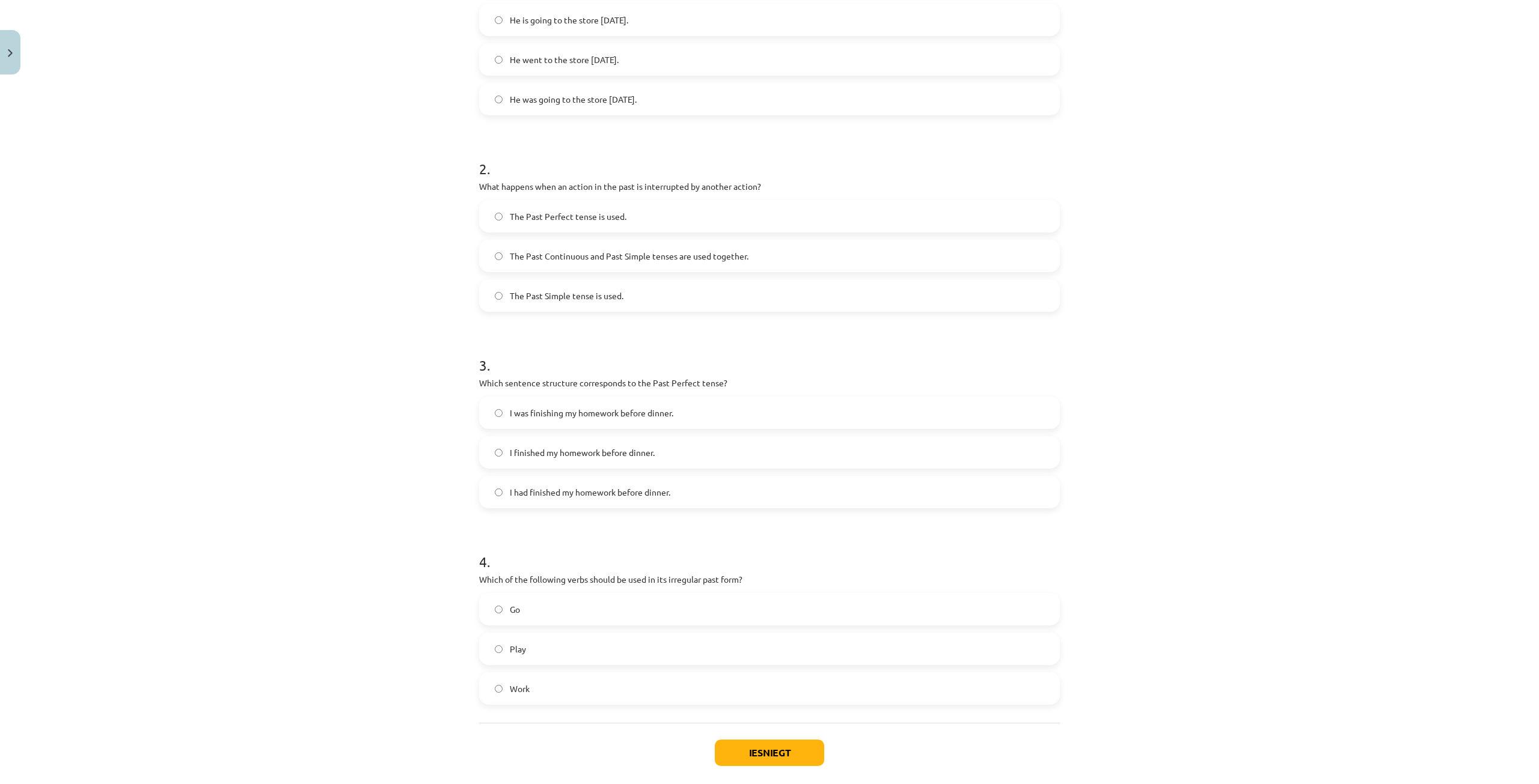
click at [510, 487] on span "I had finished my homework before dinner." at bounding box center [590, 493] width 160 height 13
click at [625, 608] on label "Go" at bounding box center [770, 609] width 579 height 30
click at [734, 758] on button "Iesniegt" at bounding box center [770, 753] width 110 height 26
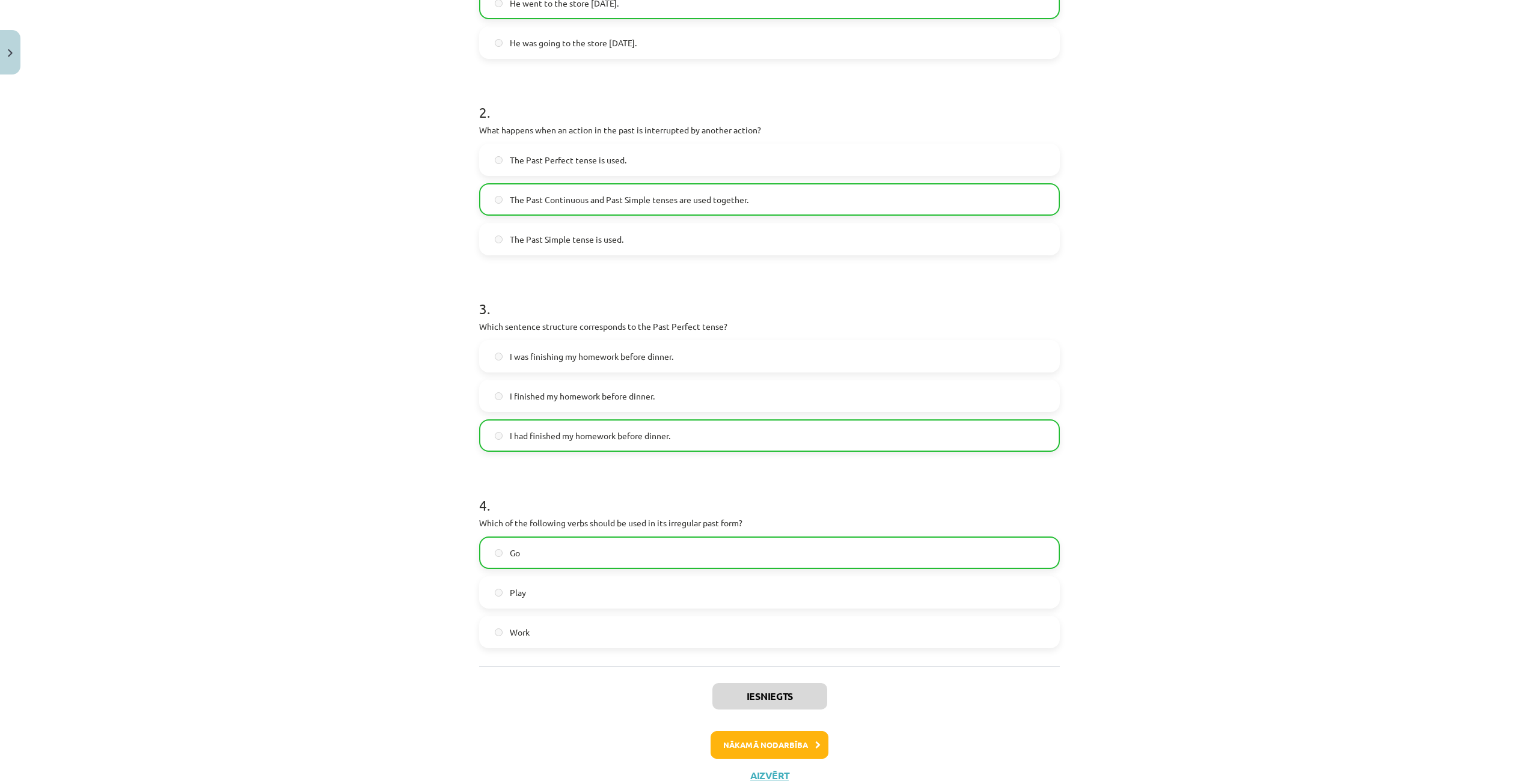
scroll to position [356, 0]
click at [752, 744] on button "Nākamā nodarbība" at bounding box center [770, 741] width 118 height 28
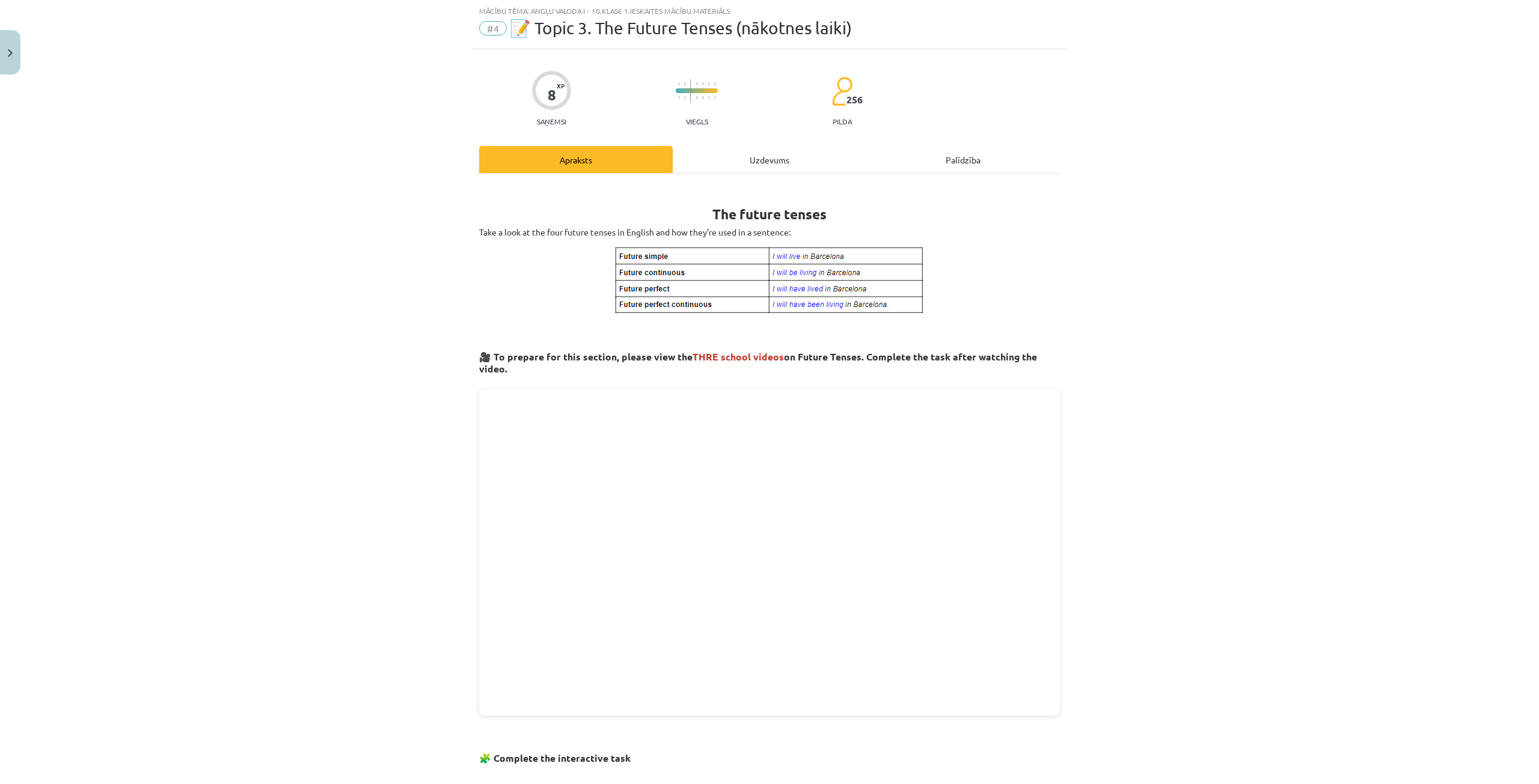
scroll to position [30, 0]
click at [722, 160] on div "Uzdevums" at bounding box center [770, 160] width 193 height 27
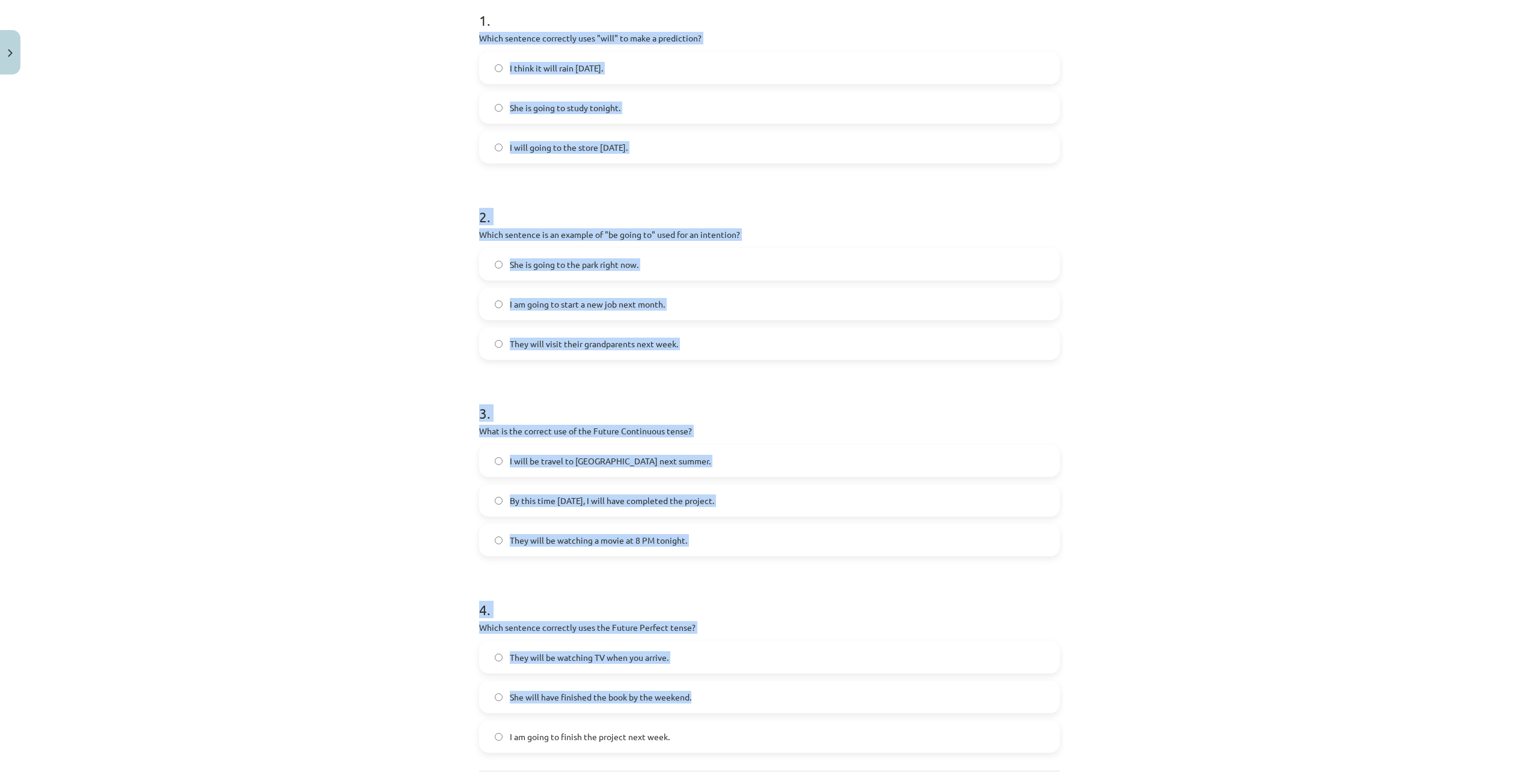
scroll to position [356, 0]
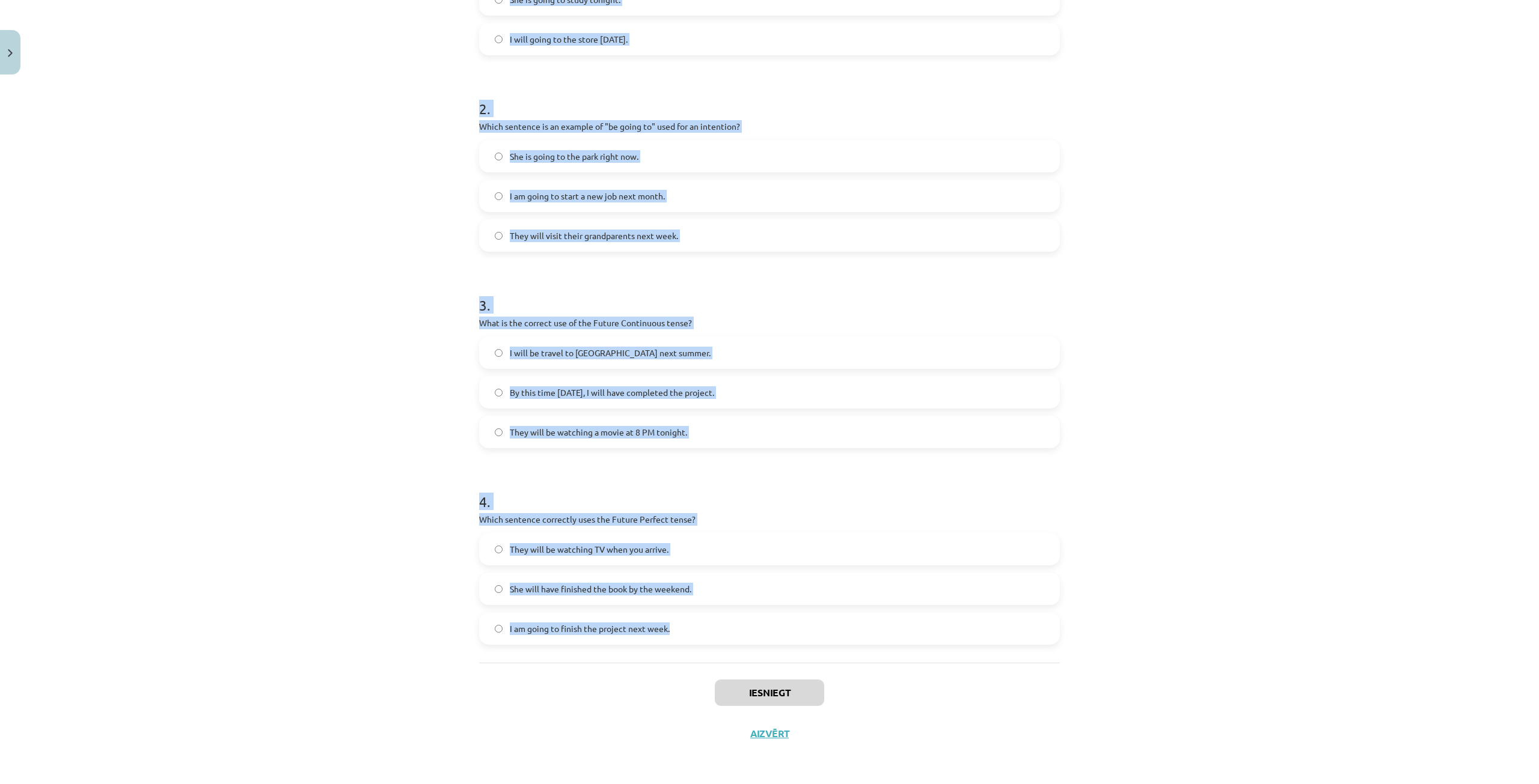
drag, startPoint x: 472, startPoint y: 260, endPoint x: 723, endPoint y: 620, distance: 438.9
click at [723, 620] on div "8 XP Saņemsi Viegls 256 pilda Apraksts Uzdevums Palīdzība 1 . Which sentence co…" at bounding box center [769, 238] width 595 height 1031
copy form "Which sentence correctly uses "will" to make a prediction? I think it will rain…"
click at [404, 160] on div "Mācību tēma: Angļu valoda i - 10.[PERSON_NAME] 1.ieskaites mācību materiāls #4 …" at bounding box center [770, 392] width 1539 height 784
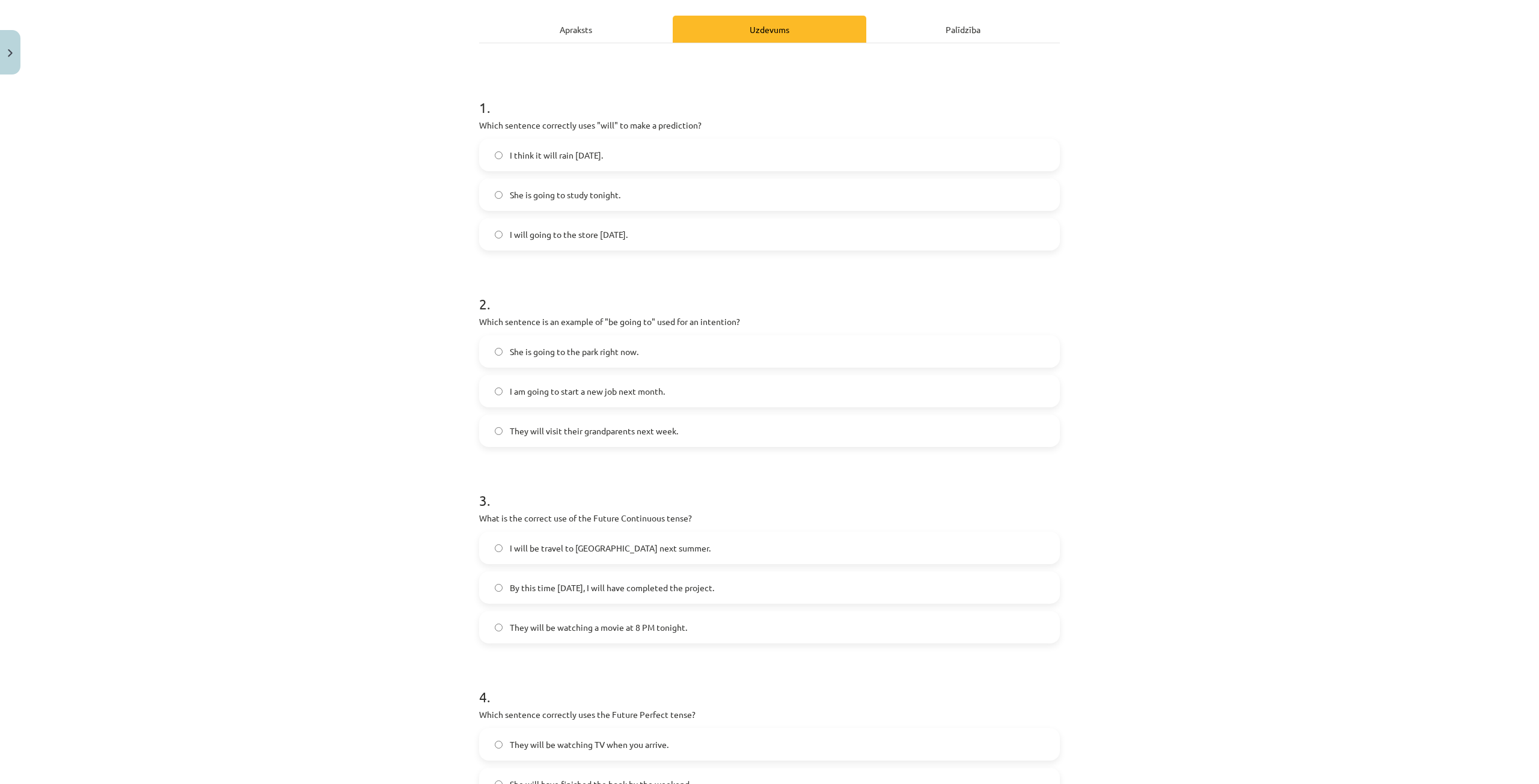
scroll to position [116, 0]
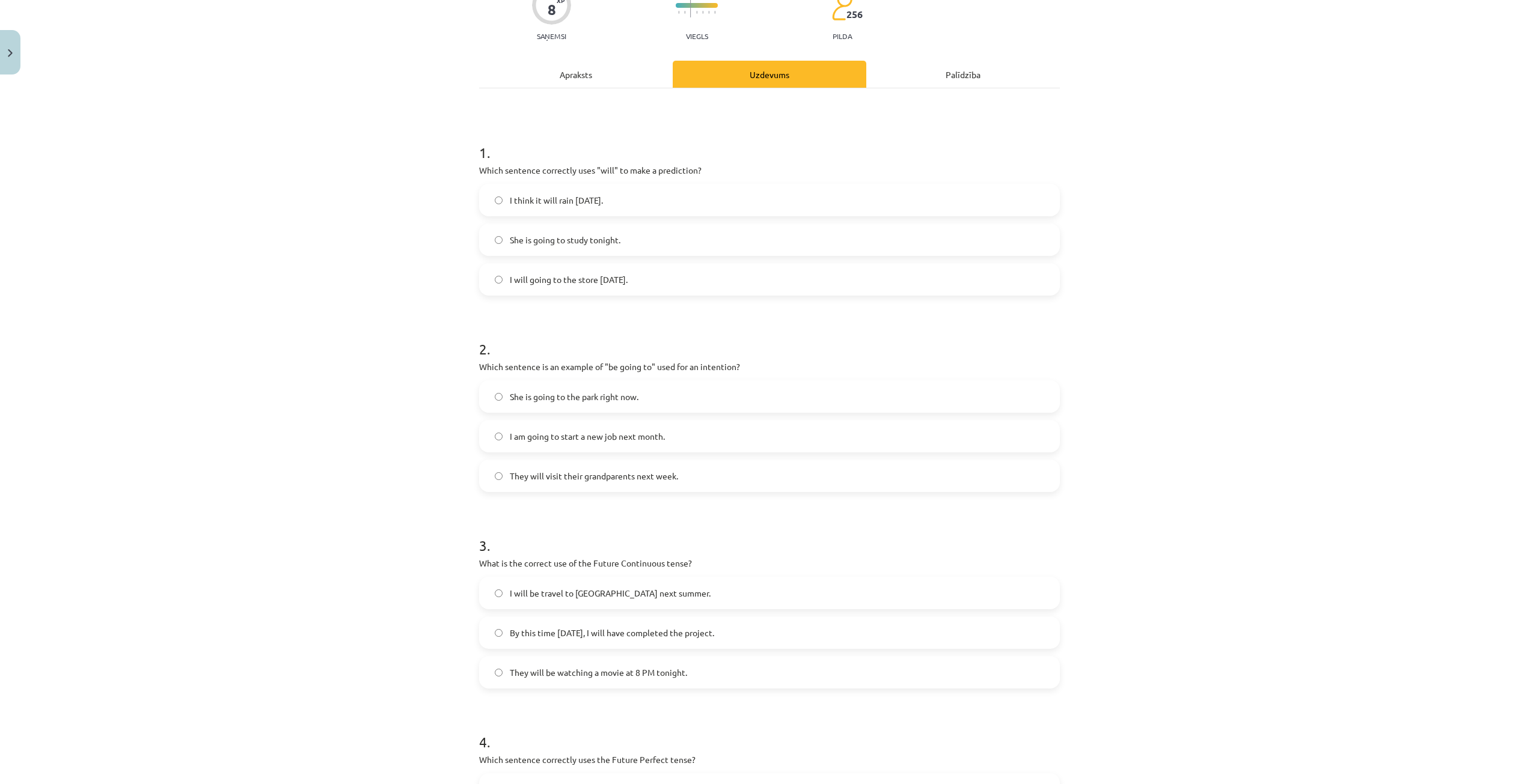
drag, startPoint x: 534, startPoint y: 192, endPoint x: 525, endPoint y: 113, distance: 79.5
click at [535, 192] on label "I think it will rain [DATE]." at bounding box center [770, 200] width 579 height 30
click at [495, 202] on label "I think it will rain [DATE]." at bounding box center [770, 200] width 579 height 30
drag, startPoint x: 500, startPoint y: 434, endPoint x: 507, endPoint y: 405, distance: 29.8
click at [501, 434] on label "I am going to start a new job next month." at bounding box center [770, 436] width 579 height 30
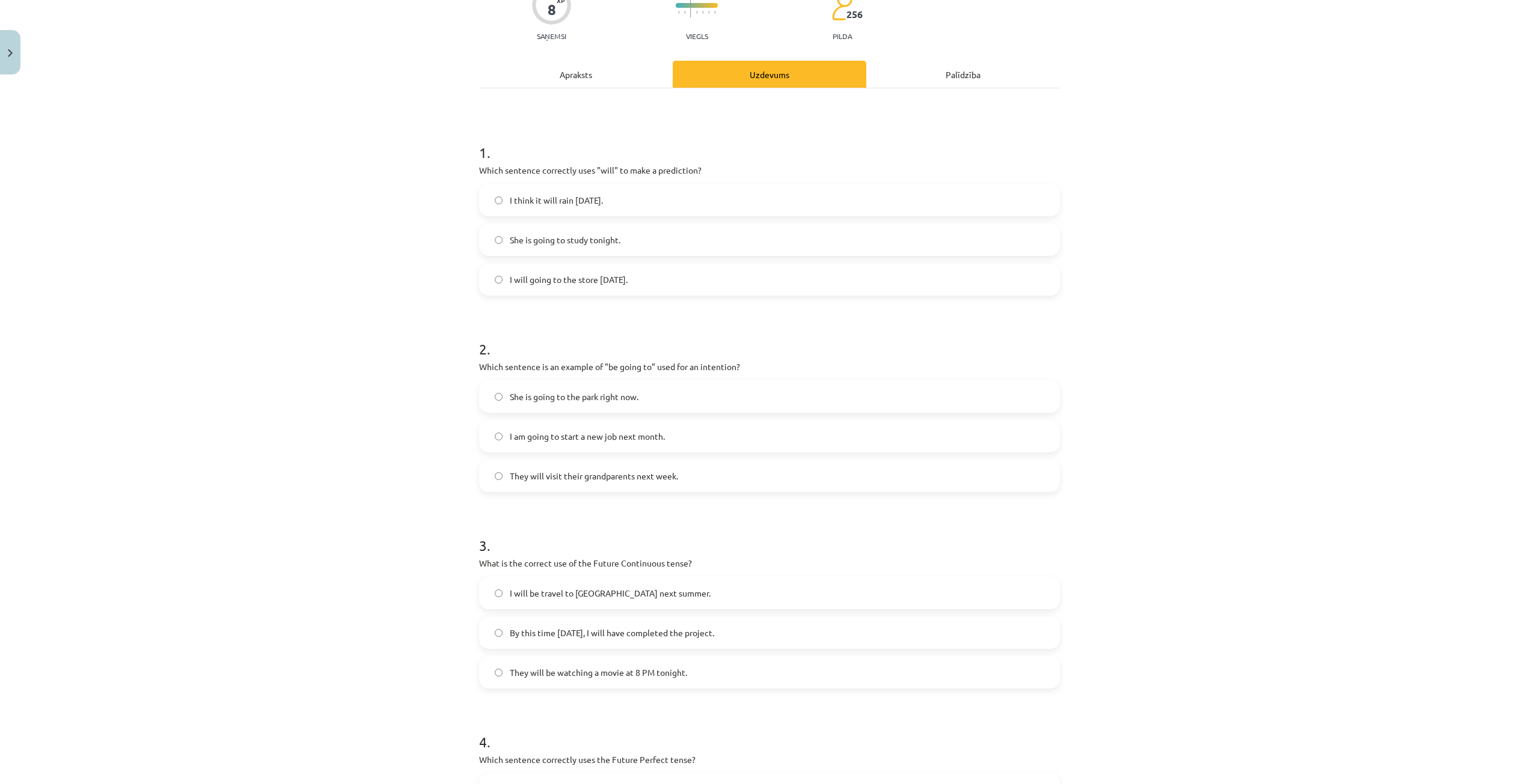
click at [537, 664] on label "They will be watching a movie at 8 PM tonight." at bounding box center [770, 672] width 579 height 30
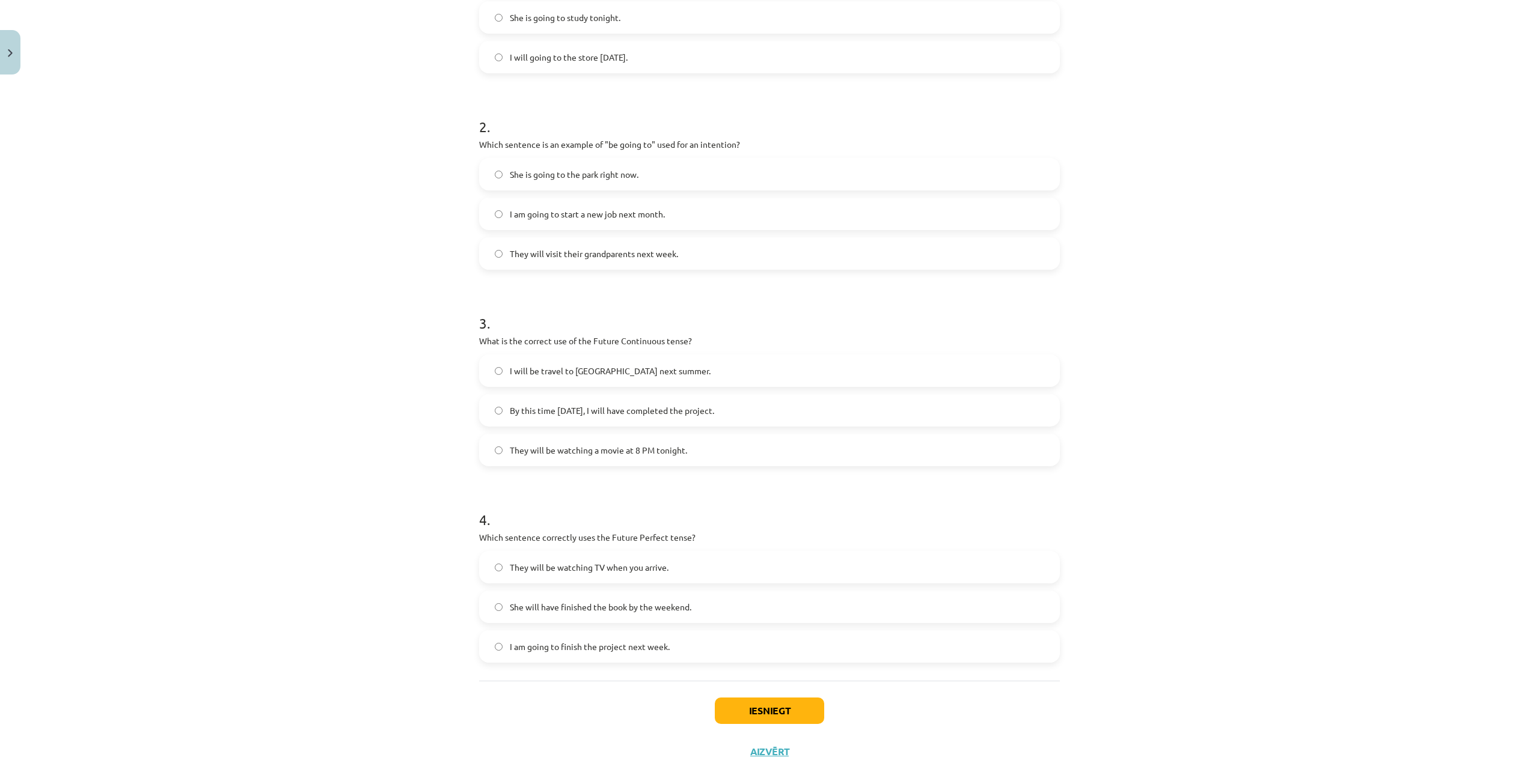
scroll to position [356, 0]
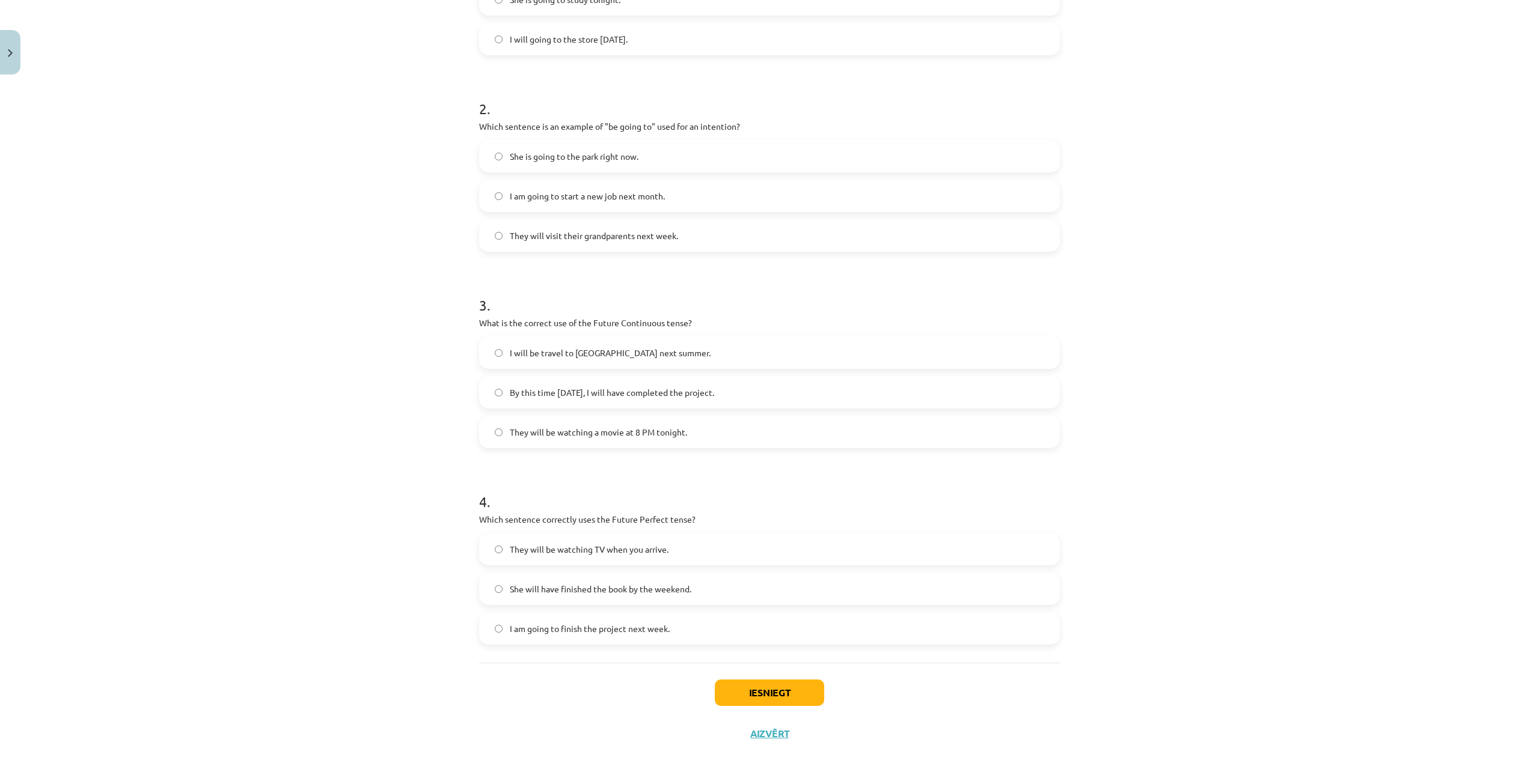
click at [527, 588] on span "She will have finished the book by the weekend." at bounding box center [600, 589] width 181 height 13
click at [742, 695] on button "Iesniegt" at bounding box center [770, 692] width 110 height 26
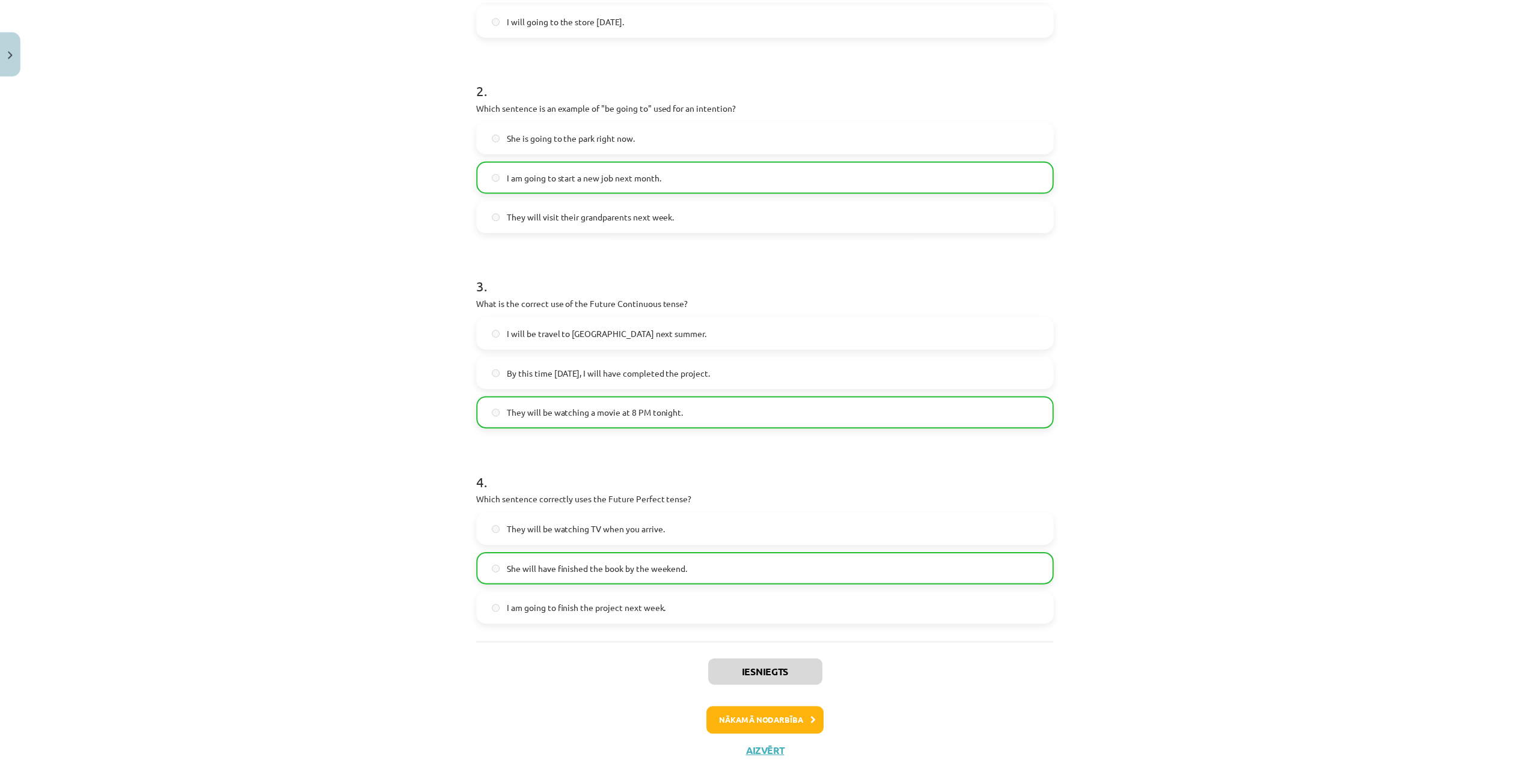
scroll to position [395, 0]
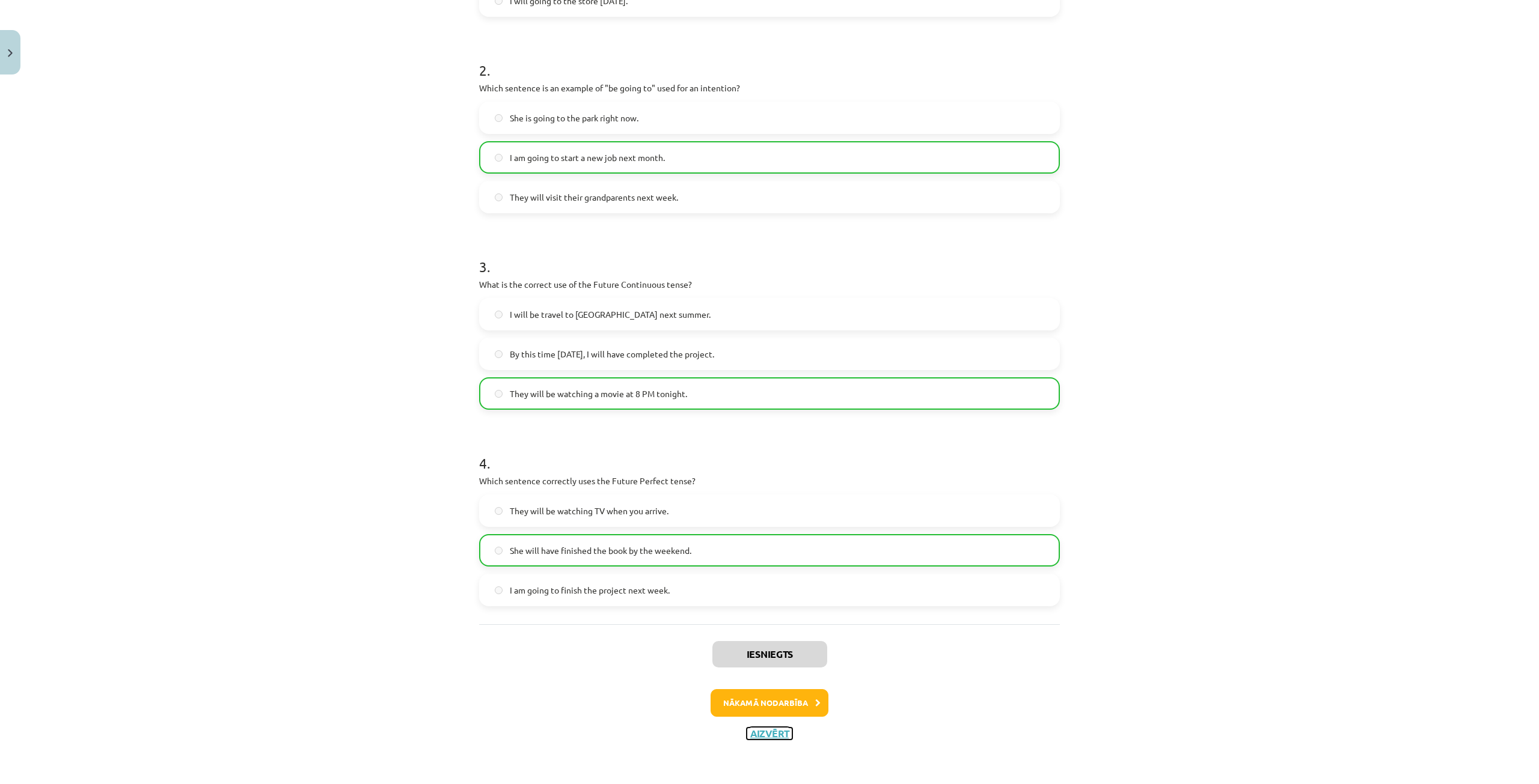
click at [757, 735] on button "Aizvērt" at bounding box center [769, 733] width 45 height 12
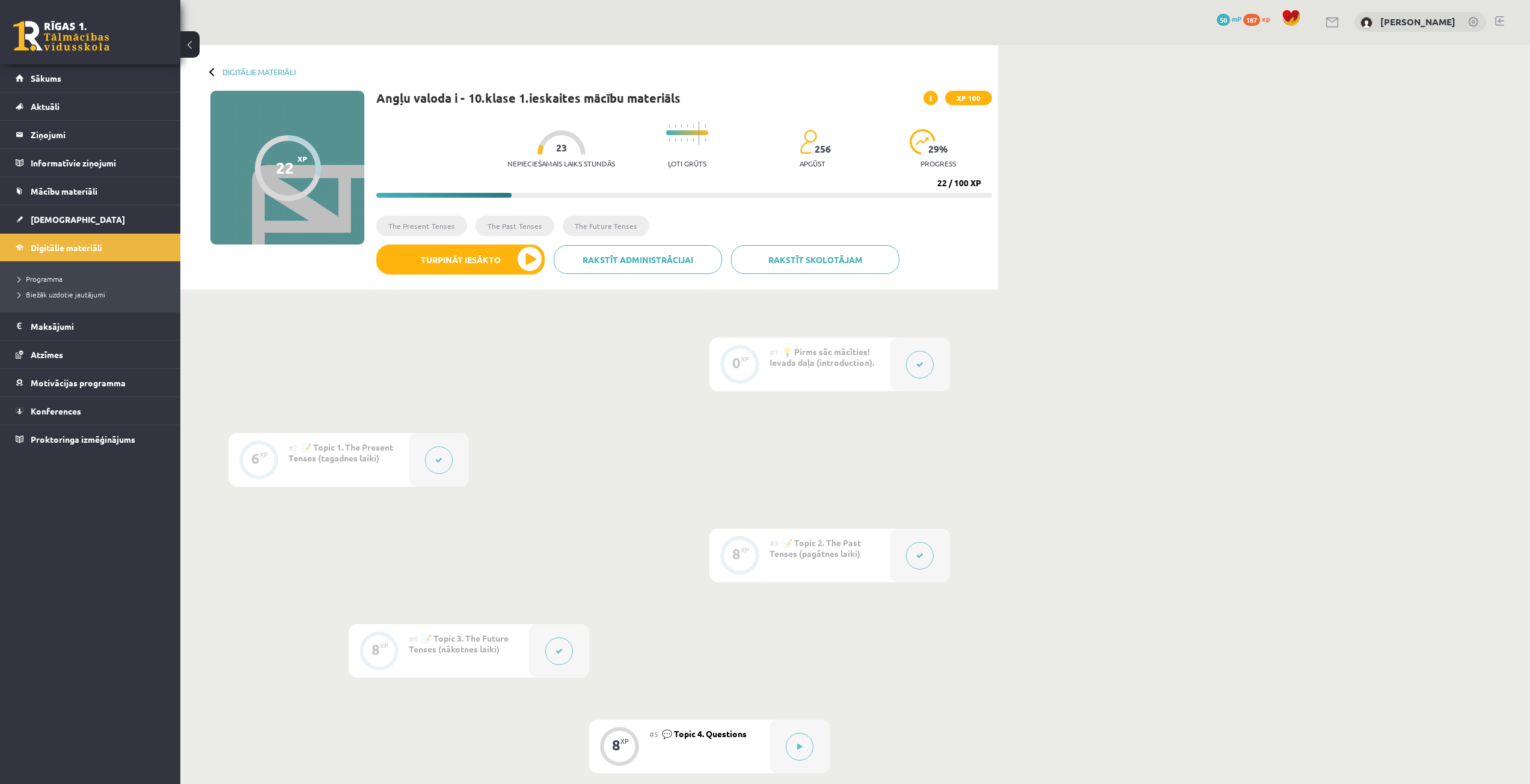
scroll to position [0, 0]
click at [81, 243] on span "Digitālie materiāli" at bounding box center [67, 247] width 72 height 11
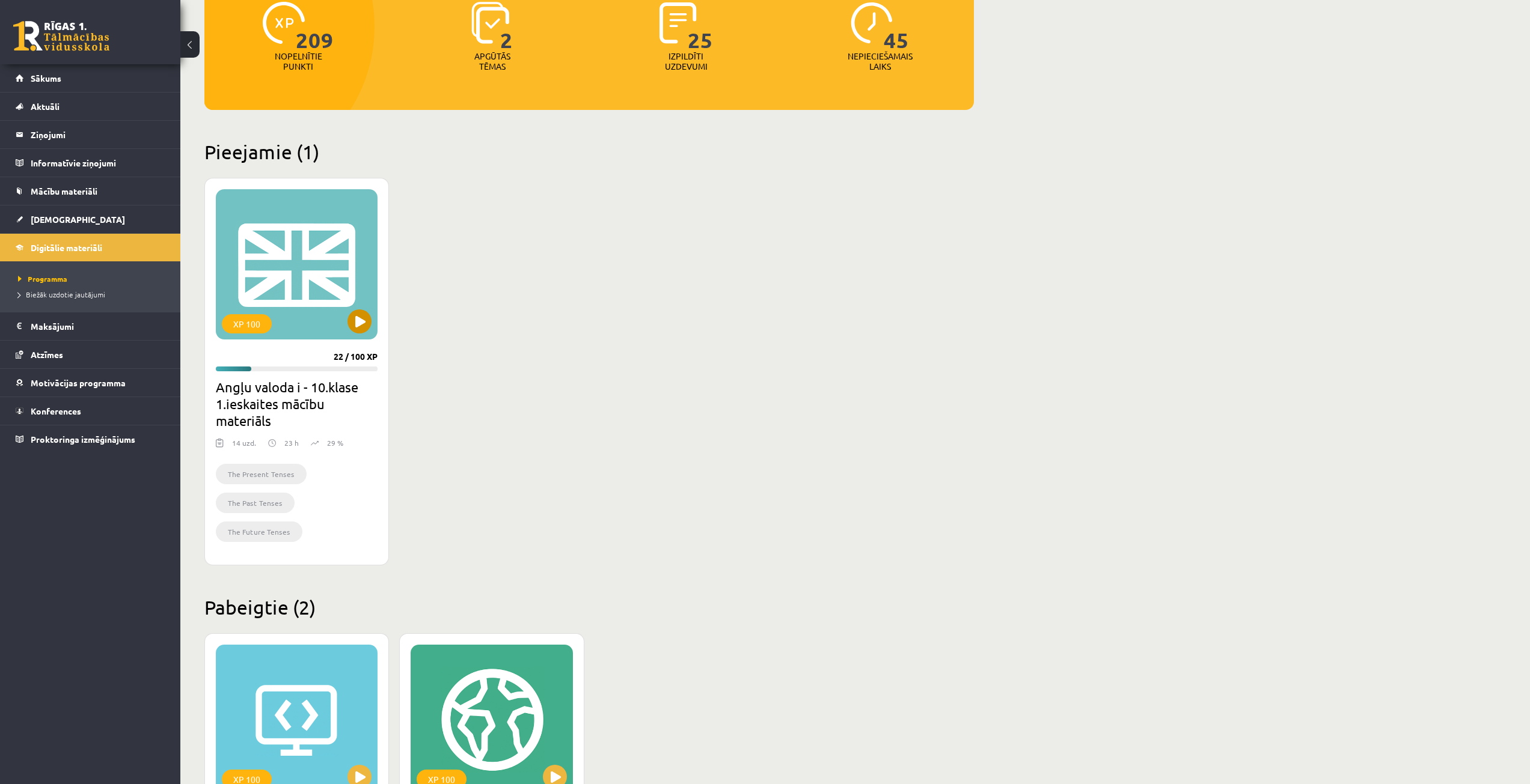
scroll to position [60, 0]
